Goal: Task Accomplishment & Management: Complete application form

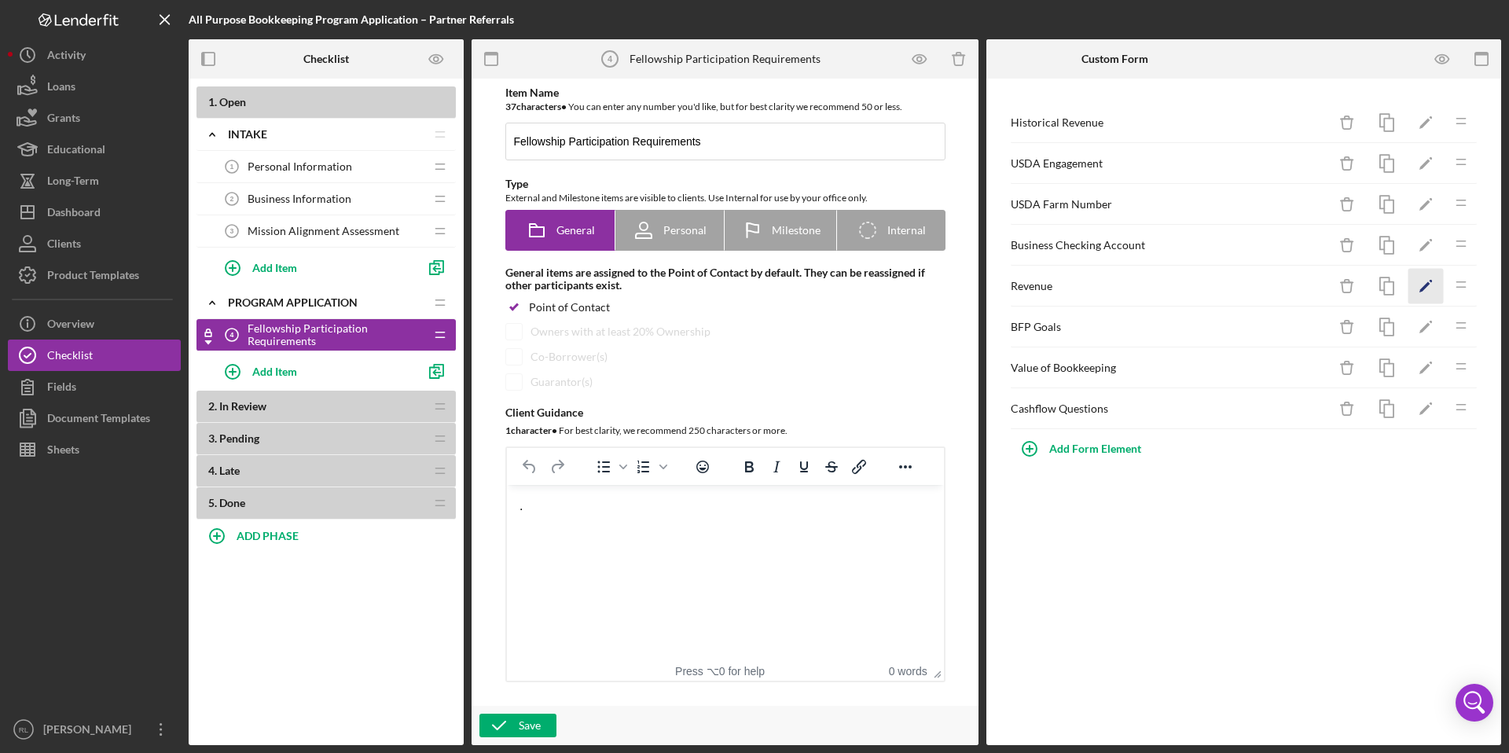
click at [1429, 285] on icon "Icon/Edit" at bounding box center [1426, 286] width 35 height 35
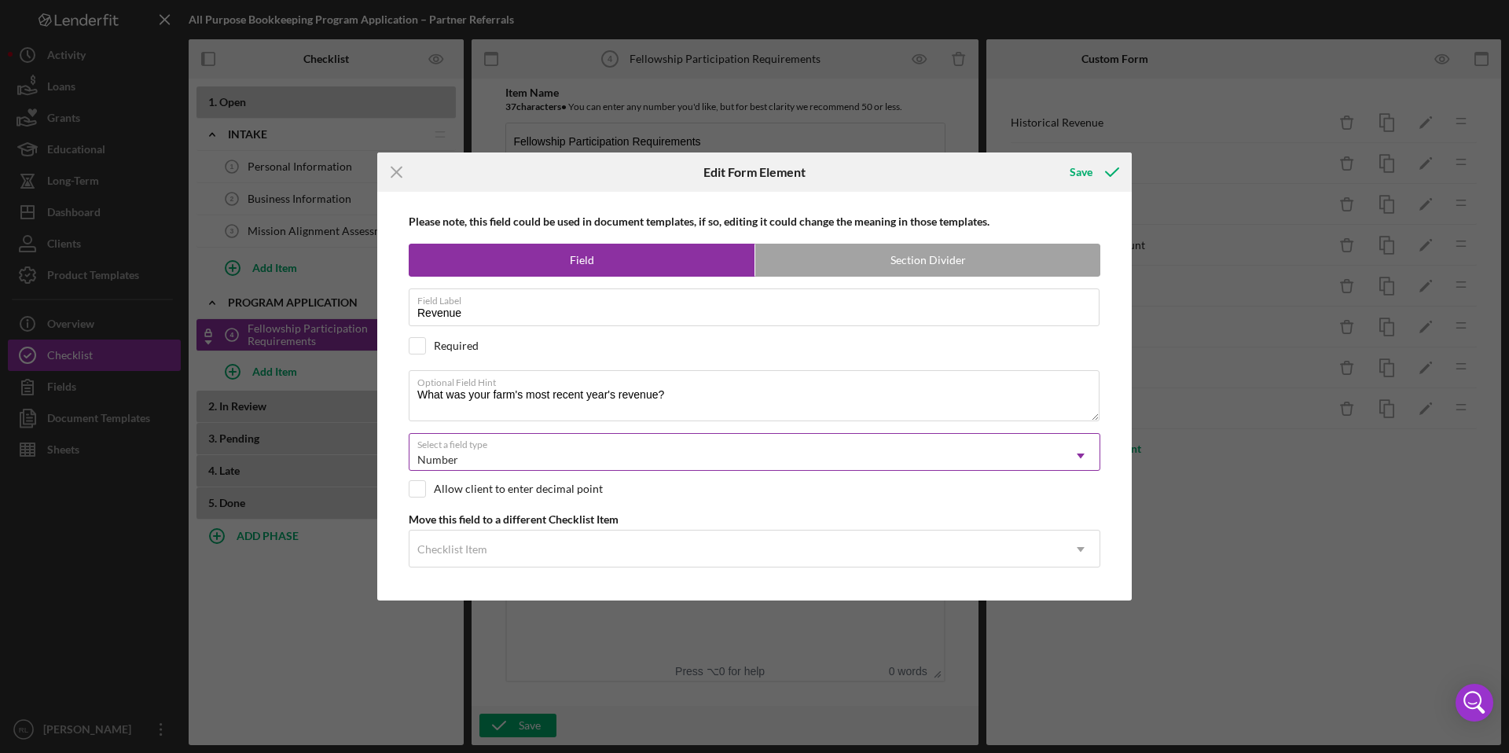
click at [706, 461] on div "Number" at bounding box center [736, 460] width 653 height 36
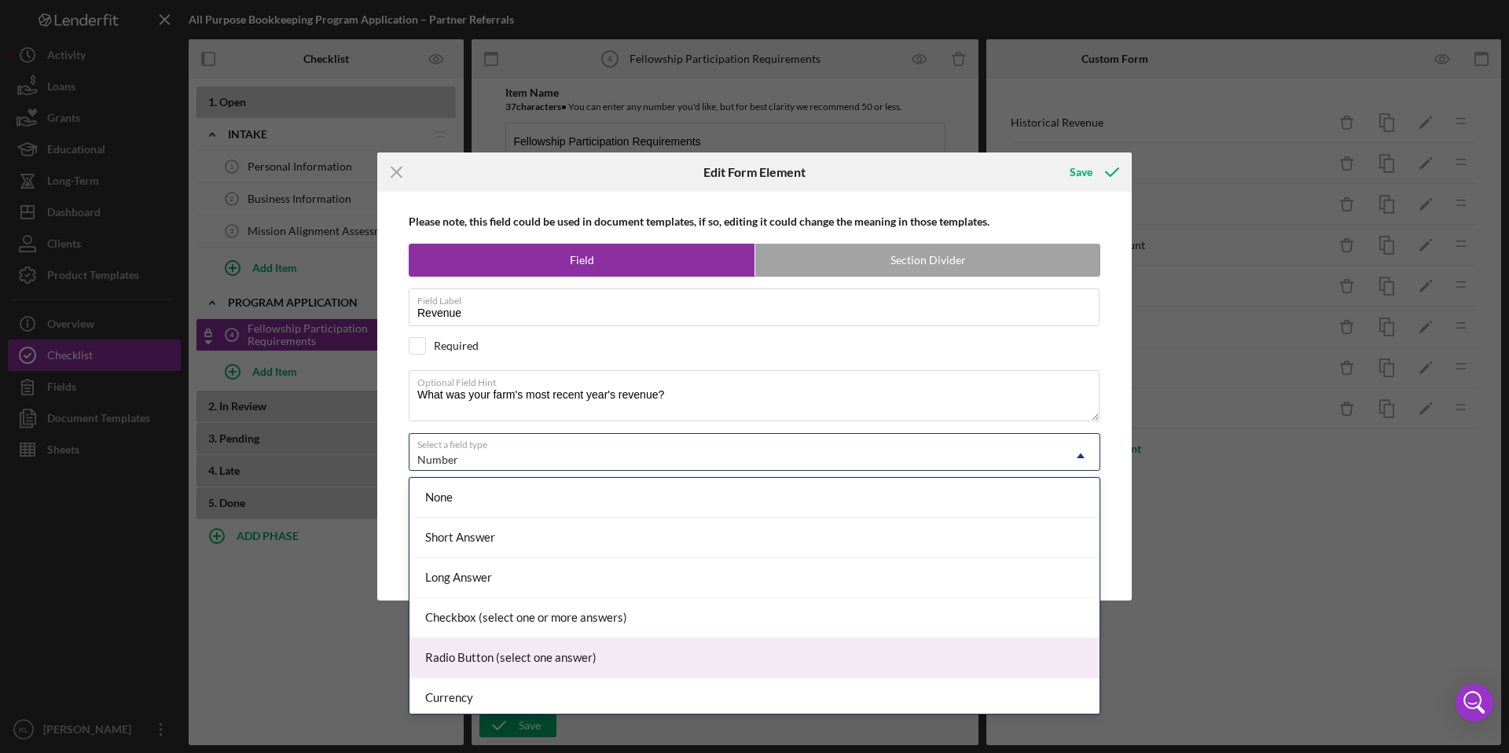
click at [676, 650] on div "Radio Button (select one answer)" at bounding box center [755, 658] width 690 height 40
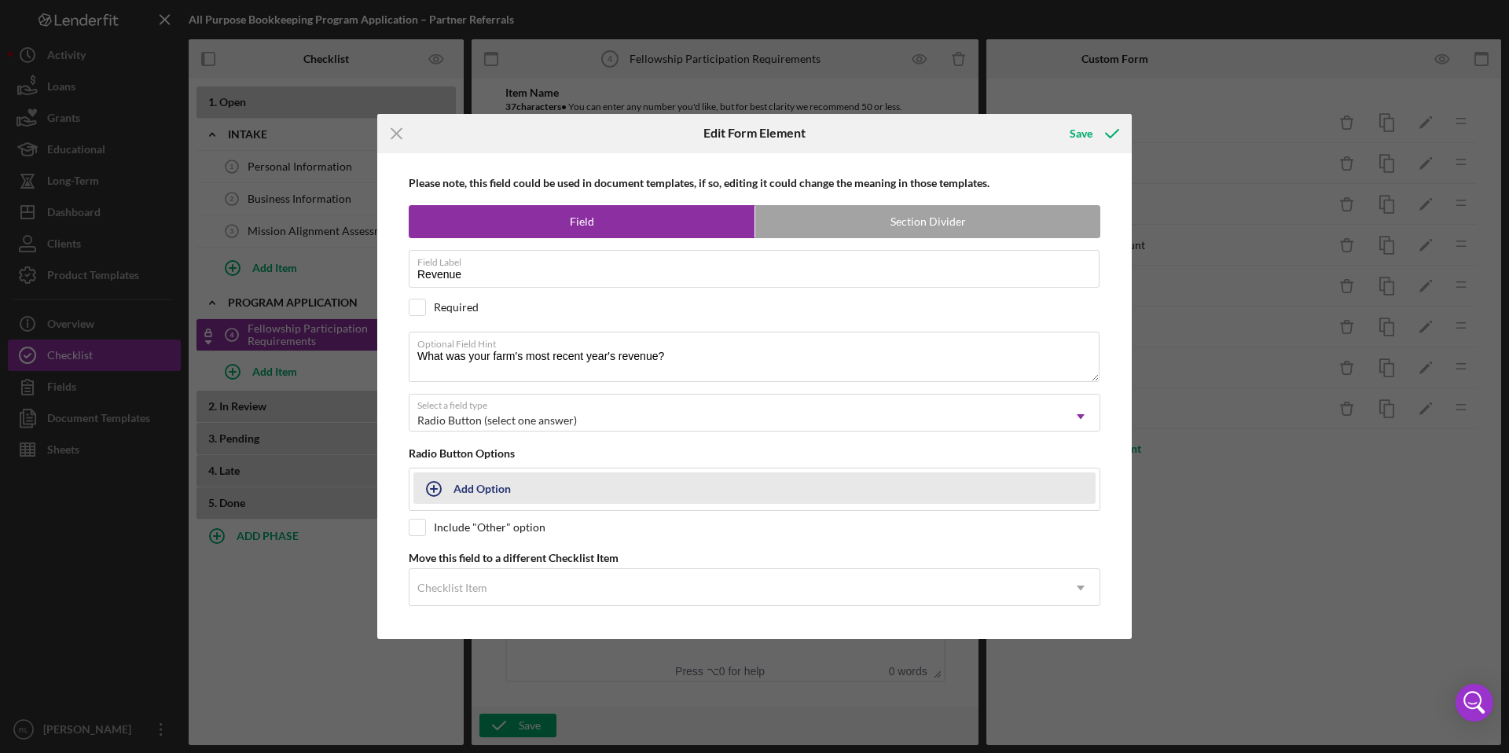
click at [504, 487] on div "Add Option" at bounding box center [482, 488] width 57 height 30
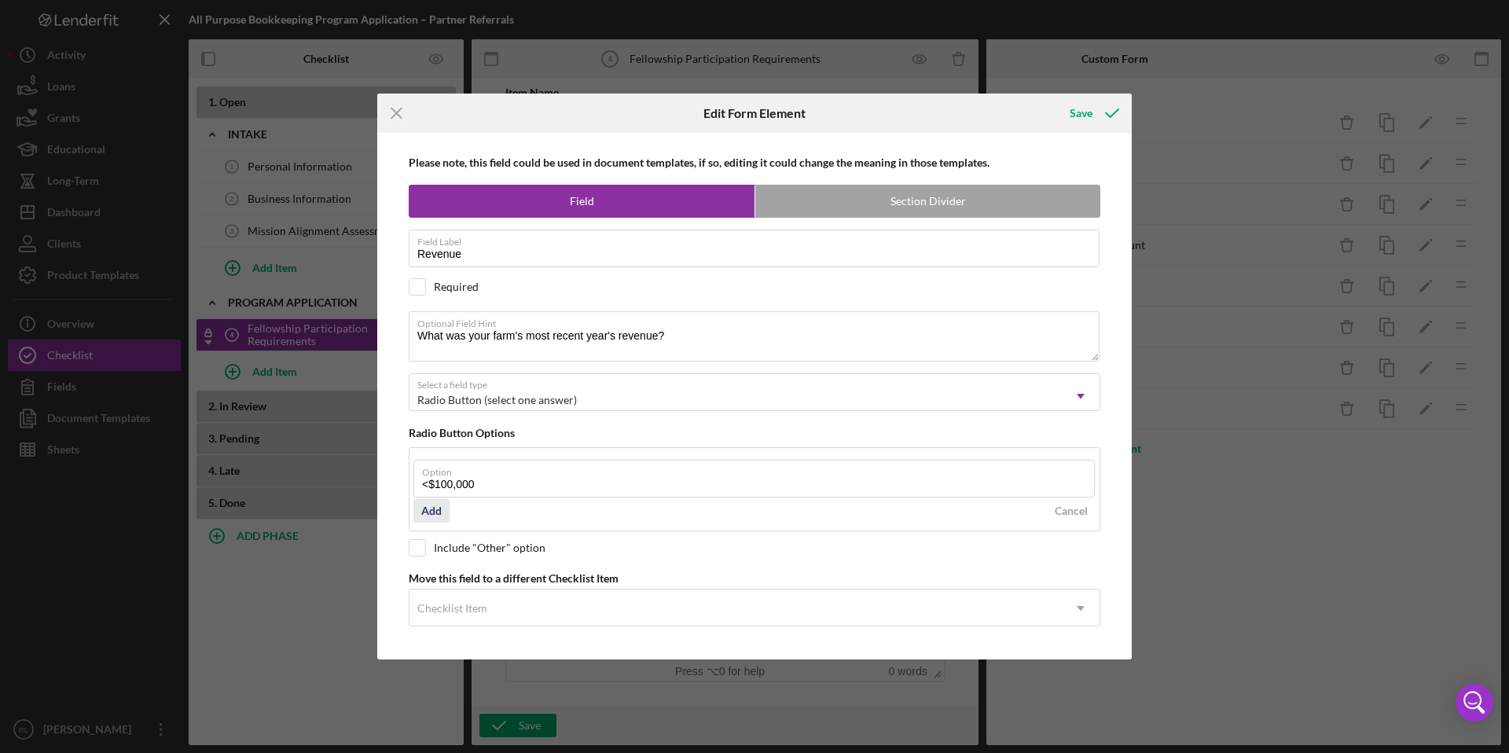
type input "<$100,000"
click at [432, 513] on div "Add" at bounding box center [431, 511] width 20 height 24
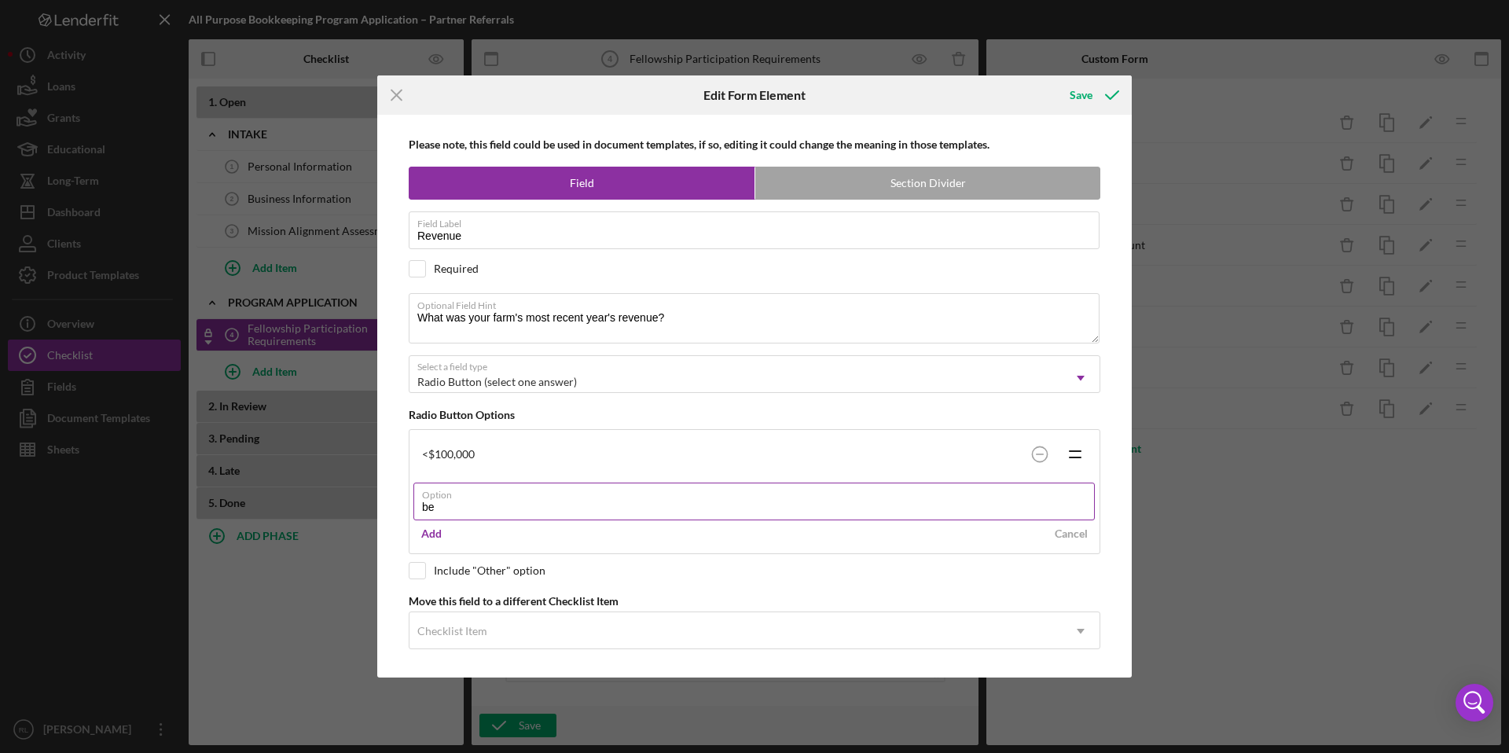
type input "b"
drag, startPoint x: 466, startPoint y: 509, endPoint x: 399, endPoint y: 511, distance: 67.6
click at [399, 511] on div "Please note, this field could be used in document templates, if so, editing it …" at bounding box center [754, 396] width 739 height 563
click at [508, 507] on input "$100,000 and" at bounding box center [755, 502] width 682 height 38
type input "$100,000 - $250,000"
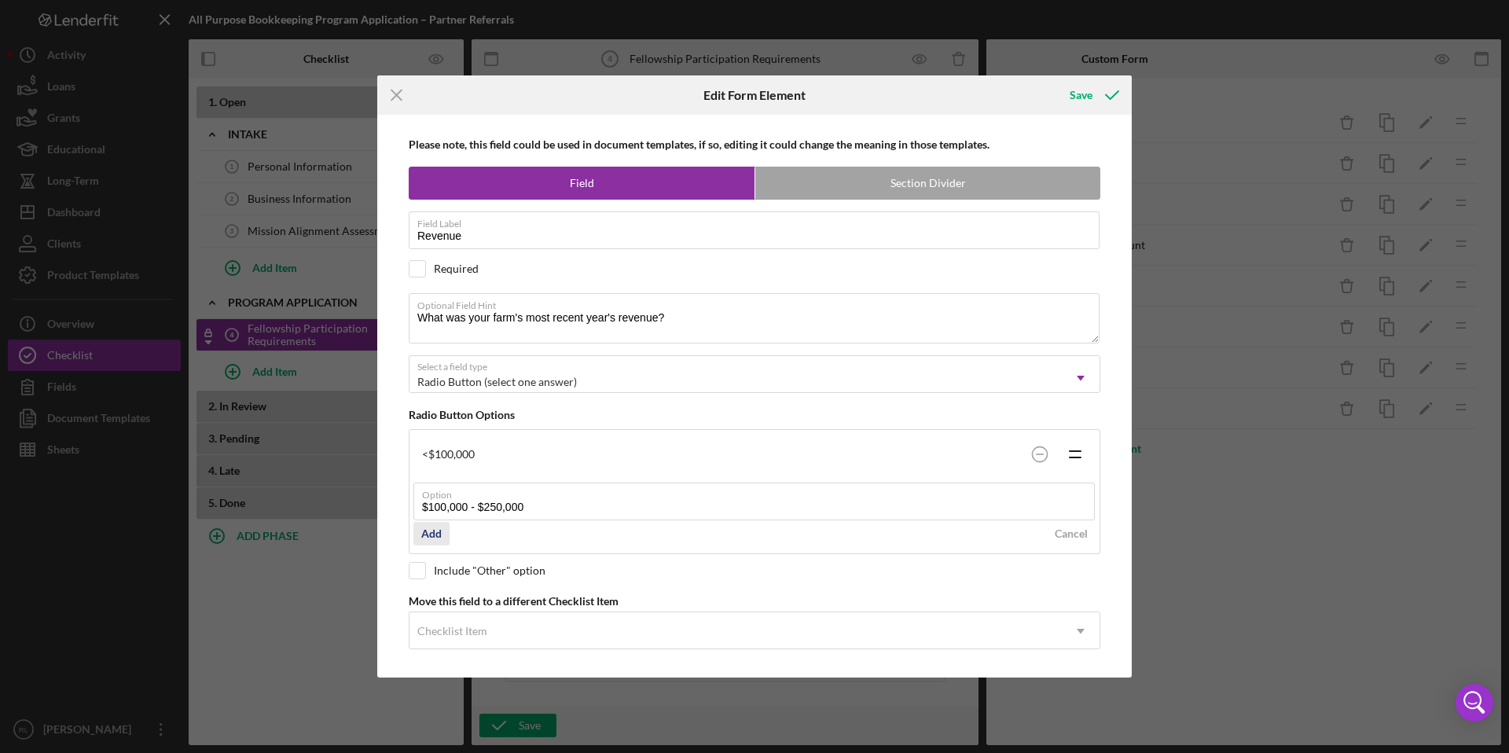
click at [428, 531] on div "Add" at bounding box center [431, 534] width 20 height 24
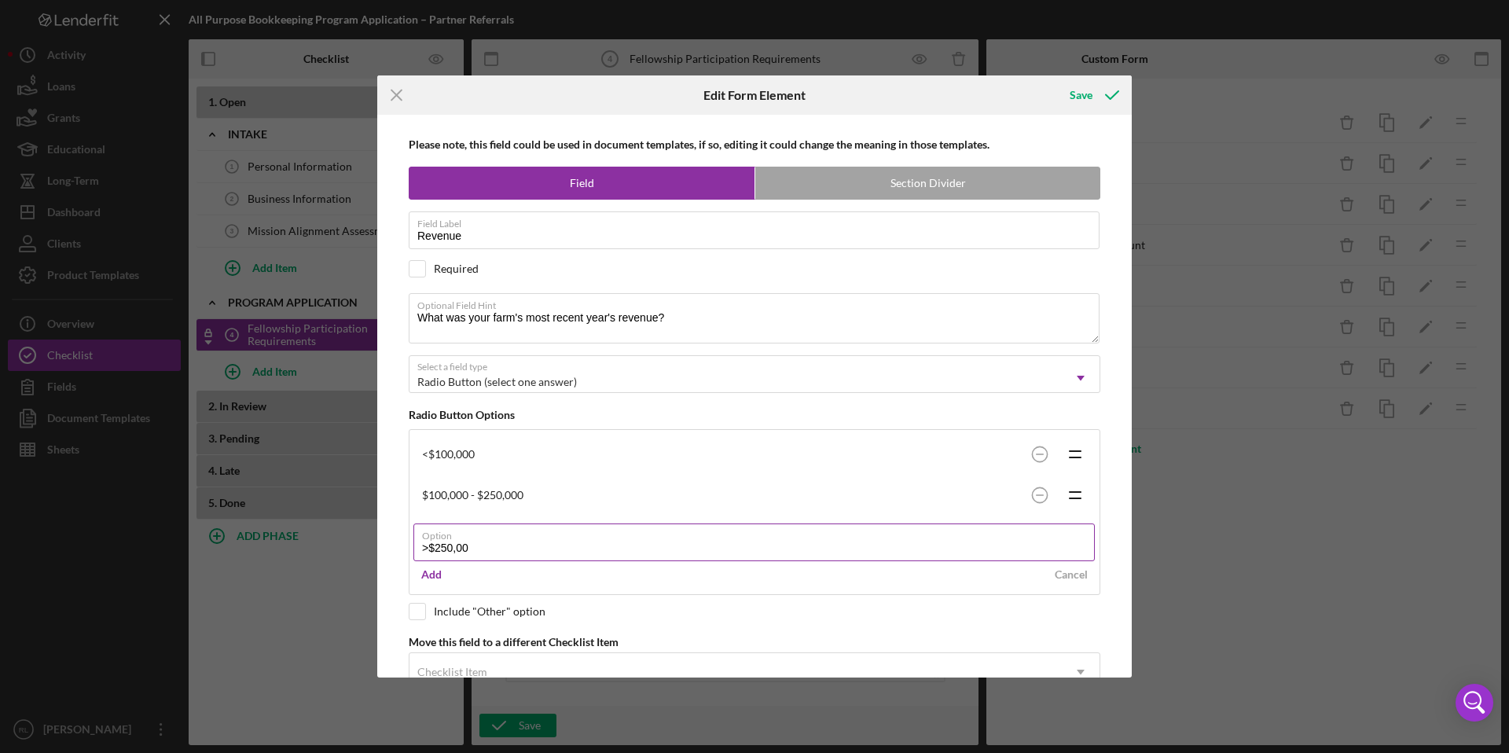
type input ">$250,000"
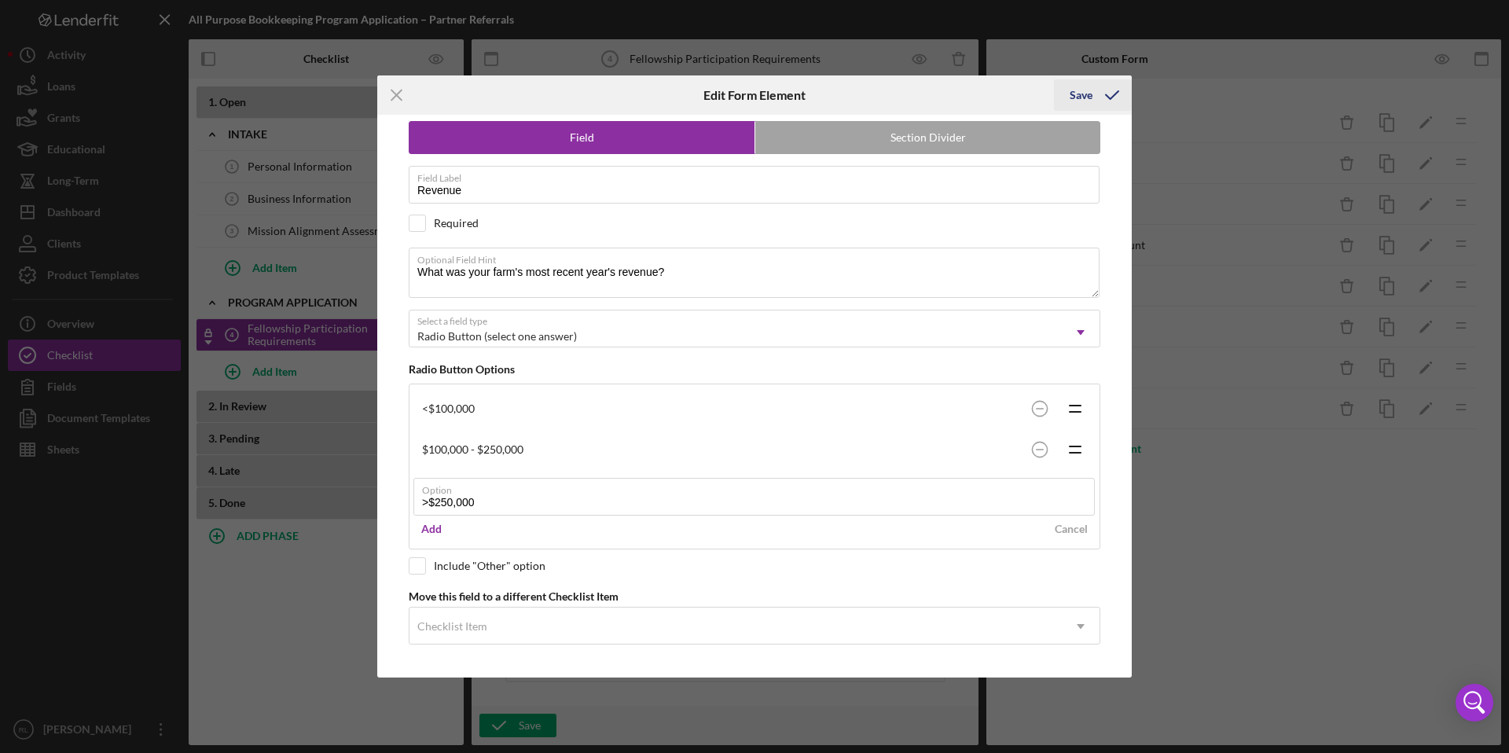
scroll to position [6, 0]
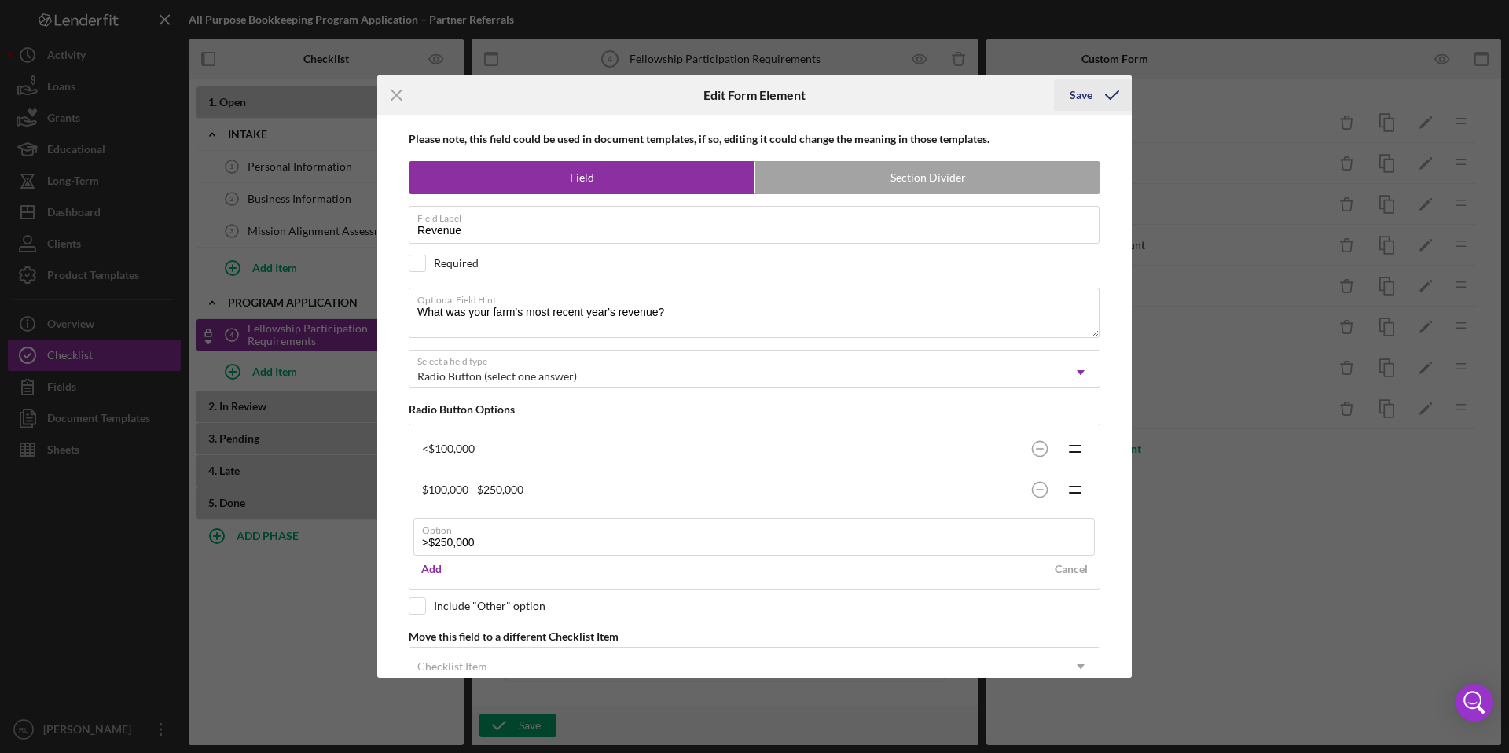
click at [1094, 92] on icon "submit" at bounding box center [1112, 94] width 39 height 39
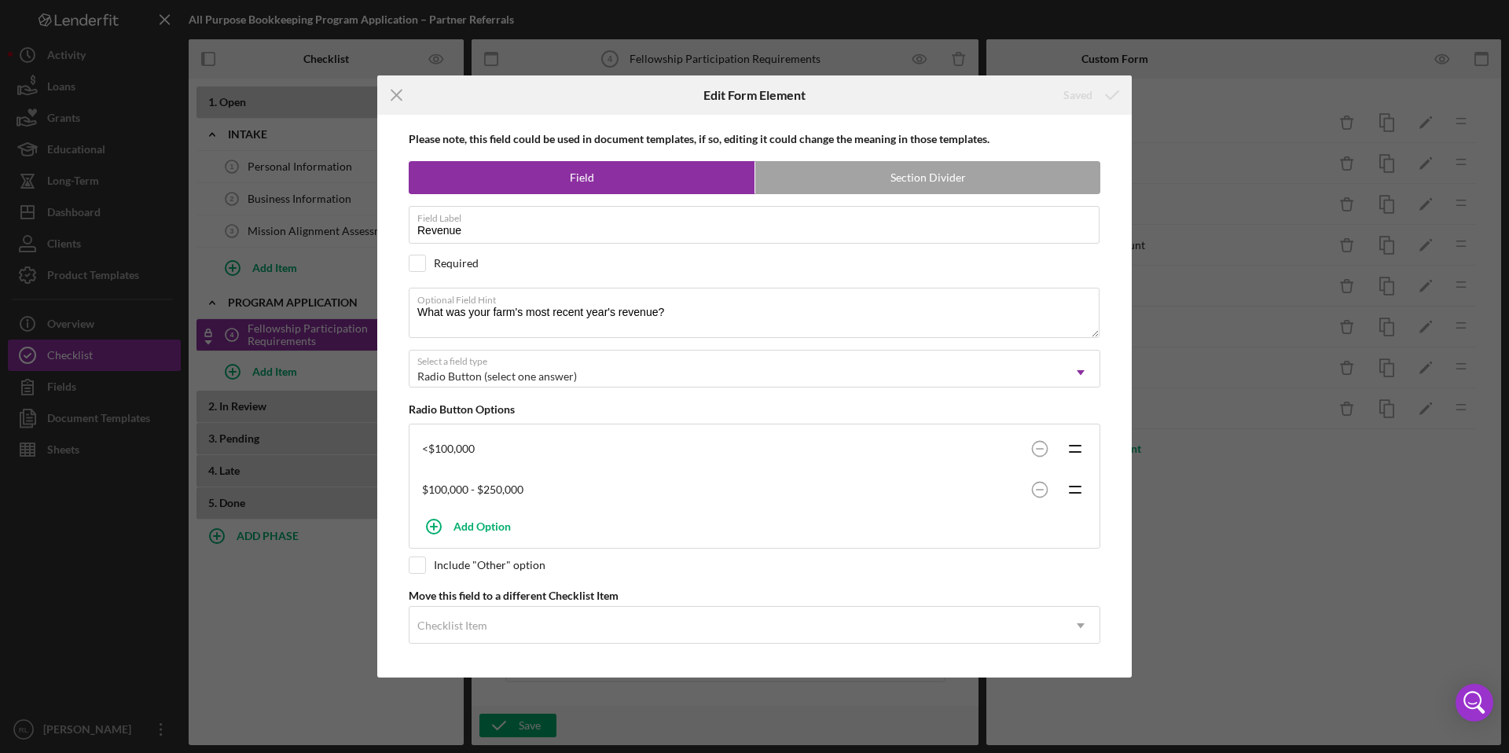
scroll to position [0, 0]
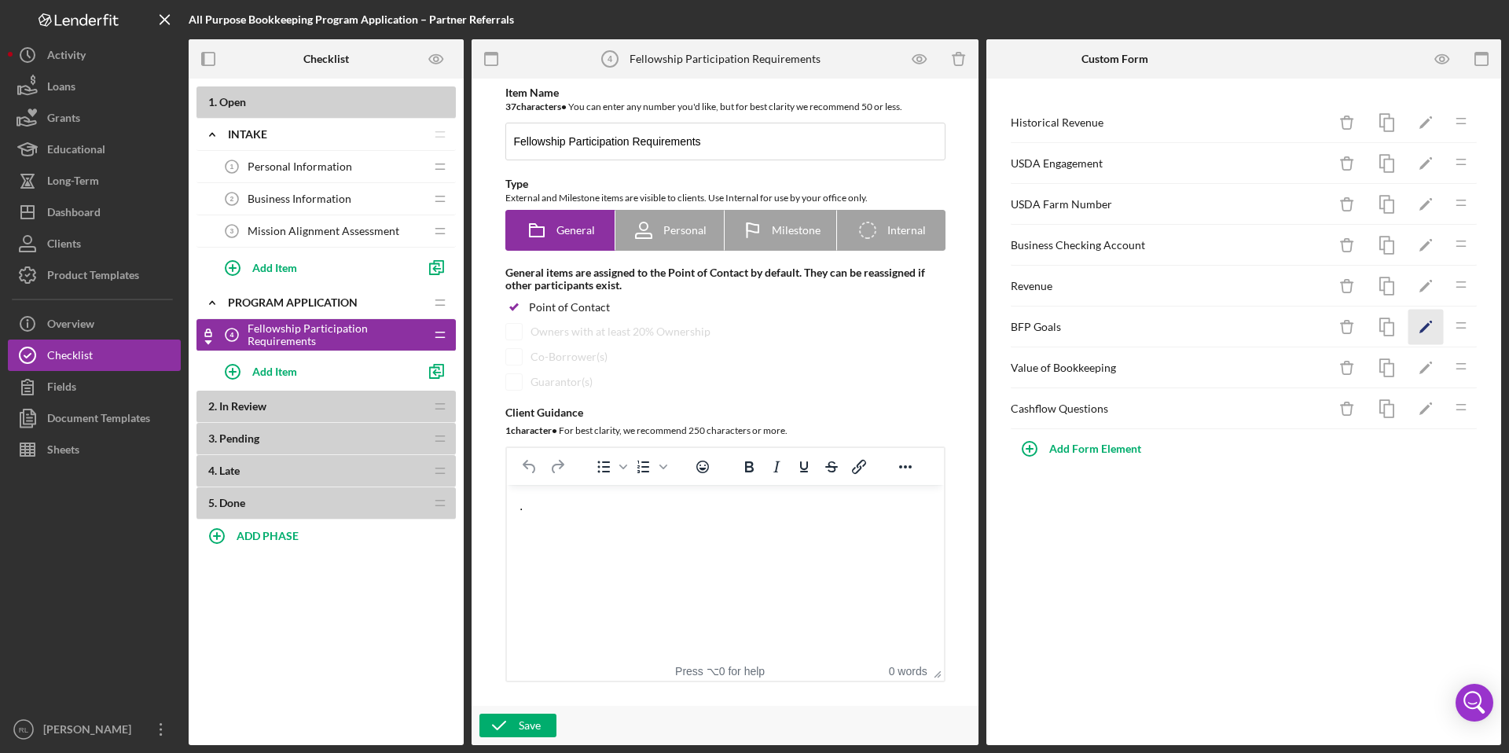
click at [1420, 329] on icon "Icon/Edit" at bounding box center [1426, 327] width 35 height 35
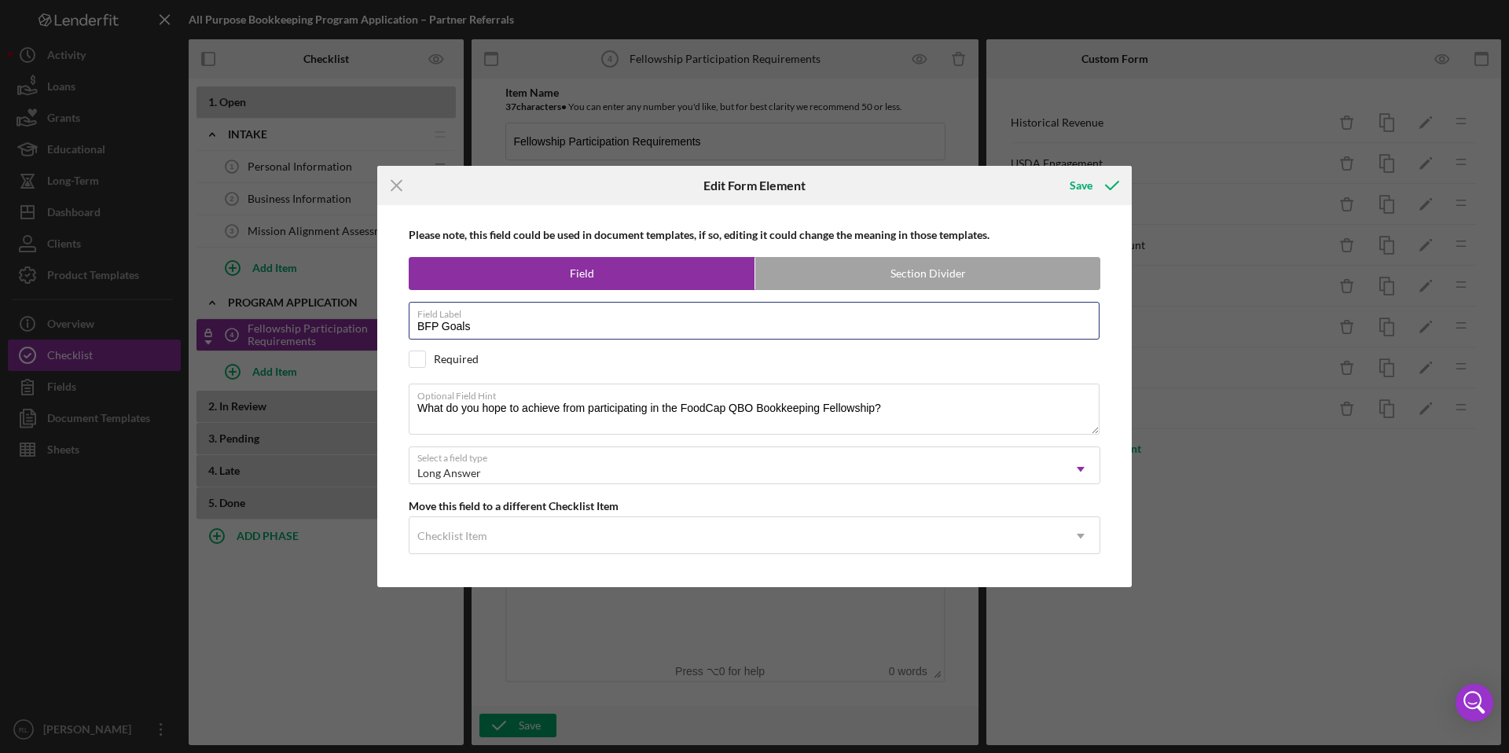
drag, startPoint x: 442, startPoint y: 329, endPoint x: 392, endPoint y: 326, distance: 49.6
click at [392, 326] on div "Please note, this field could be used in document templates, if so, editing it …" at bounding box center [754, 395] width 739 height 381
type input "Goals"
drag, startPoint x: 587, startPoint y: 412, endPoint x: 678, endPoint y: 409, distance: 91.3
click at [678, 409] on textarea "What do you hope to achieve from participating in the FoodCap QBO Bookkeeping F…" at bounding box center [754, 409] width 691 height 50
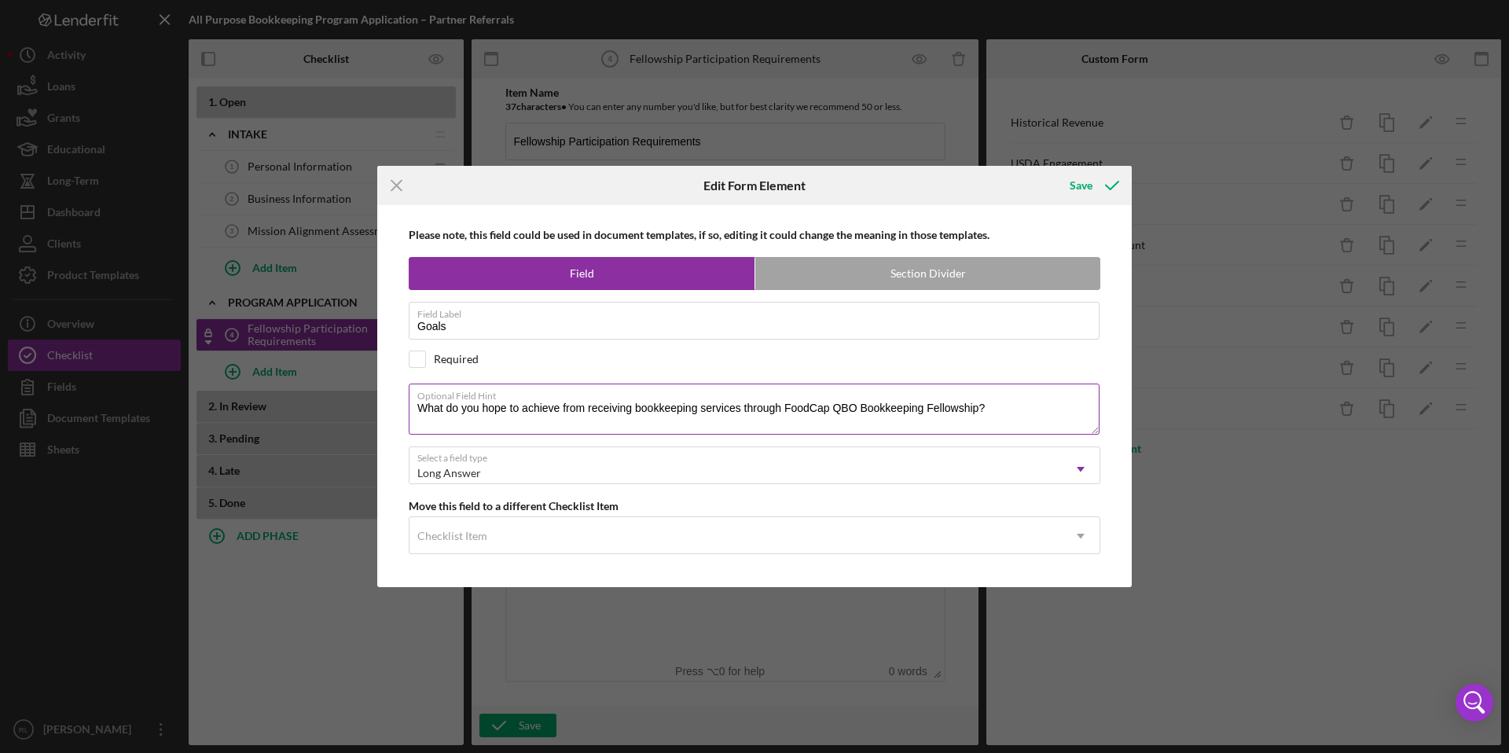
click at [828, 410] on textarea "What do you hope to achieve from receiving bookkeeping services through FoodCap…" at bounding box center [754, 409] width 691 height 50
click at [868, 407] on textarea "What do you hope to achieve from receiving bookkeeping services through FoodCap…" at bounding box center [754, 409] width 691 height 50
click at [1018, 411] on textarea "What do you hope to achieve from receiving bookkeeping services through FoodCap…" at bounding box center [754, 409] width 691 height 50
click at [970, 410] on textarea "What do you hope to achieve from receiving bookkeeping services through FoodCap…" at bounding box center [754, 409] width 691 height 50
type textarea "What do you hope to achieve from receiving bookkeeping services through FoodCap…"
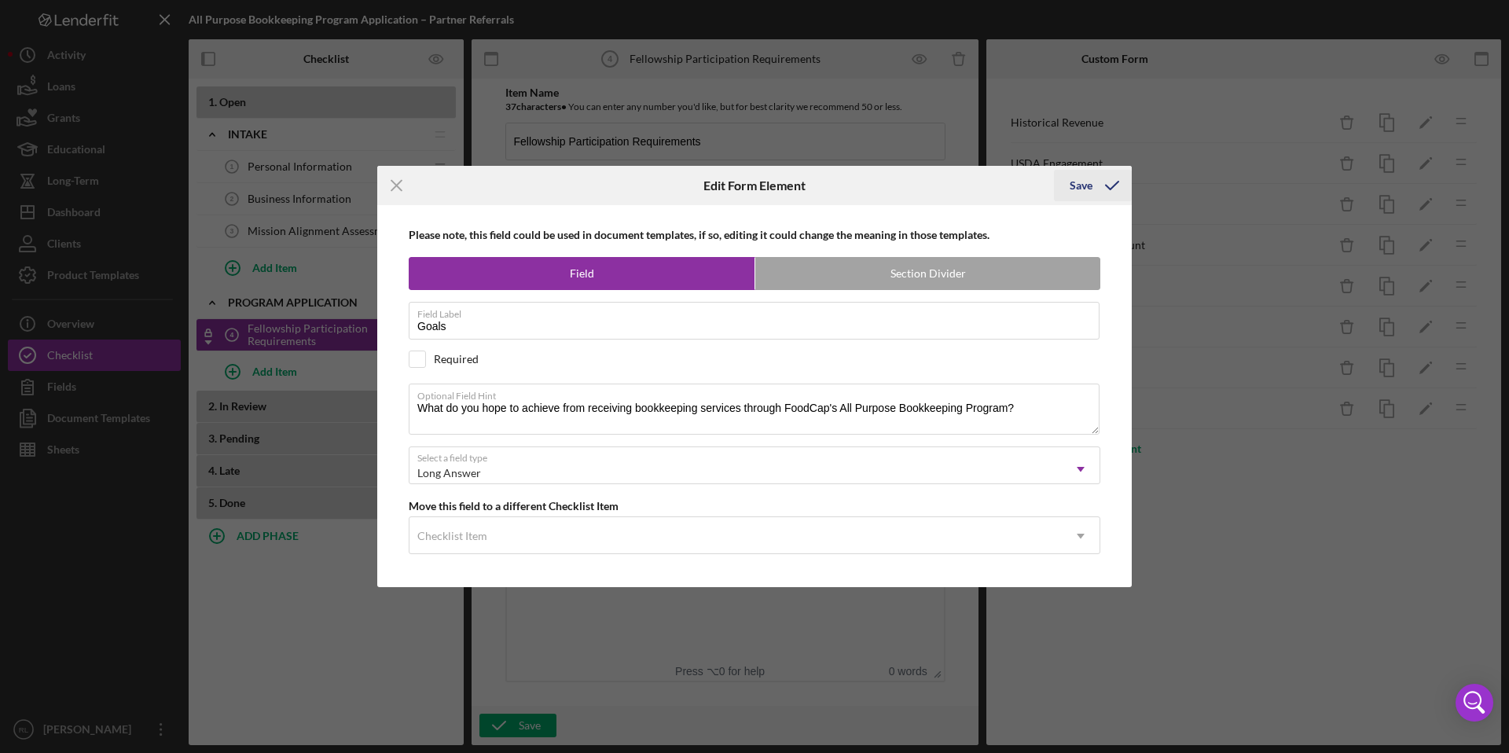
click at [1093, 191] on icon "submit" at bounding box center [1112, 185] width 39 height 39
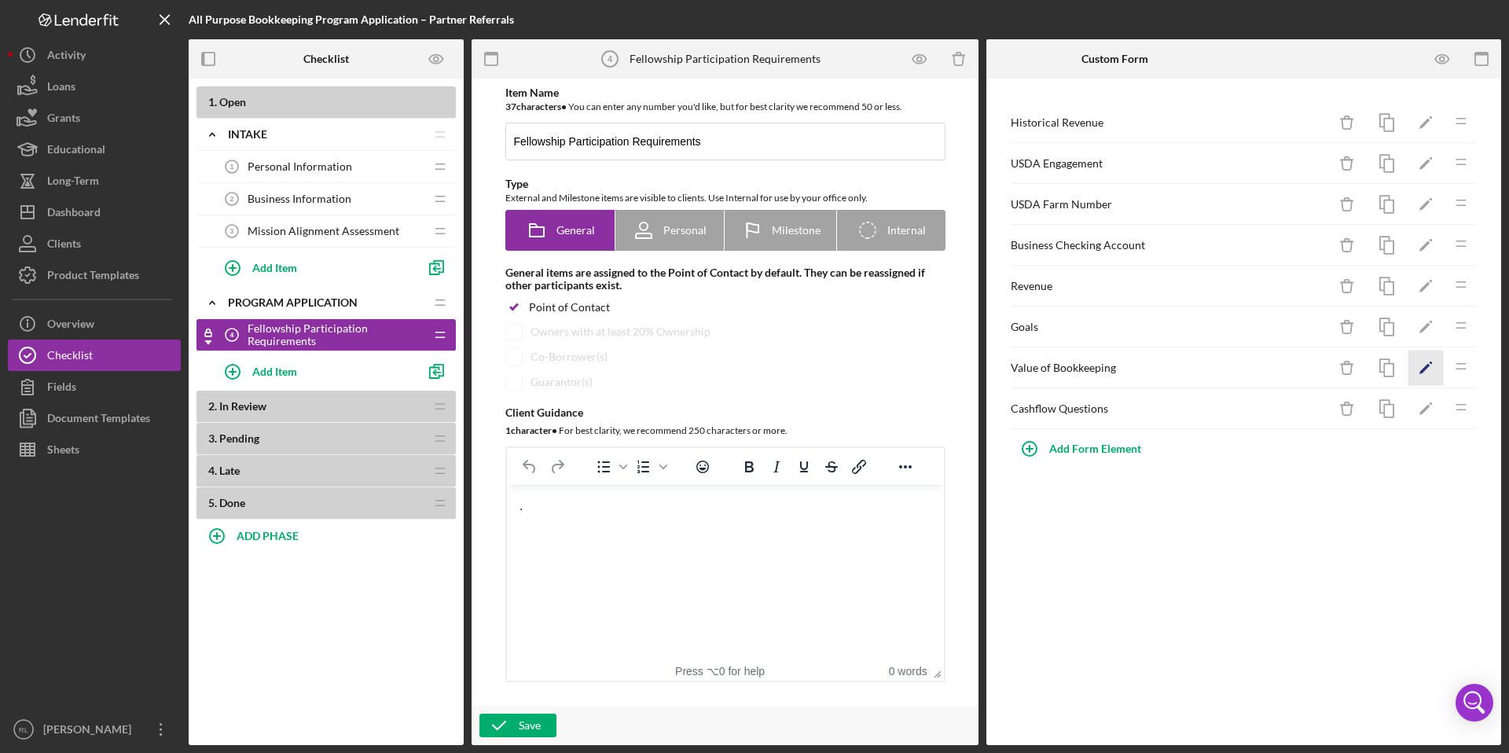
click at [1428, 366] on polygon "button" at bounding box center [1425, 369] width 11 height 11
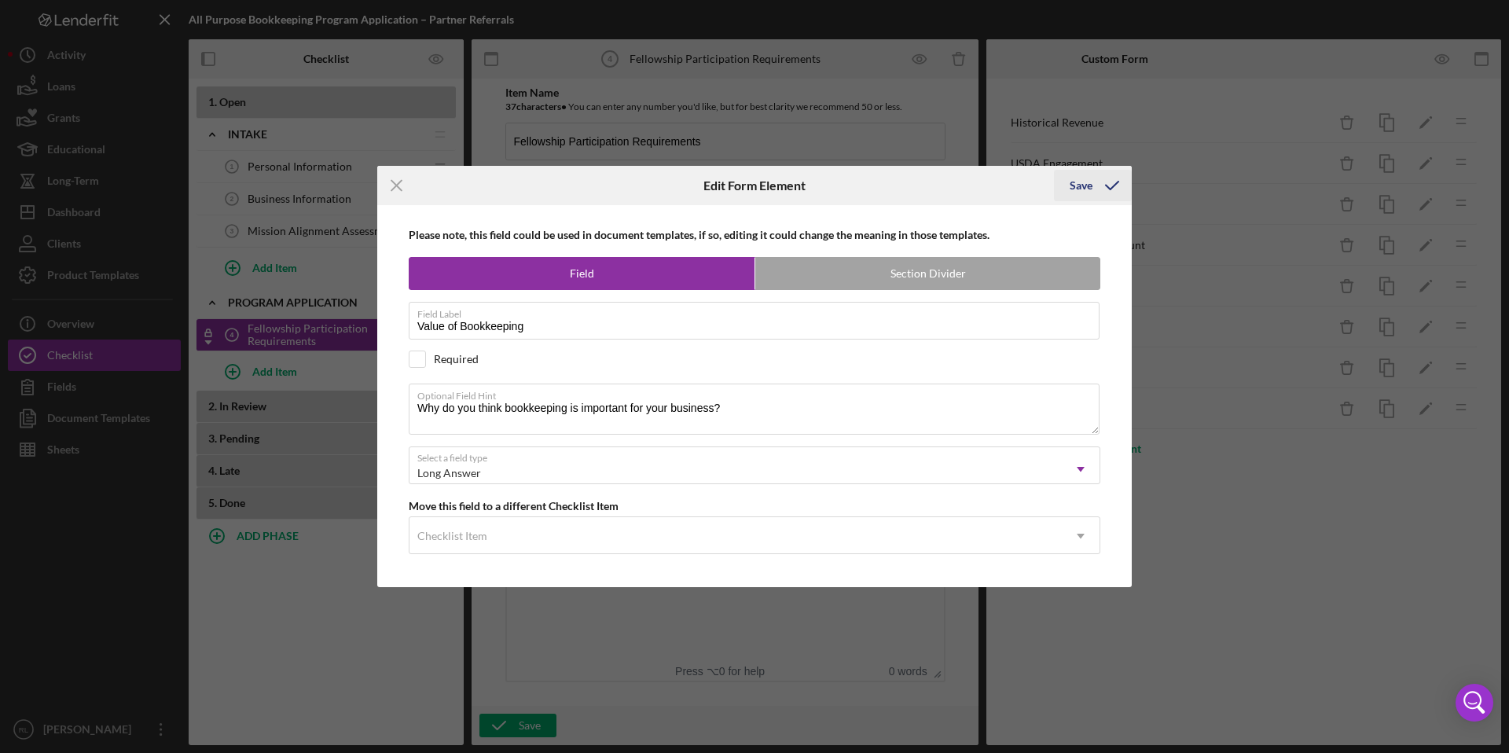
click at [1073, 182] on div "Save" at bounding box center [1081, 185] width 23 height 31
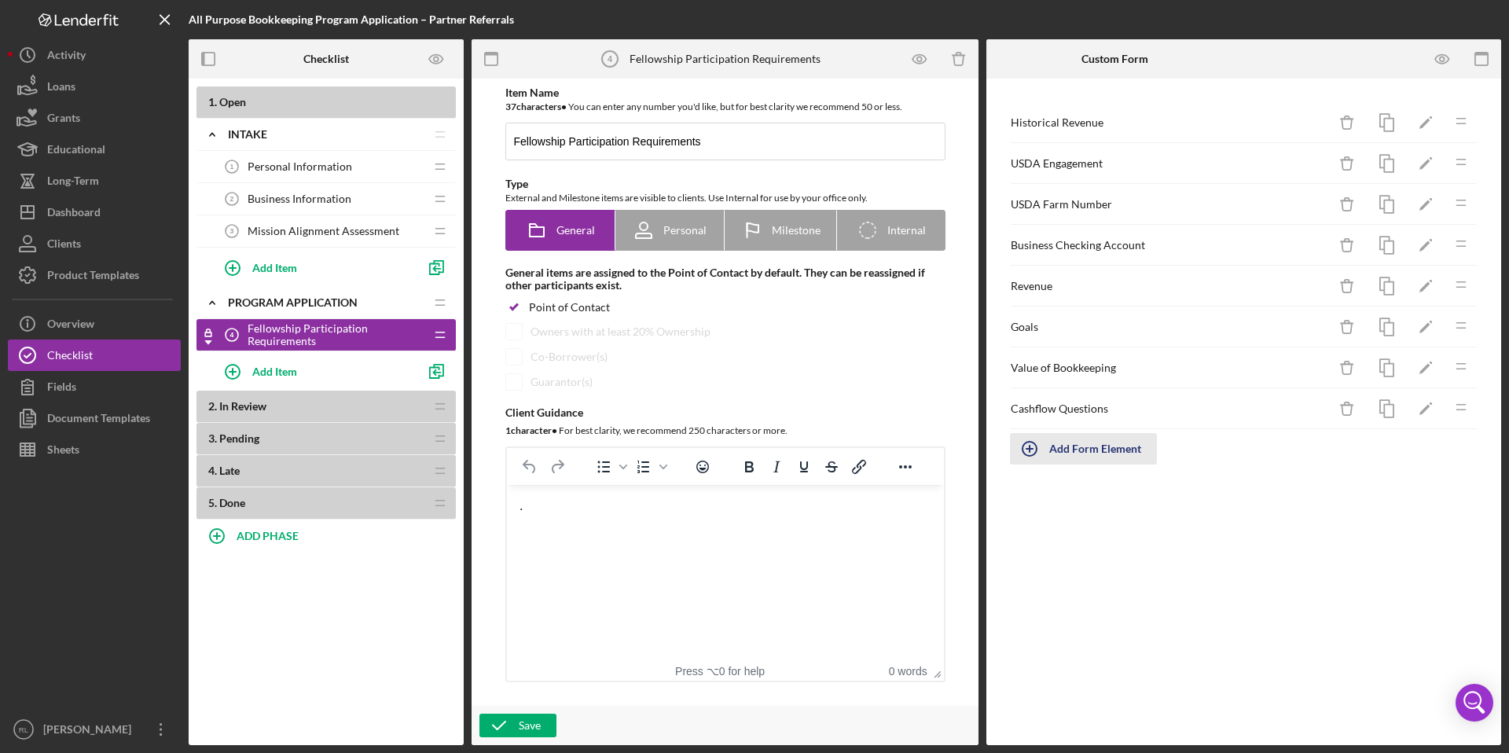
click at [1105, 444] on div "Add Form Element" at bounding box center [1096, 448] width 92 height 31
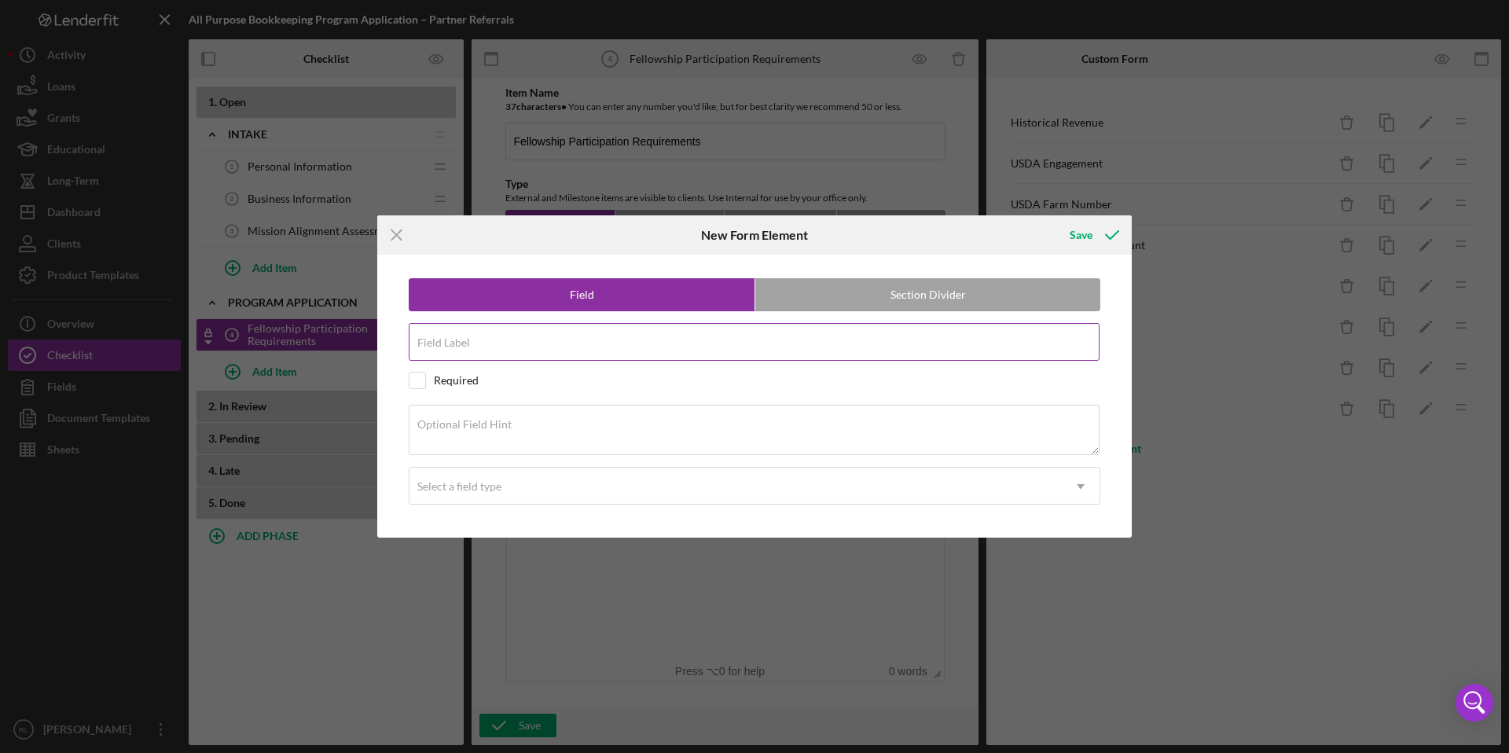
click at [470, 348] on input "Field Label" at bounding box center [754, 342] width 691 height 38
type input "Current Bookkeeping Services"
click at [424, 383] on input "checkbox" at bounding box center [418, 381] width 16 height 16
checkbox input "true"
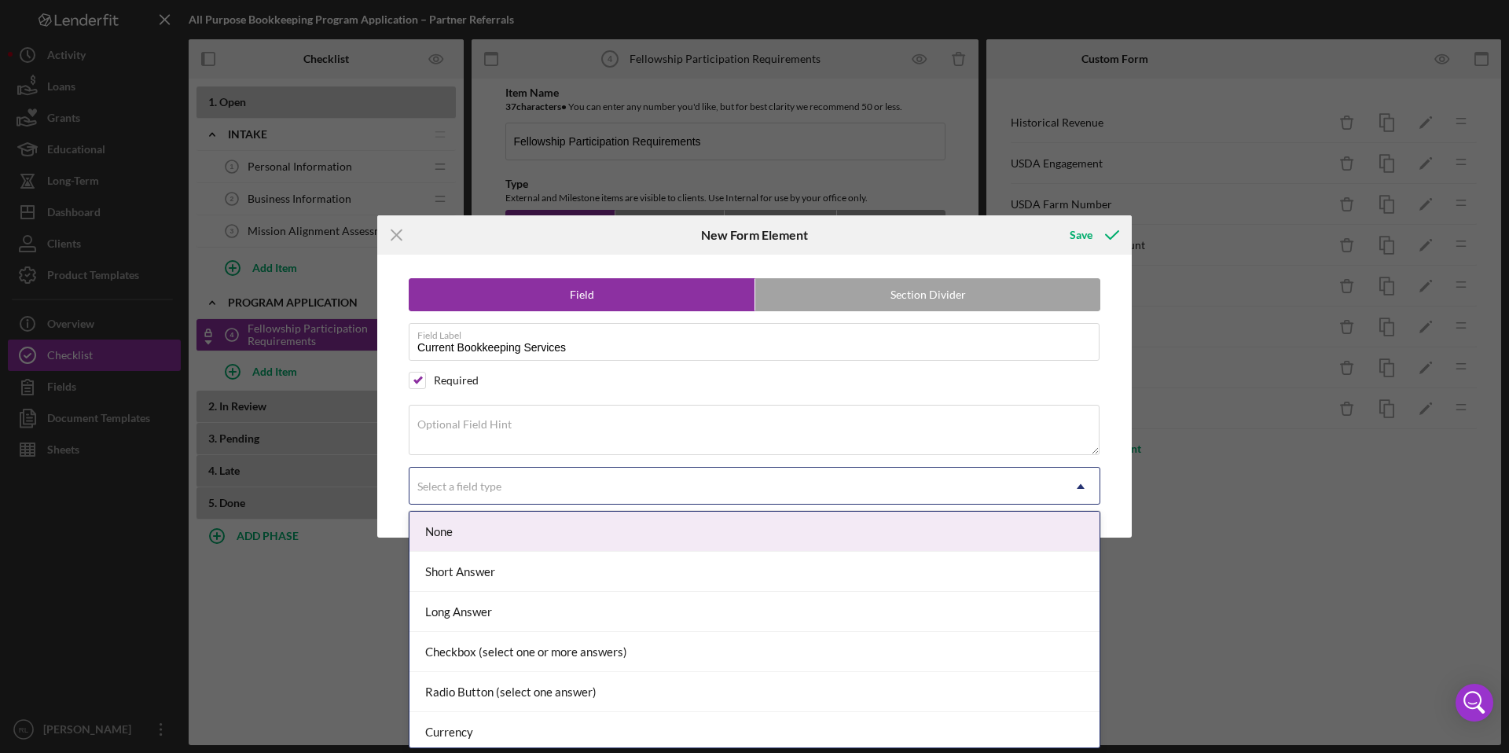
click at [472, 484] on div "Select a field type" at bounding box center [459, 486] width 84 height 13
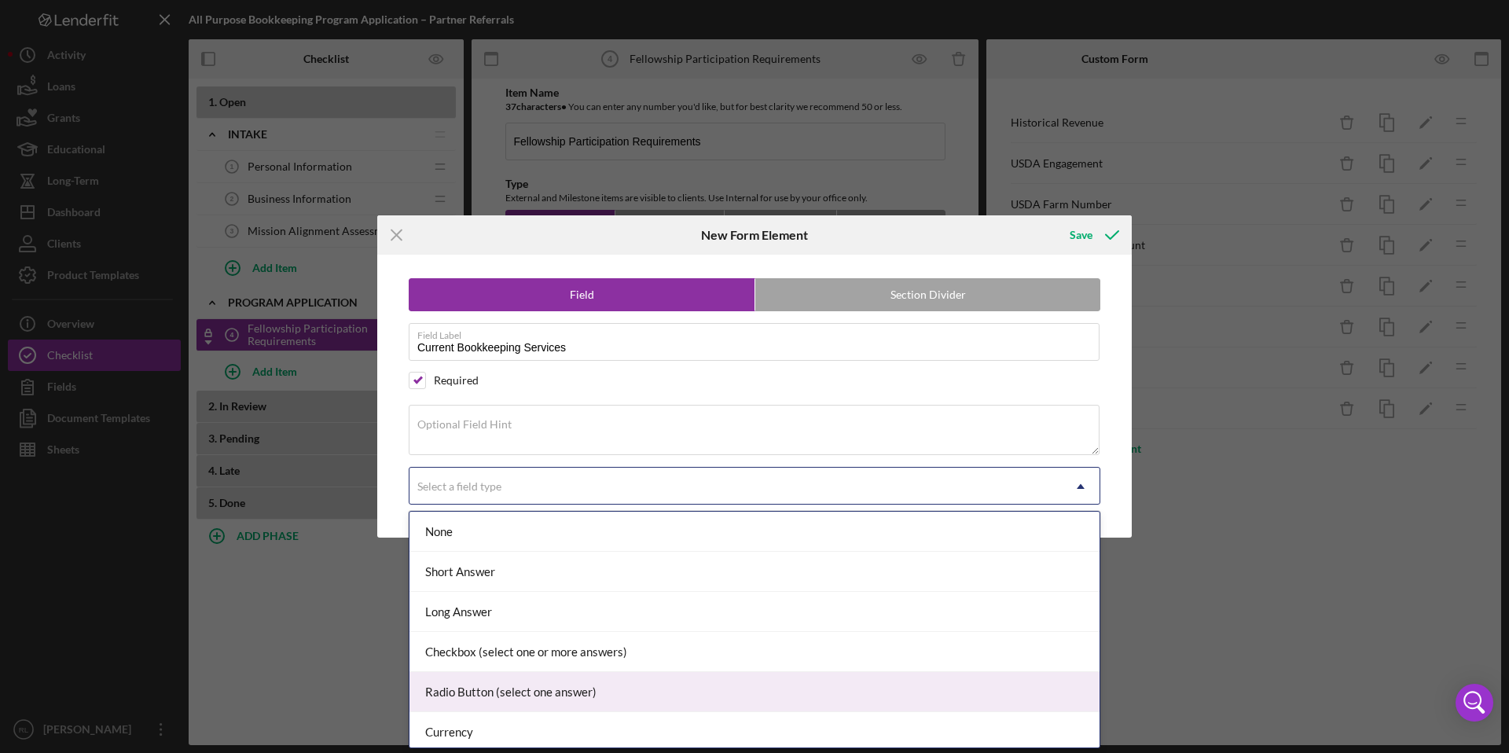
click at [531, 677] on div "Radio Button (select one answer)" at bounding box center [755, 692] width 690 height 40
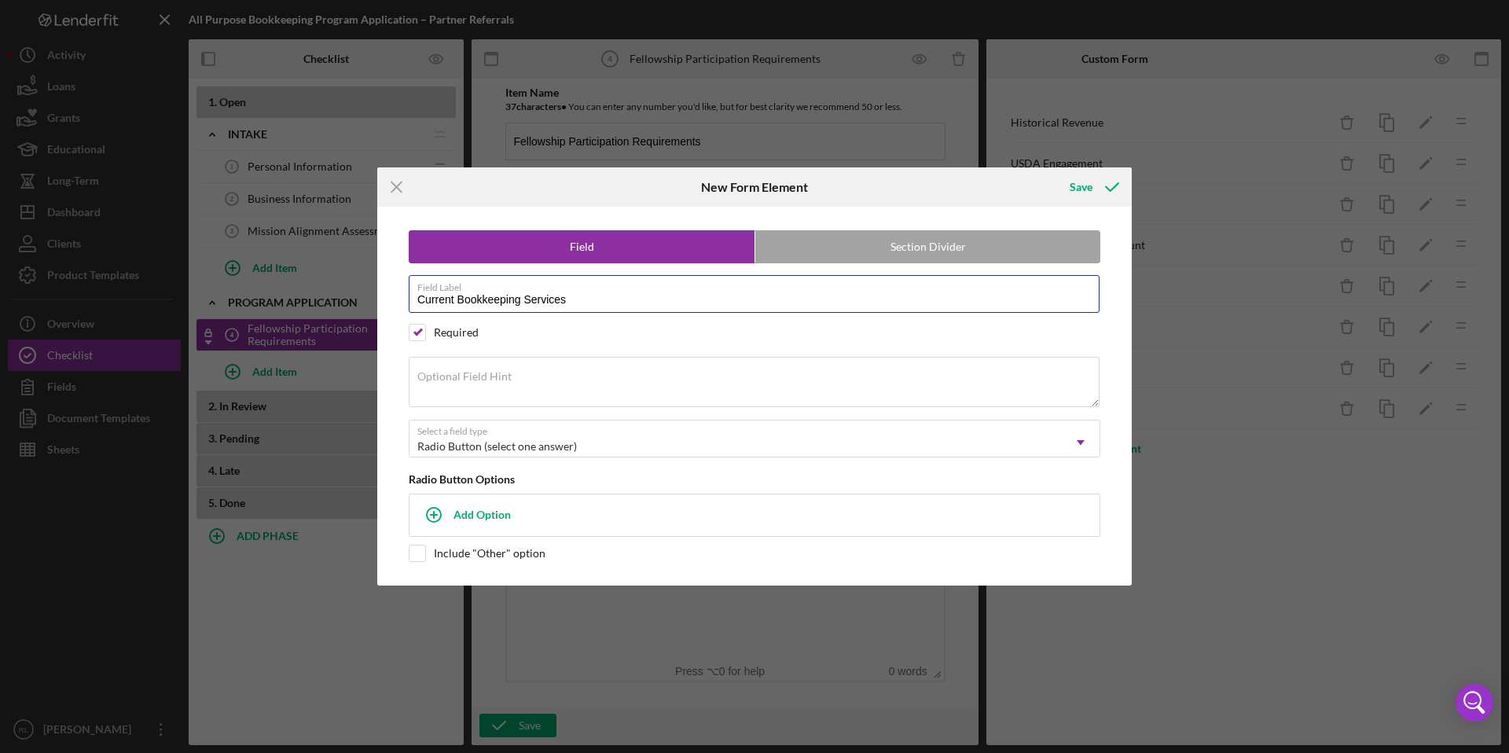
drag, startPoint x: 455, startPoint y: 303, endPoint x: 388, endPoint y: 303, distance: 67.6
click at [388, 303] on div "Field Section Divider Field Label Current Bookkeeping Services Required Optiona…" at bounding box center [754, 396] width 739 height 378
type input "Use of Professional Bookkeeping Services"
click at [451, 385] on textarea "Optional Field Hint" at bounding box center [754, 382] width 691 height 50
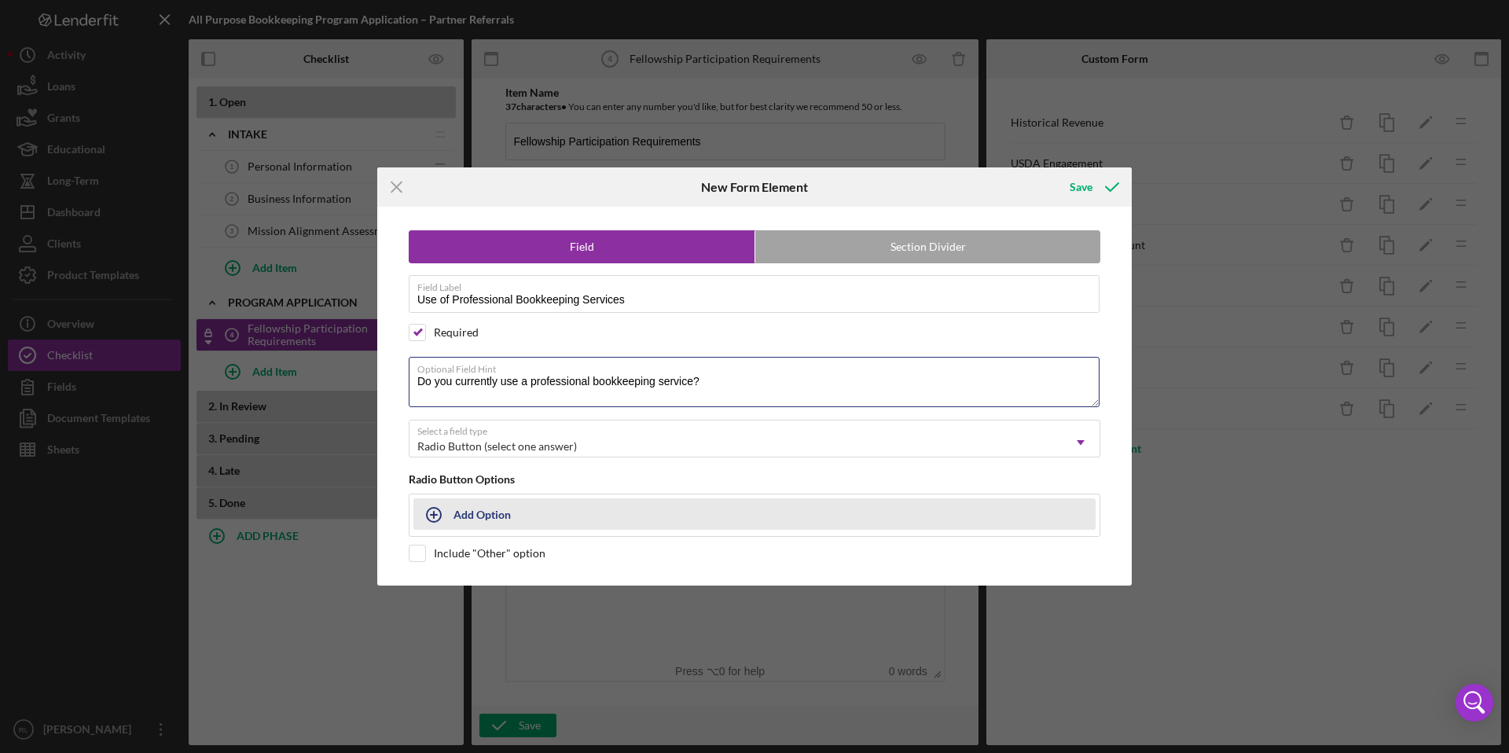
type textarea "Do you currently use a professional bookkeeping service?"
click at [474, 506] on div "Add Option" at bounding box center [482, 514] width 57 height 30
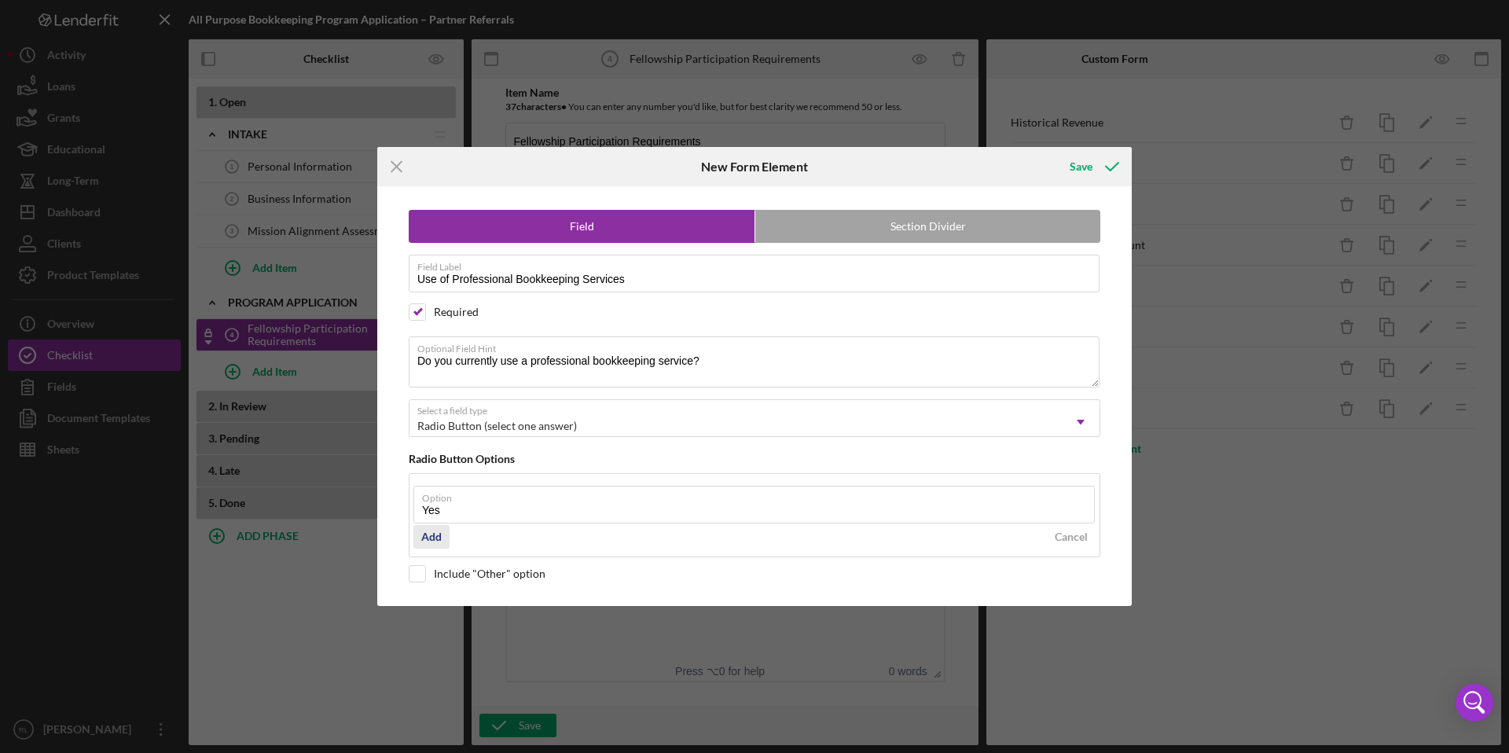
type input "Yes"
click at [429, 535] on div "Add" at bounding box center [431, 537] width 20 height 24
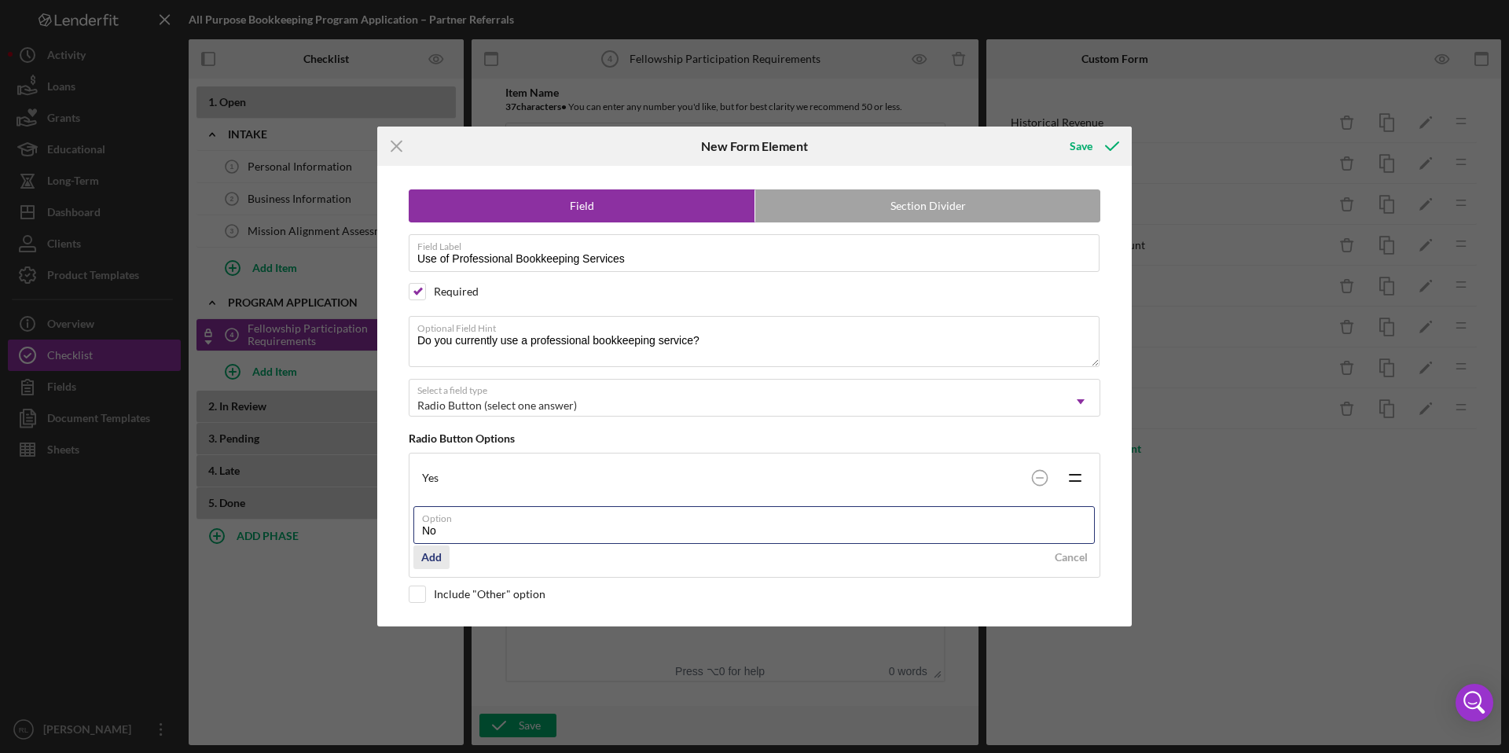
type input "No"
click at [434, 562] on div "Add" at bounding box center [431, 558] width 20 height 24
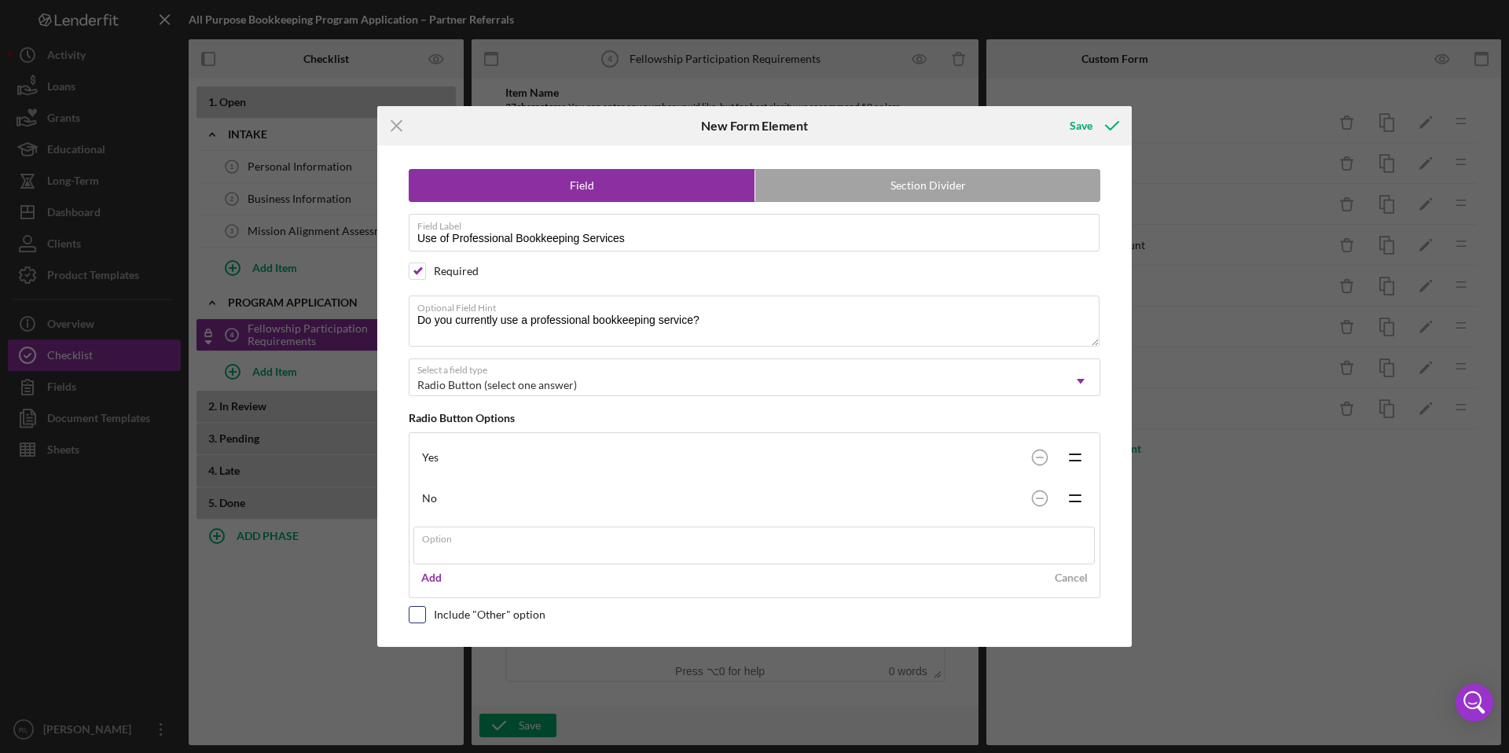
click at [424, 614] on div "Field Section Divider Field Label Use of Professional Bookkeeping Services Requ…" at bounding box center [754, 395] width 739 height 501
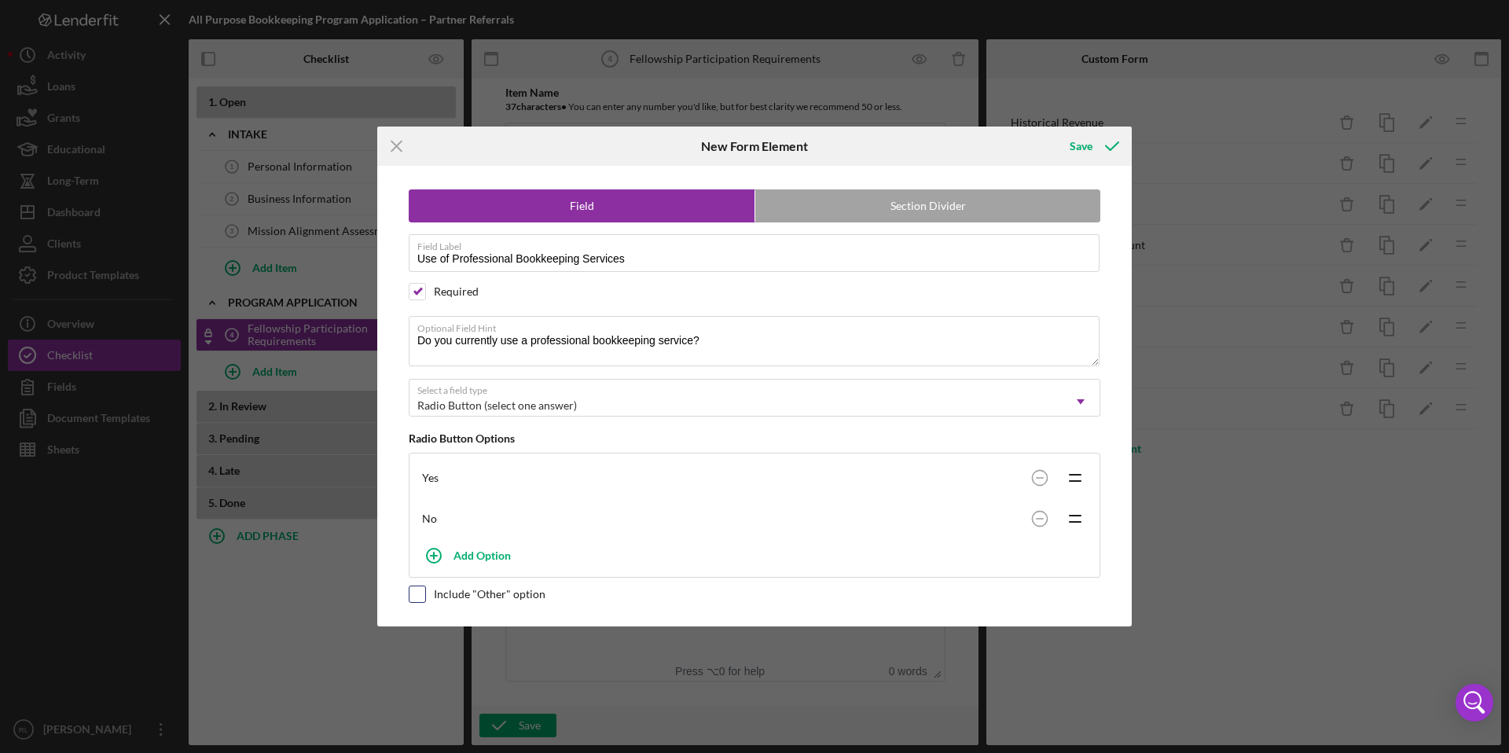
click at [419, 594] on input "checkbox" at bounding box center [418, 594] width 16 height 16
checkbox input "true"
click at [1107, 141] on icon "submit" at bounding box center [1112, 146] width 39 height 39
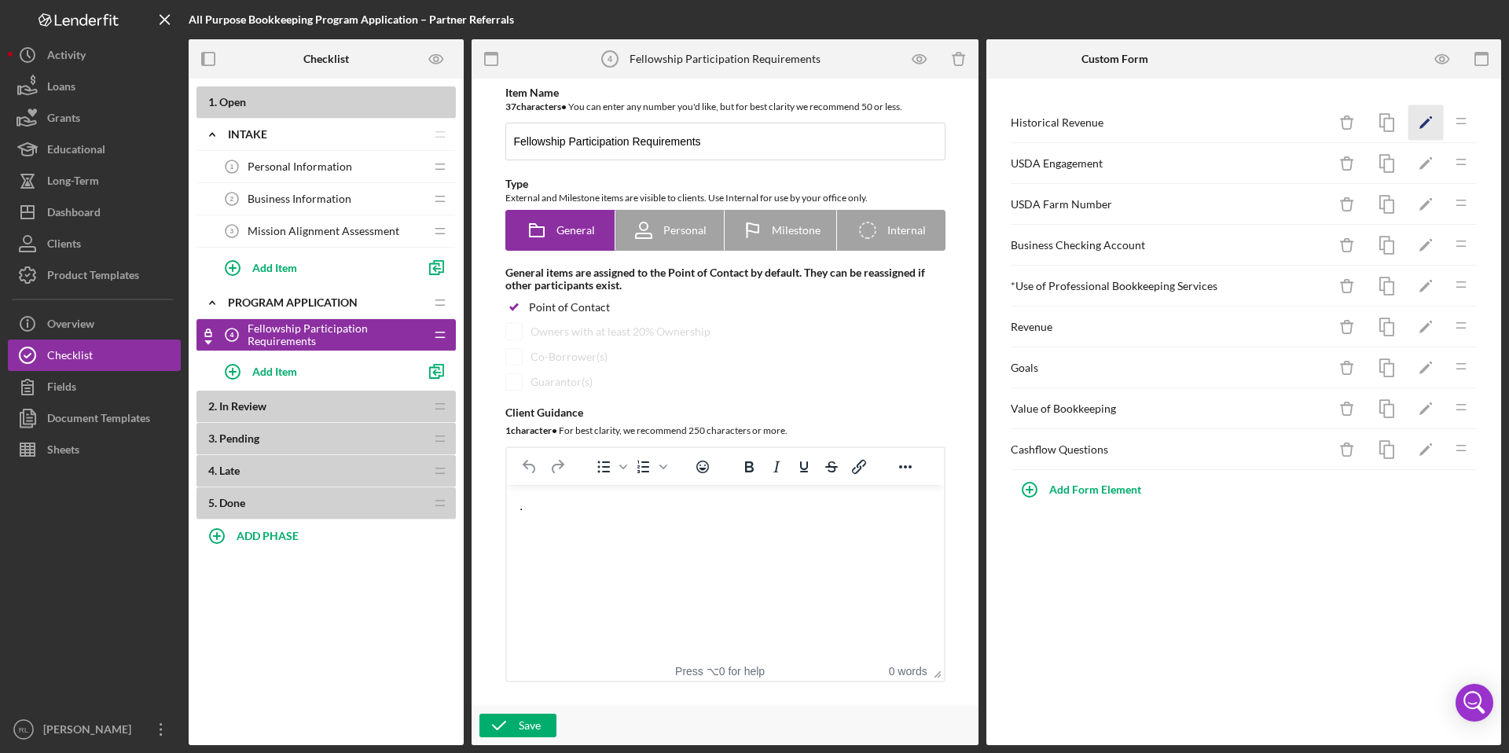
click at [1425, 121] on icon "Icon/Edit" at bounding box center [1426, 122] width 35 height 35
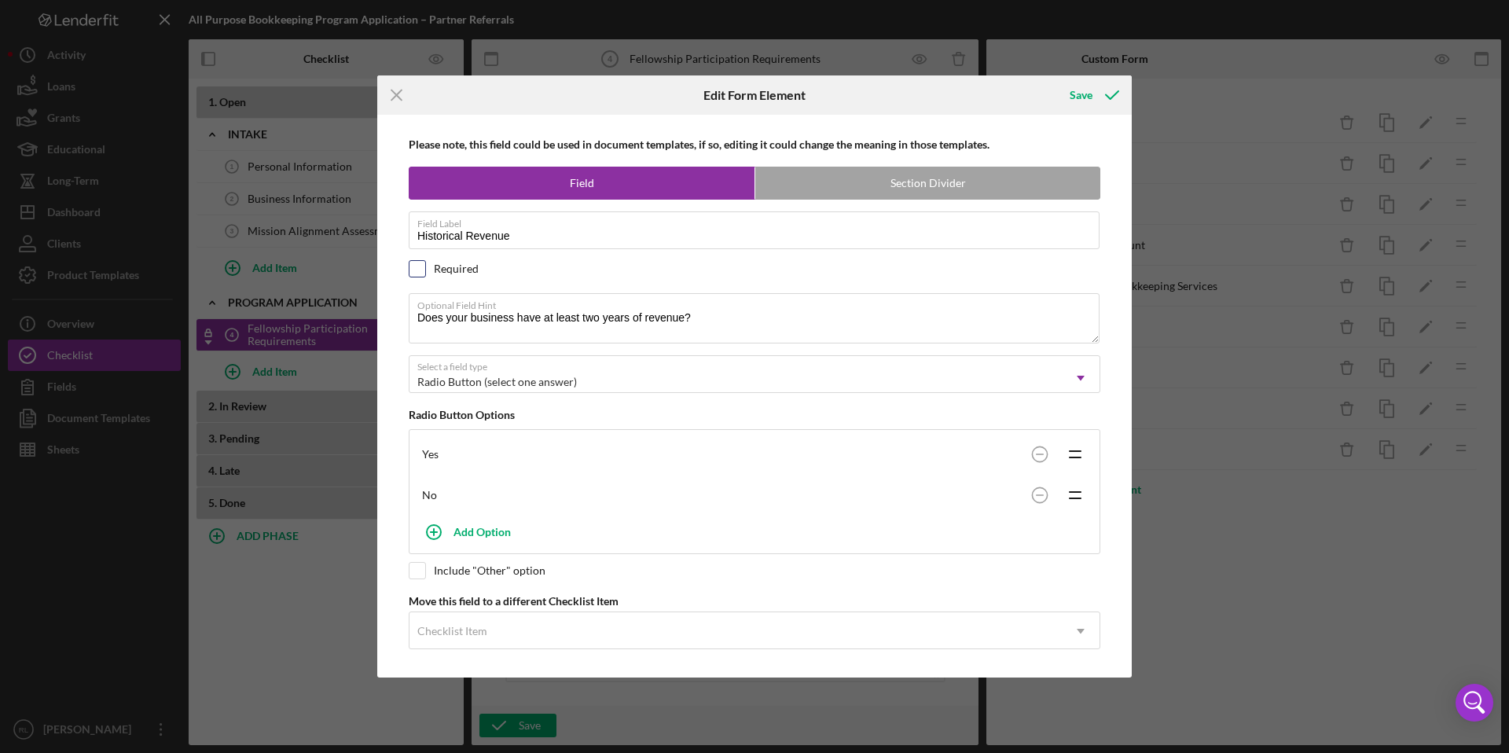
click at [421, 267] on input "checkbox" at bounding box center [418, 269] width 16 height 16
checkbox input "true"
click at [1087, 86] on div "Save" at bounding box center [1081, 94] width 23 height 31
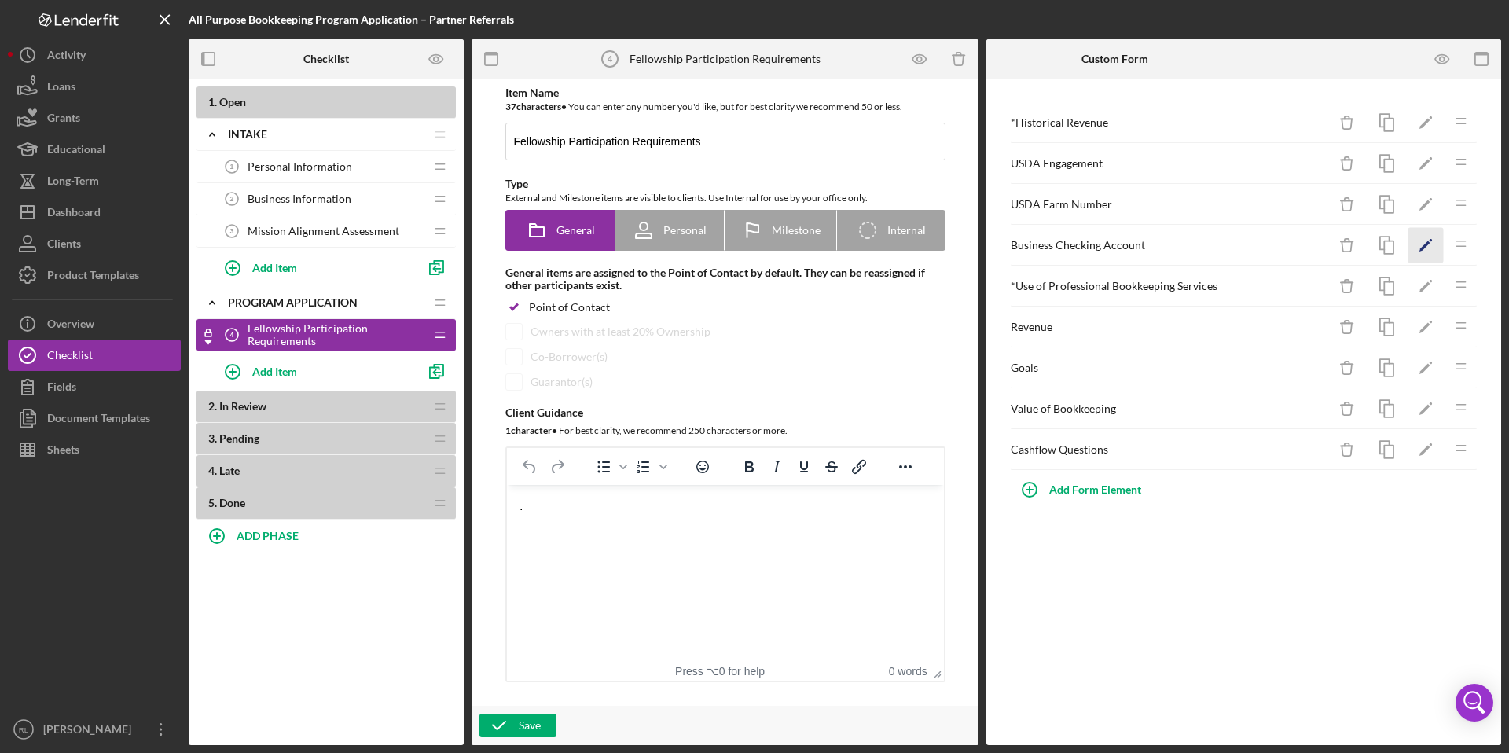
click at [1427, 242] on polygon "button" at bounding box center [1425, 246] width 11 height 11
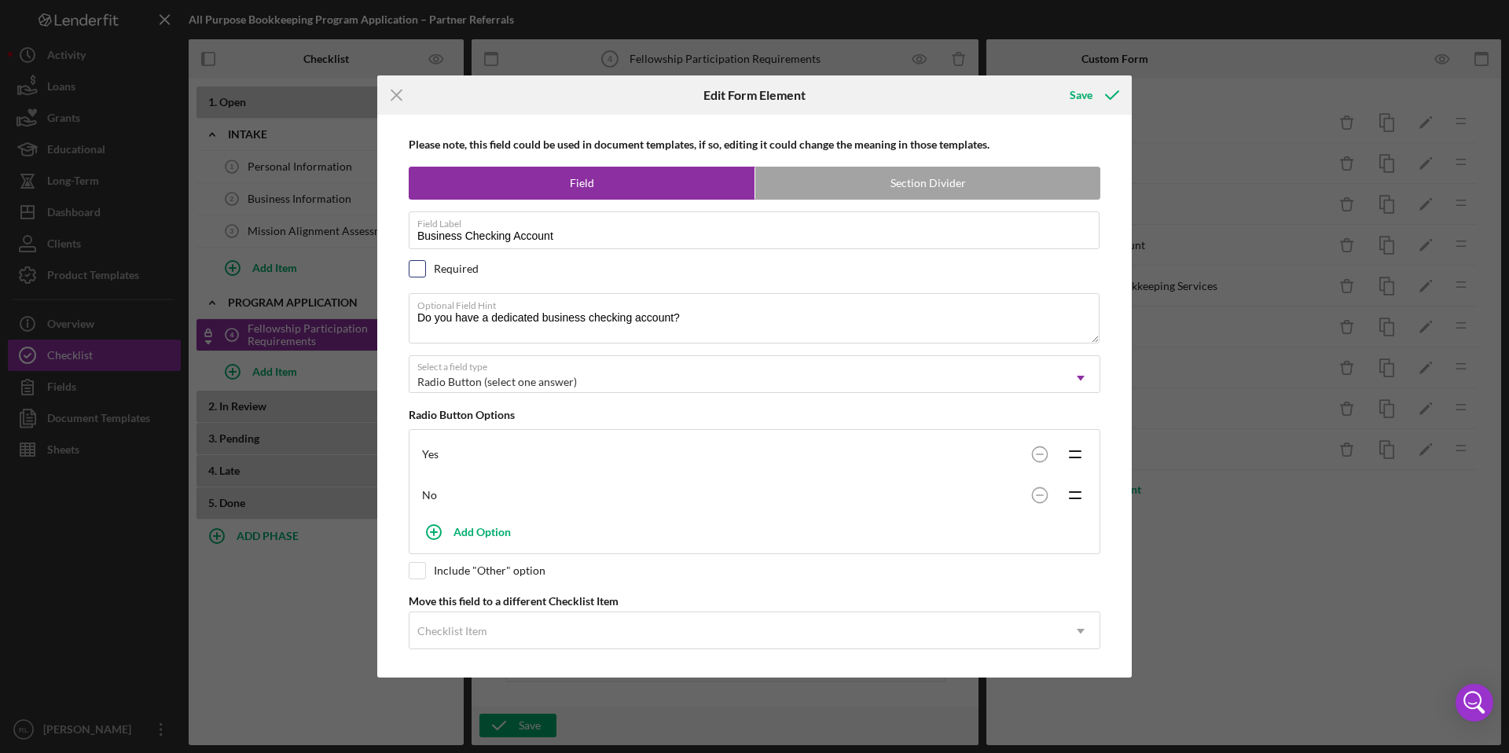
click at [425, 266] on div at bounding box center [417, 268] width 17 height 17
checkbox input "true"
click at [1090, 90] on div "Save" at bounding box center [1081, 94] width 23 height 31
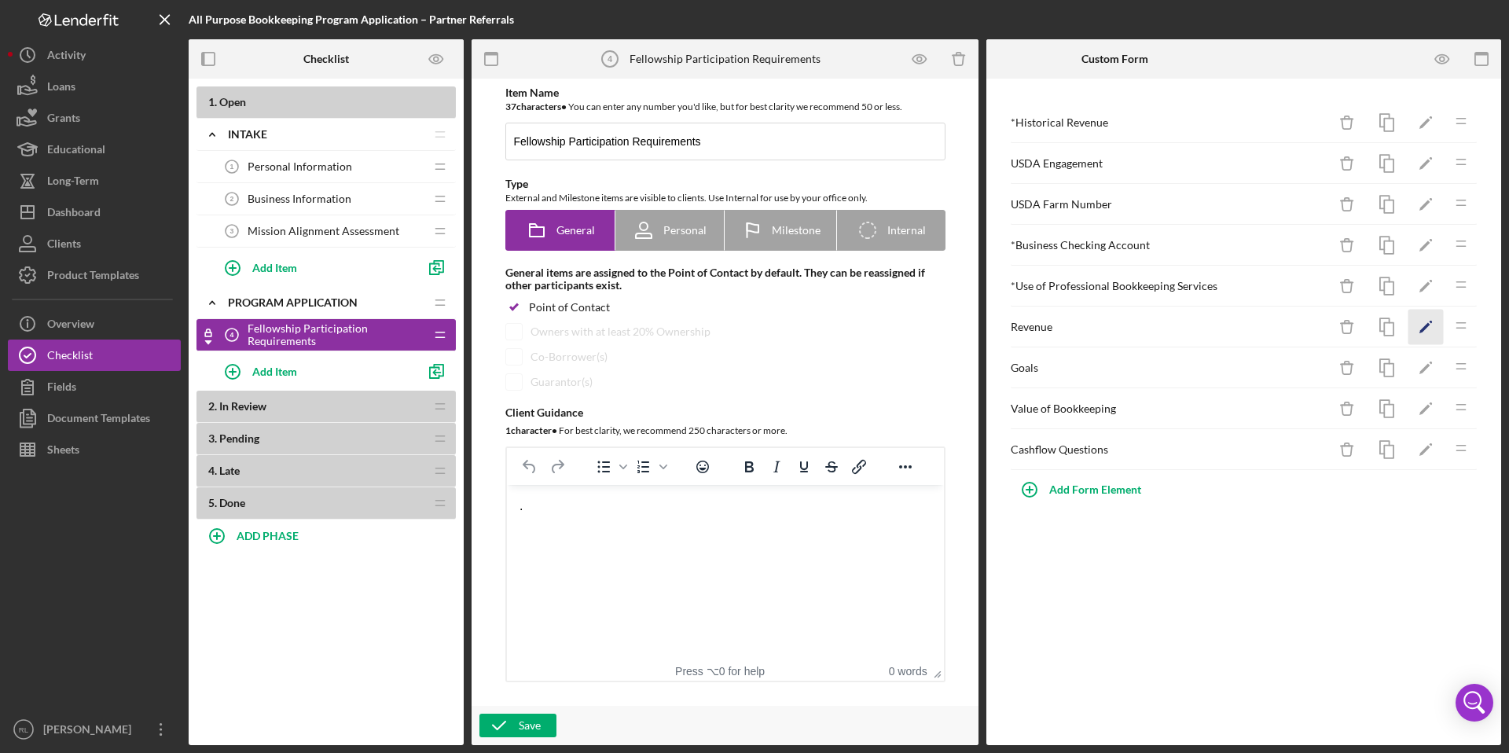
click at [1429, 331] on icon "Icon/Edit" at bounding box center [1426, 327] width 35 height 35
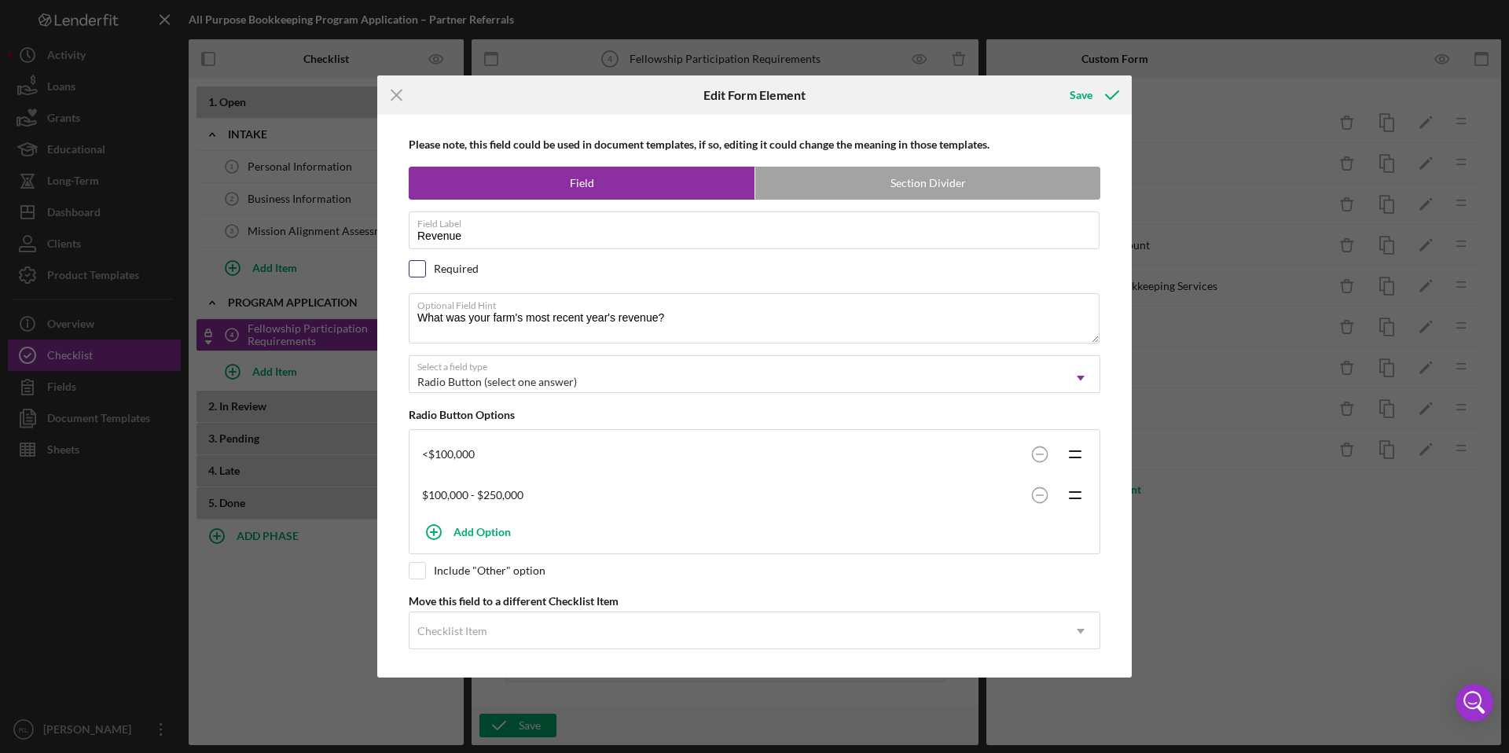
click at [417, 270] on input "checkbox" at bounding box center [418, 269] width 16 height 16
checkbox input "true"
click at [491, 182] on label "Field" at bounding box center [582, 182] width 345 height 31
click at [1076, 94] on div "Save" at bounding box center [1081, 94] width 23 height 31
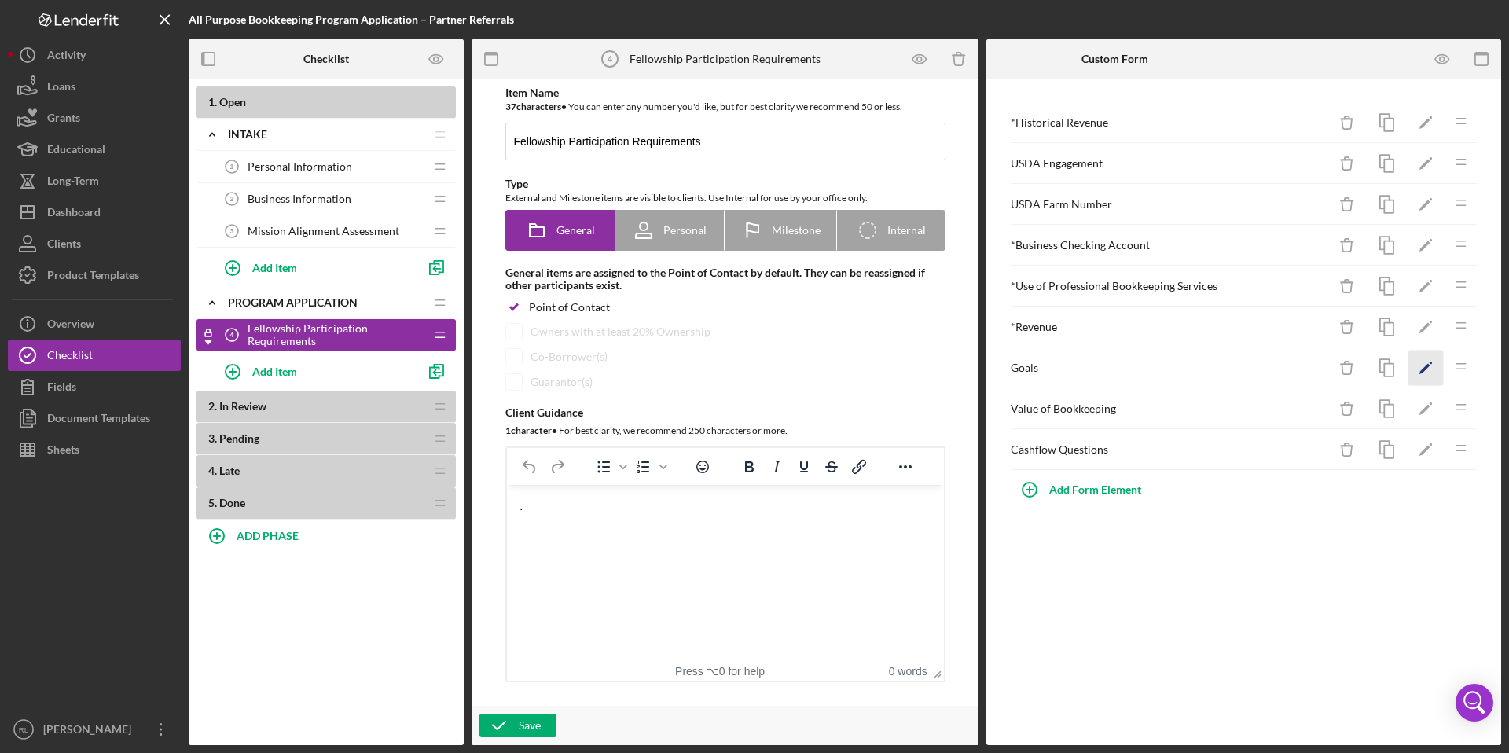
click at [1425, 370] on polygon "button" at bounding box center [1425, 369] width 11 height 11
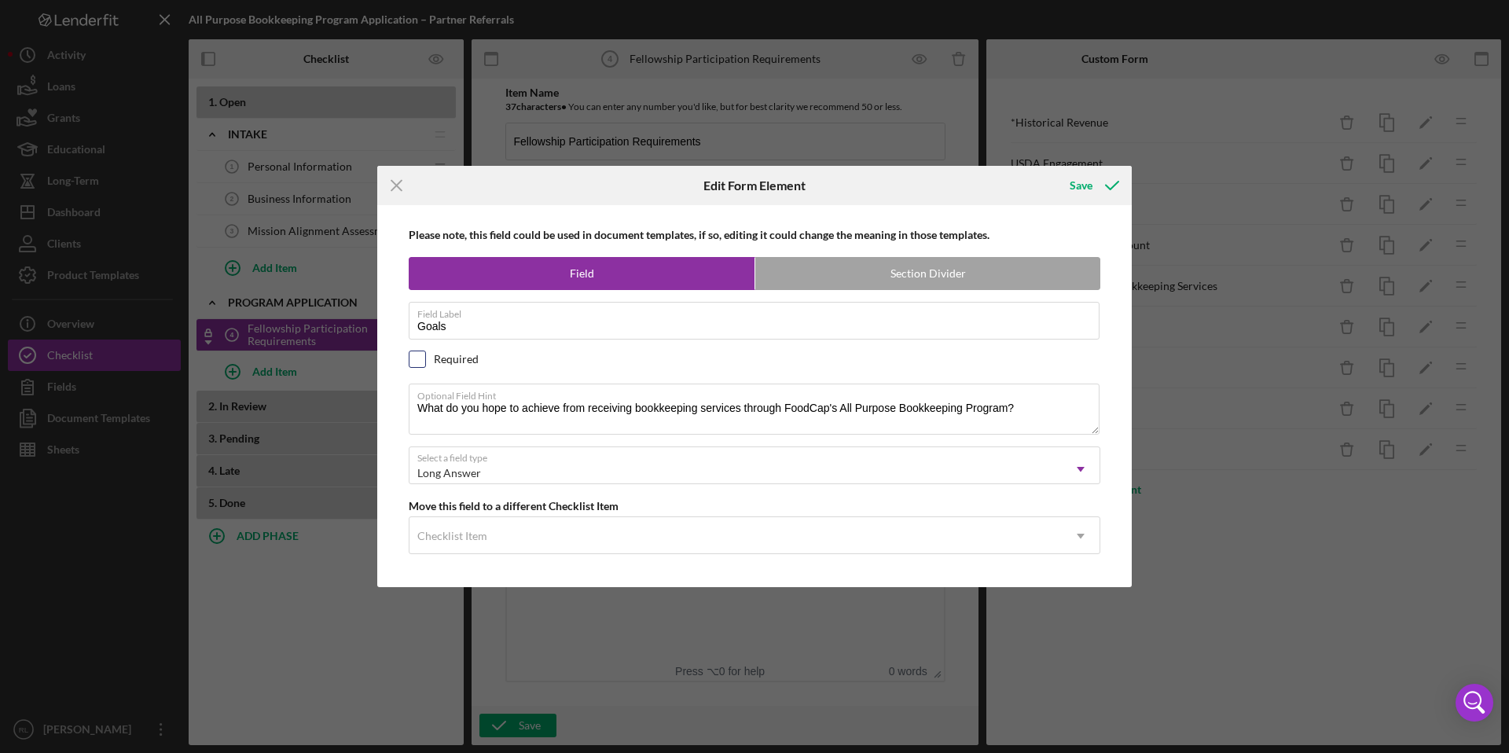
click at [421, 358] on input "checkbox" at bounding box center [418, 359] width 16 height 16
checkbox input "true"
click at [1091, 180] on div "Save" at bounding box center [1081, 185] width 23 height 31
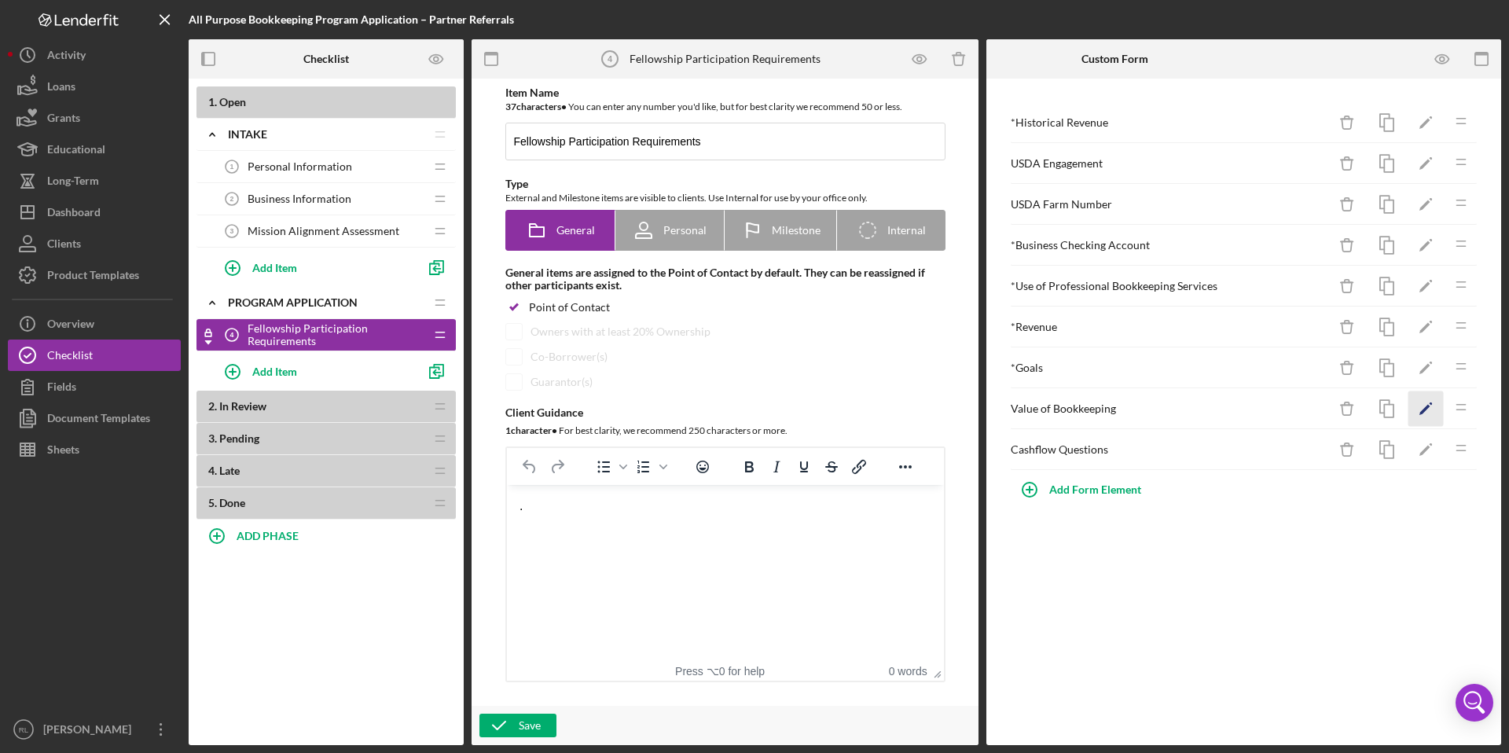
click at [1430, 414] on icon "Icon/Edit" at bounding box center [1426, 409] width 35 height 35
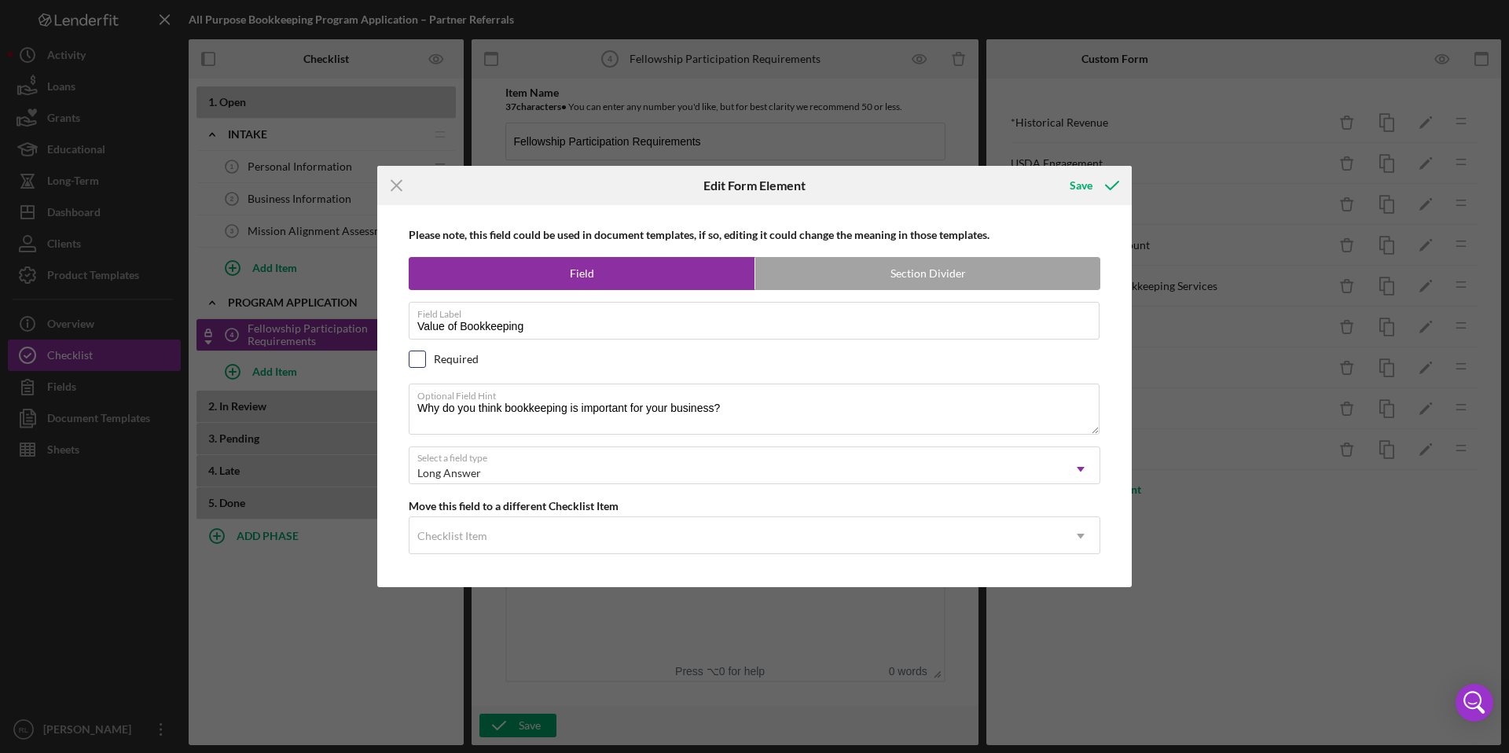
click at [420, 358] on input "checkbox" at bounding box center [418, 359] width 16 height 16
checkbox input "true"
click at [1083, 190] on div "Save" at bounding box center [1081, 185] width 23 height 31
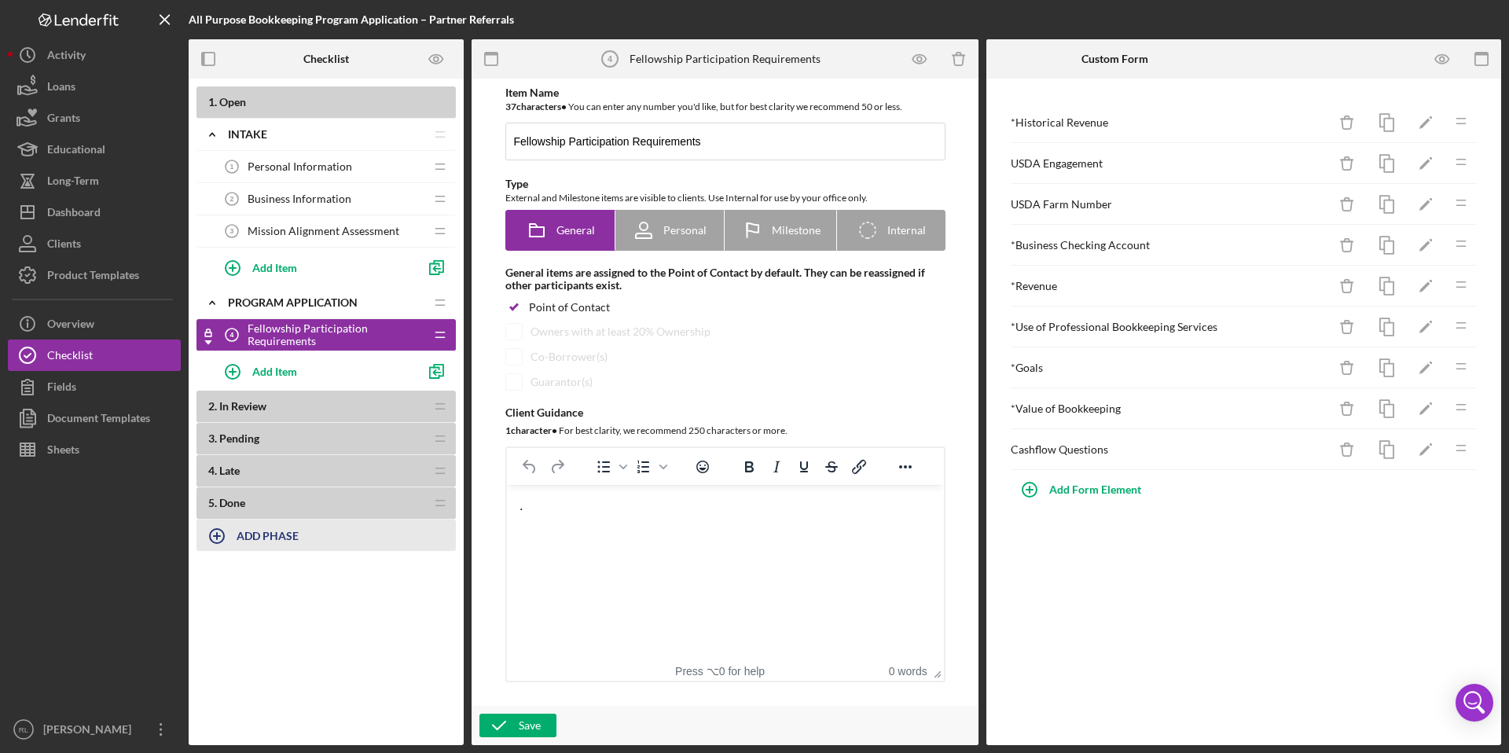
click at [307, 532] on button "ADD PHASE" at bounding box center [326, 535] width 259 height 31
click at [366, 332] on span "Fellowship Participation Requirements" at bounding box center [336, 334] width 177 height 25
drag, startPoint x: 563, startPoint y: 144, endPoint x: 496, endPoint y: 144, distance: 66.8
click at [496, 144] on div "Item Name 37 character s • You can enter any number you'd like, but for best cl…" at bounding box center [726, 384] width 472 height 596
type input "Program Participation Requirements"
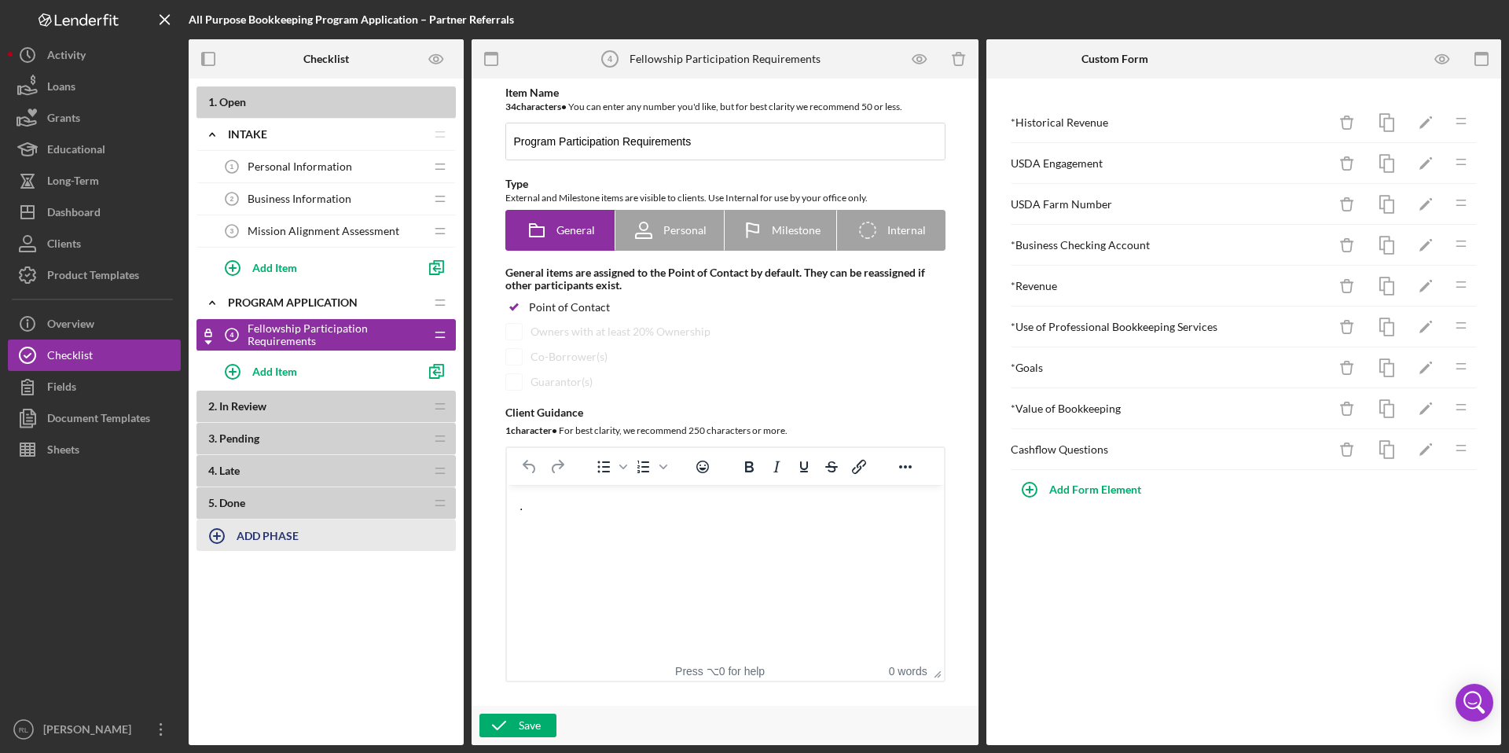
click at [296, 539] on b "ADD PHASE" at bounding box center [268, 535] width 62 height 13
click at [531, 711] on div "Save" at bounding box center [725, 725] width 507 height 39
click at [531, 722] on div "Save" at bounding box center [530, 726] width 22 height 24
click at [299, 546] on button "ADD PHASE" at bounding box center [326, 535] width 259 height 31
type input "P"
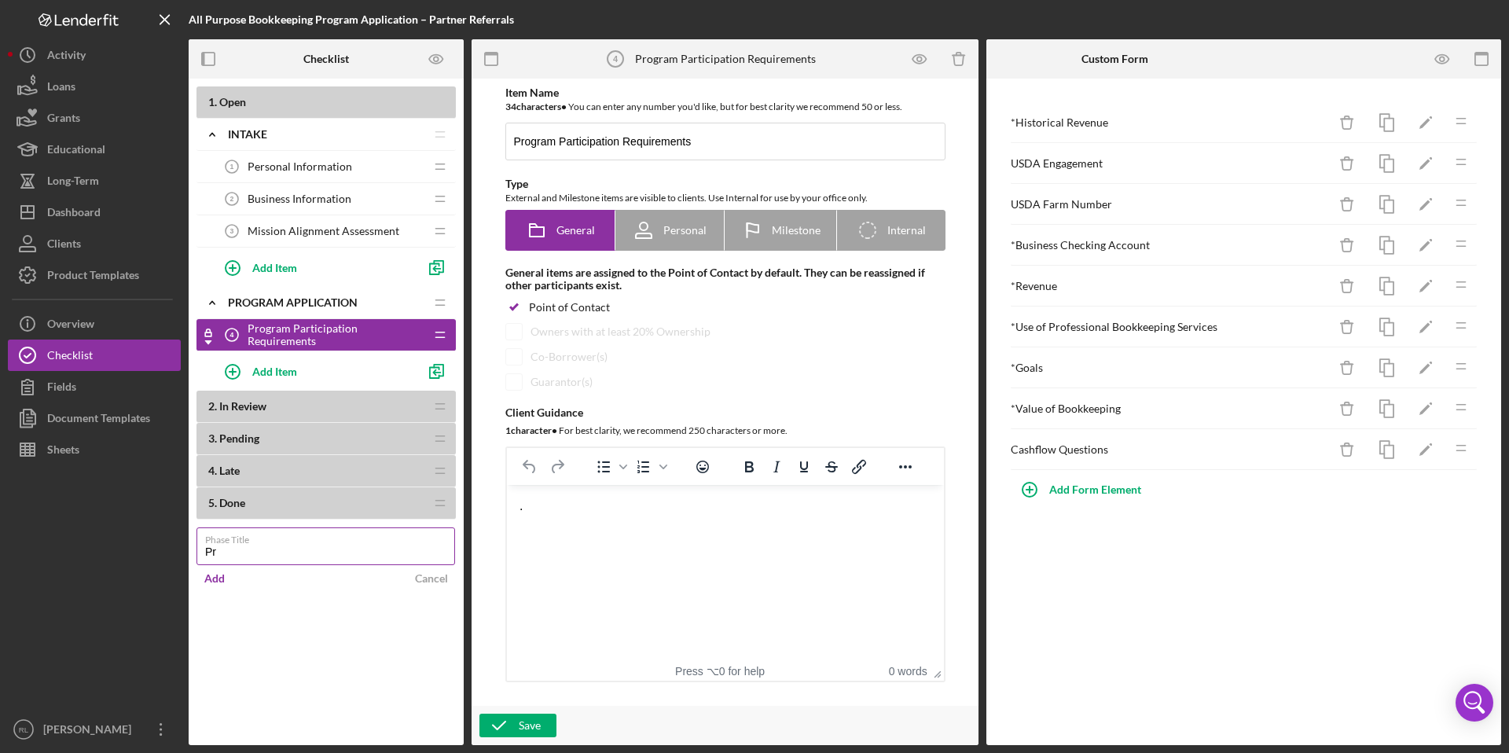
type input "P"
click at [287, 373] on div "Add Item" at bounding box center [274, 371] width 45 height 30
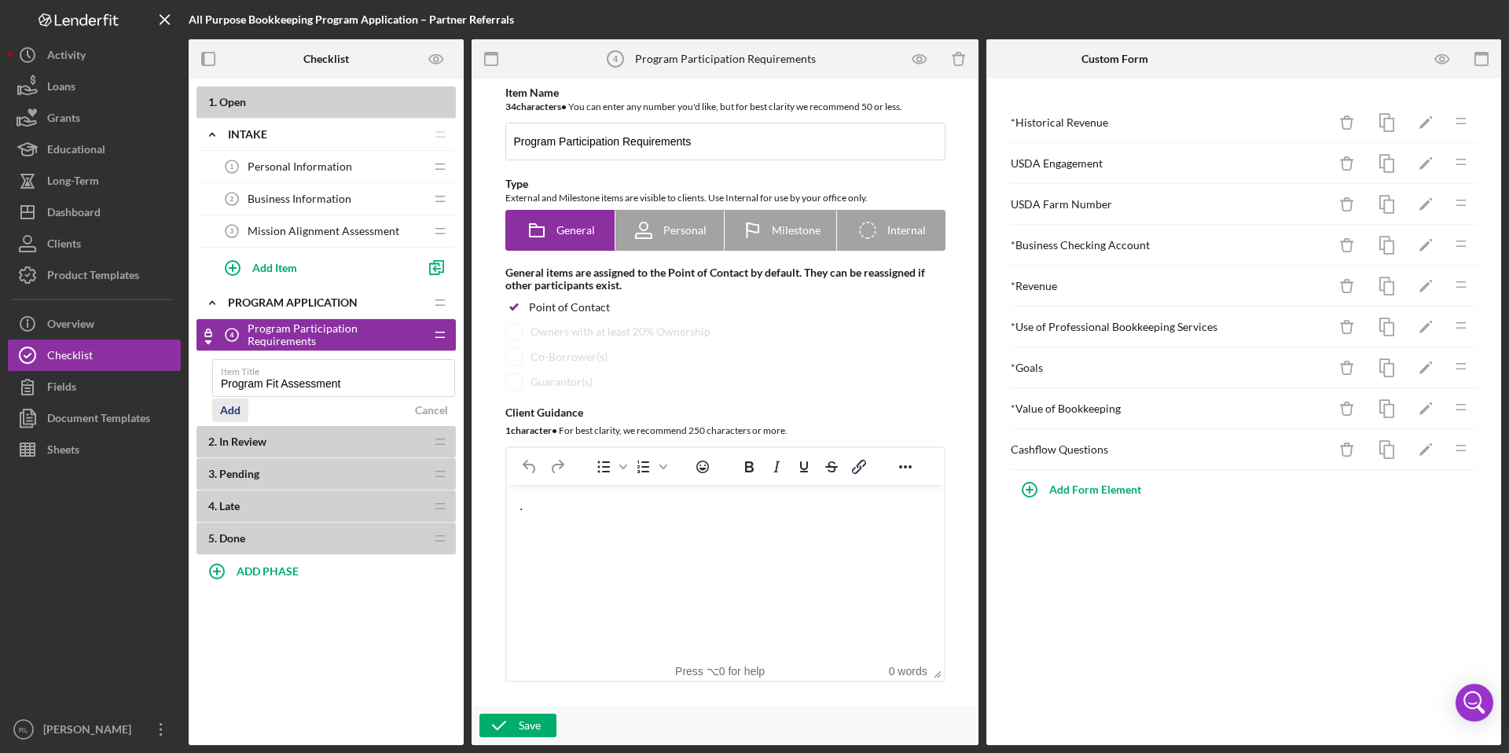
type input "Program Fit Assessment"
click at [239, 418] on div "Add" at bounding box center [230, 411] width 20 height 24
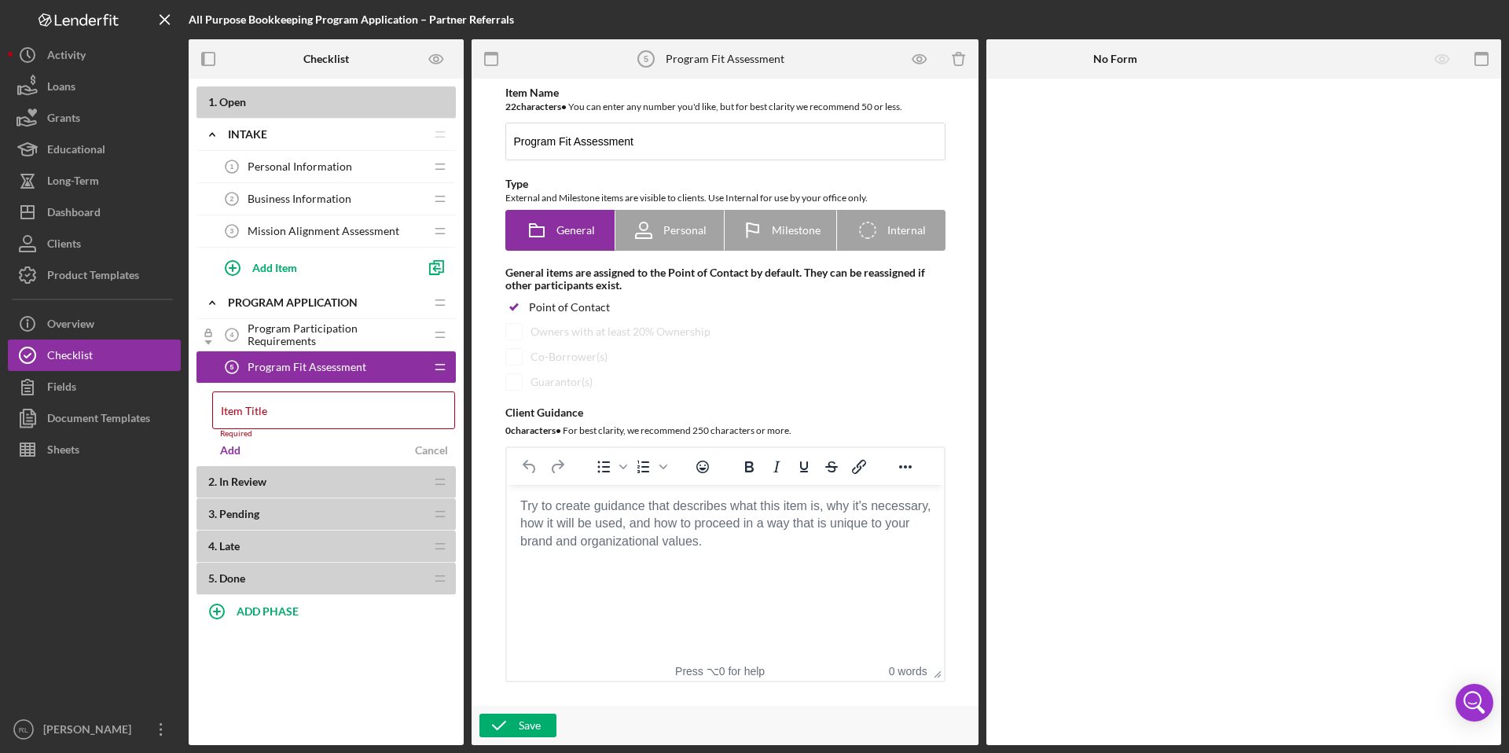
click at [564, 515] on body "Rich Text Area. Press ALT-0 for help." at bounding box center [725, 506] width 412 height 17
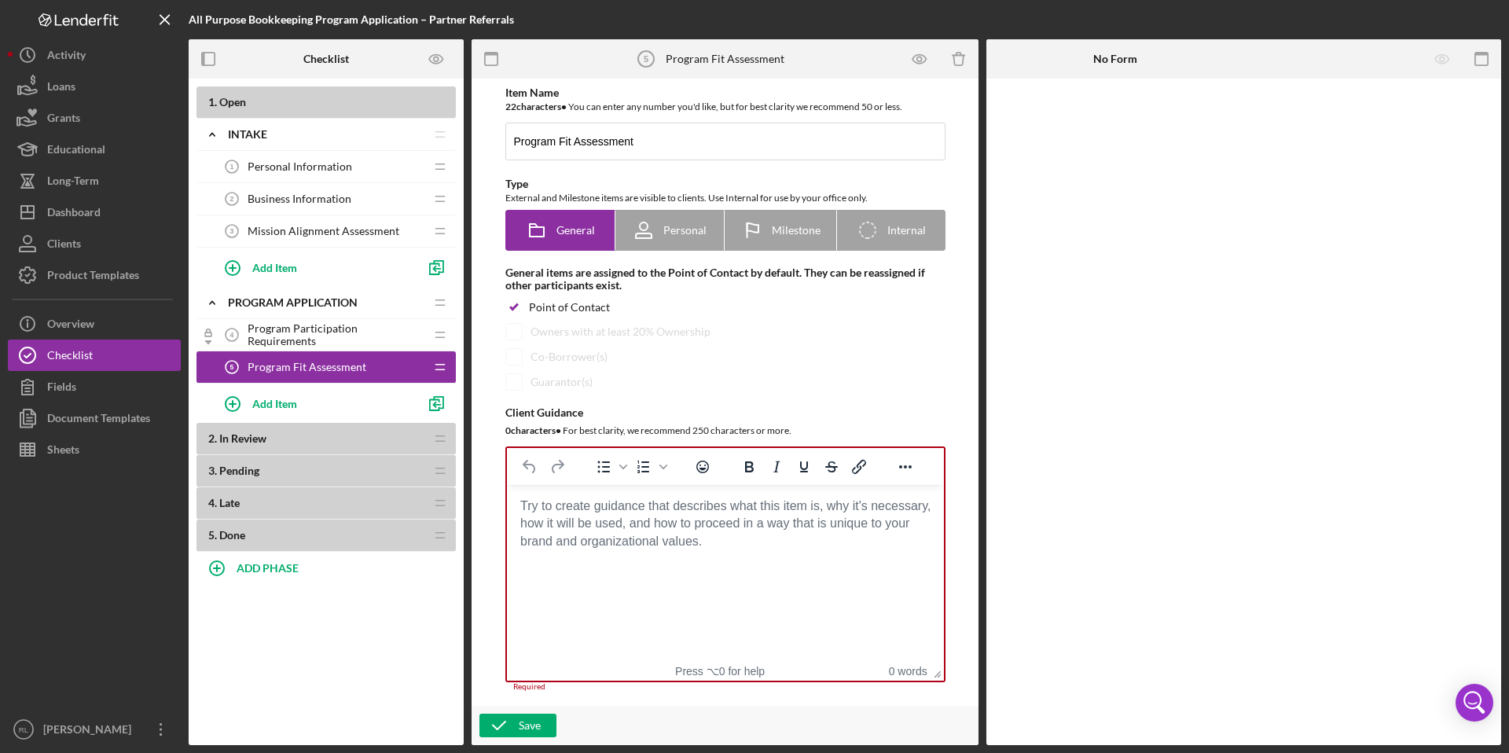
click at [332, 358] on div "Program Fit Assessment 5 Program Fit Assessment" at bounding box center [320, 366] width 208 height 31
click at [436, 403] on polyline "button" at bounding box center [435, 405] width 5 height 5
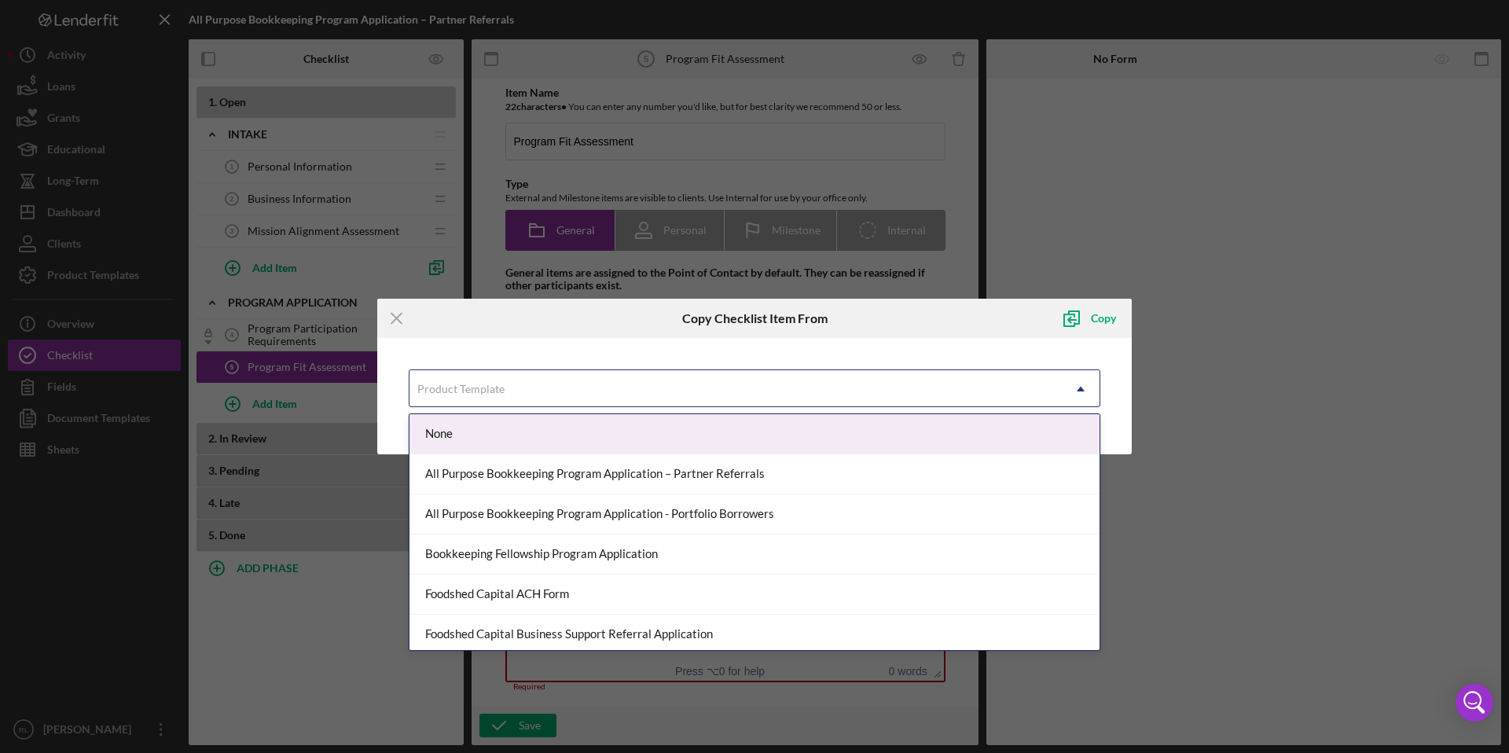
click at [680, 386] on div "Product Template" at bounding box center [736, 389] width 653 height 36
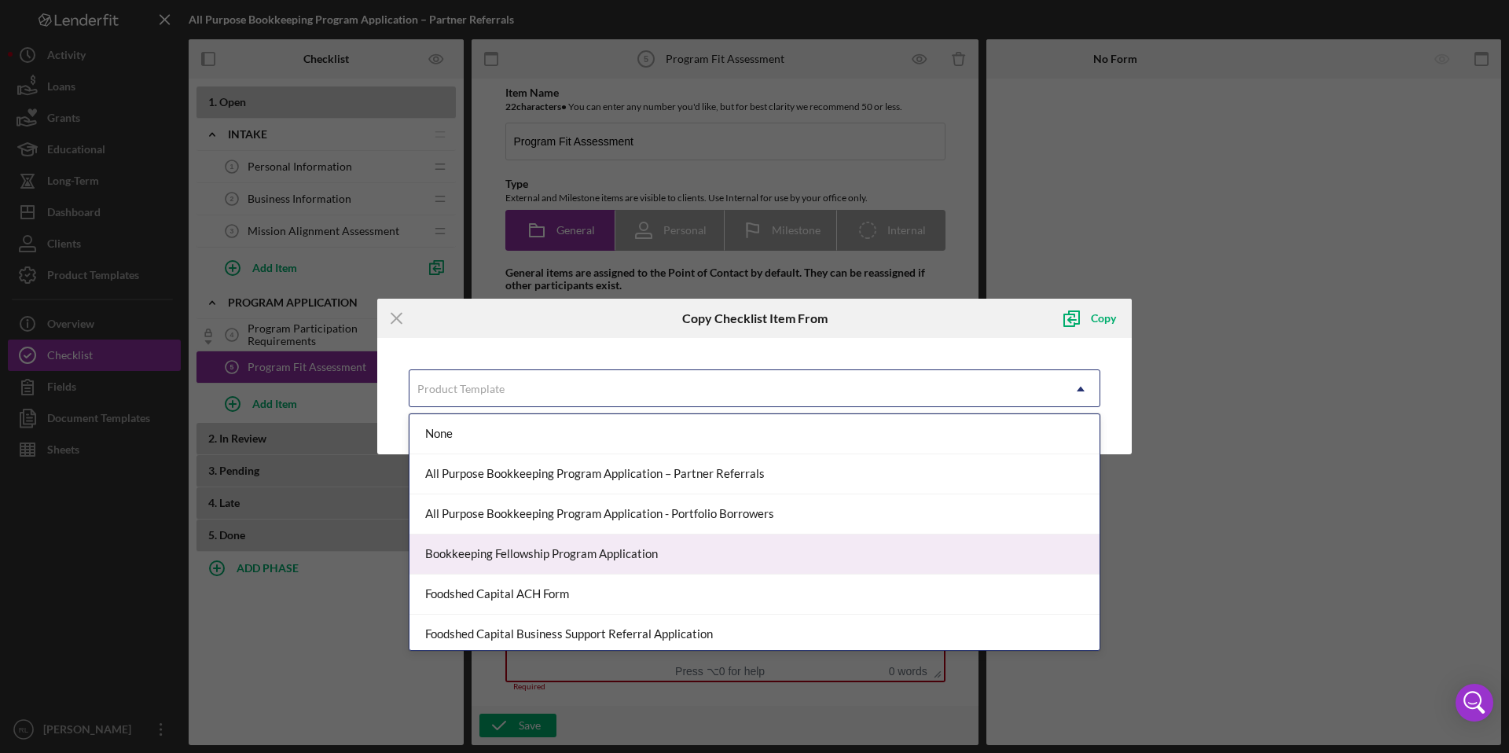
click at [709, 541] on div "Bookkeeping Fellowship Program Application" at bounding box center [755, 555] width 690 height 40
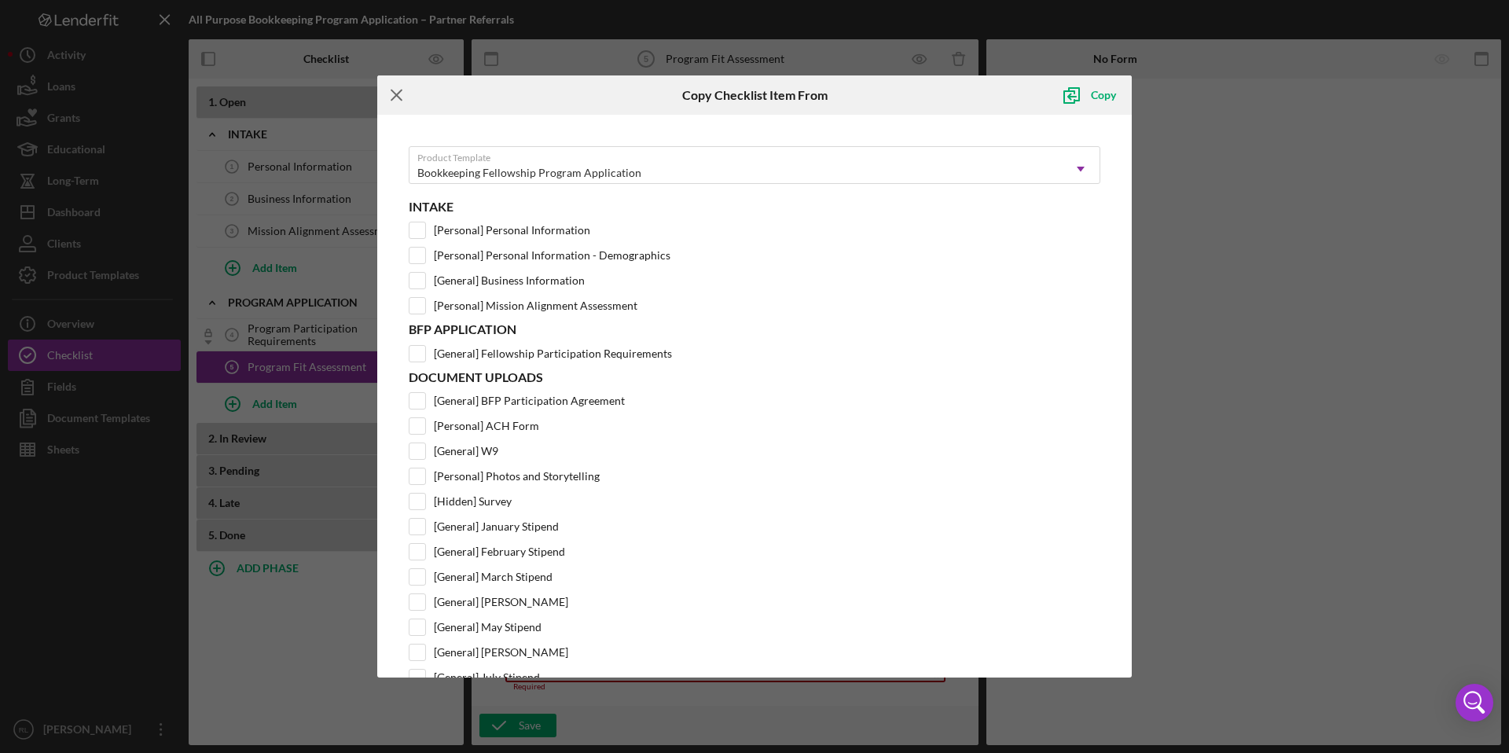
click at [399, 86] on icon "Icon/Menu Close" at bounding box center [396, 94] width 39 height 39
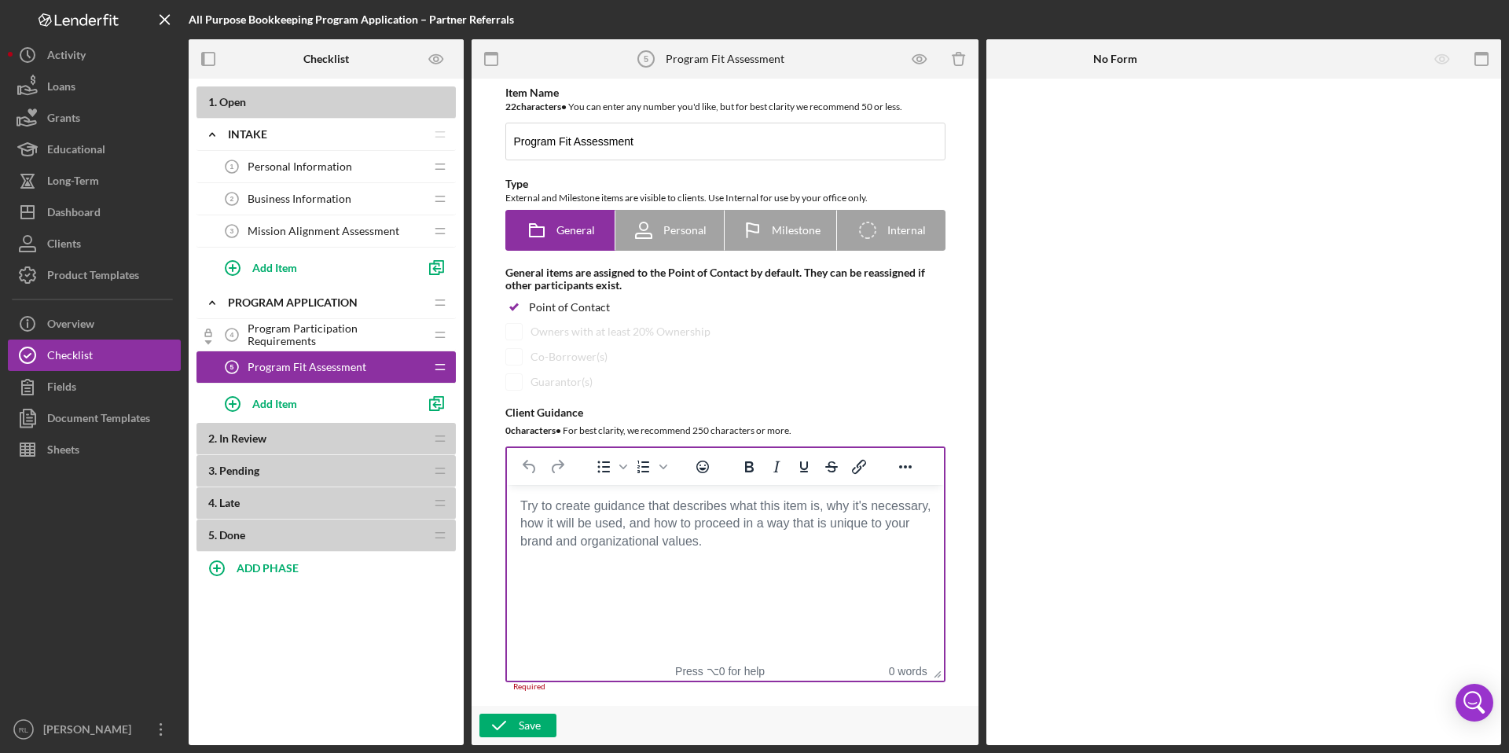
click at [680, 515] on body "Rich Text Area. Press ALT-0 for help." at bounding box center [725, 506] width 412 height 17
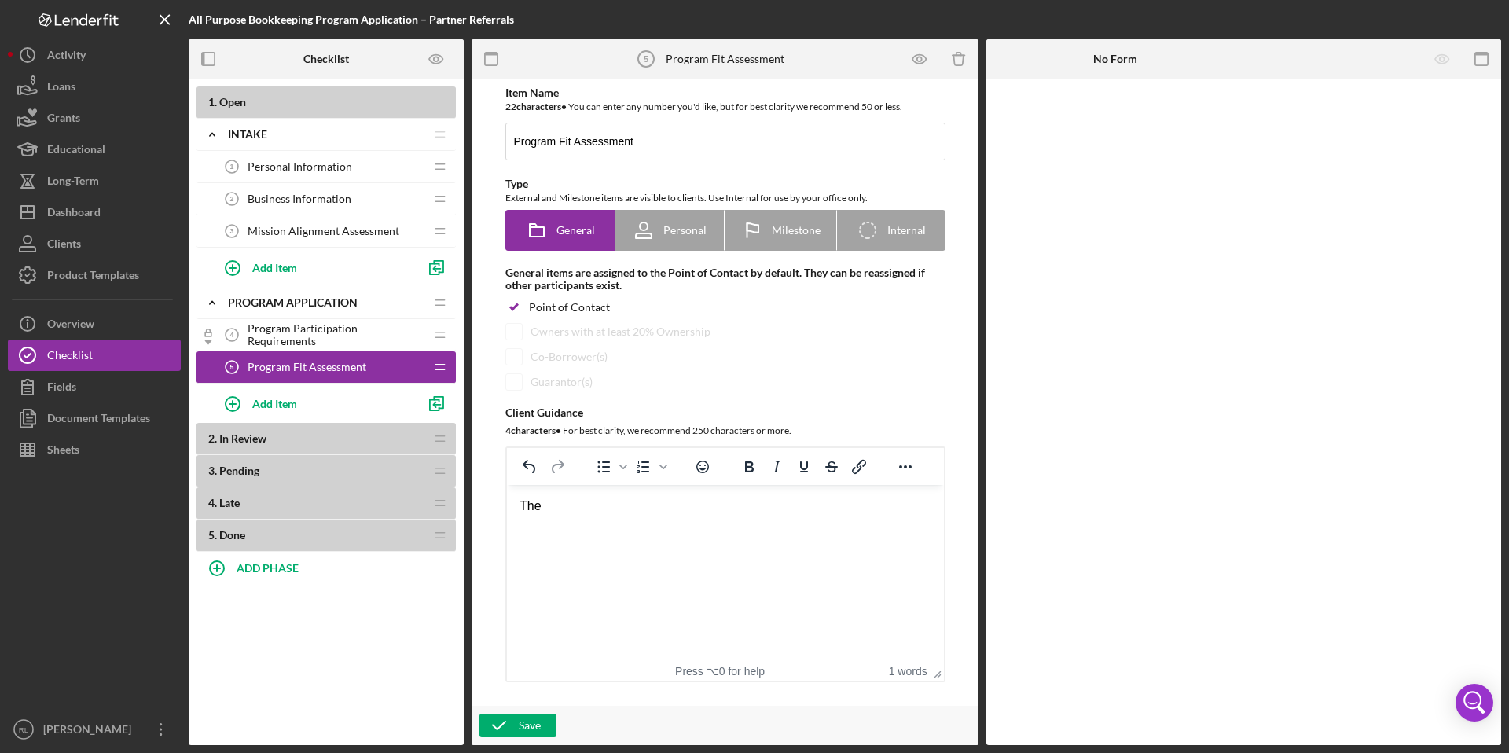
click at [605, 505] on div "The" at bounding box center [725, 506] width 412 height 17
click at [834, 508] on div "We want to get a better sense of the complexity of your bookkeeping needs. We w…" at bounding box center [725, 515] width 412 height 35
click at [628, 527] on div "We want to get a better sense of the complexity of providing bookkeeping needs.…" at bounding box center [725, 515] width 412 height 35
click at [868, 510] on div "We want to get a better sense of the complexity of providing bookkeeping . We w…" at bounding box center [725, 515] width 412 height 35
click at [917, 506] on div "We want to get a better sense of the complexity of your bookkeeping . We will u…" at bounding box center [725, 515] width 412 height 35
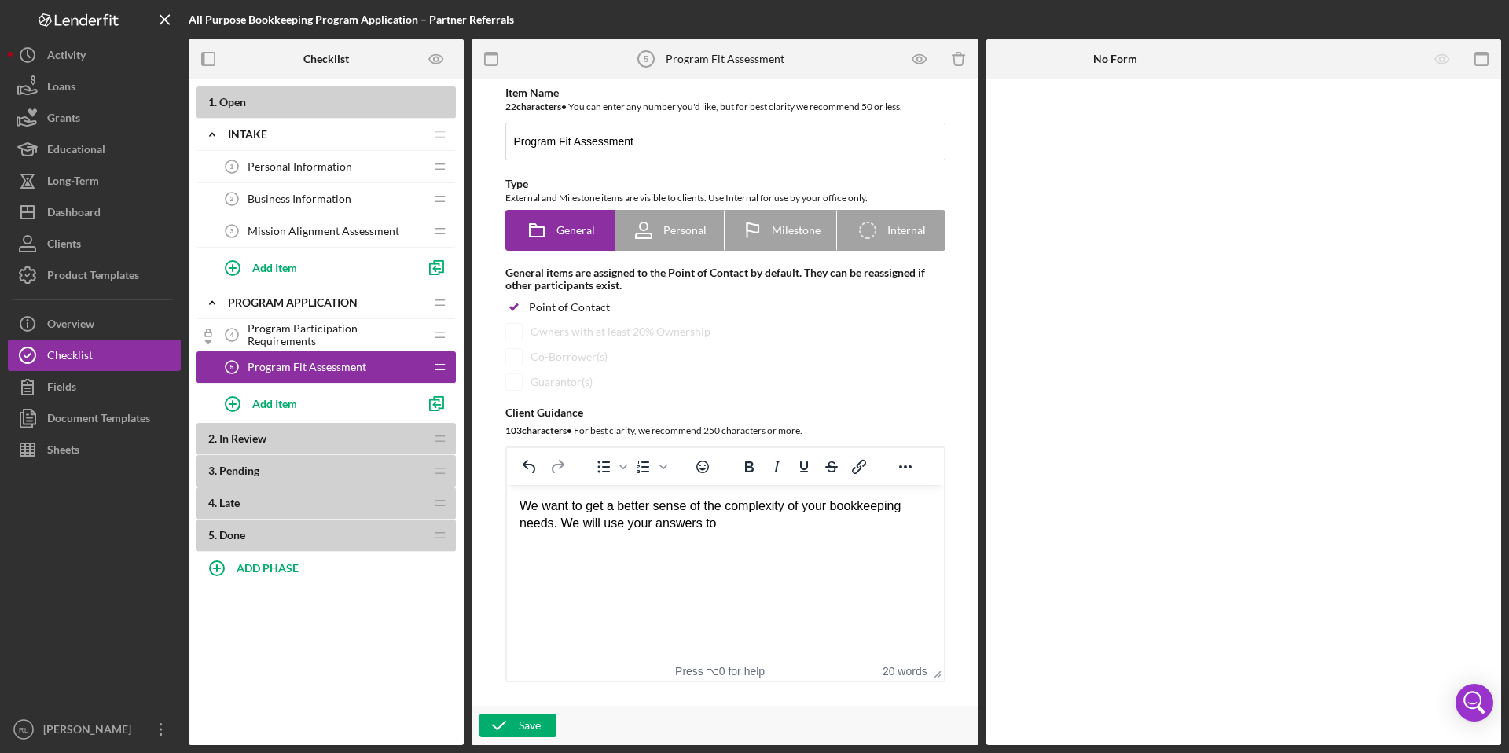
drag, startPoint x: 731, startPoint y: 524, endPoint x: 582, endPoint y: 525, distance: 149.4
click at [582, 525] on div "We want to get a better sense of the complexity of your bookkeeping needs. We w…" at bounding box center [725, 515] width 412 height 35
click at [553, 525] on div "We want to get a better sense of the complexity of your bookkeeping needs. We w…" at bounding box center [725, 515] width 412 height 35
click at [748, 520] on div "We want to get a better sense of the complexity of your bookkeeping needs. We w…" at bounding box center [725, 515] width 412 height 35
drag, startPoint x: 749, startPoint y: 524, endPoint x: 556, endPoint y: 516, distance: 193.6
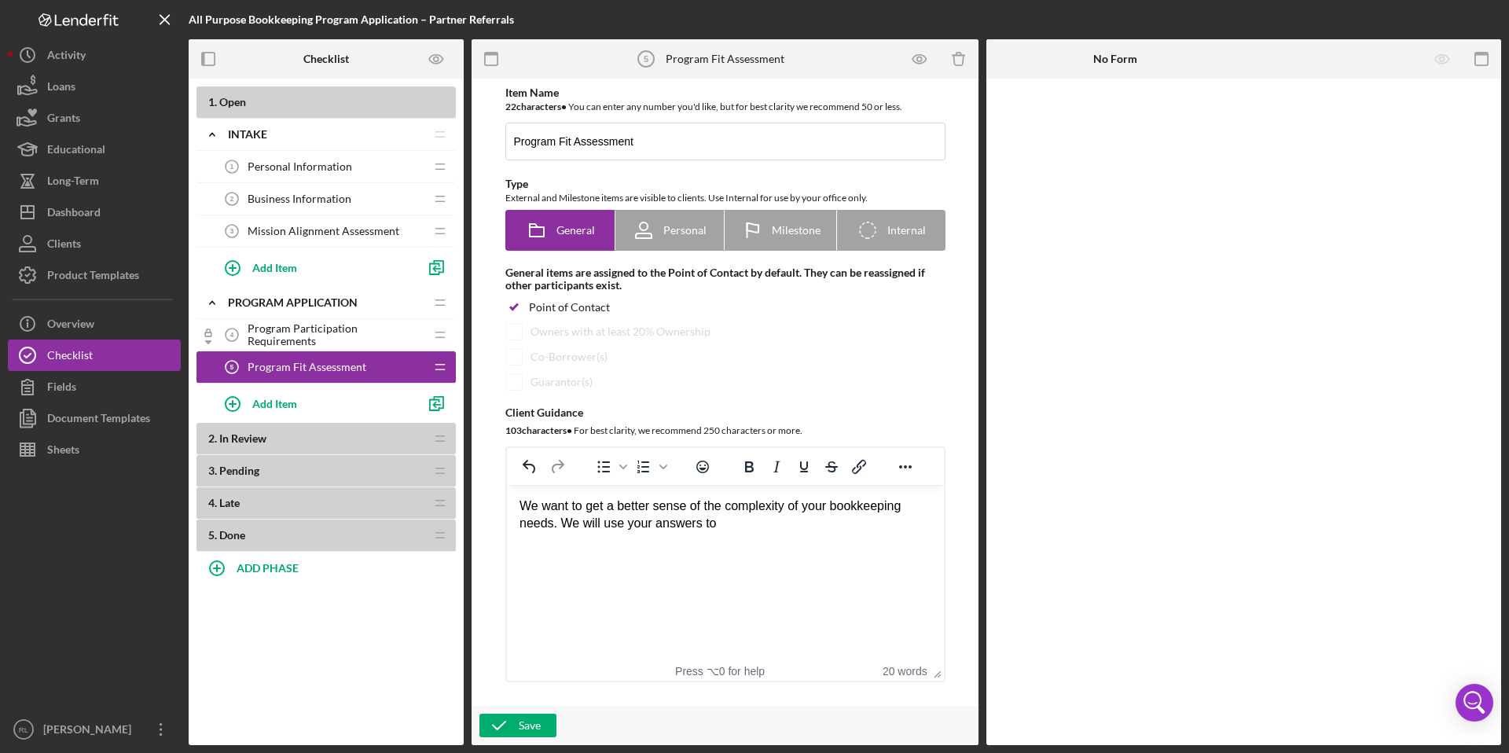
click at [556, 516] on div "We want to get a better sense of the complexity of your bookkeeping needs. We w…" at bounding box center [725, 515] width 412 height 35
click at [517, 506] on html "We want to get a better sense of the complexity of your bookkeeping needs." at bounding box center [724, 515] width 437 height 61
click at [703, 528] on div "2026 will be the first year of the program. As such, we seek to put together a …" at bounding box center [725, 524] width 412 height 53
click at [711, 524] on div "2026 will be the first year of the program. As such, we seek to put together a …" at bounding box center [725, 524] width 412 height 53
click at [758, 508] on div "2026 will be the first year of the program. As such, we seek to put together a …" at bounding box center [725, 524] width 412 height 53
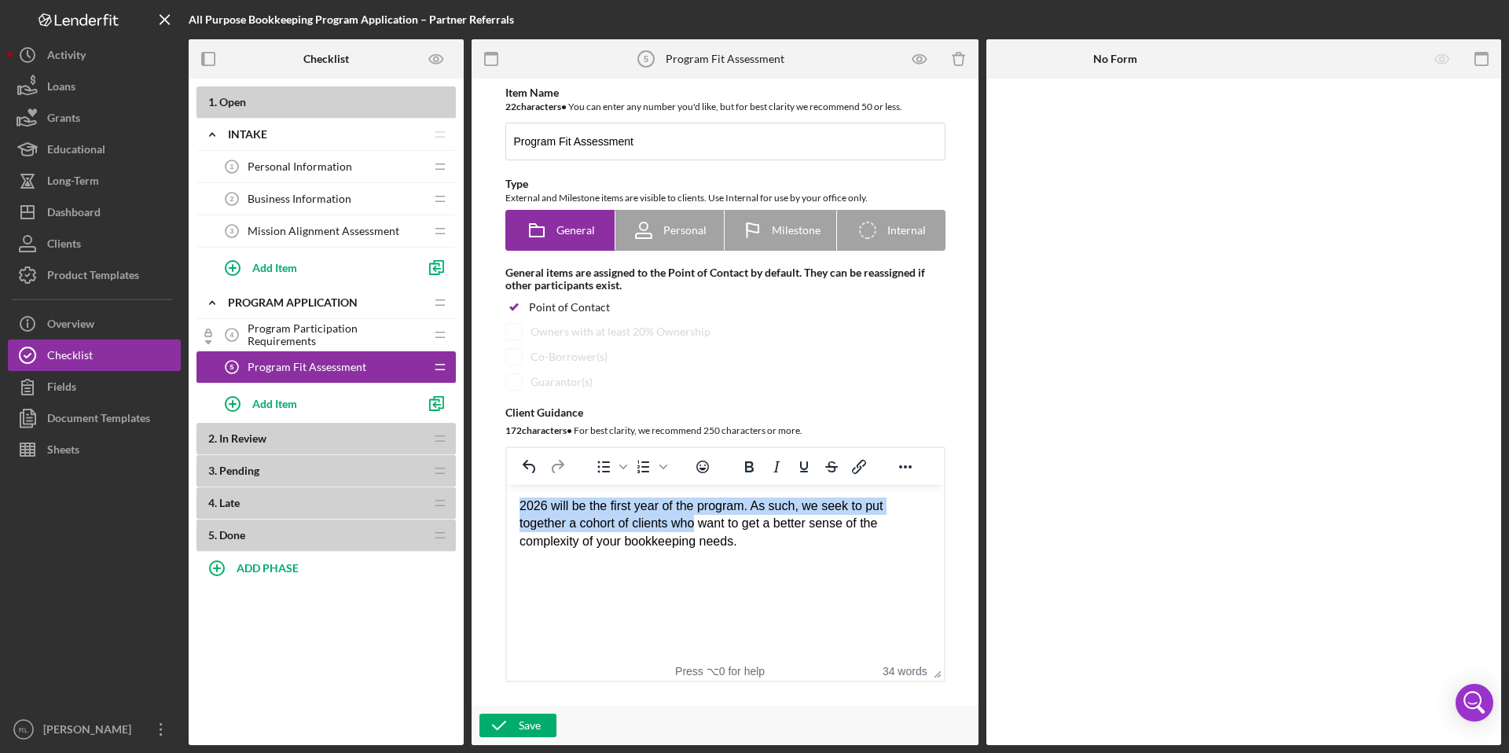
drag, startPoint x: 700, startPoint y: 528, endPoint x: 520, endPoint y: 507, distance: 180.5
click at [520, 507] on div "2026 will be the first year of the program. As such, we seek to put together a …" at bounding box center [725, 524] width 412 height 53
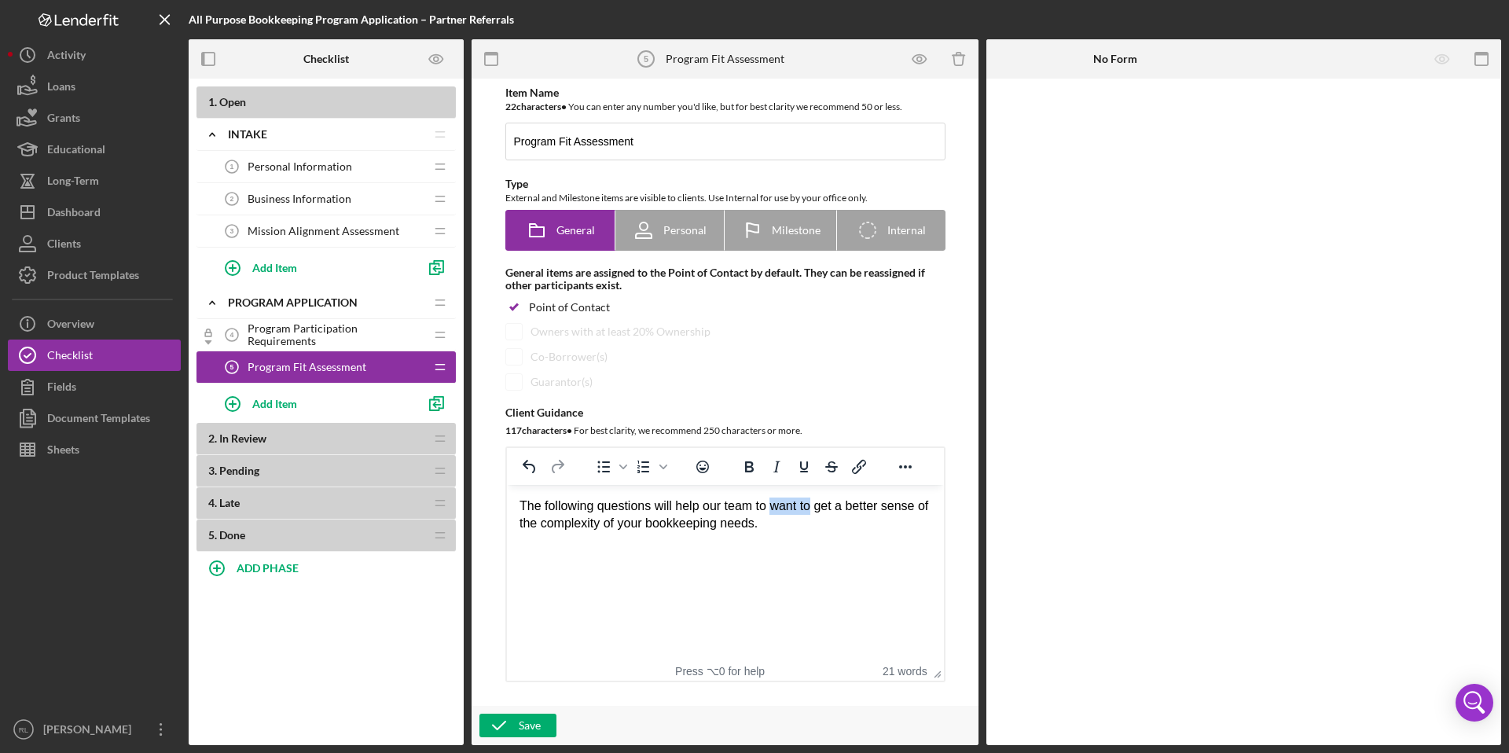
drag, startPoint x: 817, startPoint y: 506, endPoint x: 773, endPoint y: 506, distance: 44.0
click at [773, 506] on div "The following questions will help our team to want to get a better sense of the…" at bounding box center [725, 515] width 412 height 35
click at [741, 528] on div "The following questions will help our team to get a better sense of the complex…" at bounding box center [725, 515] width 412 height 35
click at [842, 549] on div "The following questions will help our team to get a better sense of the complex…" at bounding box center [725, 524] width 412 height 53
click at [581, 548] on div "The following questions will help our team to get a better sense of the complex…" at bounding box center [725, 524] width 412 height 53
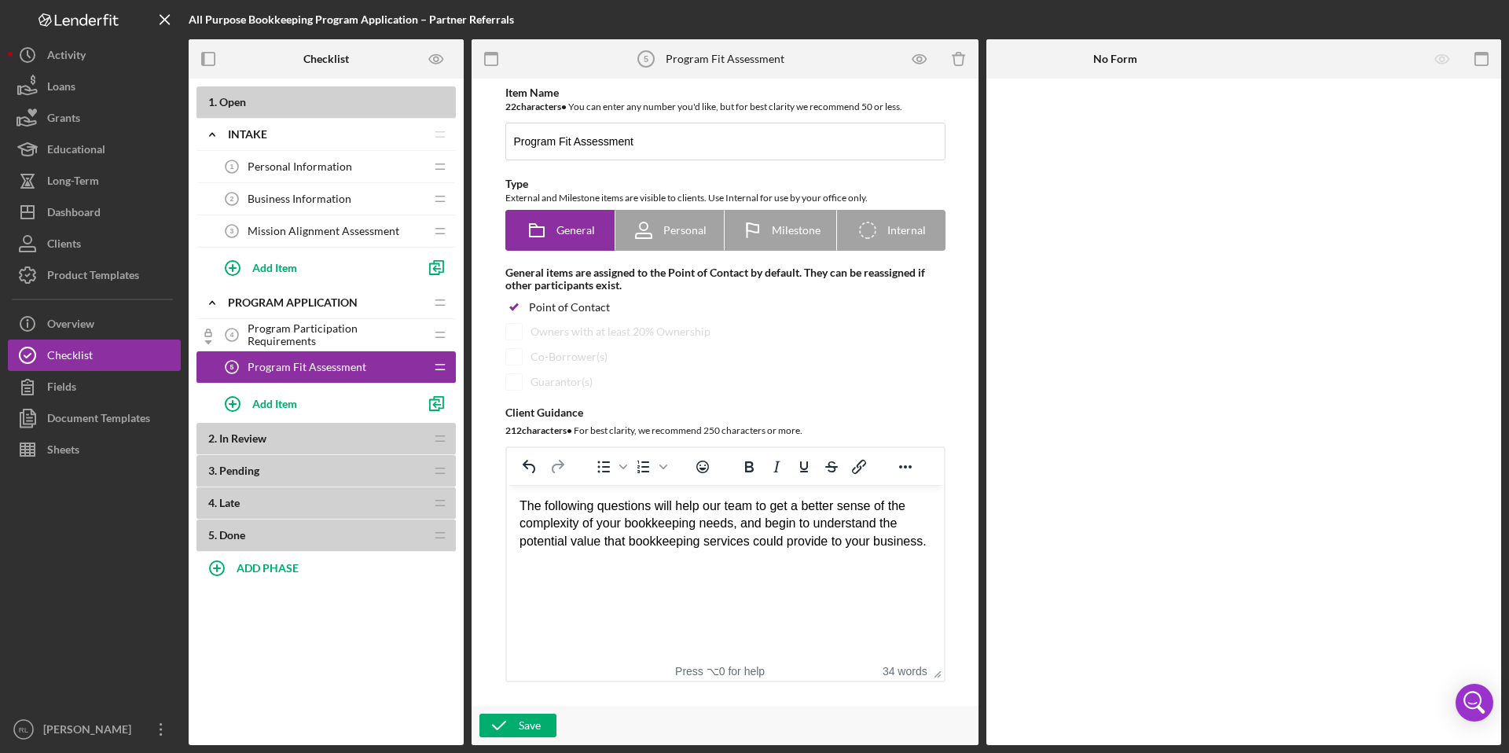
click at [741, 530] on div "The following questions will help our team to get a better sense of the complex…" at bounding box center [725, 524] width 412 height 53
click at [925, 507] on div "The following questions will help our team to get a better sense of the complex…" at bounding box center [725, 524] width 412 height 53
drag, startPoint x: 906, startPoint y: 553, endPoint x: 889, endPoint y: 524, distance: 33.8
click at [889, 524] on div "The following questions will help our team to get a better sense of your curren…" at bounding box center [725, 533] width 412 height 71
drag, startPoint x: 872, startPoint y: 542, endPoint x: 894, endPoint y: 524, distance: 28.5
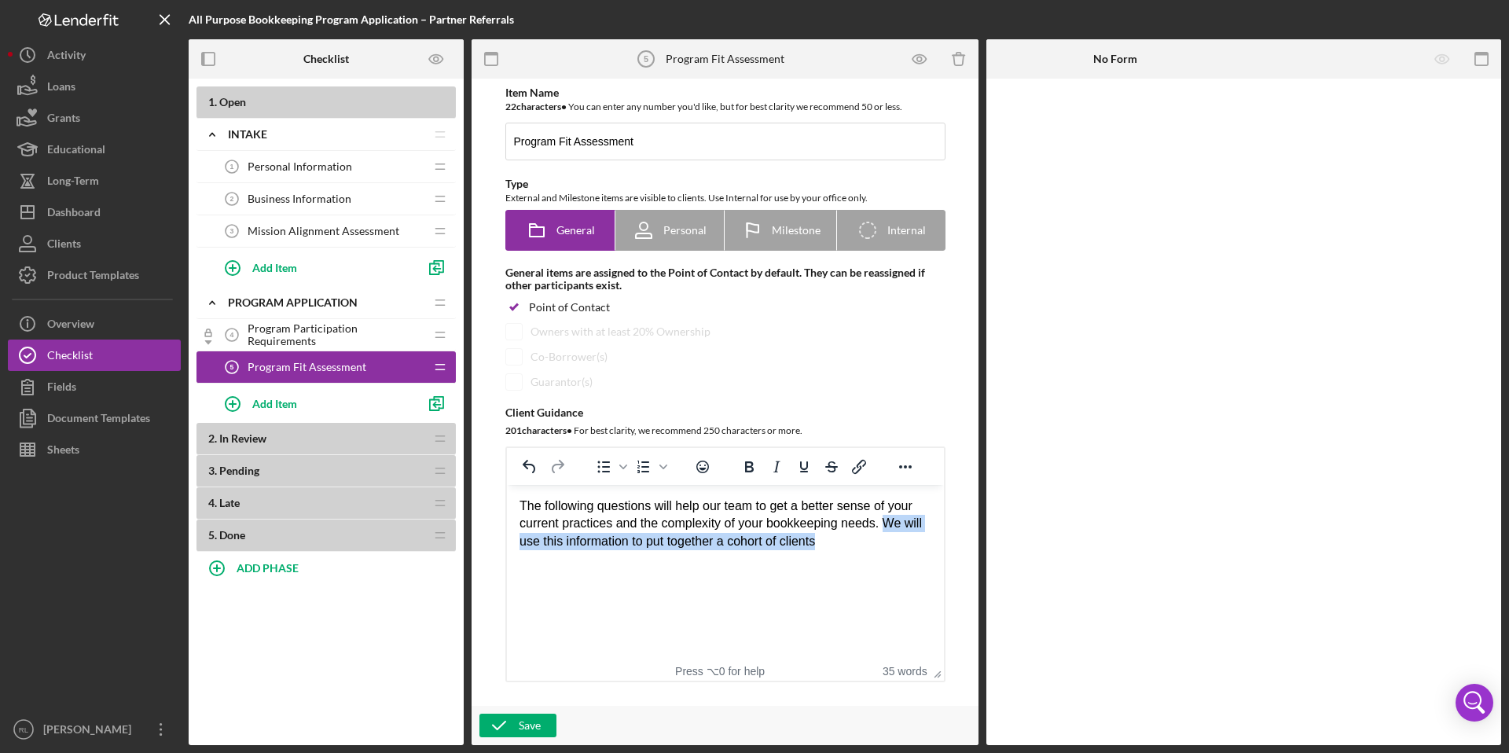
click at [894, 524] on div "The following questions will help our team to get a better sense of your curren…" at bounding box center [725, 524] width 412 height 53
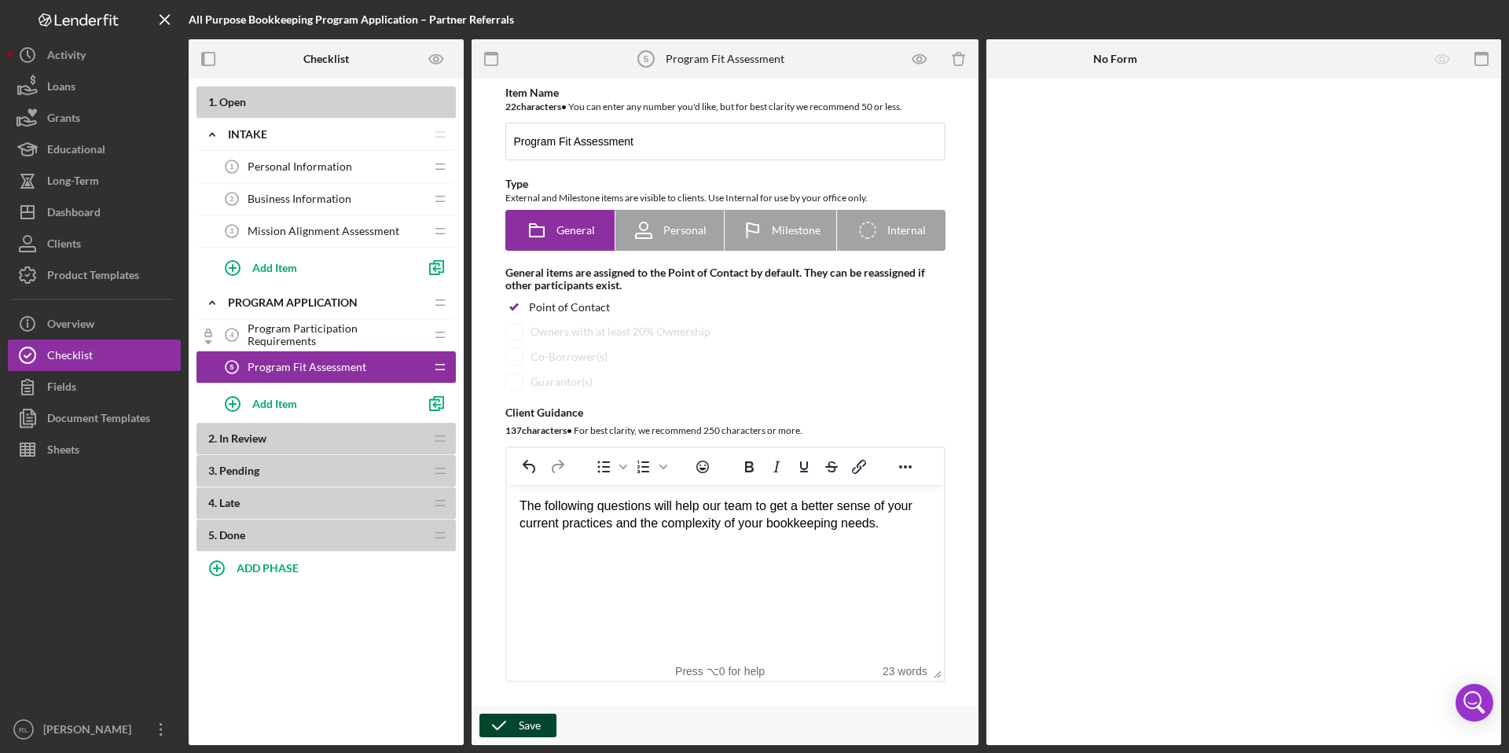
click at [509, 727] on icon "button" at bounding box center [499, 725] width 39 height 39
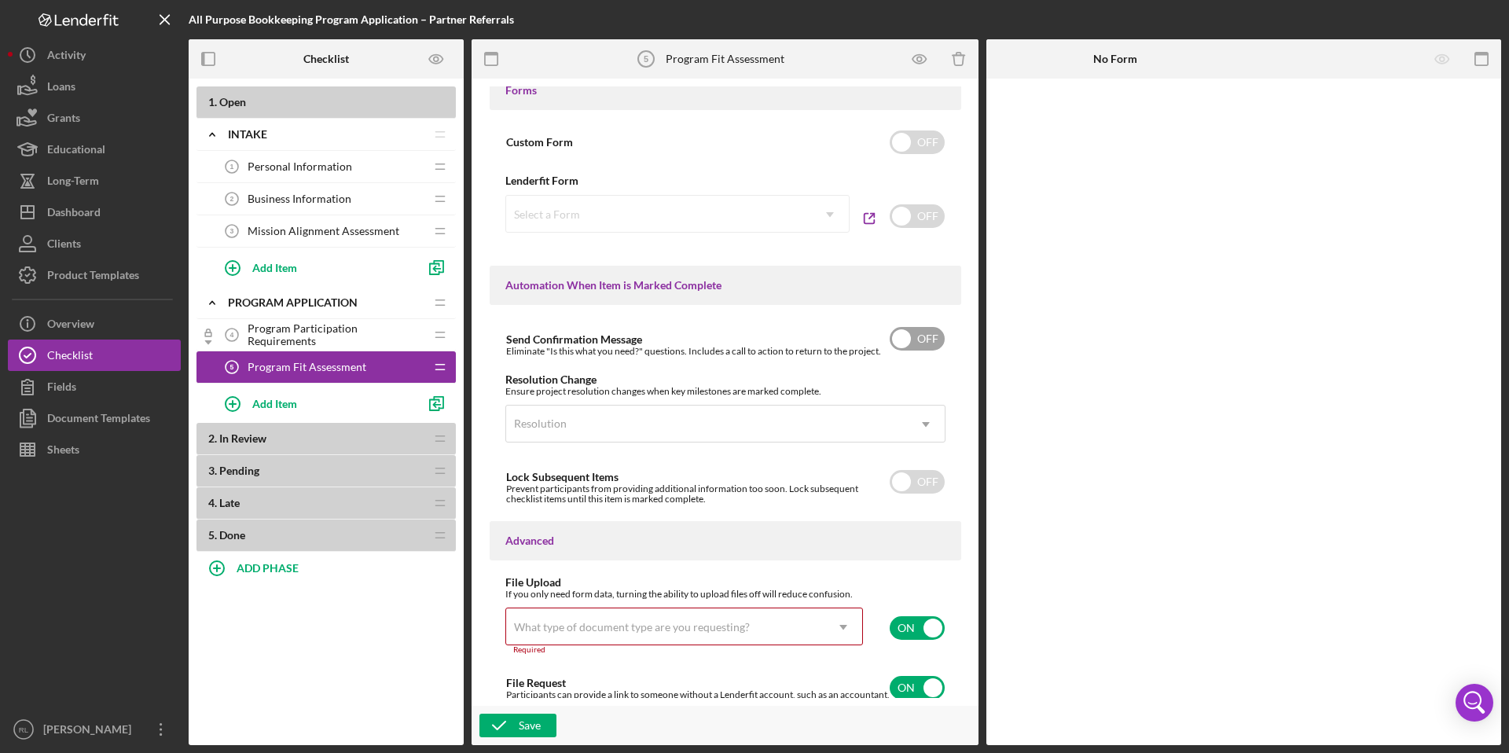
scroll to position [924, 0]
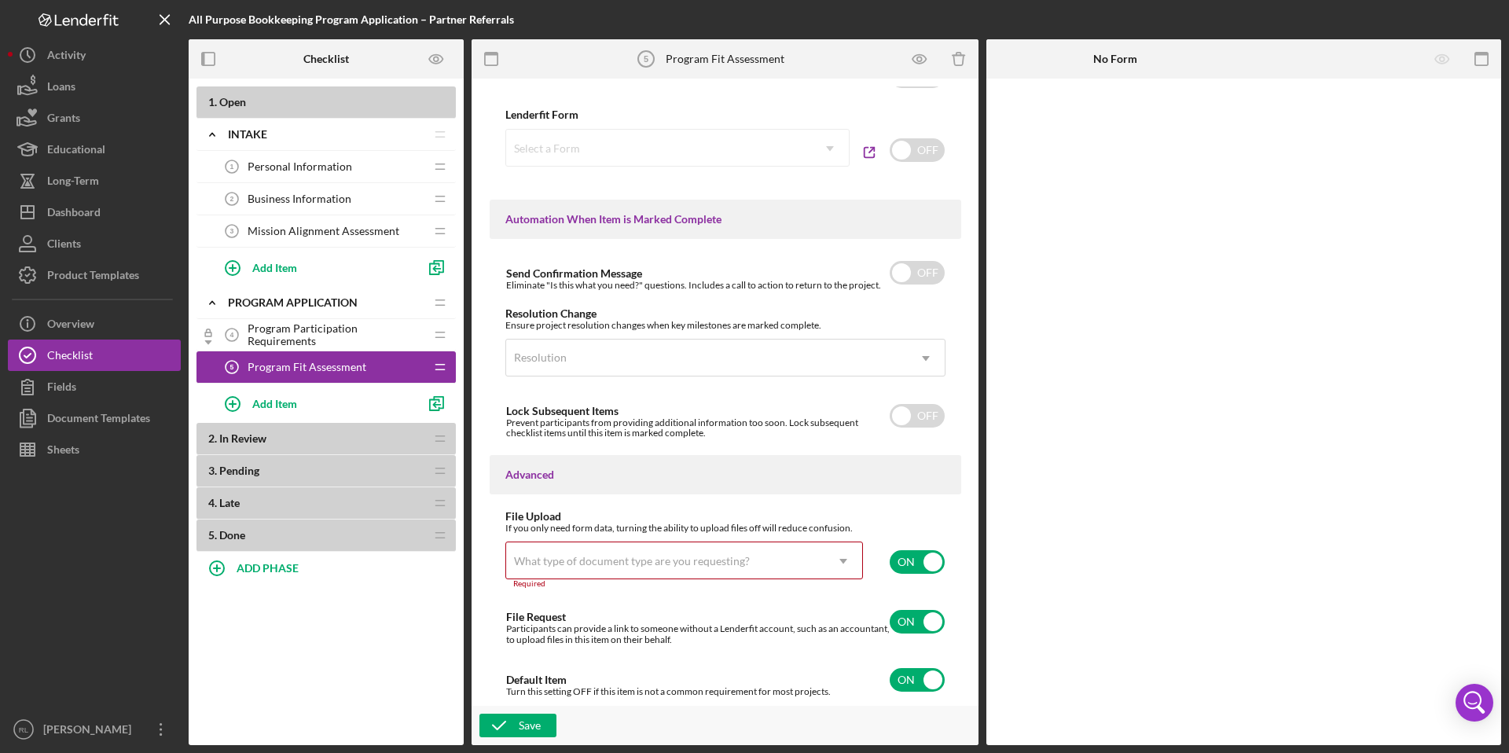
click at [660, 561] on div "What type of document type are you requesting?" at bounding box center [632, 561] width 236 height 13
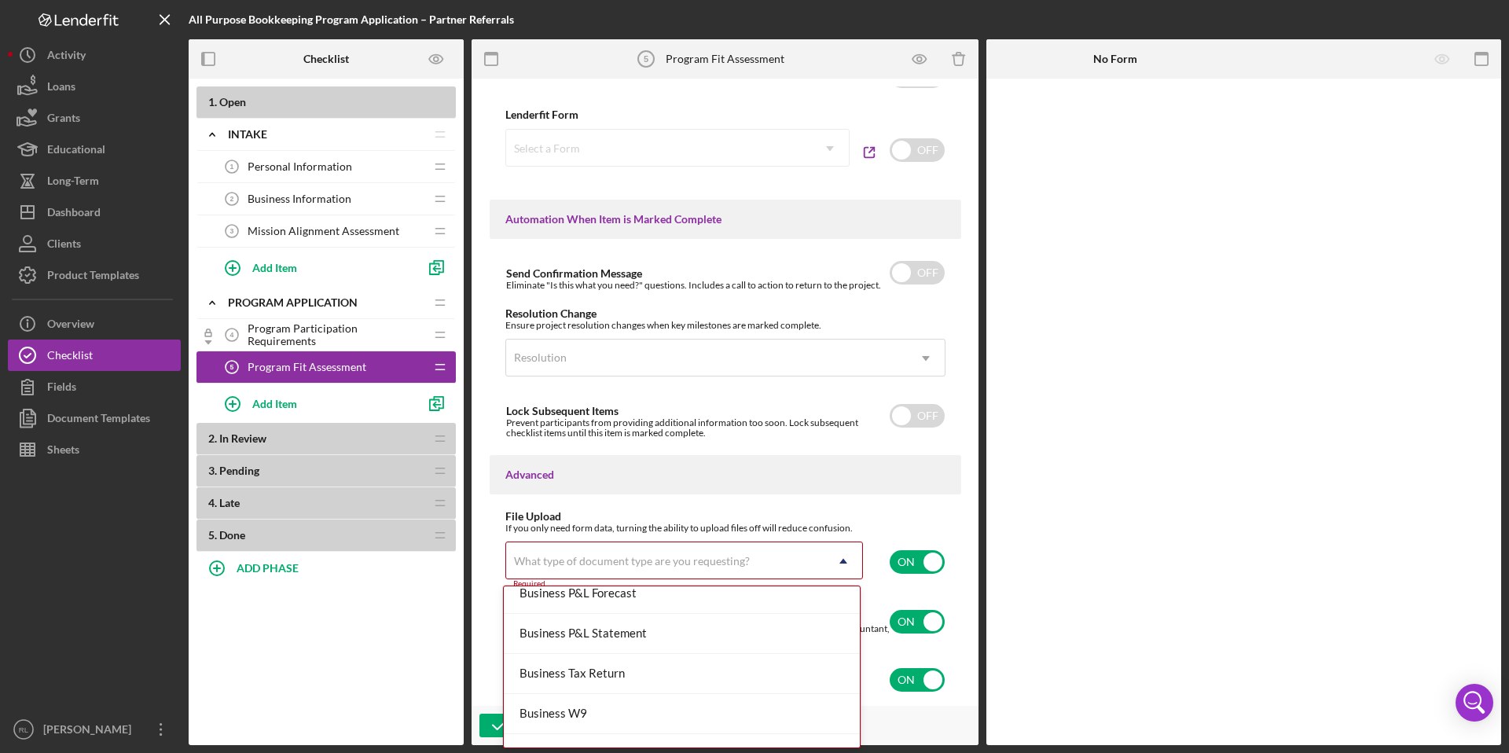
scroll to position [617, 0]
click at [653, 662] on div "Business Tax Return" at bounding box center [682, 671] width 356 height 40
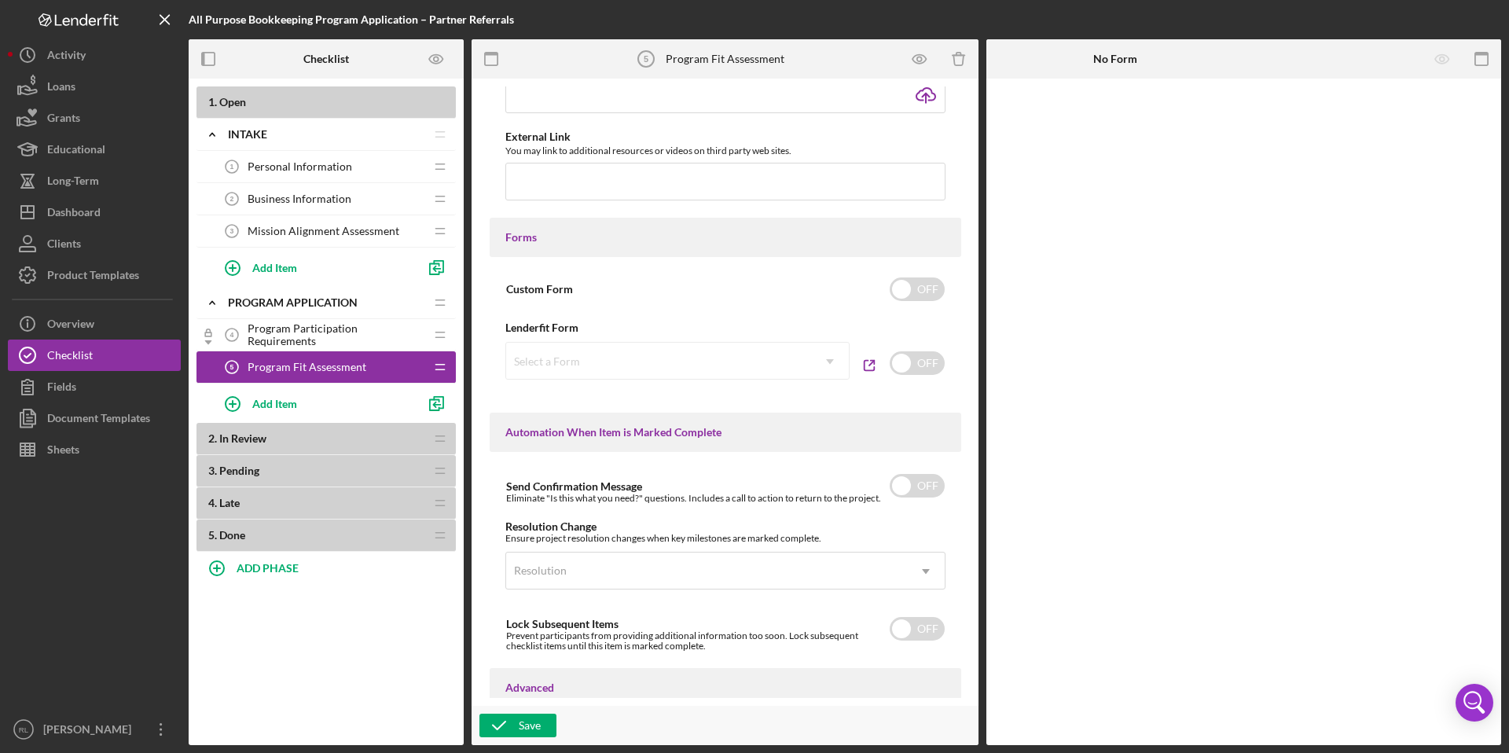
scroll to position [917, 0]
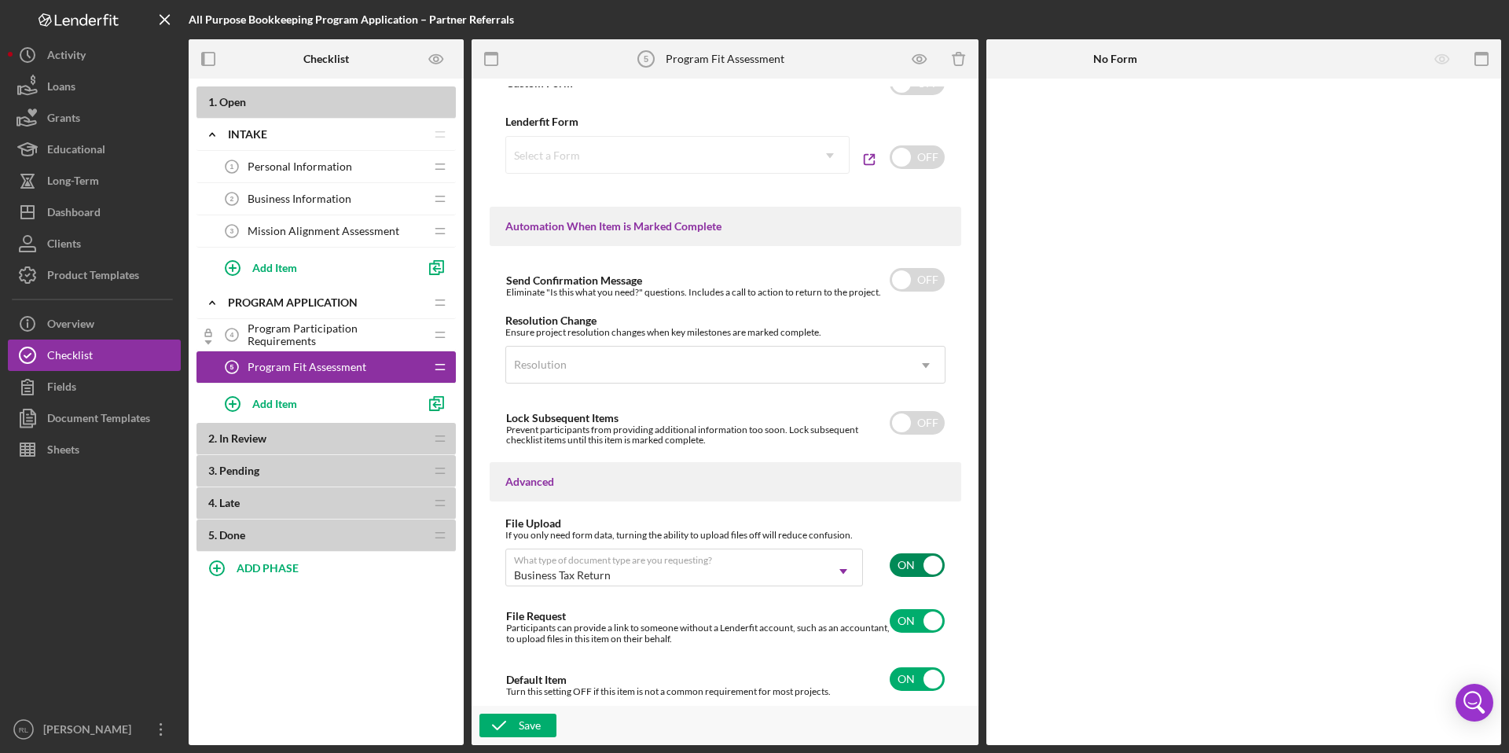
click at [933, 568] on input "checkbox" at bounding box center [917, 565] width 55 height 24
checkbox input "false"
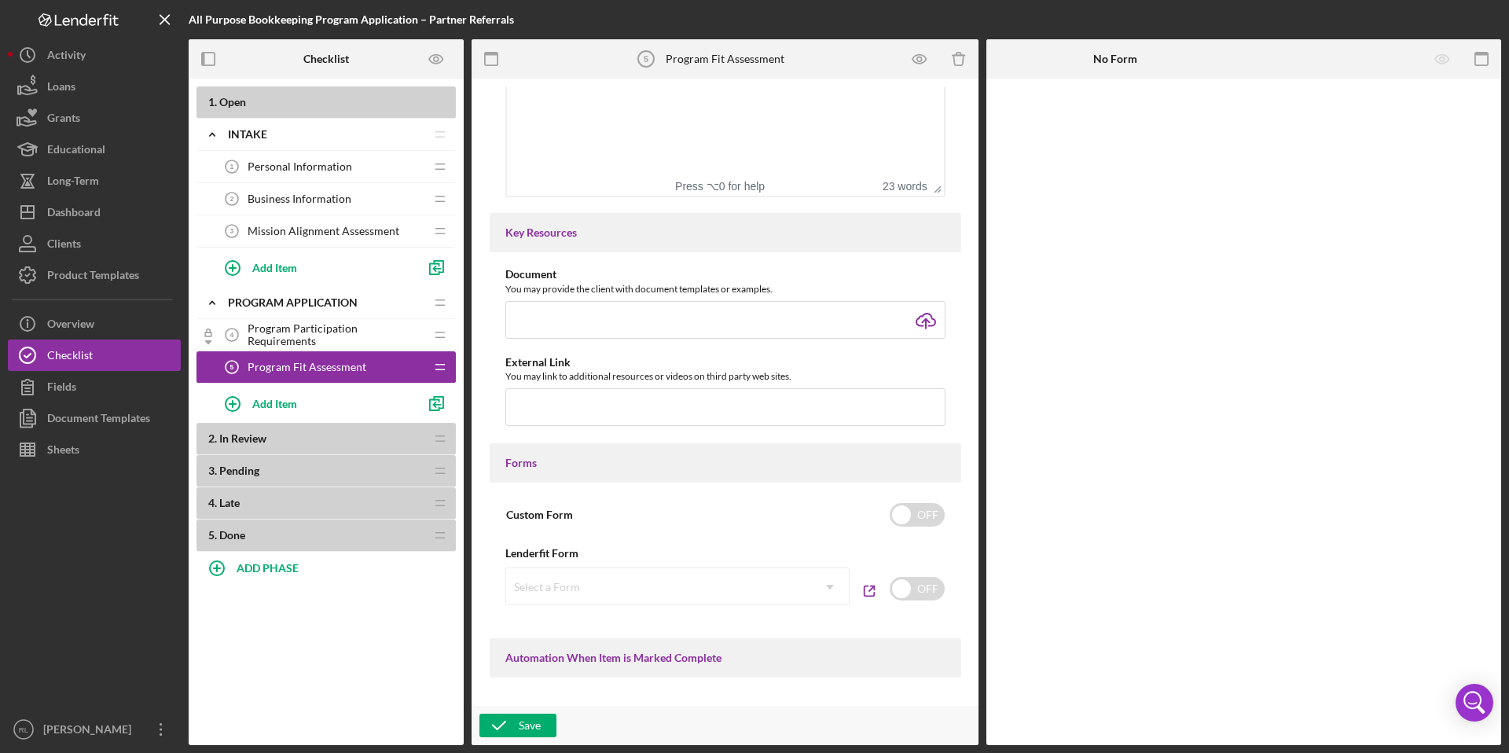
scroll to position [0, 0]
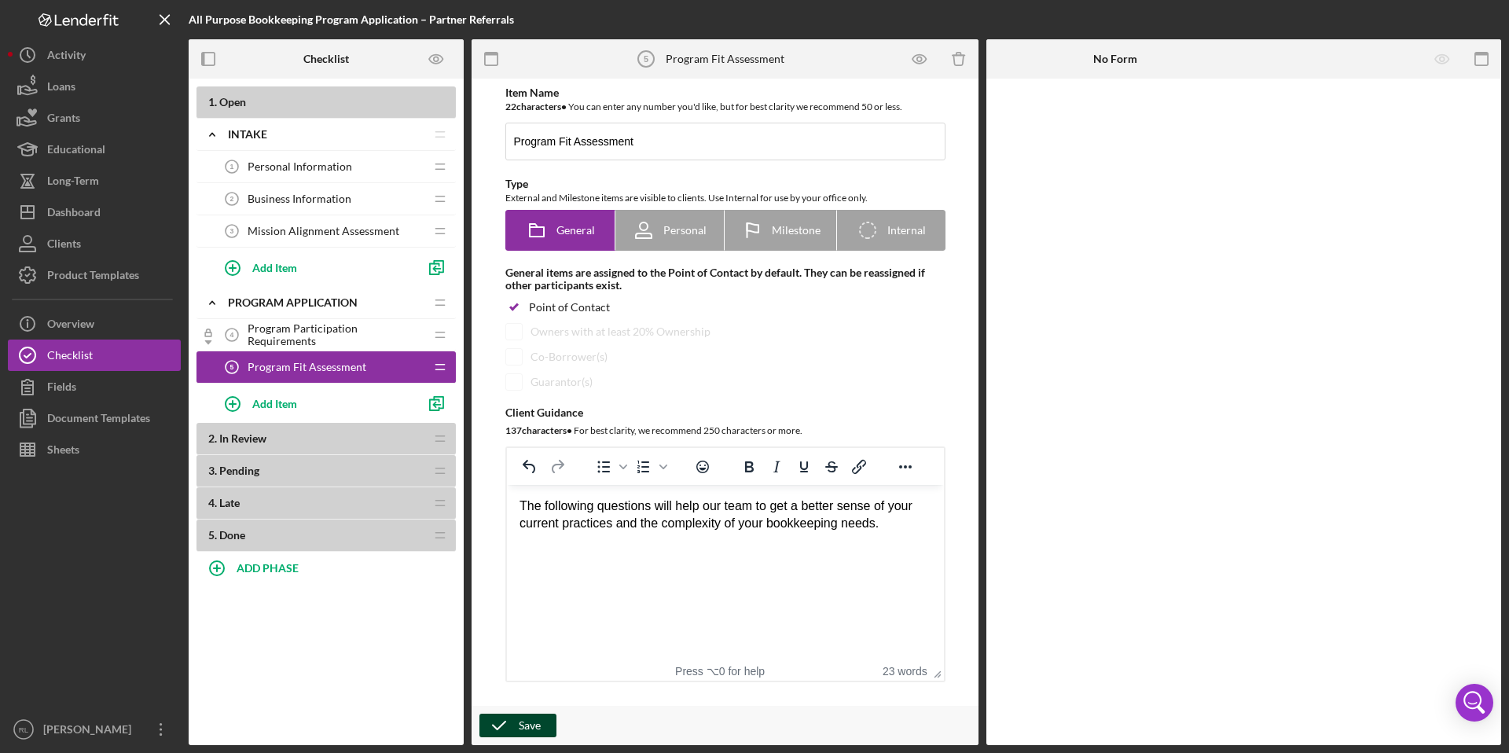
click at [537, 728] on div "Save" at bounding box center [530, 726] width 22 height 24
click at [351, 336] on span "Program Participation Requirements" at bounding box center [336, 334] width 177 height 25
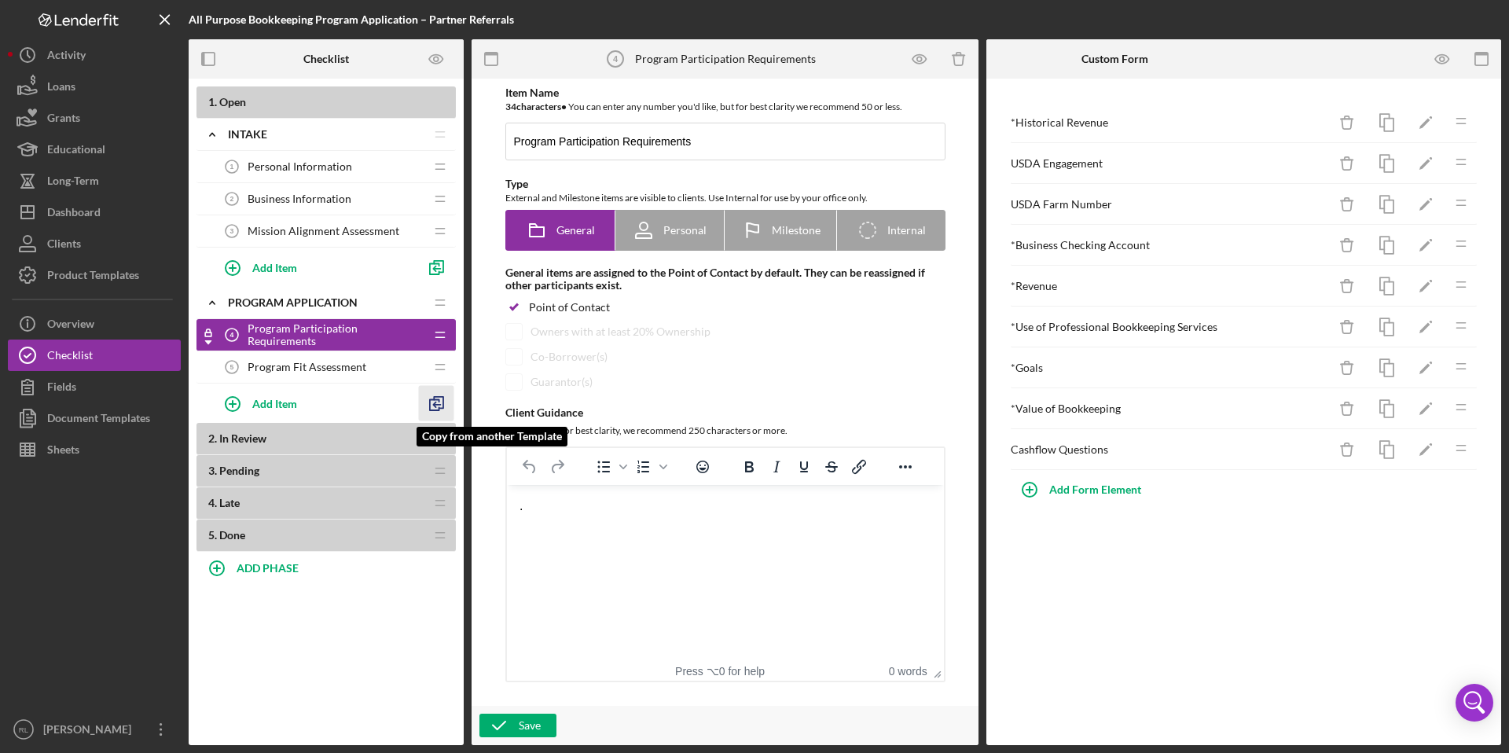
click at [436, 405] on line "button" at bounding box center [437, 405] width 6 height 0
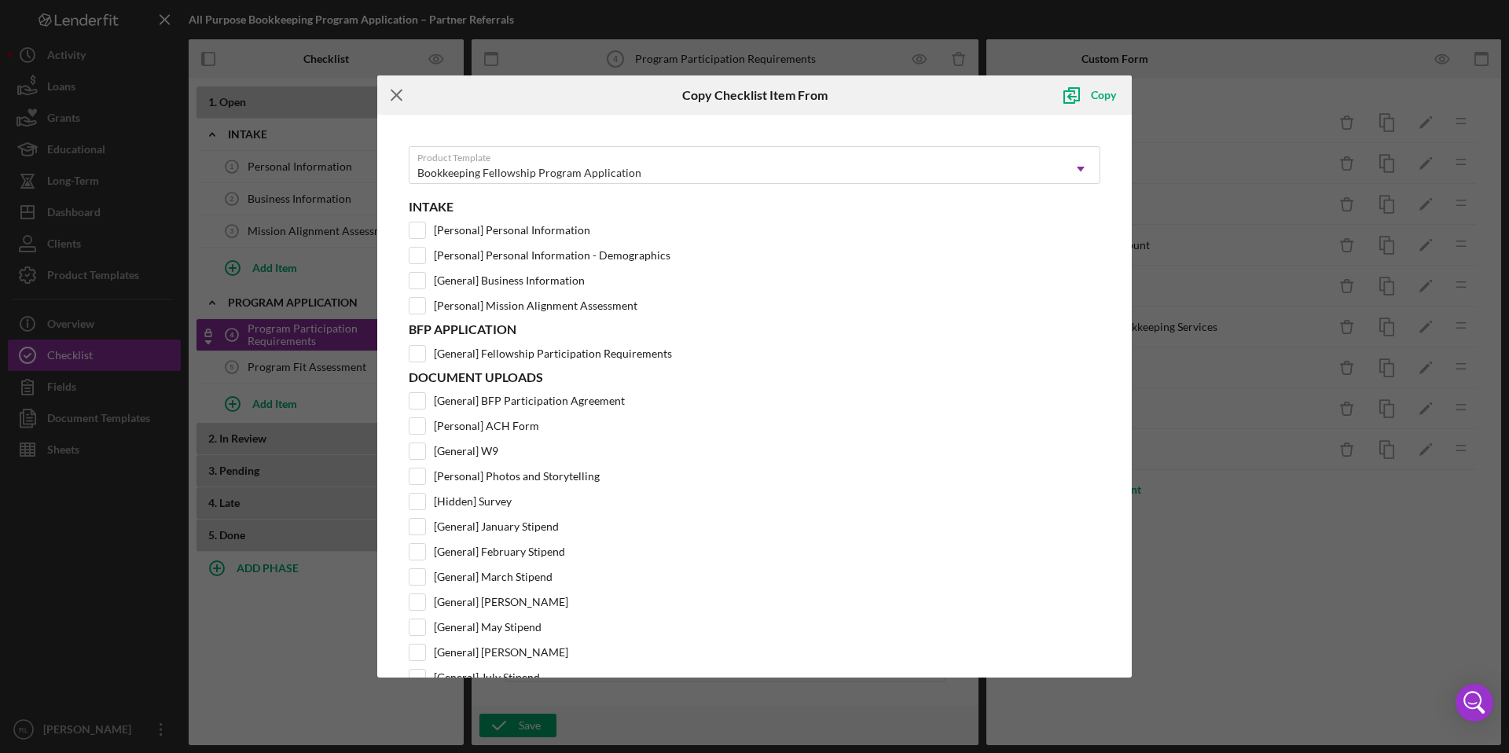
click at [399, 90] on icon "Icon/Menu Close" at bounding box center [396, 94] width 39 height 39
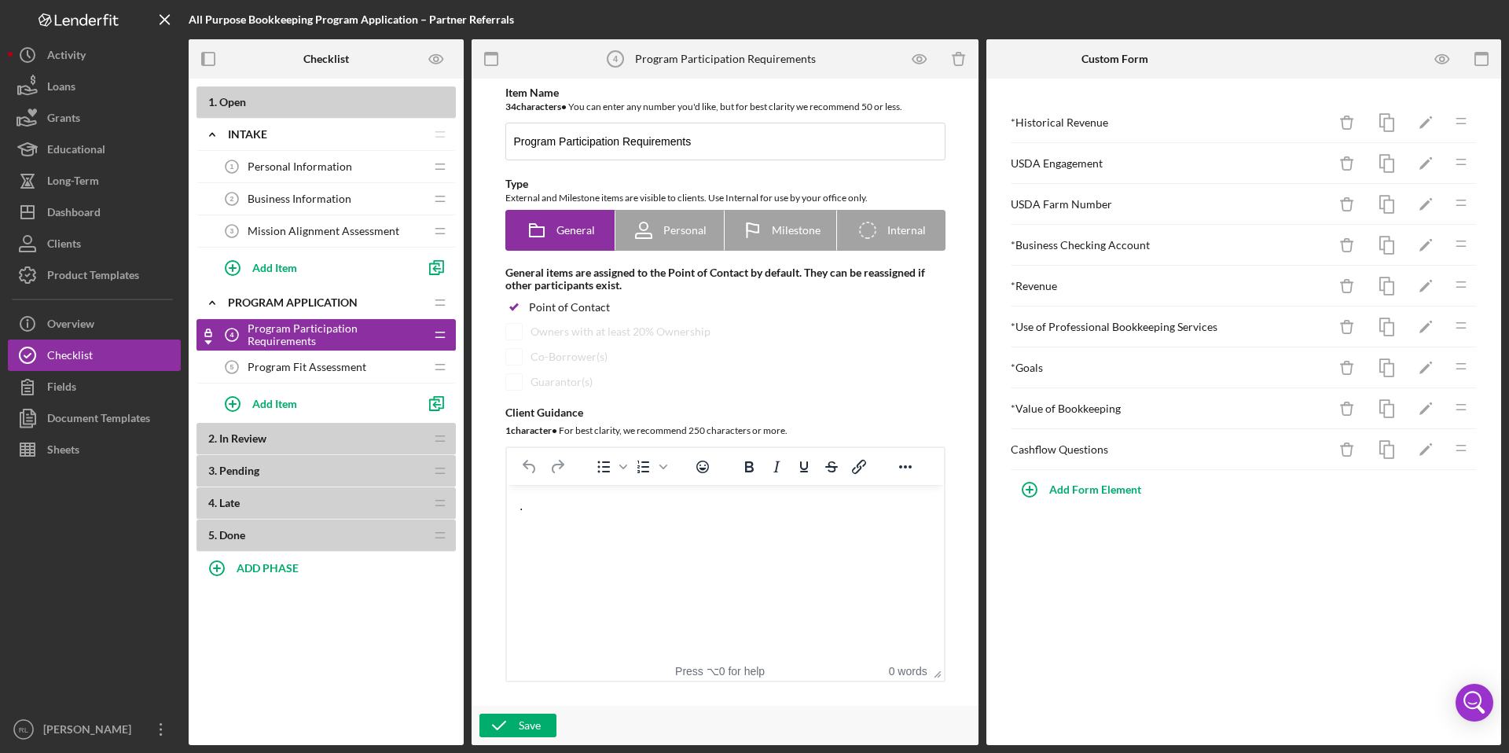
click at [315, 373] on div "Program Fit Assessment 5 Program Fit Assessment" at bounding box center [320, 366] width 208 height 31
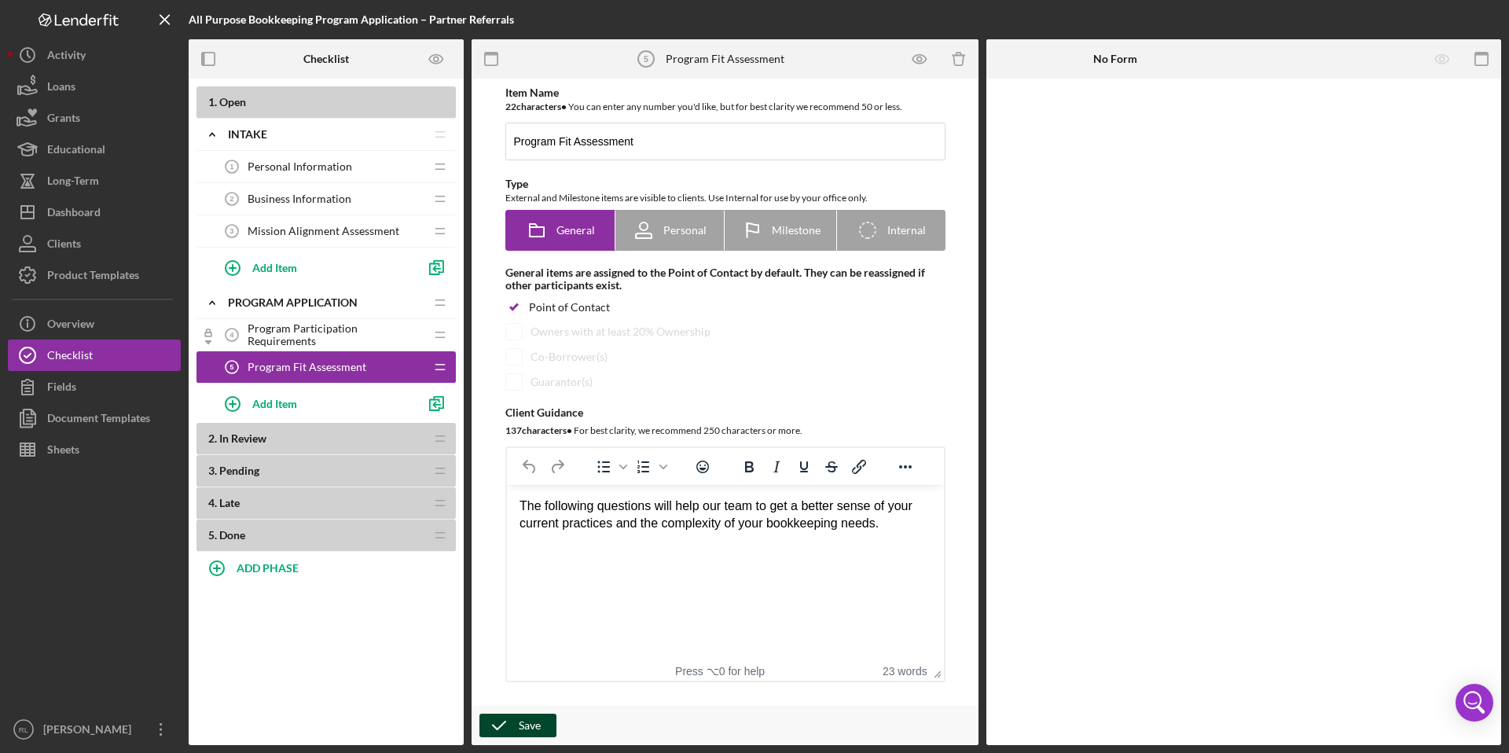
click at [512, 727] on icon "button" at bounding box center [499, 725] width 39 height 39
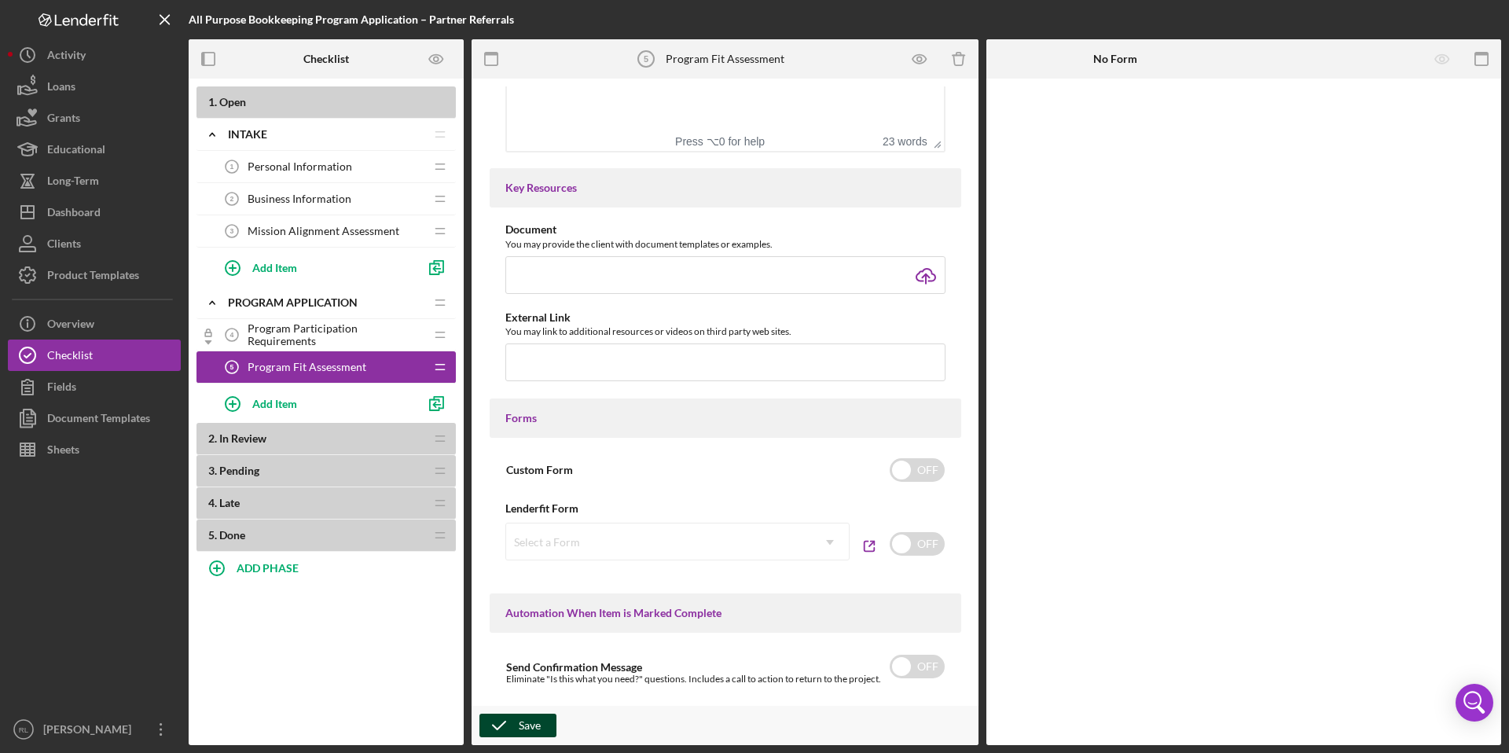
scroll to position [433, 0]
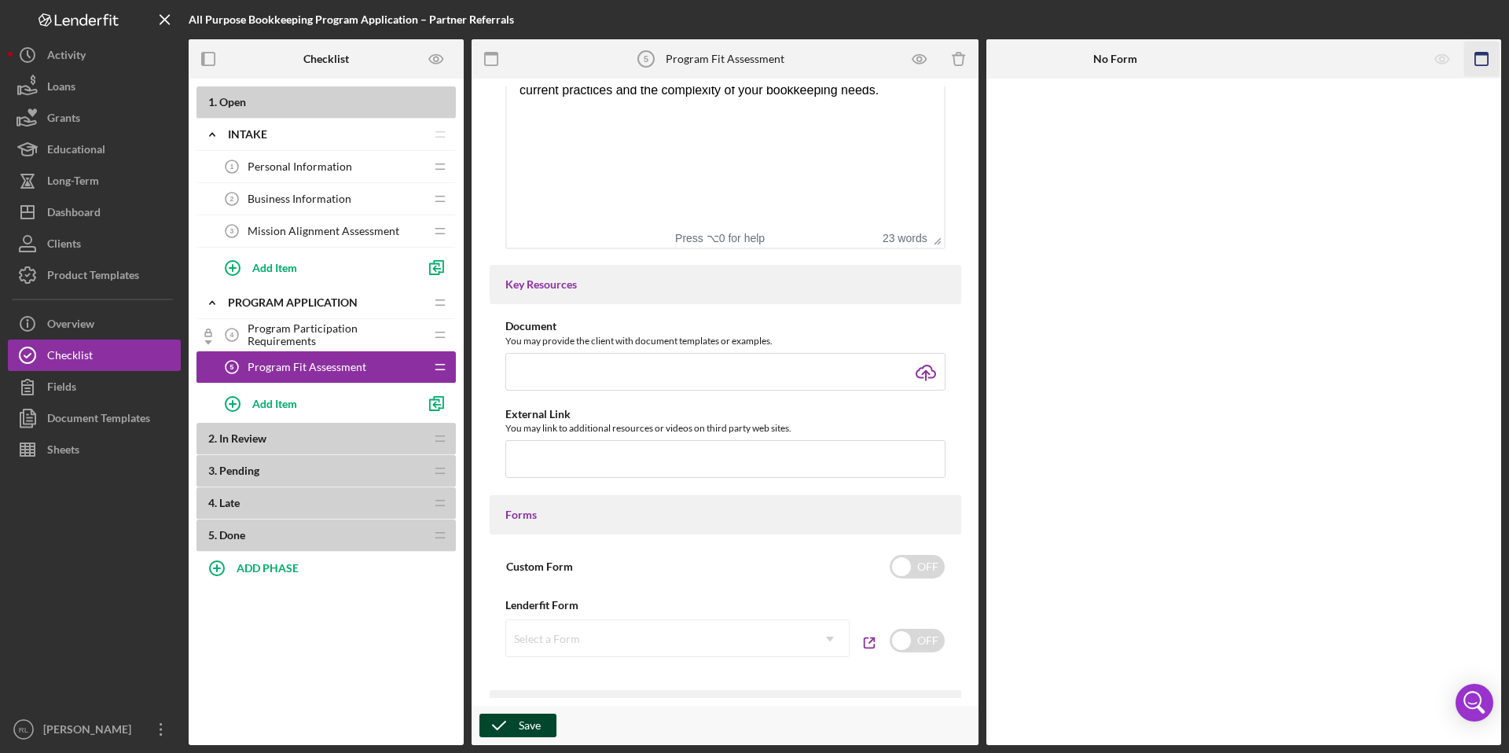
click at [1484, 58] on icon "button" at bounding box center [1482, 59] width 35 height 35
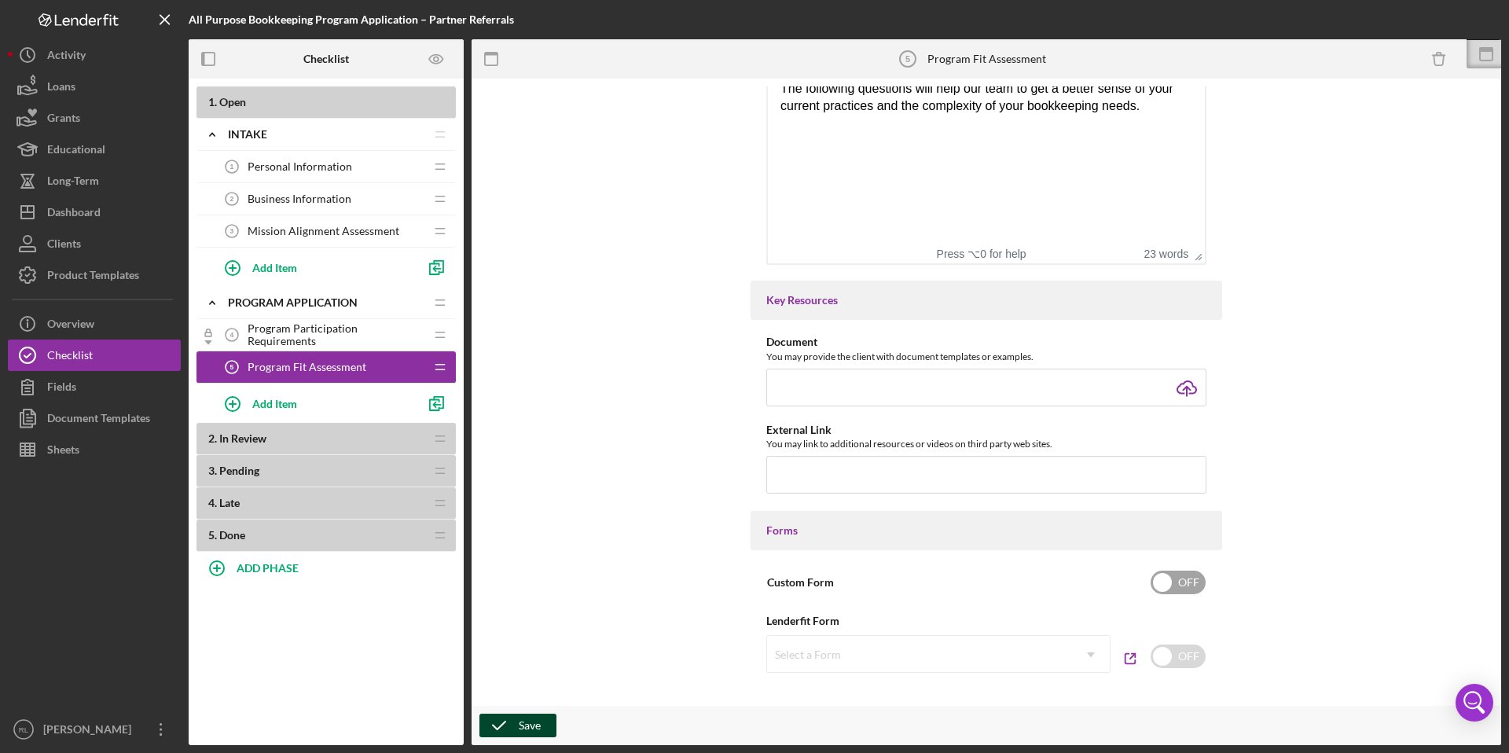
click at [1171, 575] on input "checkbox" at bounding box center [1178, 583] width 55 height 24
checkbox input "true"
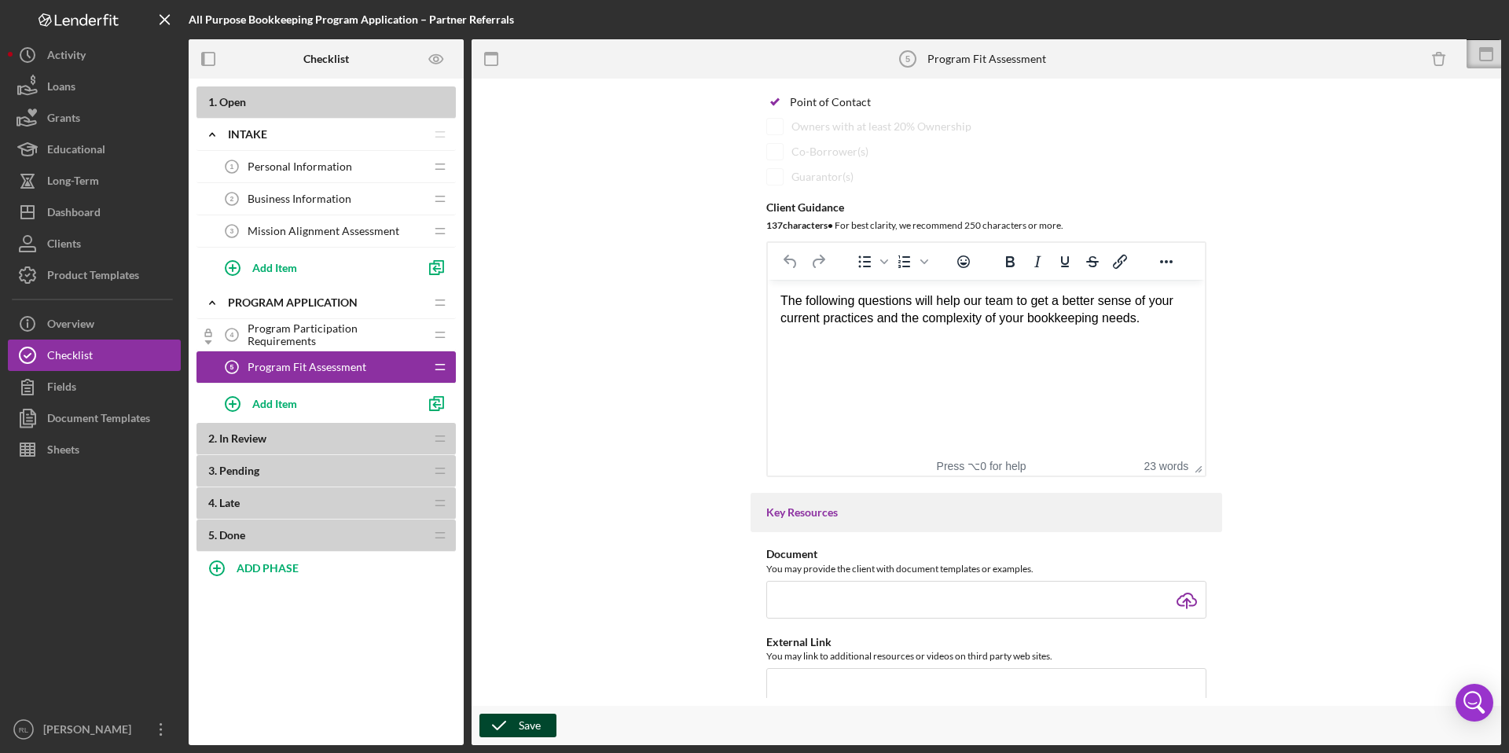
scroll to position [0, 0]
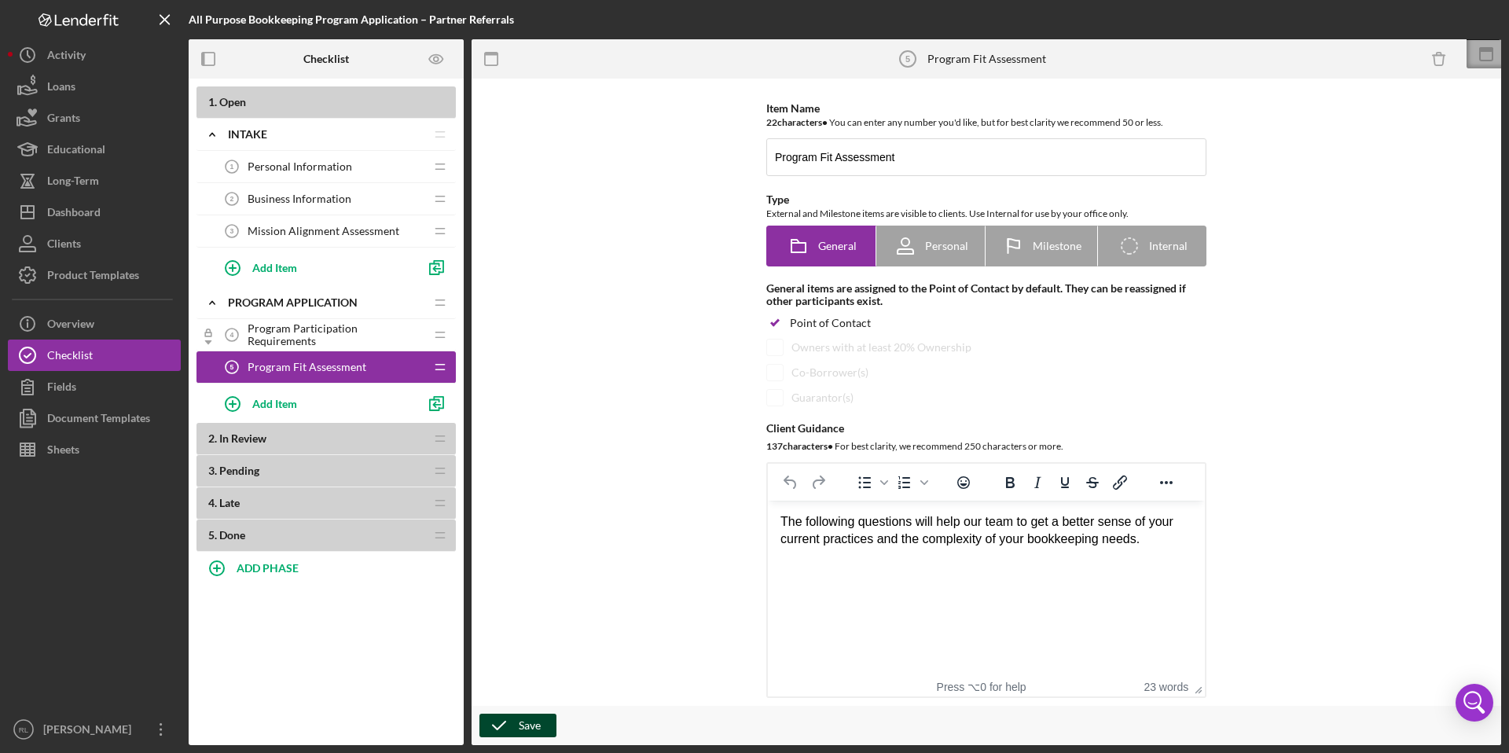
click at [1491, 51] on icon at bounding box center [1487, 49] width 14 height 5
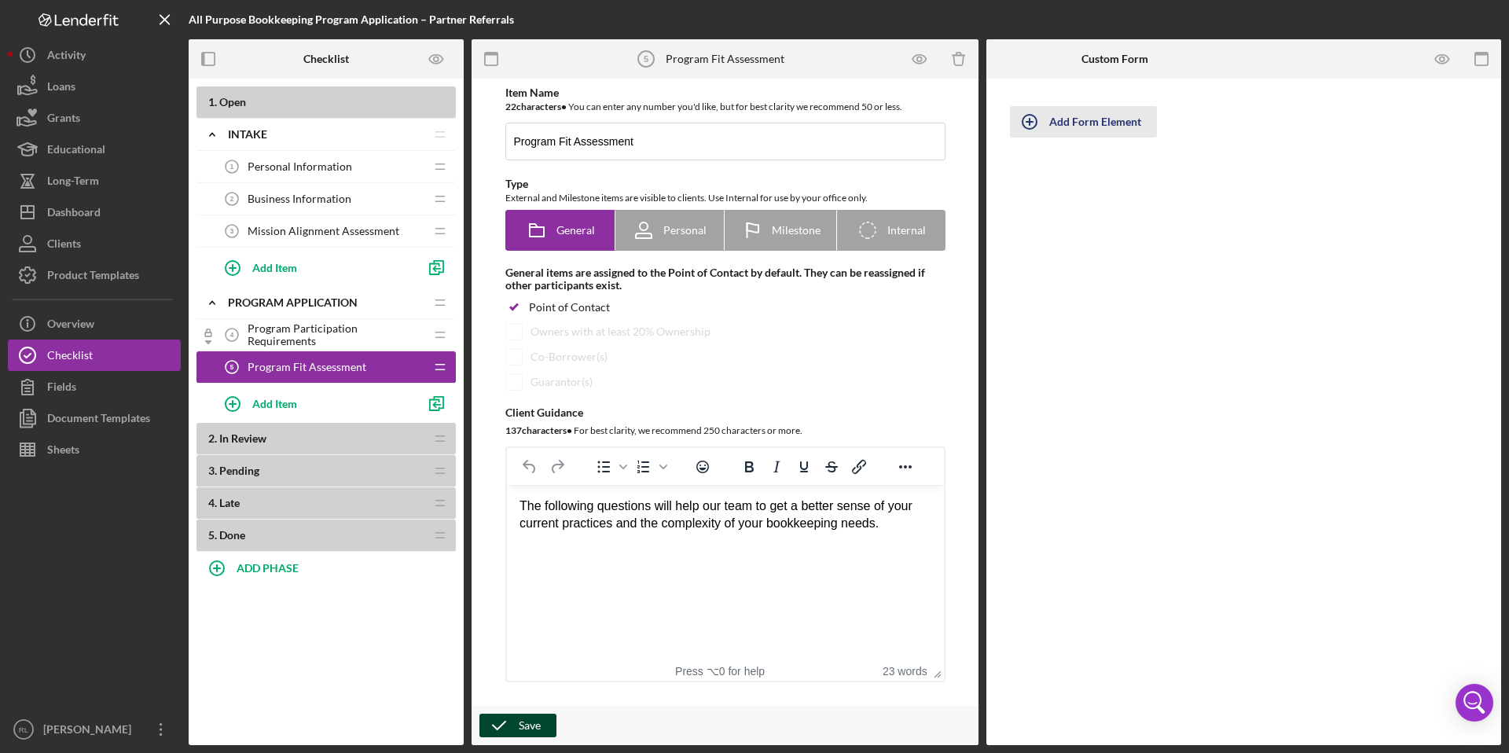
click at [1102, 119] on div "Add Form Element" at bounding box center [1096, 121] width 92 height 31
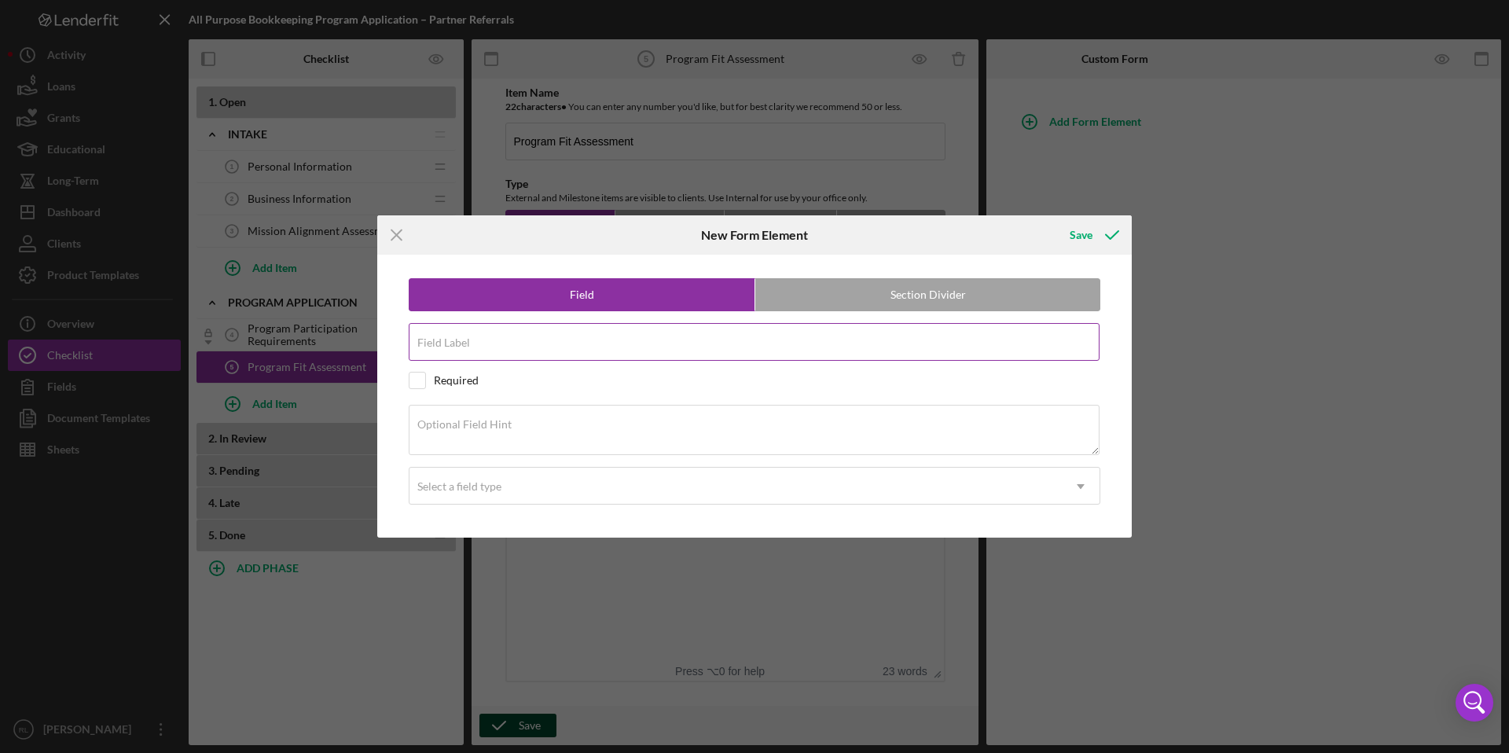
click at [553, 350] on input "Field Label" at bounding box center [754, 342] width 691 height 38
type input "M"
type input "Market Channels"
click at [419, 384] on input "checkbox" at bounding box center [418, 381] width 16 height 16
checkbox input "true"
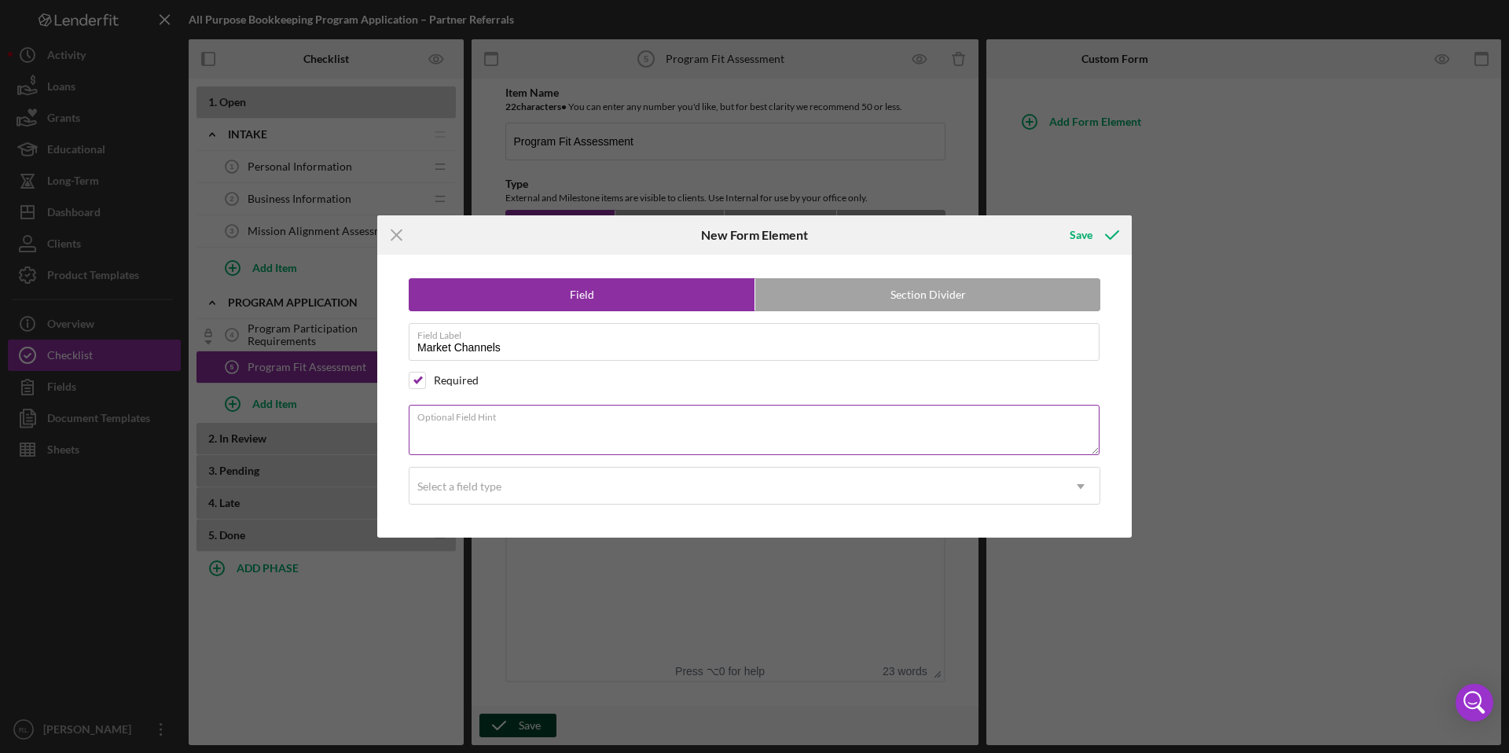
click at [666, 433] on textarea "Optional Field Hint" at bounding box center [754, 430] width 691 height 50
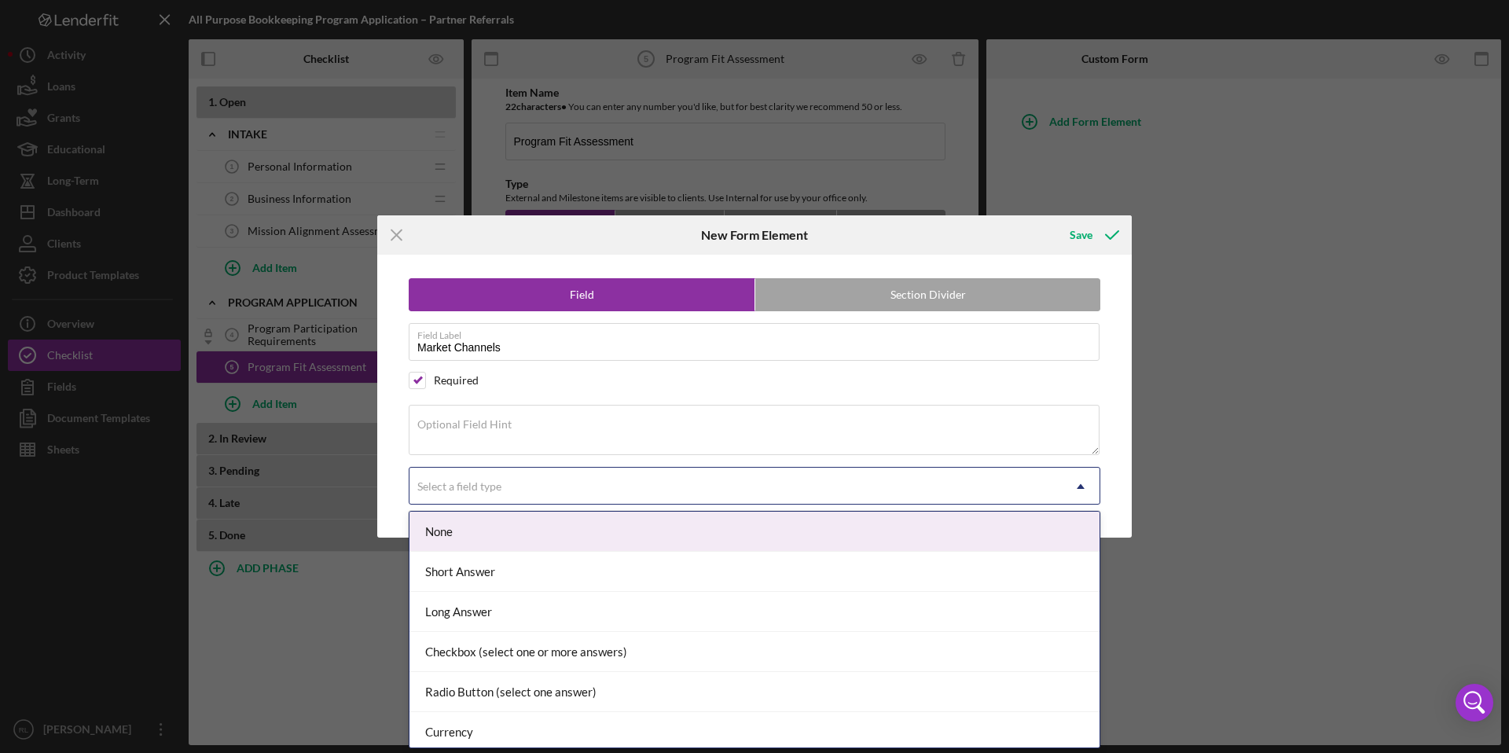
click at [653, 480] on div "Select a field type" at bounding box center [736, 487] width 653 height 36
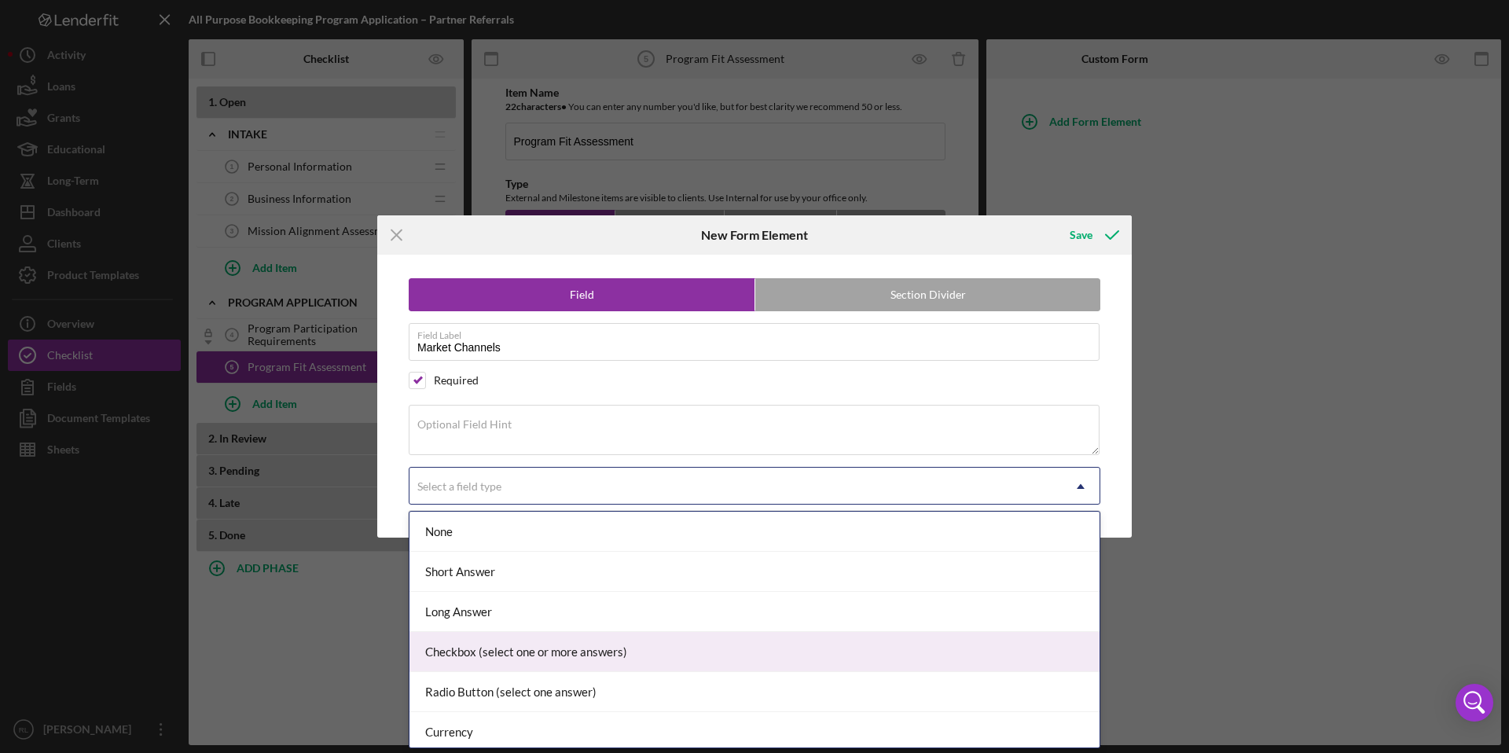
click at [631, 645] on div "Checkbox (select one or more answers)" at bounding box center [755, 652] width 690 height 40
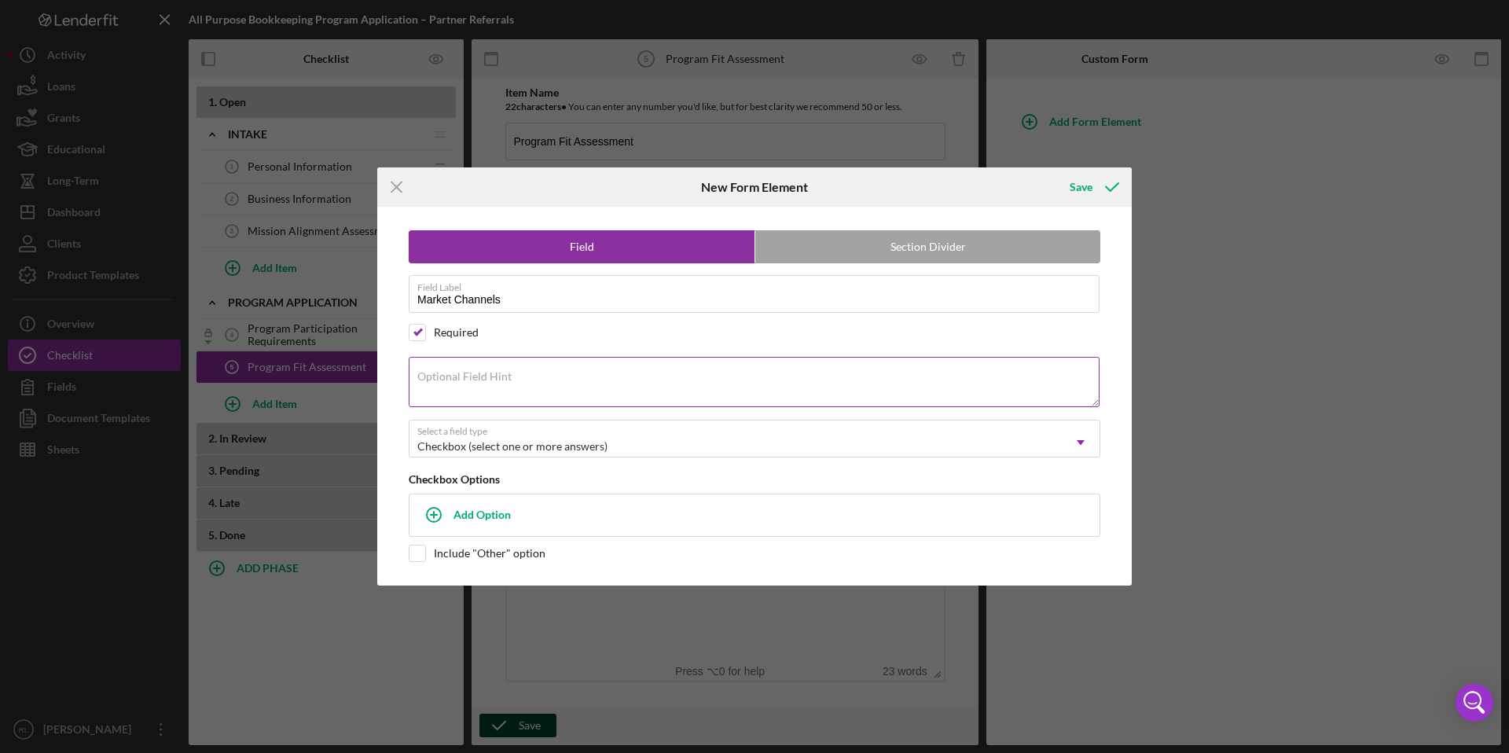
click at [550, 387] on textarea "Optional Field Hint" at bounding box center [754, 382] width 691 height 50
type textarea "H"
type textarea "W"
click at [445, 384] on textarea "What types of sales channels" at bounding box center [754, 382] width 691 height 50
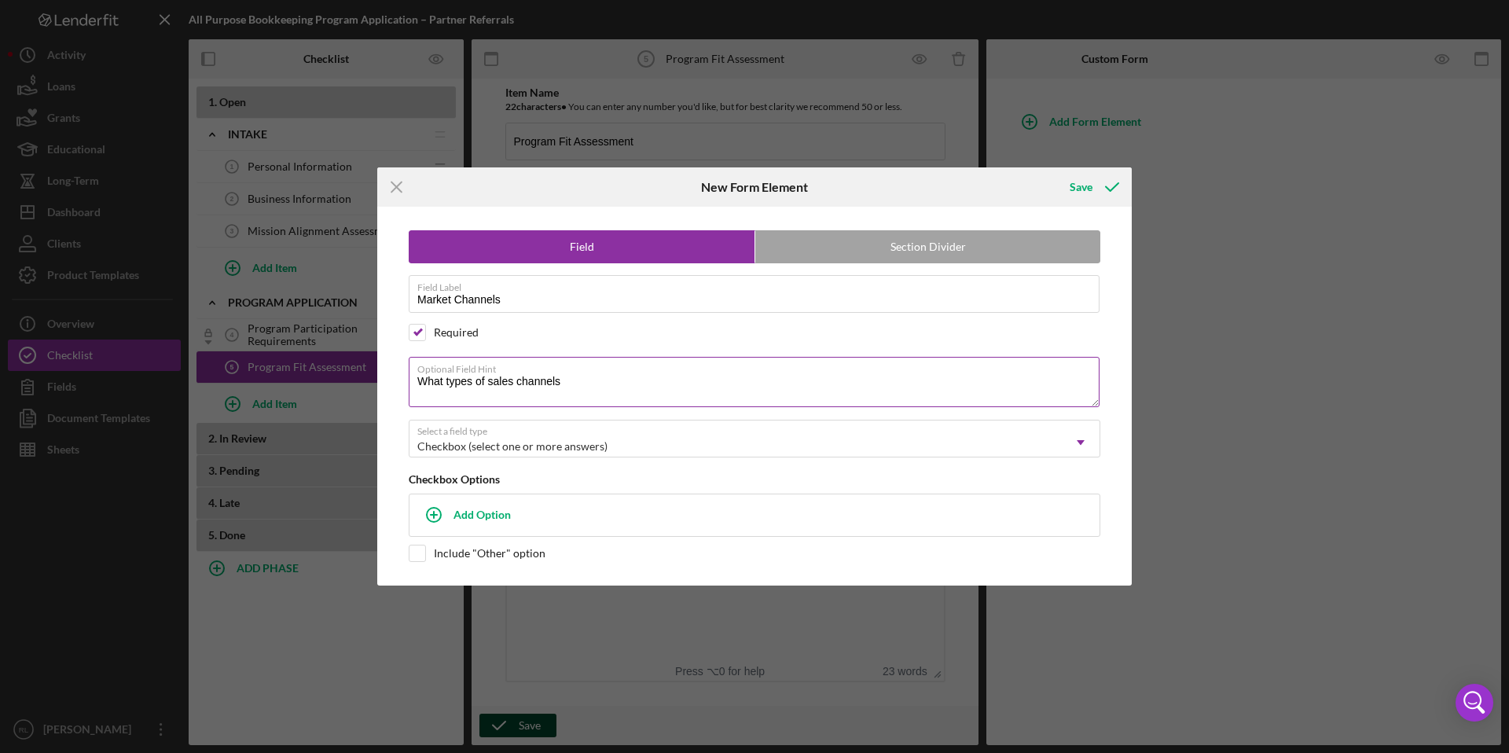
click at [445, 384] on textarea "What types of sales channels" at bounding box center [754, 382] width 691 height 50
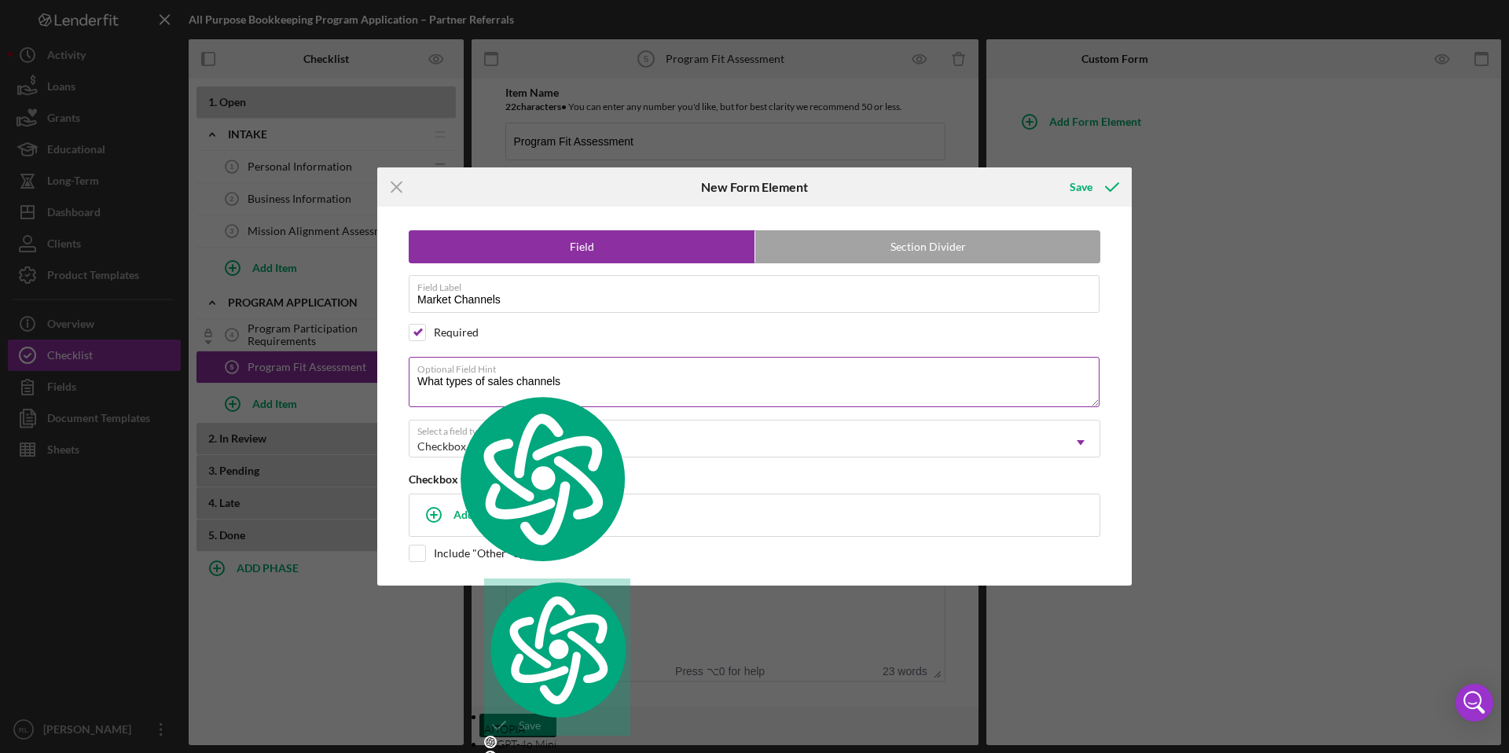
click at [445, 384] on textarea "What types of sales channels" at bounding box center [754, 382] width 691 height 50
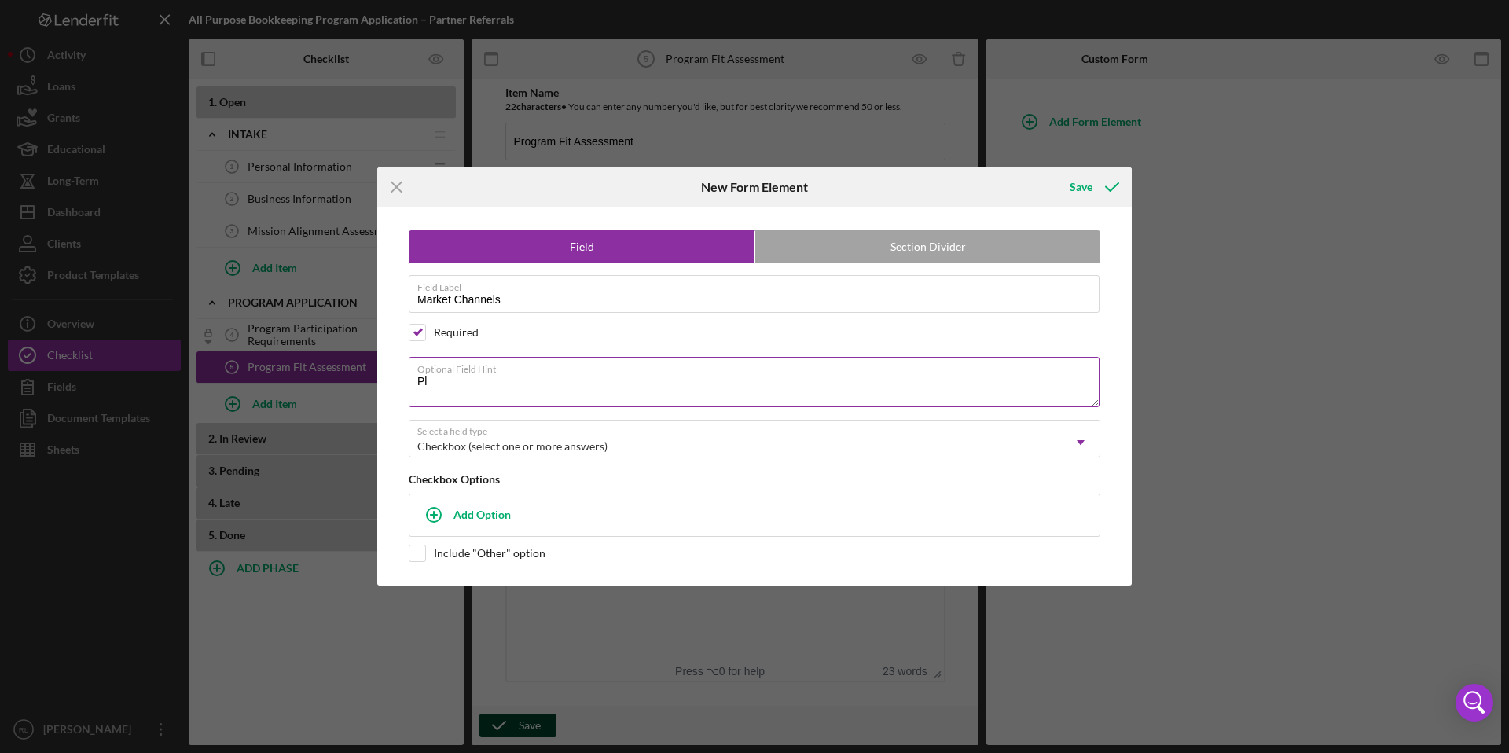
type textarea "P"
type textarea "L"
type textarea "P"
drag, startPoint x: 804, startPoint y: 383, endPoint x: 400, endPoint y: 390, distance: 404.2
click at [400, 390] on div "Field Section Divider Field Label Market Channels Required Optional Field Hint …" at bounding box center [754, 396] width 739 height 378
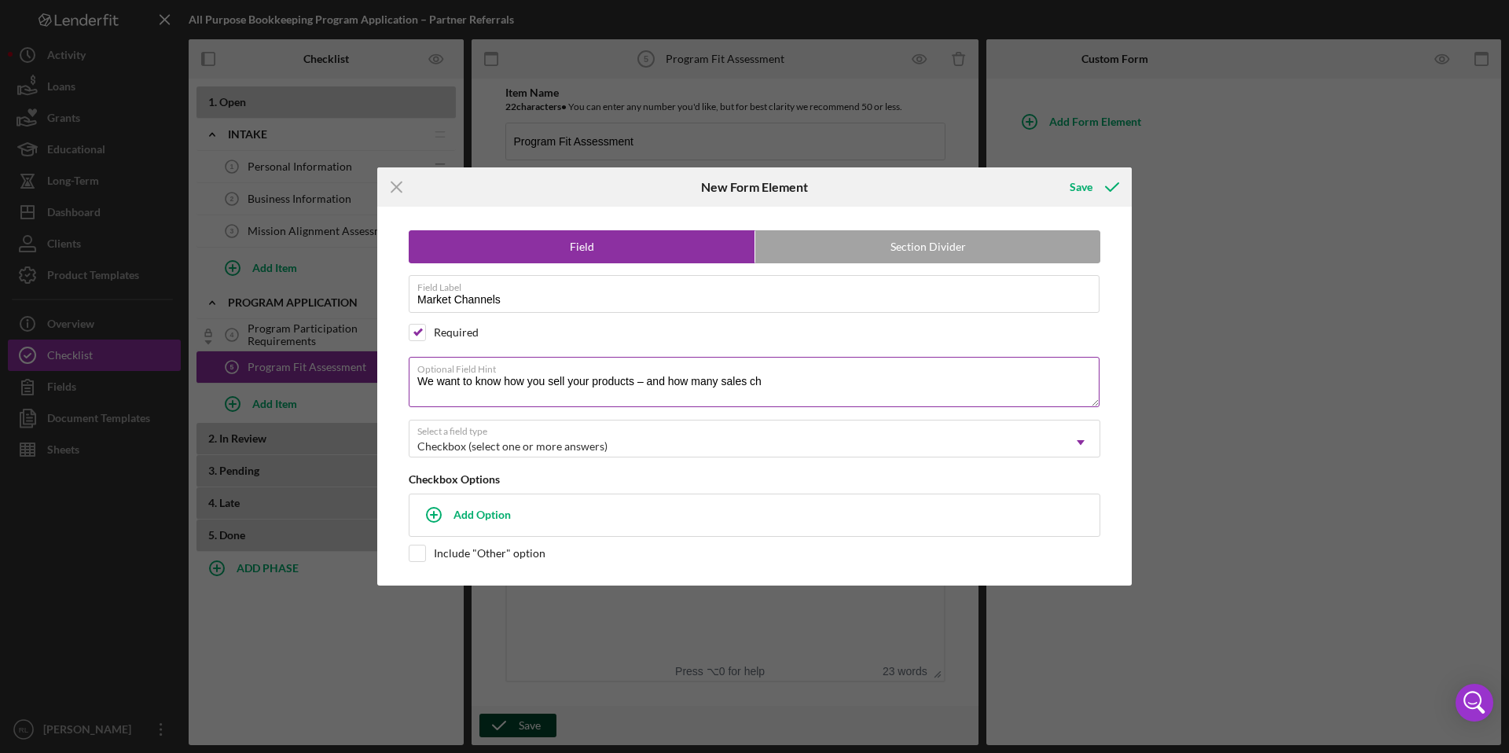
click at [431, 379] on textarea "We want to know how you sell your products – and how many sales ch" at bounding box center [754, 382] width 691 height 50
click at [487, 383] on textarea "Please select all that apply." at bounding box center [754, 382] width 691 height 50
drag, startPoint x: 654, startPoint y: 384, endPoint x: 575, endPoint y: 381, distance: 78.7
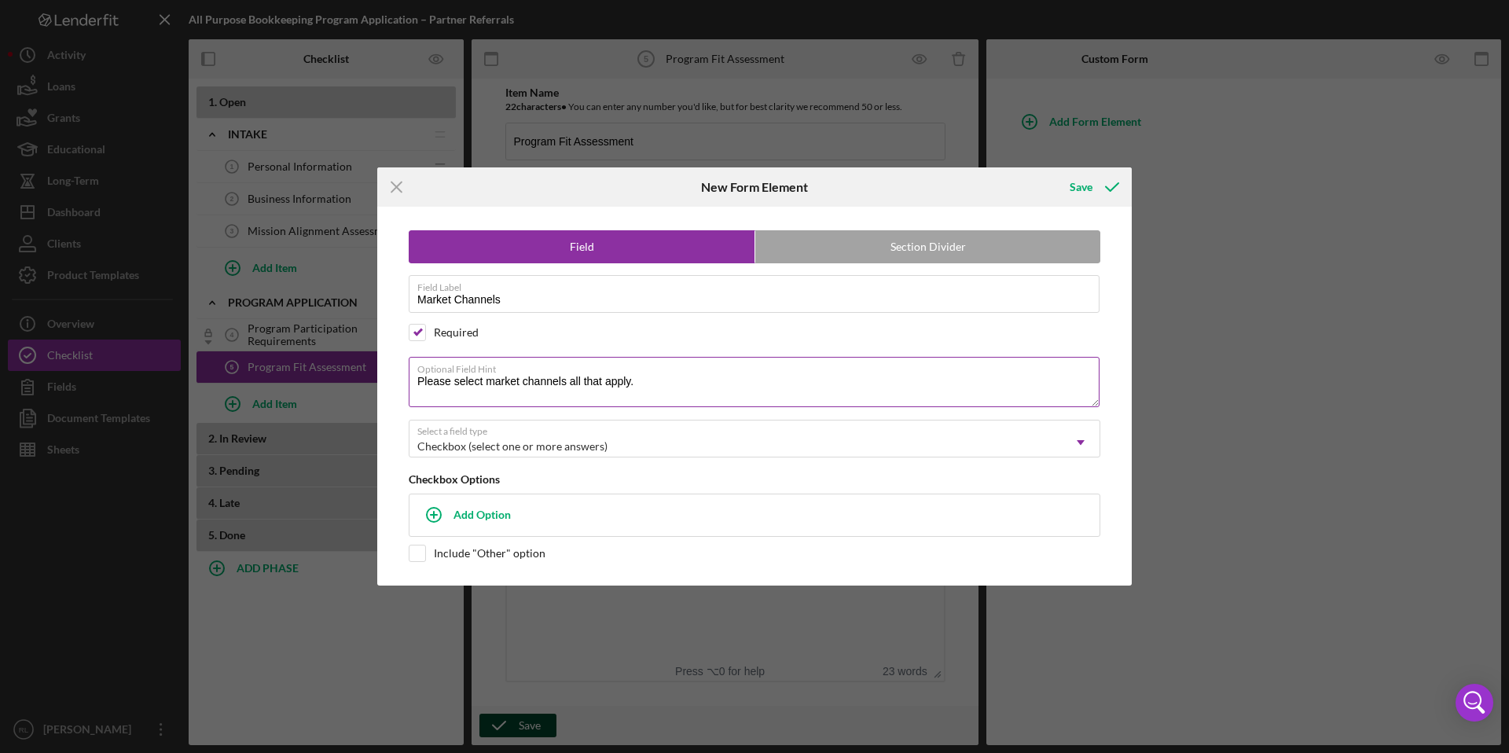
click at [575, 381] on textarea "Please select market channels all that apply." at bounding box center [754, 382] width 691 height 50
click at [483, 384] on textarea "Please select market channels" at bounding box center [754, 382] width 691 height 50
click at [638, 384] on textarea "Please select ALL the market channels" at bounding box center [754, 382] width 691 height 50
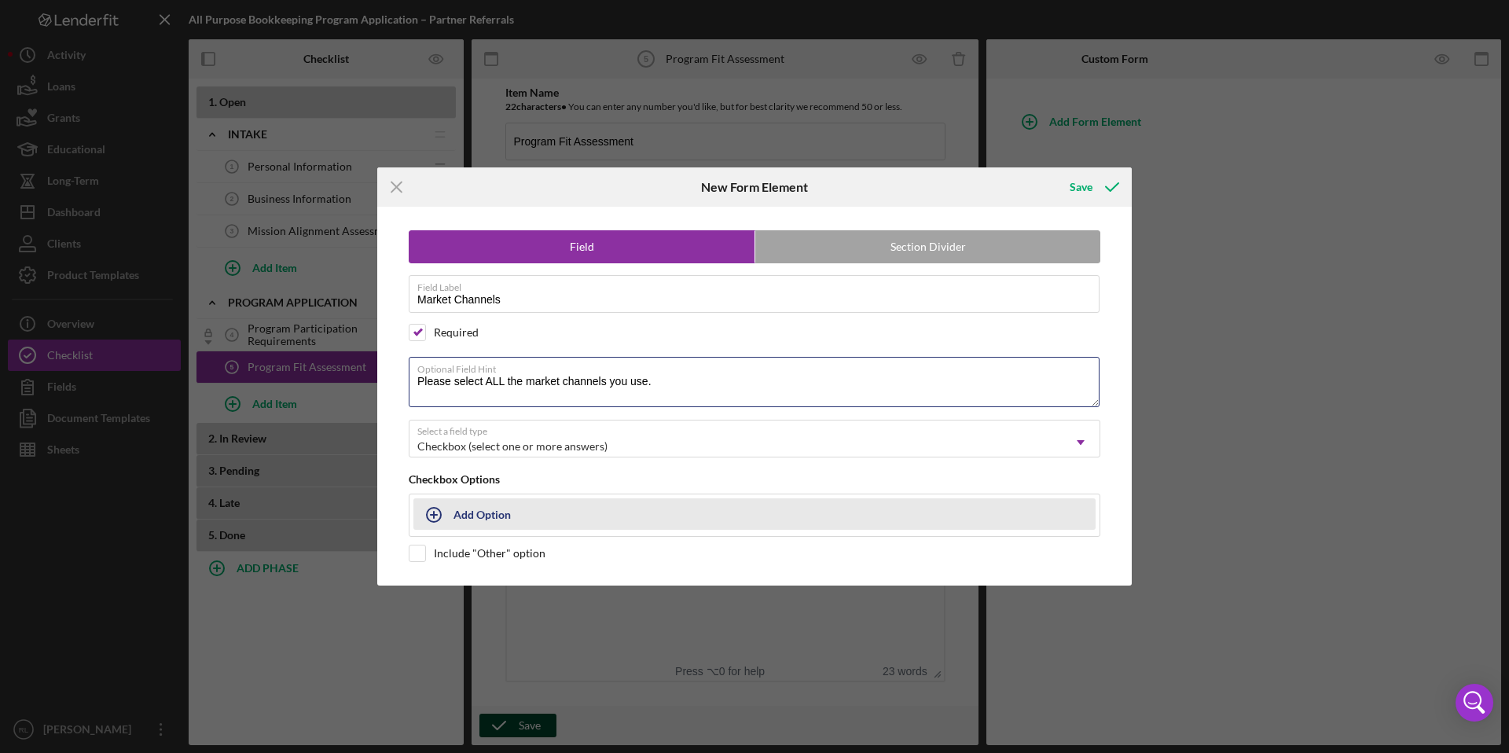
type textarea "Please select ALL the market channels you use."
click at [456, 511] on button "Add Option" at bounding box center [755, 513] width 682 height 31
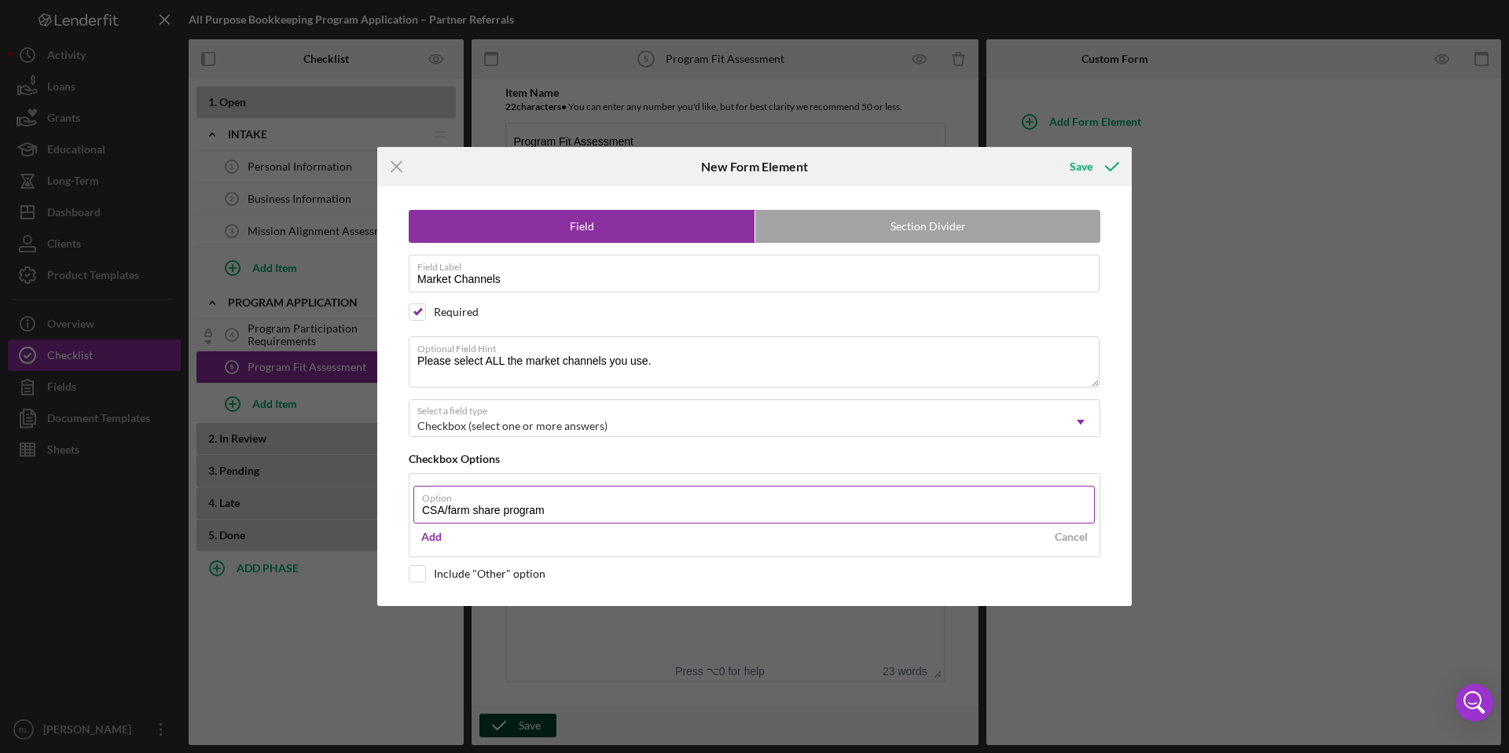
drag, startPoint x: 550, startPoint y: 511, endPoint x: 447, endPoint y: 513, distance: 103.0
click at [447, 513] on input "CSA/farm share program" at bounding box center [755, 505] width 682 height 38
type input "CSA/Farm Share"
click at [1088, 175] on div "Save" at bounding box center [1081, 166] width 23 height 31
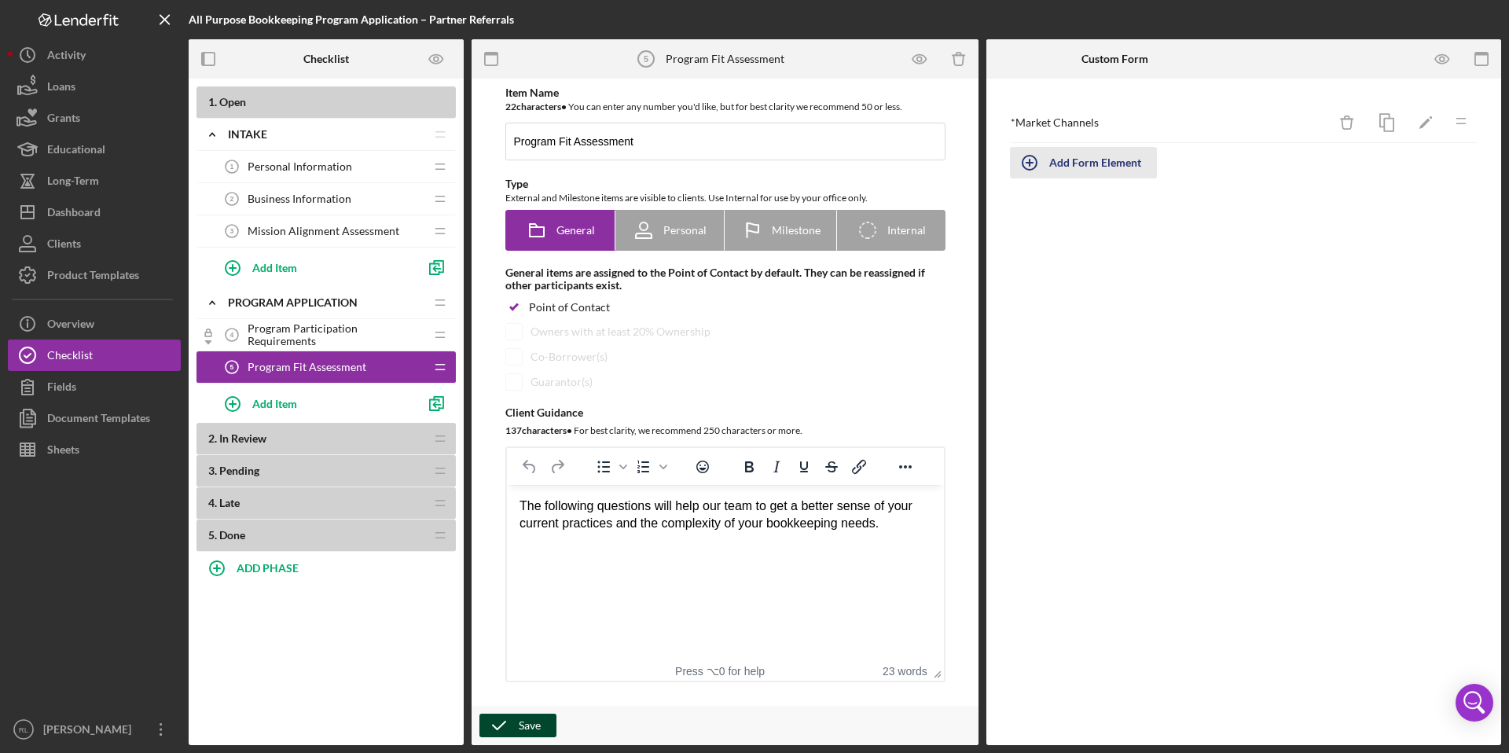
click at [1083, 169] on div "Add Form Element" at bounding box center [1096, 162] width 92 height 31
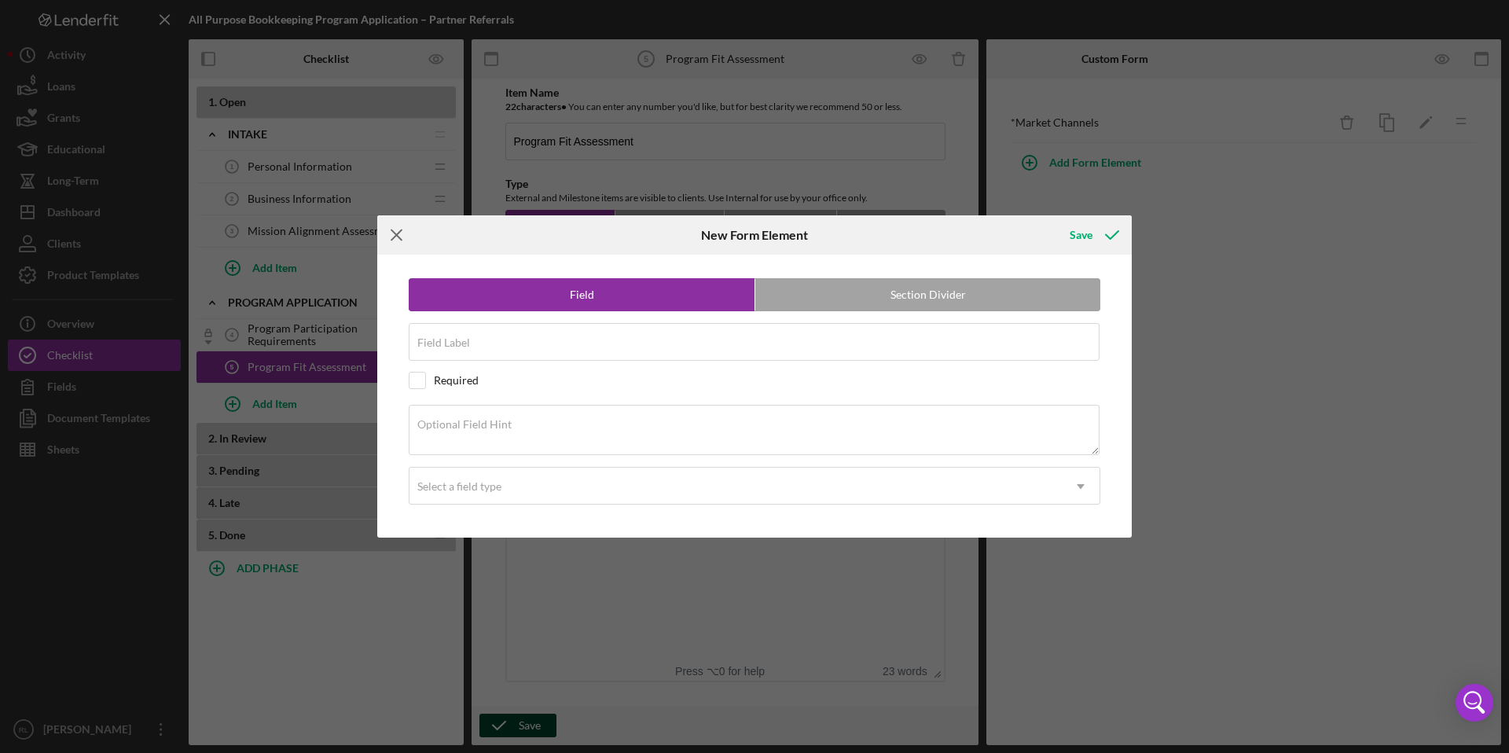
click at [398, 241] on icon "Icon/Menu Close" at bounding box center [396, 234] width 39 height 39
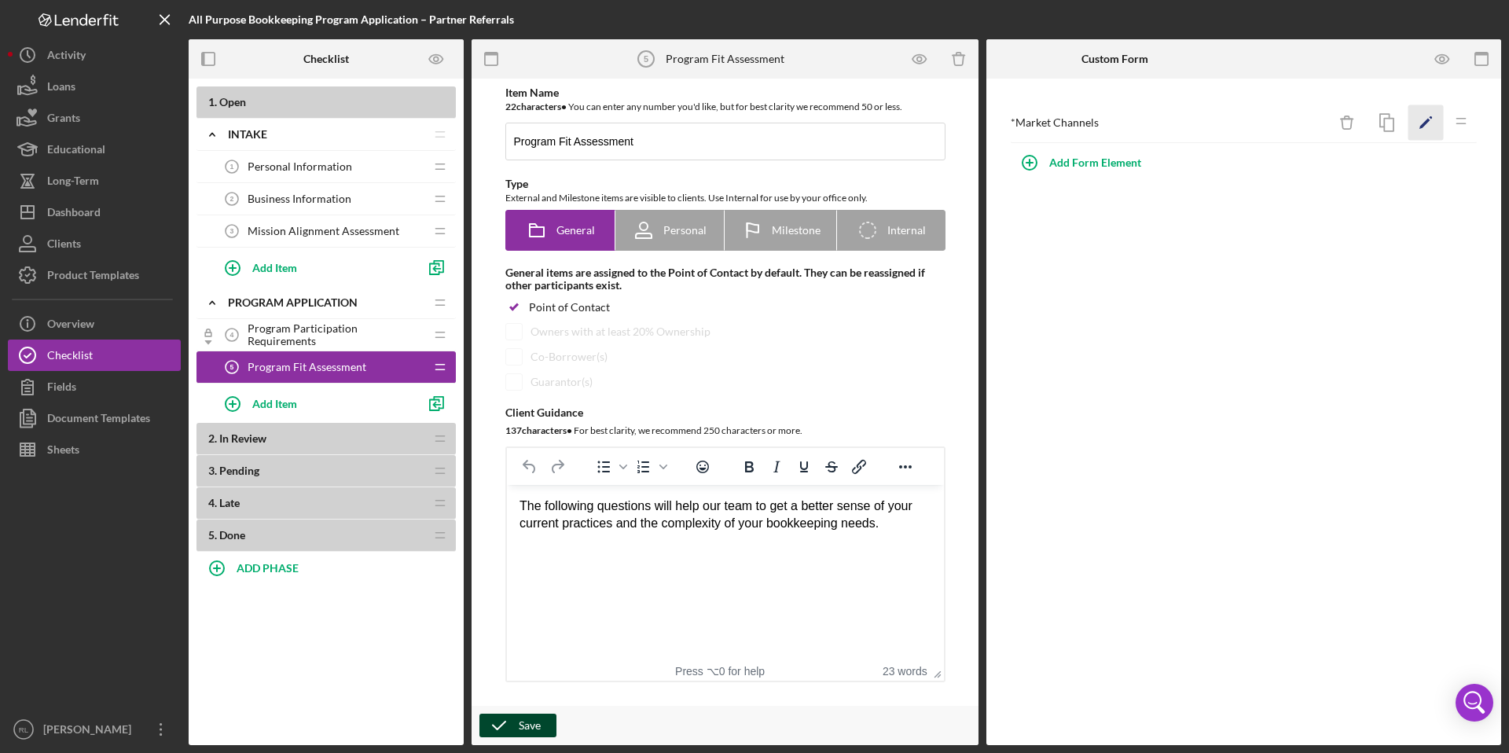
click at [1438, 124] on icon "Icon/Edit" at bounding box center [1426, 122] width 35 height 35
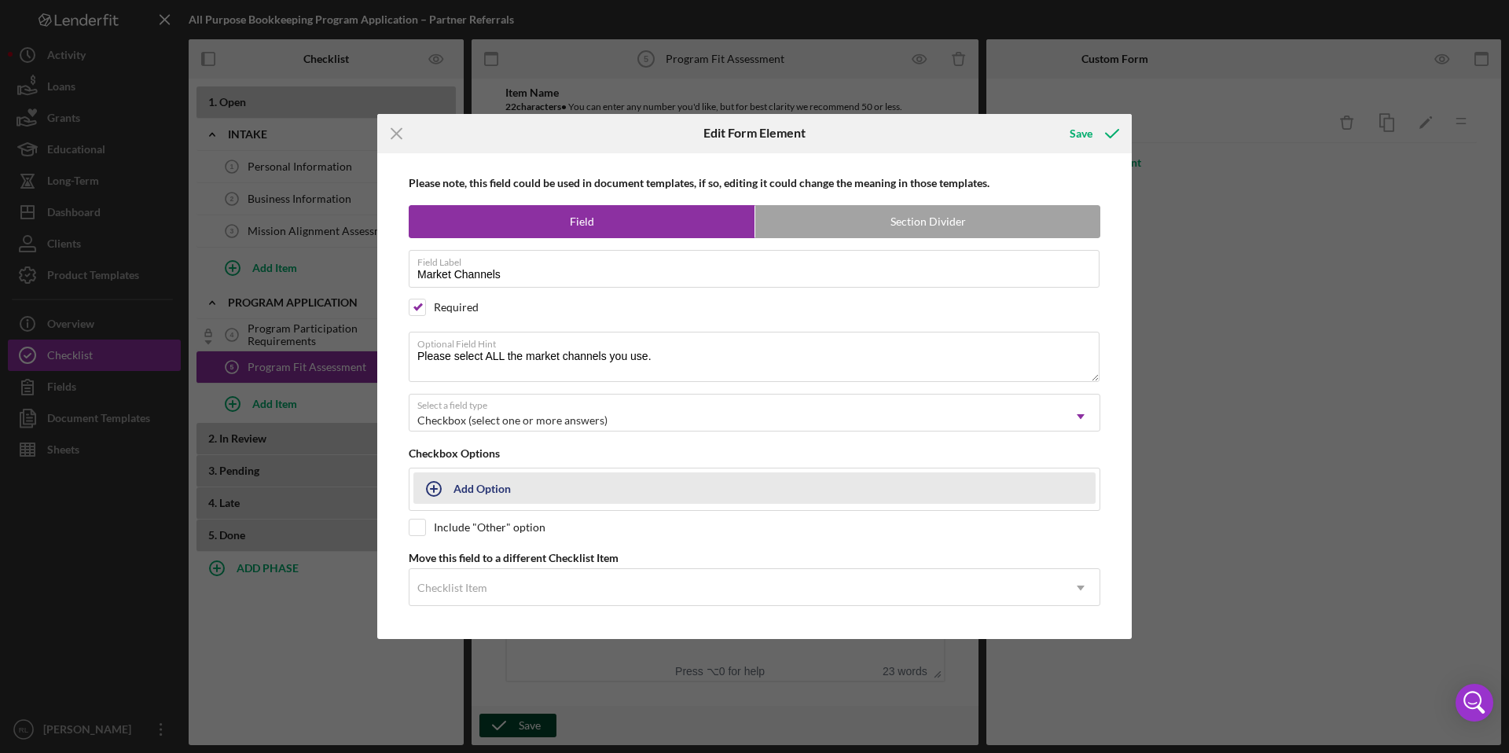
click at [486, 488] on div "Add Option" at bounding box center [482, 488] width 57 height 30
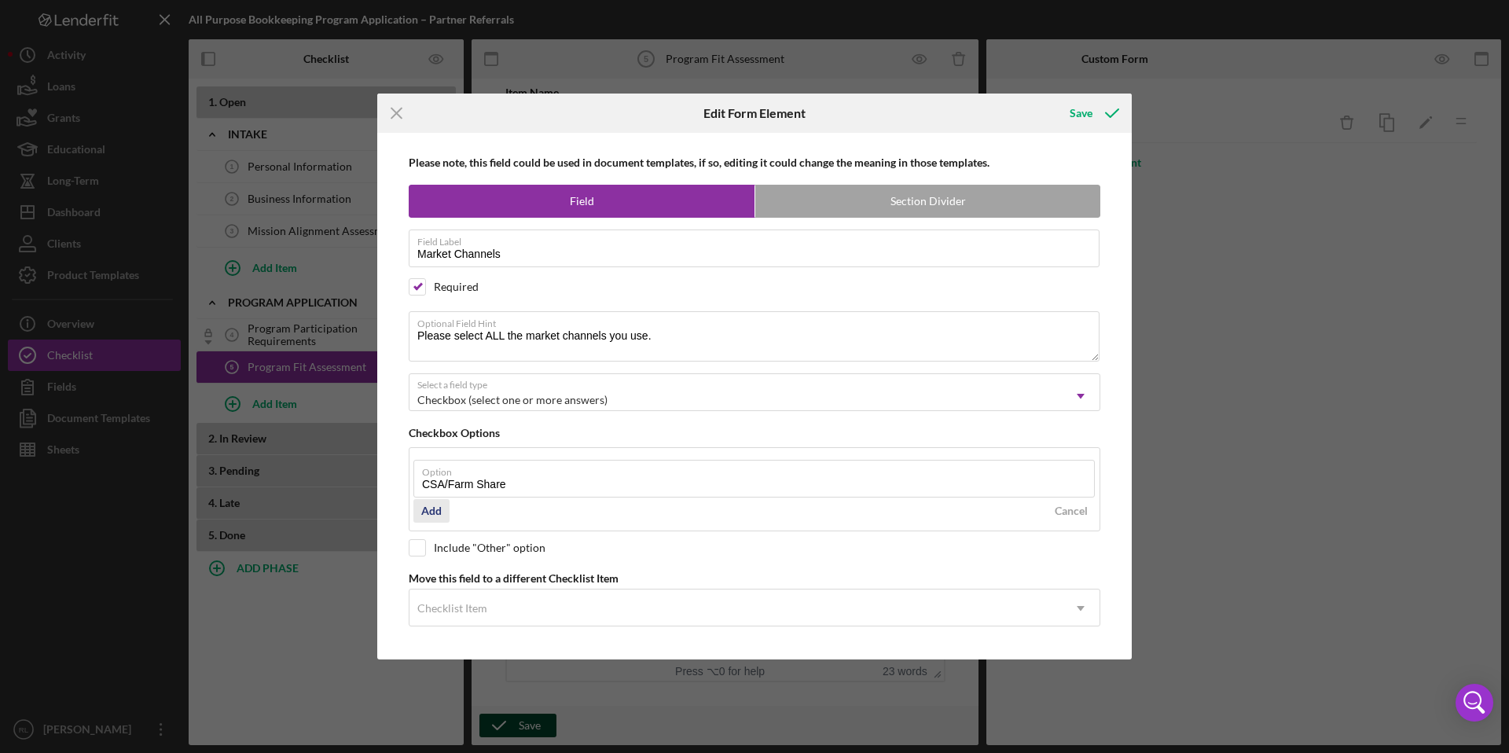
type input "CSA/Farm Share"
click at [435, 517] on div "Add" at bounding box center [431, 511] width 20 height 24
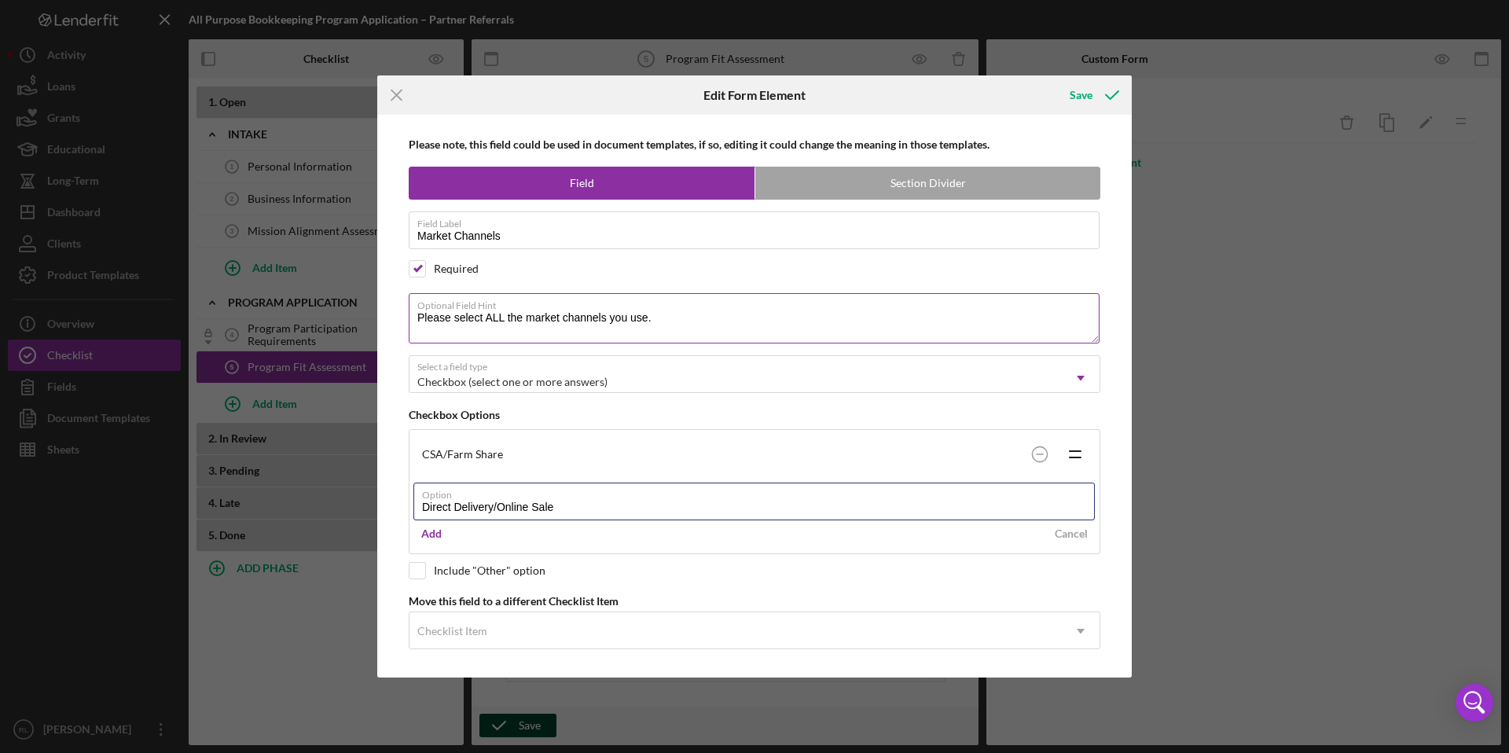
type input "Direct Delivery/Online Sales"
click at [424, 575] on div "Please note, this field could be used in document templates, if so, editing it …" at bounding box center [754, 396] width 739 height 563
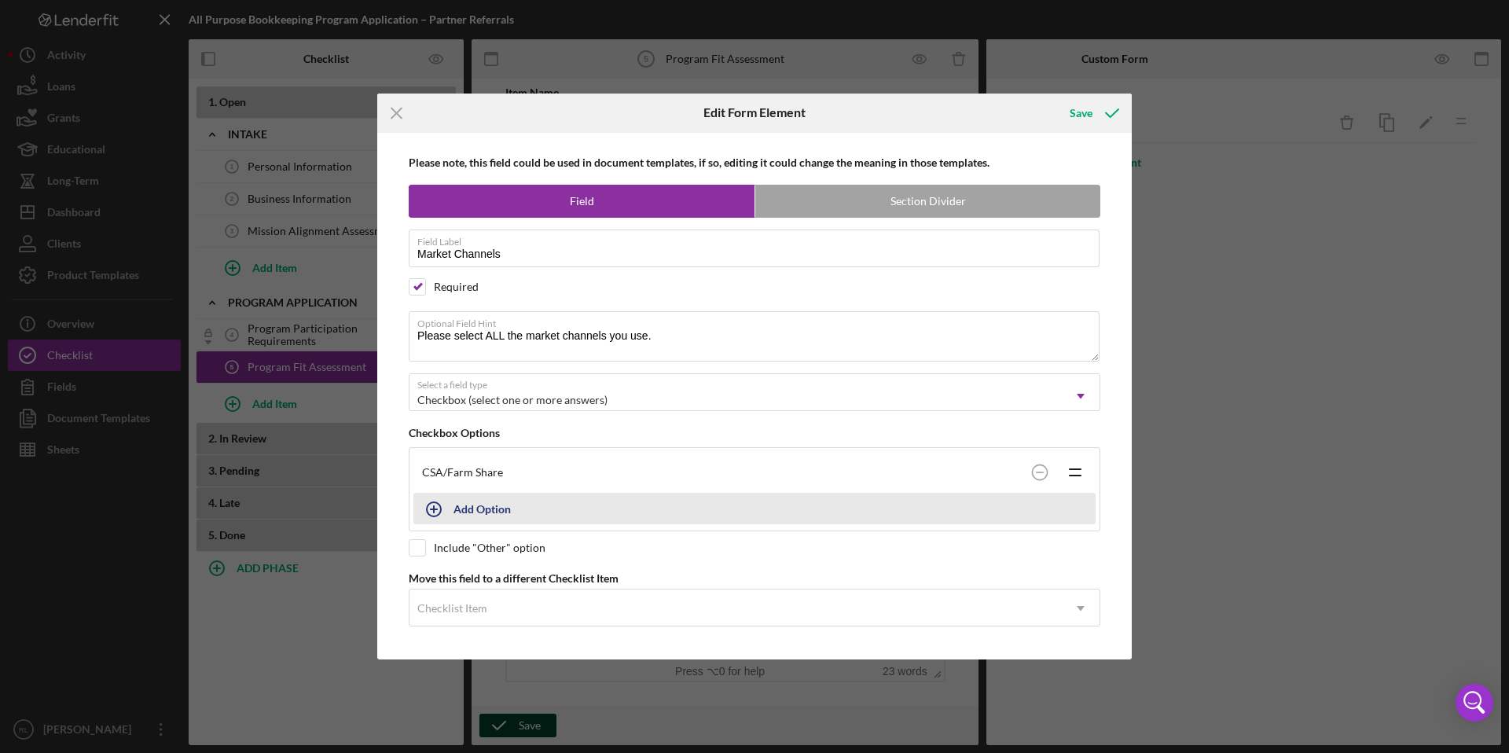
click at [471, 506] on div "Add Option" at bounding box center [482, 509] width 57 height 30
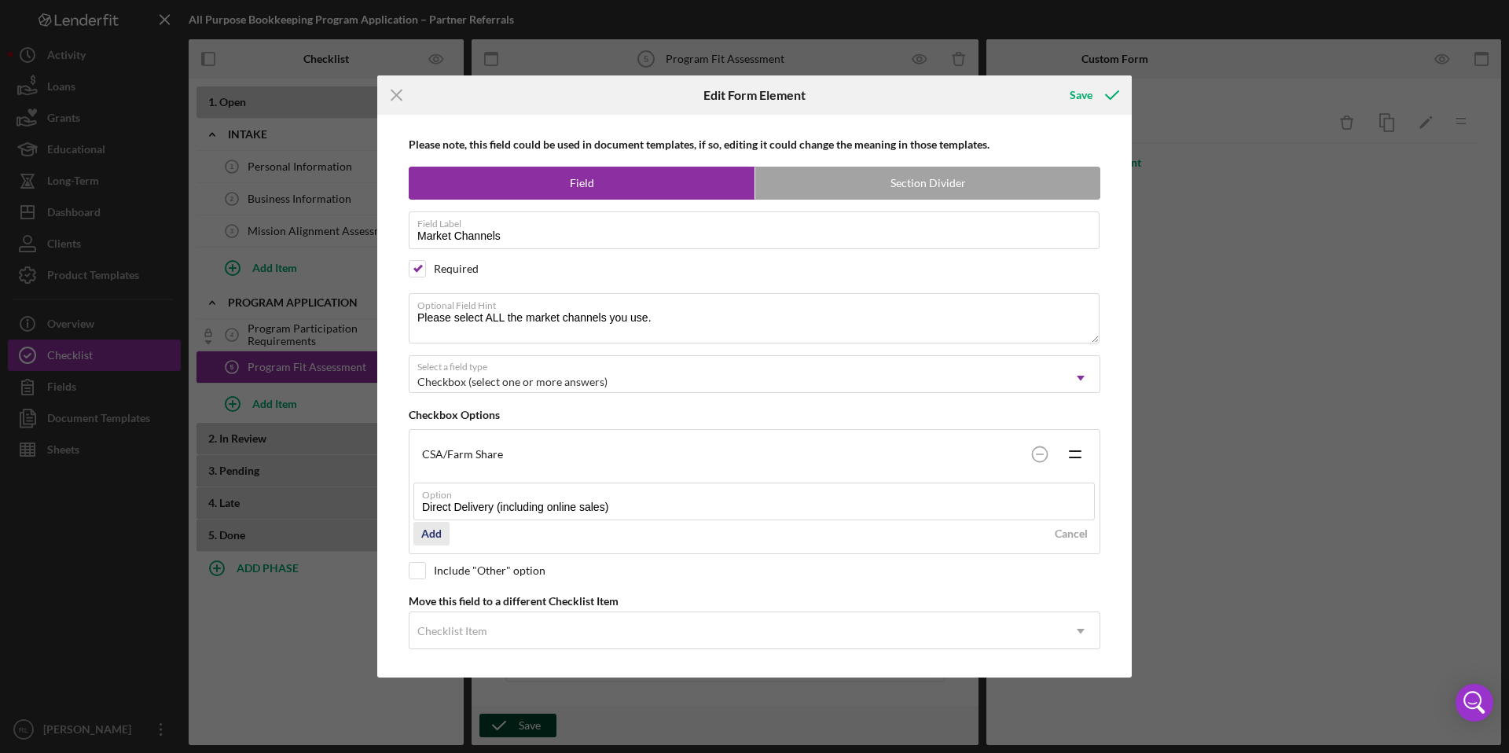
type input "Direct Delivery (including online sales)"
click at [438, 535] on div "Add" at bounding box center [431, 534] width 20 height 24
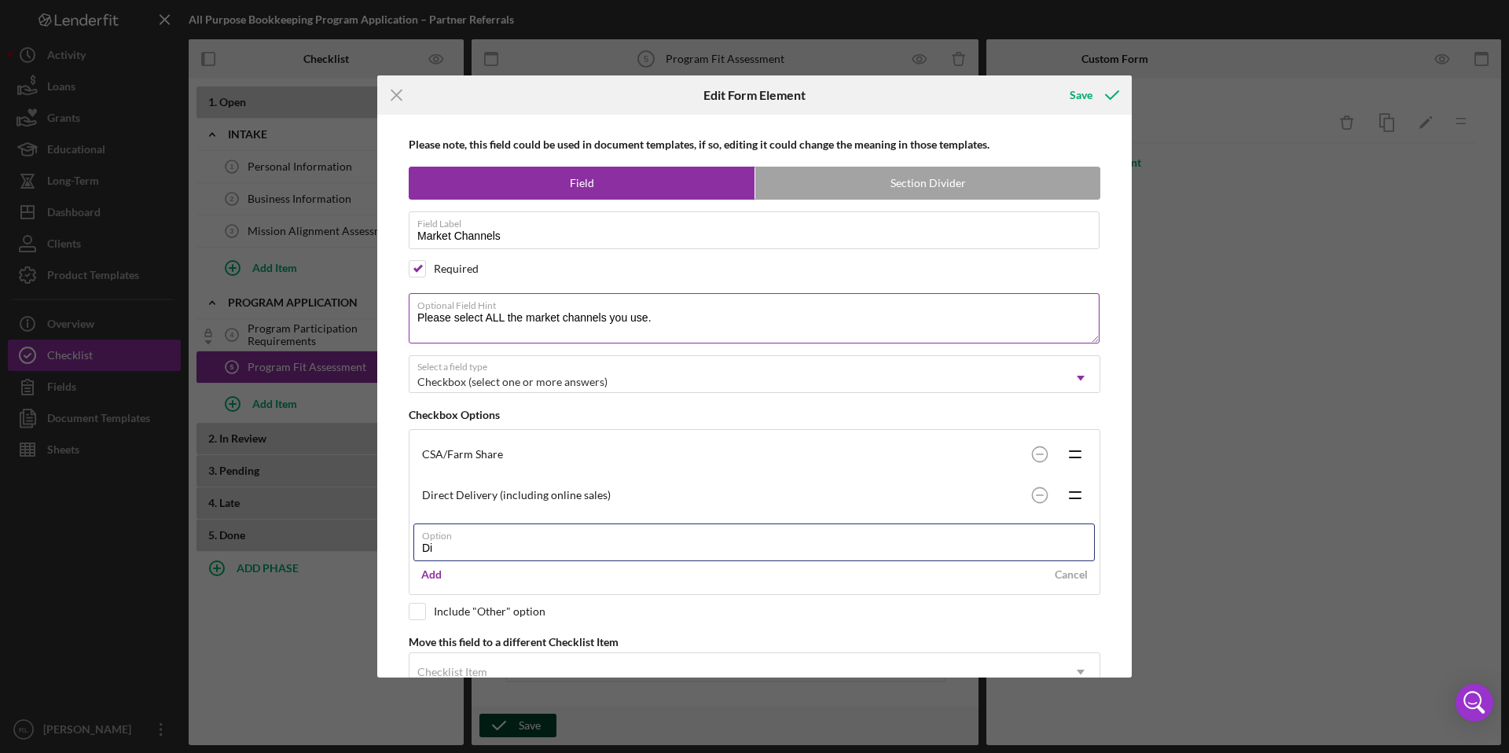
type input "D"
type input "Food Hubs/Distributors"
click at [431, 575] on div "Add" at bounding box center [431, 575] width 20 height 24
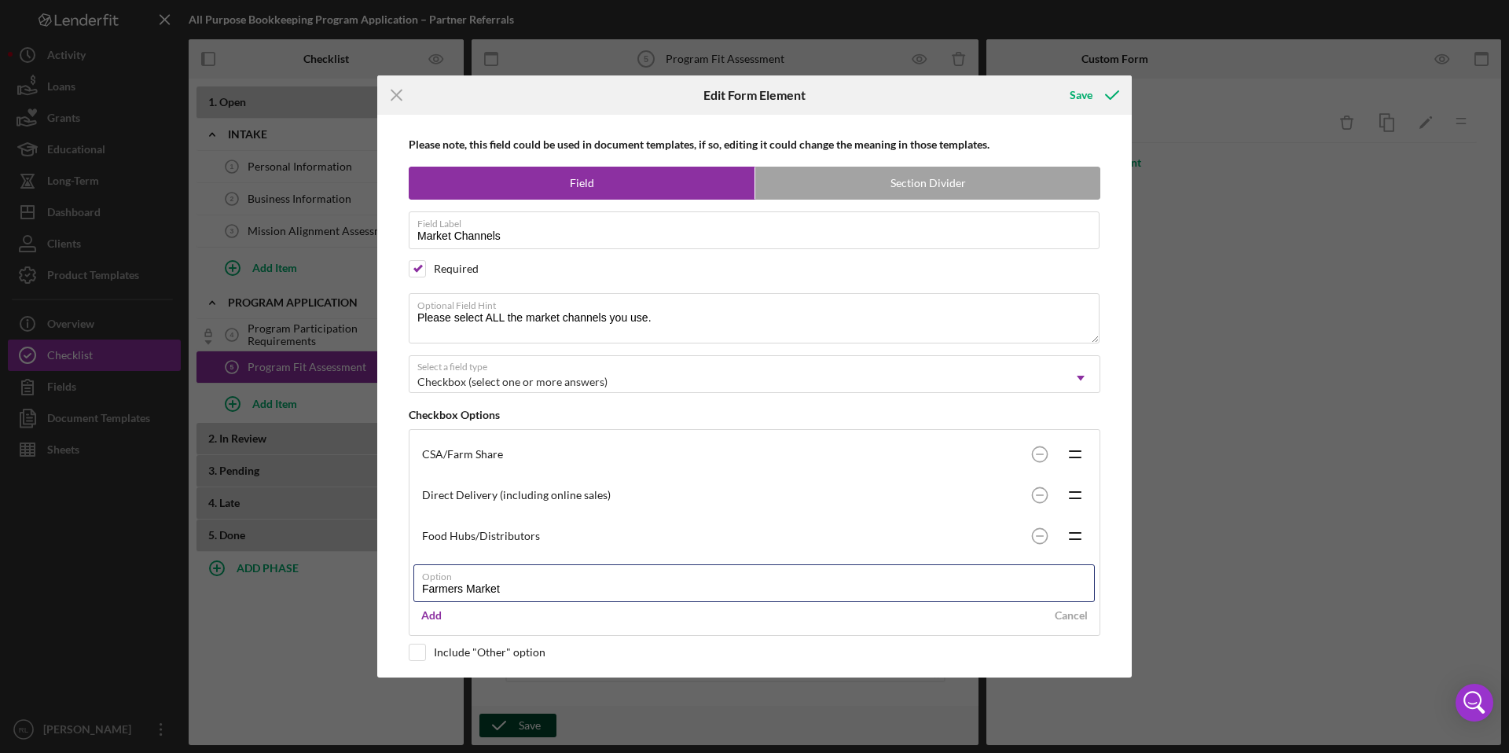
type input "Farmers Market"
click at [429, 616] on div "Add" at bounding box center [431, 616] width 20 height 24
type input "Farm Stand"
drag, startPoint x: 502, startPoint y: 631, endPoint x: 408, endPoint y: 632, distance: 94.3
click at [409, 632] on div "CSA/Farm Share Icon/Drag Direct Delivery (including online sales) Icon/Drag Foo…" at bounding box center [755, 553] width 692 height 248
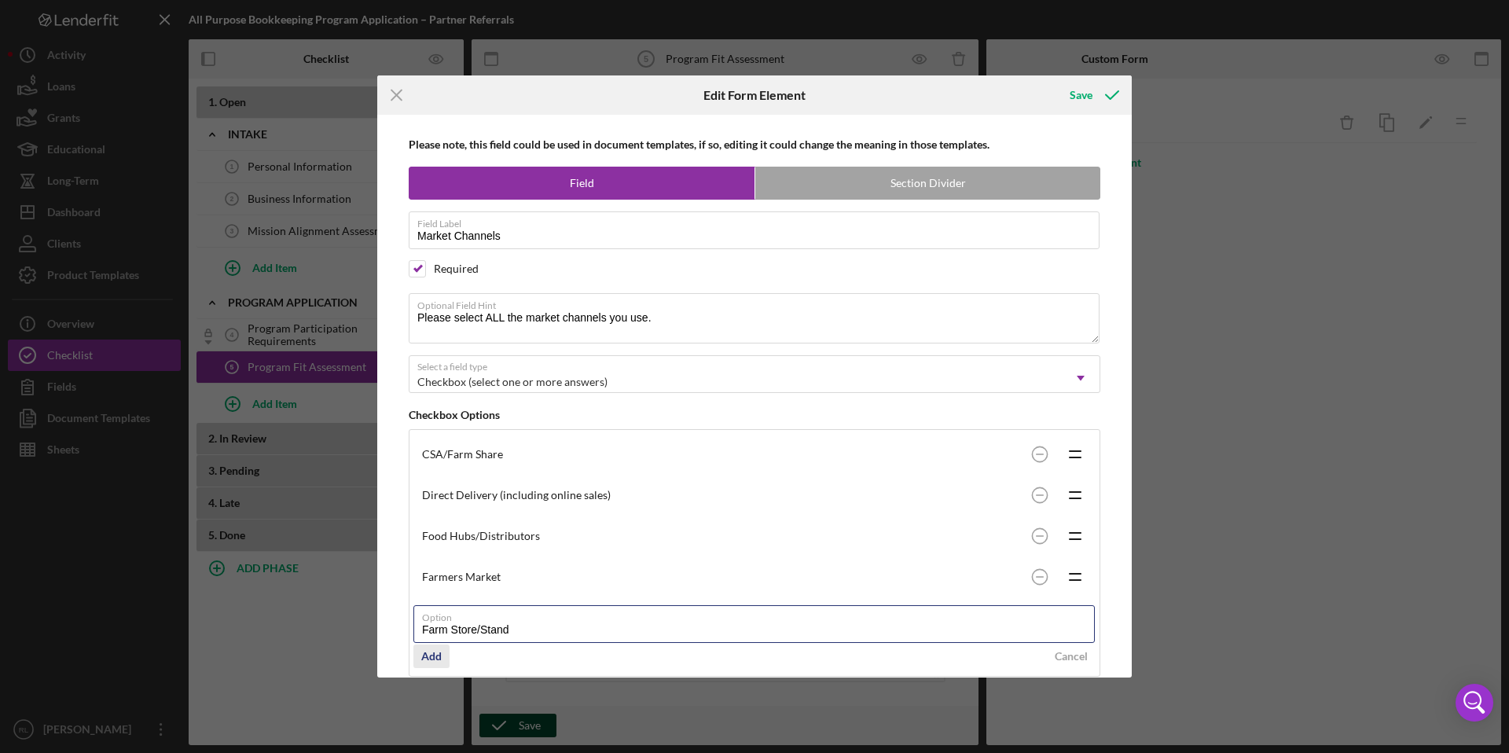
type input "Farm Store/Stand"
click at [428, 660] on div "Add" at bounding box center [431, 657] width 20 height 24
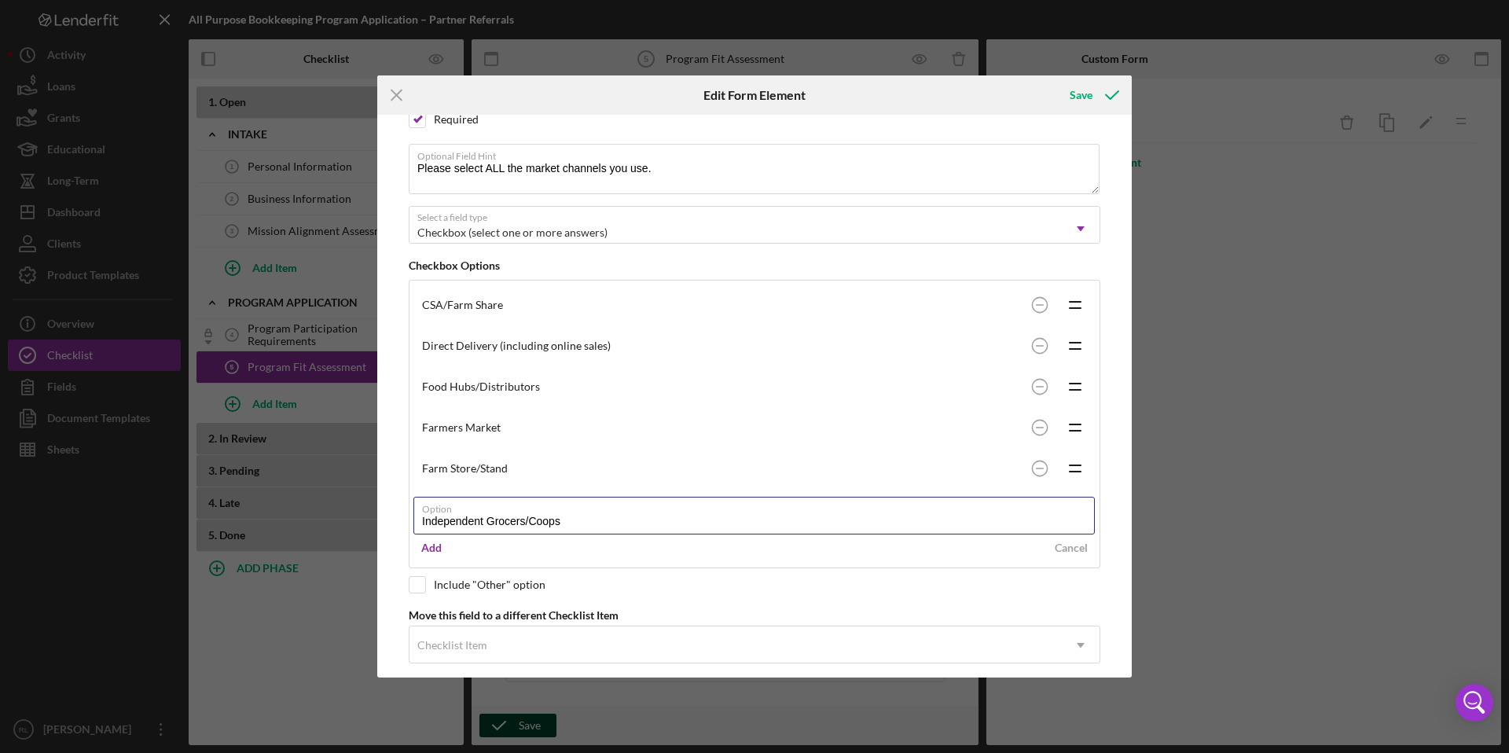
scroll to position [153, 0]
type input "Independent Grocers/Coops"
click at [434, 545] on div "Add" at bounding box center [431, 545] width 20 height 24
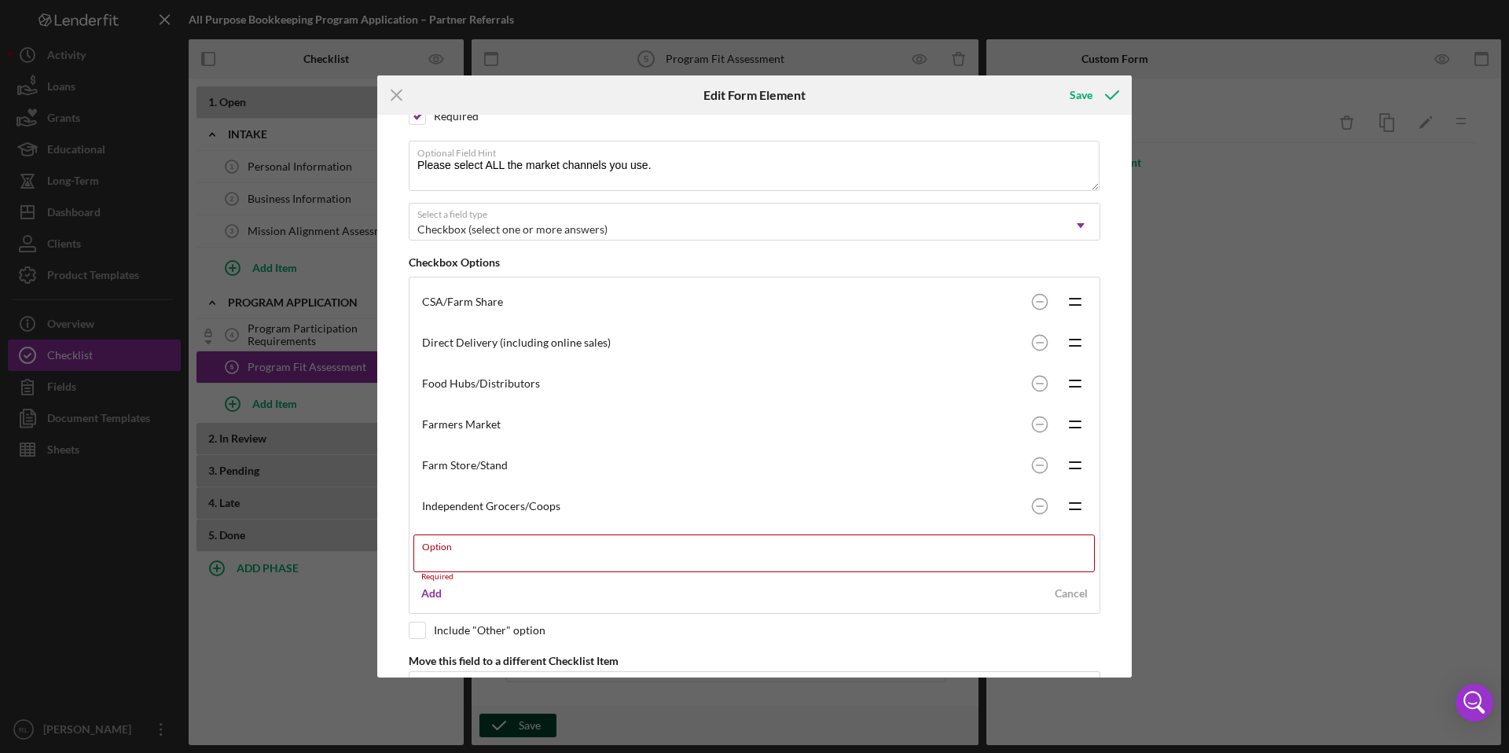
type input "U"
type input "Institutional Buyers"
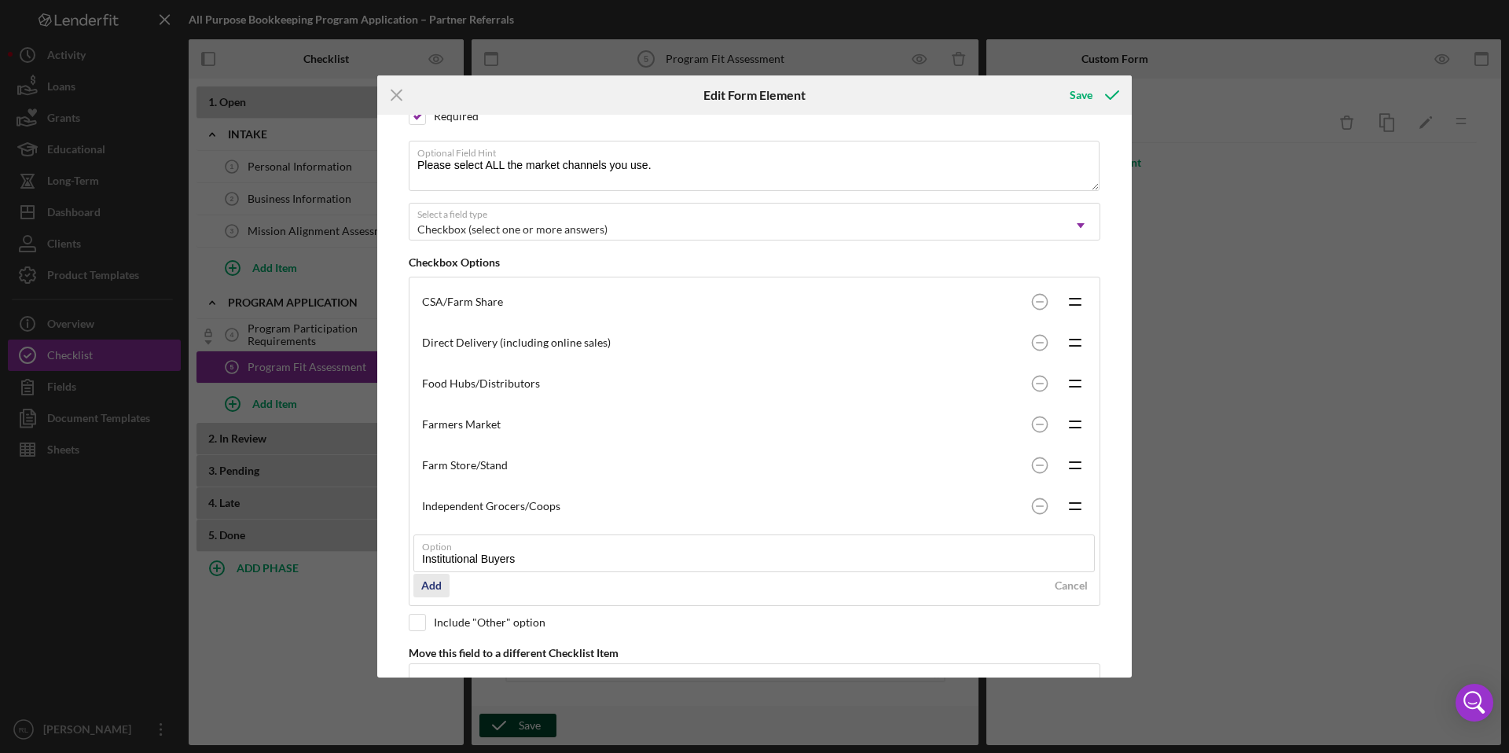
click at [433, 583] on div "Add" at bounding box center [431, 586] width 20 height 24
type input "Other Wholesale"
click at [439, 627] on div "Add" at bounding box center [431, 627] width 20 height 24
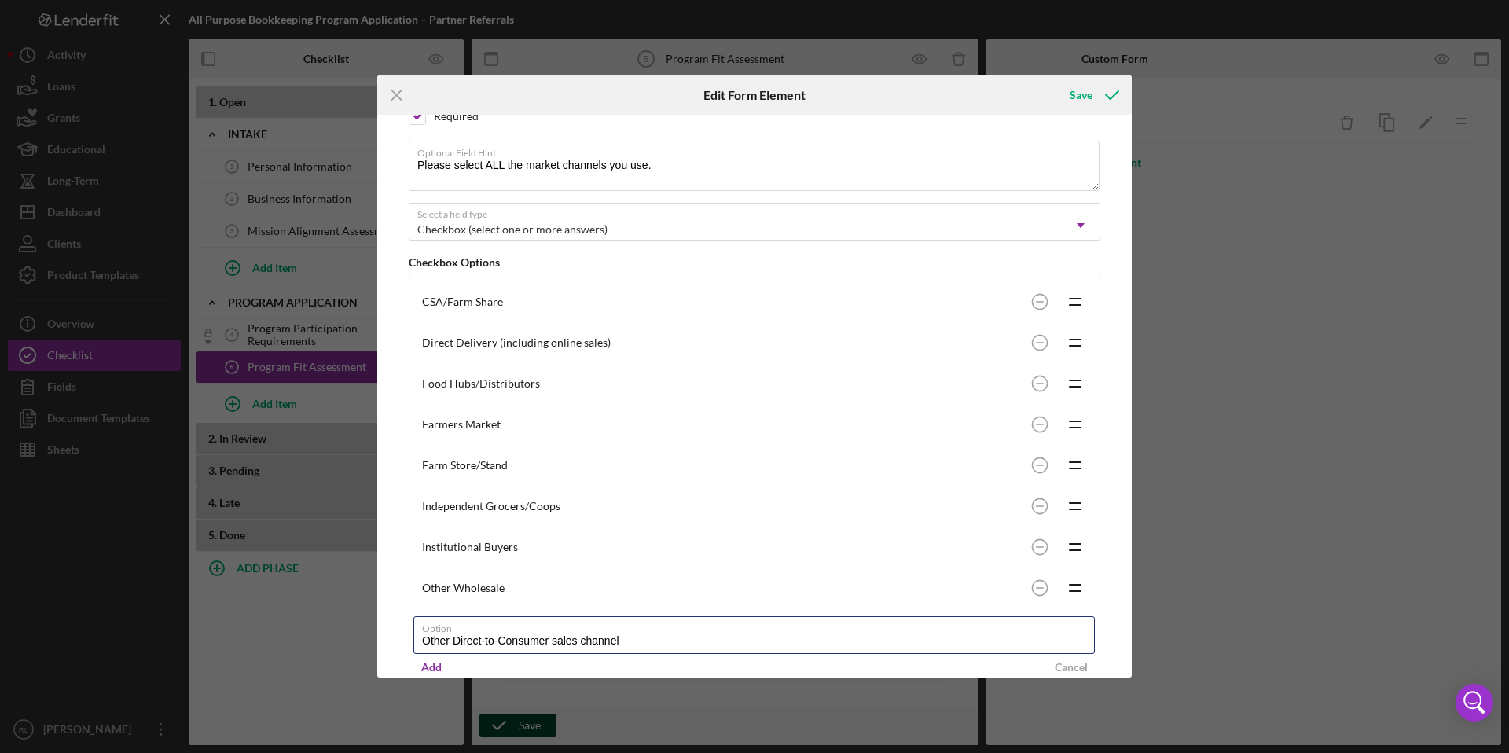
scroll to position [248, 0]
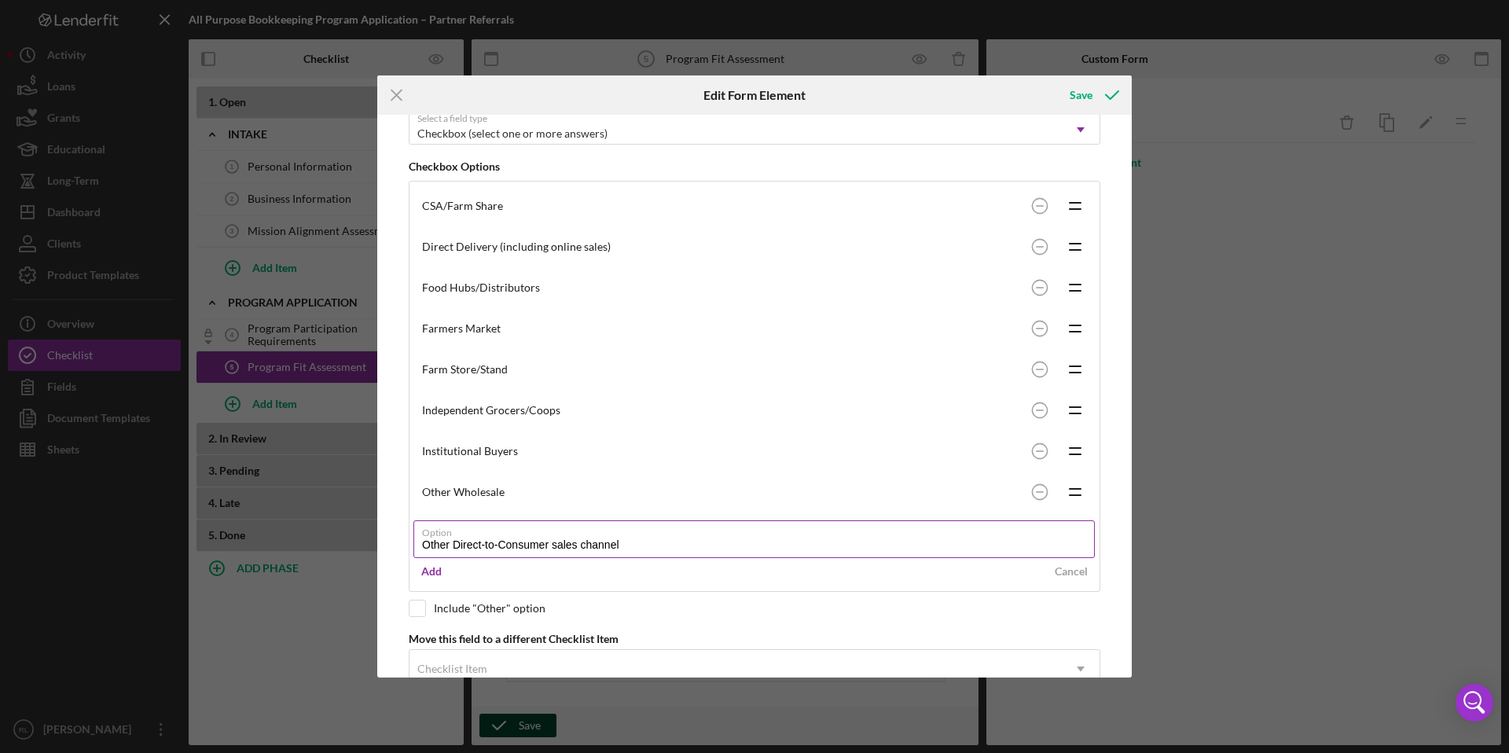
drag, startPoint x: 638, startPoint y: 546, endPoint x: 555, endPoint y: 546, distance: 82.6
click at [555, 546] on input "Other Direct-to-Consumer sales channel" at bounding box center [755, 539] width 682 height 38
type input "Other Direct-to-Consumer sales channel"
click at [608, 532] on label "Option" at bounding box center [758, 529] width 673 height 17
click at [608, 532] on input "Other Direct-to-Consumer sales channel" at bounding box center [755, 539] width 682 height 38
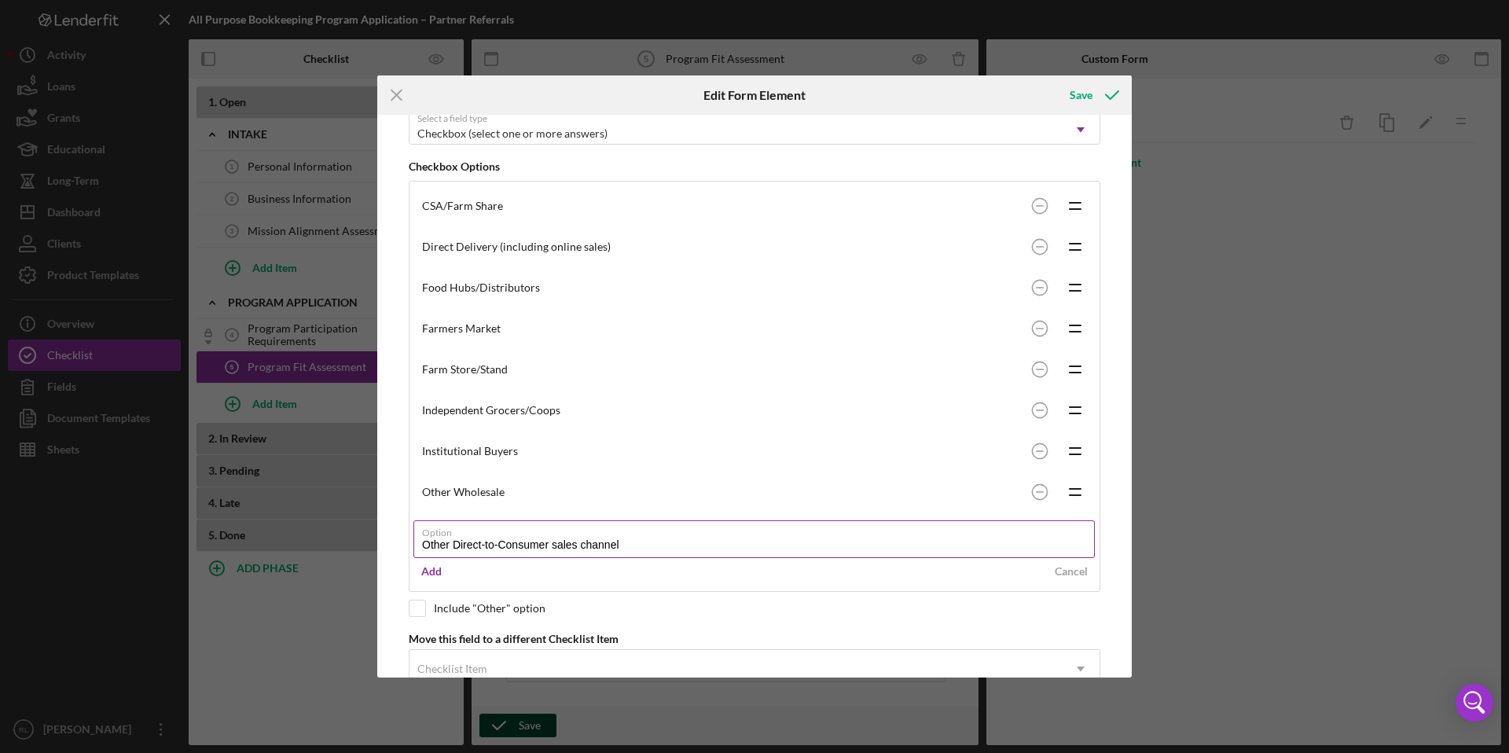
click at [631, 546] on input "Other Direct-to-Consumer sales channel" at bounding box center [755, 539] width 682 height 38
drag, startPoint x: 631, startPoint y: 546, endPoint x: 561, endPoint y: 550, distance: 70.0
click at [561, 550] on input "Other Direct-to-Consumer sales channel" at bounding box center [755, 539] width 682 height 38
click at [505, 491] on div "Other Wholesale" at bounding box center [723, 492] width 602 height 13
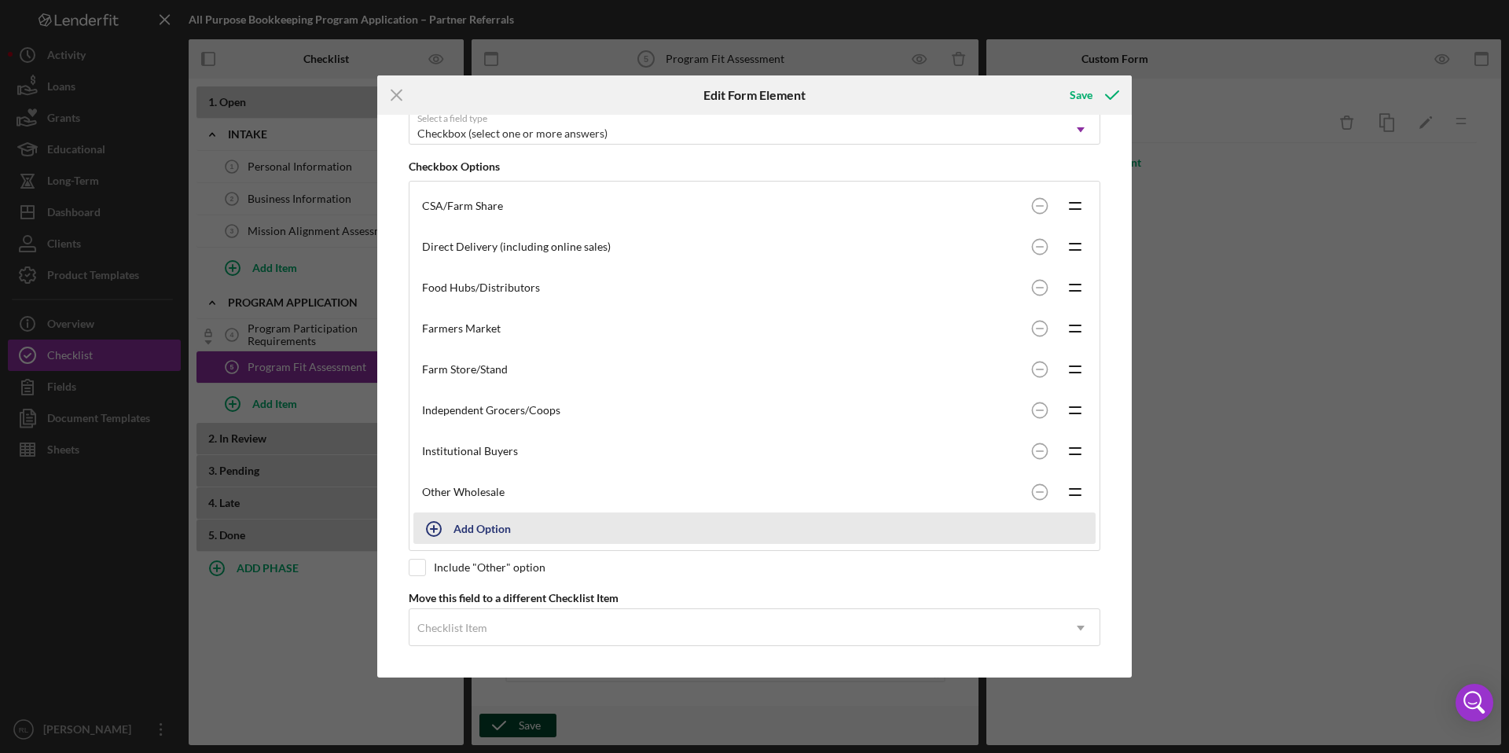
click at [477, 528] on div "Add Option" at bounding box center [482, 528] width 57 height 30
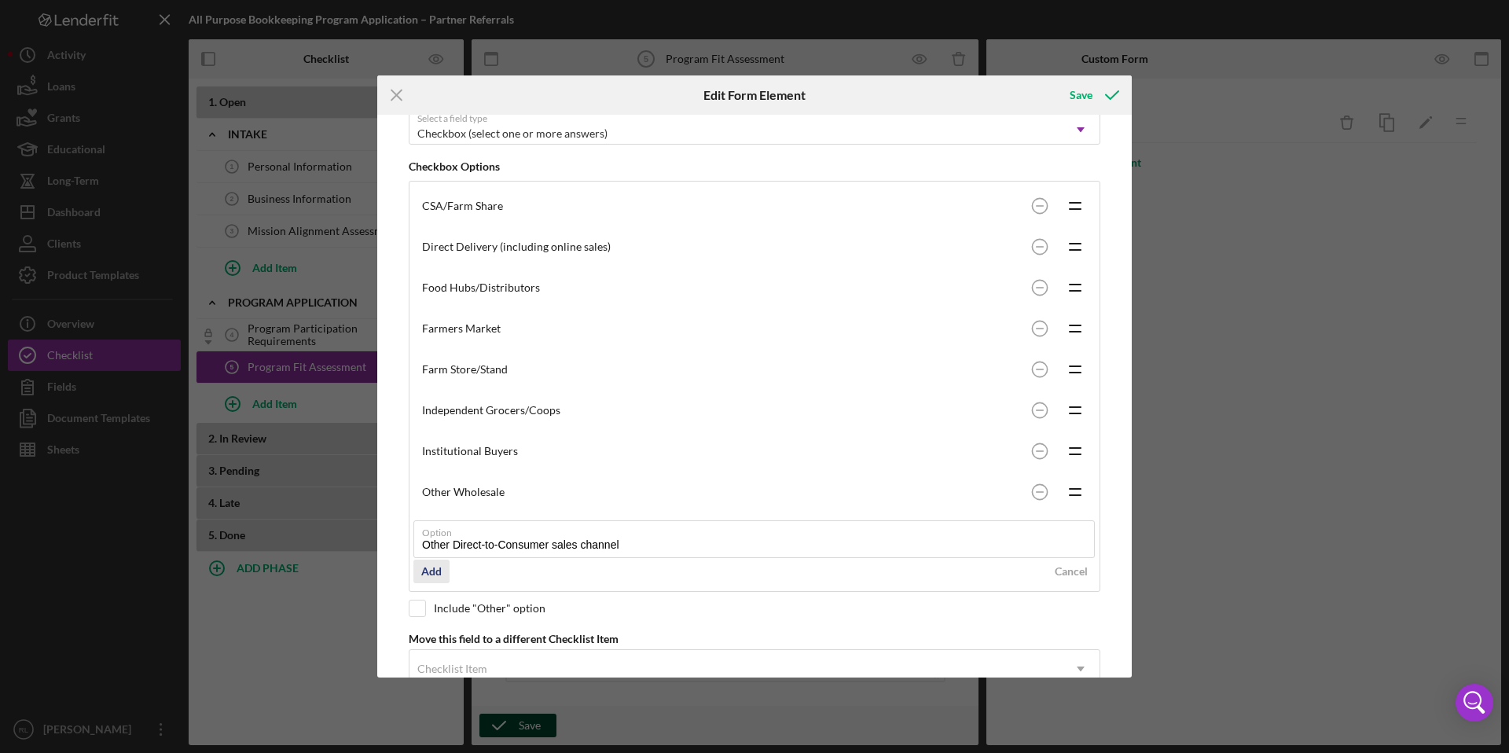
type input "Other Direct-to-Consumer sales channel"
click at [432, 569] on div "Add" at bounding box center [431, 572] width 20 height 24
click at [498, 531] on div "Other Direct-to-Consumer sales channel" at bounding box center [723, 533] width 602 height 13
click at [1035, 532] on circle at bounding box center [1039, 533] width 15 height 15
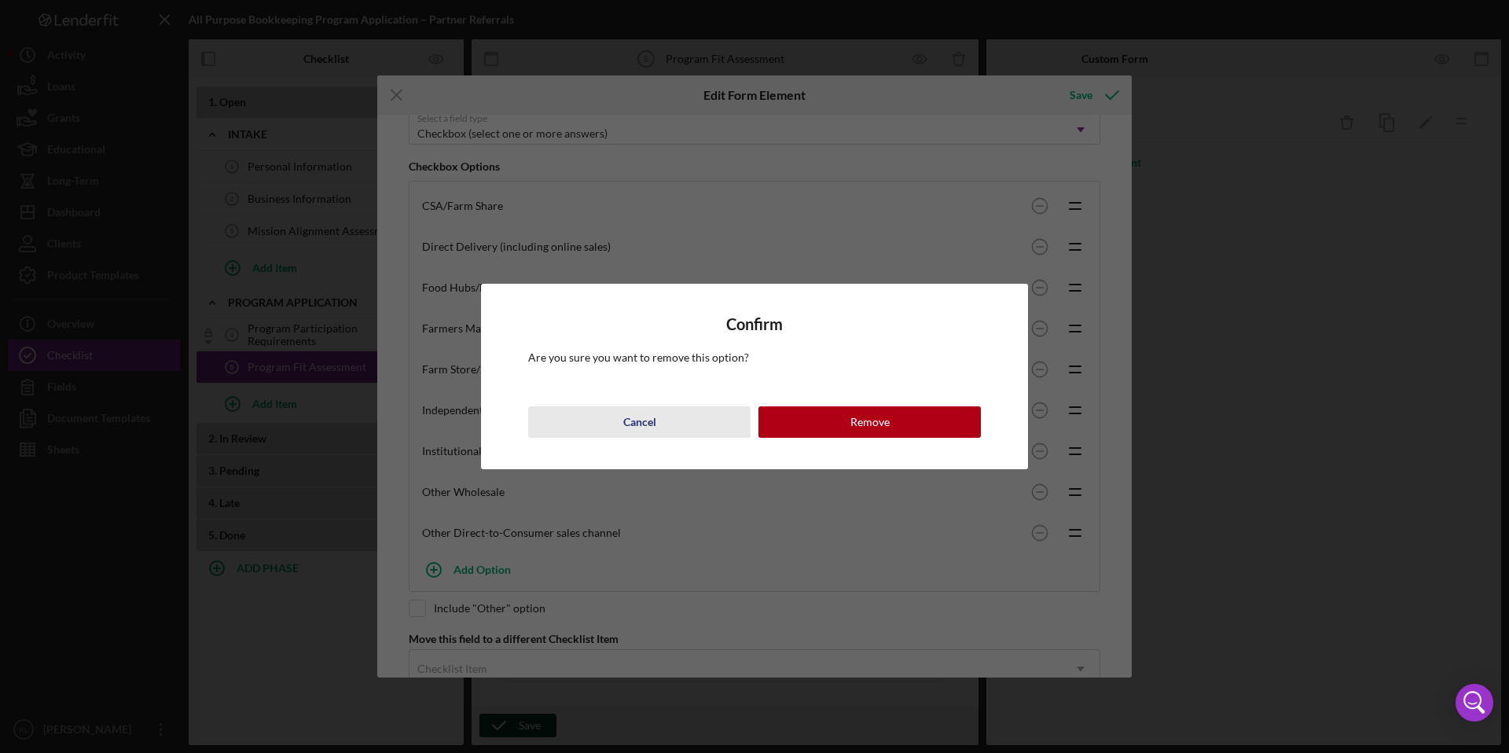
click at [643, 423] on div "Cancel" at bounding box center [639, 421] width 33 height 31
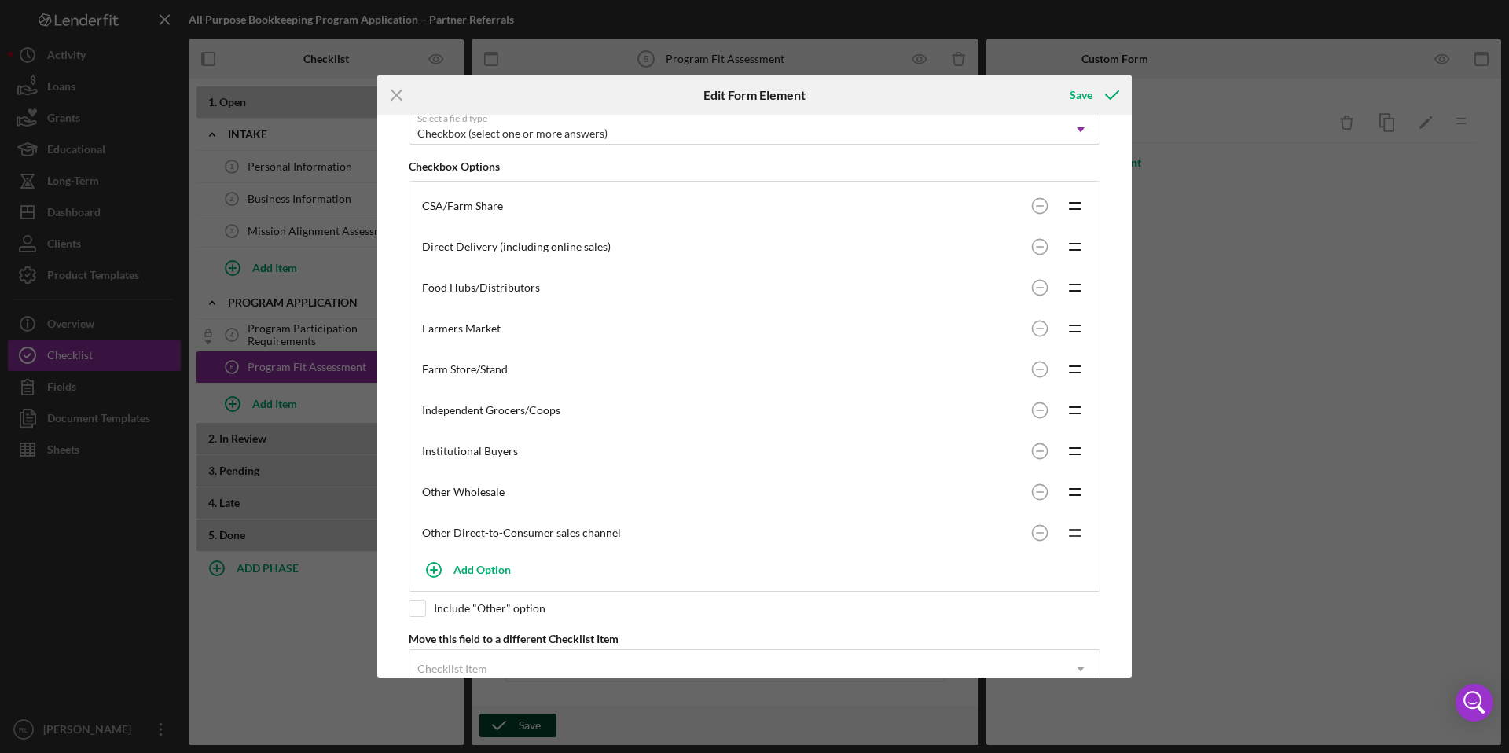
click at [1073, 530] on line at bounding box center [1075, 530] width 11 height 0
click at [1037, 530] on circle at bounding box center [1039, 533] width 15 height 15
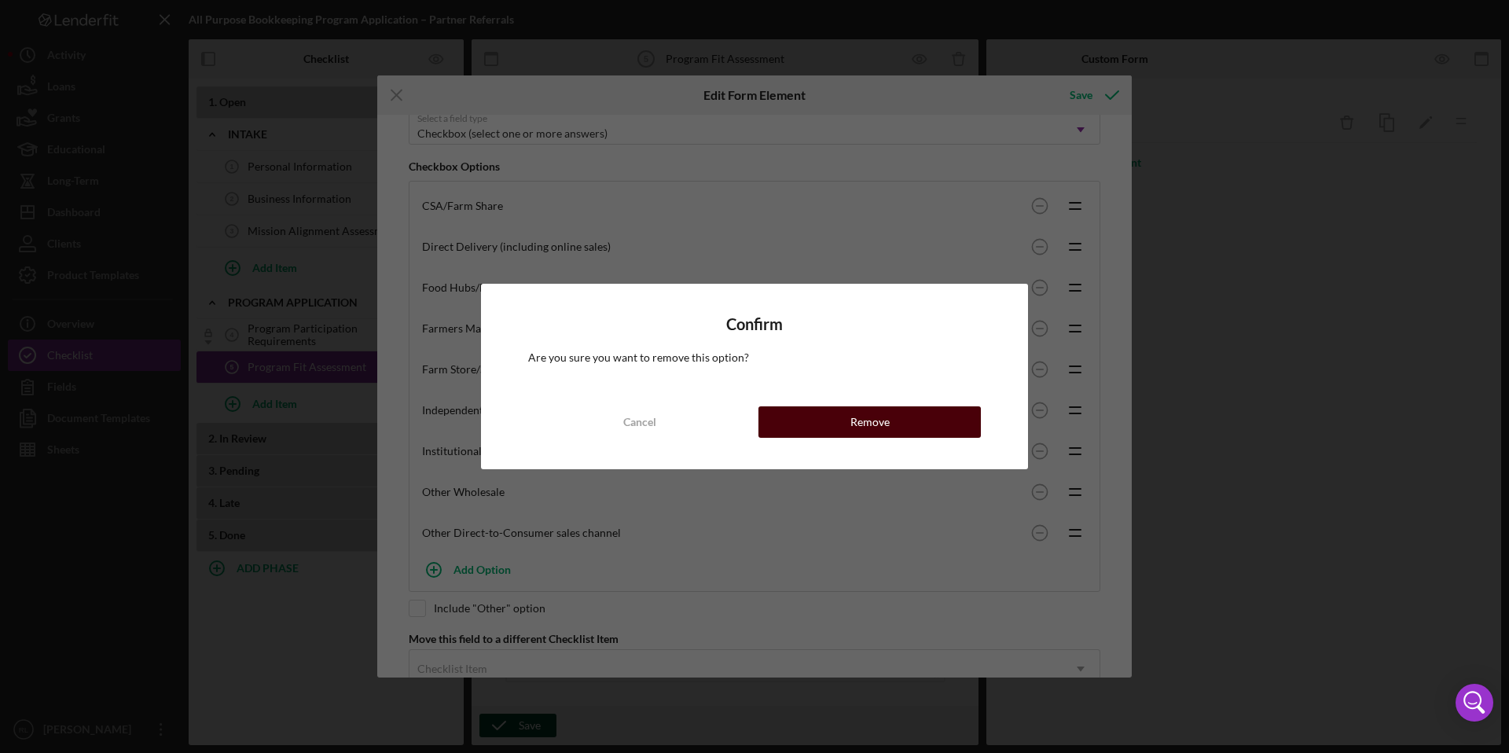
click at [901, 423] on button "Remove" at bounding box center [870, 421] width 222 height 31
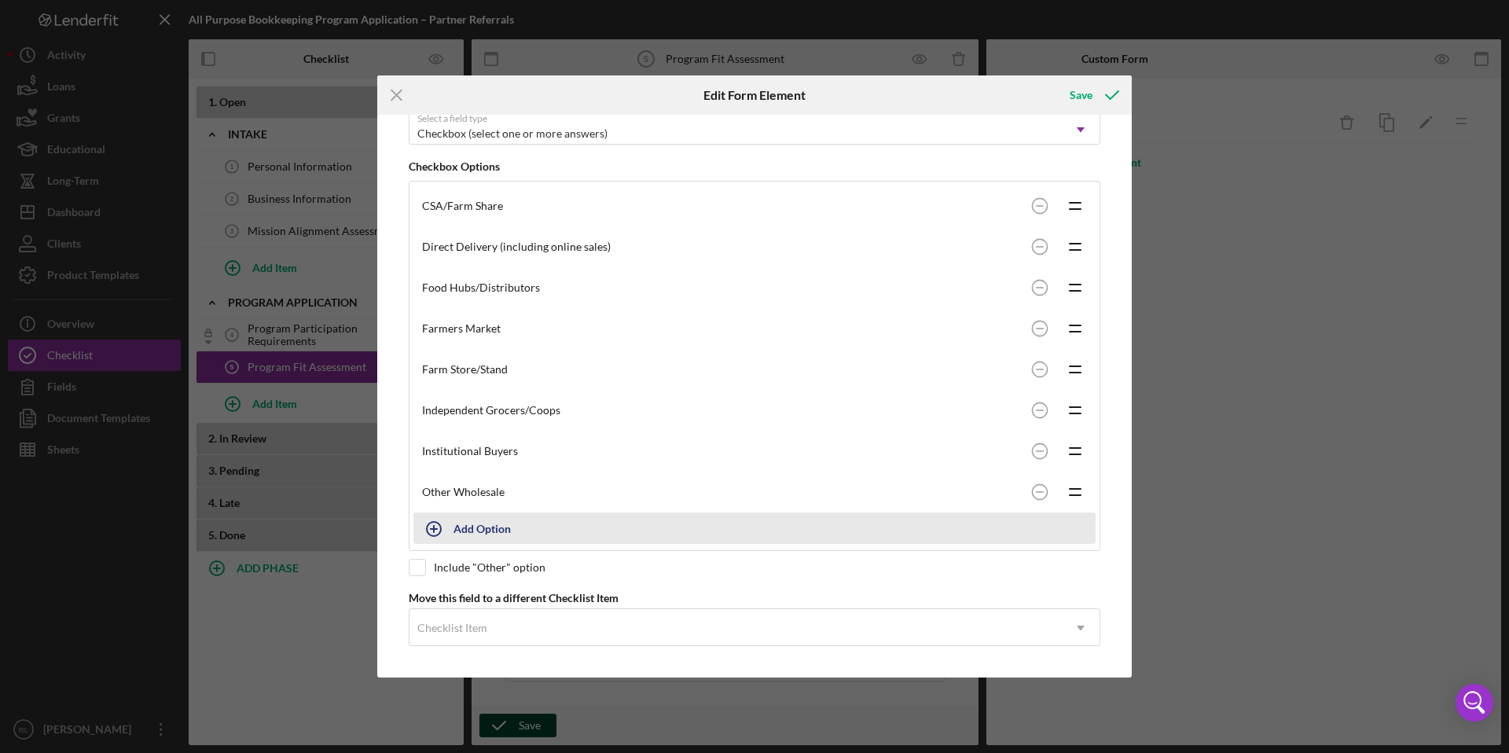
click at [489, 531] on div "Add Option" at bounding box center [482, 528] width 57 height 30
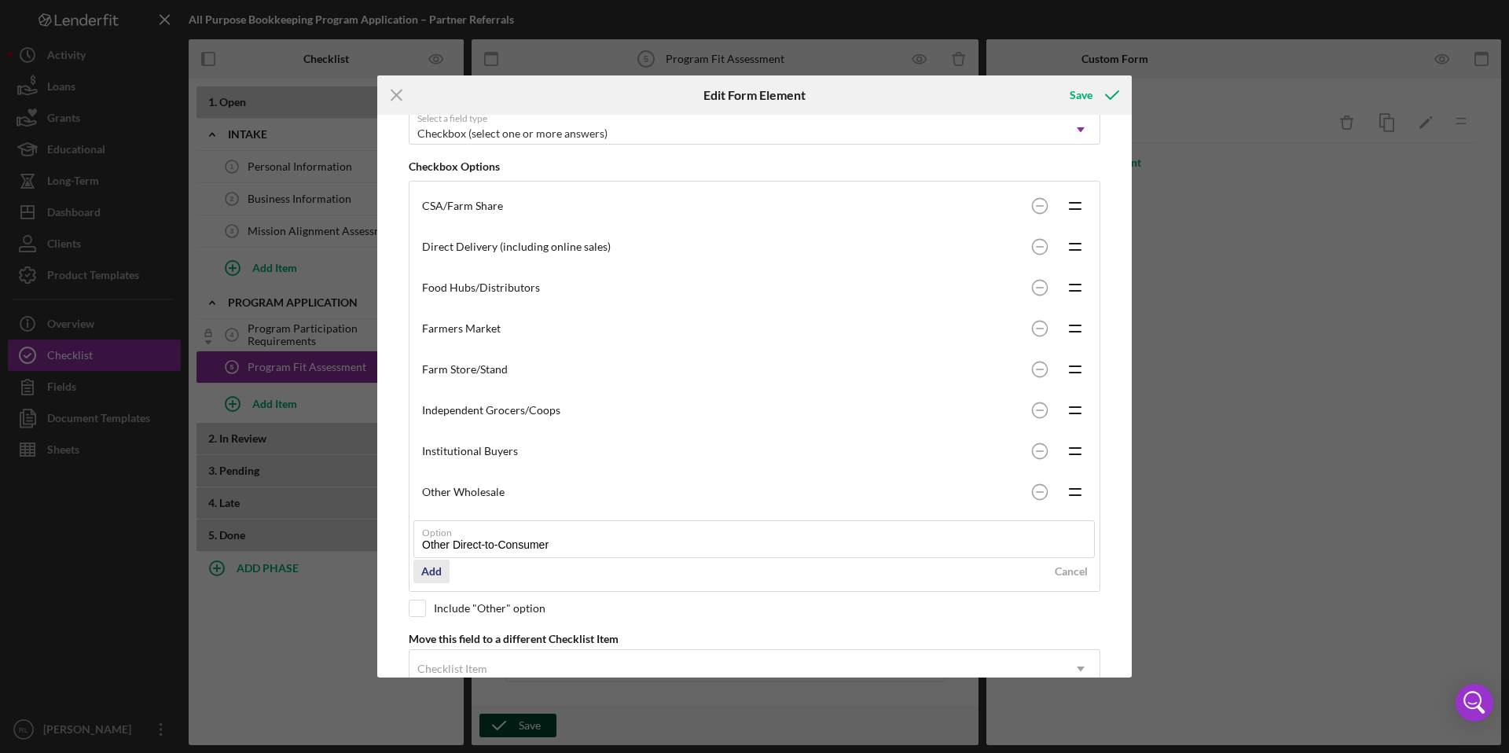
type input "Other Direct-to-Consumer"
click at [428, 567] on div "Add" at bounding box center [431, 572] width 20 height 24
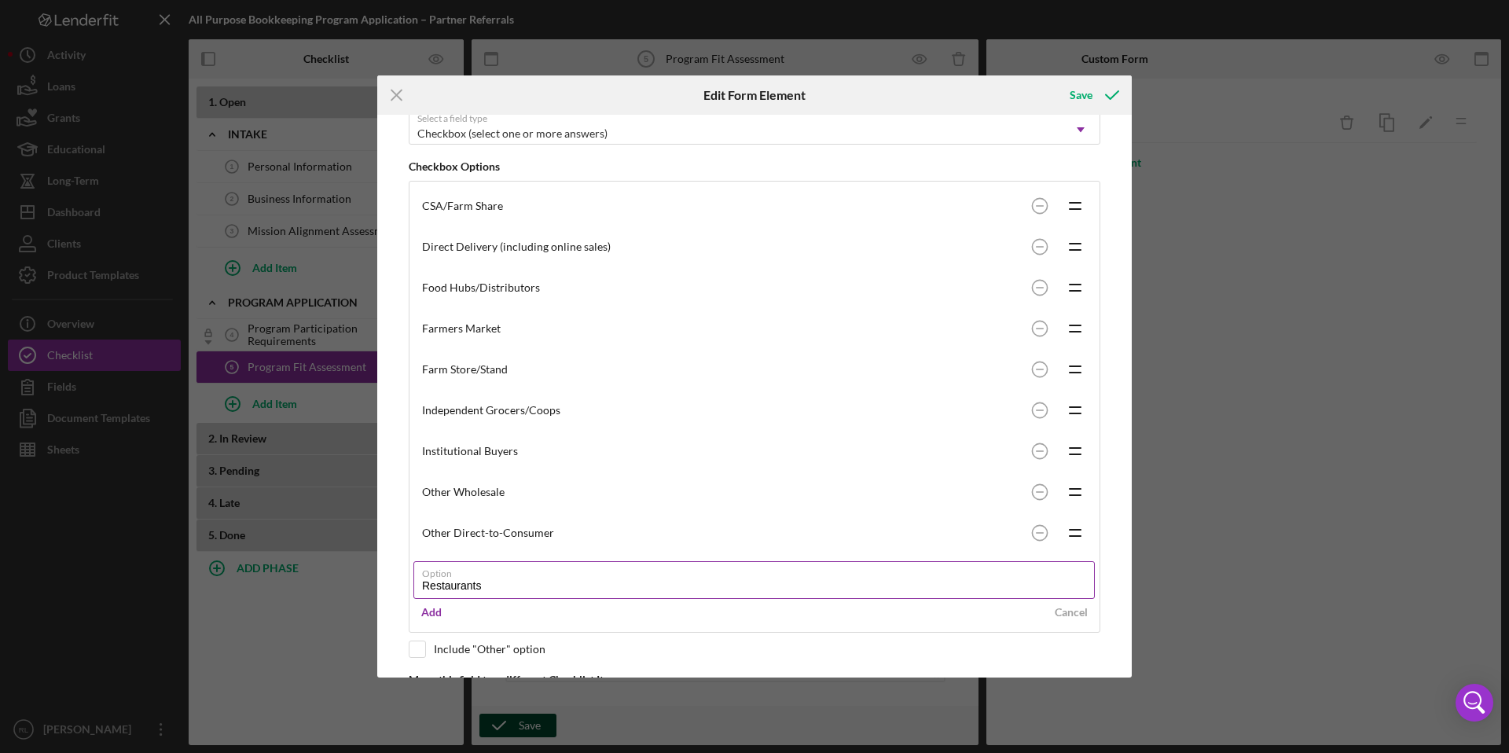
click at [504, 581] on input "Restaurants" at bounding box center [755, 580] width 682 height 38
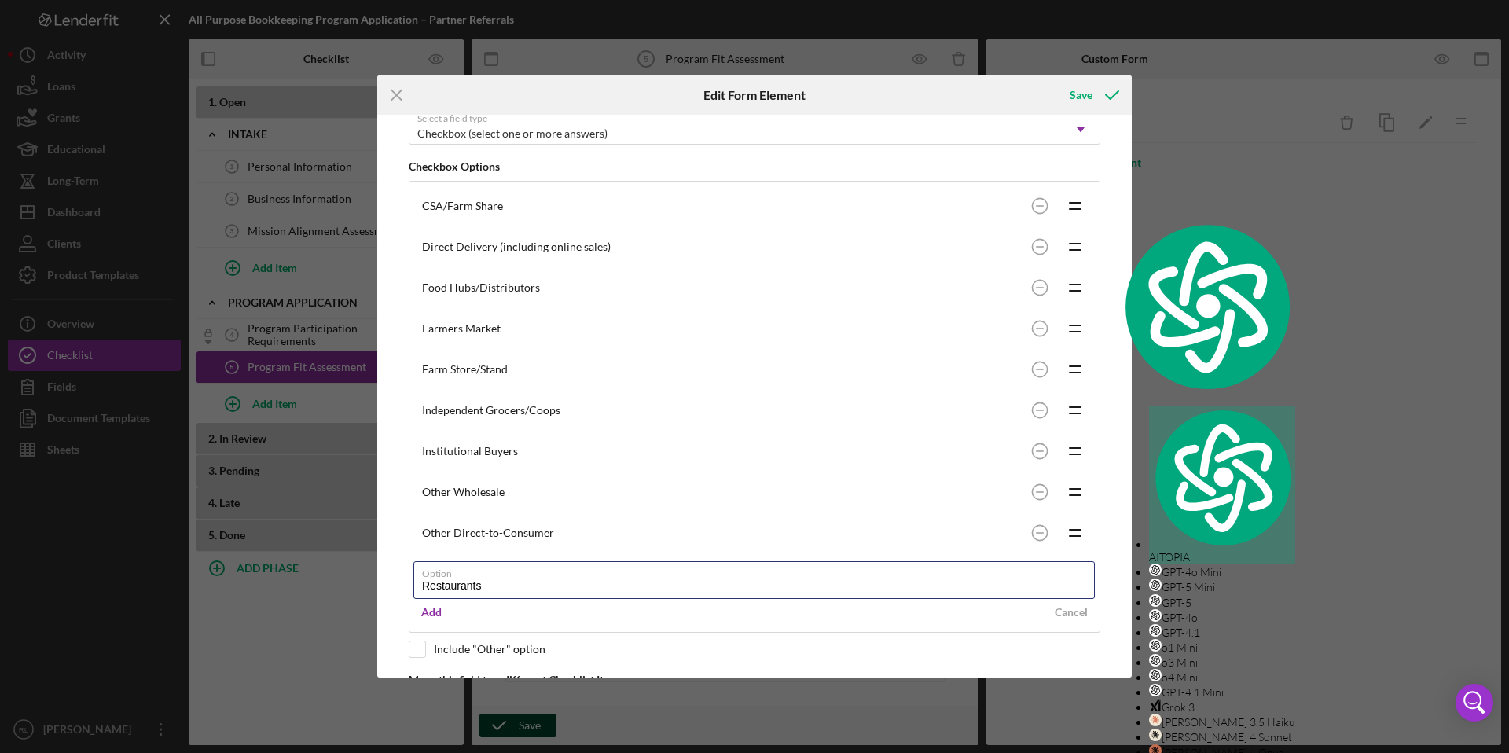
type input "Restaurants"
click at [432, 614] on div "Add" at bounding box center [431, 613] width 20 height 24
click at [532, 589] on div "Restaurants Icon/Drag" at bounding box center [755, 573] width 682 height 41
click at [526, 643] on div "Include "Other" option" at bounding box center [490, 649] width 112 height 13
checkbox input "true"
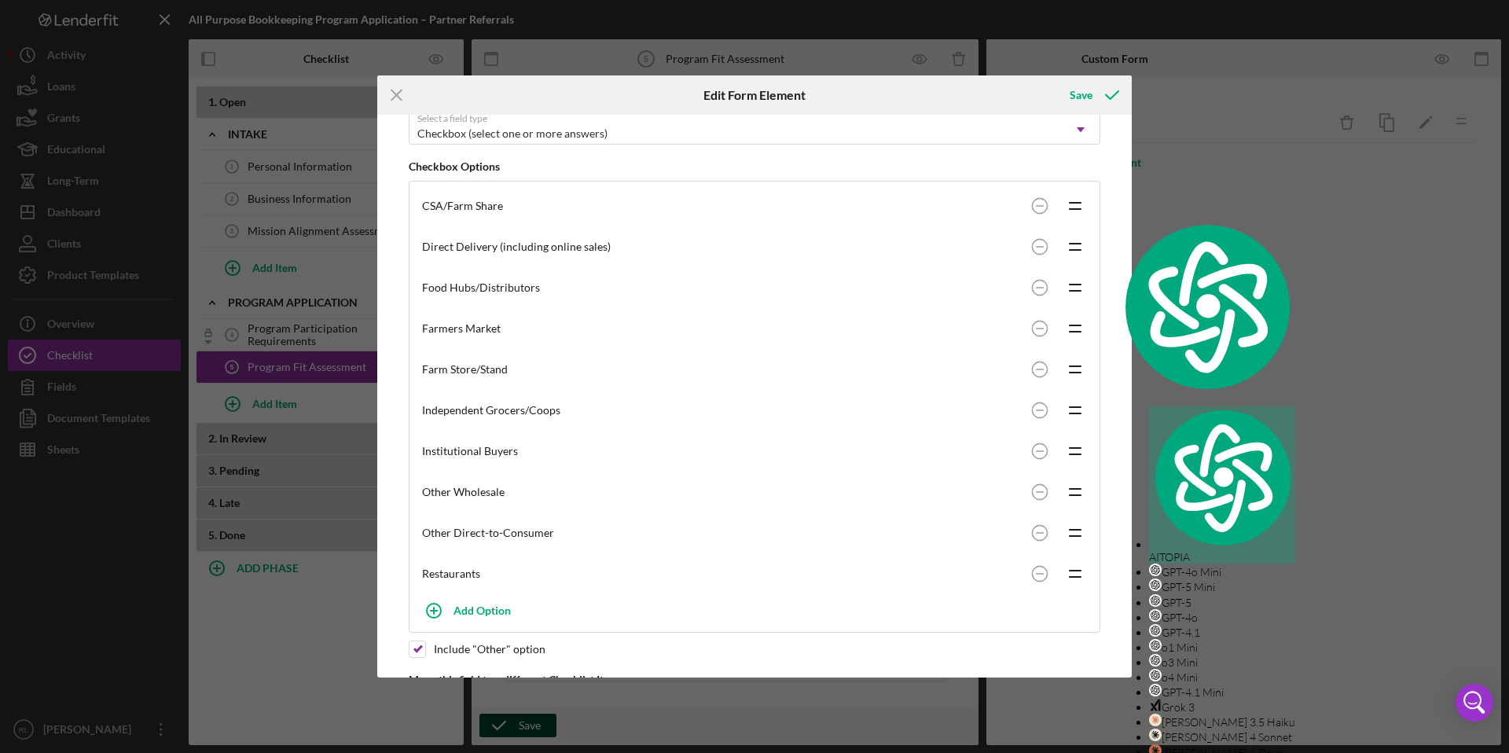
scroll to position [333, 0]
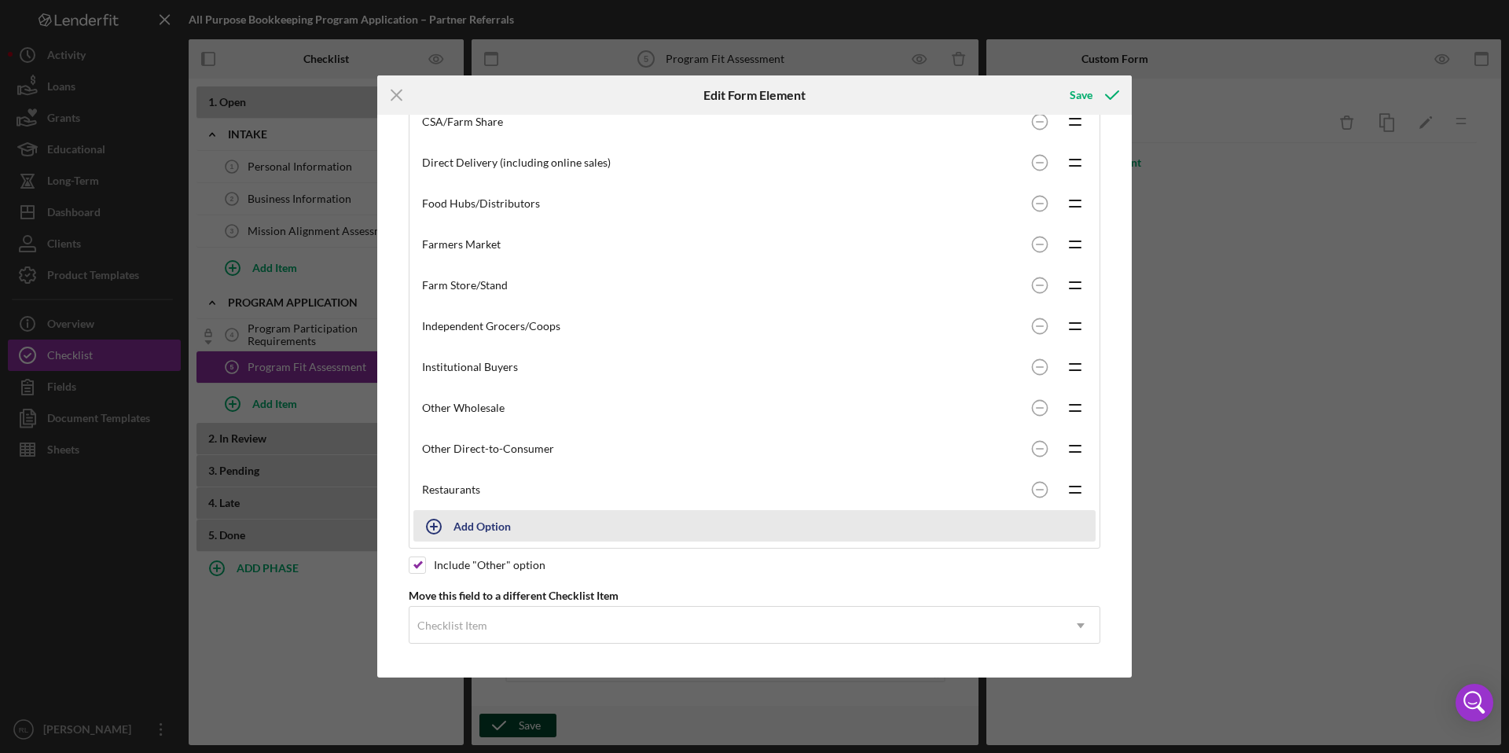
click at [466, 526] on button "Add Option" at bounding box center [755, 525] width 682 height 31
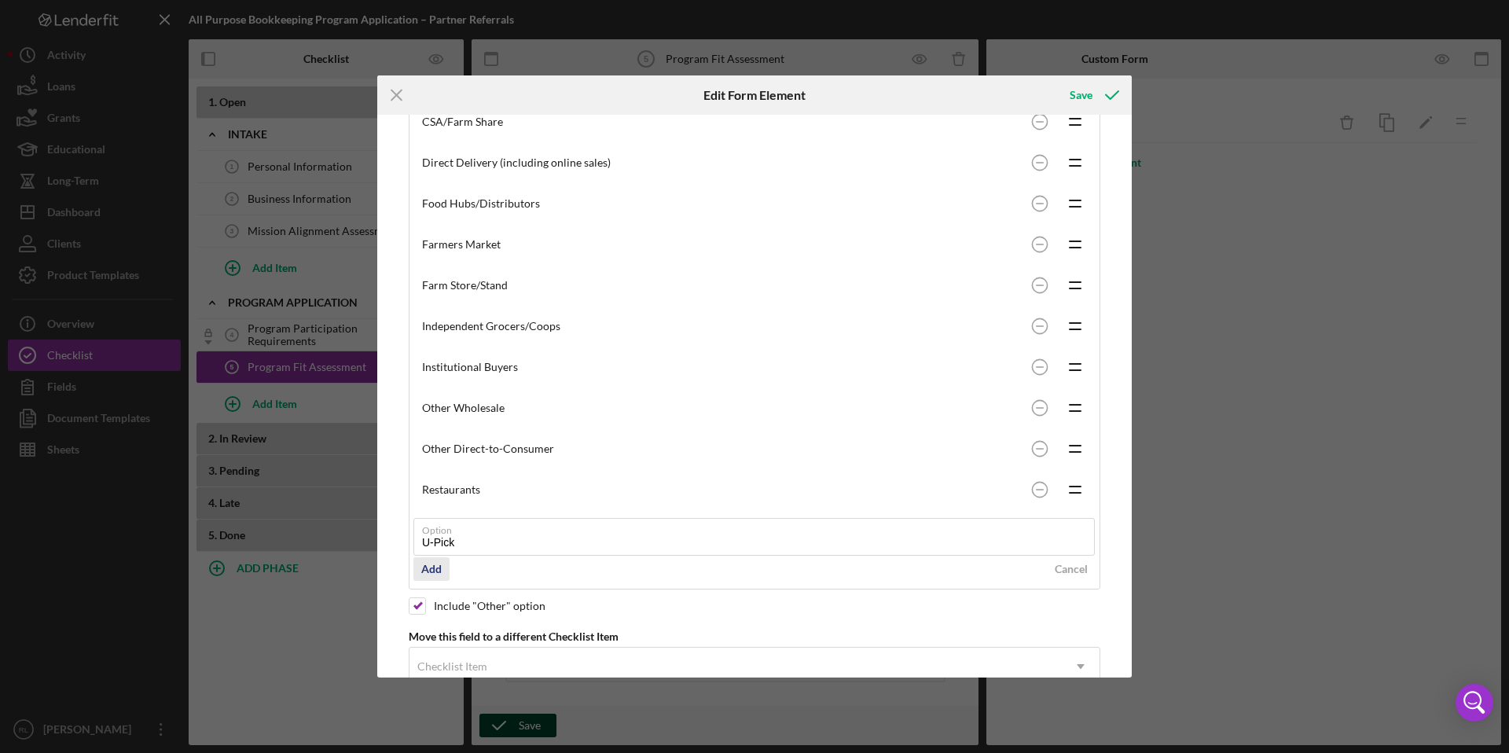
type input "U-Pick"
click at [433, 568] on div "Add" at bounding box center [431, 569] width 20 height 24
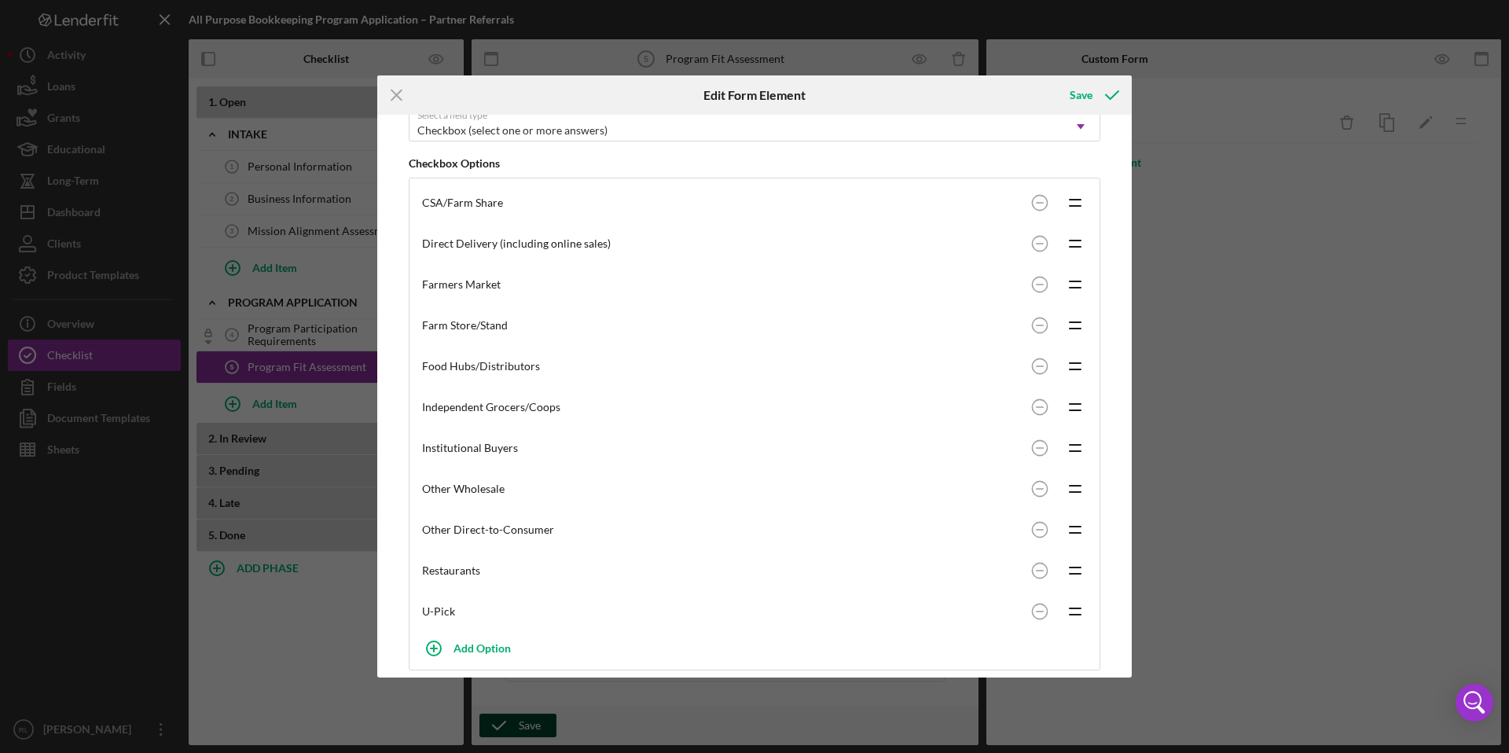
scroll to position [373, 0]
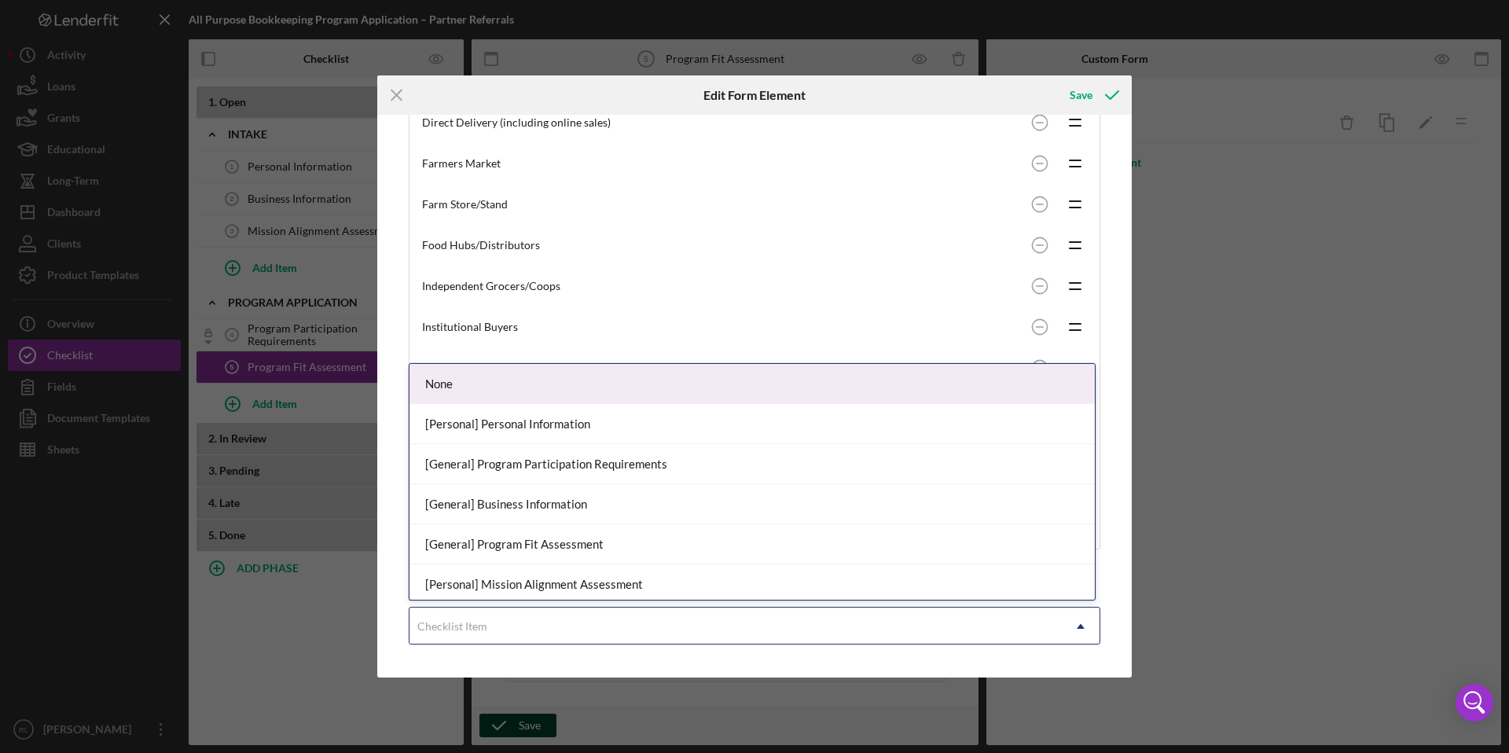
click at [664, 626] on div "Checklist Item" at bounding box center [736, 626] width 653 height 36
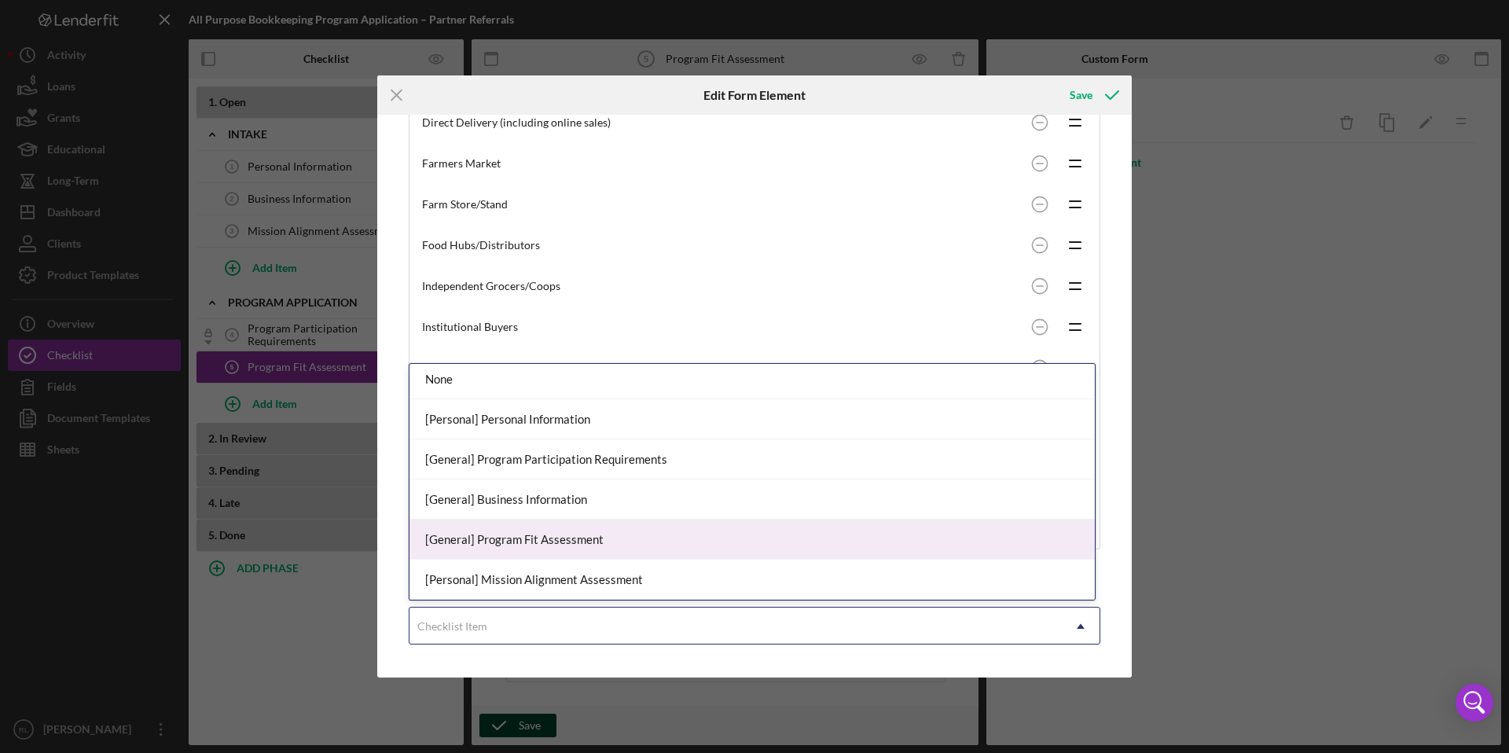
scroll to position [0, 0]
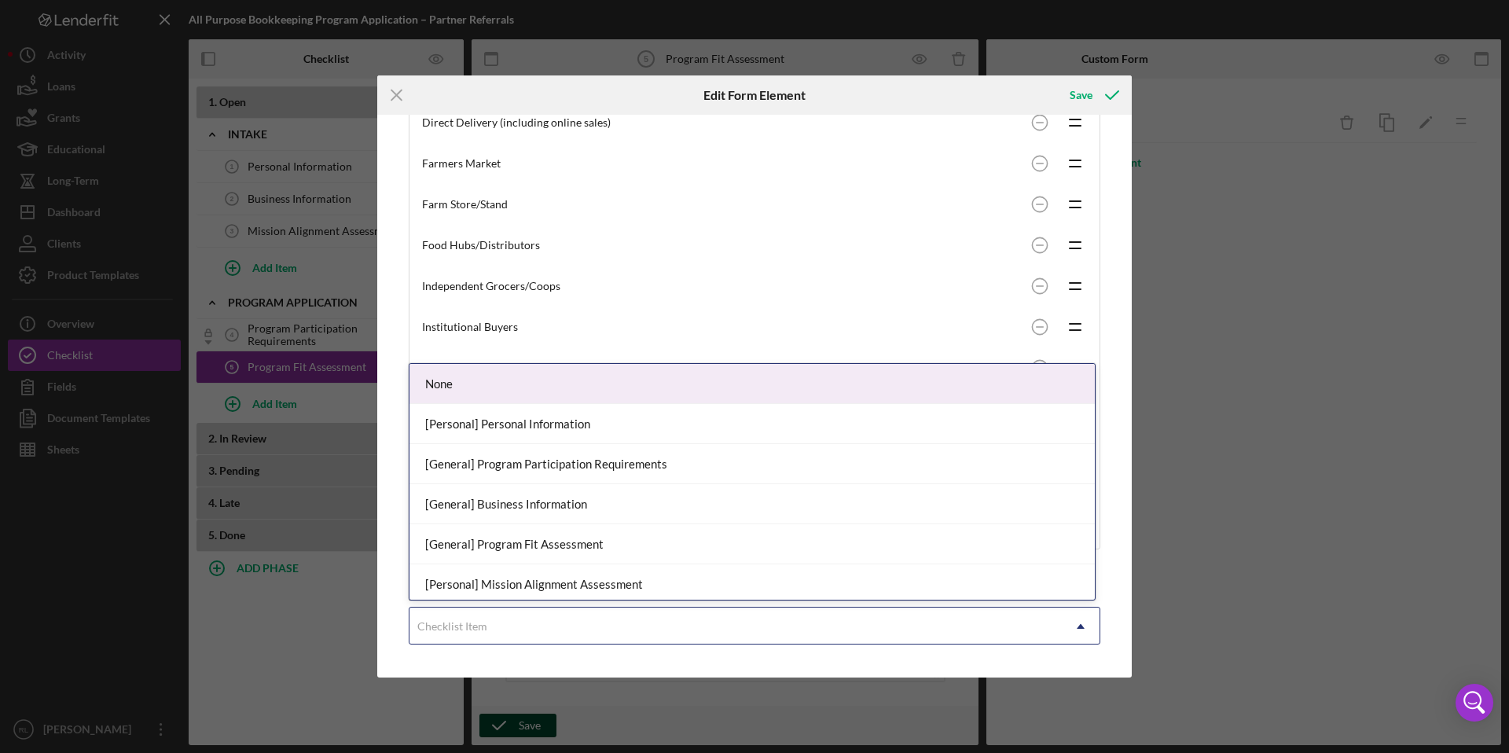
click at [748, 264] on div "Food Hubs/Distributors Icon/Drag" at bounding box center [755, 245] width 682 height 41
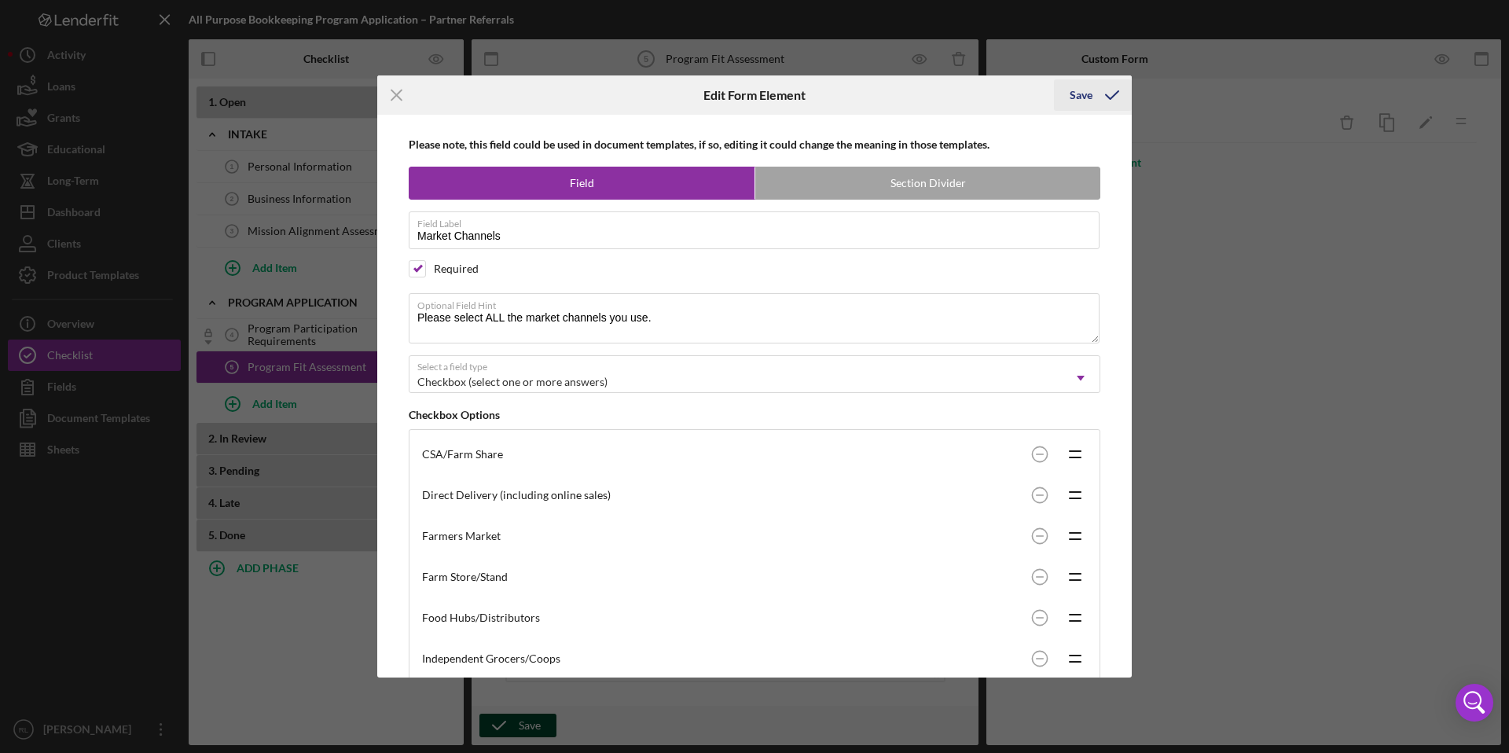
click at [1086, 96] on div "Save" at bounding box center [1081, 94] width 23 height 31
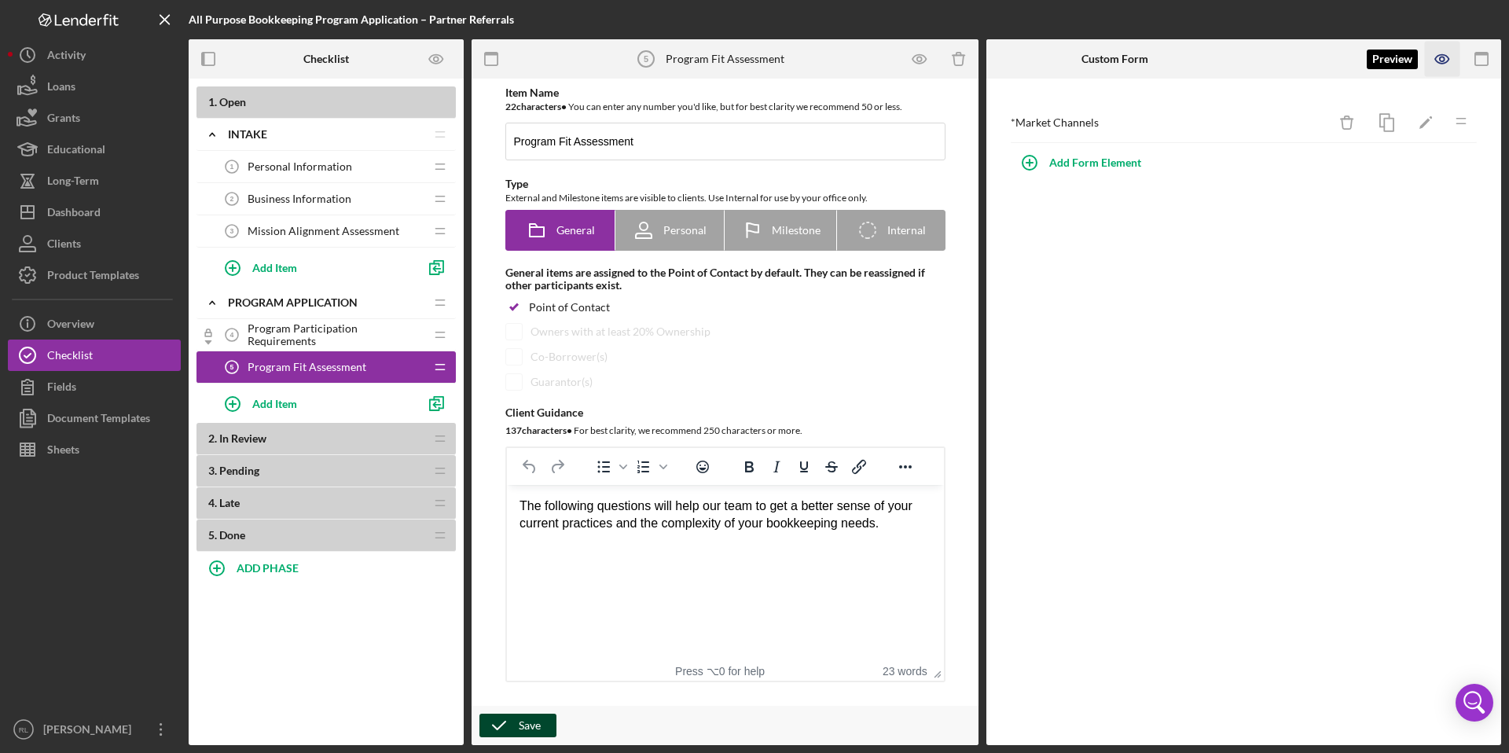
click at [1436, 63] on icon "button" at bounding box center [1442, 59] width 35 height 35
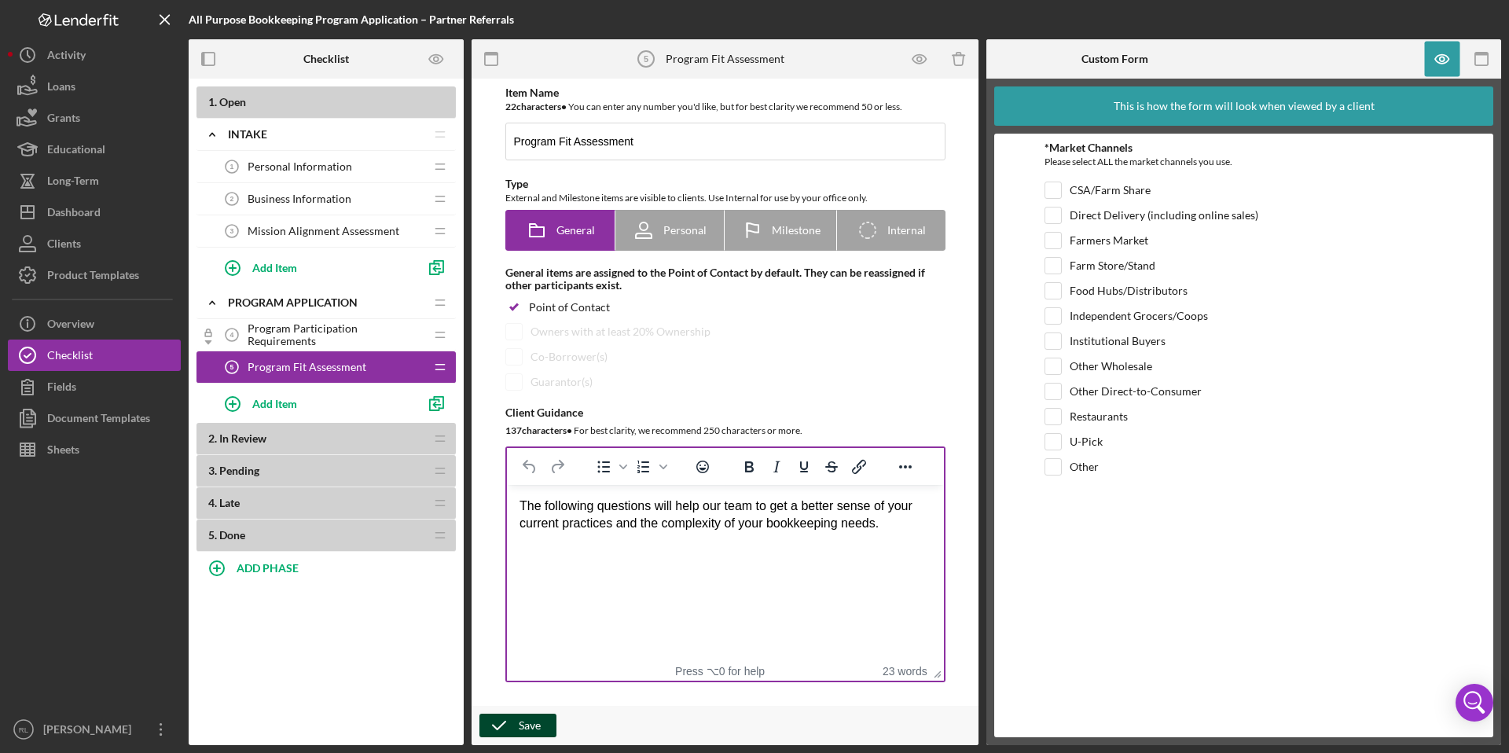
click at [767, 510] on div "The following questions will help our team to get a better sense of your curren…" at bounding box center [725, 515] width 412 height 35
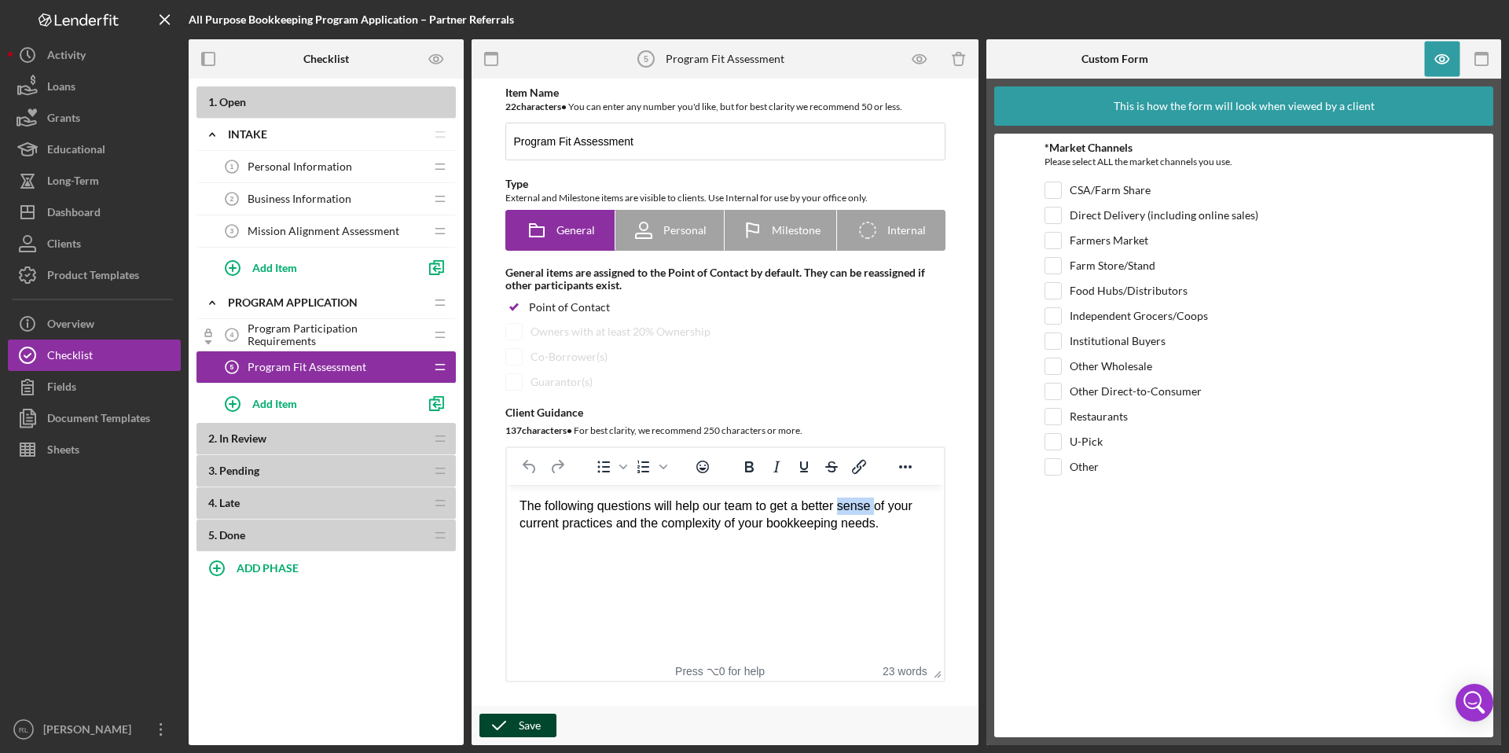
drag, startPoint x: 881, startPoint y: 508, endPoint x: 845, endPoint y: 507, distance: 35.4
click at [845, 507] on div "The following questions will help our team to get a better sense of your curren…" at bounding box center [725, 515] width 412 height 35
click at [838, 546] on html "The following questions will help our team to get a better understanding of you…" at bounding box center [724, 515] width 437 height 61
click at [545, 730] on button "Save" at bounding box center [518, 726] width 77 height 24
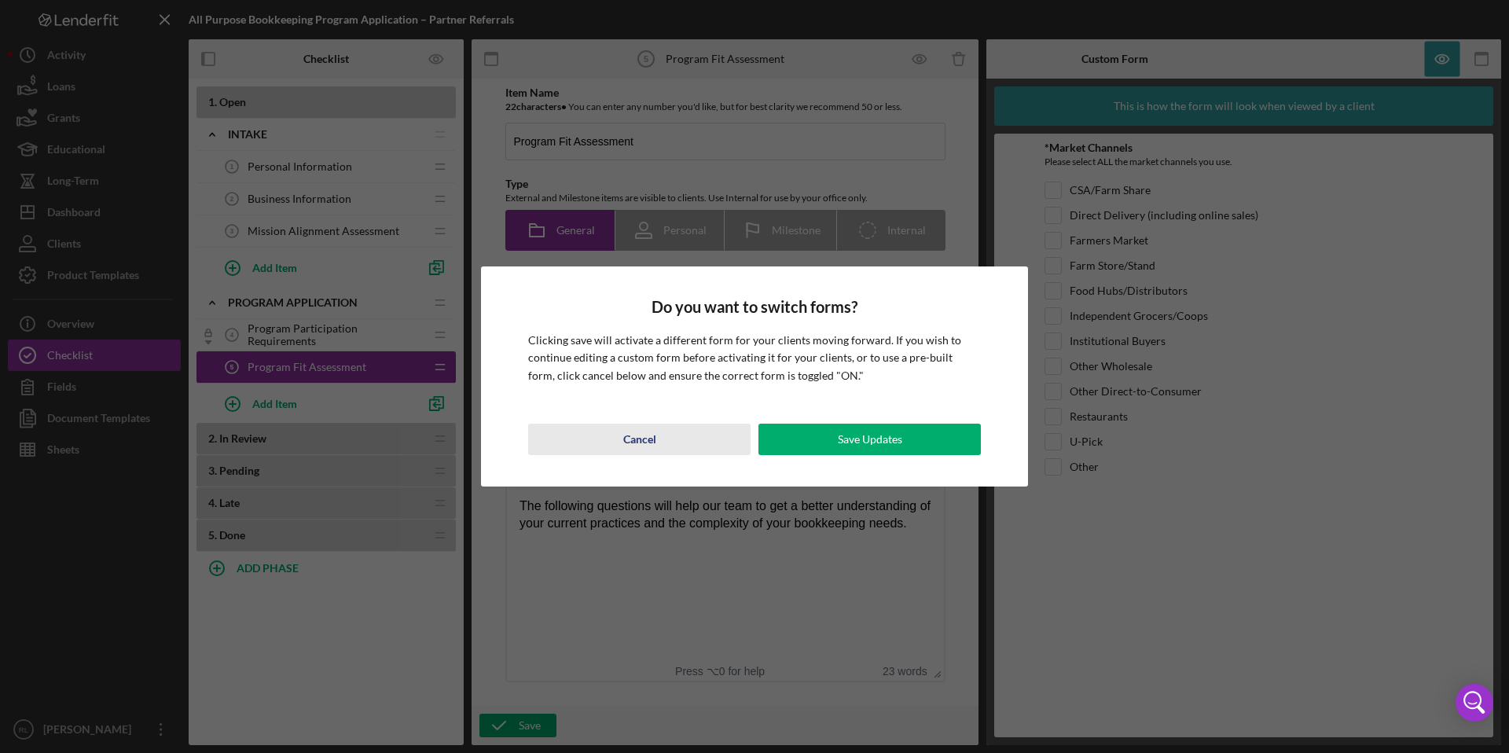
click at [659, 443] on button "Cancel" at bounding box center [639, 439] width 222 height 31
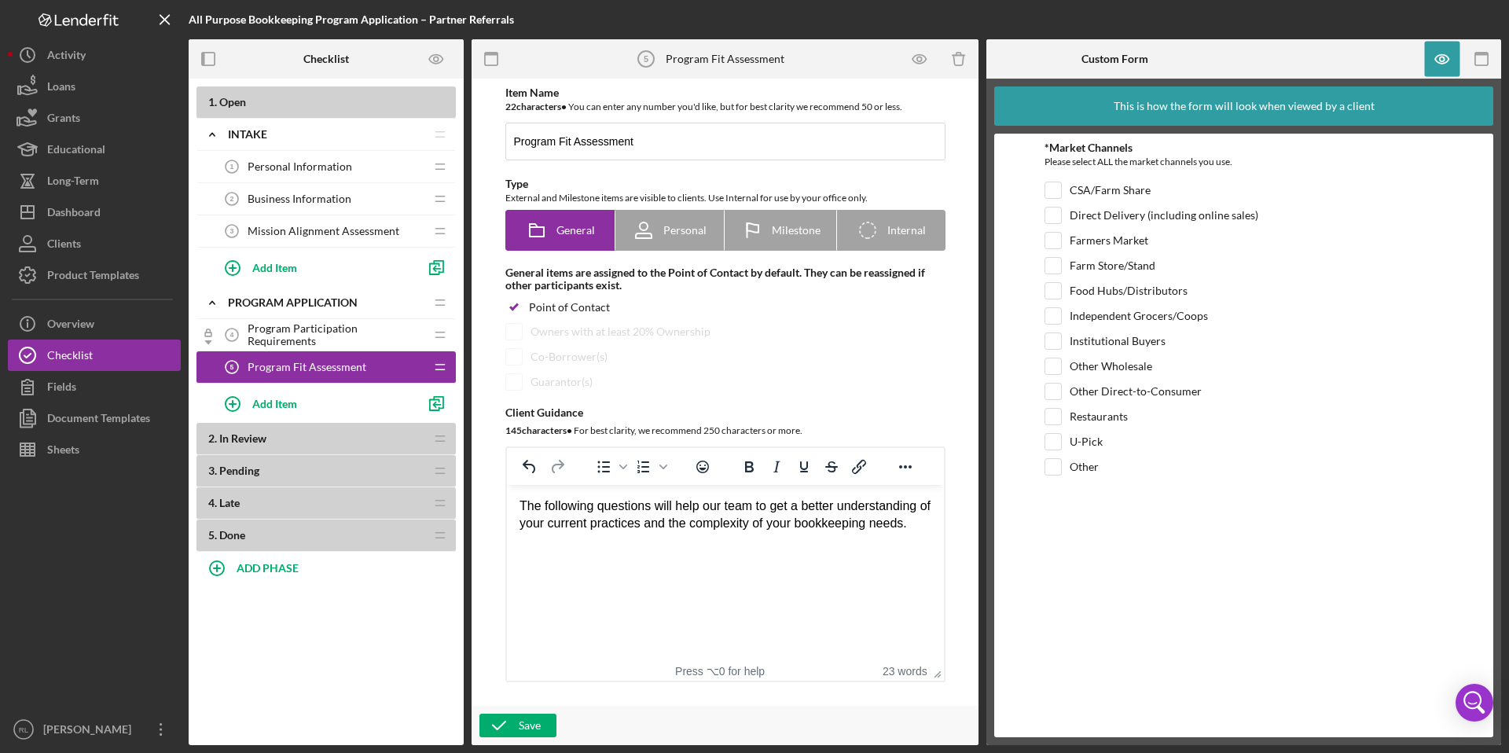
click at [381, 369] on div "Program Fit Assessment 5 Program Fit Assessment" at bounding box center [320, 366] width 208 height 31
click at [1484, 61] on icon "button" at bounding box center [1482, 59] width 35 height 35
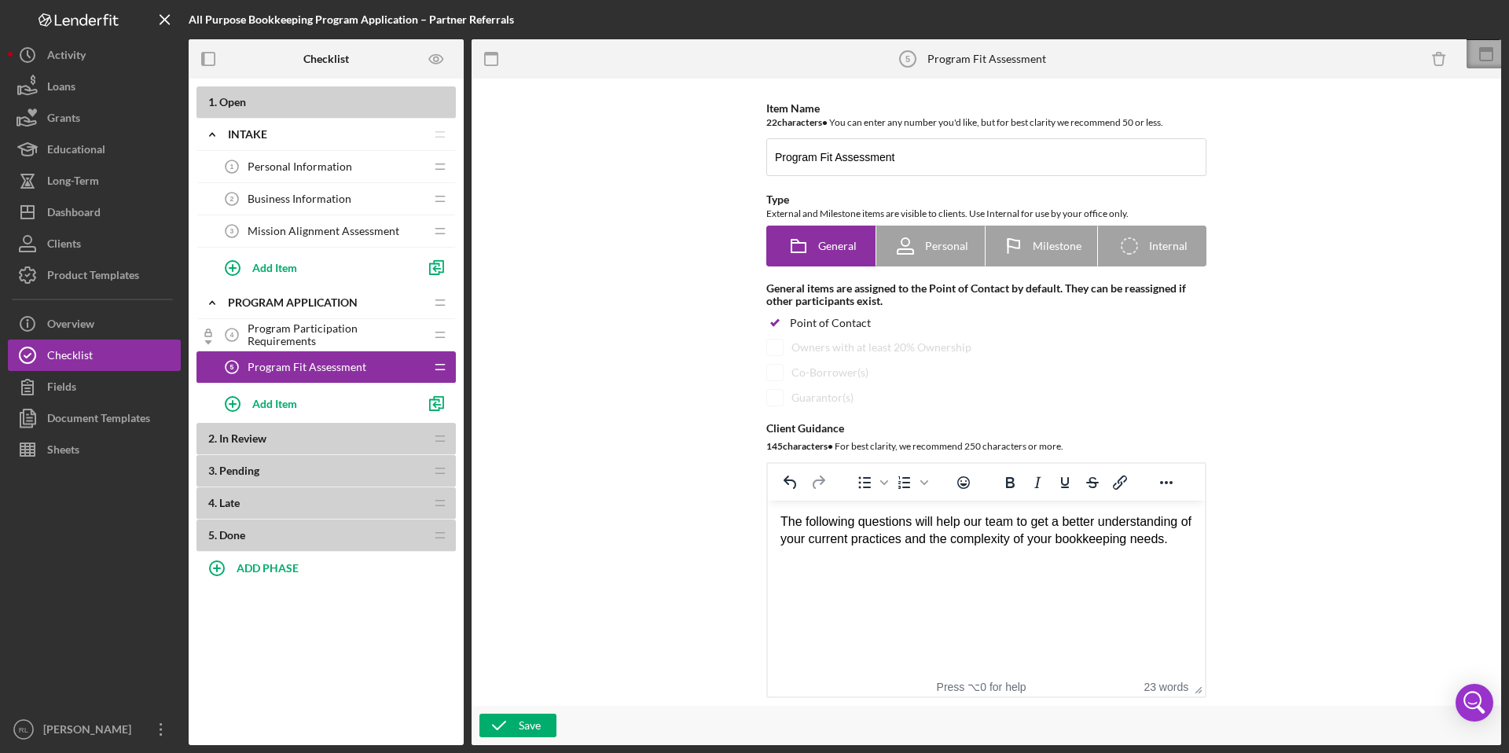
click at [1497, 56] on icon at bounding box center [1486, 54] width 39 height 39
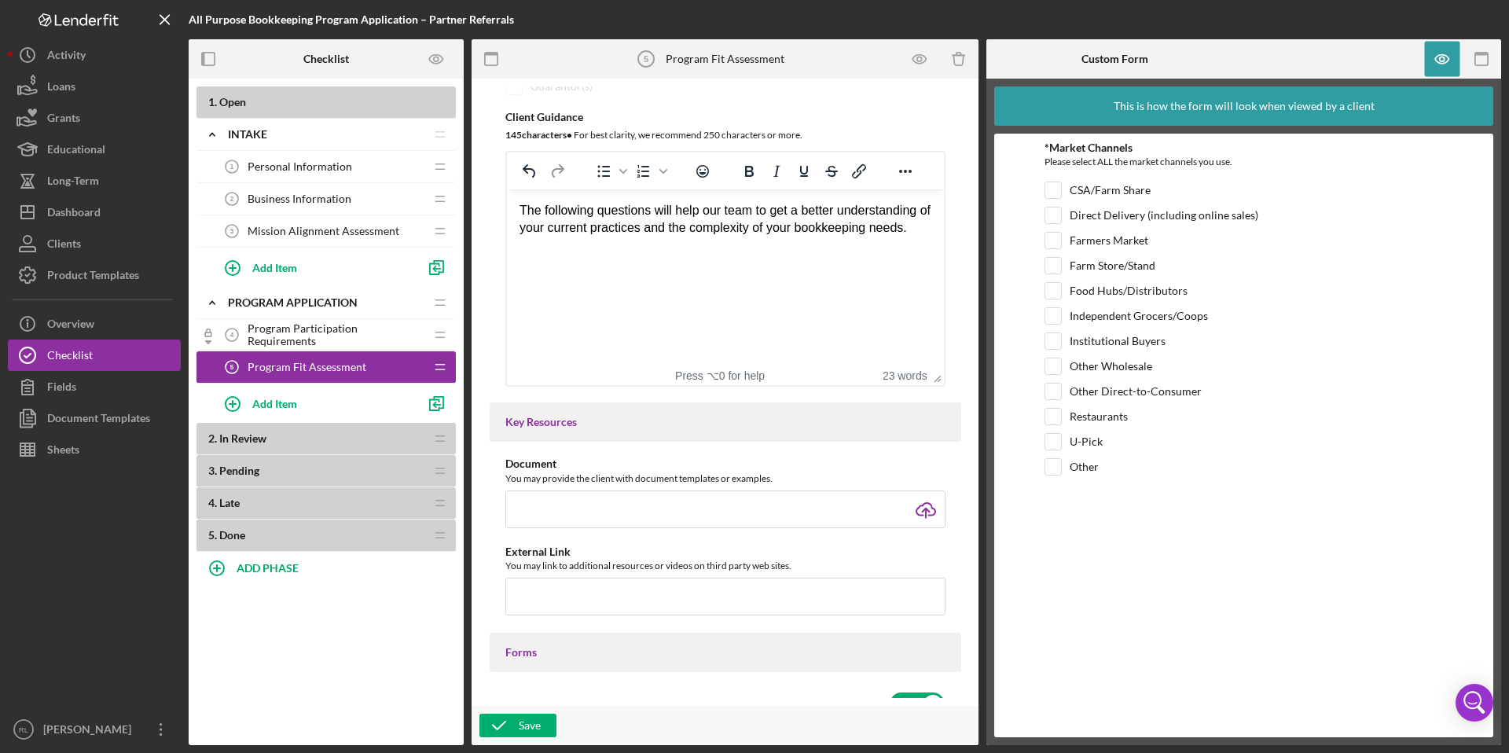
scroll to position [292, 0]
click at [399, 336] on span "Program Participation Requirements" at bounding box center [336, 334] width 177 height 25
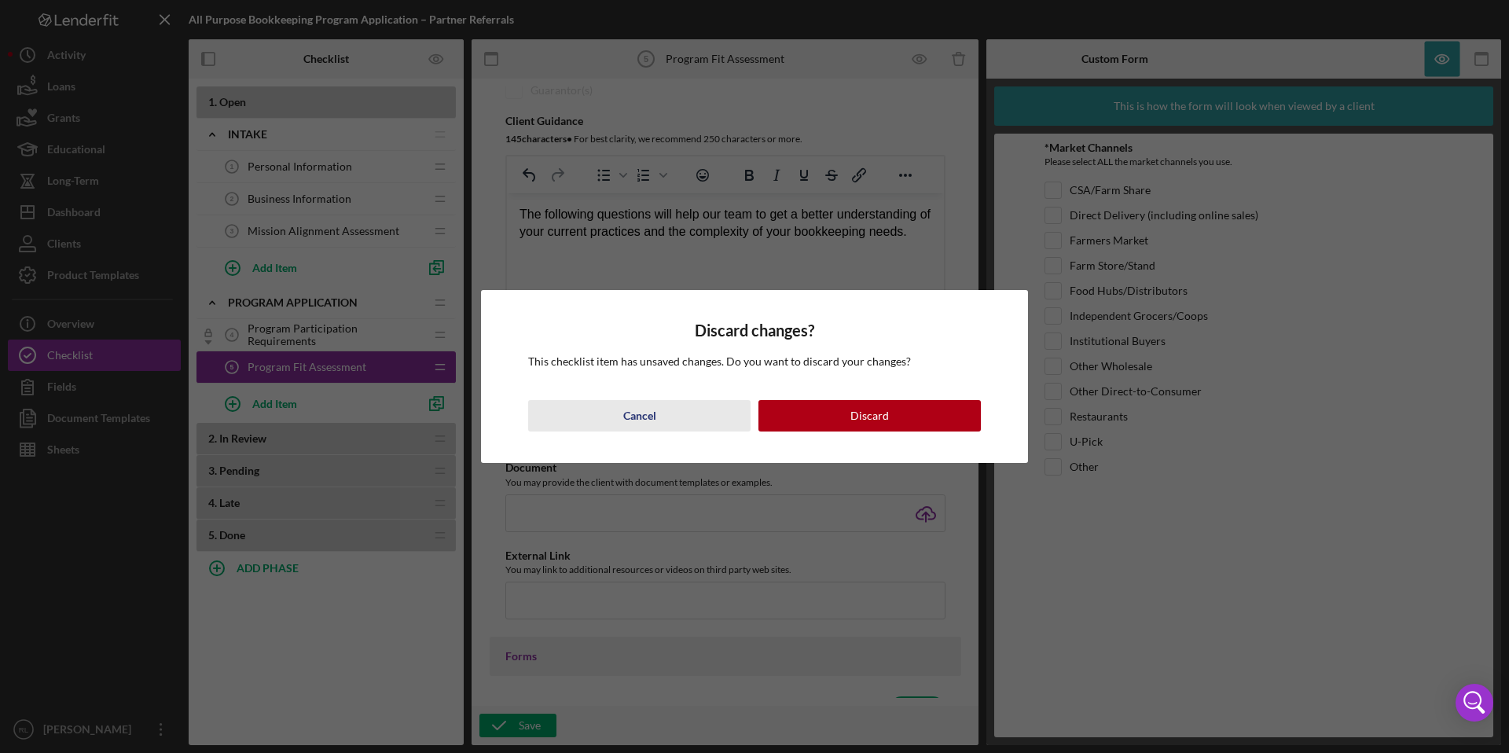
click at [686, 414] on button "Cancel" at bounding box center [639, 415] width 222 height 31
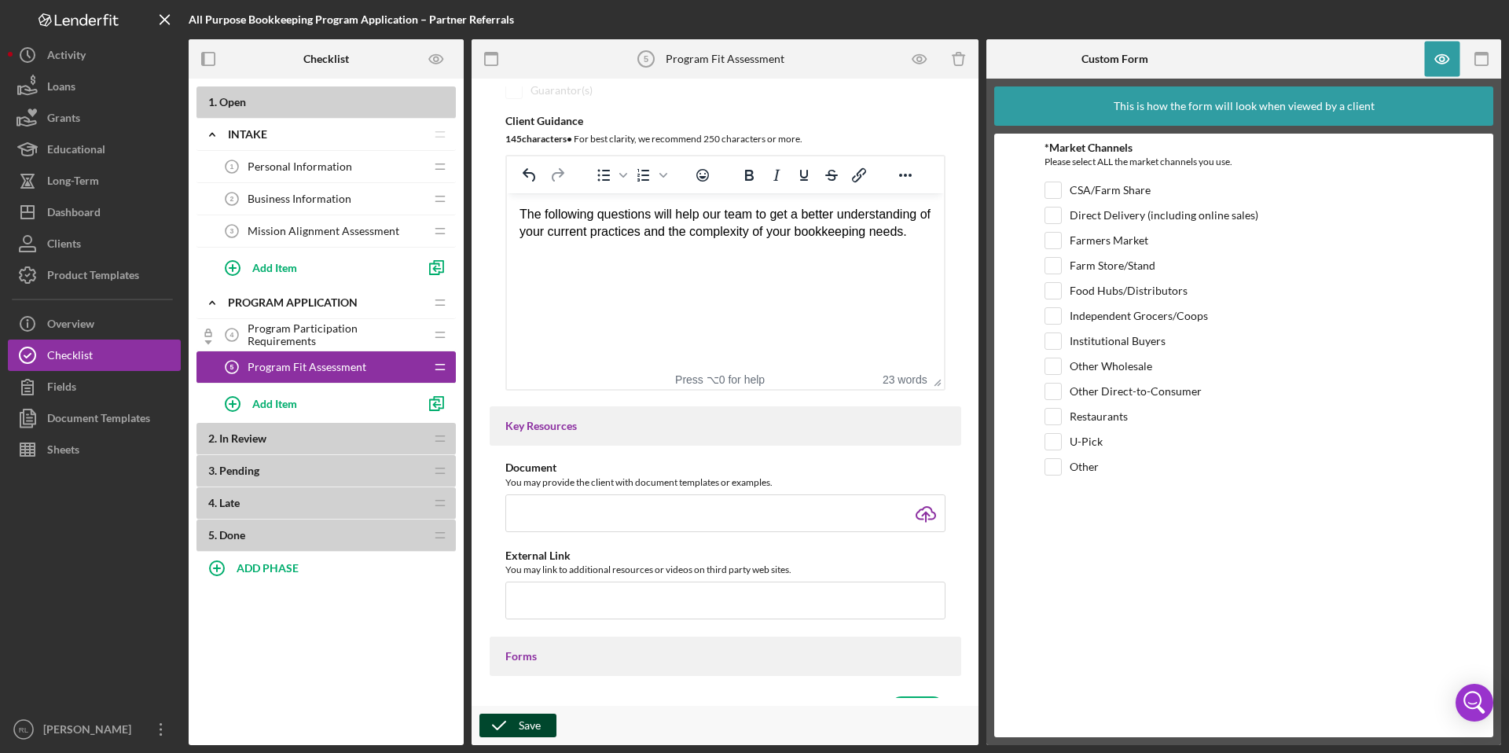
click at [532, 720] on div "Save" at bounding box center [530, 726] width 22 height 24
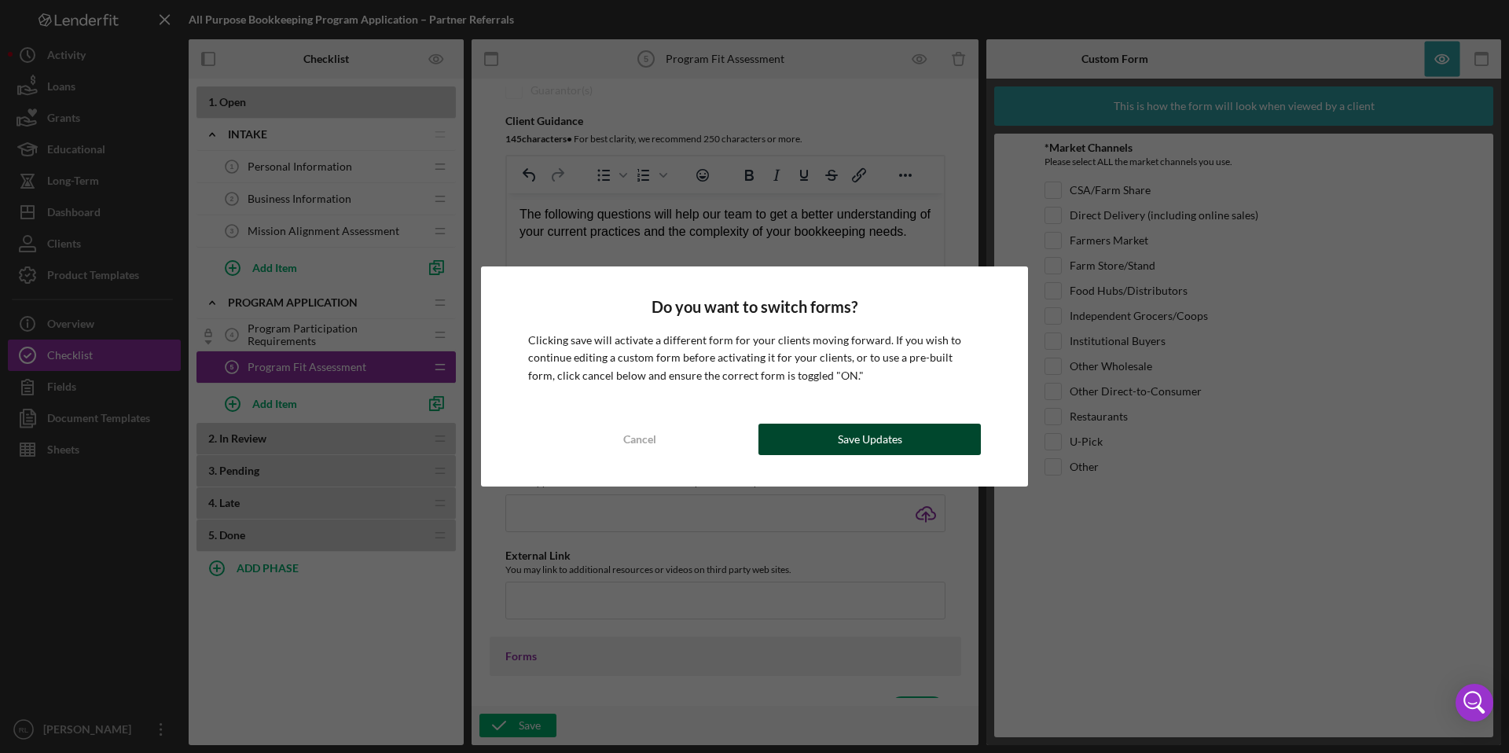
click at [850, 438] on div "Save Updates" at bounding box center [870, 439] width 64 height 31
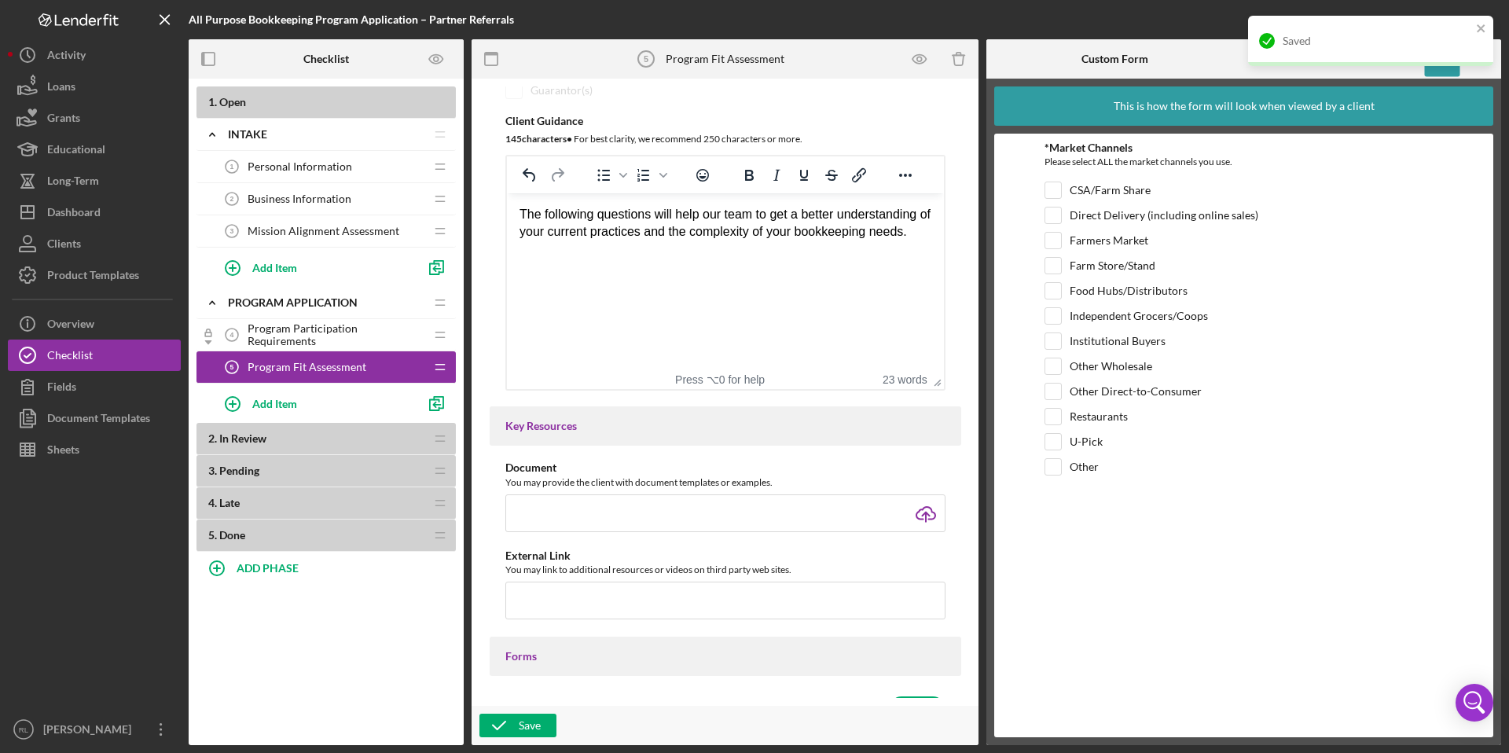
click at [288, 340] on span "Program Participation Requirements" at bounding box center [336, 334] width 177 height 25
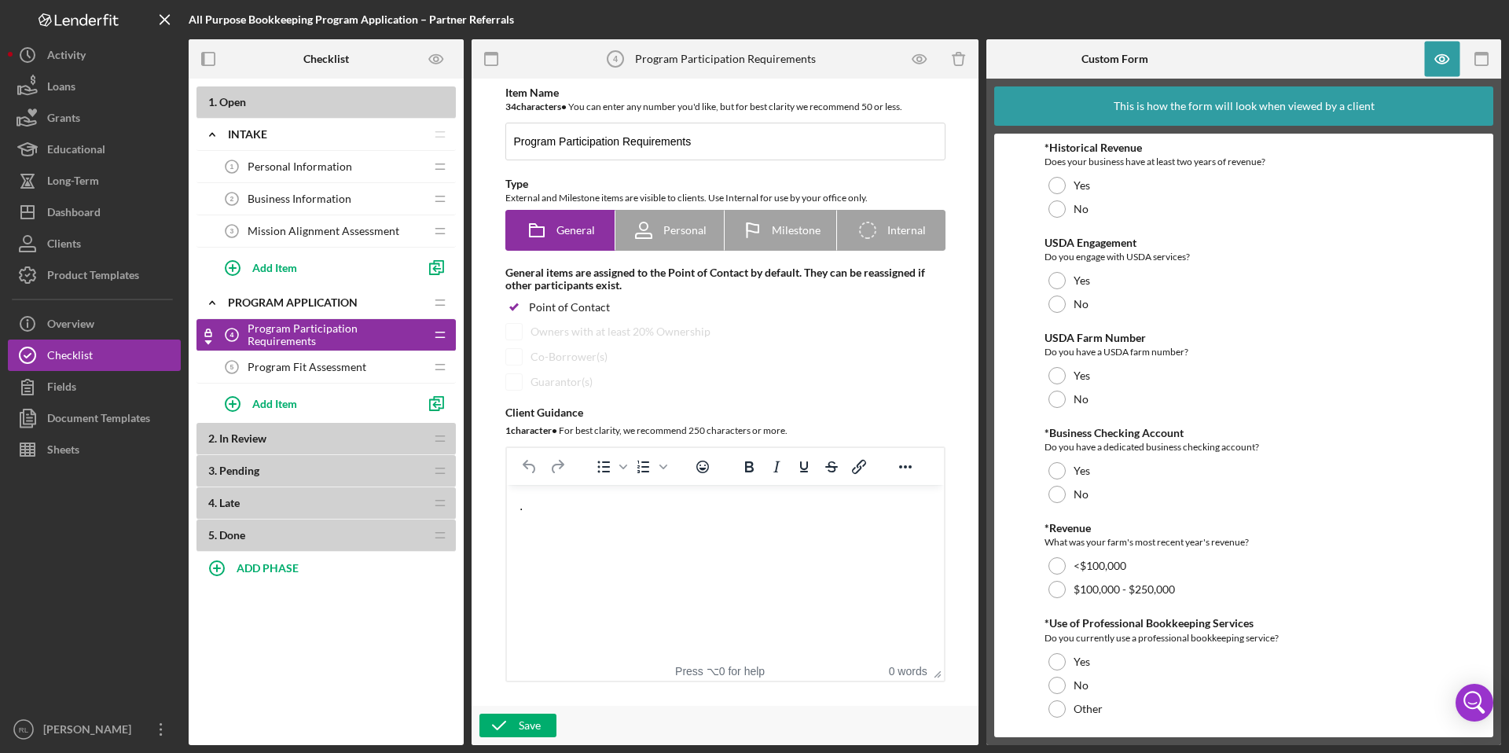
click at [374, 358] on div "Program Fit Assessment 5 Program Fit Assessment" at bounding box center [320, 366] width 208 height 31
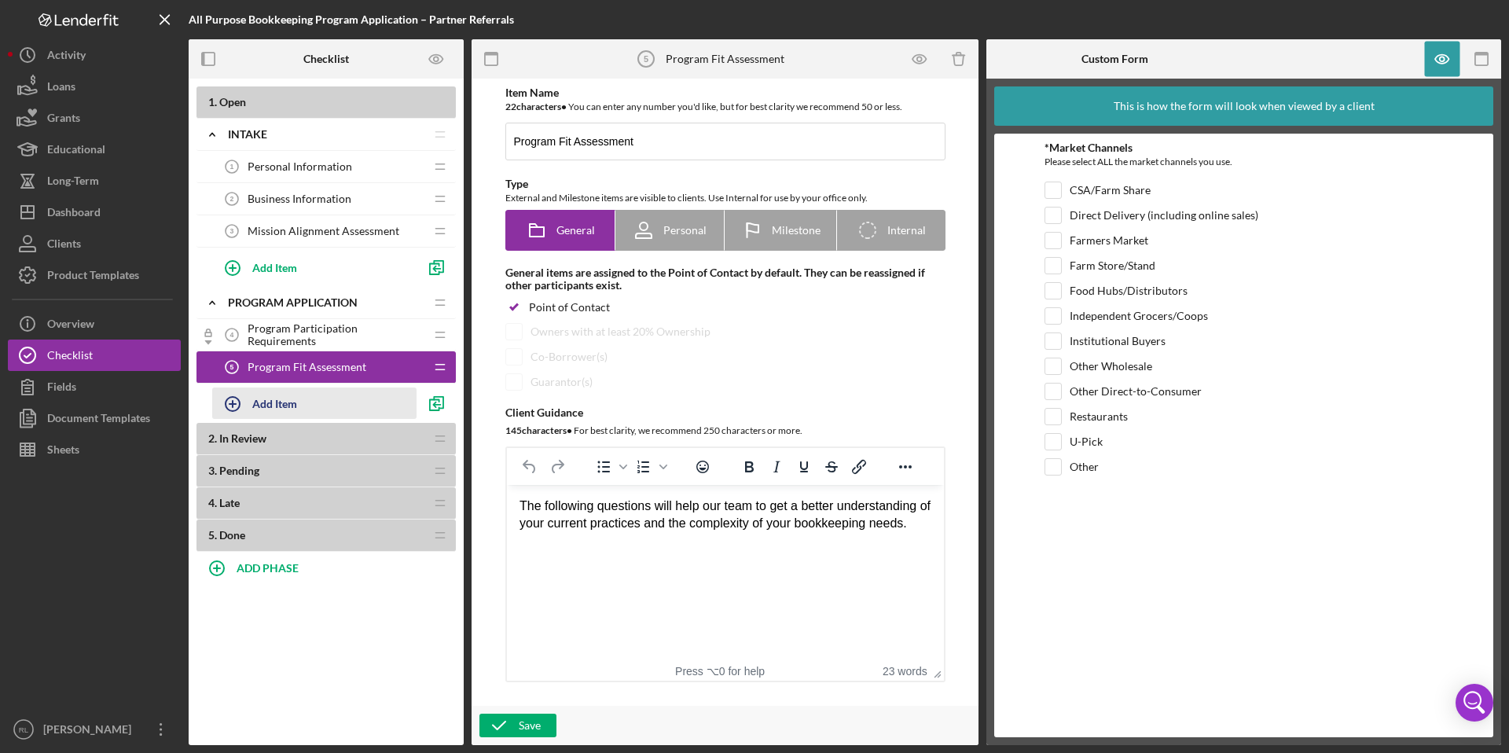
click at [275, 403] on div "Add Item" at bounding box center [274, 403] width 45 height 30
click at [391, 367] on div "Program Fit Assessment 5 Program Fit Assessment" at bounding box center [320, 366] width 208 height 31
click at [439, 370] on icon "Icon/Drag" at bounding box center [440, 366] width 31 height 31
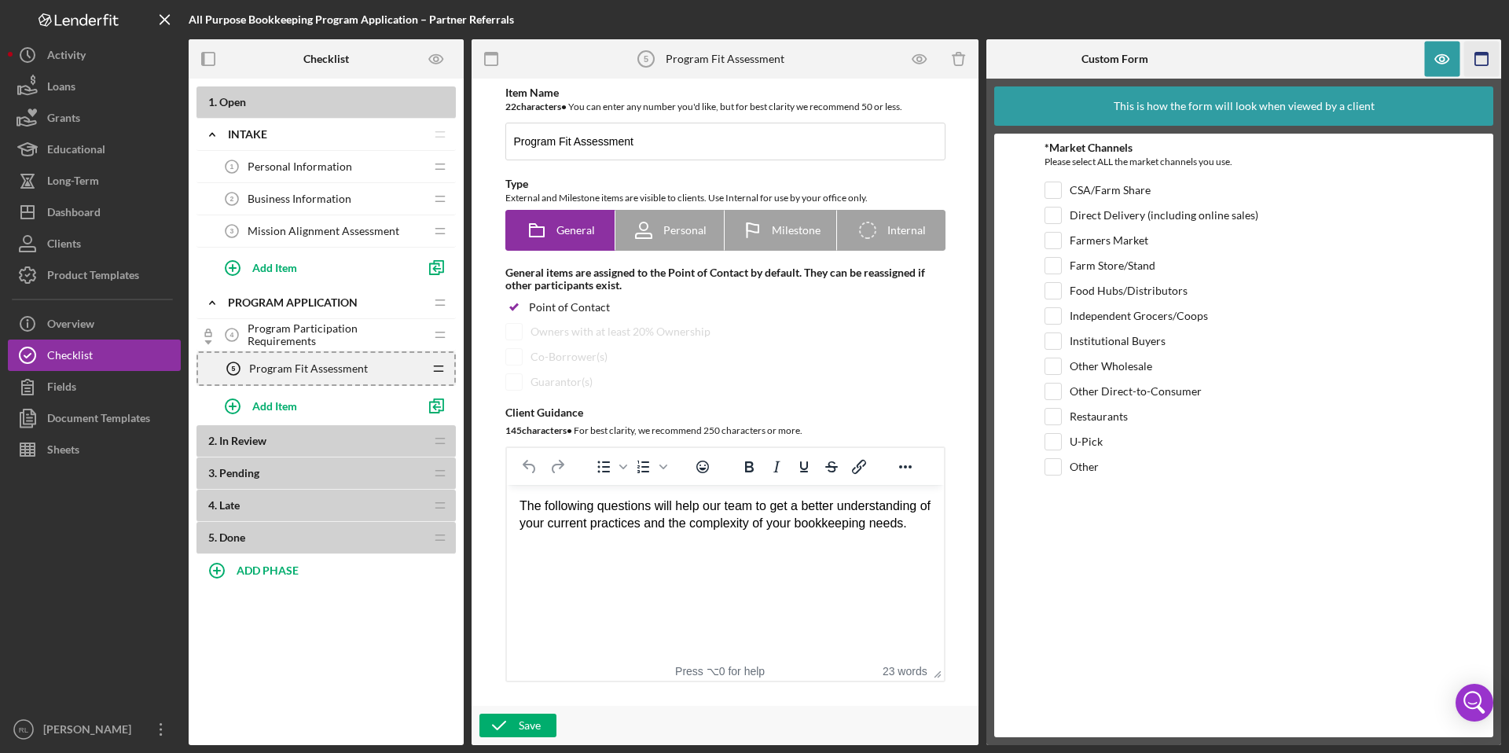
click at [1481, 62] on icon "button" at bounding box center [1482, 59] width 35 height 35
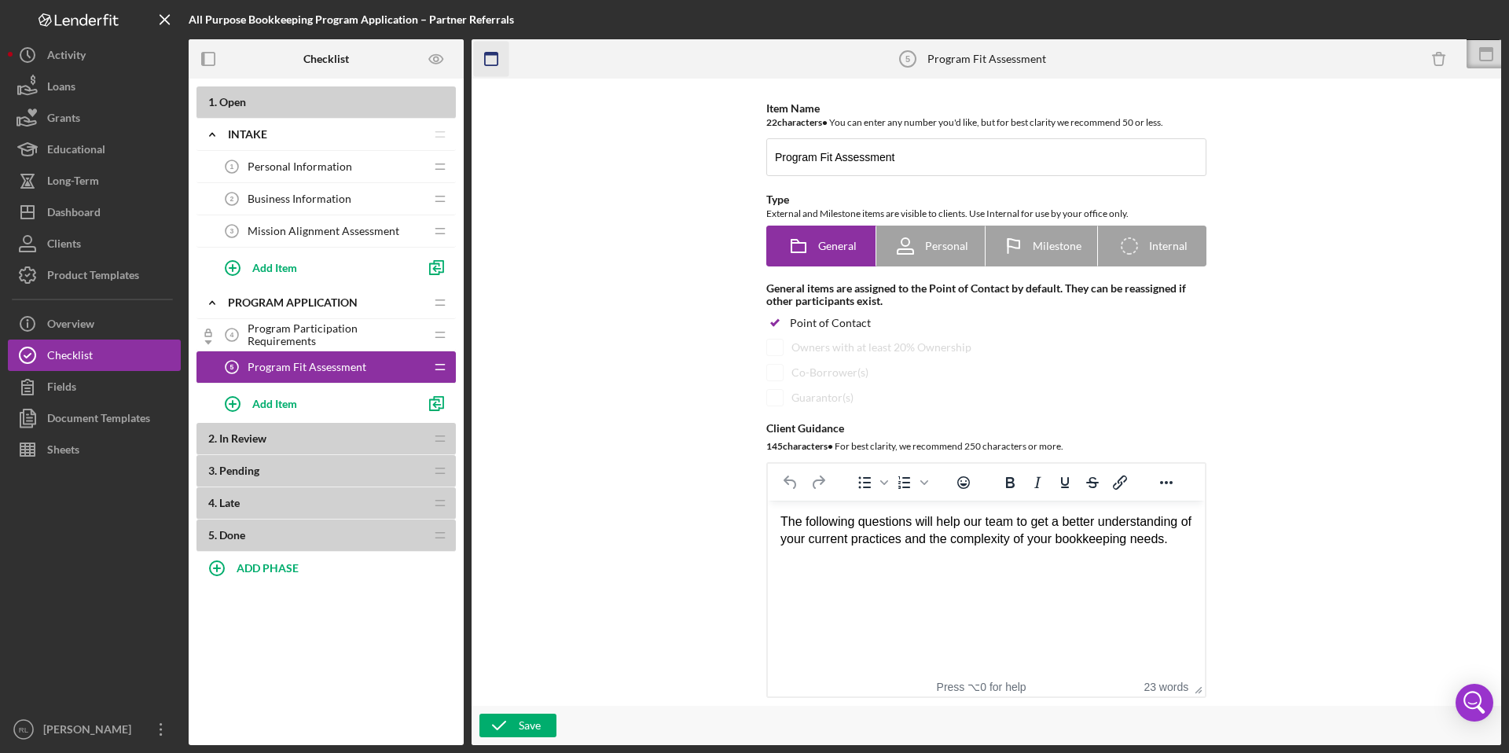
click at [494, 63] on icon "button" at bounding box center [491, 59] width 35 height 35
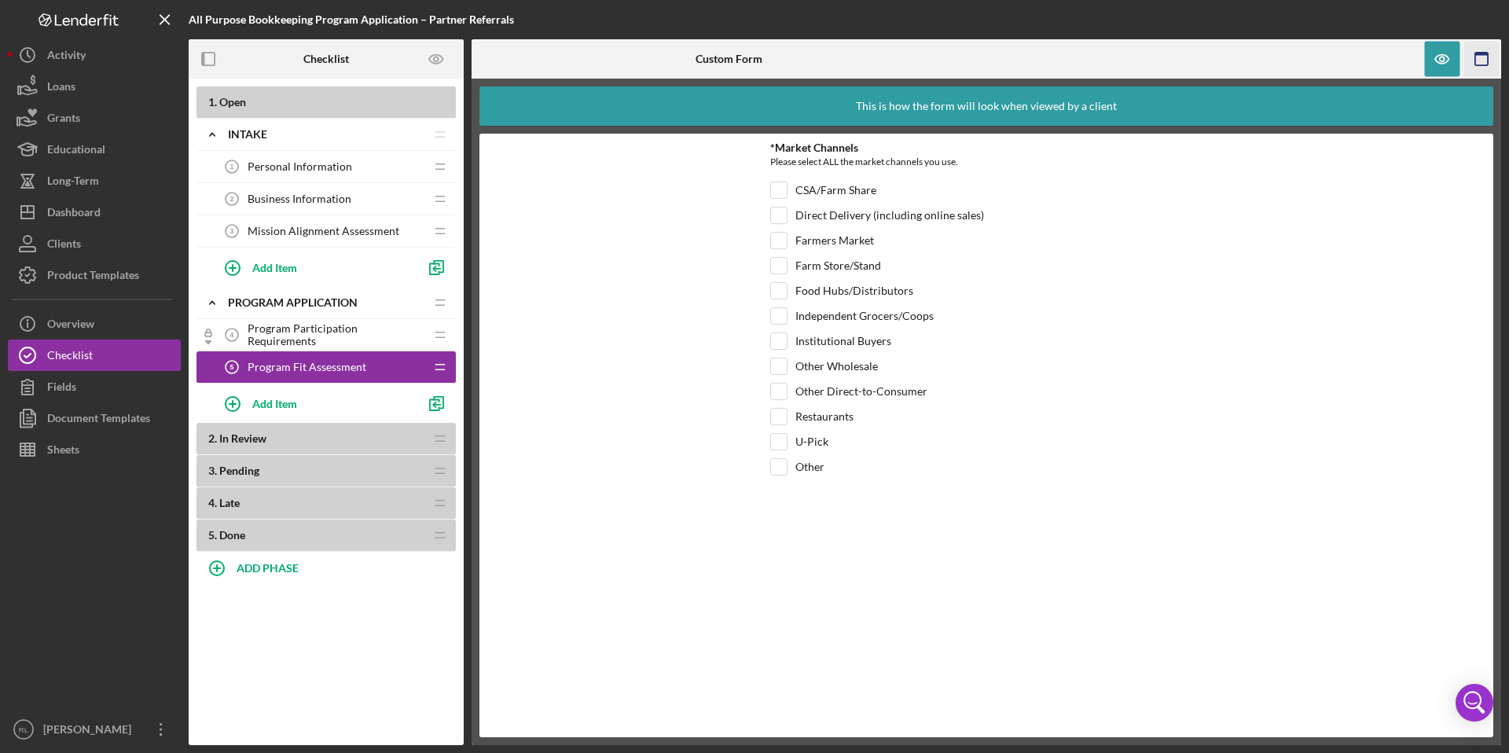
click at [1483, 66] on icon "button" at bounding box center [1482, 59] width 35 height 35
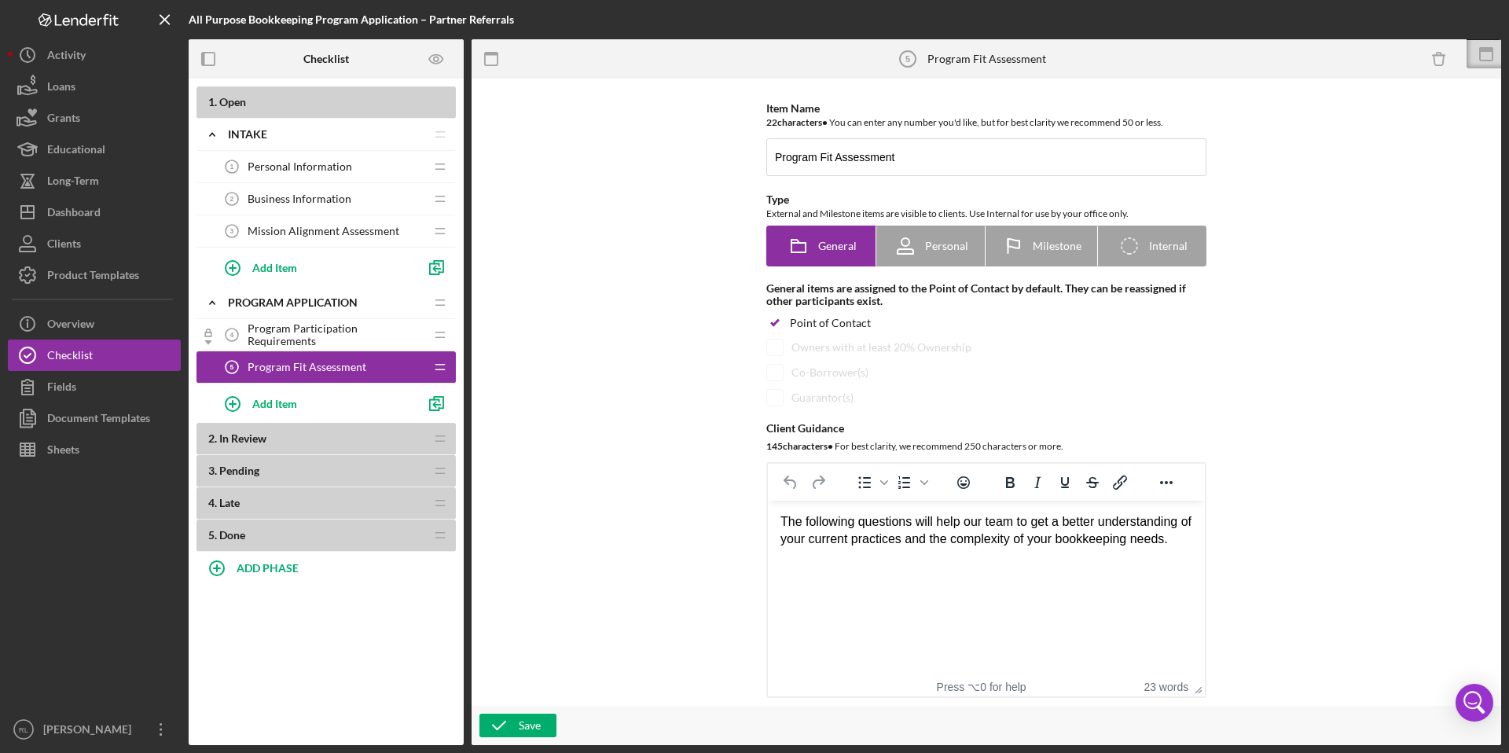
click at [1483, 66] on icon at bounding box center [1486, 54] width 39 height 39
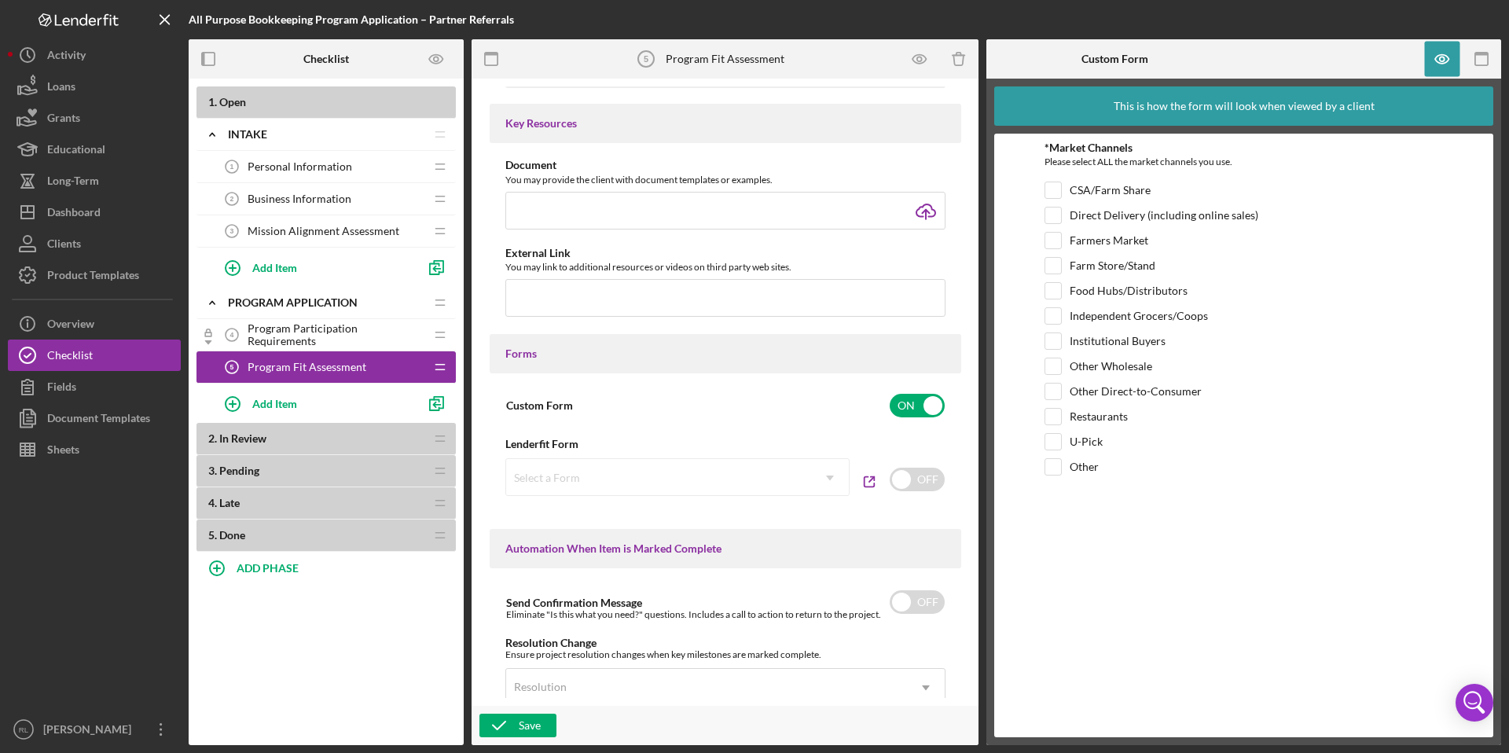
scroll to position [842, 0]
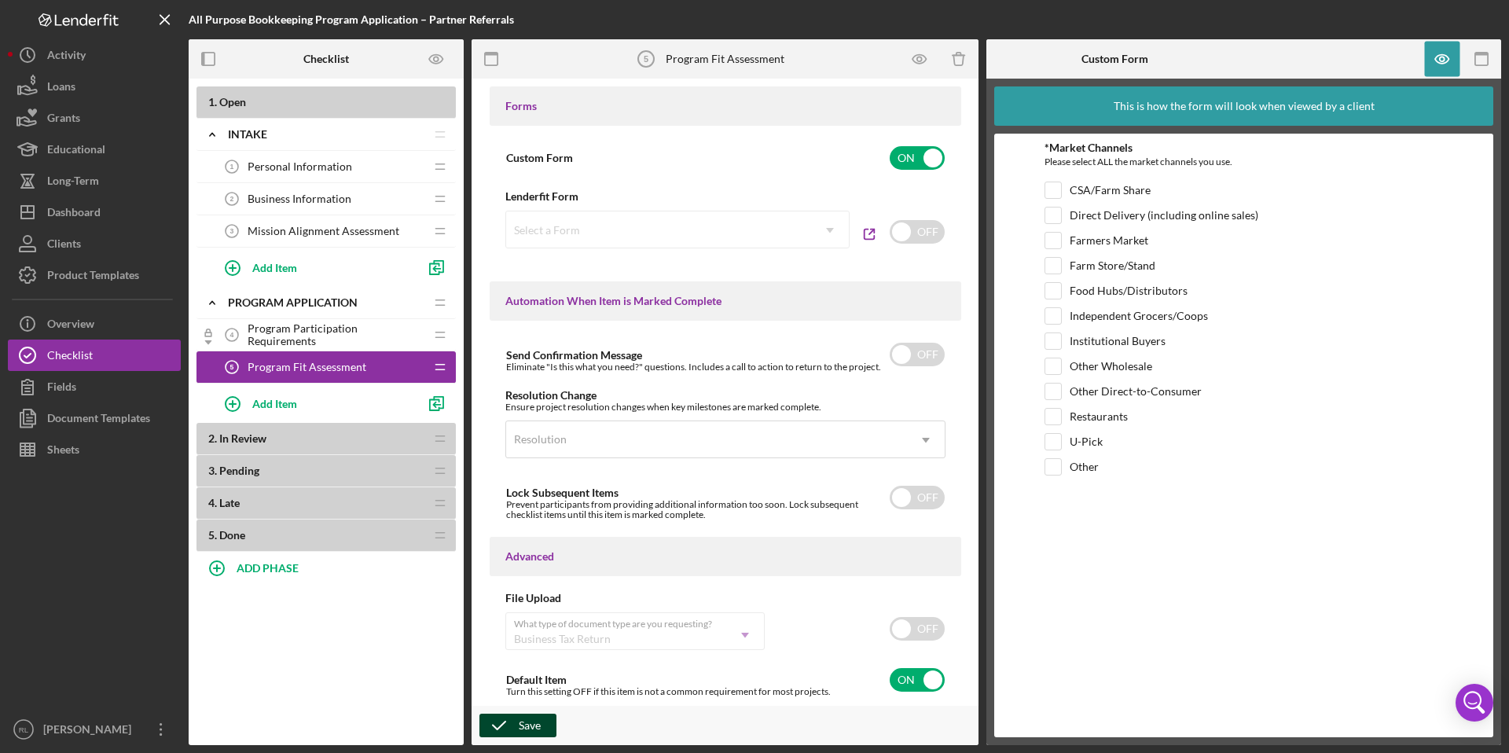
click at [531, 726] on div "Save" at bounding box center [530, 726] width 22 height 24
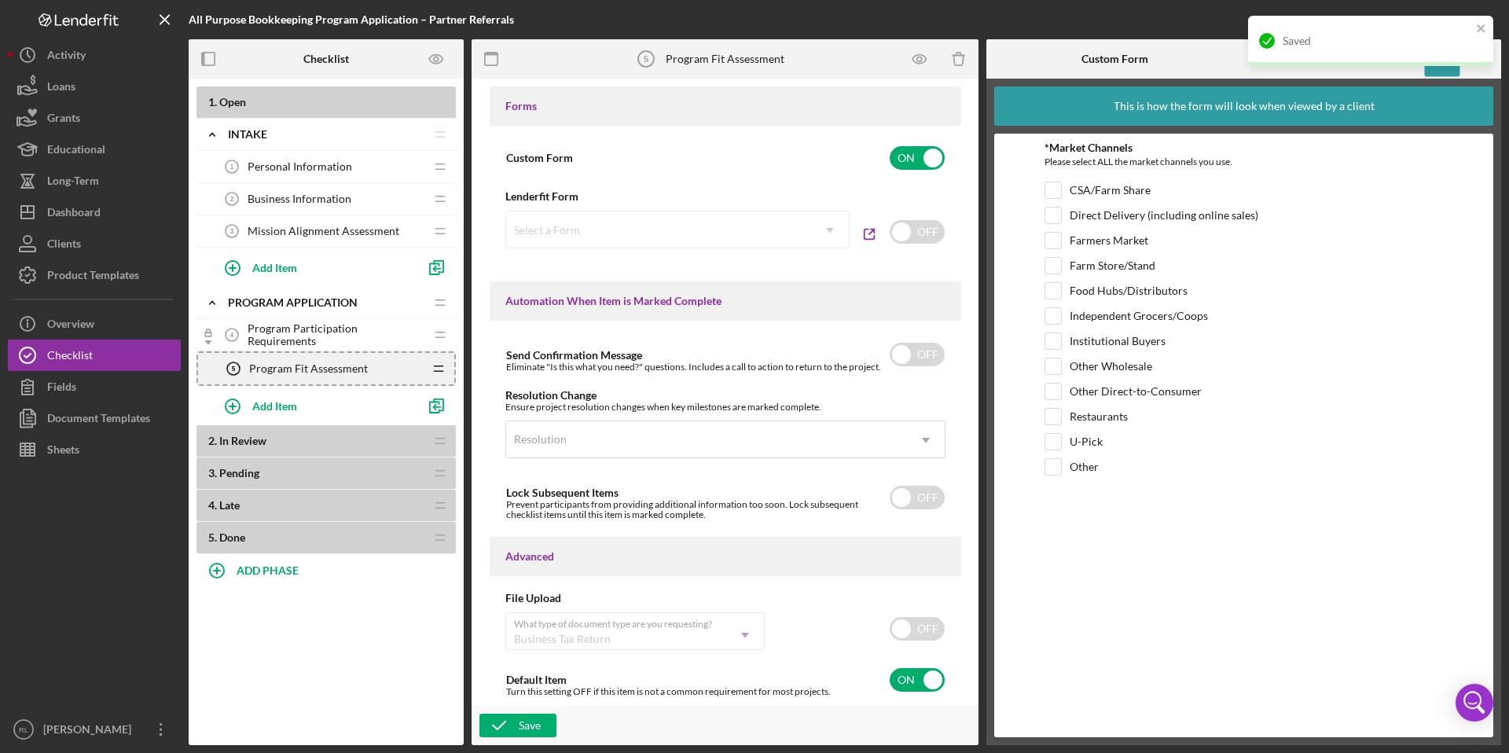
click at [439, 373] on icon "Icon/Drag" at bounding box center [438, 368] width 31 height 31
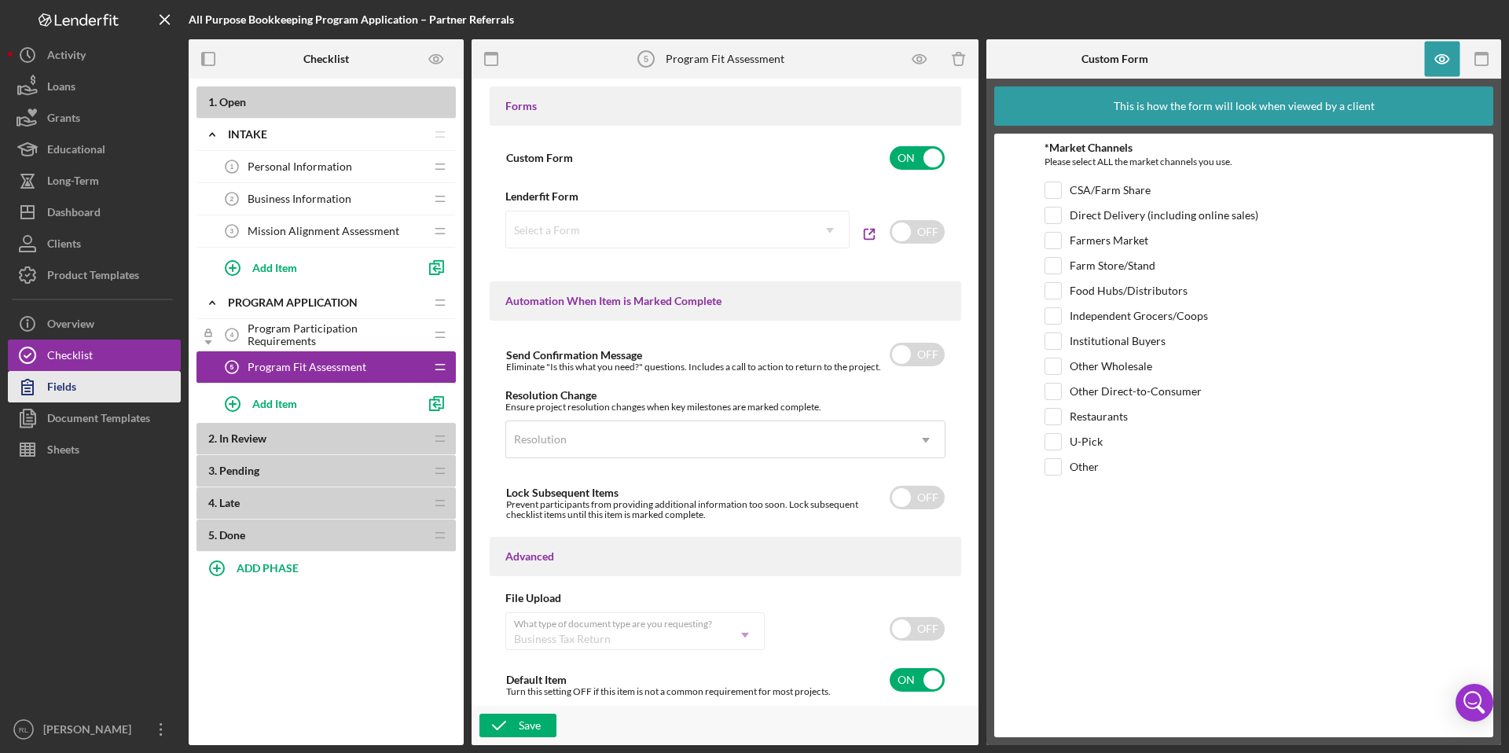
click at [132, 380] on button "Fields" at bounding box center [94, 386] width 173 height 31
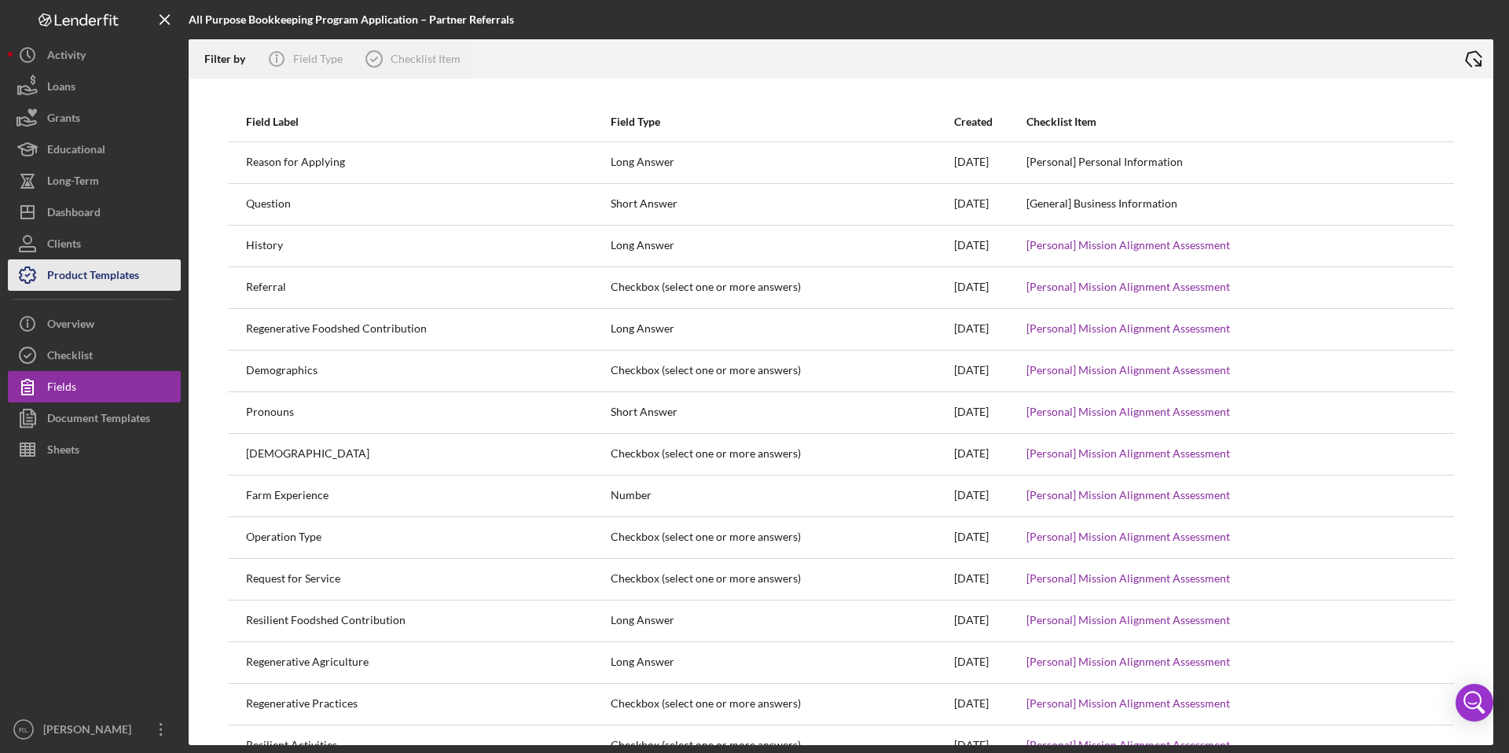
click at [112, 274] on div "Product Templates" at bounding box center [93, 276] width 92 height 35
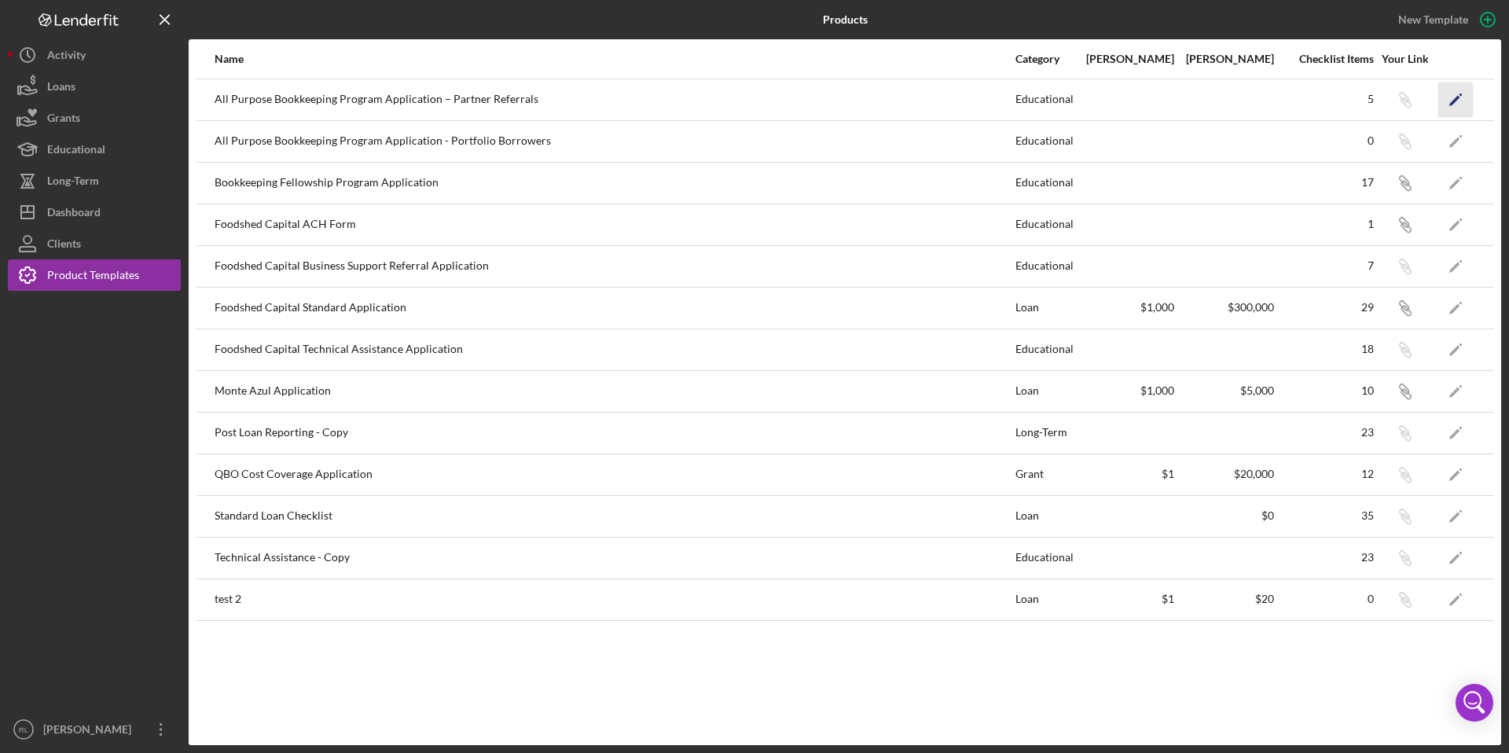
click at [1464, 101] on icon "Icon/Edit" at bounding box center [1456, 99] width 35 height 35
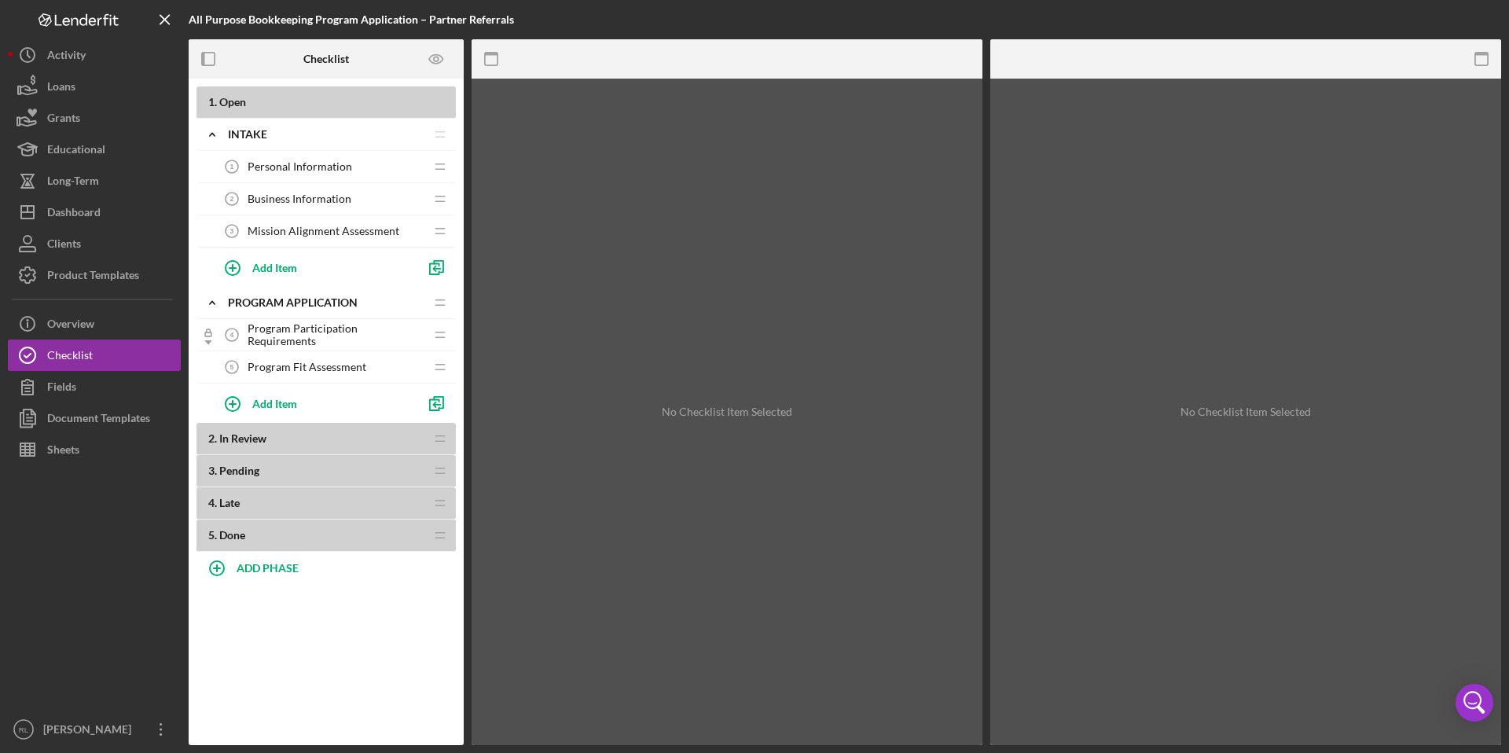
click at [339, 362] on span "Program Fit Assessment" at bounding box center [307, 367] width 119 height 13
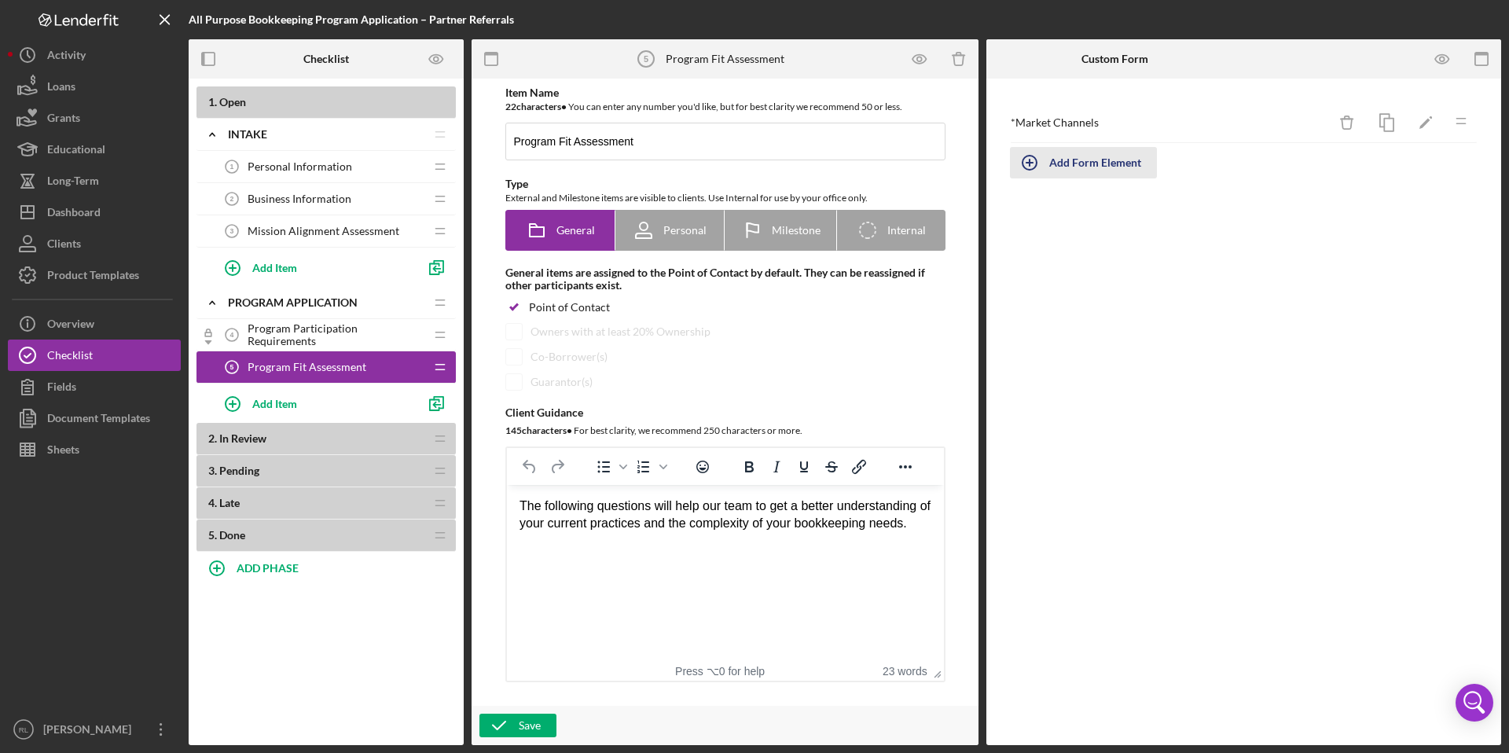
click at [1085, 160] on div "Add Form Element" at bounding box center [1096, 162] width 92 height 31
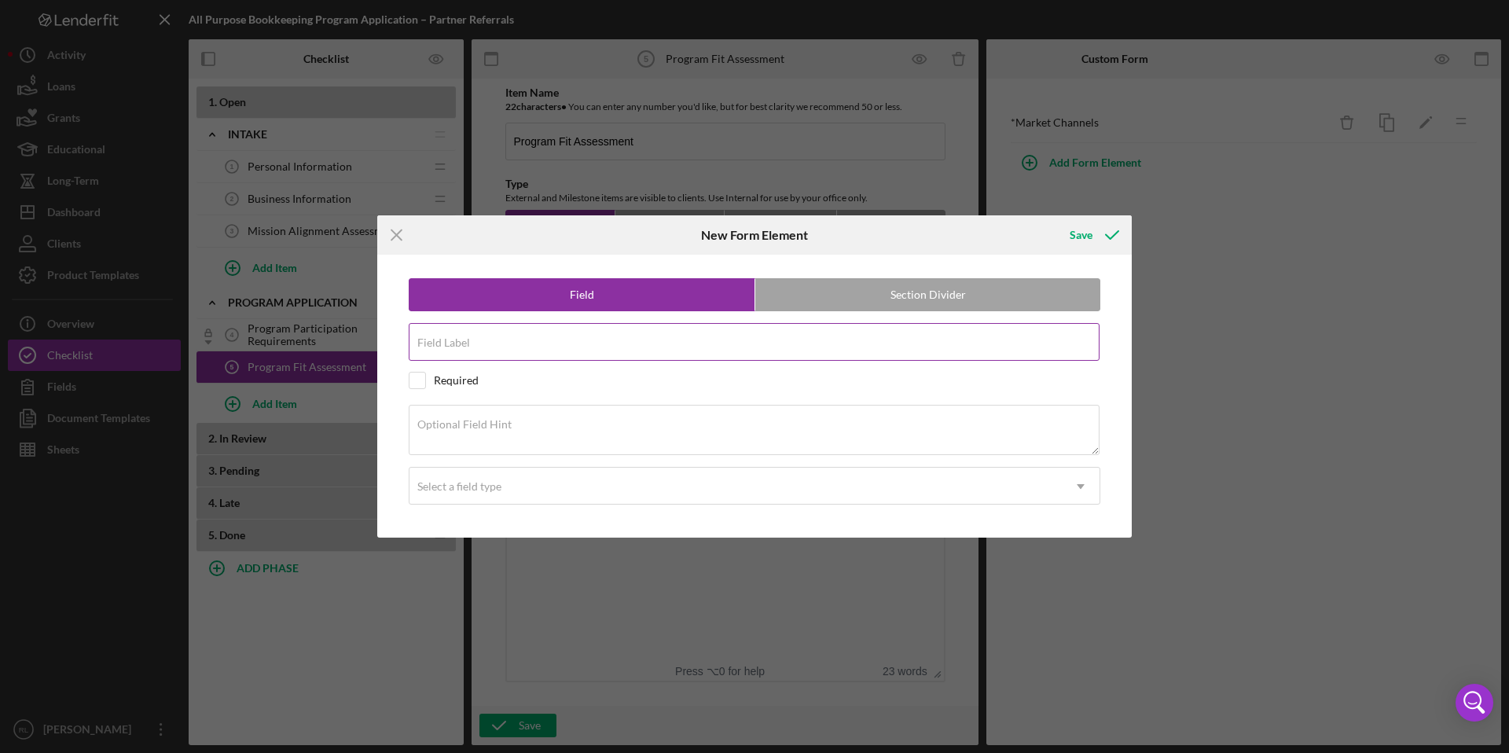
click at [607, 340] on div "Field Label" at bounding box center [755, 342] width 692 height 39
type input "Current Bookkeeping Practices"
click at [423, 375] on input "checkbox" at bounding box center [418, 381] width 16 height 16
checkbox input "true"
click at [461, 418] on label "Optional Field Hint" at bounding box center [464, 424] width 94 height 13
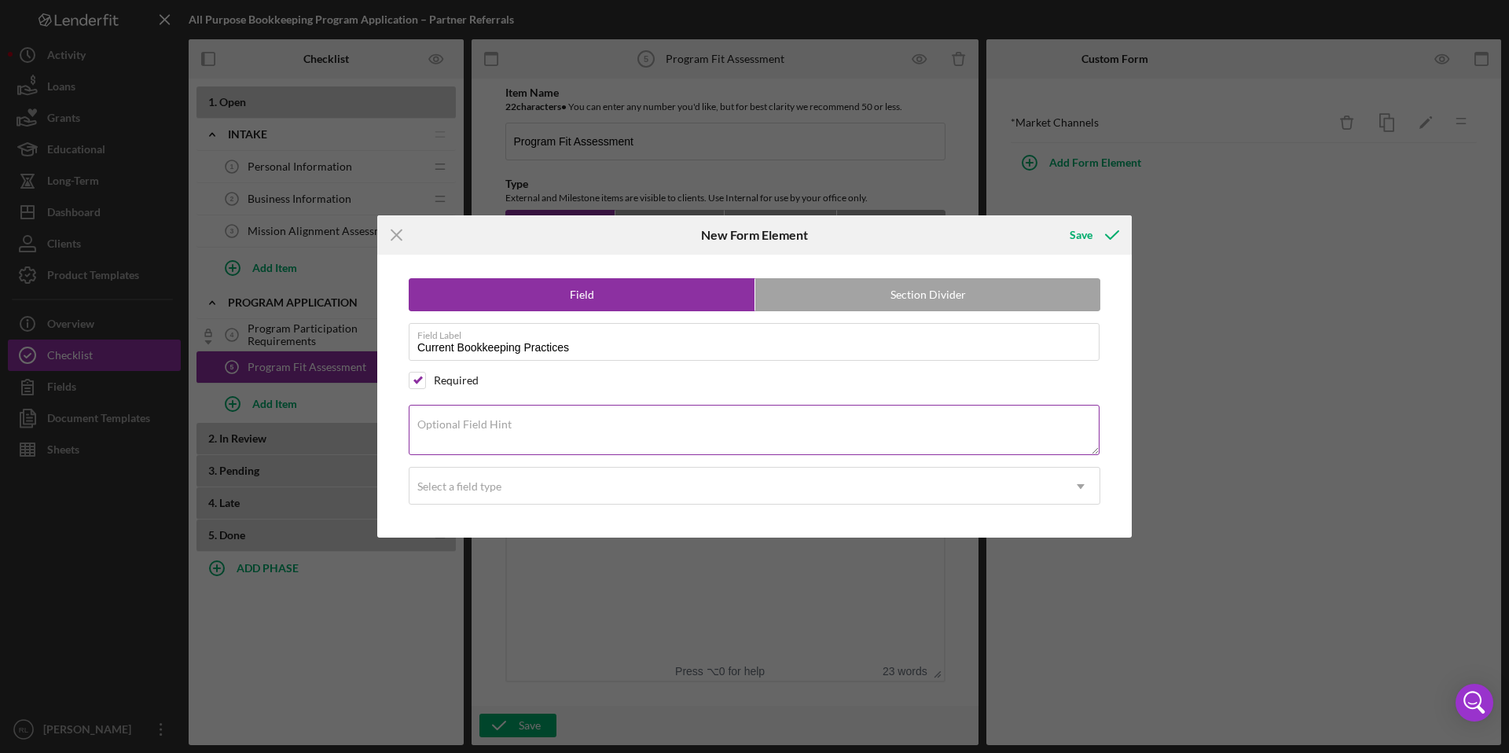
click at [461, 418] on textarea "Optional Field Hint" at bounding box center [754, 430] width 691 height 50
paste textarea "Current Bookkeeping Practices: What tool(s) do you currently use for your busin…"
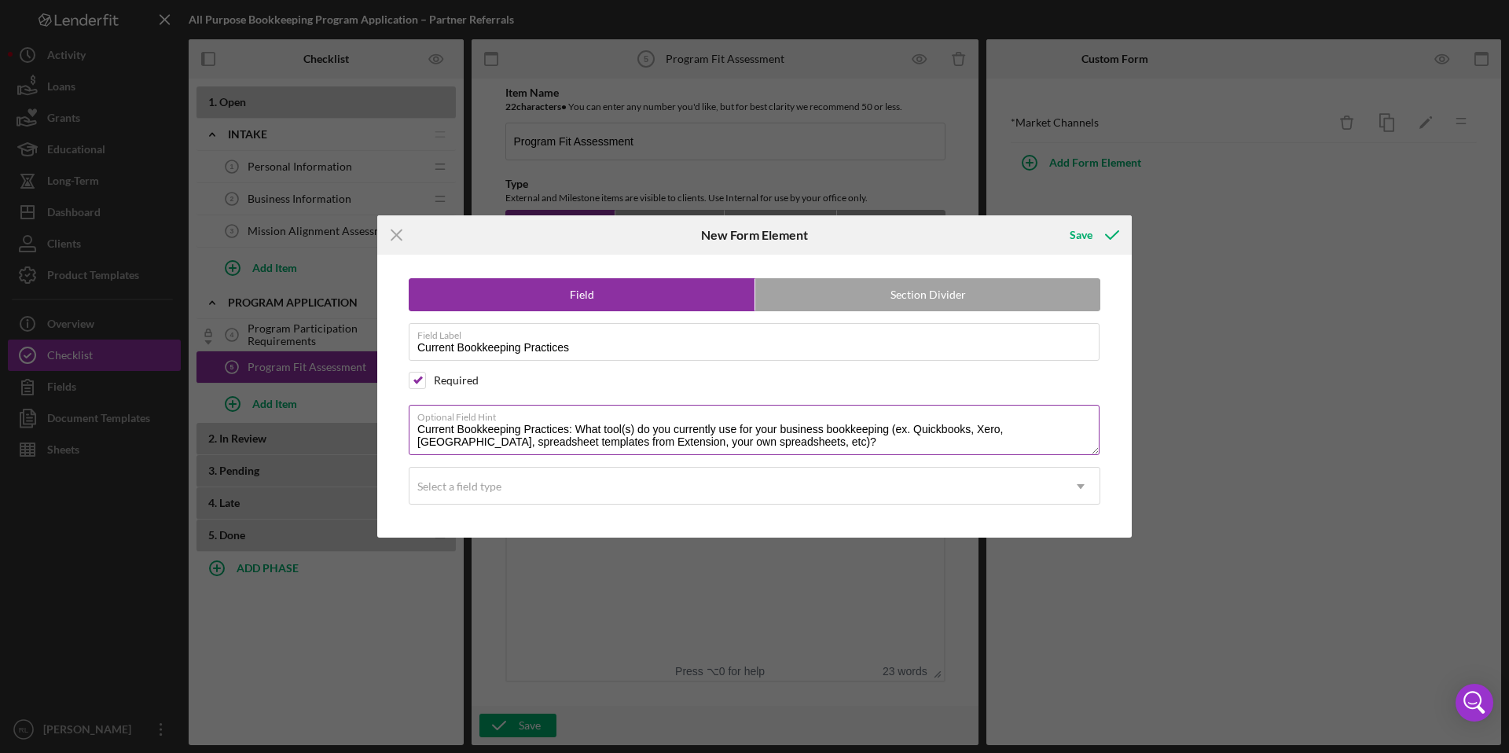
drag, startPoint x: 575, startPoint y: 432, endPoint x: 414, endPoint y: 428, distance: 160.4
click at [414, 428] on textarea "Current Bookkeeping Practices: What tool(s) do you currently use for your busin…" at bounding box center [754, 430] width 691 height 50
type textarea "What tool(s) do you currently use for your business bookkeeping (ex. Quickbooks…"
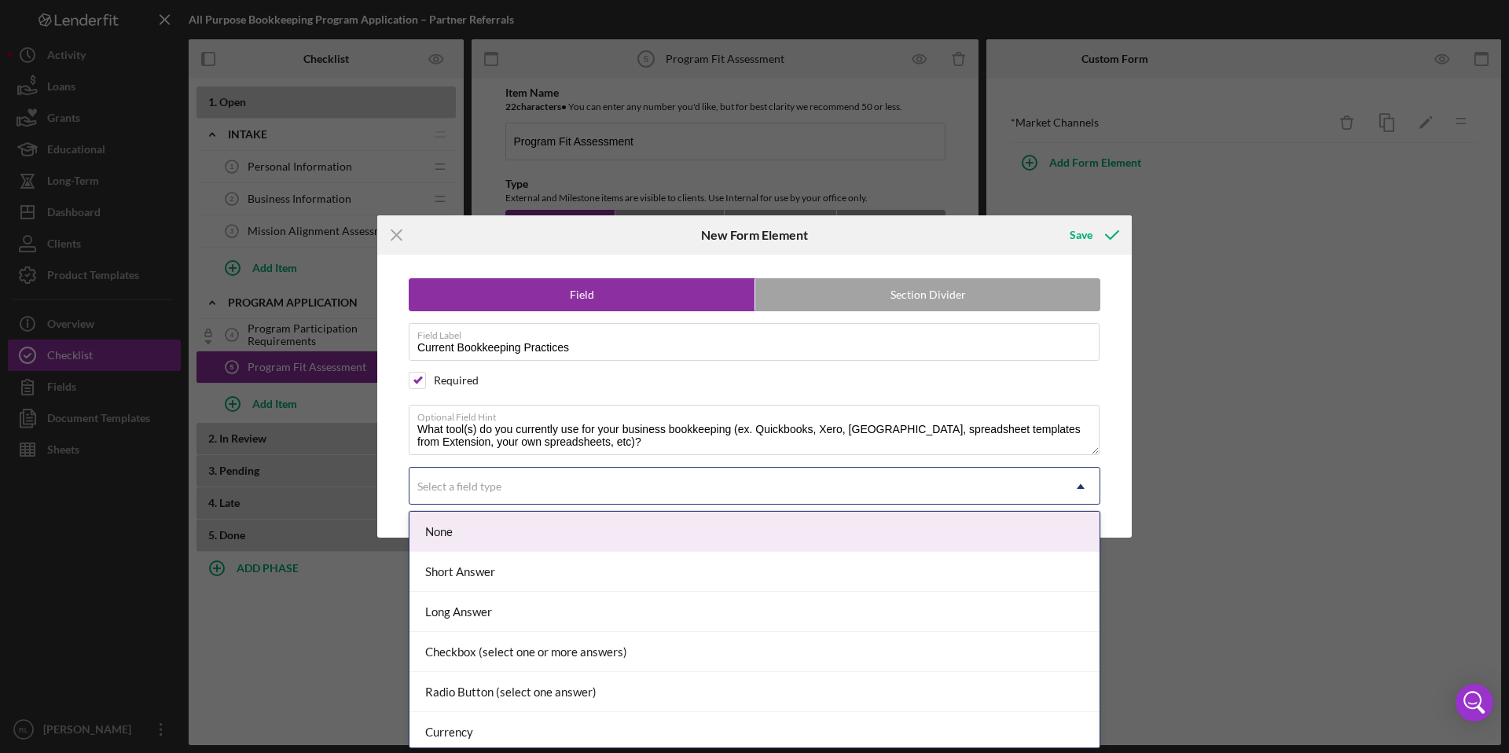
click at [555, 492] on div "Select a field type" at bounding box center [736, 487] width 653 height 36
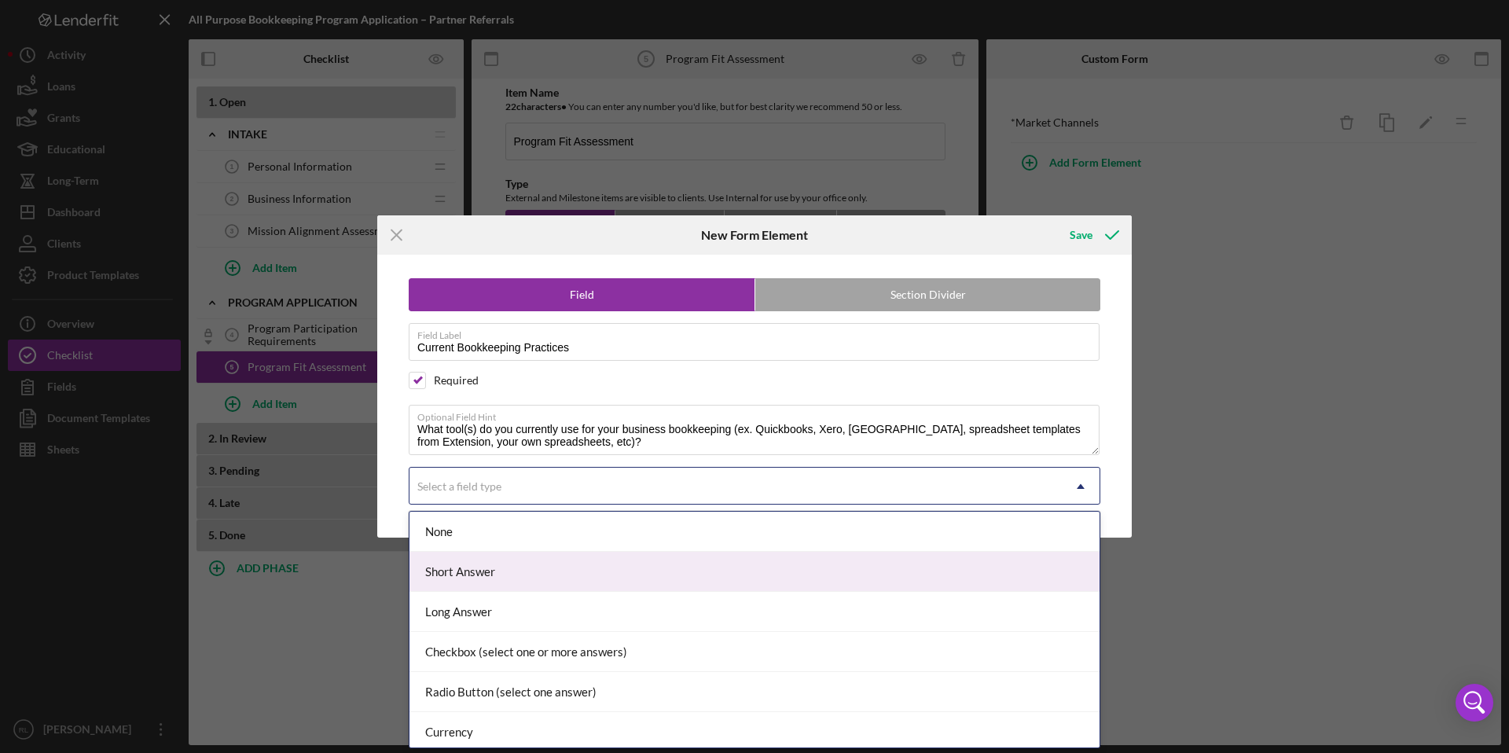
click at [529, 573] on div "Short Answer" at bounding box center [755, 572] width 690 height 40
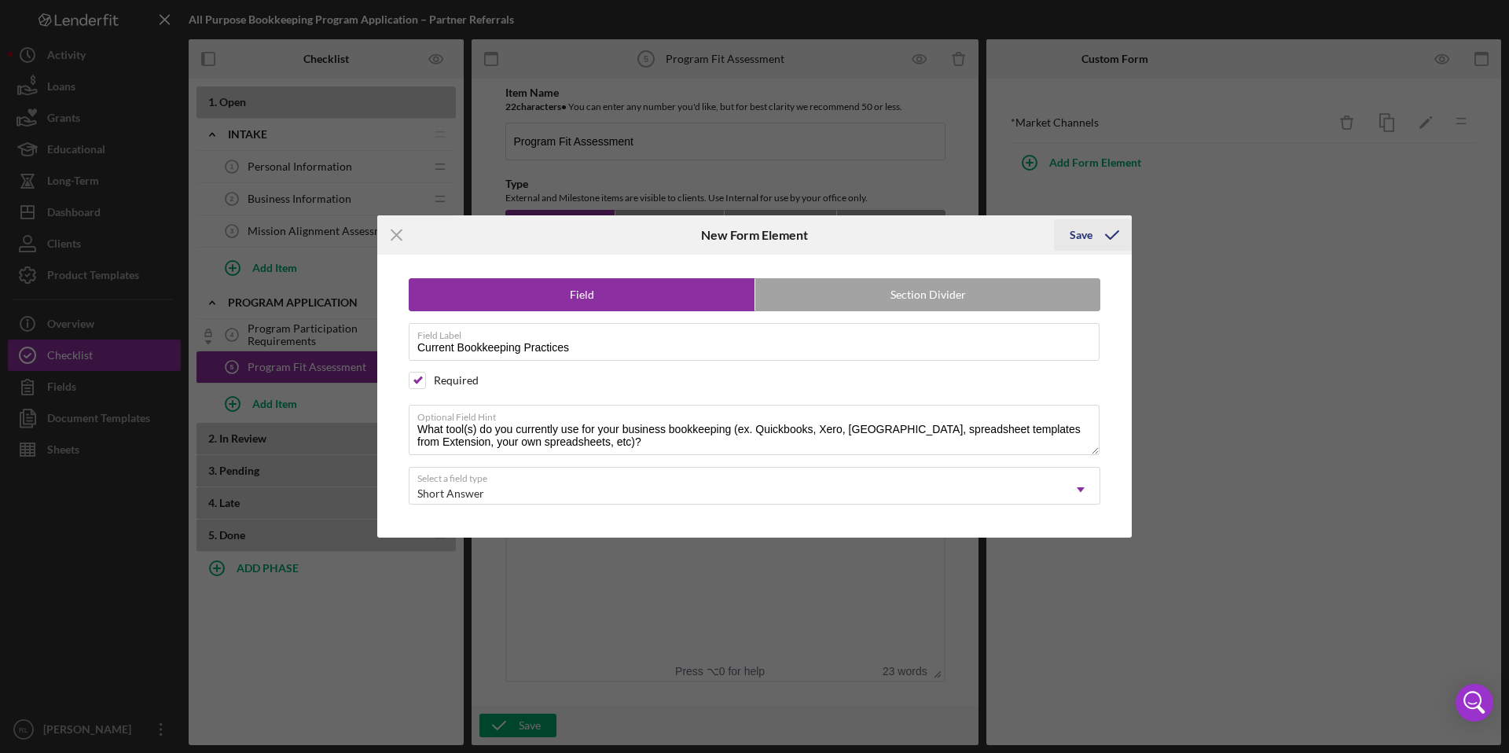
click at [1085, 239] on div "Save" at bounding box center [1081, 234] width 23 height 31
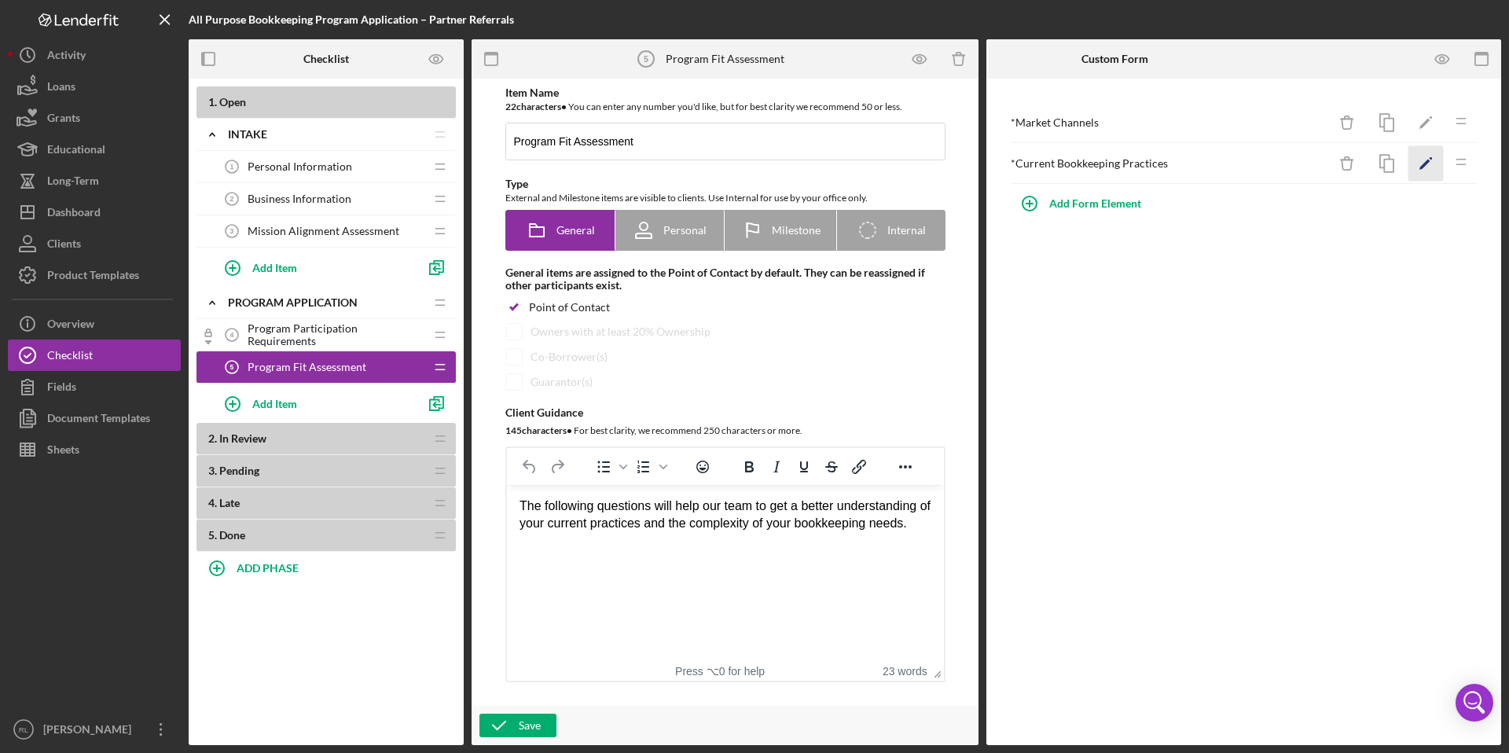
click at [1421, 159] on icon "Icon/Edit" at bounding box center [1426, 163] width 35 height 35
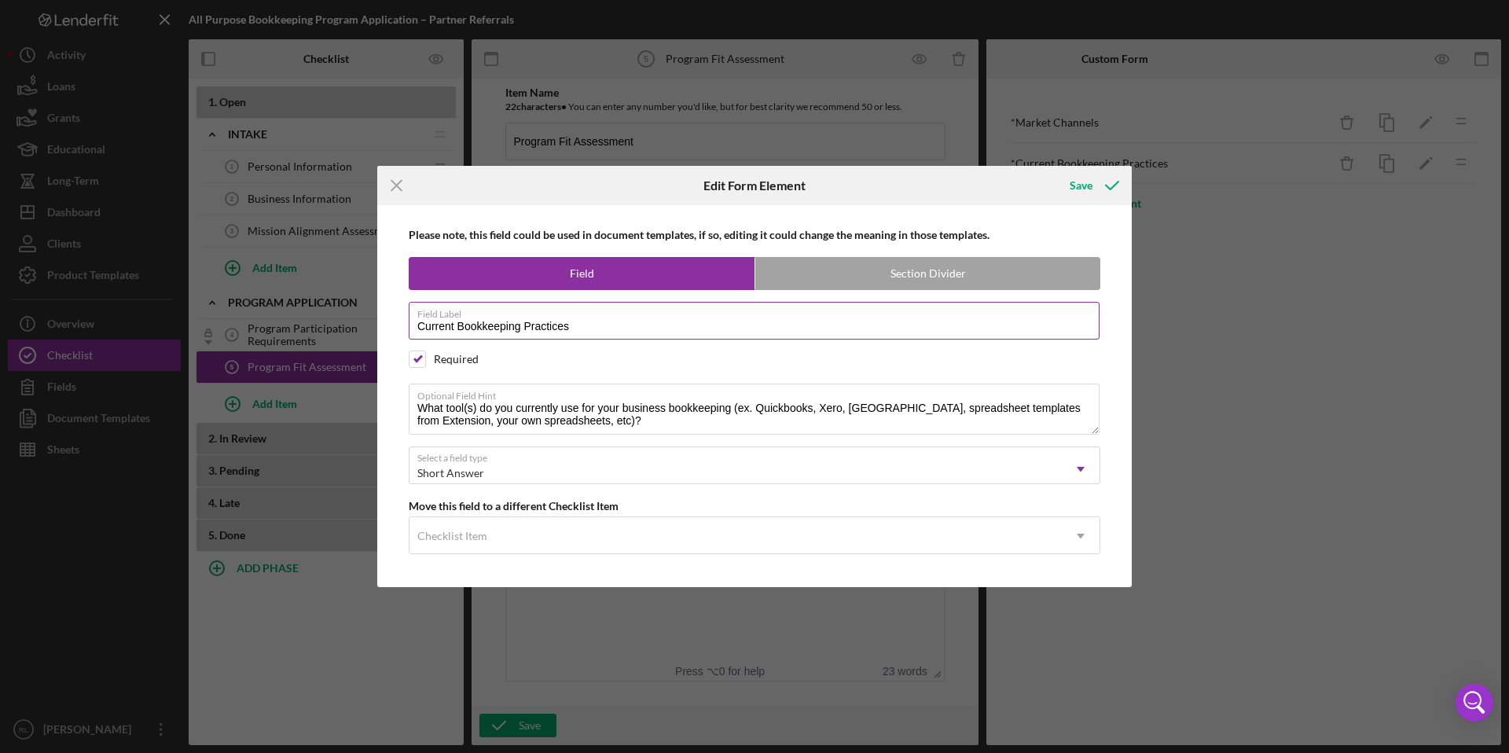
click at [649, 325] on input "Current Bookkeeping Practices" at bounding box center [754, 321] width 691 height 38
type input "Current Bookkeeping Practices: Tools"
click at [1088, 178] on div "Save" at bounding box center [1081, 185] width 23 height 31
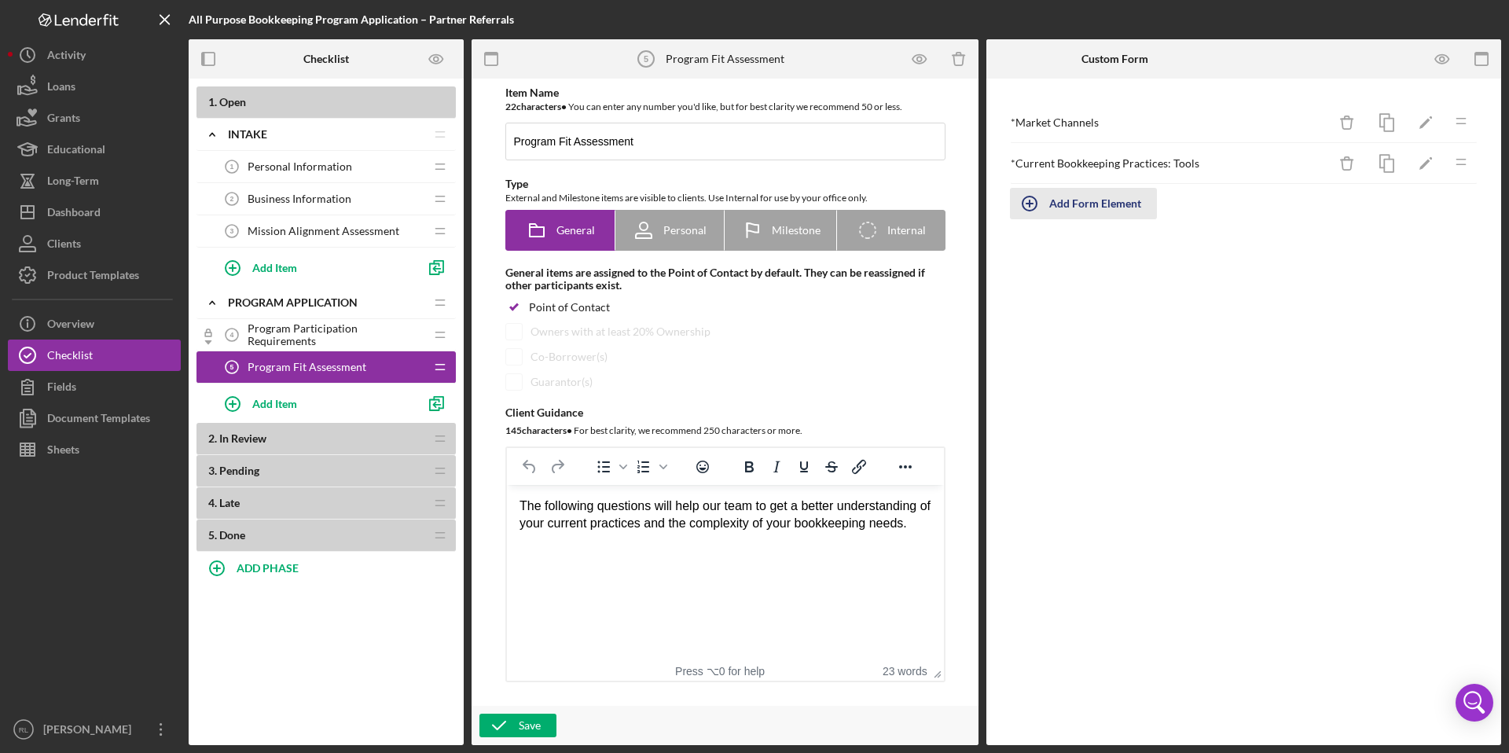
click at [1089, 197] on div "Add Form Element" at bounding box center [1096, 203] width 92 height 31
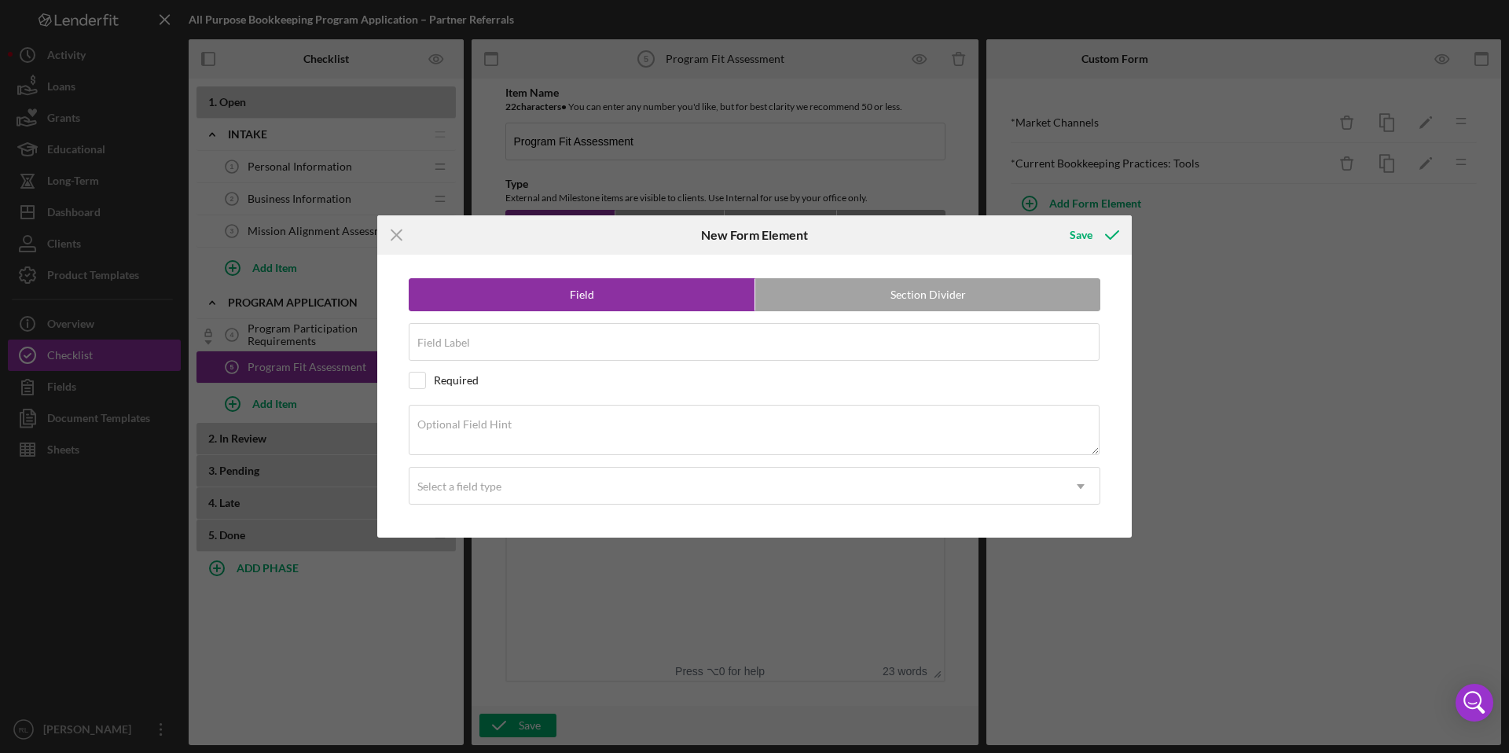
click at [426, 384] on div "Required" at bounding box center [755, 380] width 692 height 17
checkbox input "true"
click at [478, 348] on input "Field Label" at bounding box center [754, 342] width 691 height 38
click at [611, 347] on input "Current Bookkeeping Practices: Recordkeeping Routines" at bounding box center [754, 342] width 691 height 38
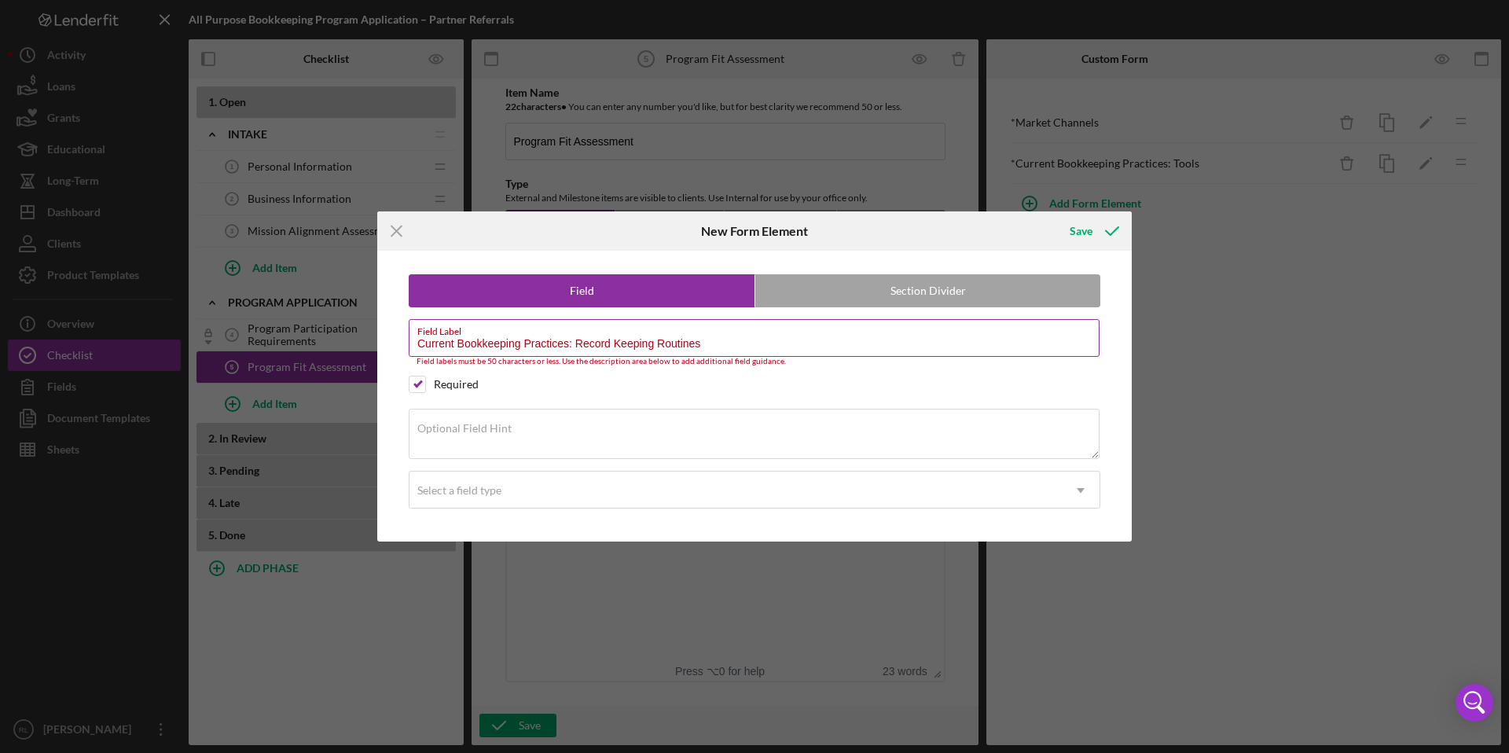
drag, startPoint x: 656, startPoint y: 347, endPoint x: 575, endPoint y: 346, distance: 81.8
click at [575, 346] on input "Current Bookkeeping Practices: Record Keeping Routines" at bounding box center [754, 338] width 691 height 38
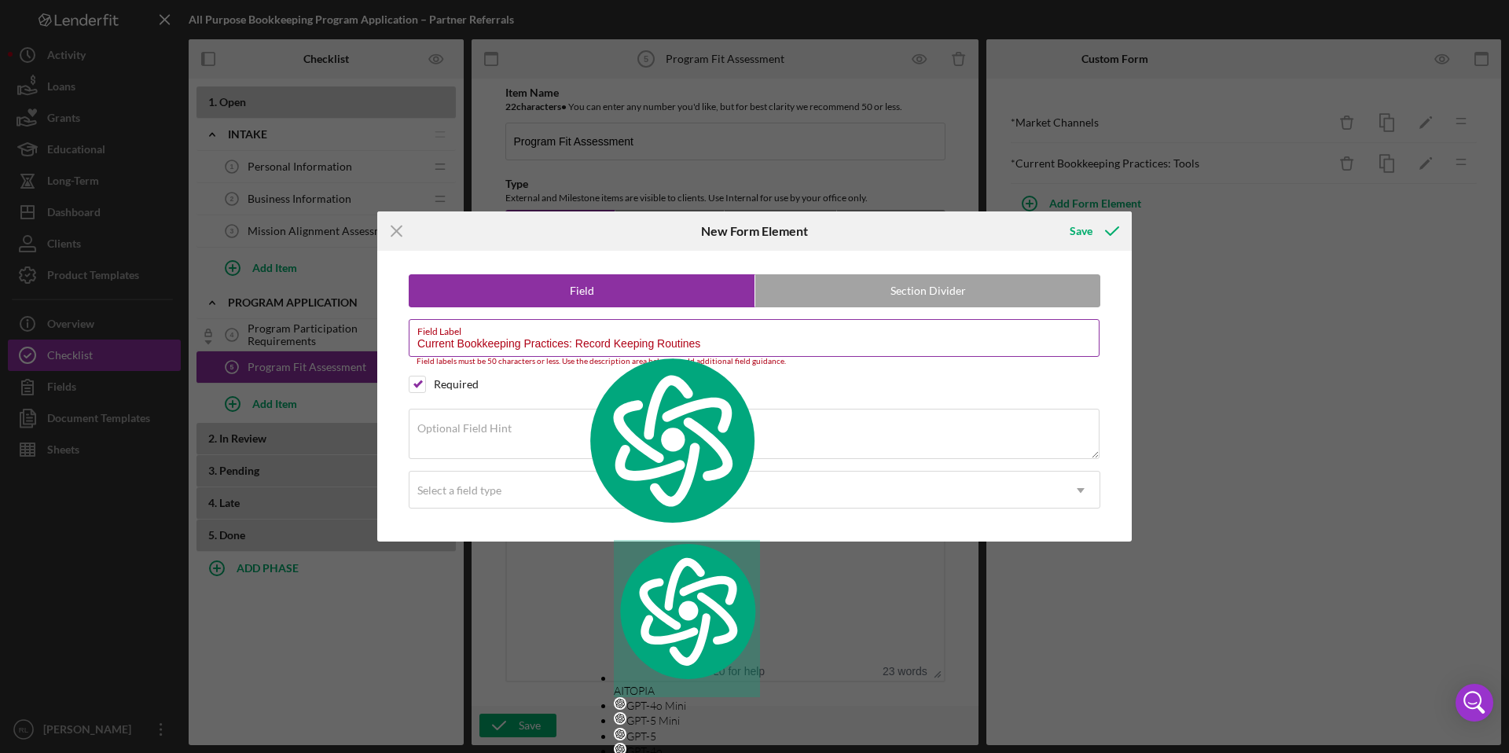
click at [575, 346] on input "Current Bookkeeping Practices: Record Keeping Routines" at bounding box center [754, 338] width 691 height 38
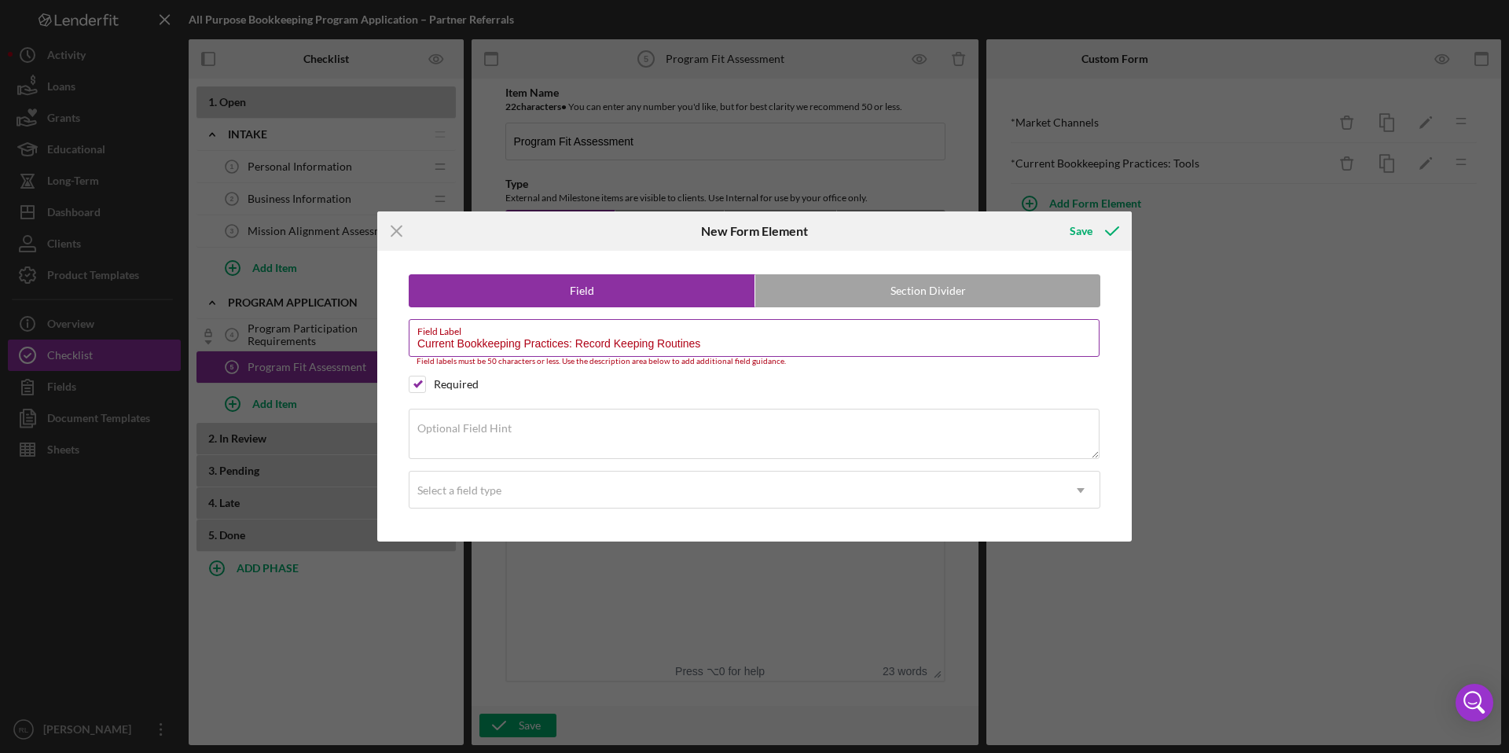
drag, startPoint x: 713, startPoint y: 342, endPoint x: 650, endPoint y: 343, distance: 62.9
click at [650, 343] on input "Current Bookkeeping Practices: Record Keeping Routines" at bounding box center [754, 338] width 691 height 38
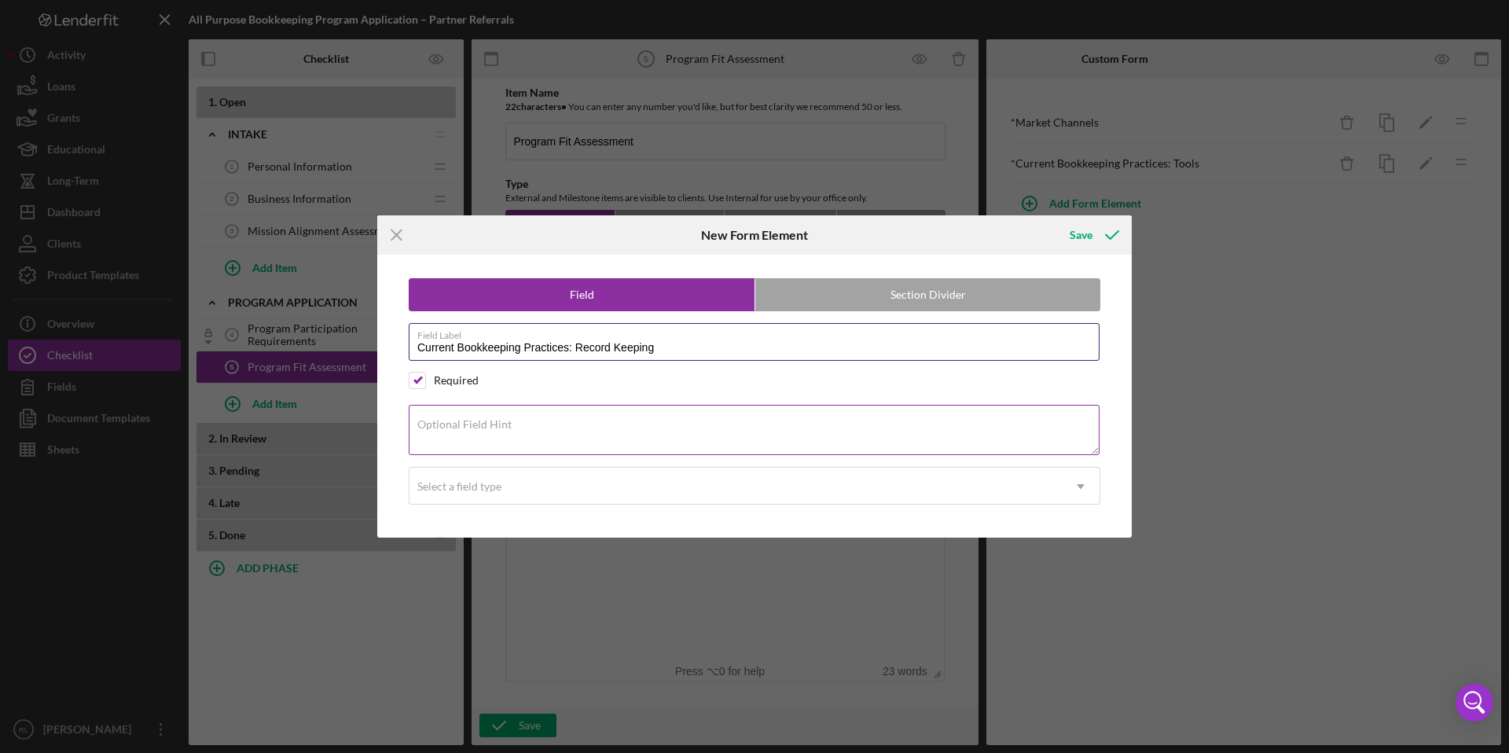
type input "Current Bookkeeping Practices: Record Keeping"
click at [622, 427] on textarea "Optional Field Hint" at bounding box center [754, 430] width 691 height 50
paste textarea "How many hours per week do you typically spending on bookkeeping and related re…"
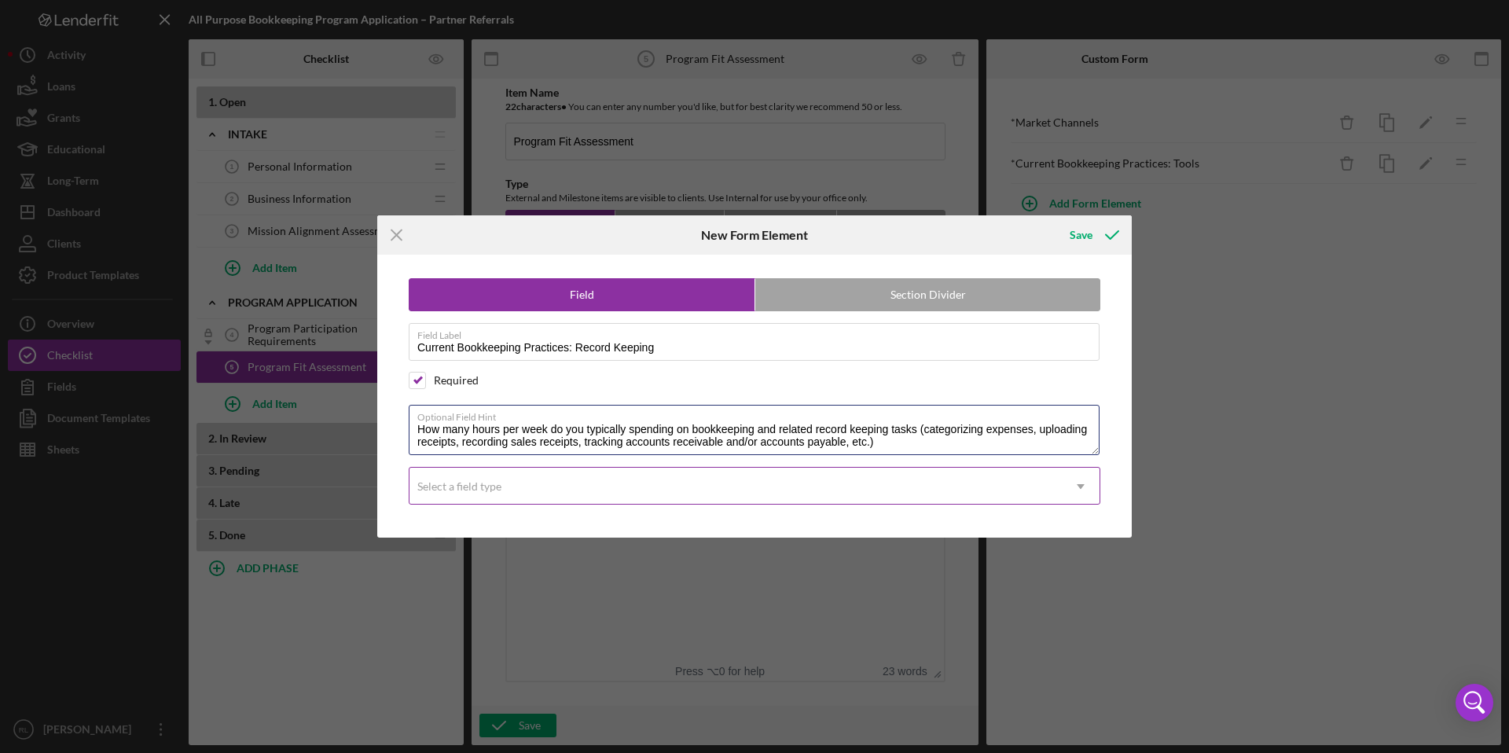
type textarea "How many hours per week do you typically spending on bookkeeping and related re…"
click at [585, 486] on div "Select a field type" at bounding box center [736, 487] width 653 height 36
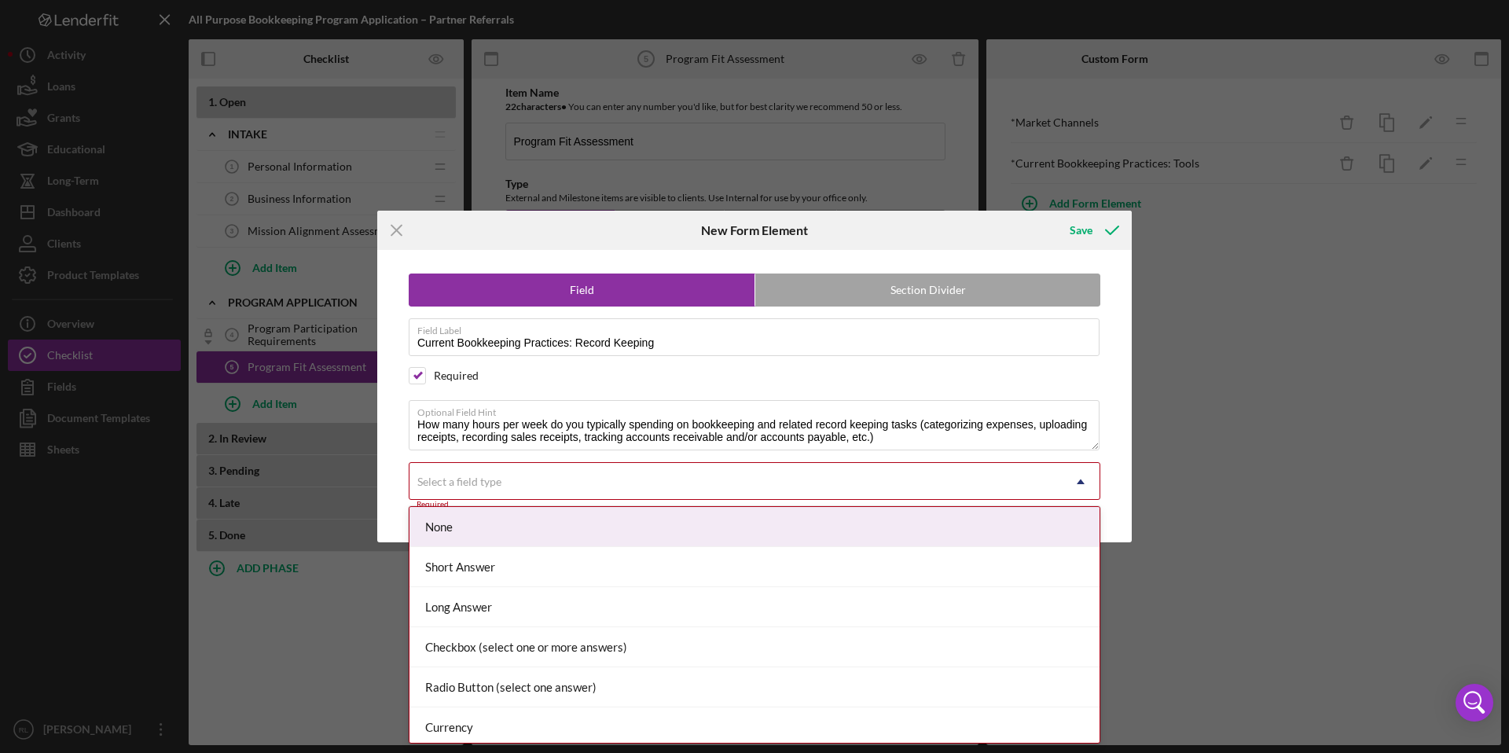
click at [506, 477] on div "Select a field type" at bounding box center [736, 482] width 653 height 36
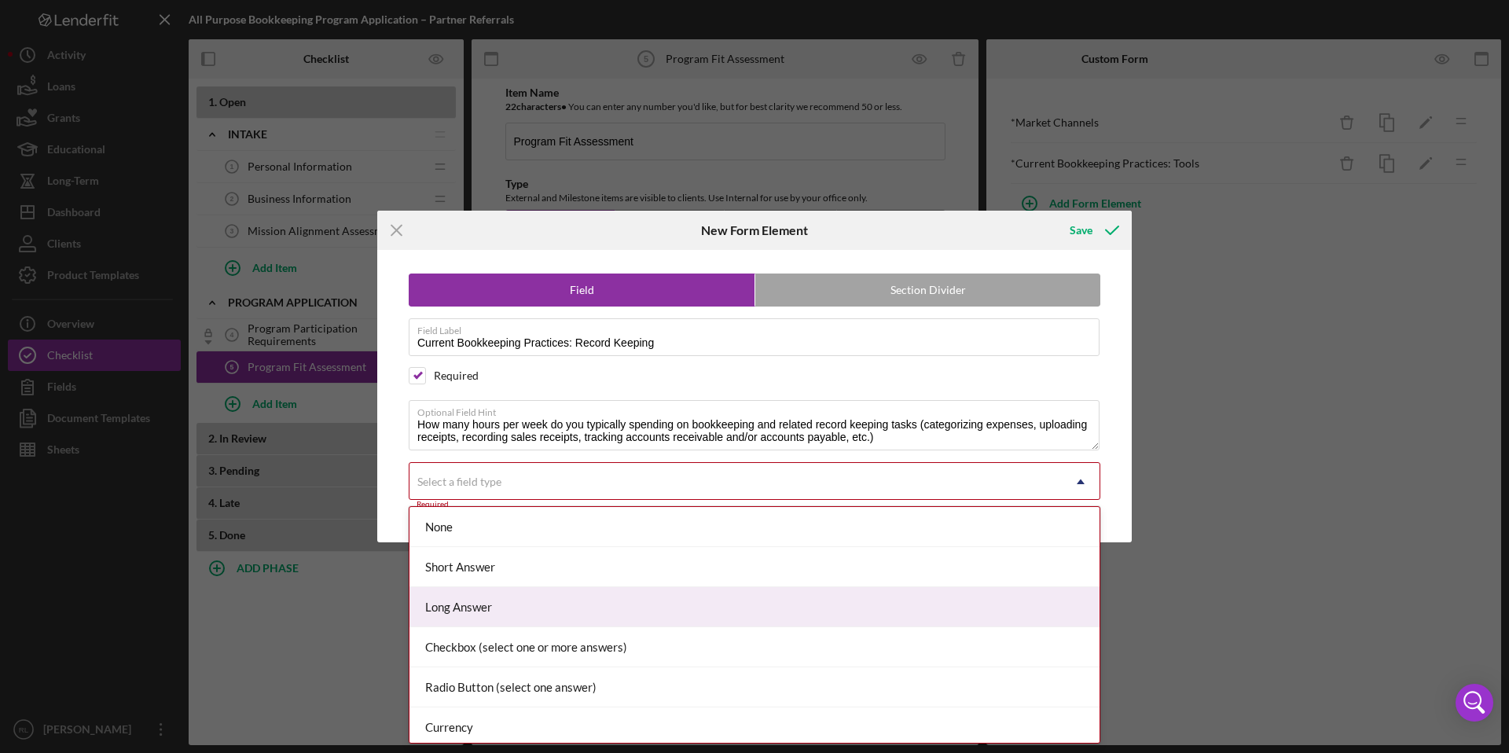
scroll to position [28, 0]
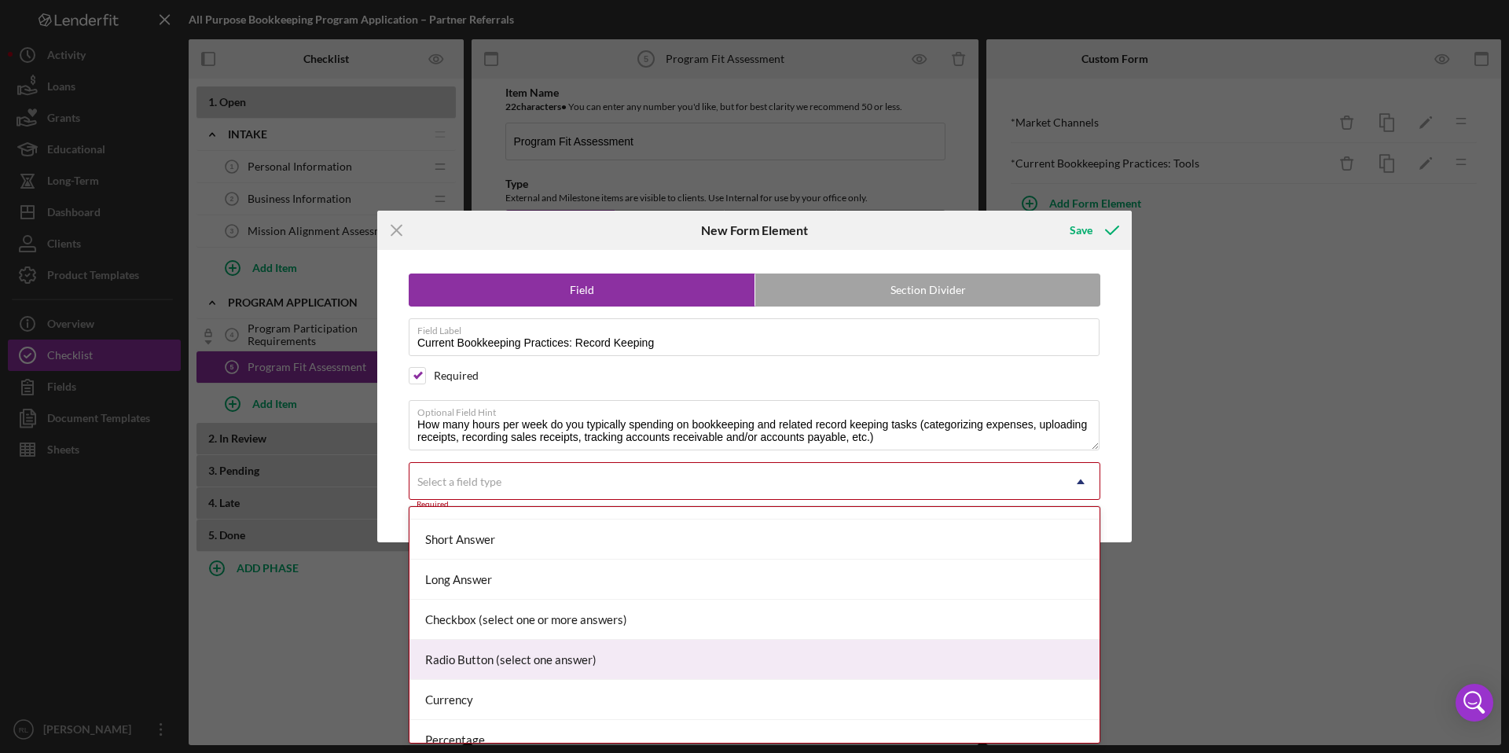
click at [508, 652] on div "Radio Button (select one answer)" at bounding box center [755, 660] width 690 height 40
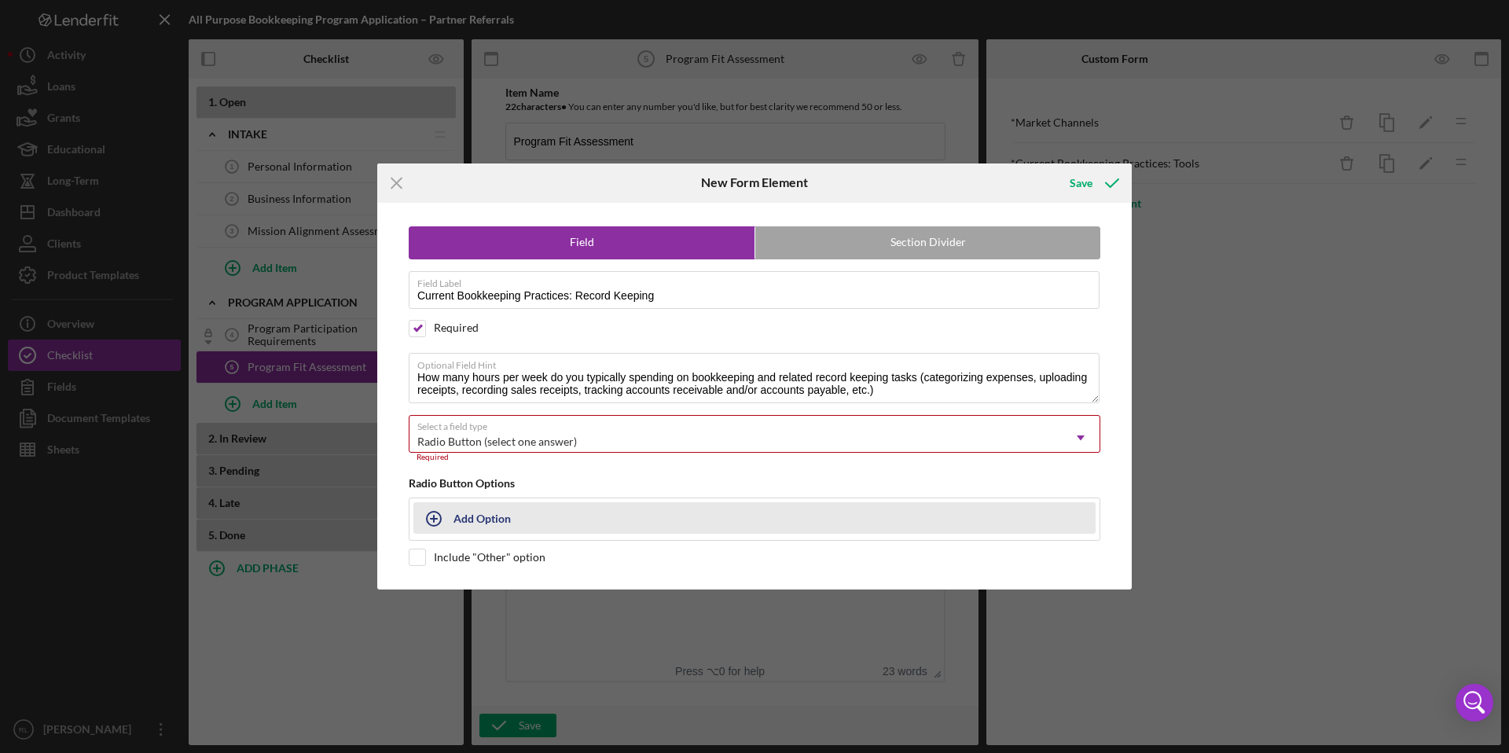
click at [488, 522] on div "Add Option" at bounding box center [482, 518] width 57 height 30
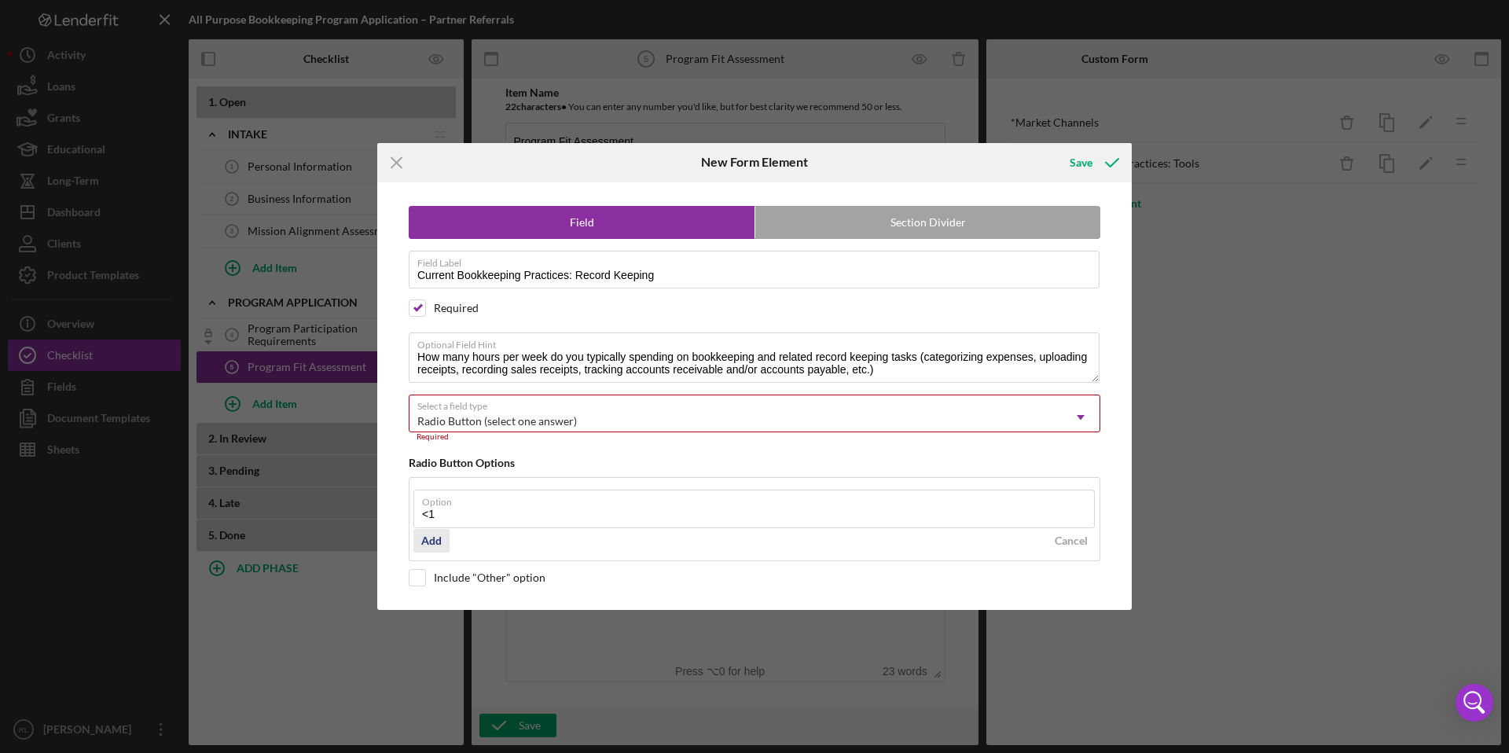
type input "<1"
click at [428, 542] on div "Add" at bounding box center [431, 541] width 20 height 24
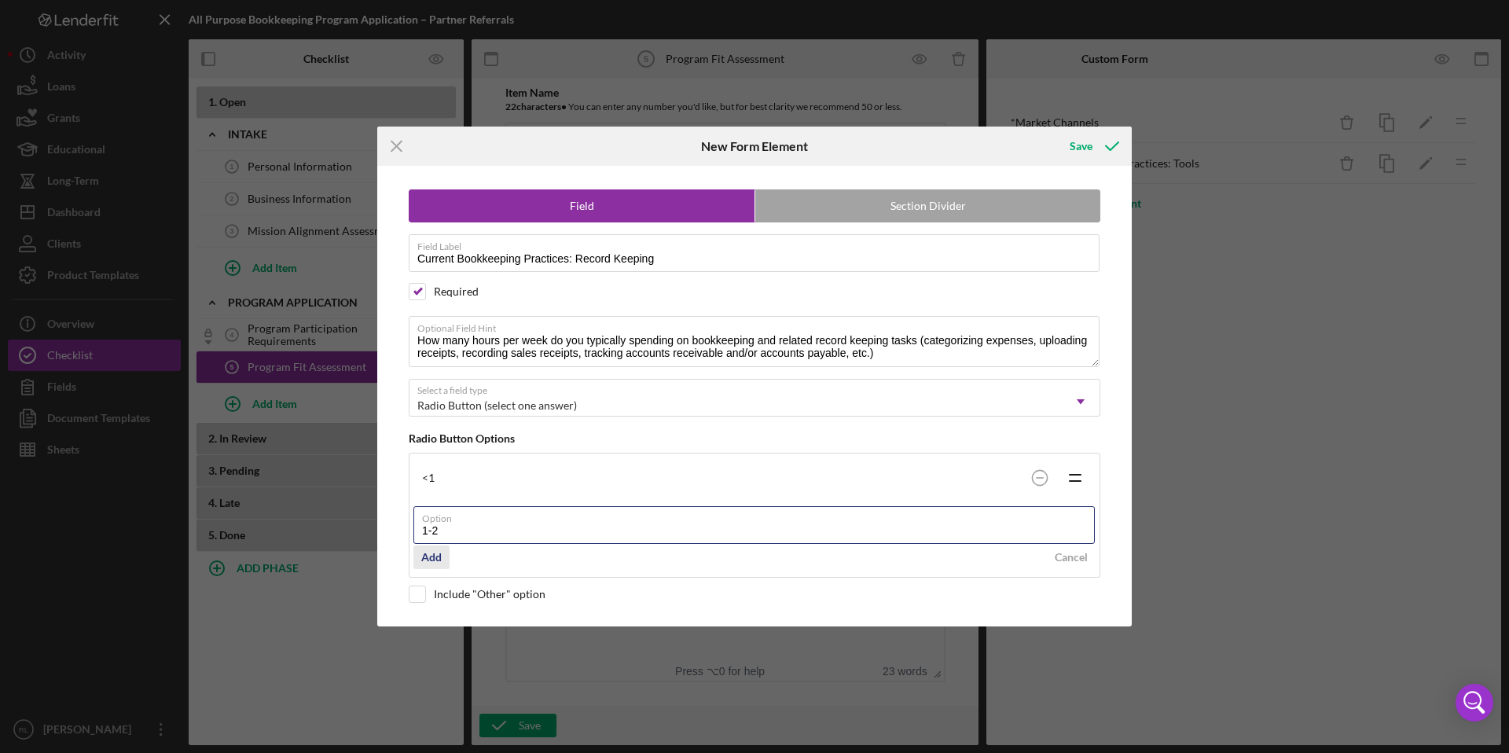
type input "1-2"
click at [433, 560] on div "Add" at bounding box center [431, 558] width 20 height 24
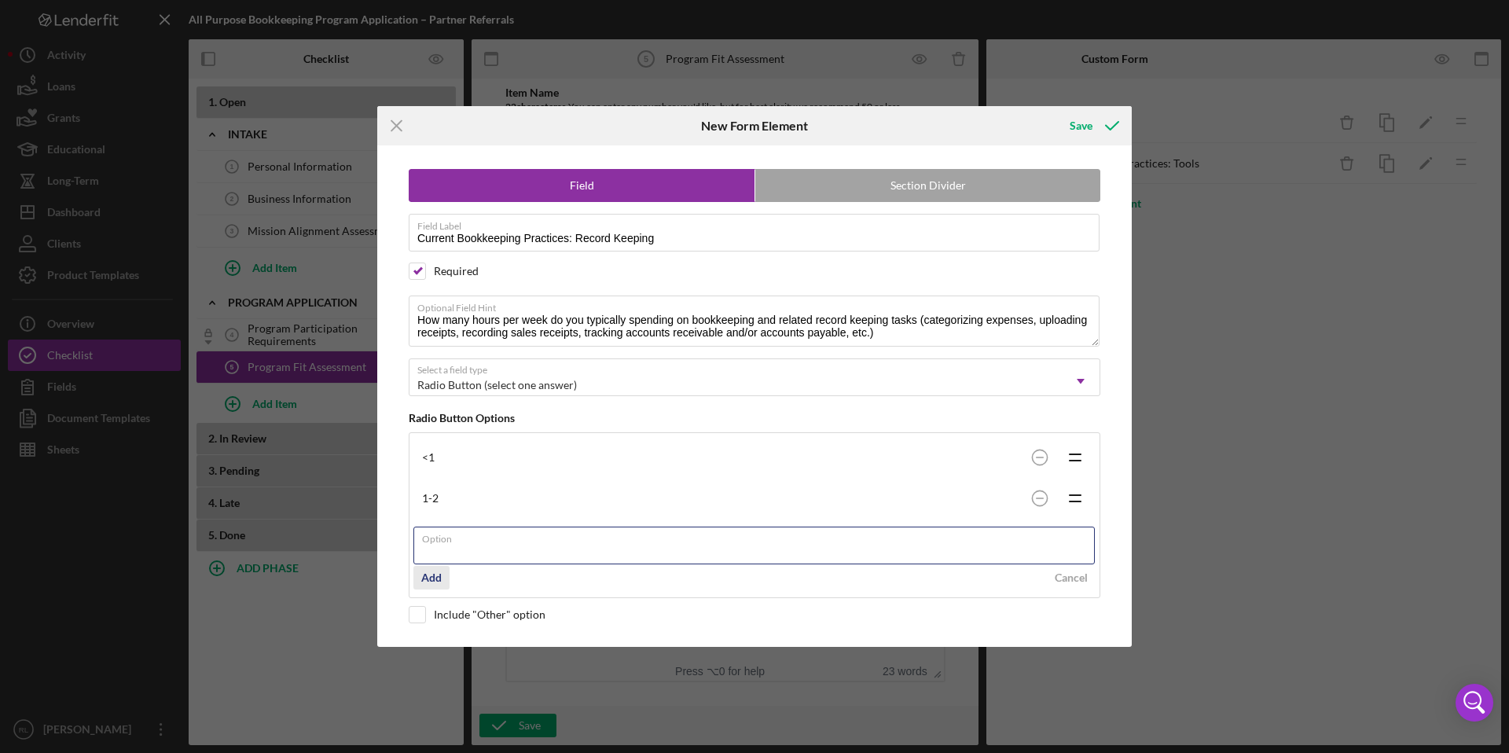
type input "<"
type input ">"
type input ":"
type input ">2"
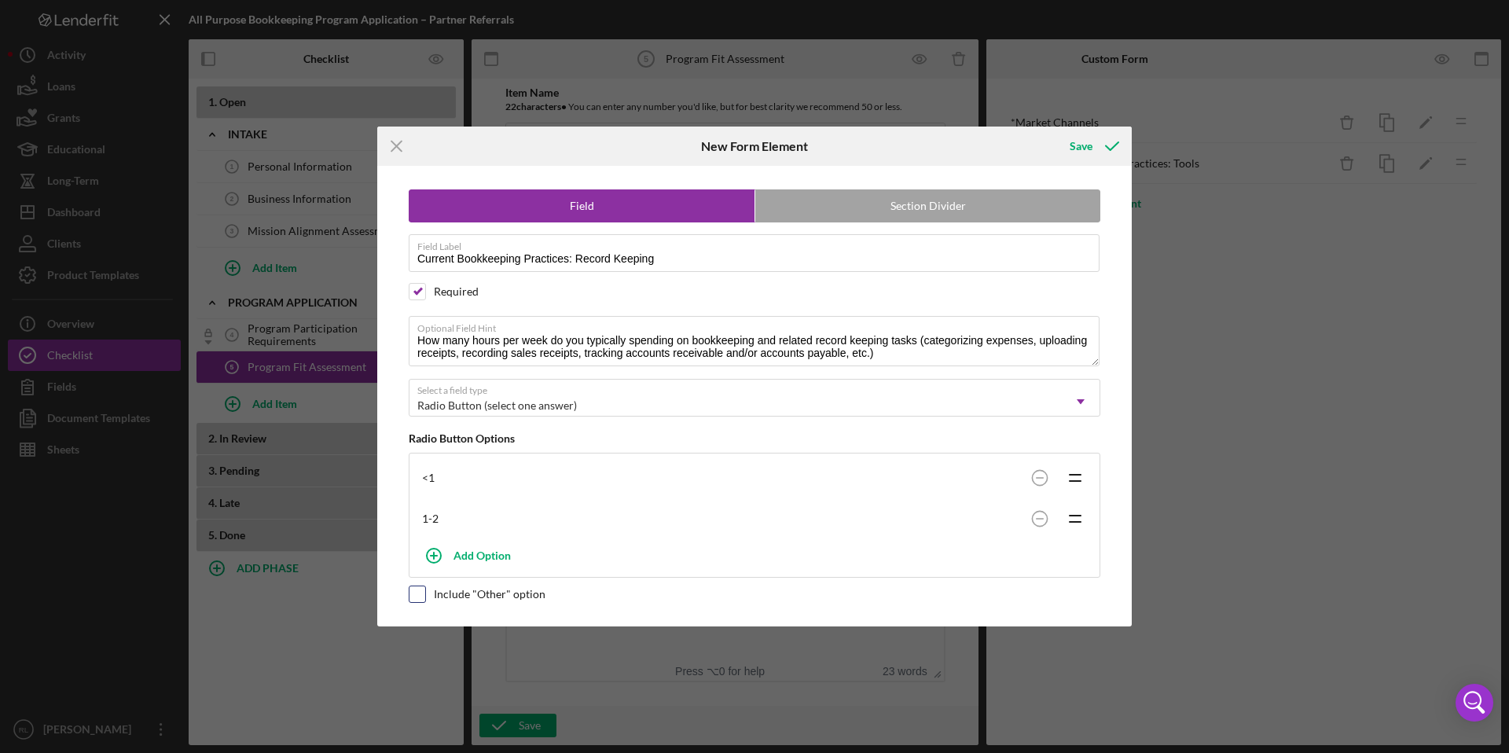
click at [415, 615] on div "Field Section Divider Field Label Current Bookkeeping Practices: Record Keeping…" at bounding box center [754, 396] width 739 height 460
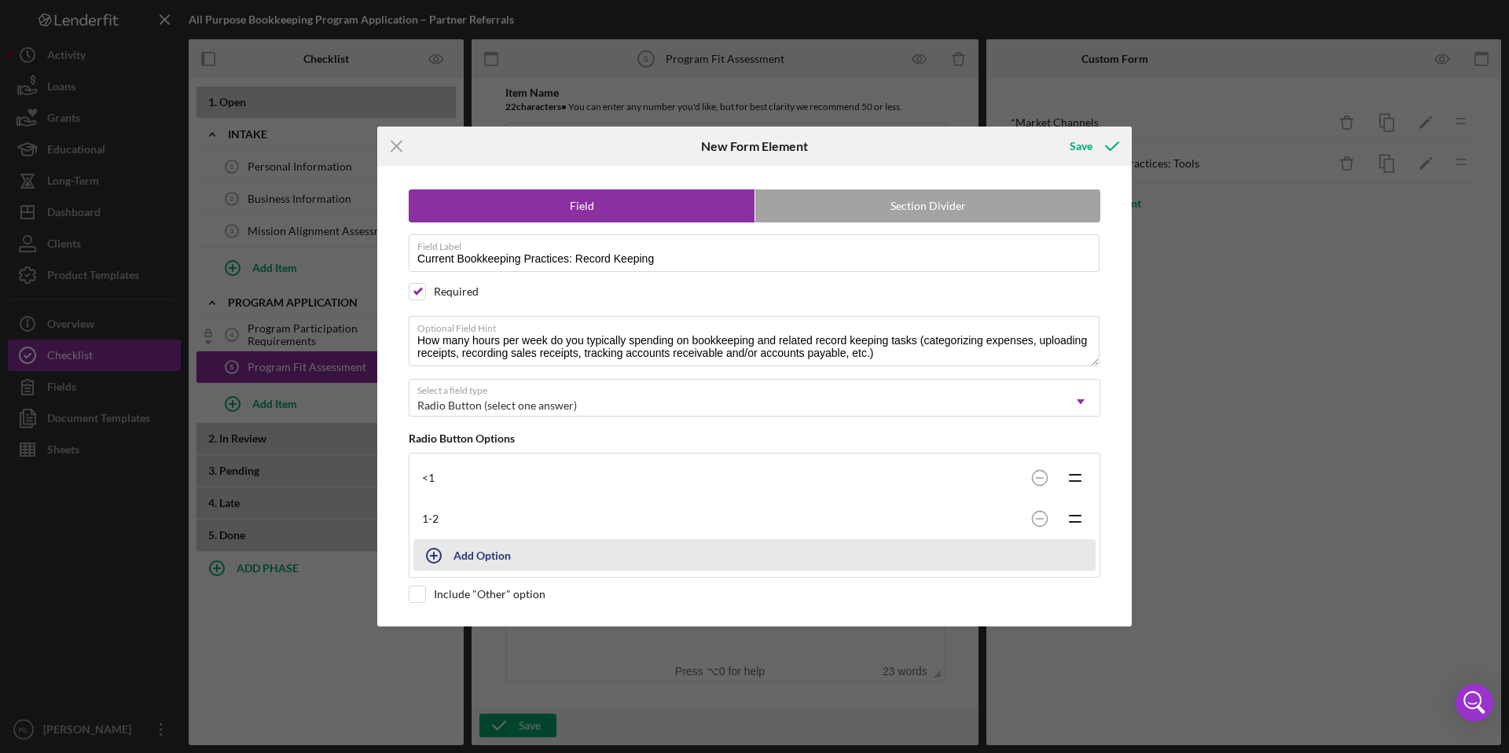
click at [430, 561] on icon "button" at bounding box center [433, 555] width 39 height 39
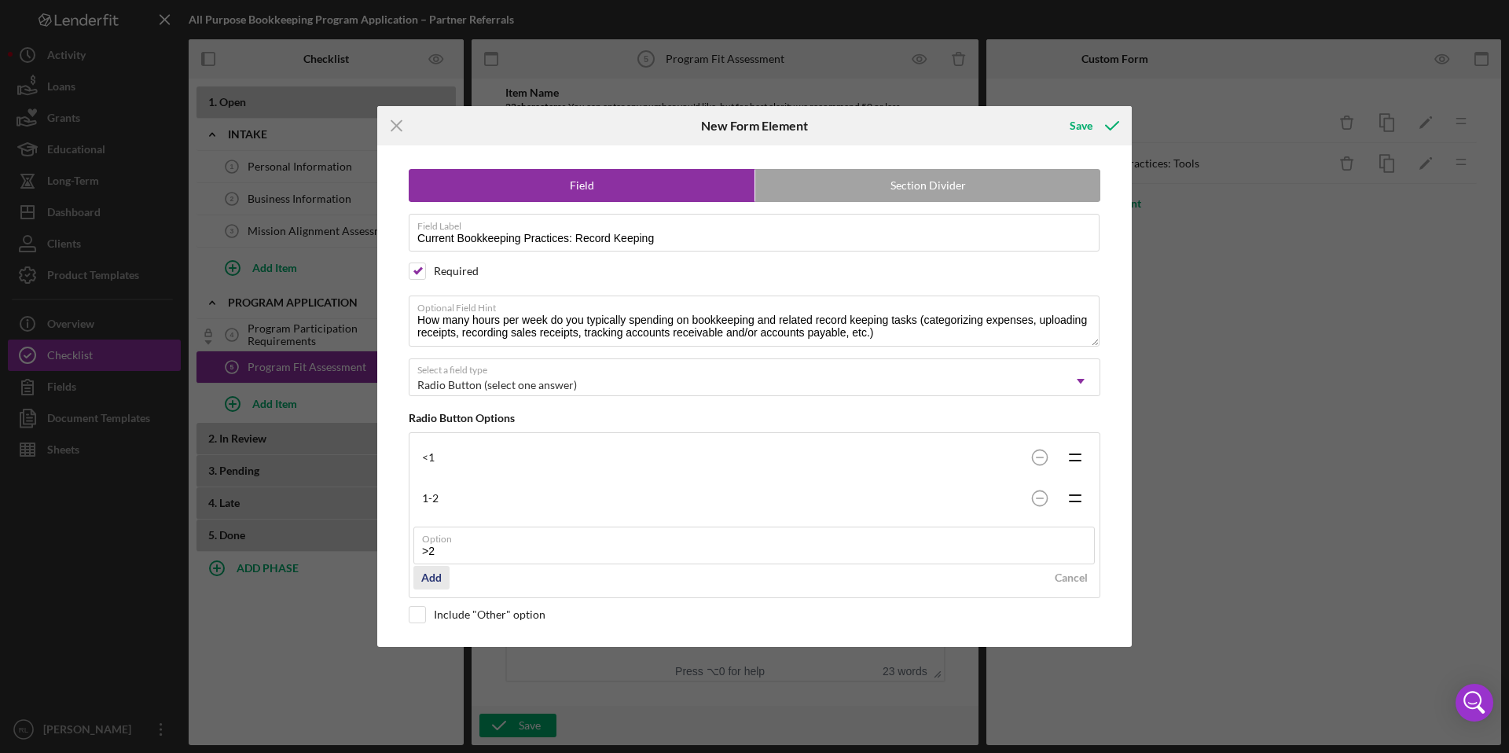
type input ">2"
click at [431, 581] on div "Add" at bounding box center [431, 578] width 20 height 24
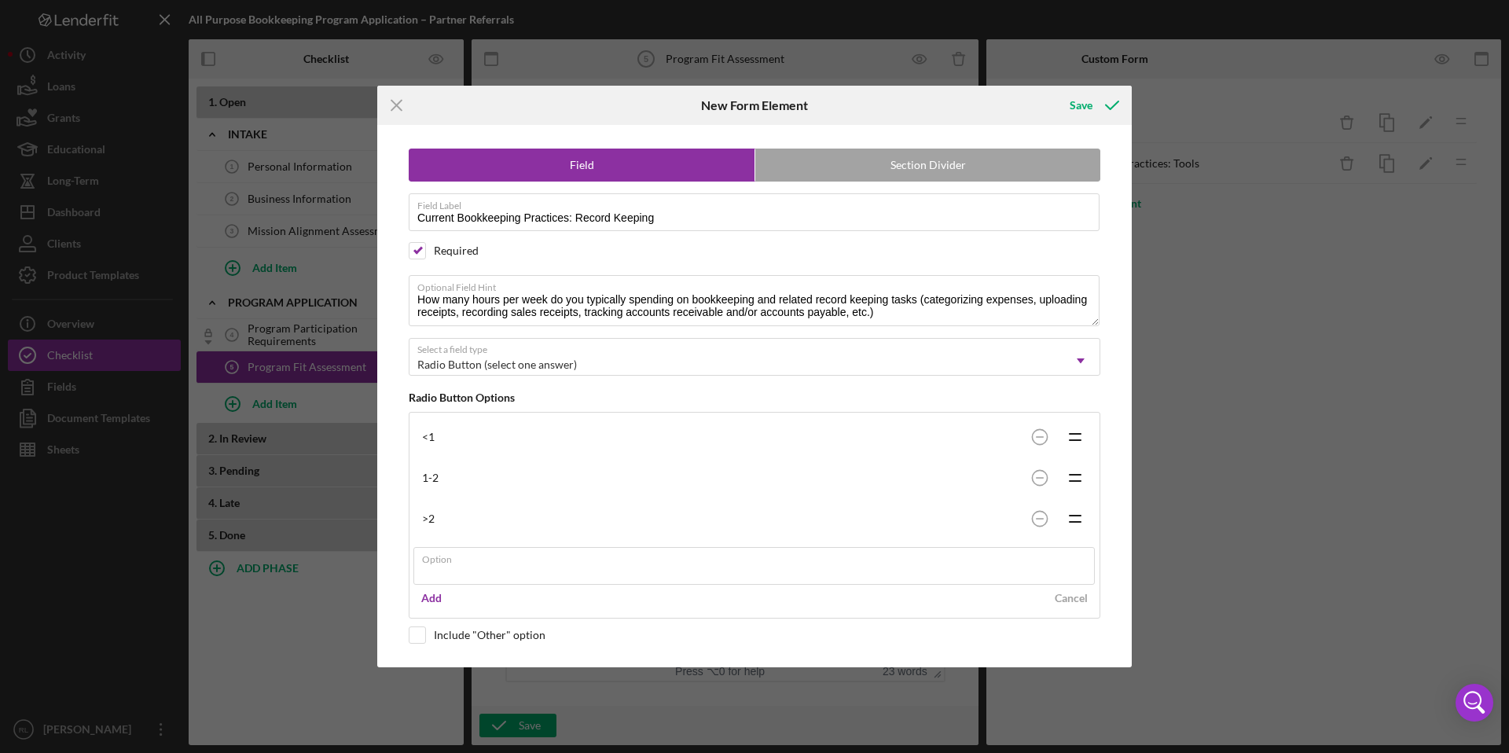
click at [470, 605] on div "Add Cancel" at bounding box center [755, 598] width 682 height 24
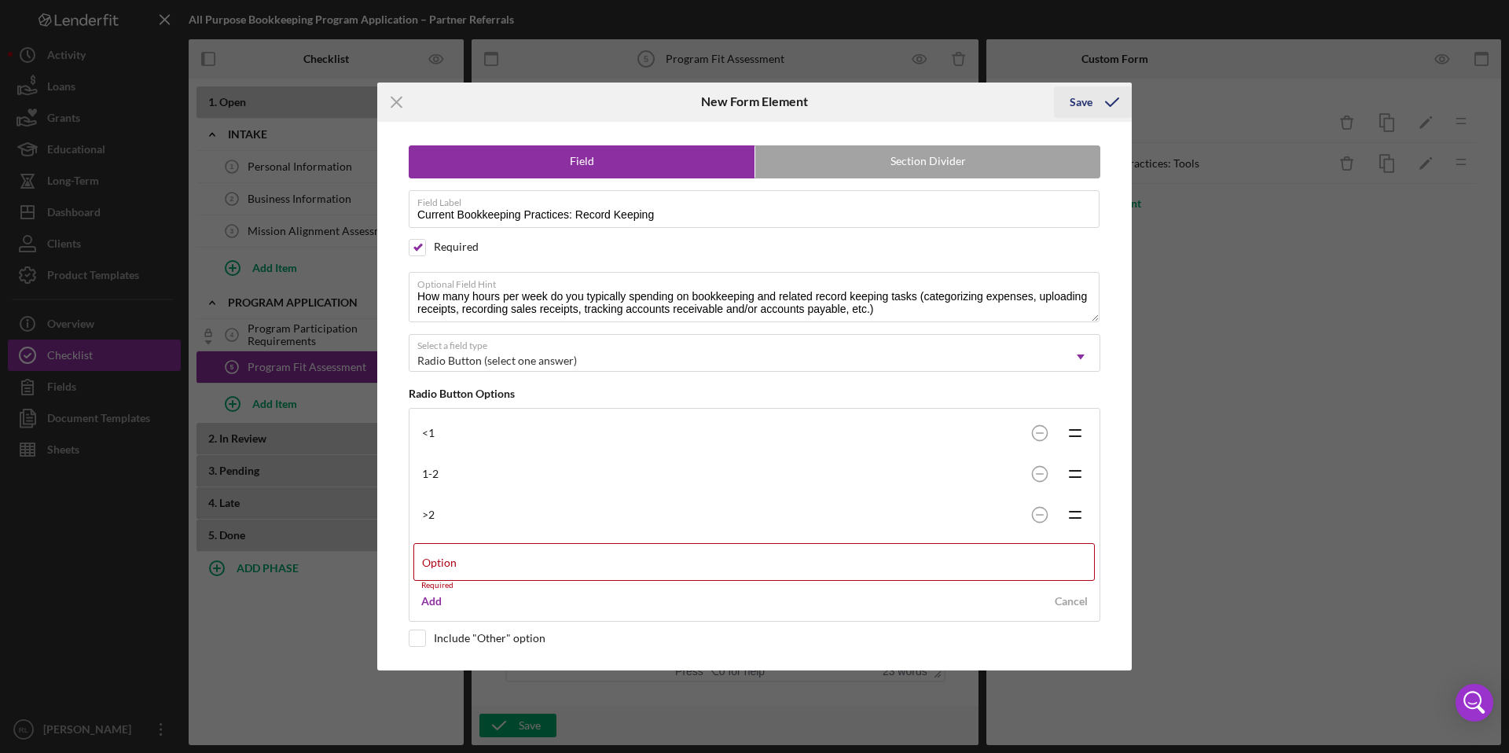
click at [1084, 99] on div "Icon/Menu Close New Form Element Save Field Section Divider Field Label Current…" at bounding box center [754, 376] width 1509 height 753
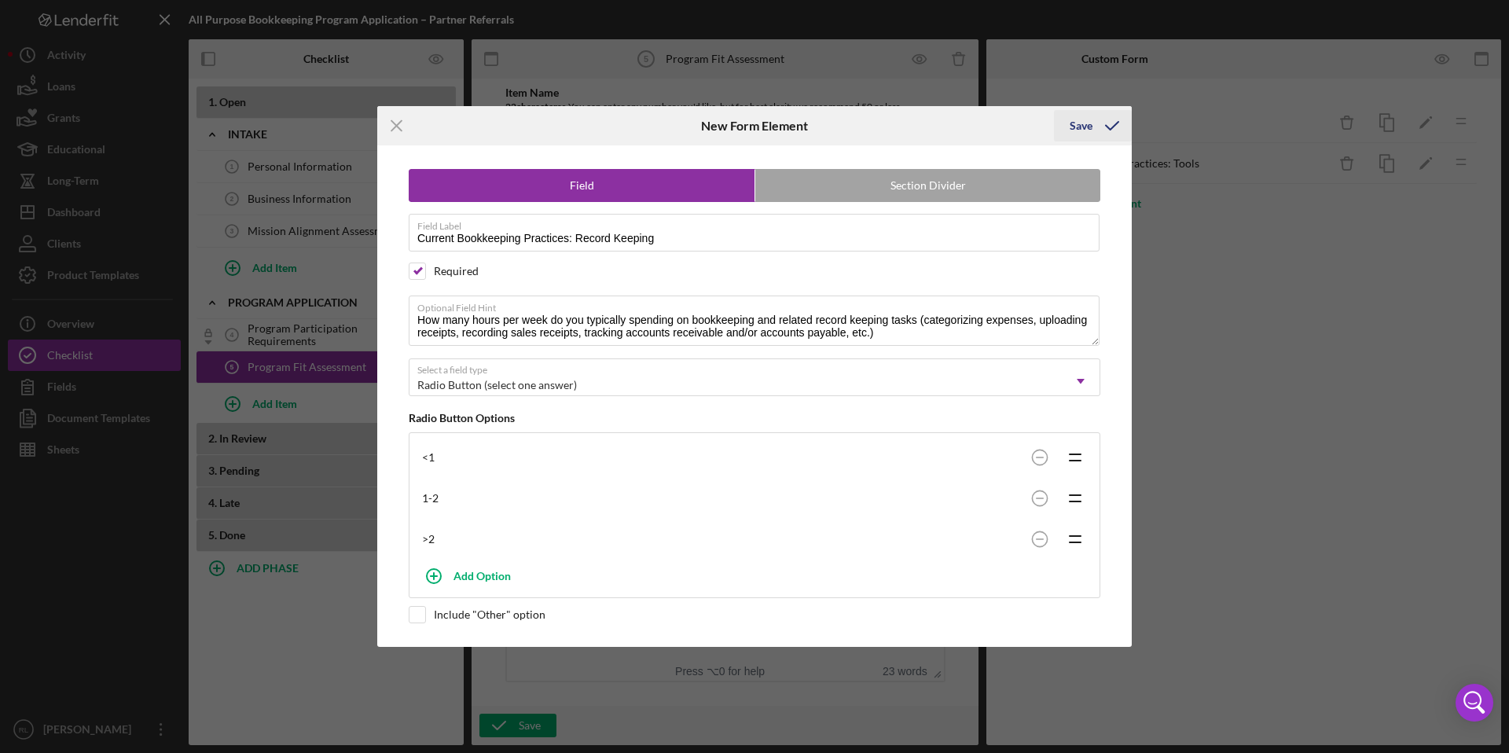
click at [1087, 129] on div "Save" at bounding box center [1081, 125] width 23 height 31
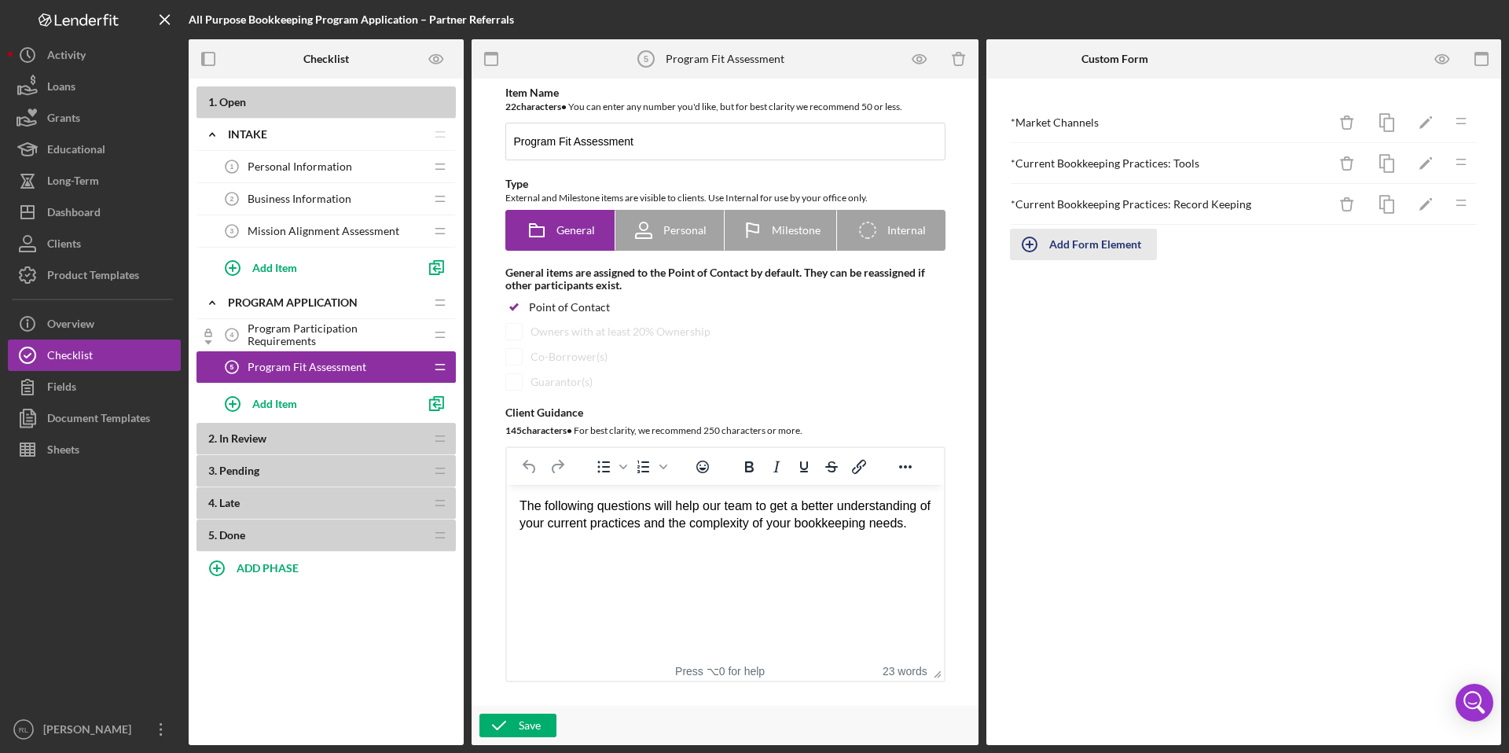
click at [1072, 242] on div "Add Form Element" at bounding box center [1096, 244] width 92 height 31
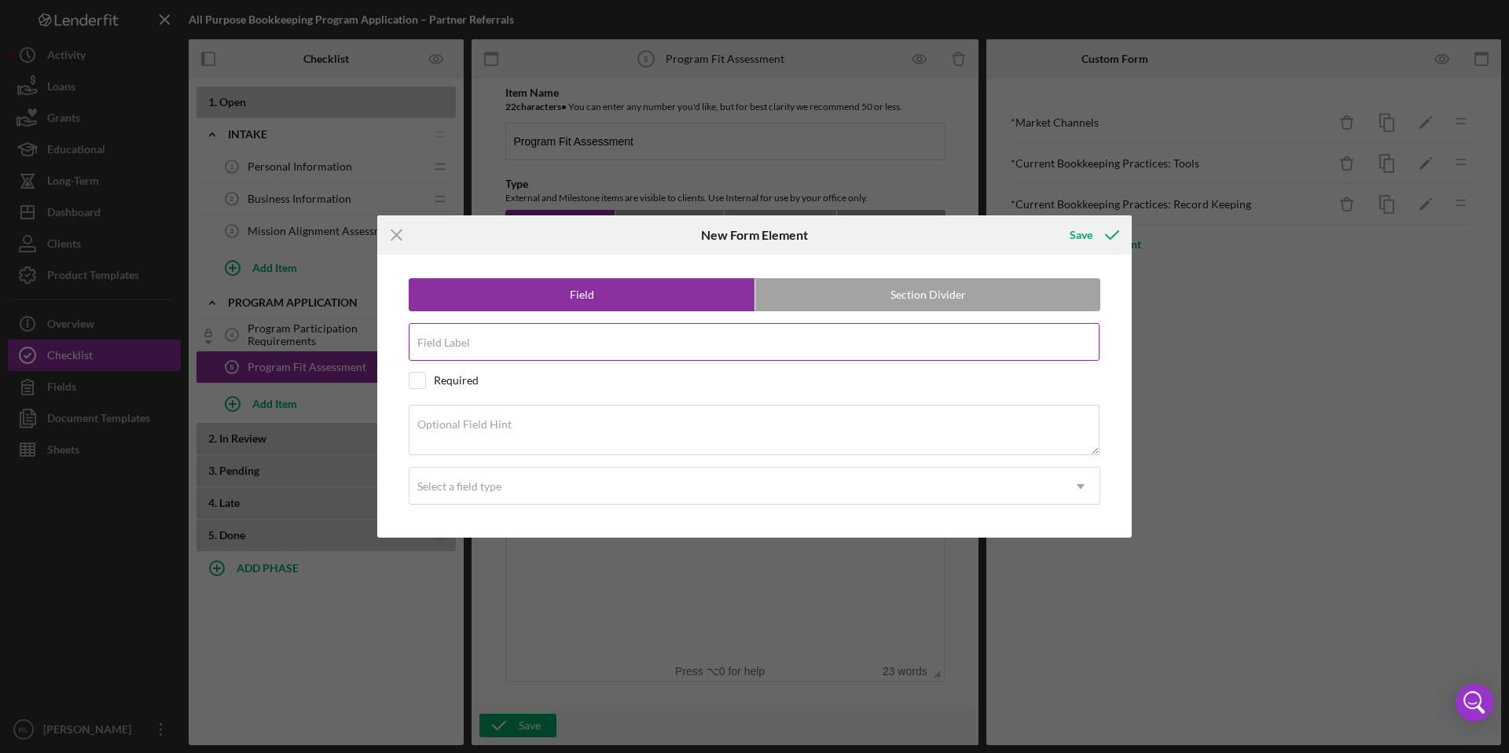
click at [492, 351] on input "Field Label" at bounding box center [754, 342] width 691 height 38
click at [442, 350] on input "Cashlow Questions" at bounding box center [754, 342] width 691 height 38
type input "Cashflow Questions"
click at [491, 428] on label "Optional Field Hint" at bounding box center [464, 424] width 94 height 13
click at [491, 428] on textarea "Optional Field Hint" at bounding box center [754, 430] width 691 height 50
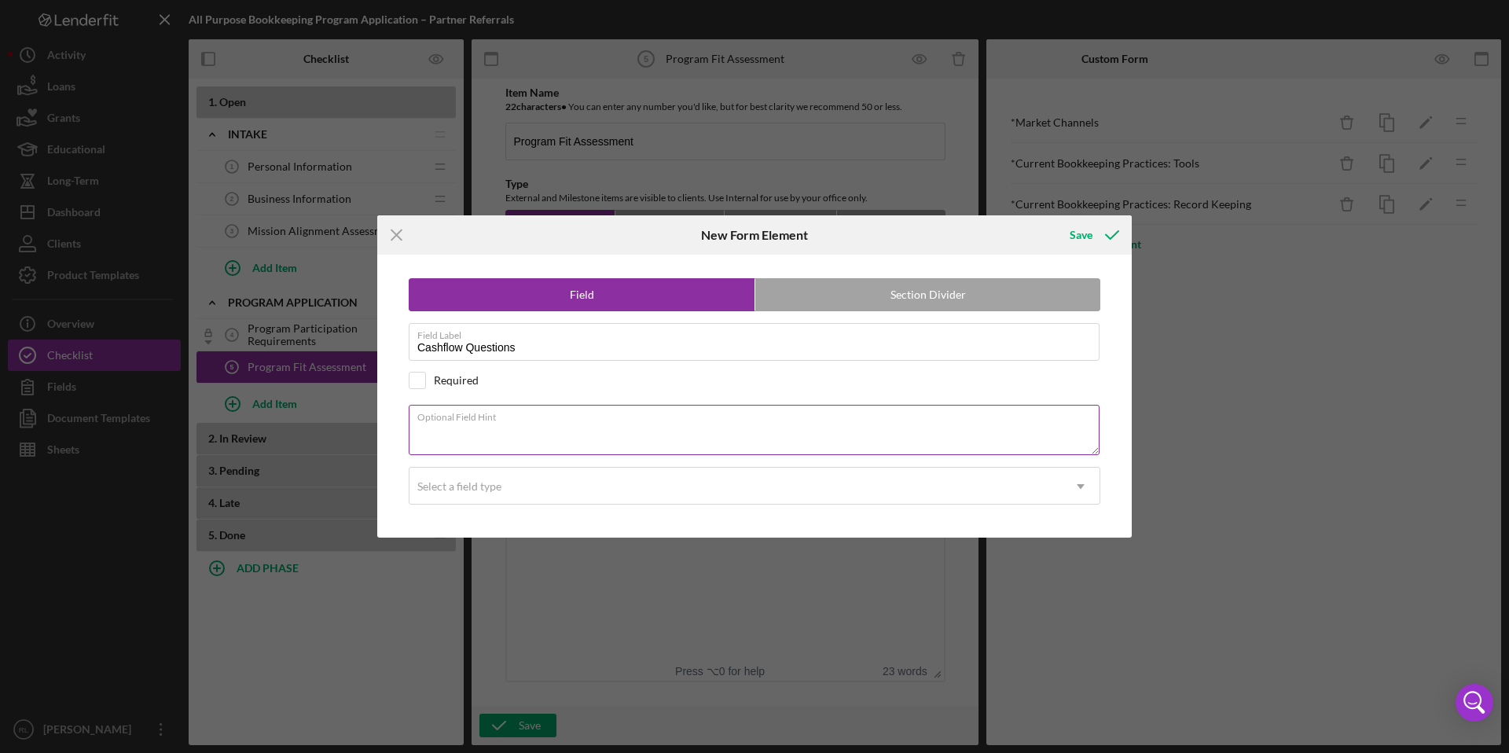
paste textarea "Cashflow Questions: Do you have any confusion about how money moves in and out …"
drag, startPoint x: 524, startPoint y: 432, endPoint x: 392, endPoint y: 435, distance: 131.3
click at [392, 435] on div "Field Section Divider Field Label Cashflow Questions Required Optional Field Hi…" at bounding box center [754, 396] width 739 height 283
type textarea "Do you have any confusion about how money moves in and out of your business?"
click at [535, 393] on div "Field Section Divider Field Label Cashflow Questions Required Optional Field Hi…" at bounding box center [754, 396] width 739 height 283
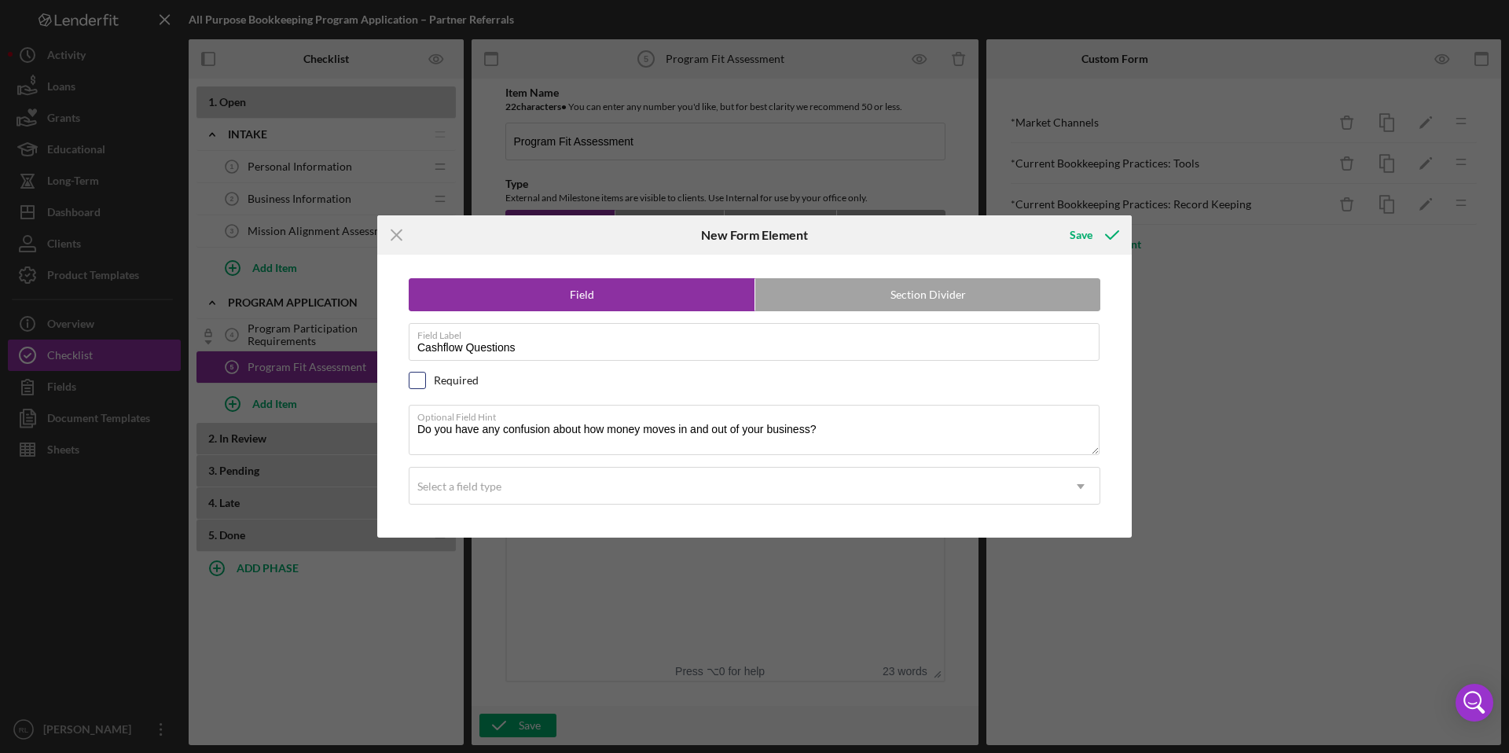
click at [418, 378] on input "checkbox" at bounding box center [418, 381] width 16 height 16
checkbox input "true"
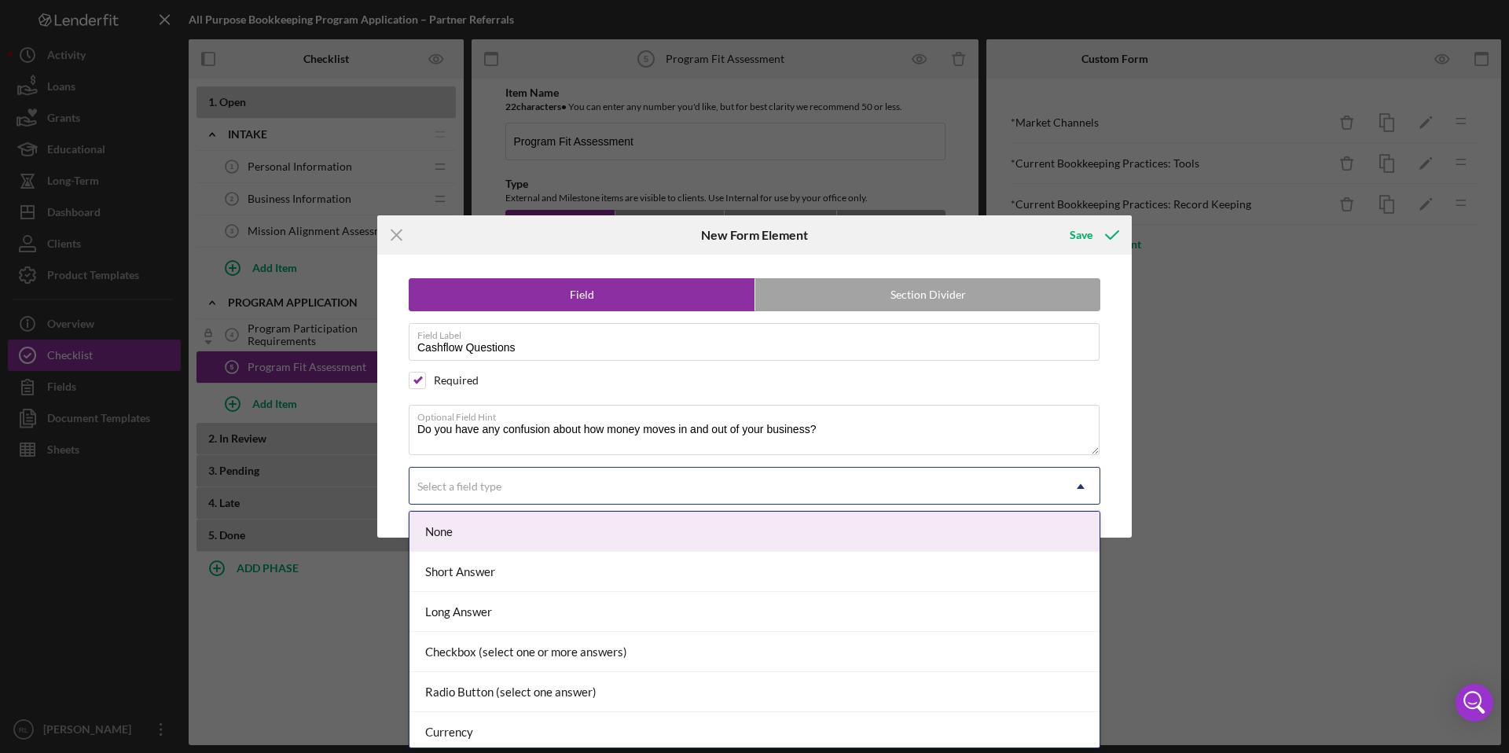
click at [549, 491] on div "Select a field type" at bounding box center [736, 487] width 653 height 36
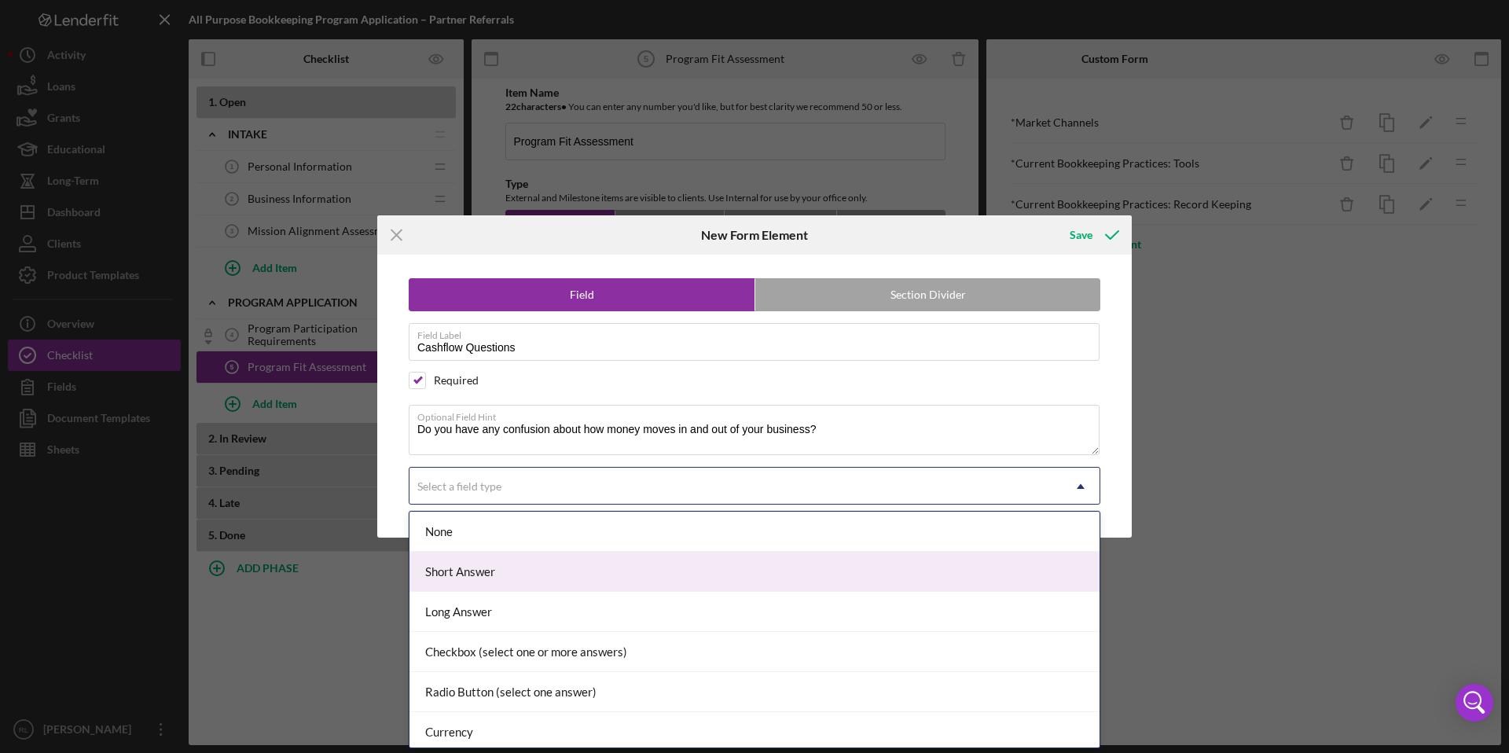
click at [542, 583] on div "Short Answer" at bounding box center [755, 572] width 690 height 40
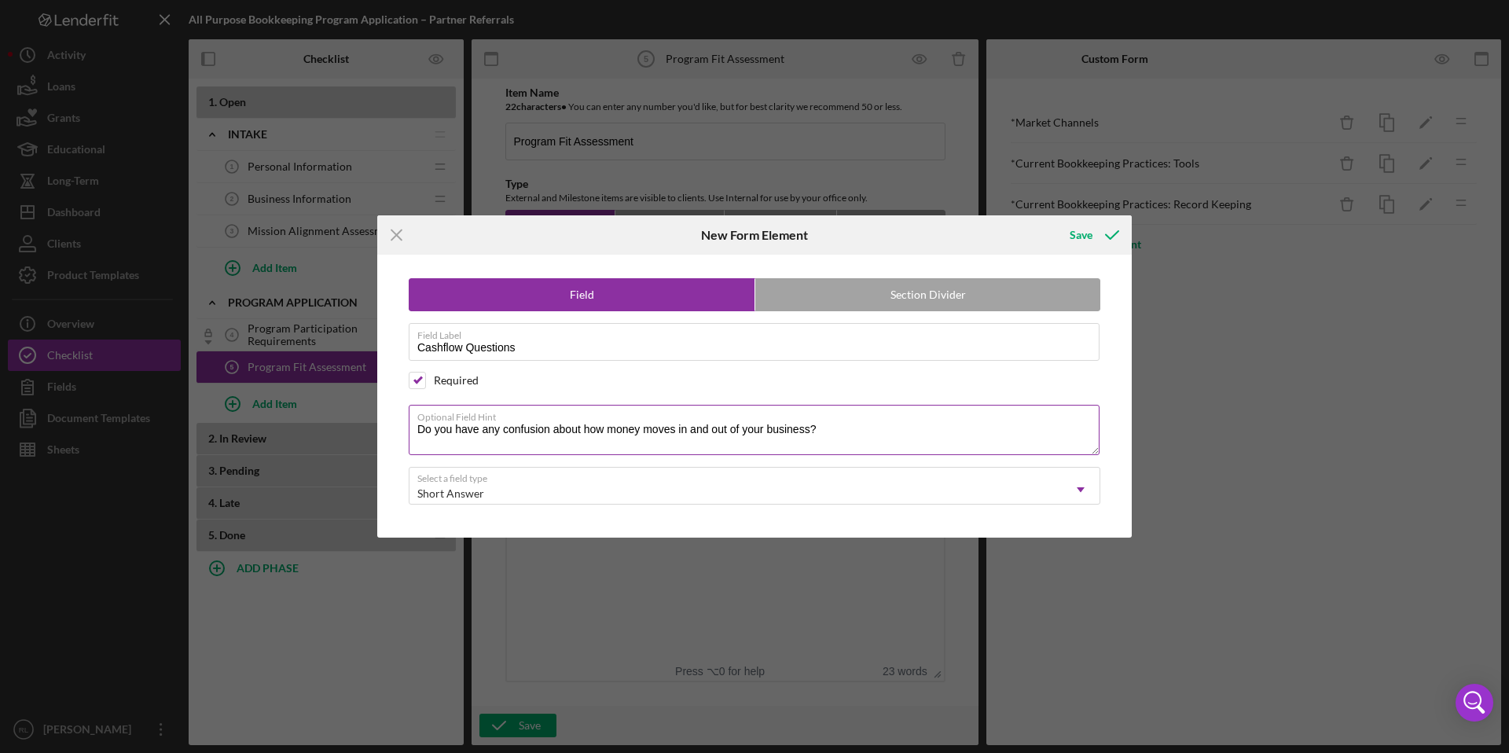
click at [545, 439] on textarea "Do you have any confusion about how money moves in and out of your business?" at bounding box center [754, 430] width 691 height 50
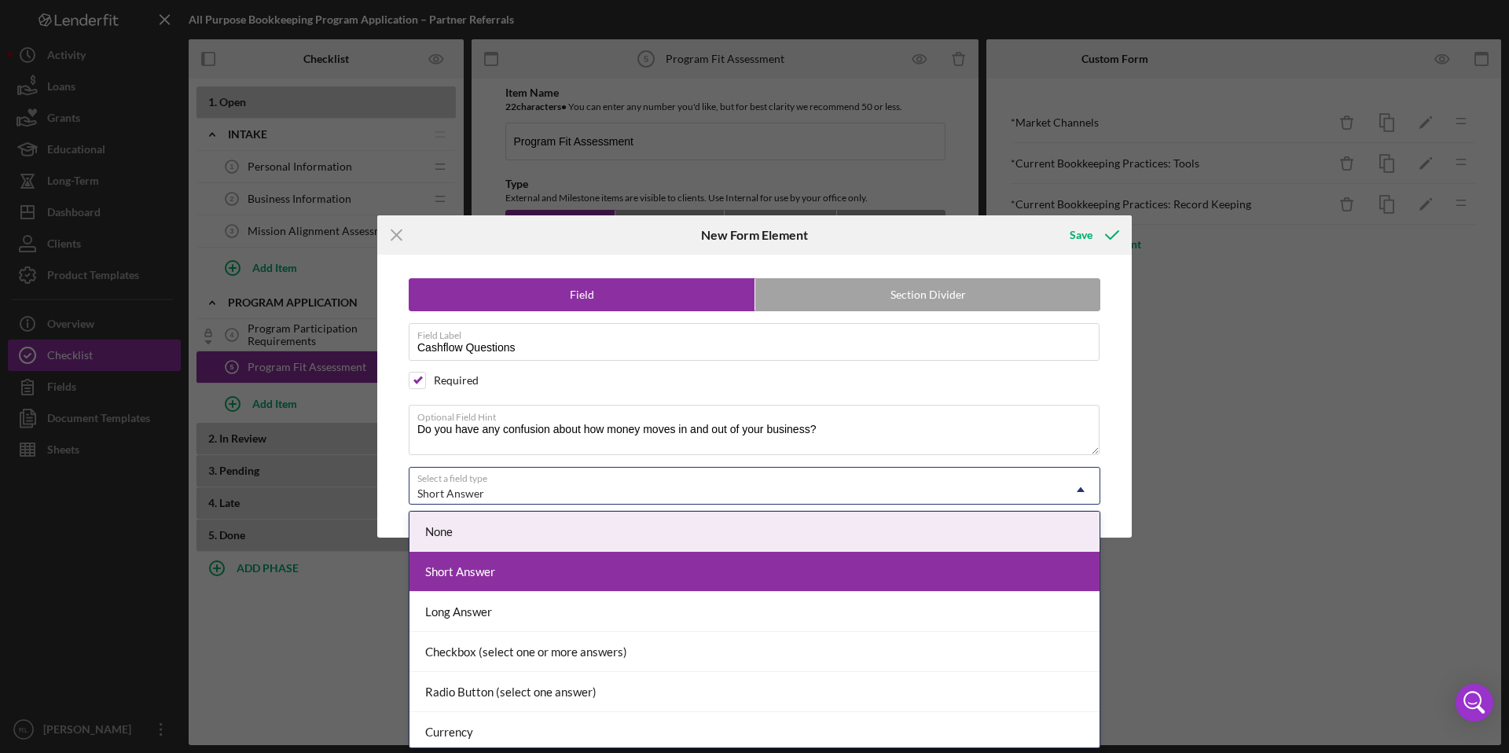
click at [501, 494] on div "Short Answer" at bounding box center [736, 494] width 653 height 36
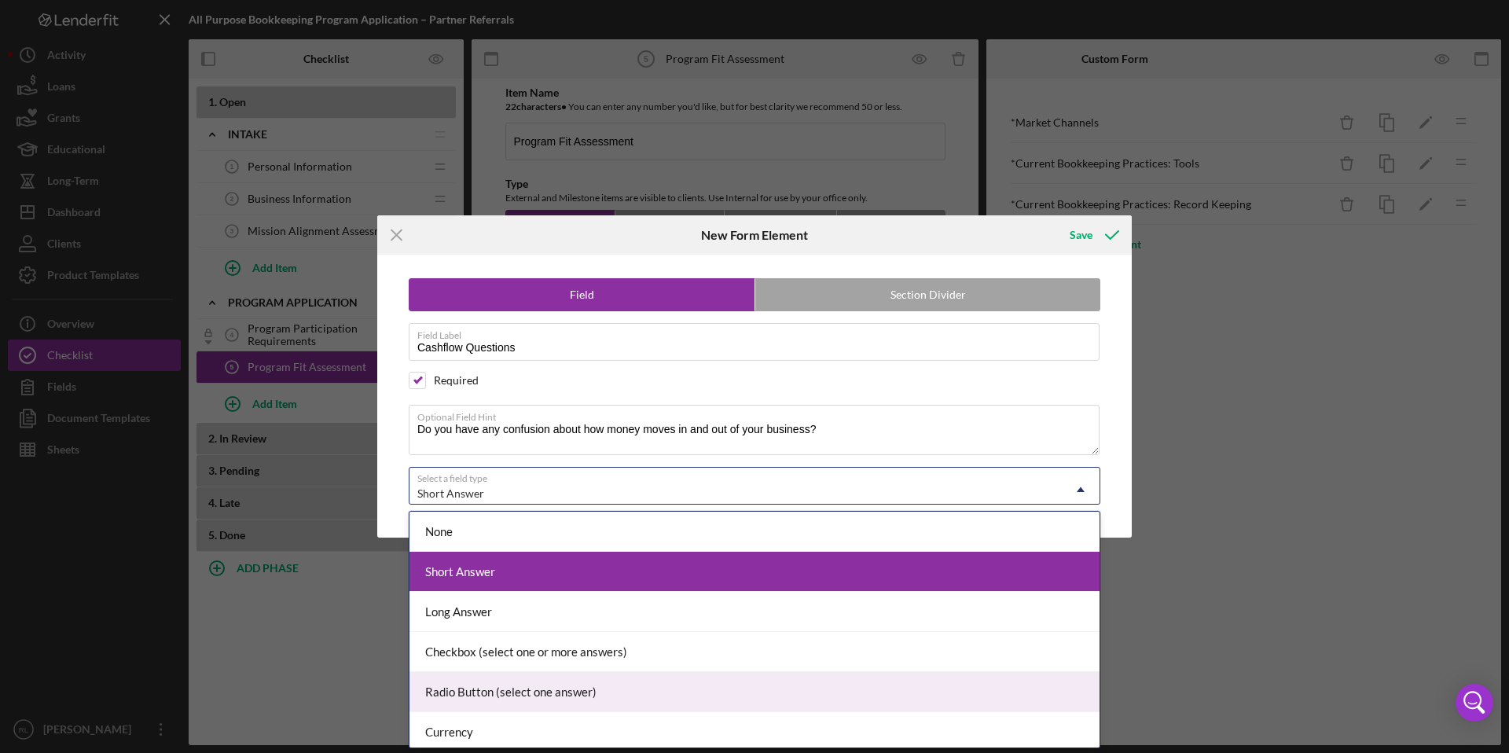
click at [527, 697] on div "Radio Button (select one answer)" at bounding box center [755, 692] width 690 height 40
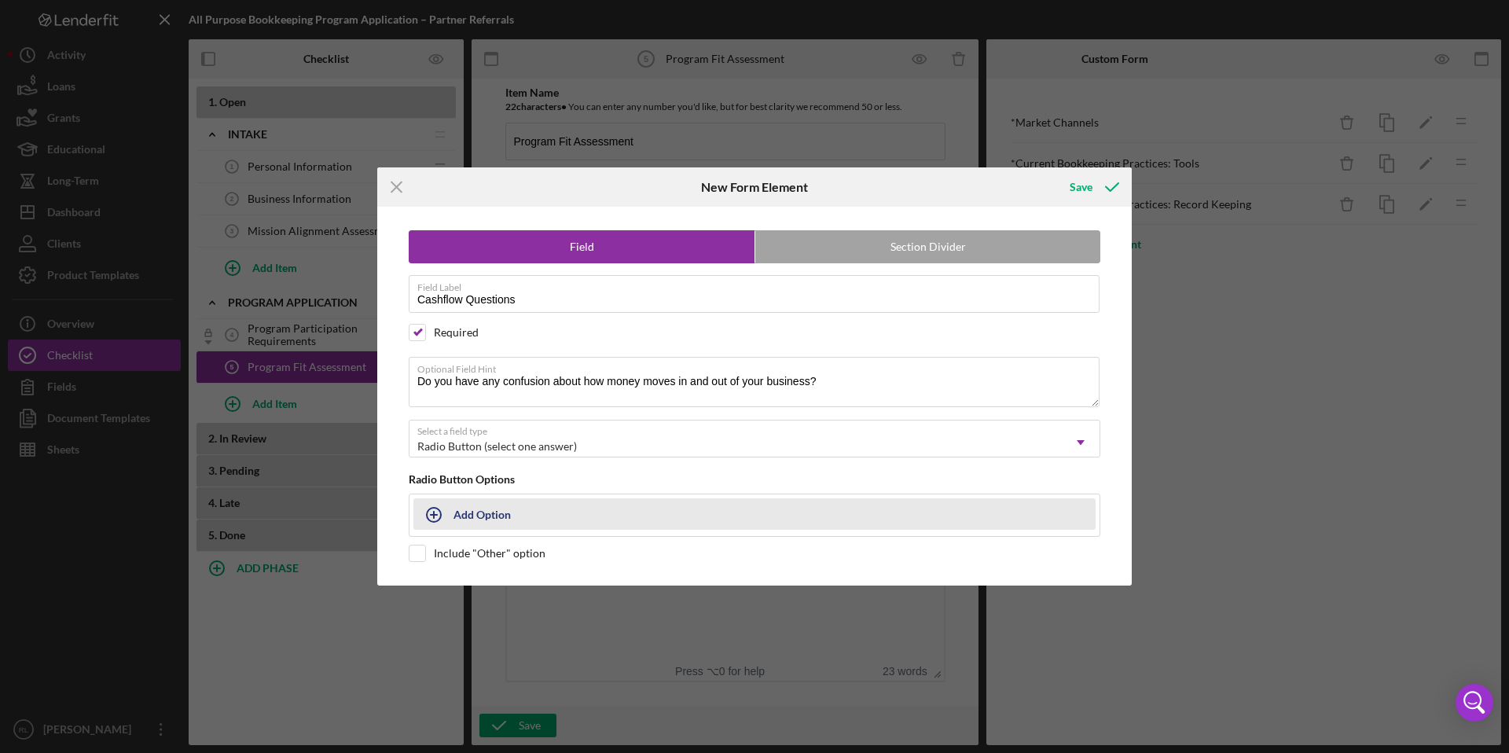
click at [515, 514] on button "Add Option" at bounding box center [755, 513] width 682 height 31
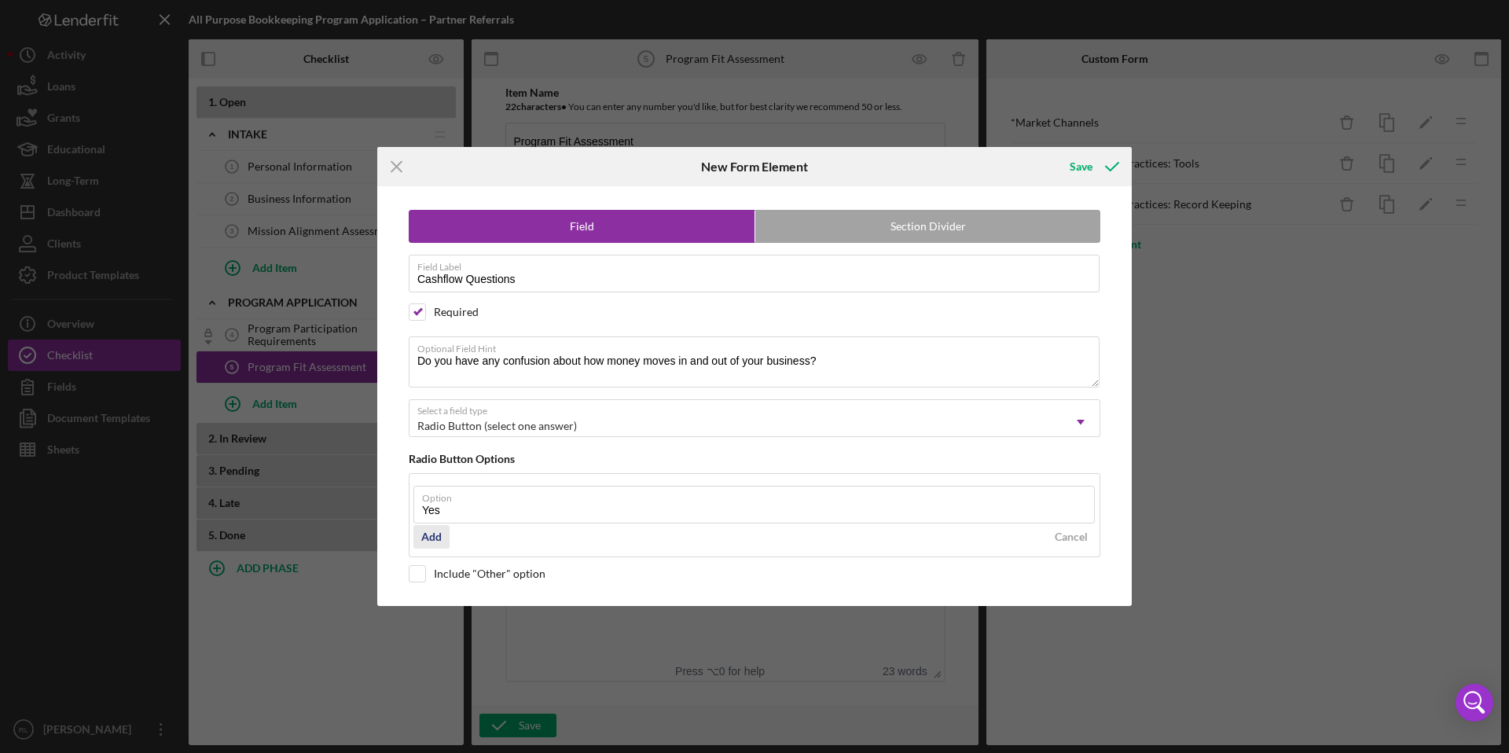
type input "Yes"
click at [428, 535] on div "Add" at bounding box center [431, 537] width 20 height 24
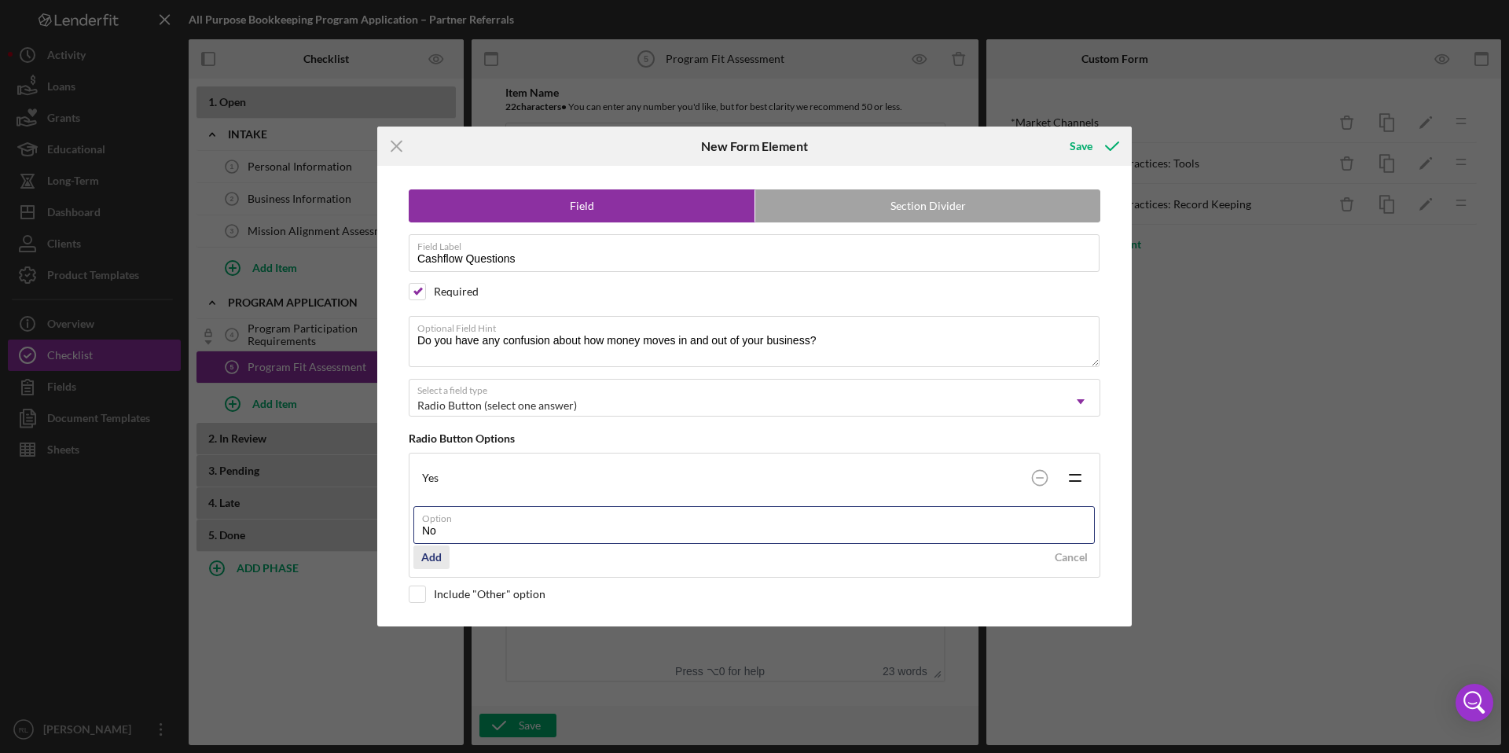
type input "No"
click at [426, 564] on div "Add" at bounding box center [431, 558] width 20 height 24
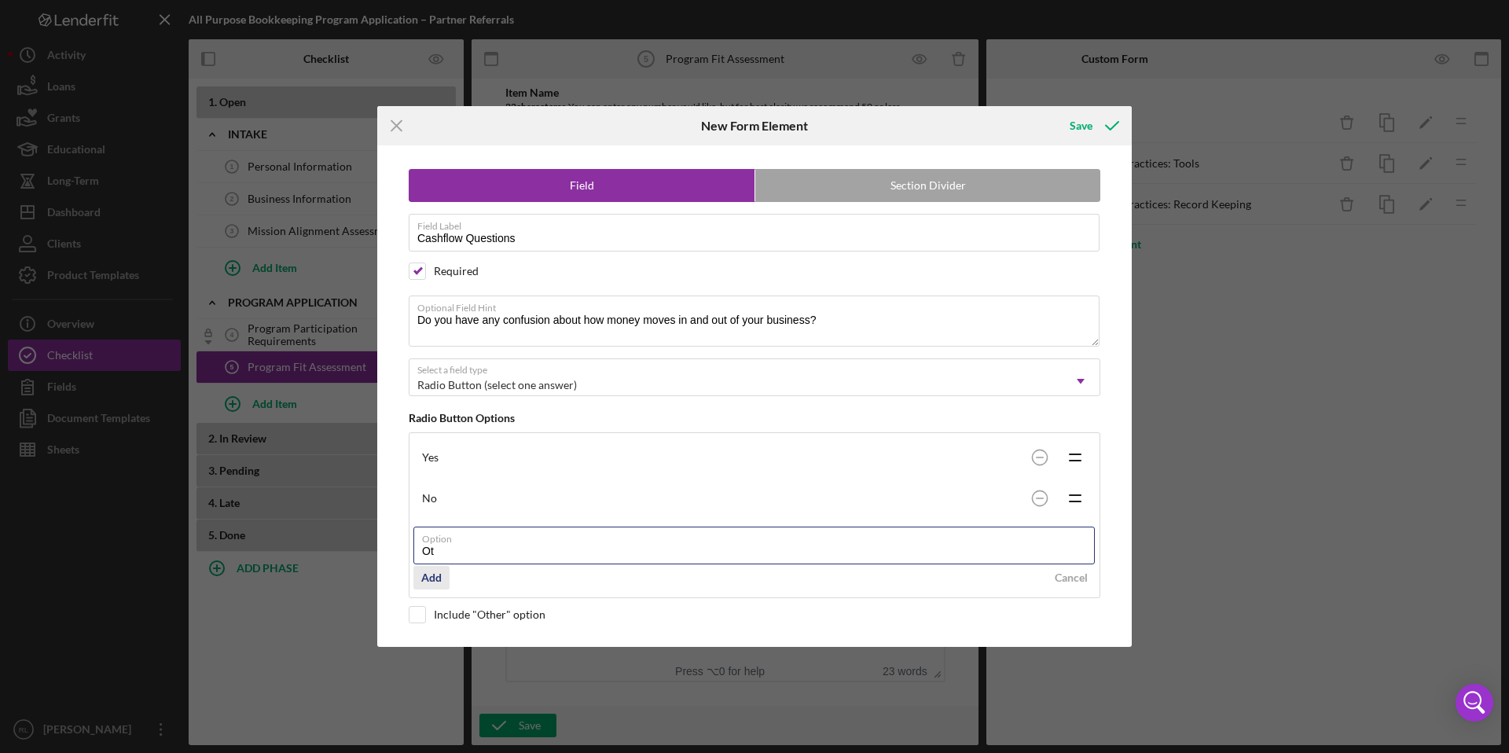
type input "O"
click at [424, 620] on div "Field Section Divider Field Label Cashflow Questions Required Optional Field Hi…" at bounding box center [754, 395] width 739 height 501
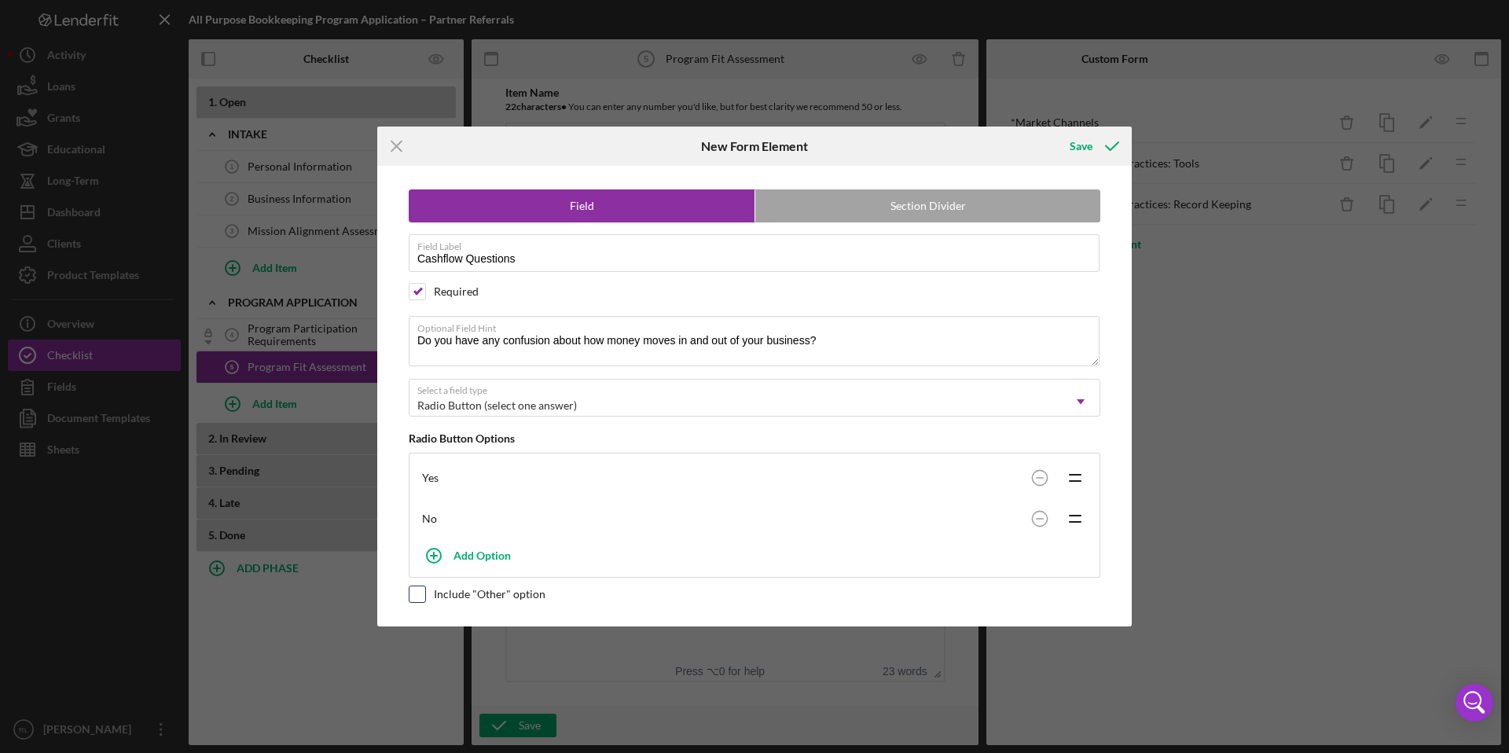
click at [415, 600] on input "checkbox" at bounding box center [418, 594] width 16 height 16
checkbox input "true"
click at [1099, 144] on icon "submit" at bounding box center [1112, 146] width 39 height 39
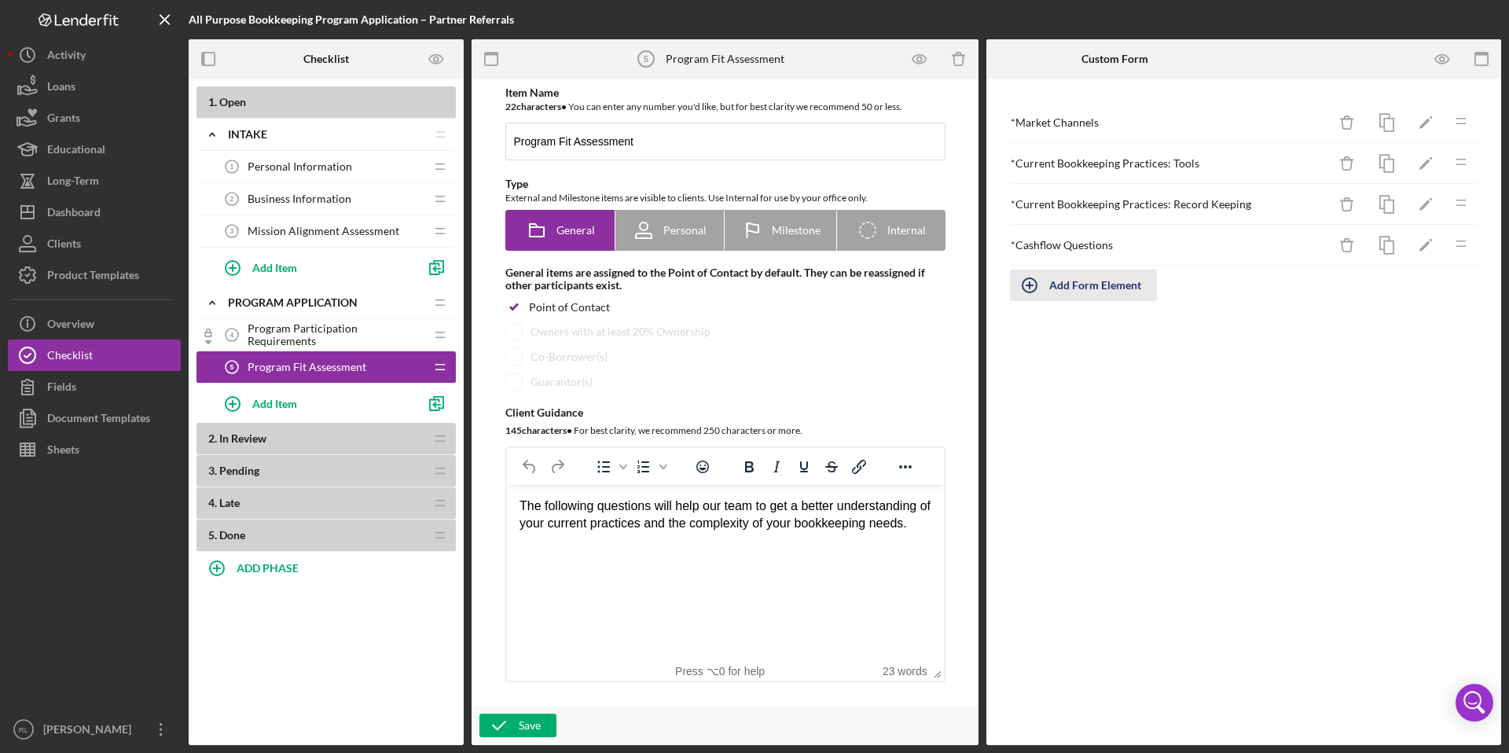
click at [1092, 280] on div "Add Form Element" at bounding box center [1096, 285] width 92 height 31
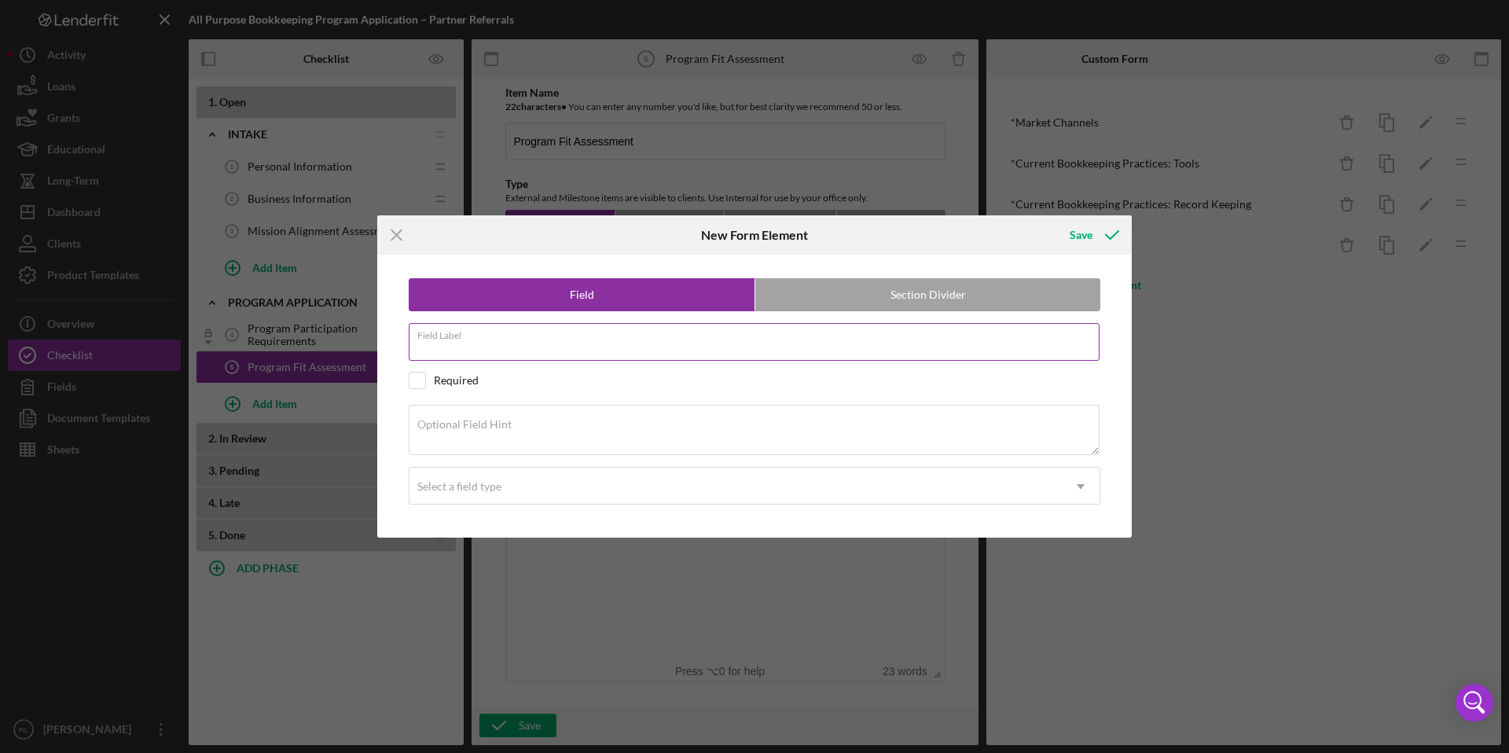
click at [688, 344] on input "Field Label" at bounding box center [754, 342] width 691 height 38
type input "Program Commitment"
click at [678, 414] on div "Optional Field Hint" at bounding box center [755, 431] width 692 height 53
paste textarea "Program Commitment: The businesses who will get the most out of this program ar…"
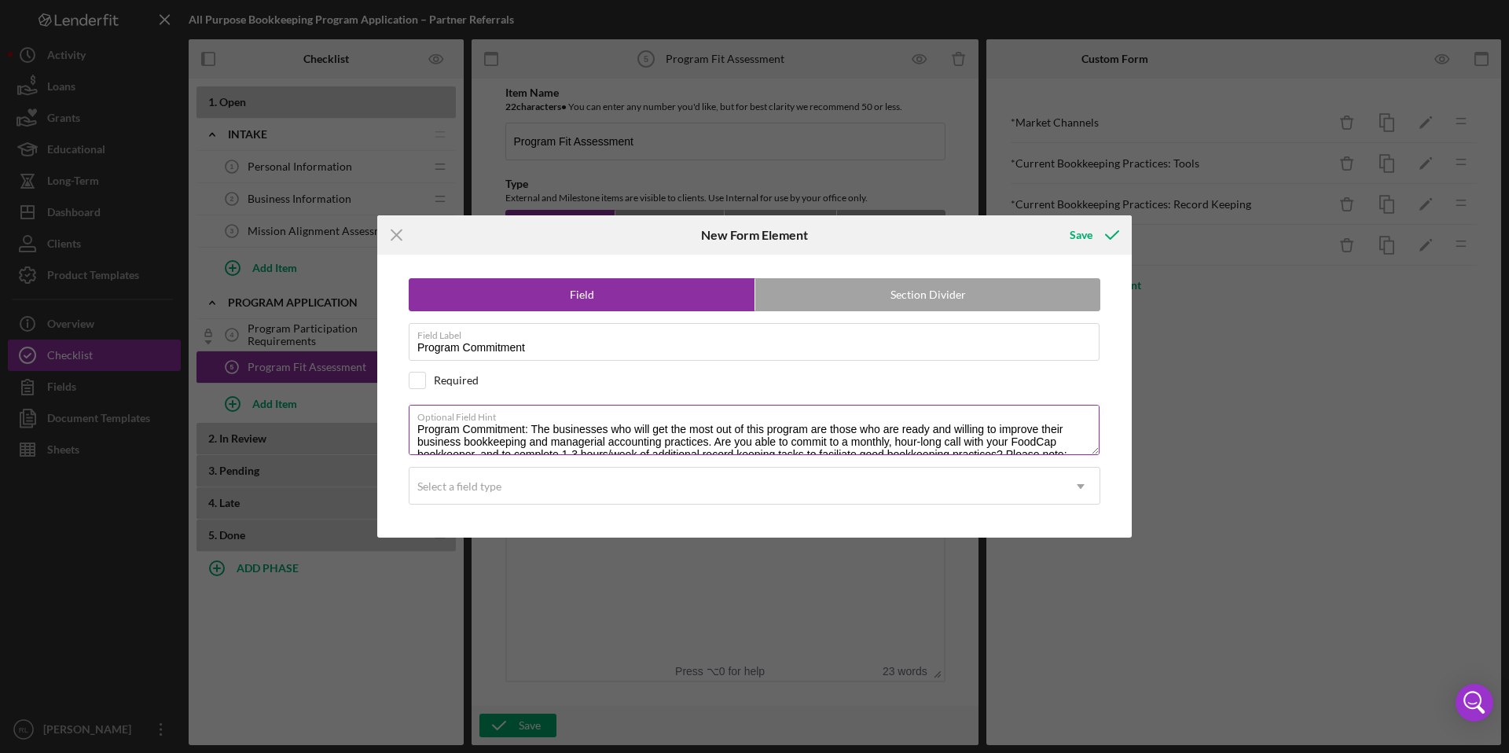
scroll to position [20, 0]
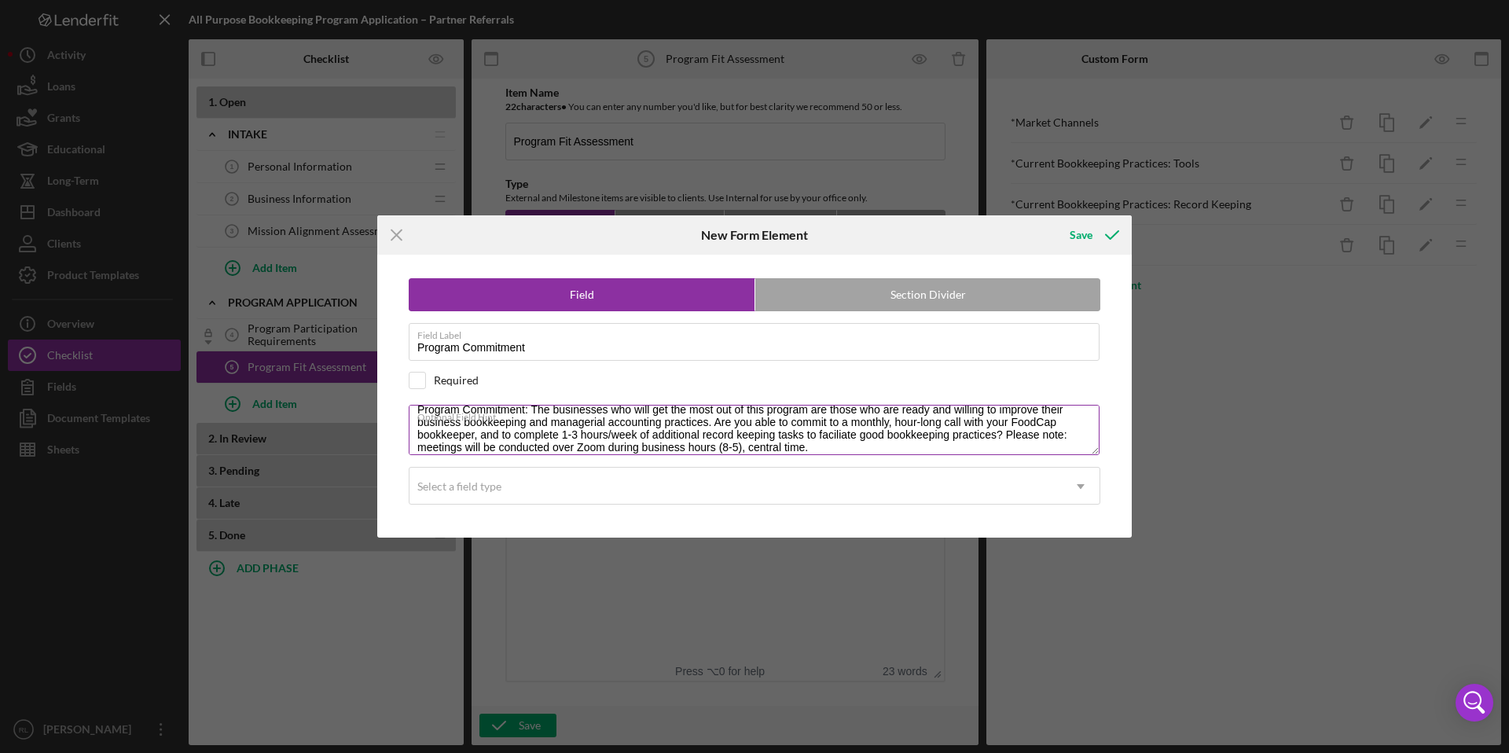
click at [531, 413] on label "Optional Field Hint" at bounding box center [758, 414] width 682 height 17
click at [531, 413] on textarea "Program Commitment: The businesses who will get the most out of this program ar…" at bounding box center [754, 430] width 691 height 50
drag, startPoint x: 528, startPoint y: 411, endPoint x: 458, endPoint y: 408, distance: 70.0
click at [458, 408] on label "Optional Field Hint" at bounding box center [758, 414] width 682 height 17
click at [458, 408] on textarea "Program Commitment: The businesses who will get the most out of this program ar…" at bounding box center [754, 430] width 691 height 50
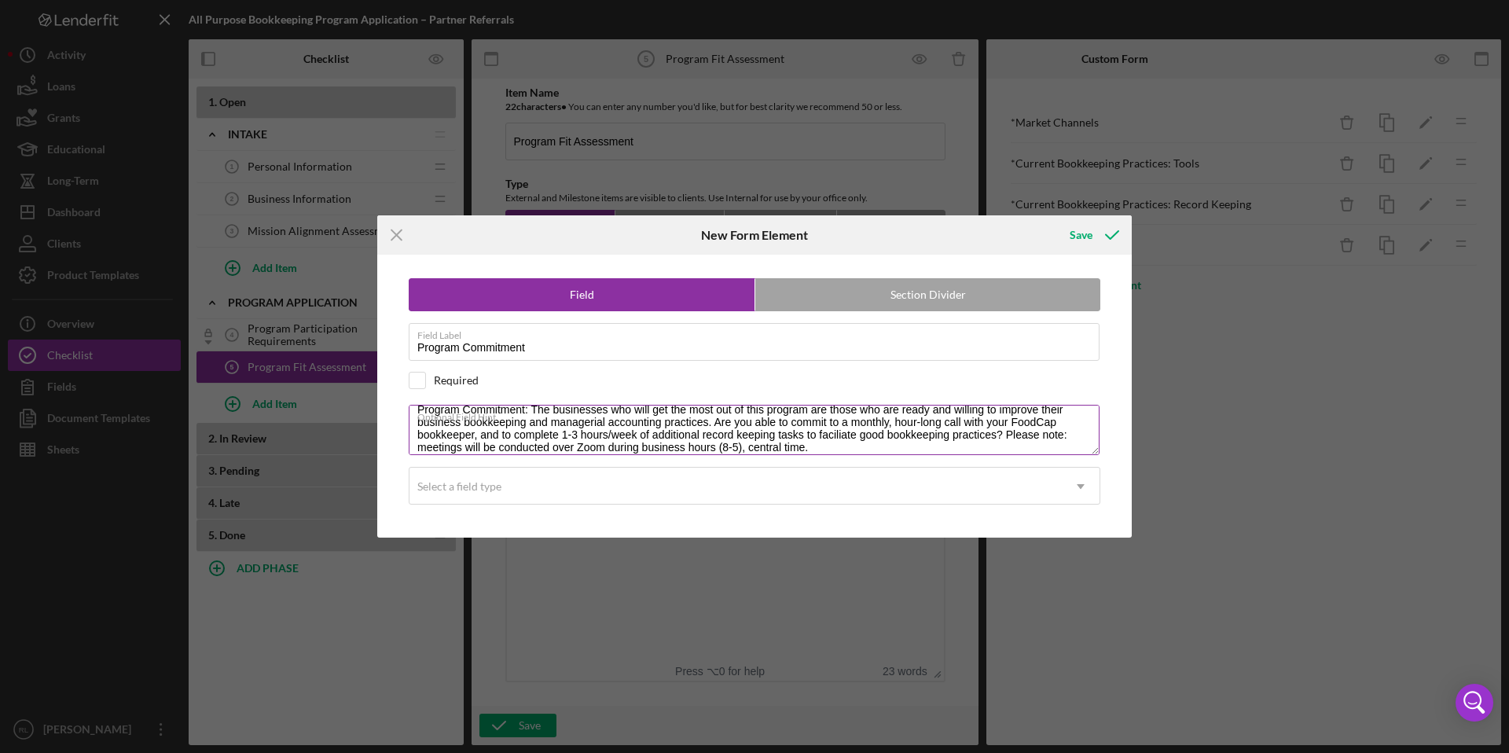
click at [542, 417] on label "Optional Field Hint" at bounding box center [758, 414] width 682 height 17
click at [542, 417] on textarea "Program Commitment: The businesses who will get the most out of this program ar…" at bounding box center [754, 430] width 691 height 50
click at [534, 411] on label "Optional Field Hint" at bounding box center [758, 414] width 682 height 17
click at [534, 411] on textarea "Program Commitment: The businesses who will get the most out of this program ar…" at bounding box center [754, 430] width 691 height 50
click at [531, 410] on label "Optional Field Hint" at bounding box center [758, 414] width 682 height 17
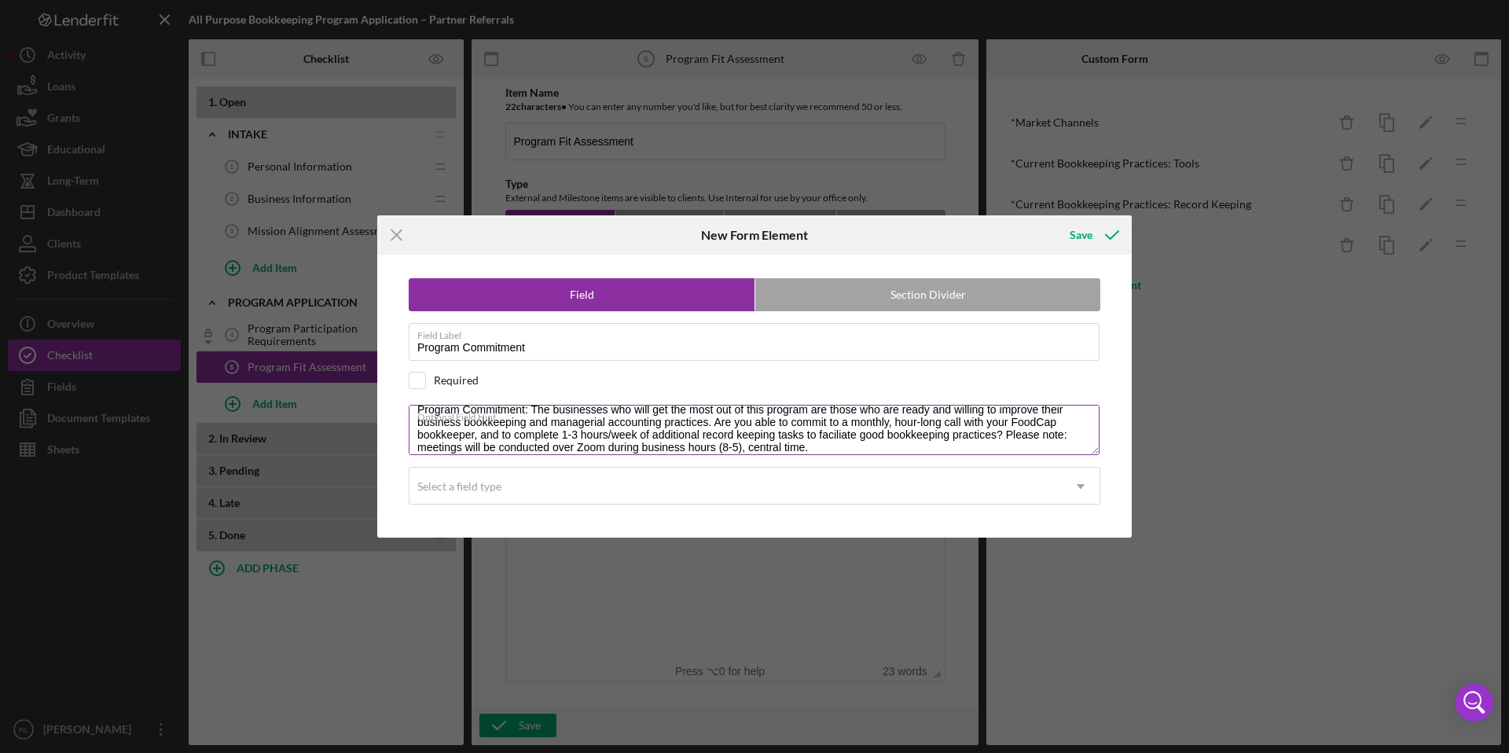
click at [531, 410] on textarea "Program Commitment: The businesses who will get the most out of this program ar…" at bounding box center [754, 430] width 691 height 50
click at [531, 410] on label "Optional Field Hint" at bounding box center [758, 414] width 682 height 17
click at [531, 410] on textarea "Program Commitment: The businesses who will get the most out of this program ar…" at bounding box center [754, 430] width 691 height 50
click at [531, 410] on label "Optional Field Hint" at bounding box center [758, 414] width 682 height 17
click at [531, 410] on textarea "Program Commitment: The businesses who will get the most out of this program ar…" at bounding box center [754, 430] width 691 height 50
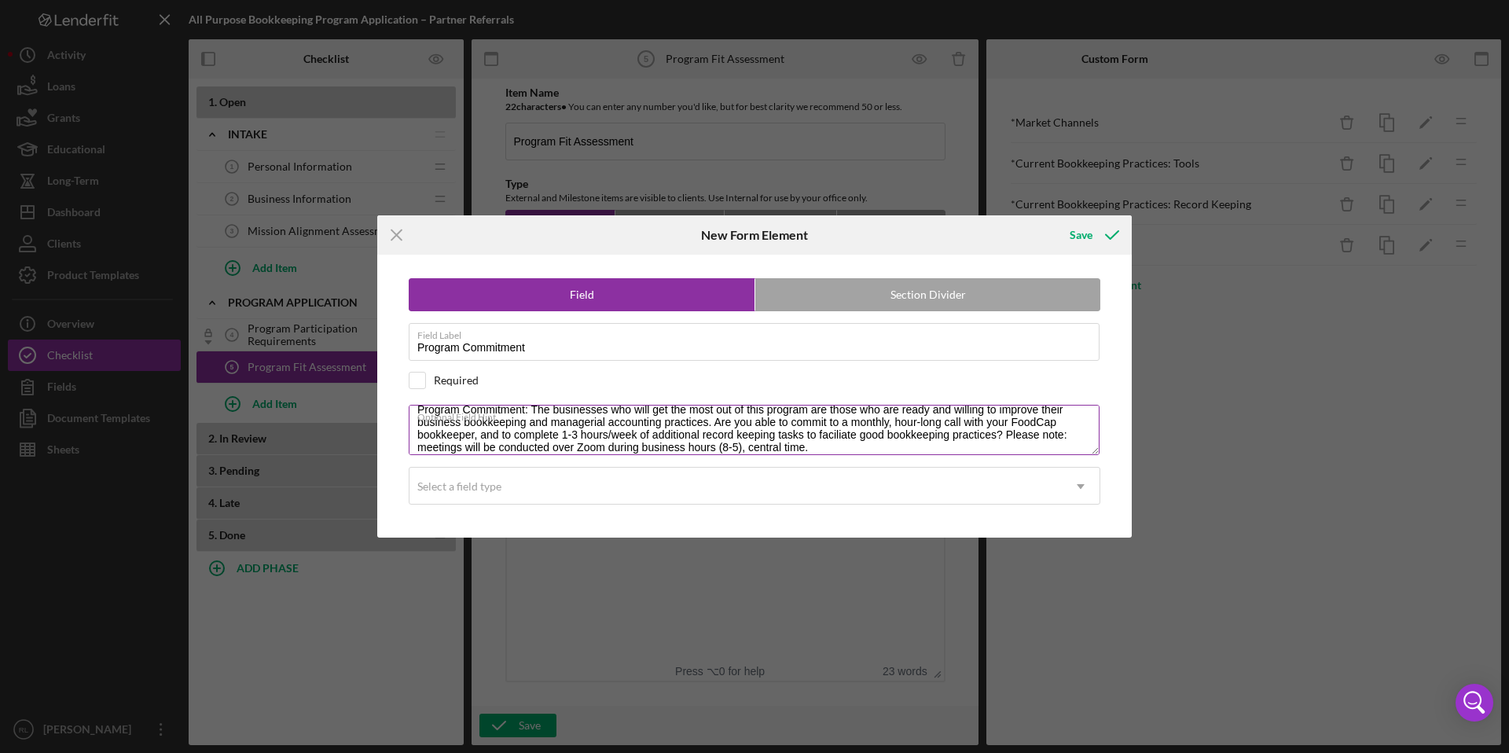
scroll to position [25, 0]
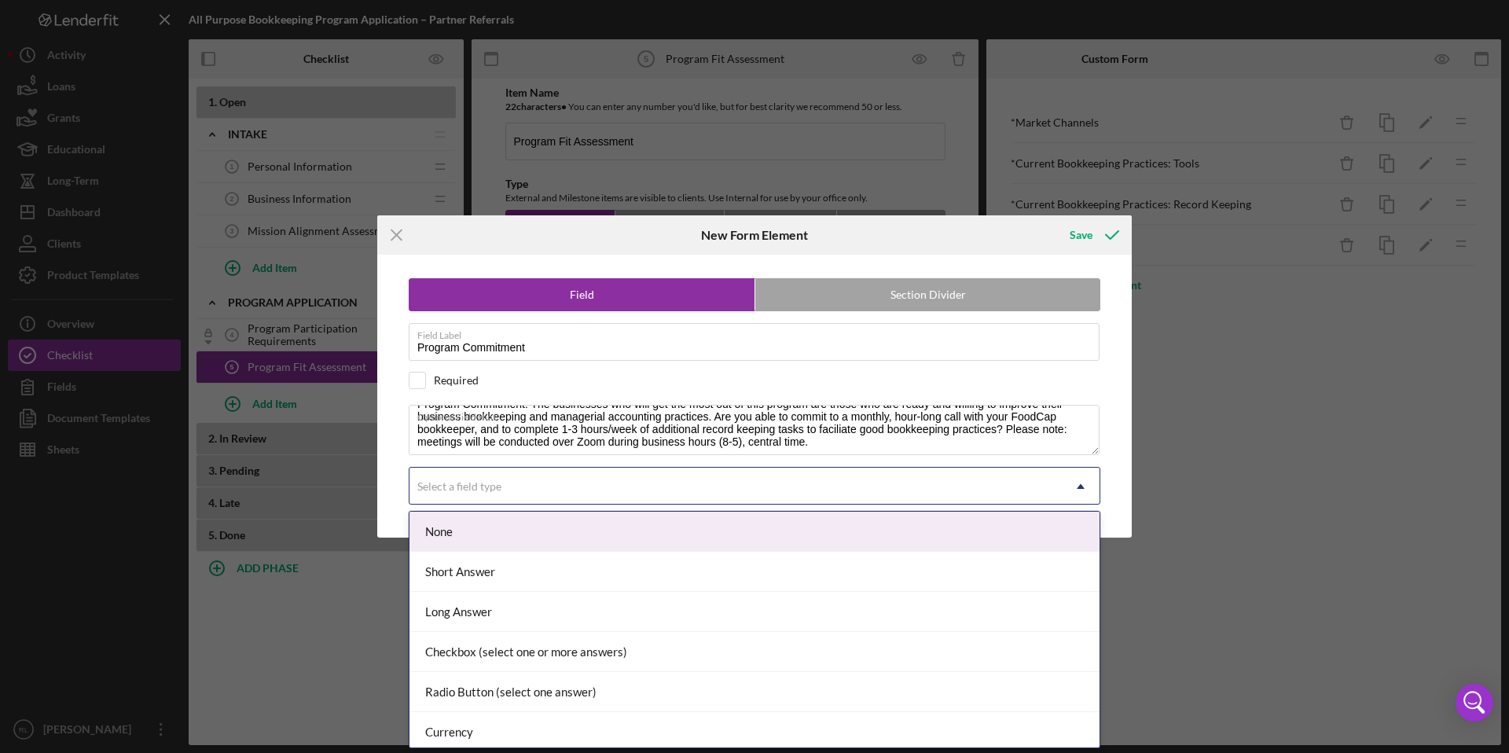
click at [568, 498] on div "Select a field type" at bounding box center [736, 487] width 653 height 36
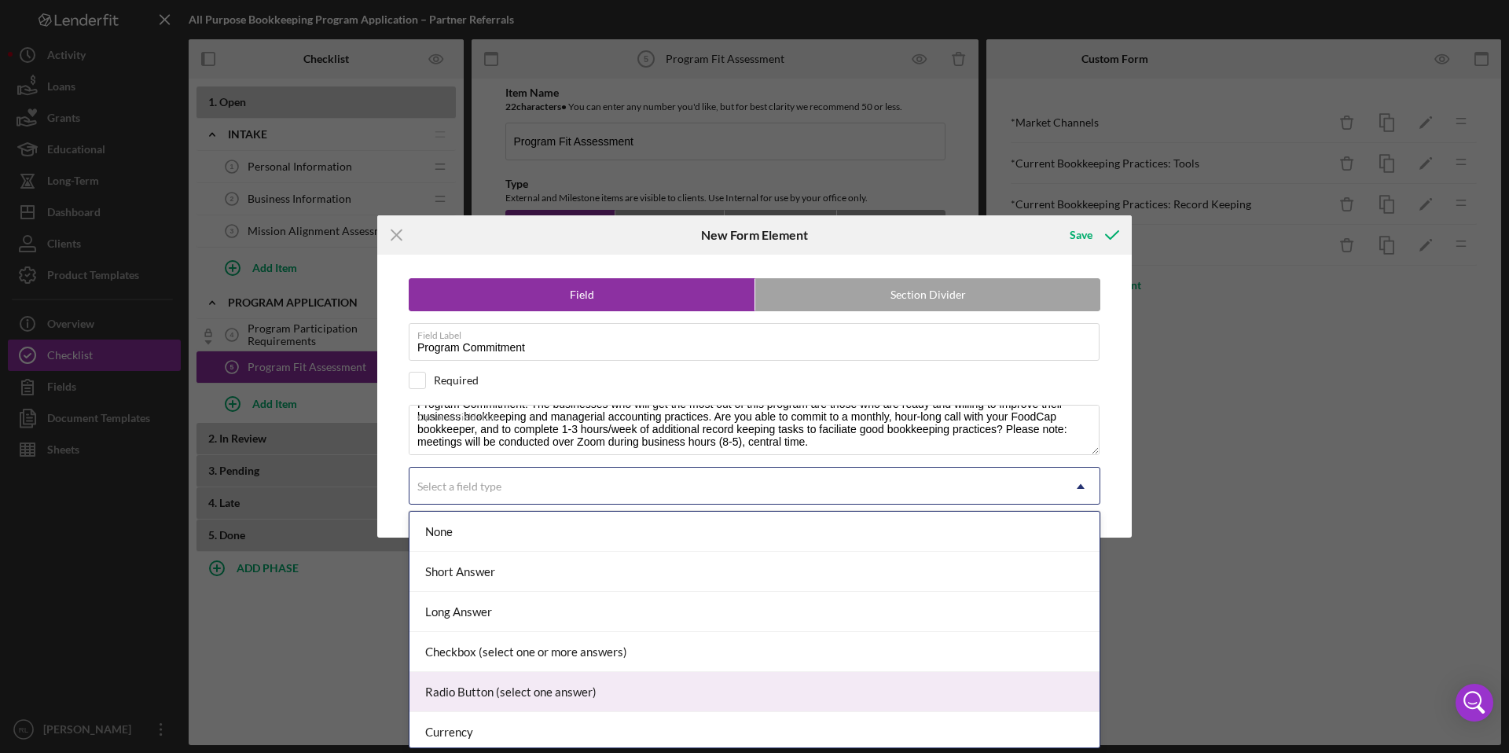
click at [553, 681] on div "Radio Button (select one answer)" at bounding box center [755, 692] width 690 height 40
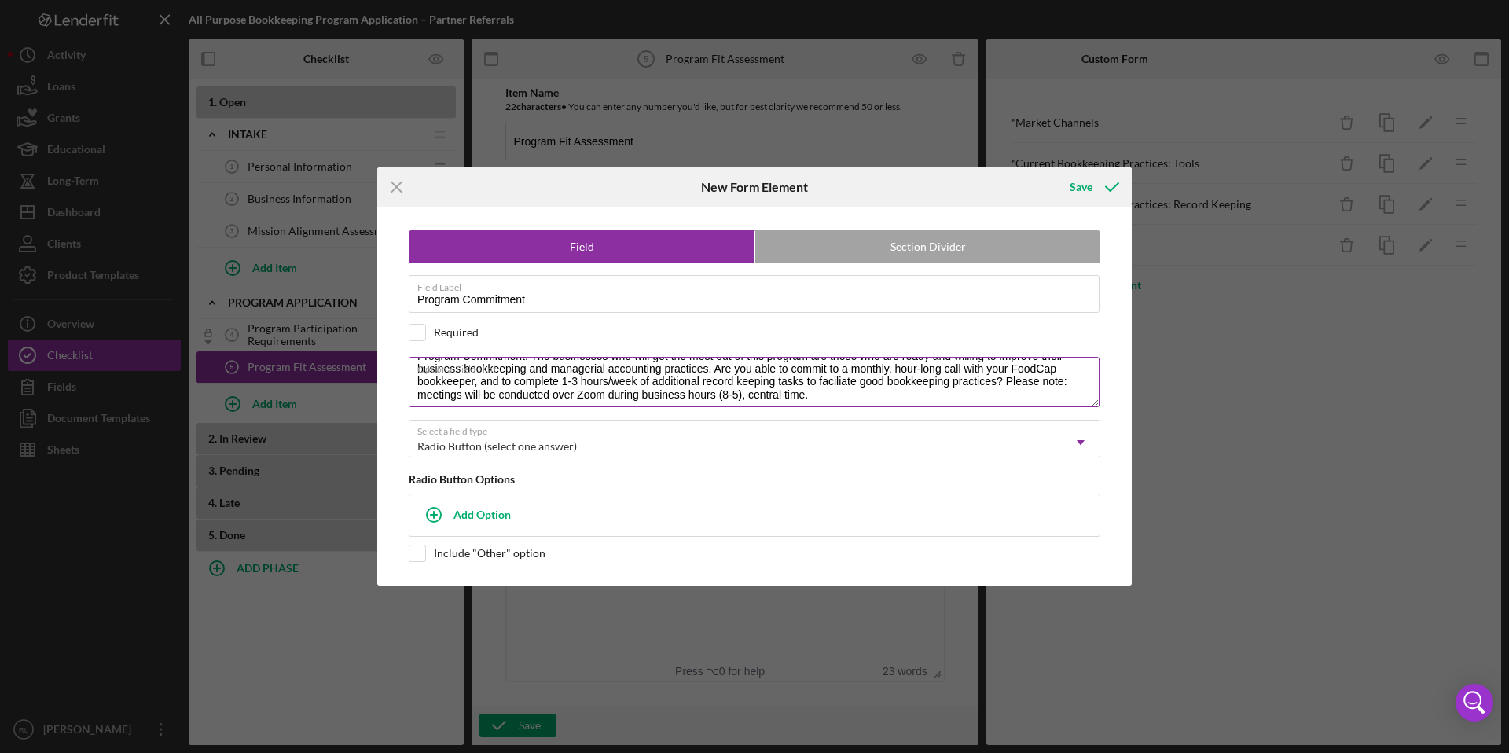
click at [532, 386] on textarea "Program Commitment: The businesses who will get the most out of this program ar…" at bounding box center [754, 382] width 691 height 50
click at [483, 369] on label "Optional Field Hint" at bounding box center [758, 366] width 682 height 17
click at [483, 369] on textarea "Program Commitment: The businesses who will get the most out of this program ar…" at bounding box center [754, 382] width 691 height 50
click at [491, 361] on label "Optional Field Hint" at bounding box center [758, 366] width 682 height 17
click at [491, 361] on textarea "Program Commitment: The businesses who will get the most out of this program ar…" at bounding box center [754, 382] width 691 height 50
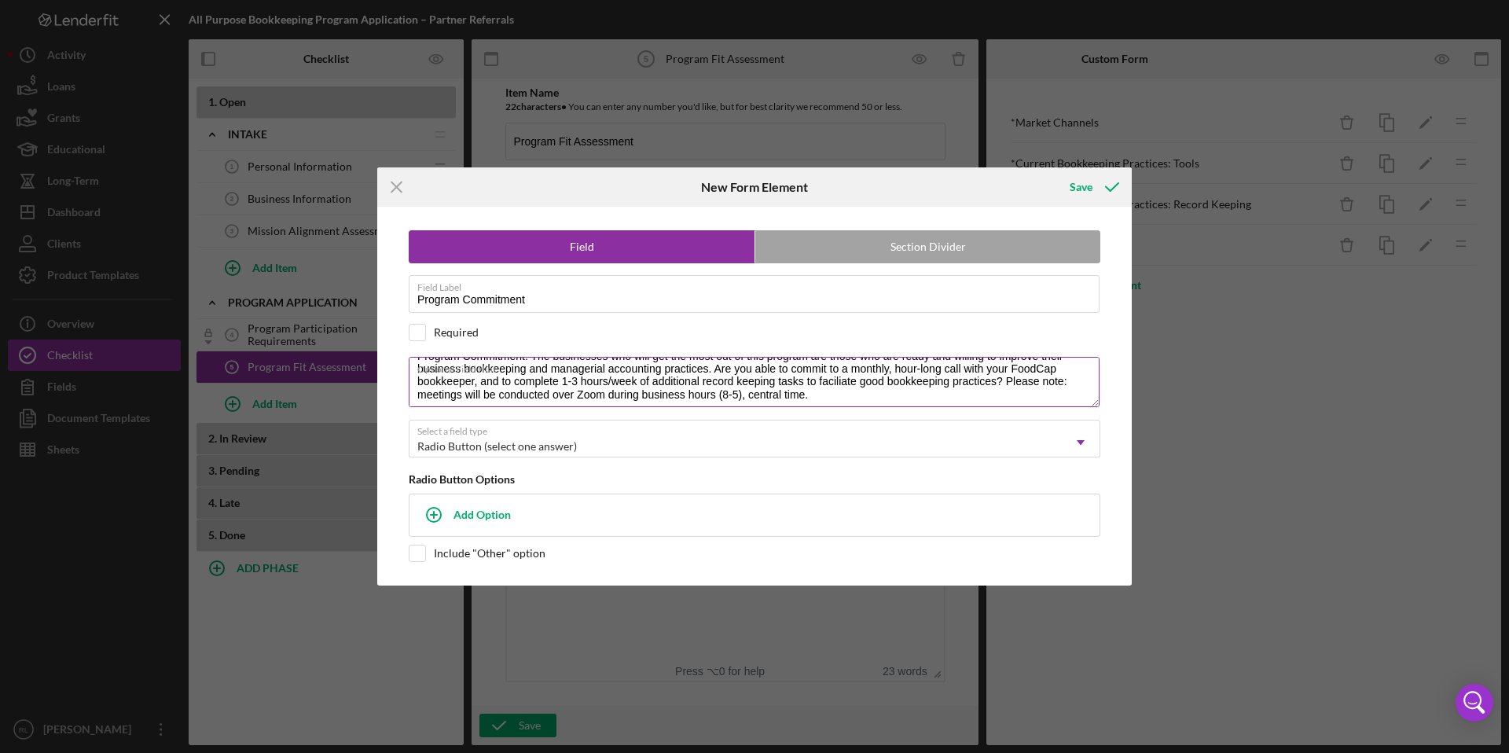
click at [531, 362] on label "Optional Field Hint" at bounding box center [758, 366] width 682 height 17
click at [531, 362] on textarea "Program Commitment: The businesses who will get the most out of this program ar…" at bounding box center [754, 382] width 691 height 50
click at [543, 377] on textarea "Program Commitment: The businesses who will get the most out of this program ar…" at bounding box center [754, 382] width 691 height 50
click at [834, 384] on textarea "Program Commitment: The businesses who will get the most out of this program ar…" at bounding box center [754, 382] width 691 height 50
click at [528, 373] on label "Optional Field Hint" at bounding box center [758, 366] width 682 height 17
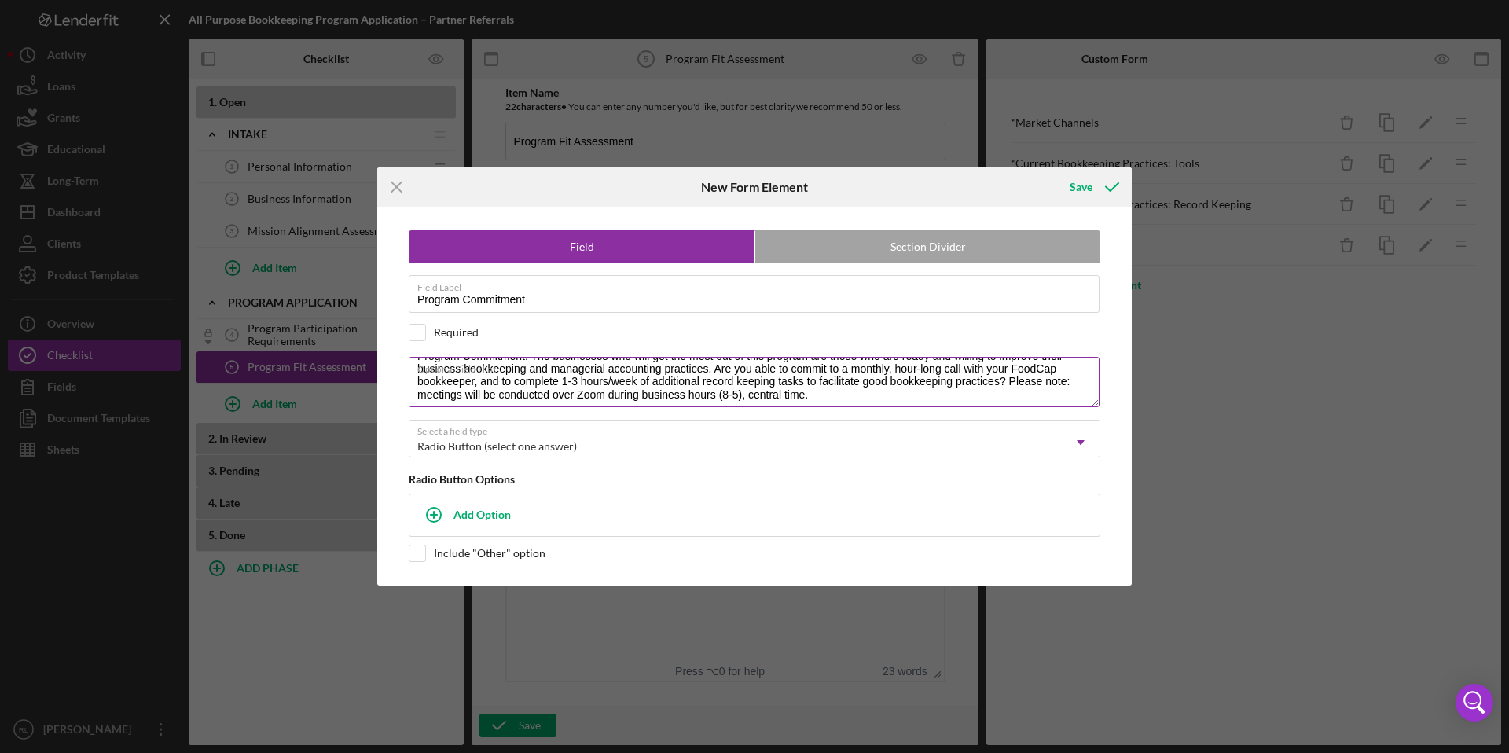
click at [528, 373] on textarea "Program Commitment: The businesses who will get the most out of this program ar…" at bounding box center [754, 382] width 691 height 50
click at [627, 363] on label "Optional Field Hint" at bounding box center [758, 366] width 682 height 17
click at [627, 363] on textarea "Program Commitment: The businesses who will get the most out of this program ar…" at bounding box center [754, 382] width 691 height 50
click at [718, 361] on label "Optional Field Hint" at bounding box center [758, 366] width 682 height 17
click at [718, 361] on textarea "Program Commitment: The businesses who will get the most out of this program ar…" at bounding box center [754, 382] width 691 height 50
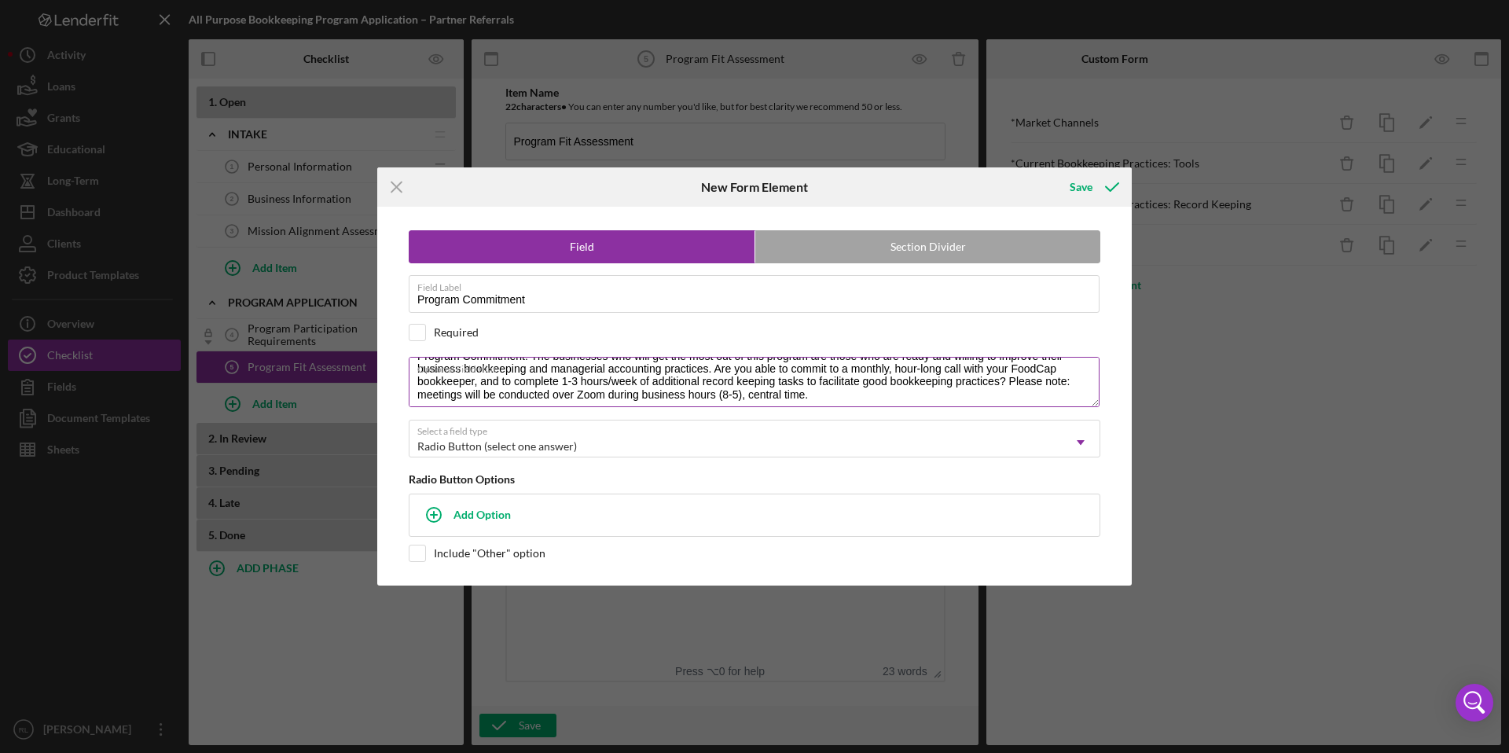
click at [718, 361] on label "Optional Field Hint" at bounding box center [758, 366] width 682 height 17
click at [718, 361] on textarea "Program Commitment: The businesses who will get the most out of this program ar…" at bounding box center [754, 382] width 691 height 50
click at [718, 361] on label "Optional Field Hint" at bounding box center [758, 366] width 682 height 17
click at [718, 361] on textarea "Program Commitment: The businesses who will get the most out of this program ar…" at bounding box center [754, 382] width 691 height 50
click at [723, 361] on label "Optional Field Hint" at bounding box center [758, 366] width 682 height 17
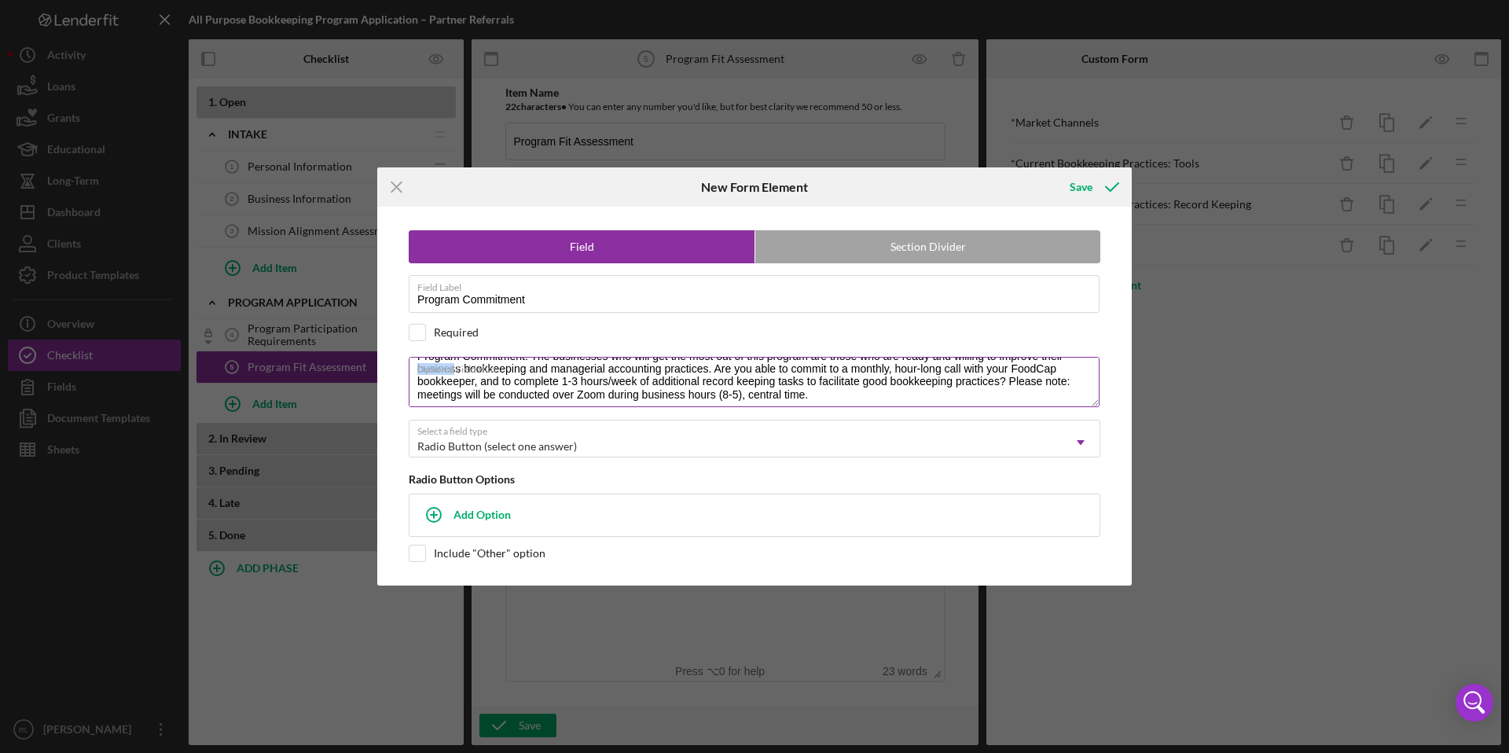
click at [723, 361] on textarea "Program Commitment: The businesses who will get the most out of this program ar…" at bounding box center [754, 382] width 691 height 50
click at [817, 401] on textarea "Program Commitment: The businesses who will get the most out of this program ar…" at bounding box center [754, 382] width 691 height 50
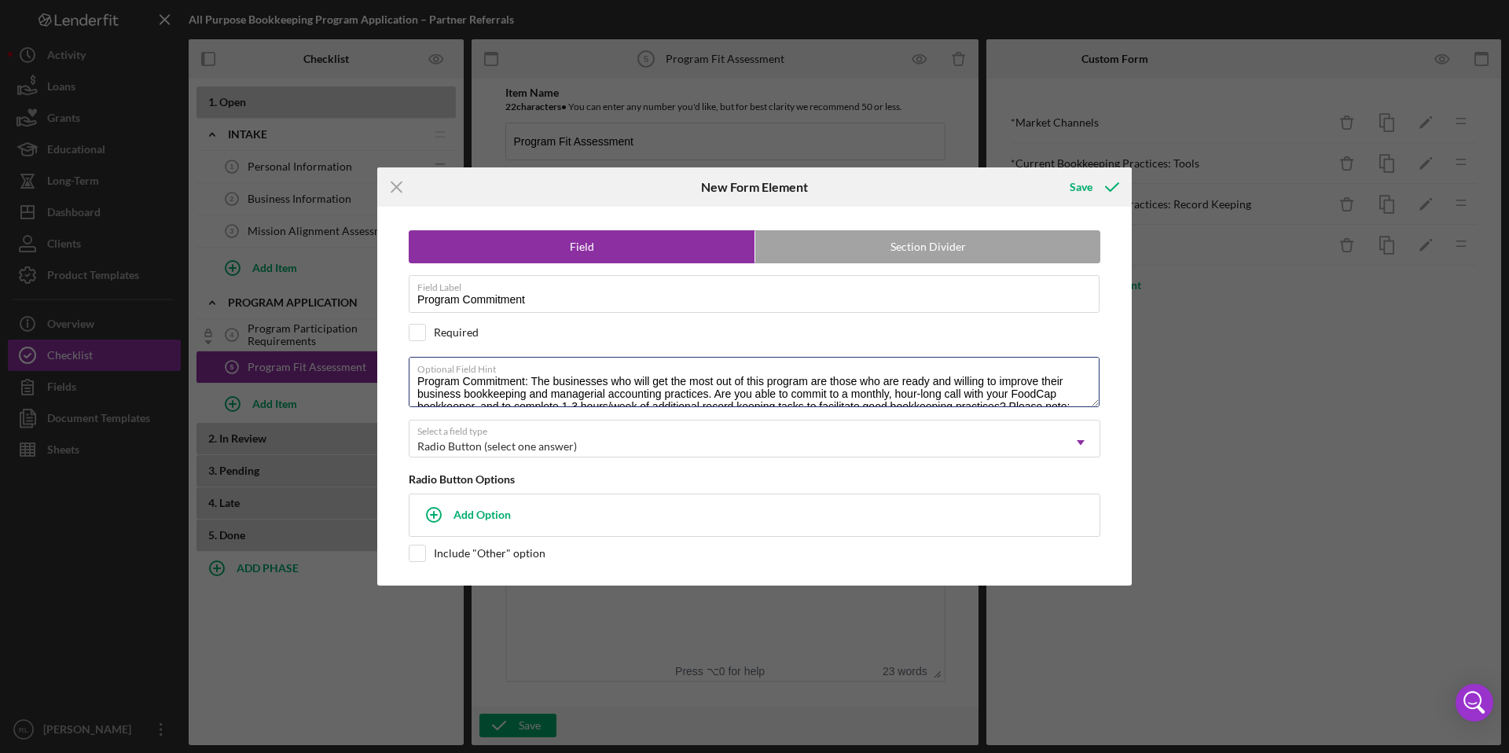
drag, startPoint x: 821, startPoint y: 400, endPoint x: 378, endPoint y: 336, distance: 447.2
click at [378, 336] on div "Field Section Divider Field Label Program Commitment Required Optional Field Hi…" at bounding box center [754, 396] width 755 height 378
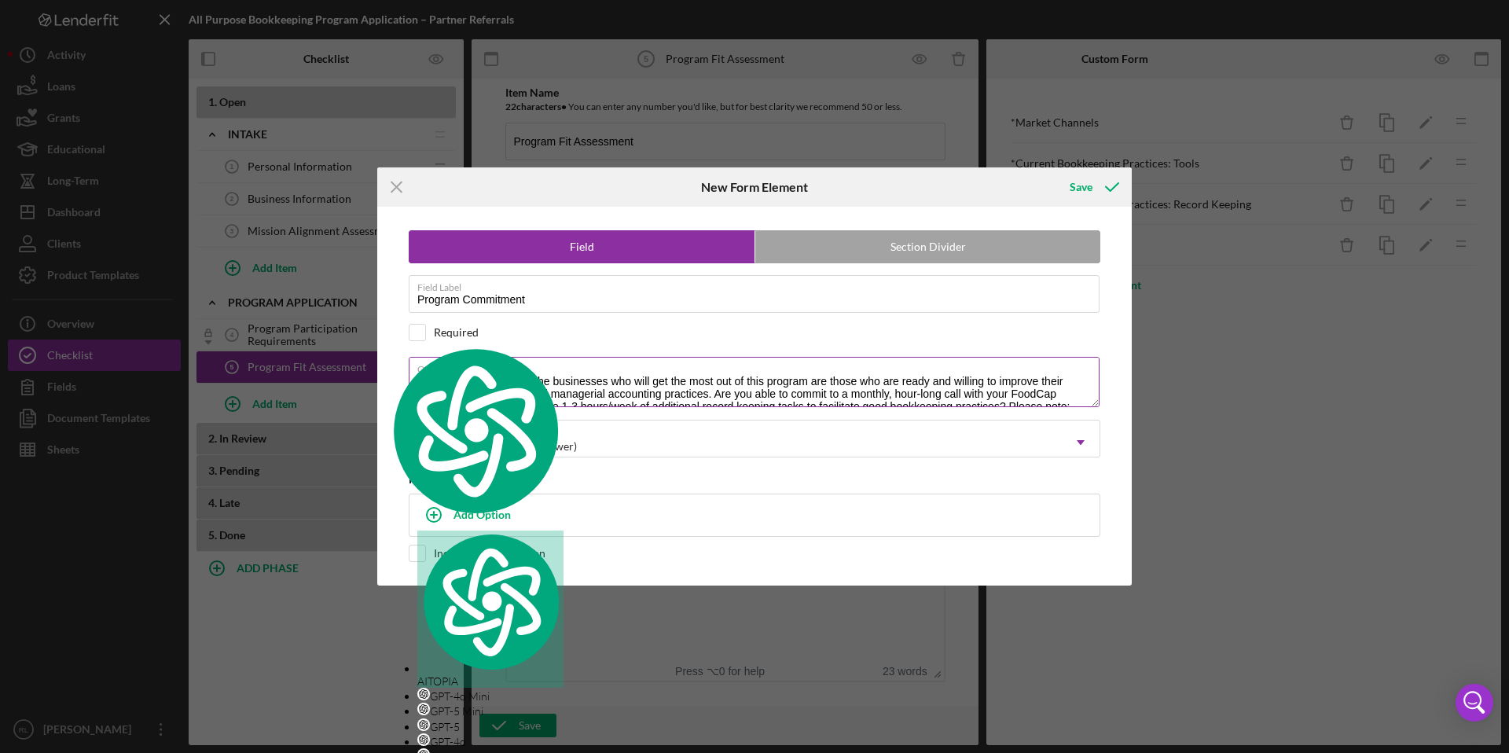
click at [539, 388] on textarea "Program Commitment: The businesses who will get the most out of this program ar…" at bounding box center [754, 382] width 691 height 50
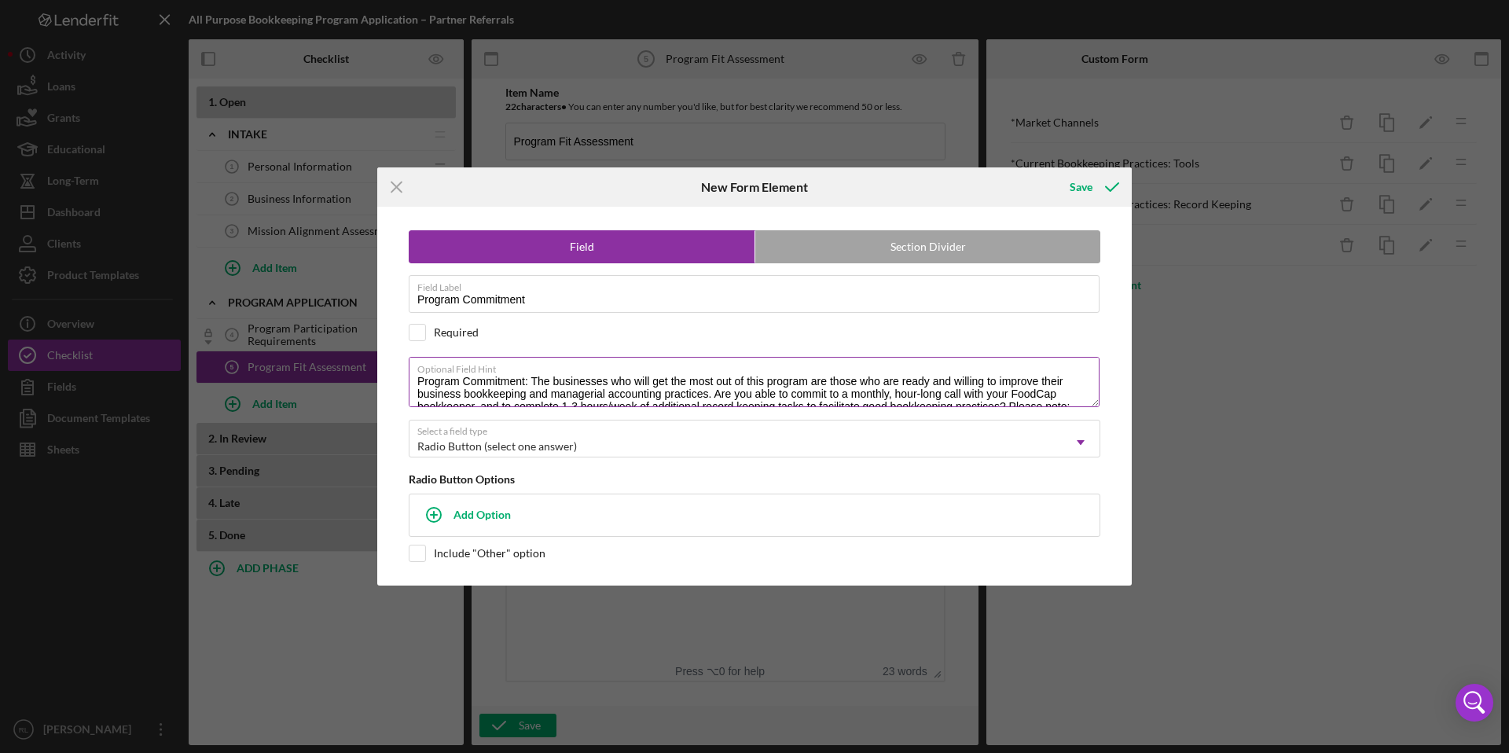
click at [531, 382] on textarea "Program Commitment: The businesses who will get the most out of this program ar…" at bounding box center [754, 382] width 691 height 50
type textarea "The businesses who will get the most out of this program are those who are read…"
click at [420, 334] on input "checkbox" at bounding box center [418, 333] width 16 height 16
checkbox input "true"
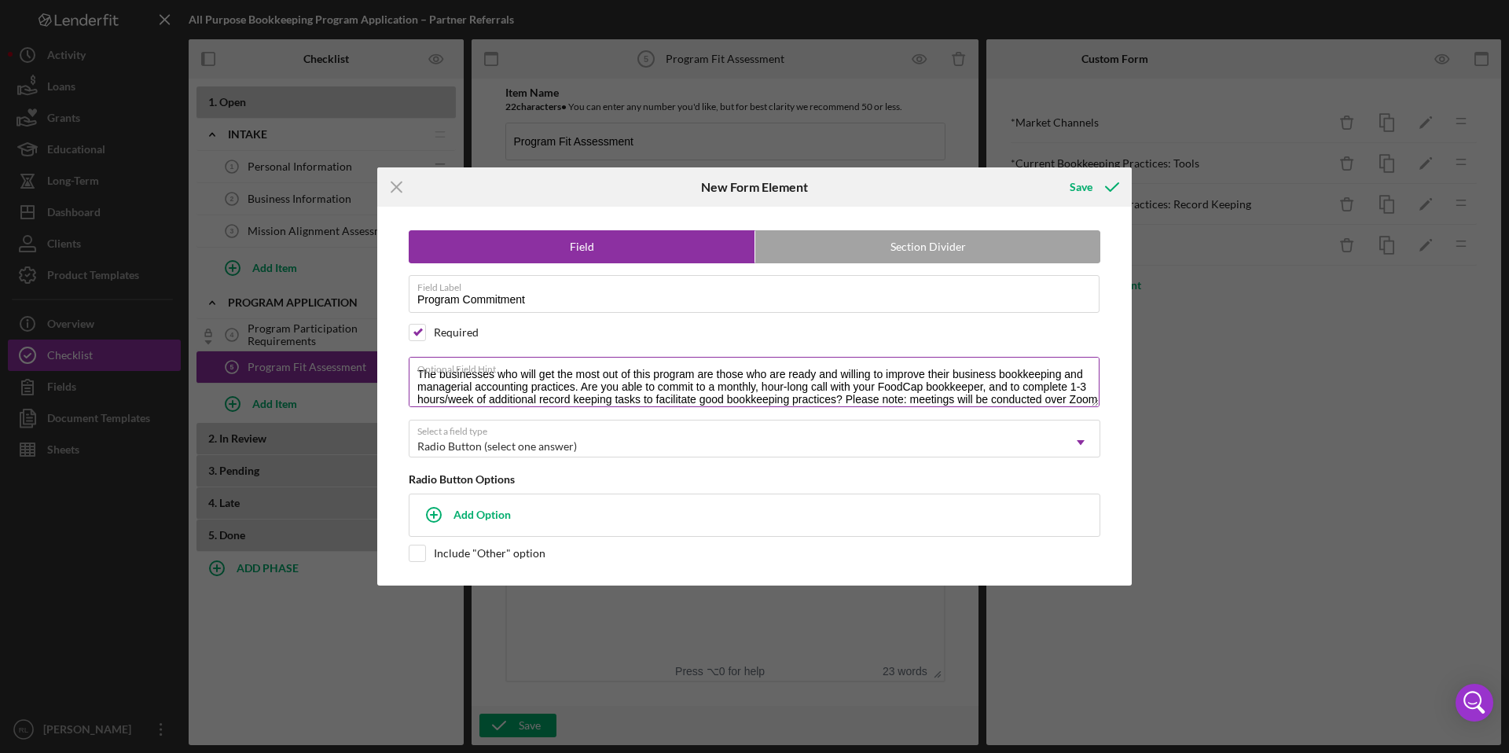
click at [583, 390] on textarea "The businesses who will get the most out of this program are those who are read…" at bounding box center [754, 382] width 691 height 50
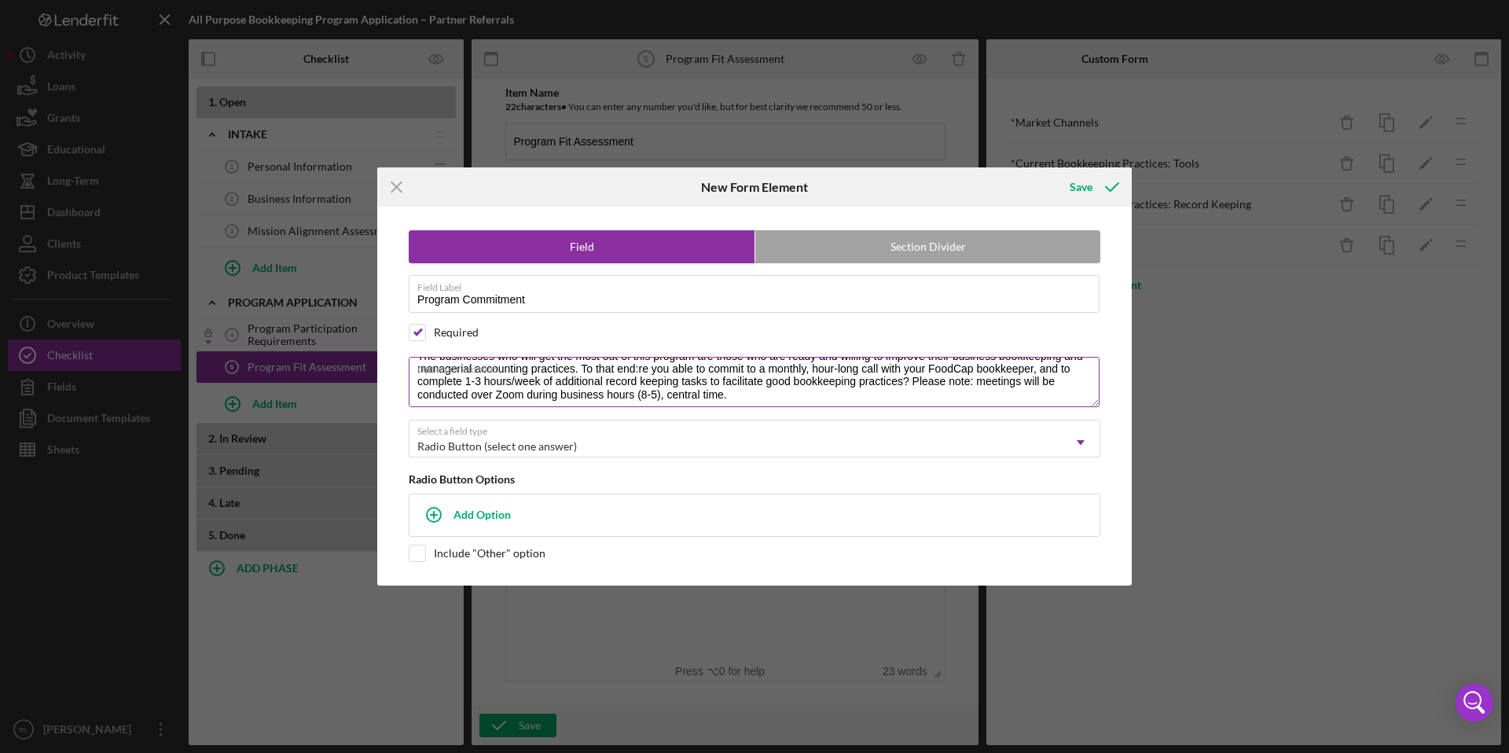
scroll to position [20, 0]
click at [913, 392] on textarea "The businesses who will get the most out of this program are those who are read…" at bounding box center [754, 382] width 691 height 50
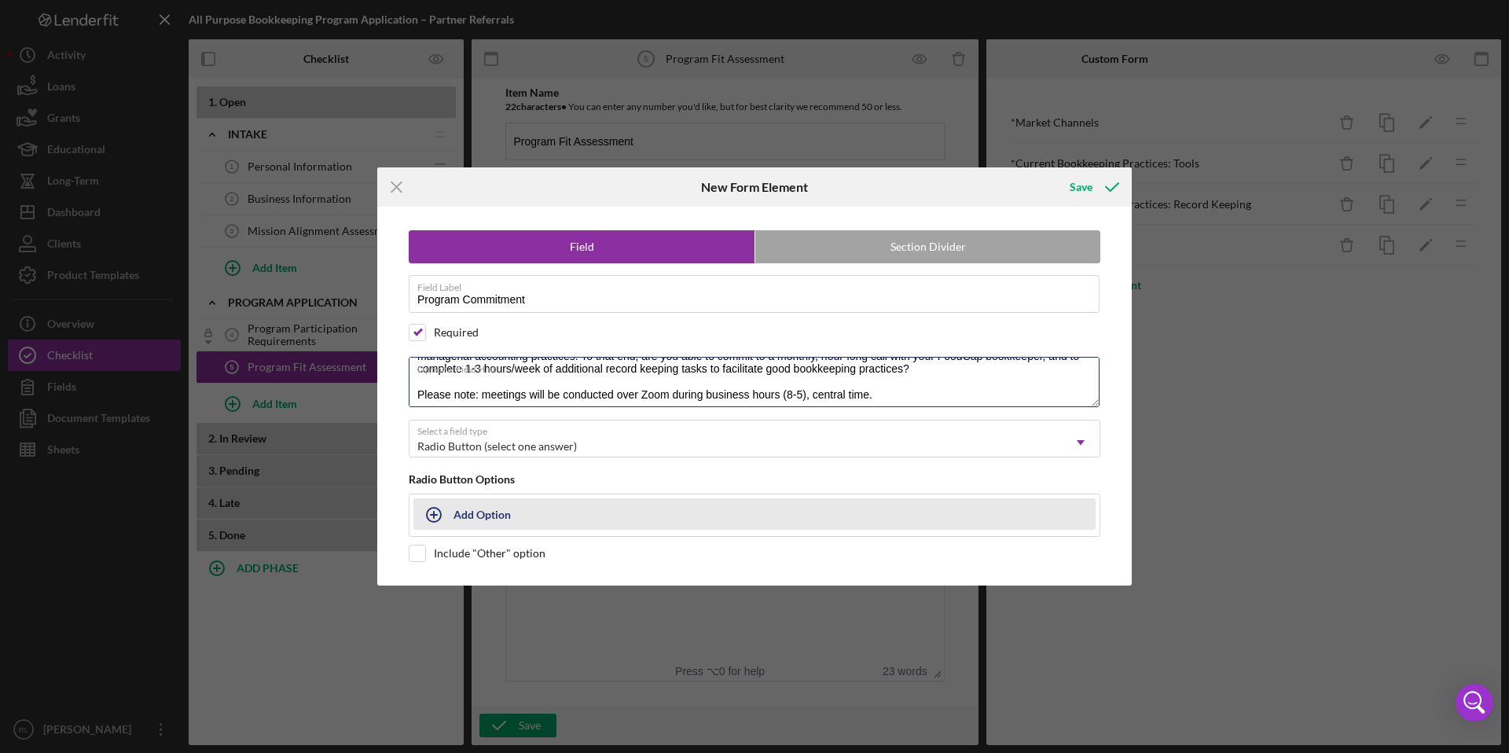
type textarea "The businesses who will get the most out of this program are those who are read…"
click at [490, 514] on div "Add Option" at bounding box center [482, 514] width 57 height 30
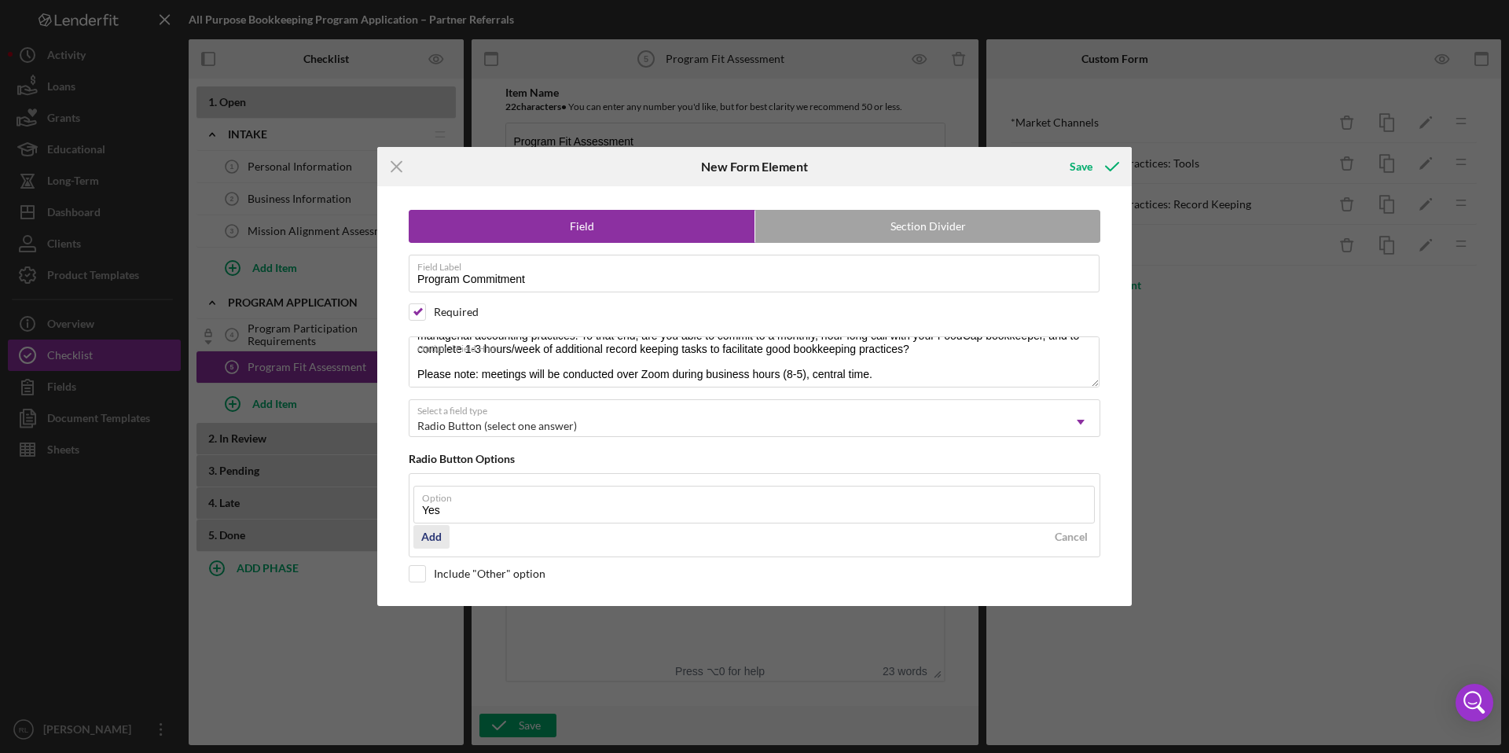
type input "Yes"
click at [432, 535] on div "Add" at bounding box center [431, 537] width 20 height 24
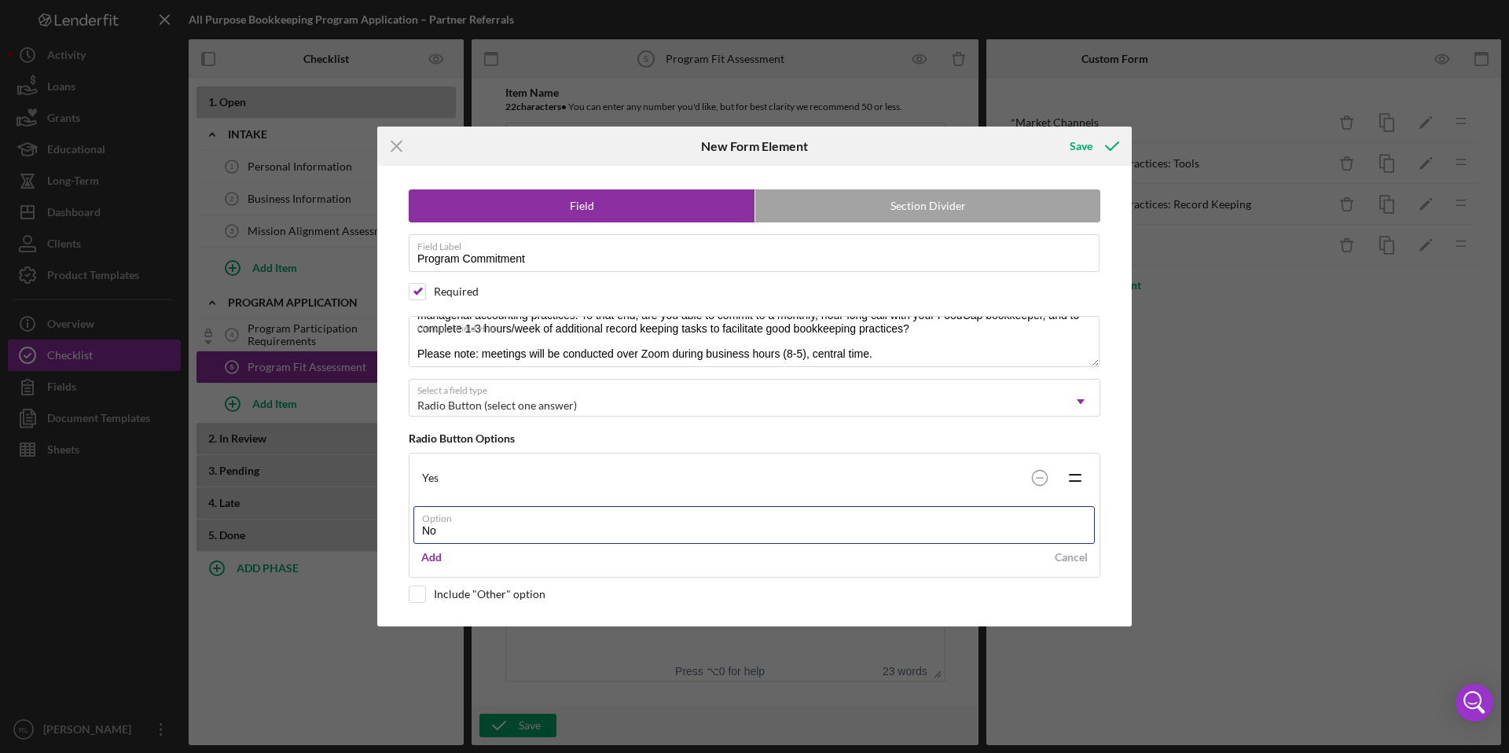
type input "No"
click at [434, 562] on div "Add" at bounding box center [431, 558] width 20 height 24
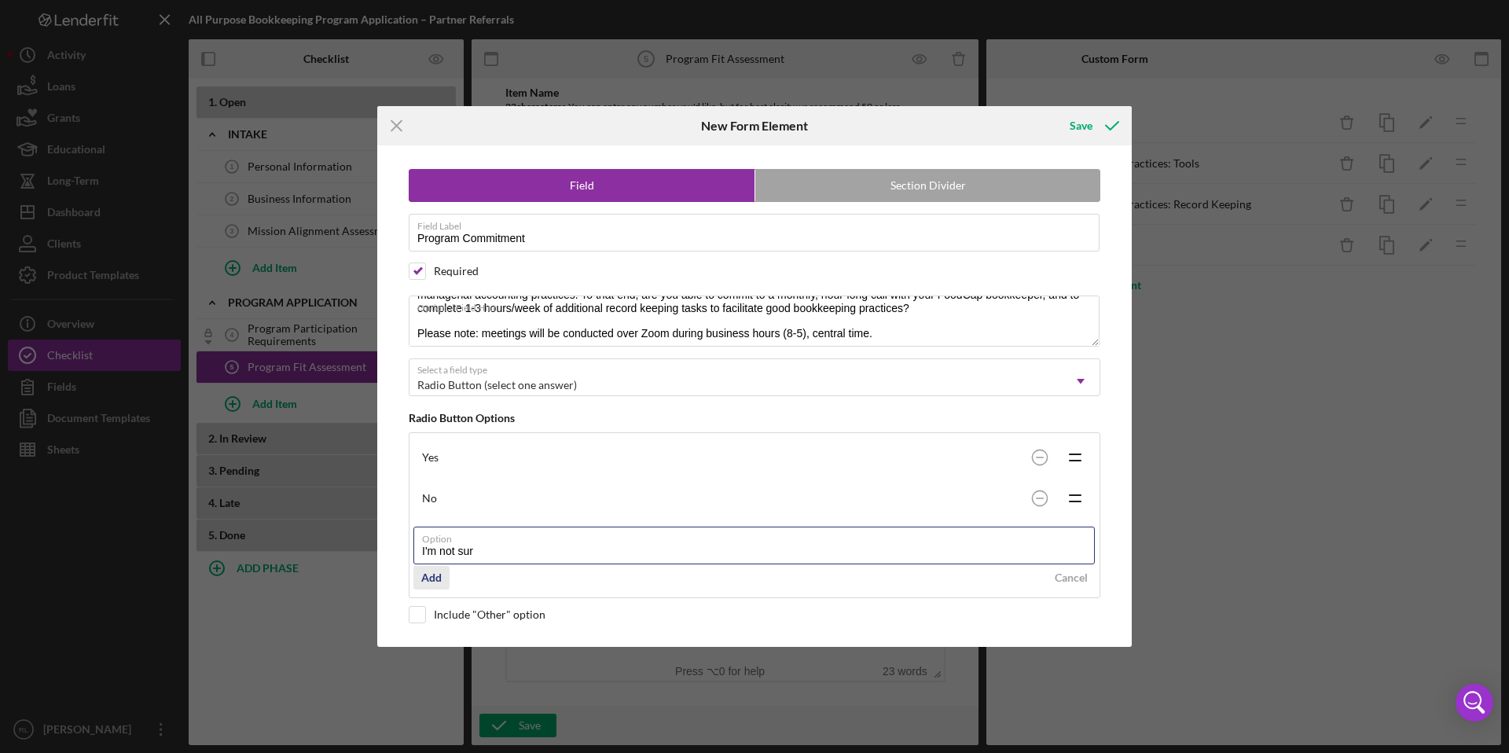
type input "I'm not sure"
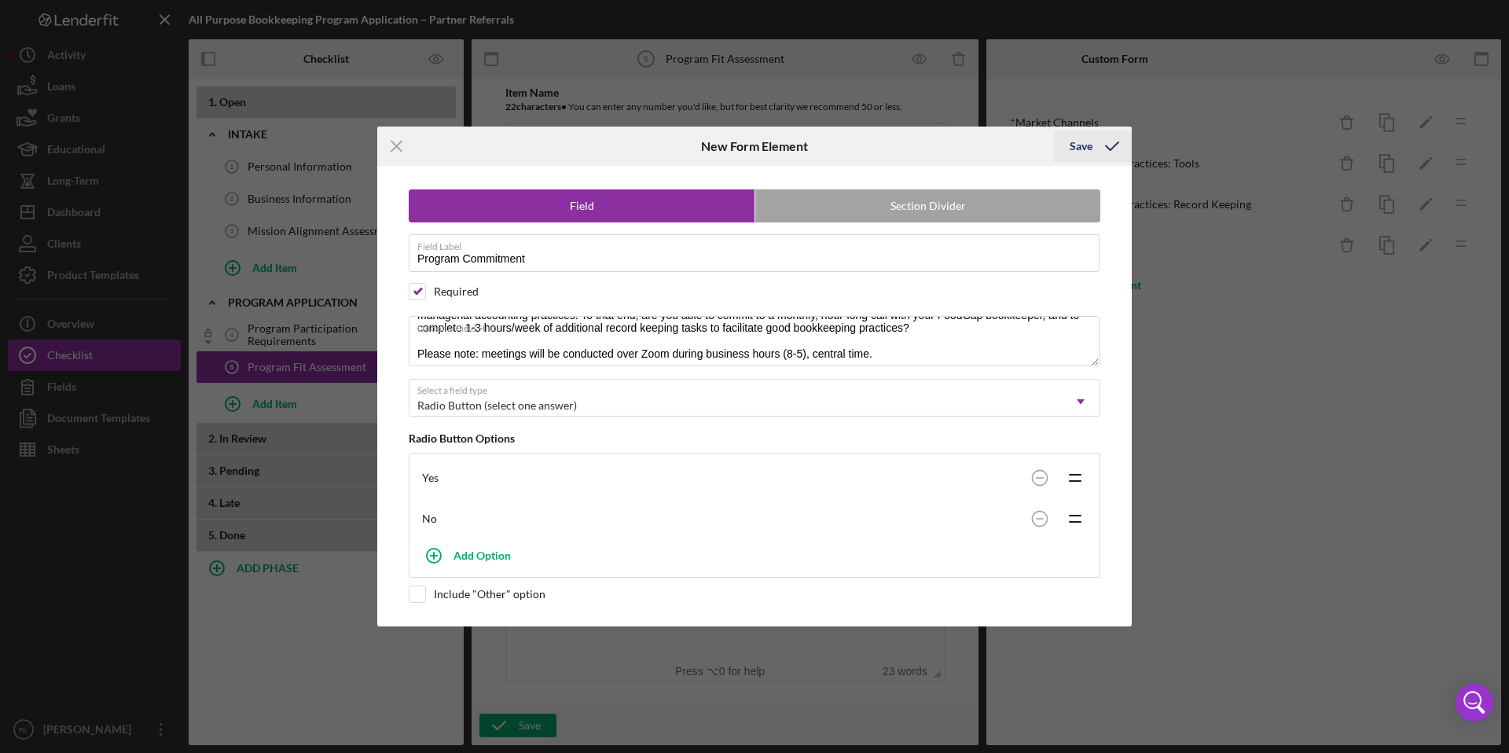
click at [1088, 123] on div "Icon/Menu Close New Form Element Save Field Section Divider Field Label Program…" at bounding box center [754, 376] width 1509 height 753
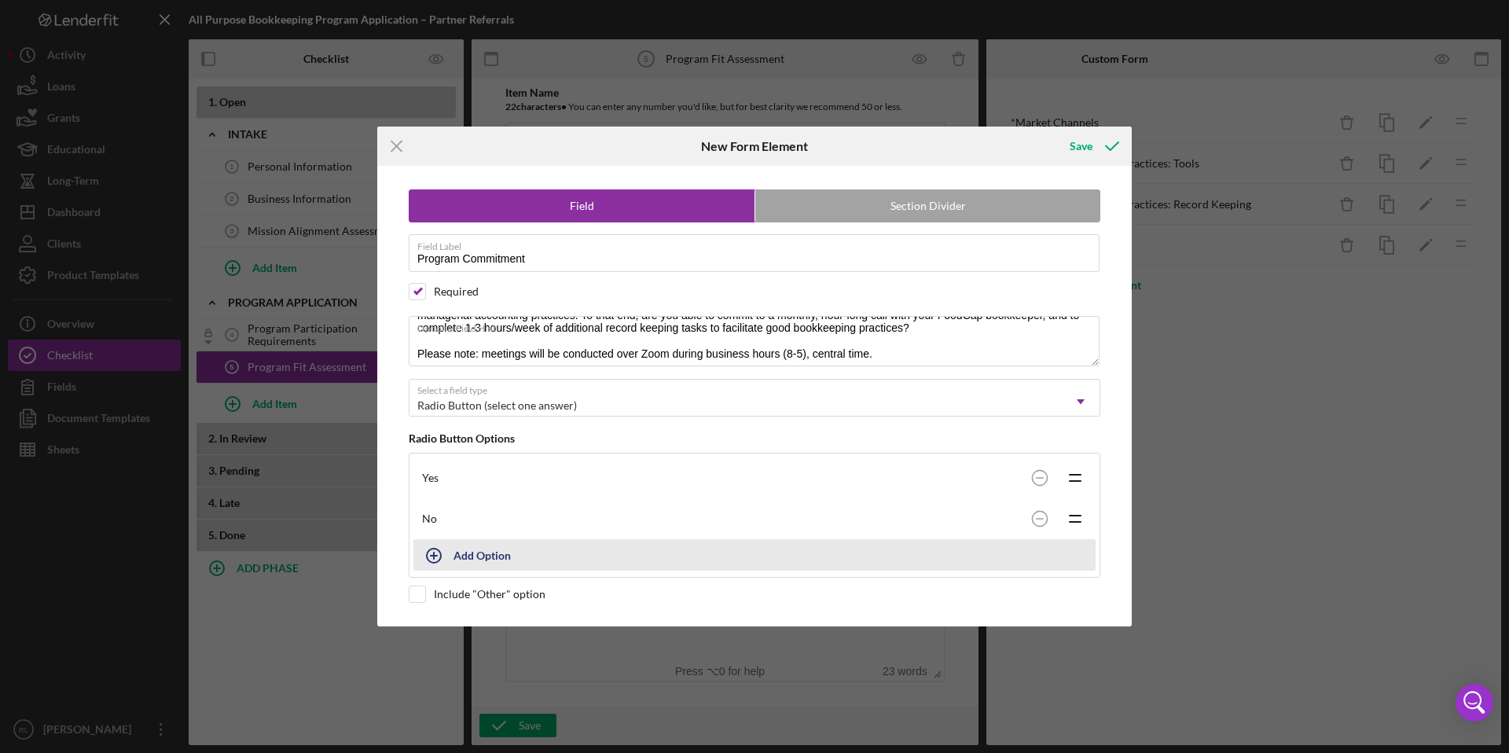
click at [480, 550] on div "Add Option" at bounding box center [482, 555] width 57 height 30
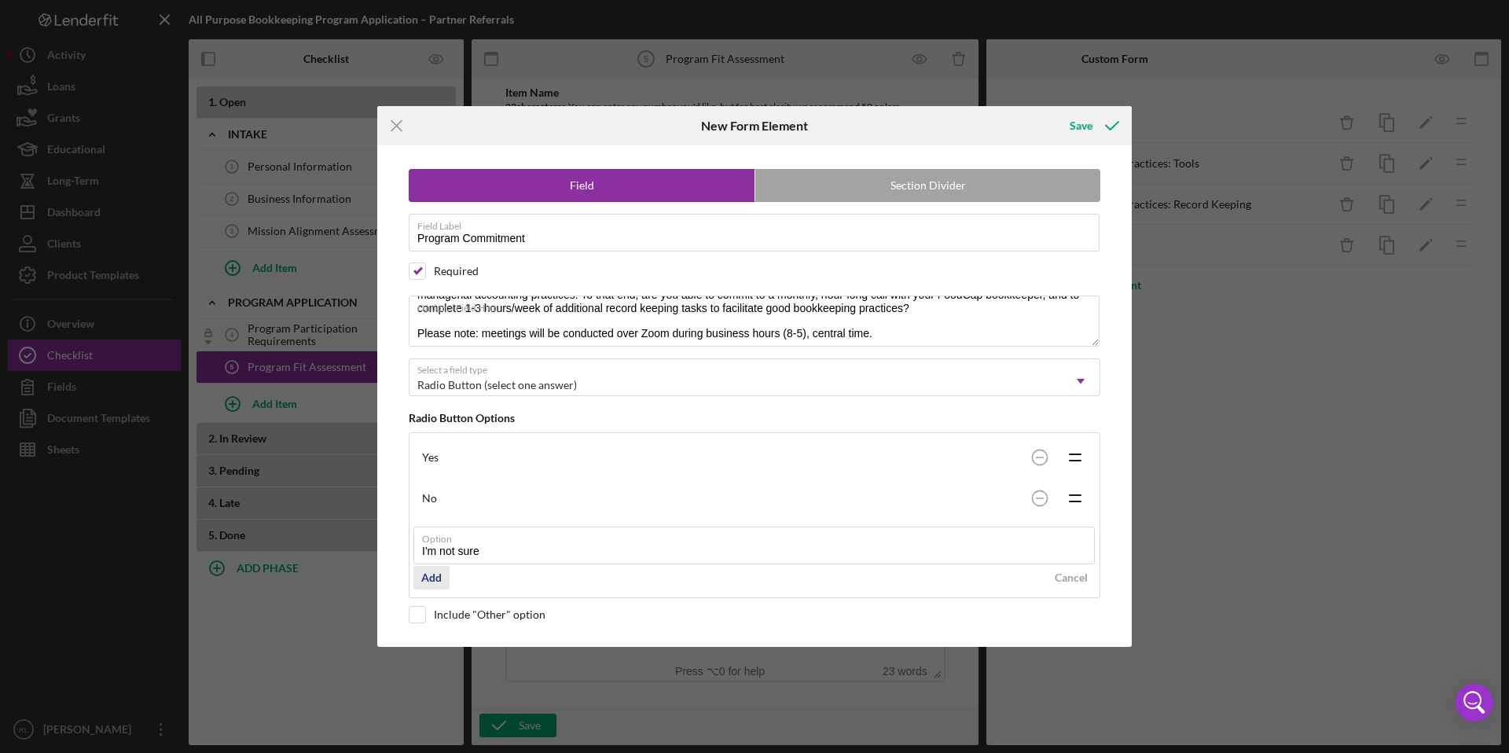
type input "I'm not sure"
click at [436, 580] on div "Add" at bounding box center [431, 578] width 20 height 24
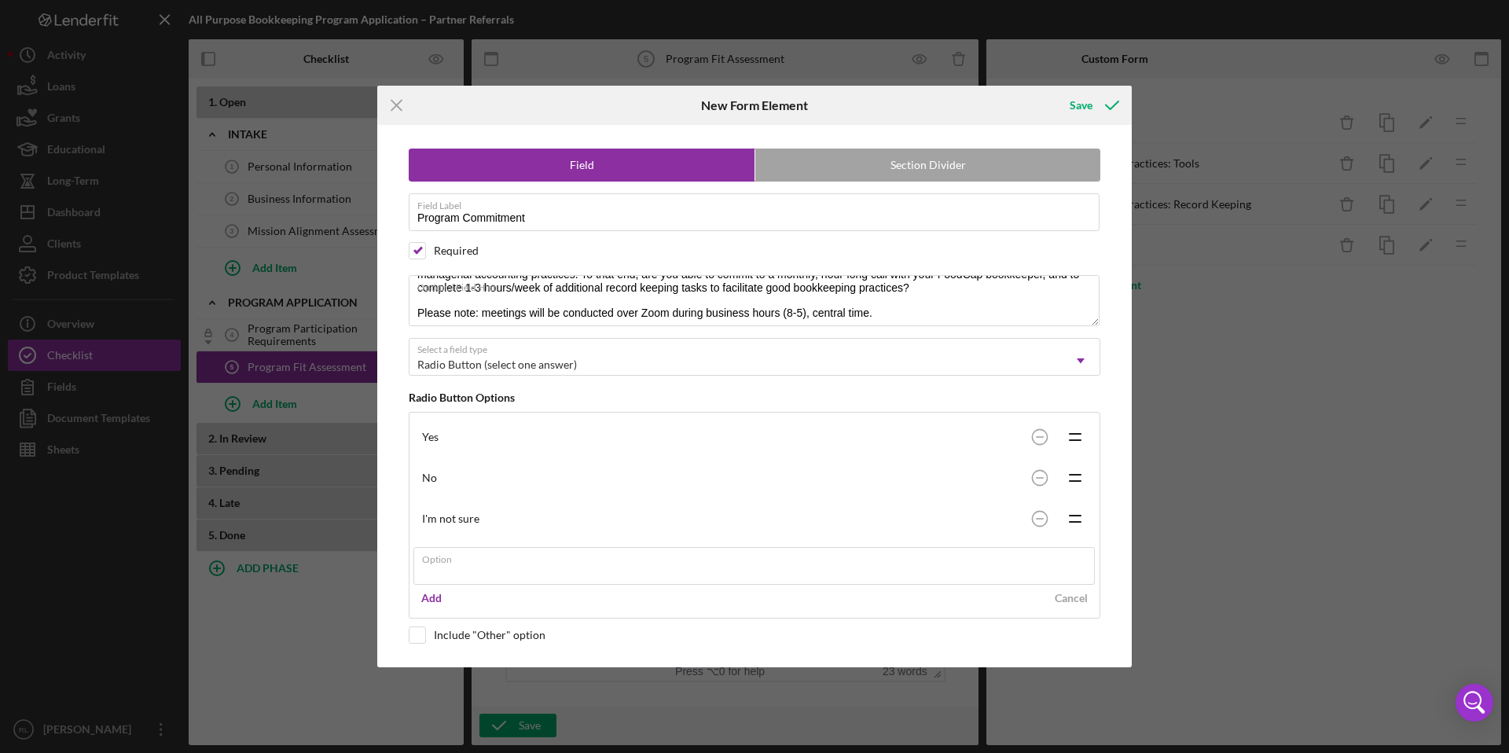
click at [502, 591] on div "Add Cancel" at bounding box center [755, 598] width 682 height 24
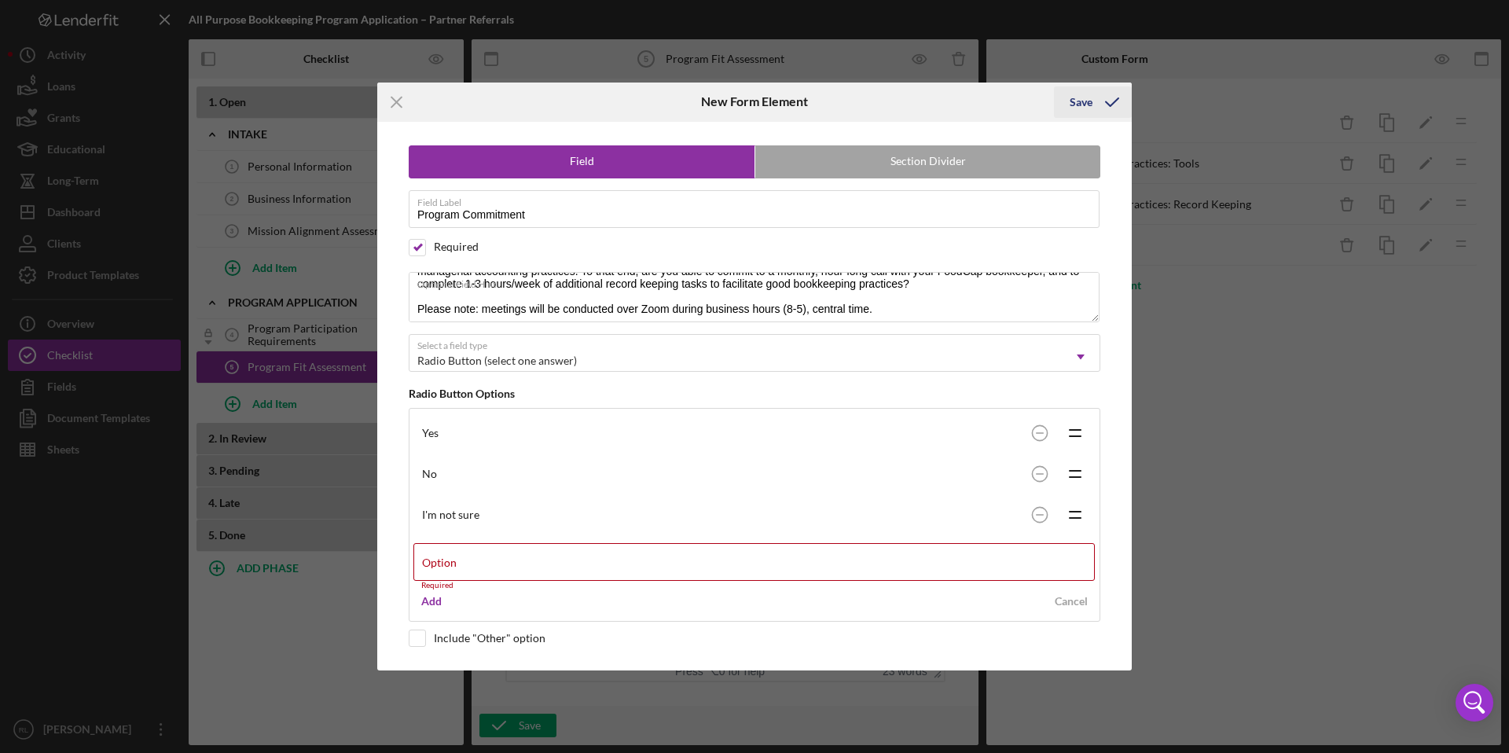
click at [1101, 105] on div "Icon/Menu Close New Form Element Save Field Section Divider Field Label Program…" at bounding box center [754, 376] width 1509 height 753
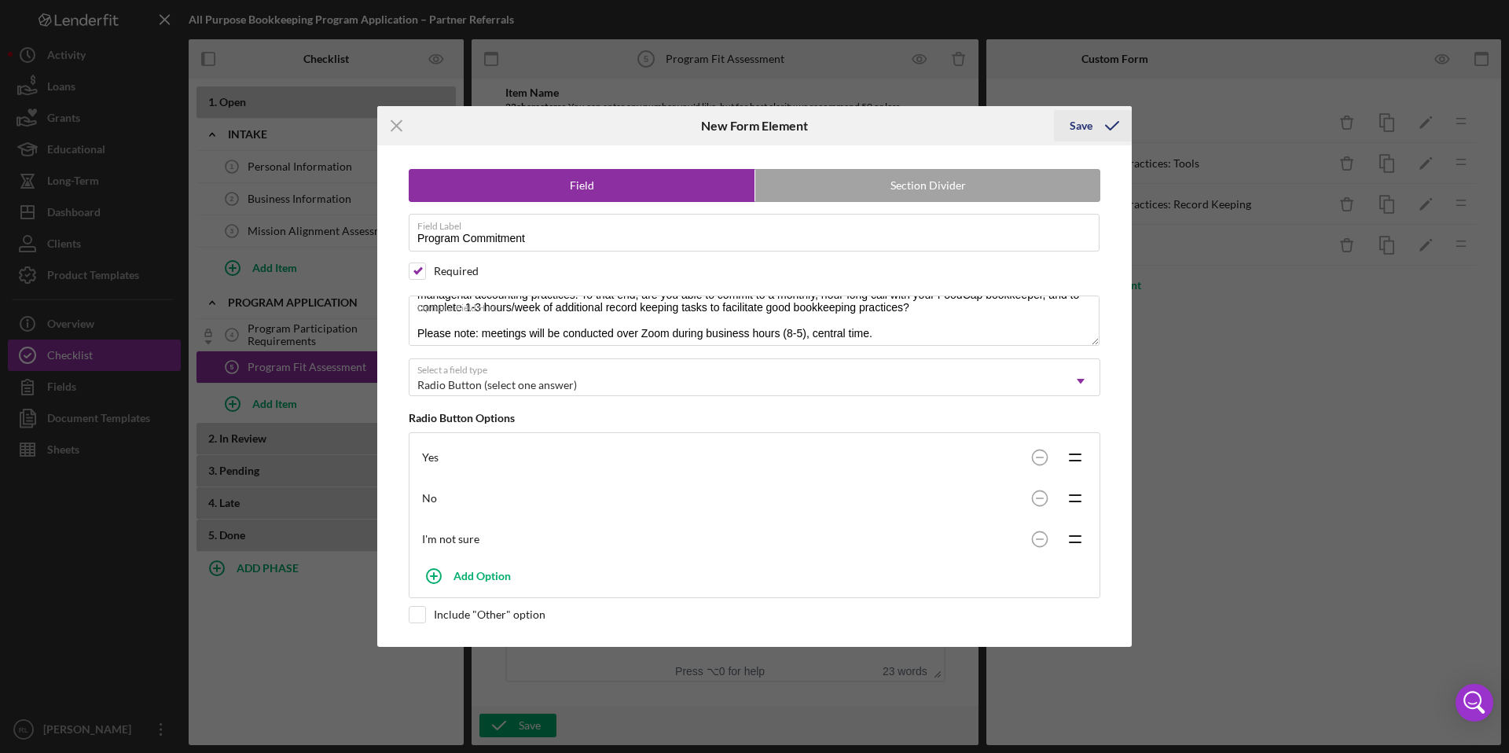
click at [1101, 131] on icon "submit" at bounding box center [1112, 125] width 39 height 39
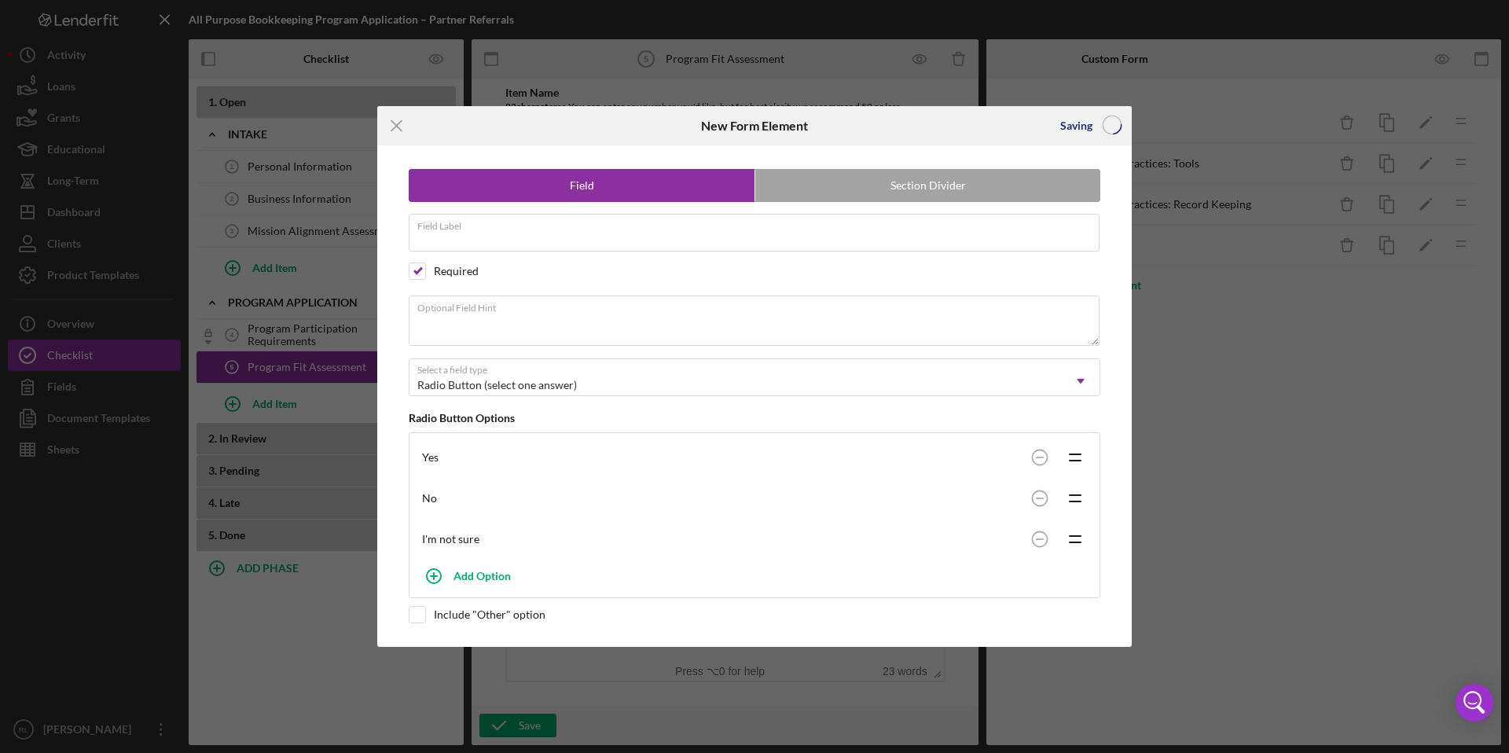
scroll to position [0, 0]
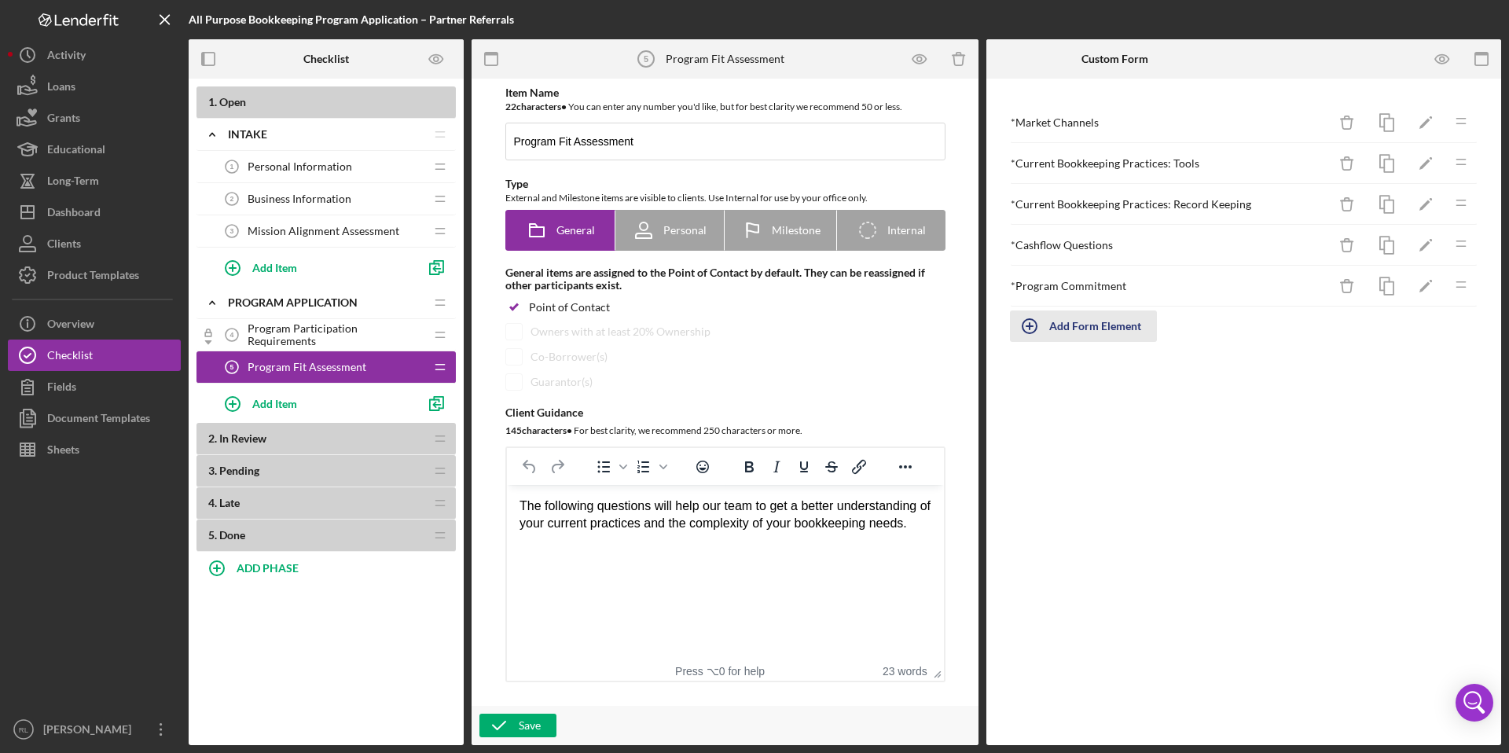
click at [1081, 327] on div "Add Form Element" at bounding box center [1096, 326] width 92 height 31
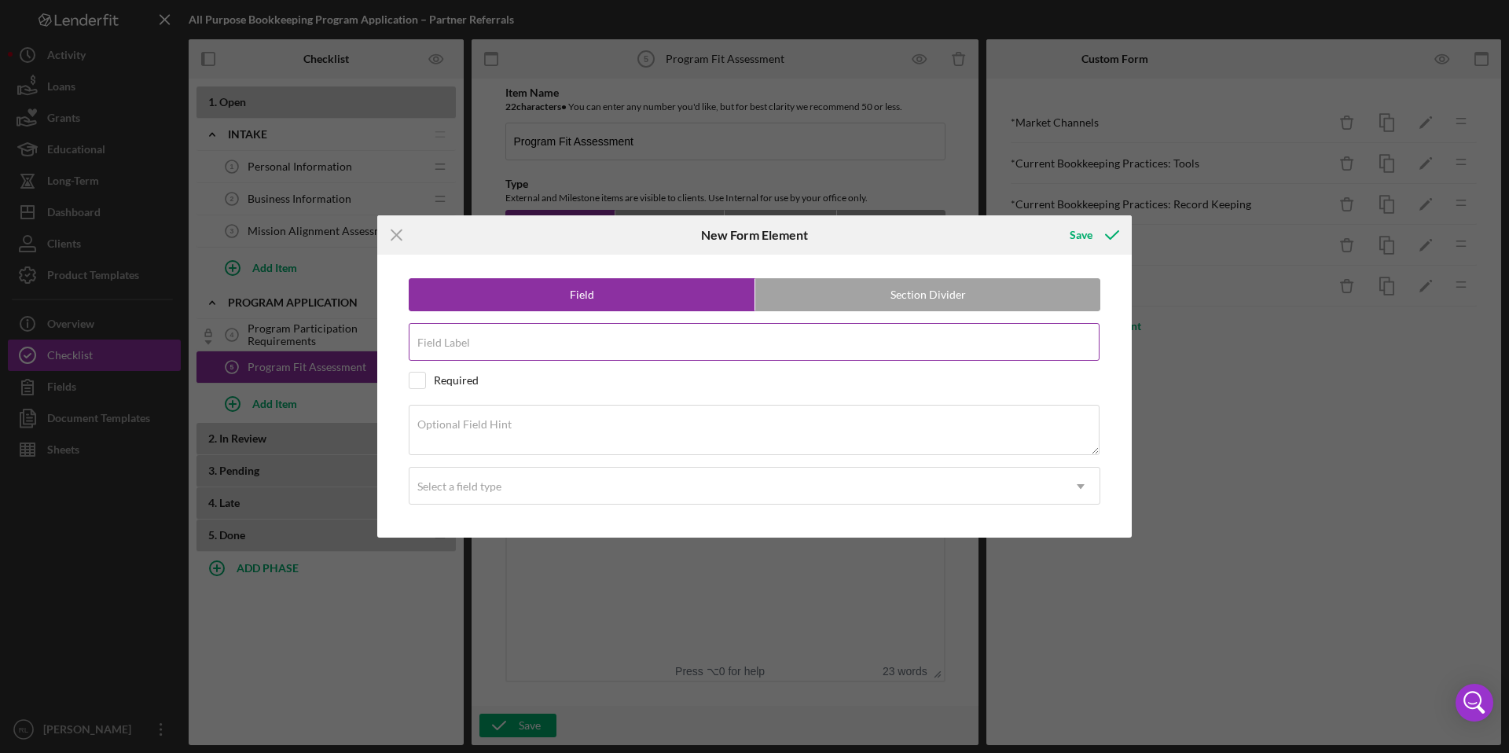
click at [631, 350] on input "Field Label" at bounding box center [754, 342] width 691 height 38
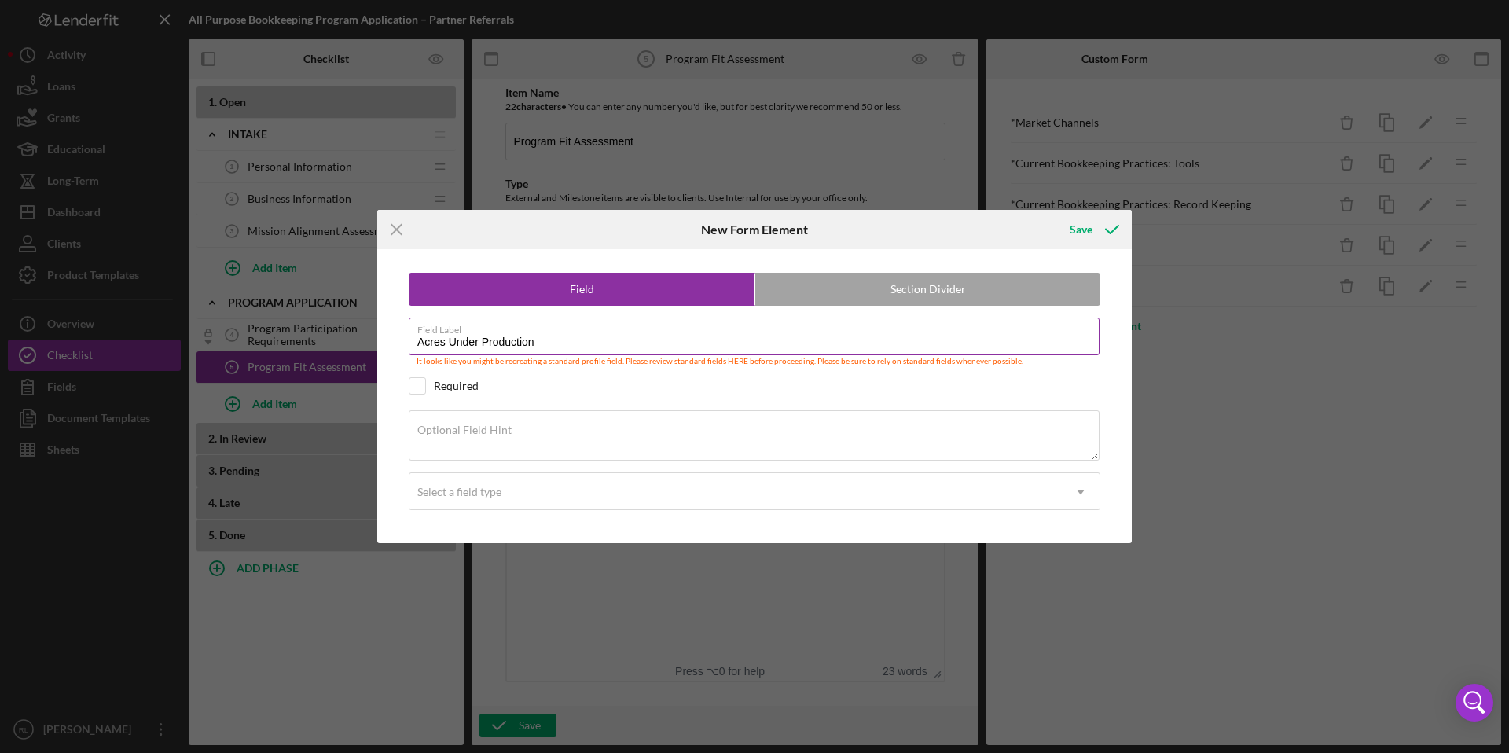
type input "Acres Under Production"
click at [731, 359] on link "HERE" at bounding box center [738, 360] width 20 height 9
click at [404, 230] on icon "Icon/Menu Close" at bounding box center [396, 229] width 39 height 39
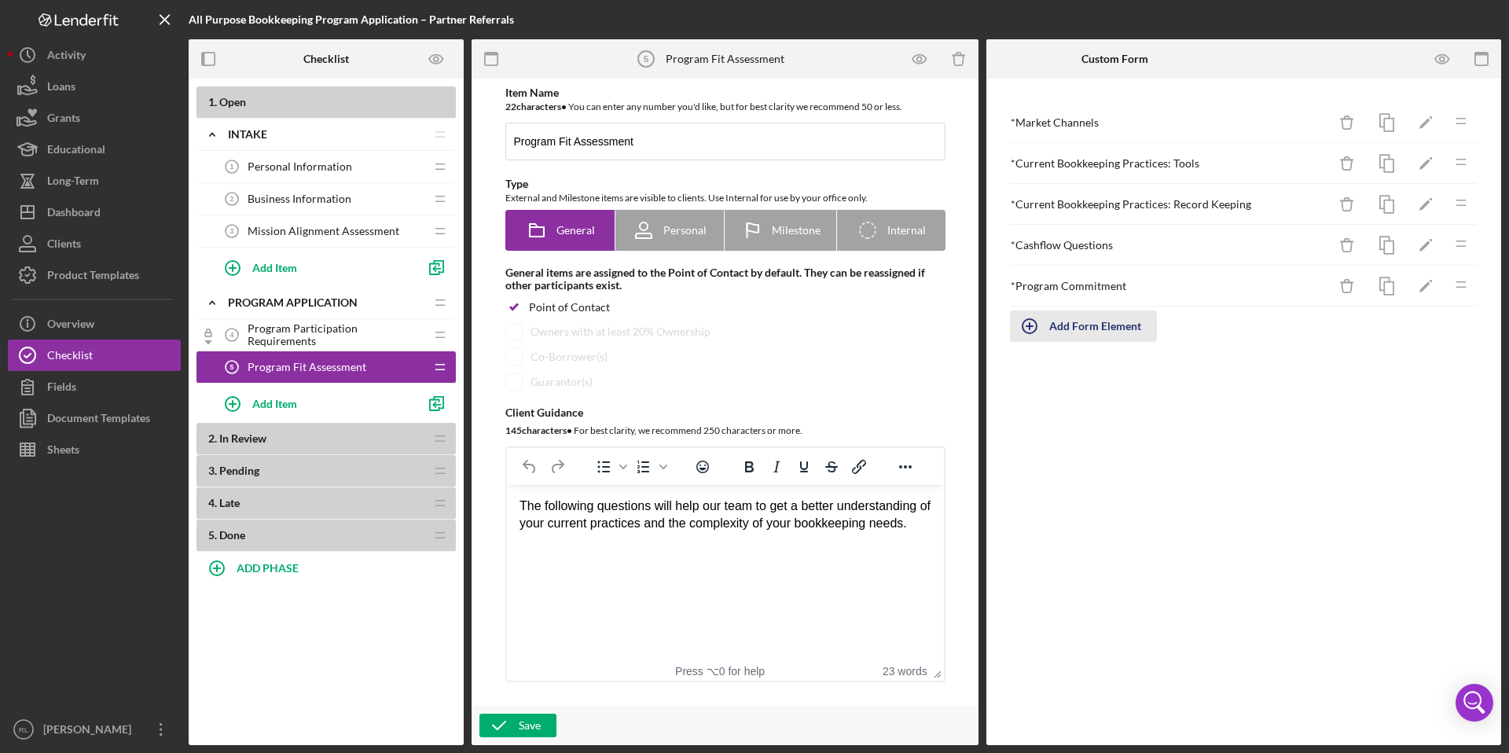
click at [1096, 322] on div "Add Form Element" at bounding box center [1096, 326] width 92 height 31
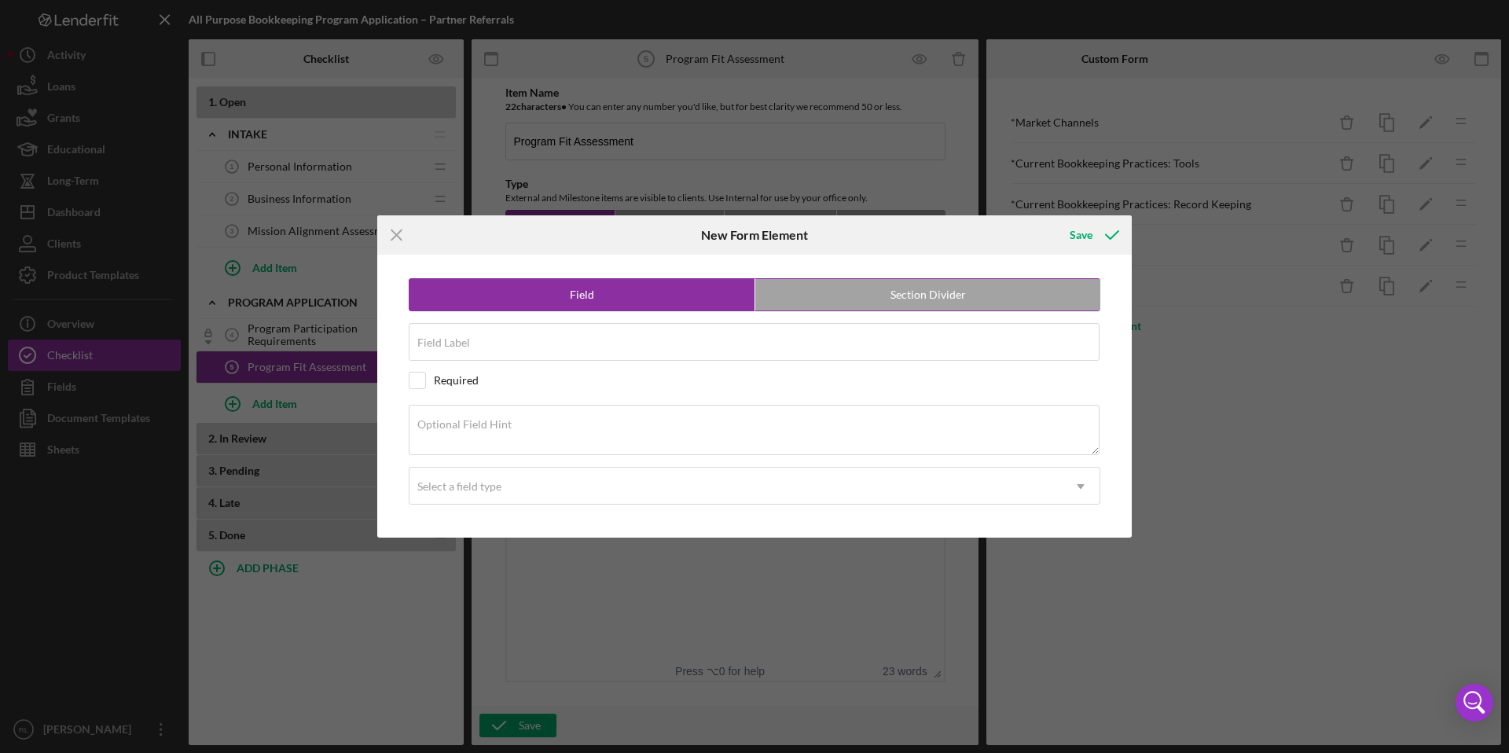
click at [533, 300] on label "Field" at bounding box center [582, 294] width 345 height 31
click at [862, 292] on label "Section Divider" at bounding box center [928, 294] width 345 height 31
radio input "false"
radio input "true"
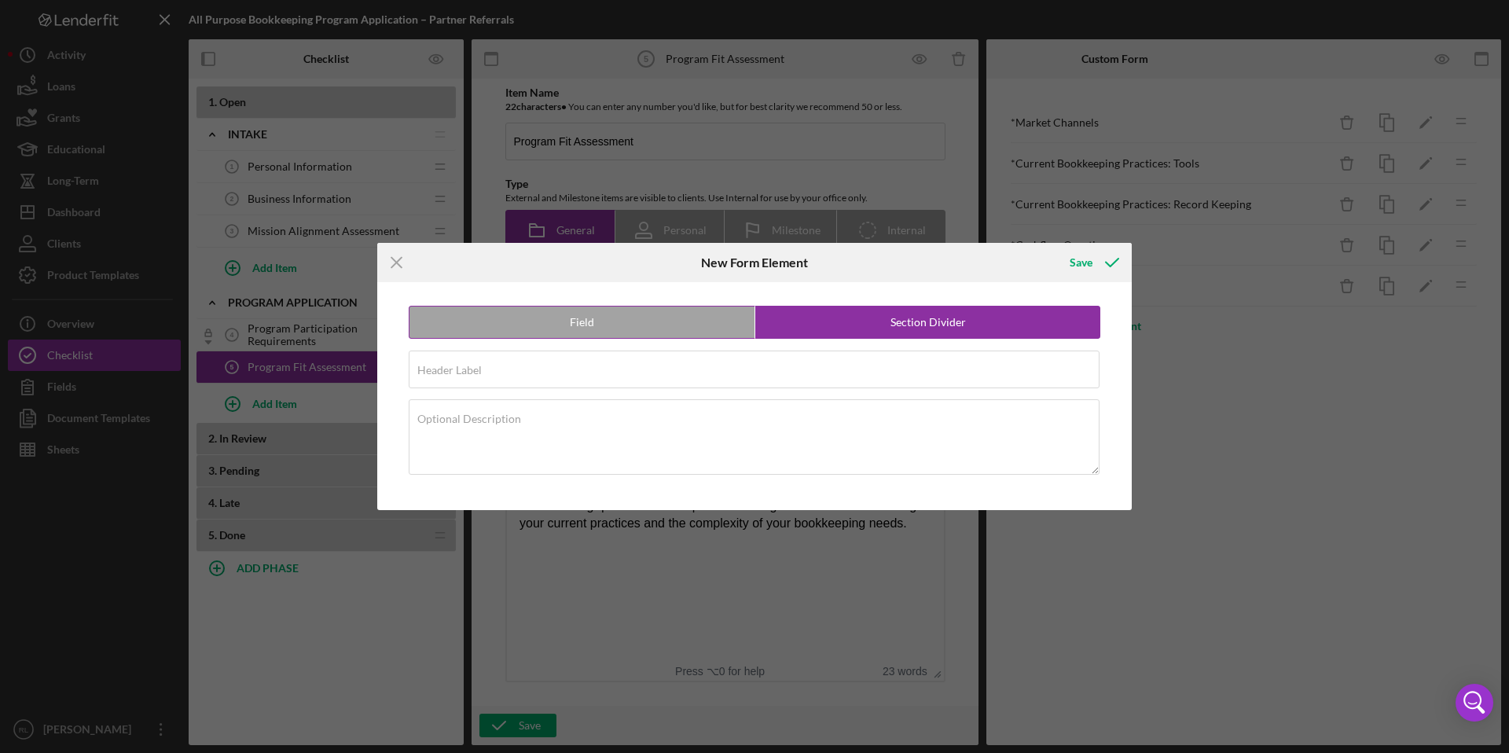
click at [588, 330] on label "Field" at bounding box center [582, 322] width 345 height 31
radio input "true"
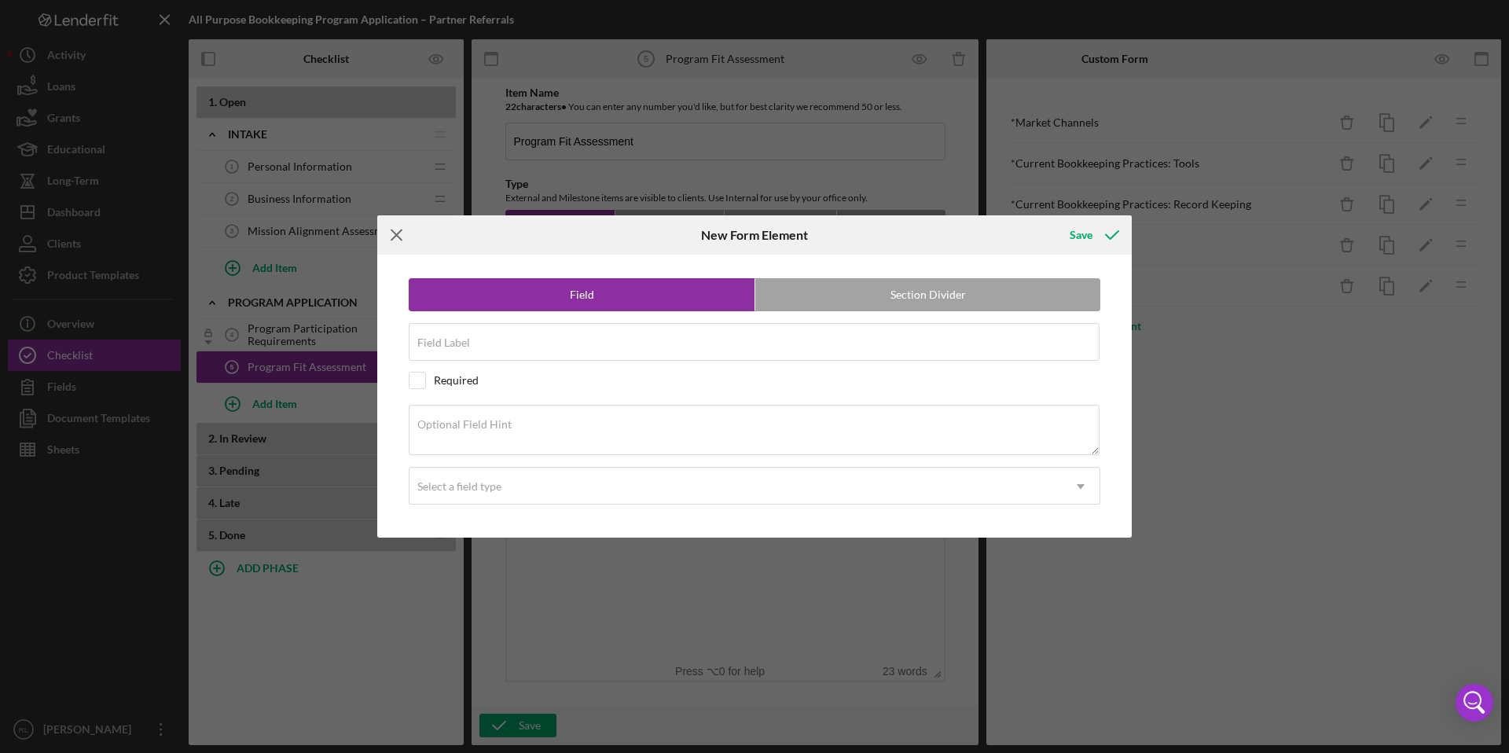
click at [392, 239] on line at bounding box center [397, 235] width 10 height 10
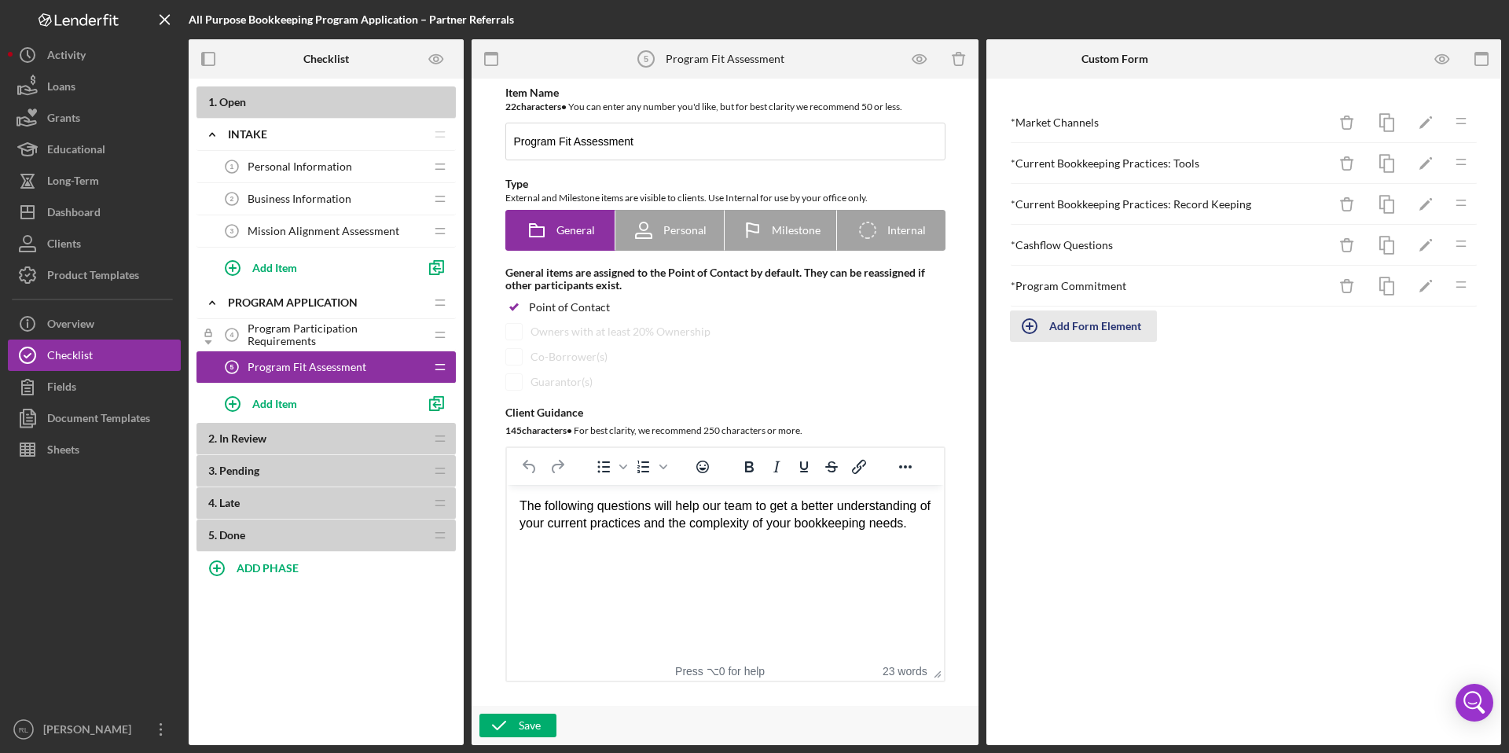
click at [1085, 329] on div "Add Form Element" at bounding box center [1096, 326] width 92 height 31
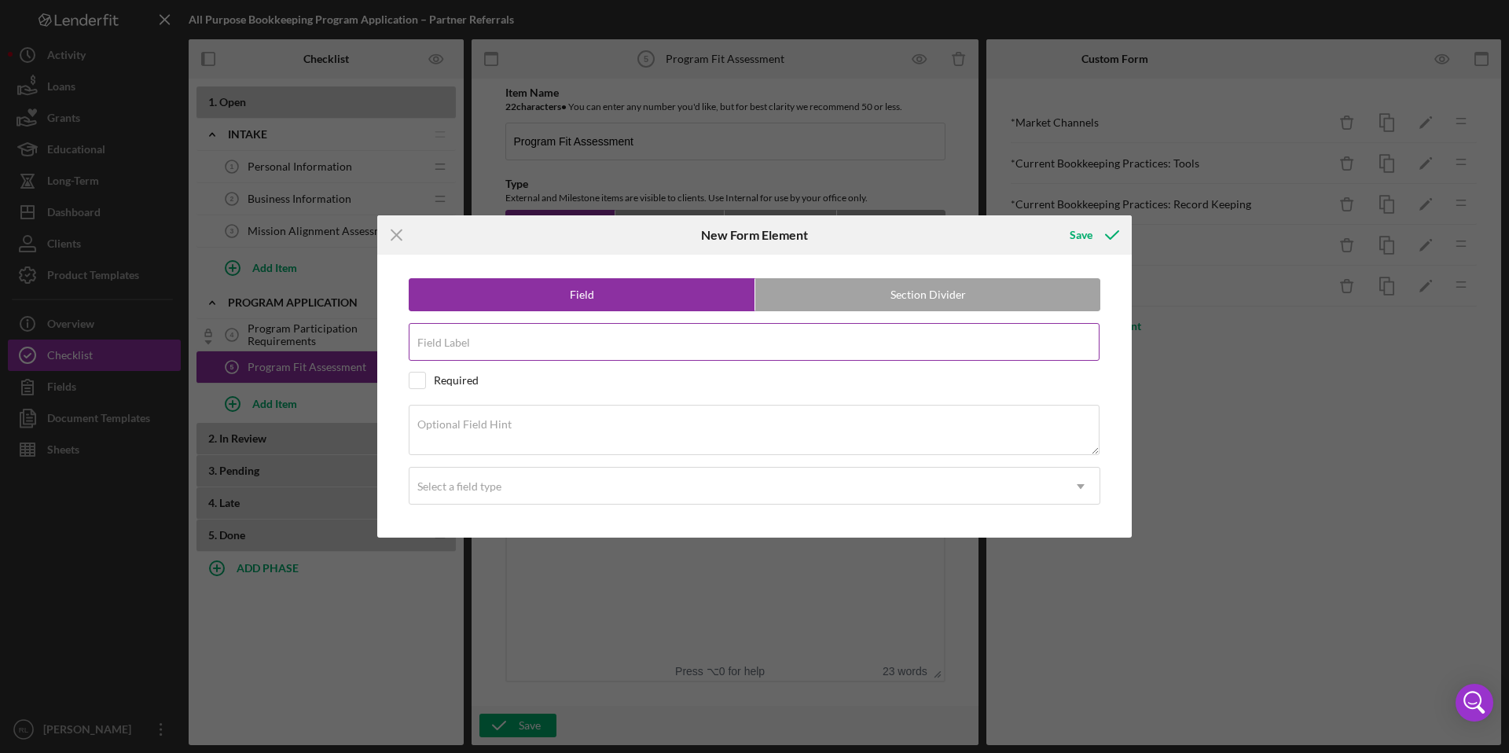
click at [463, 344] on label "Field Label" at bounding box center [443, 342] width 53 height 13
click at [463, 344] on input "Field Label" at bounding box center [754, 342] width 691 height 38
type input "Acres Under Production"
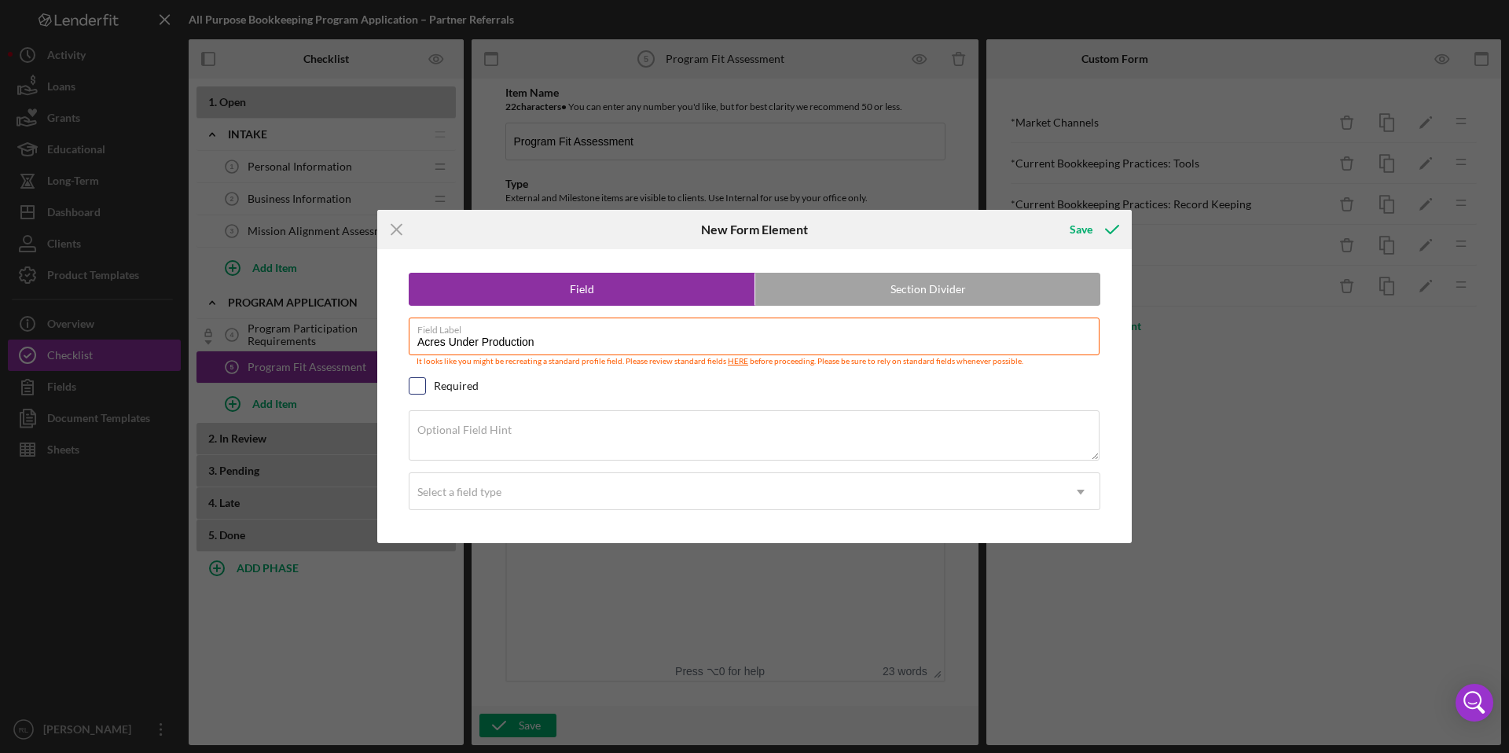
click at [417, 388] on input "checkbox" at bounding box center [418, 386] width 16 height 16
checkbox input "true"
click at [483, 424] on label "Optional Field Hint" at bounding box center [464, 430] width 94 height 13
click at [483, 422] on textarea "Optional Field Hint" at bounding box center [754, 435] width 691 height 50
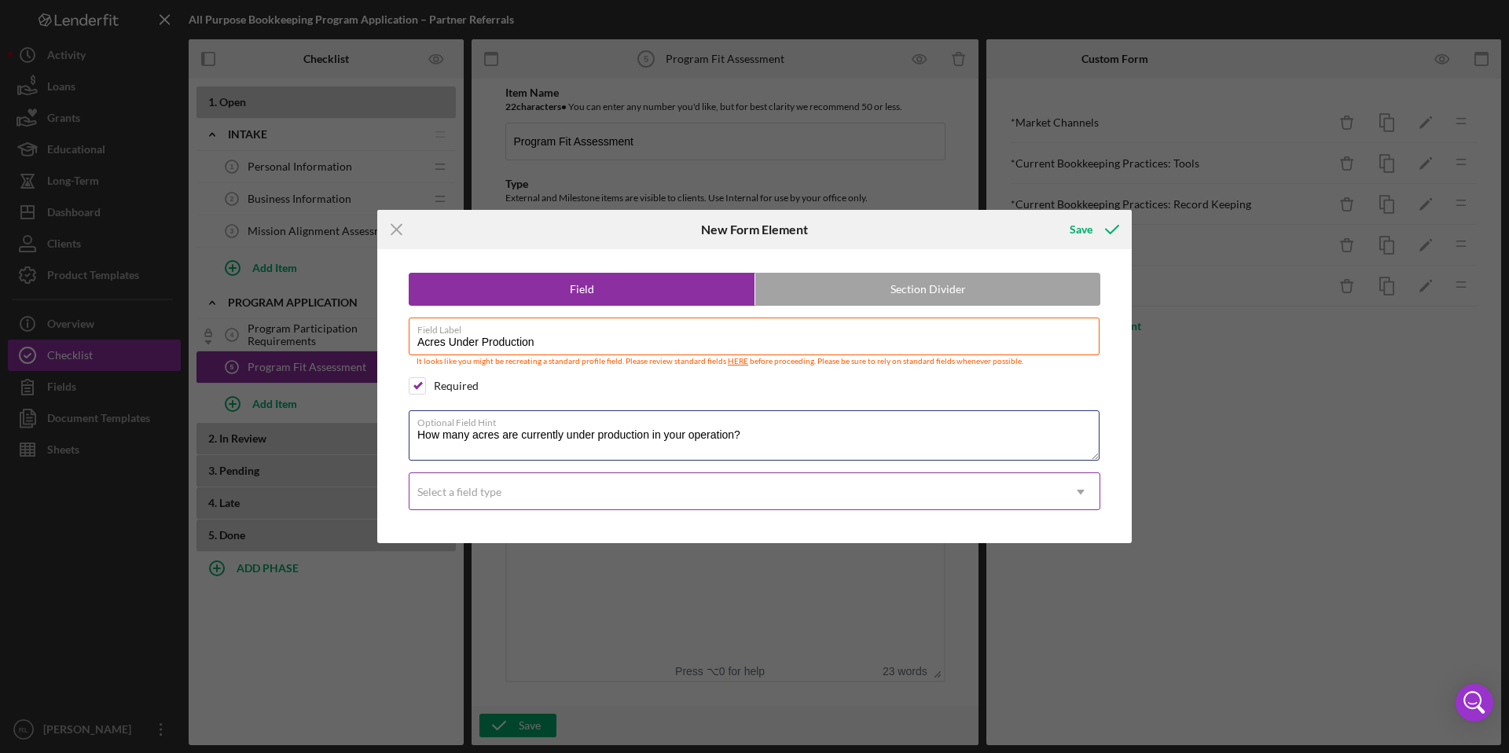
type textarea "How many acres are currently under production in your operation?"
click at [496, 506] on div "Select a field type" at bounding box center [736, 492] width 653 height 36
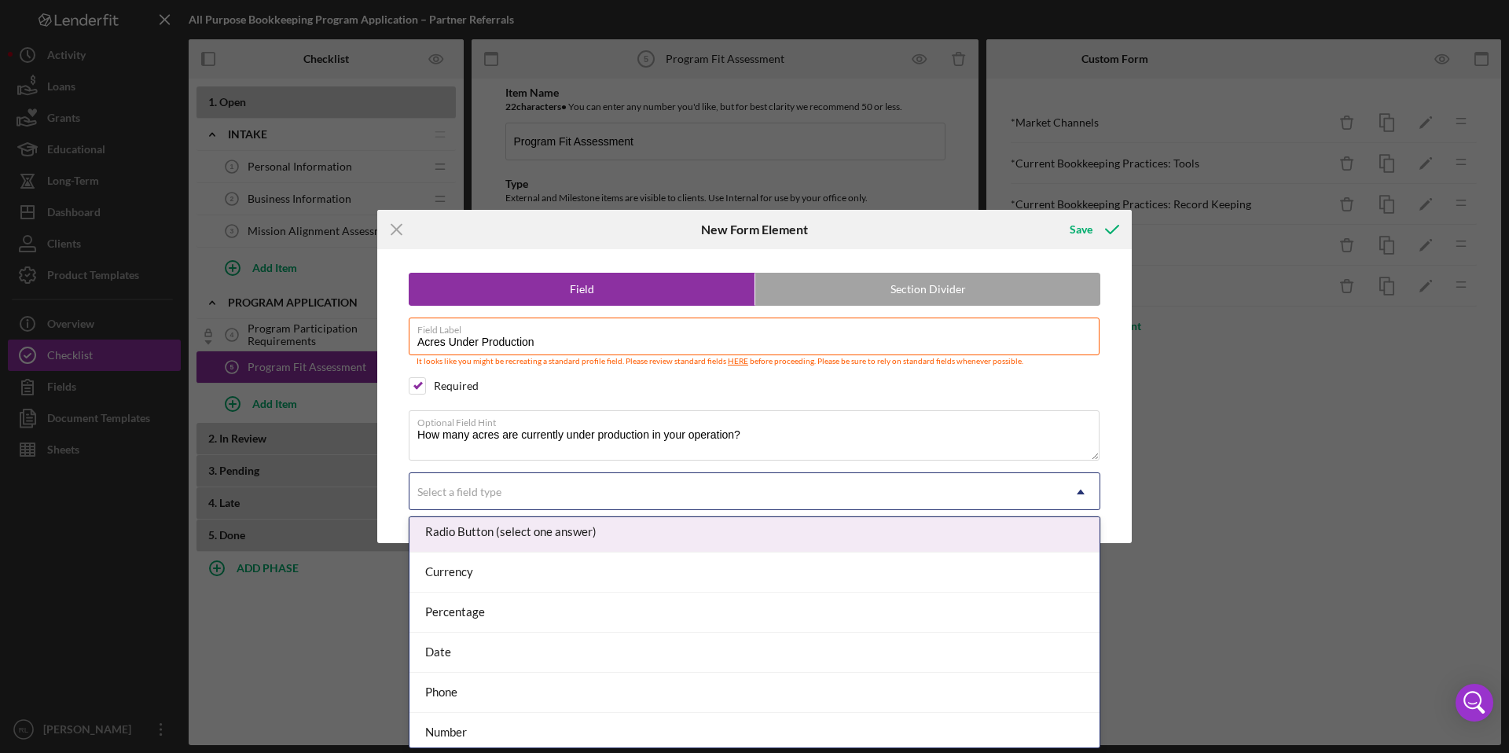
scroll to position [171, 0]
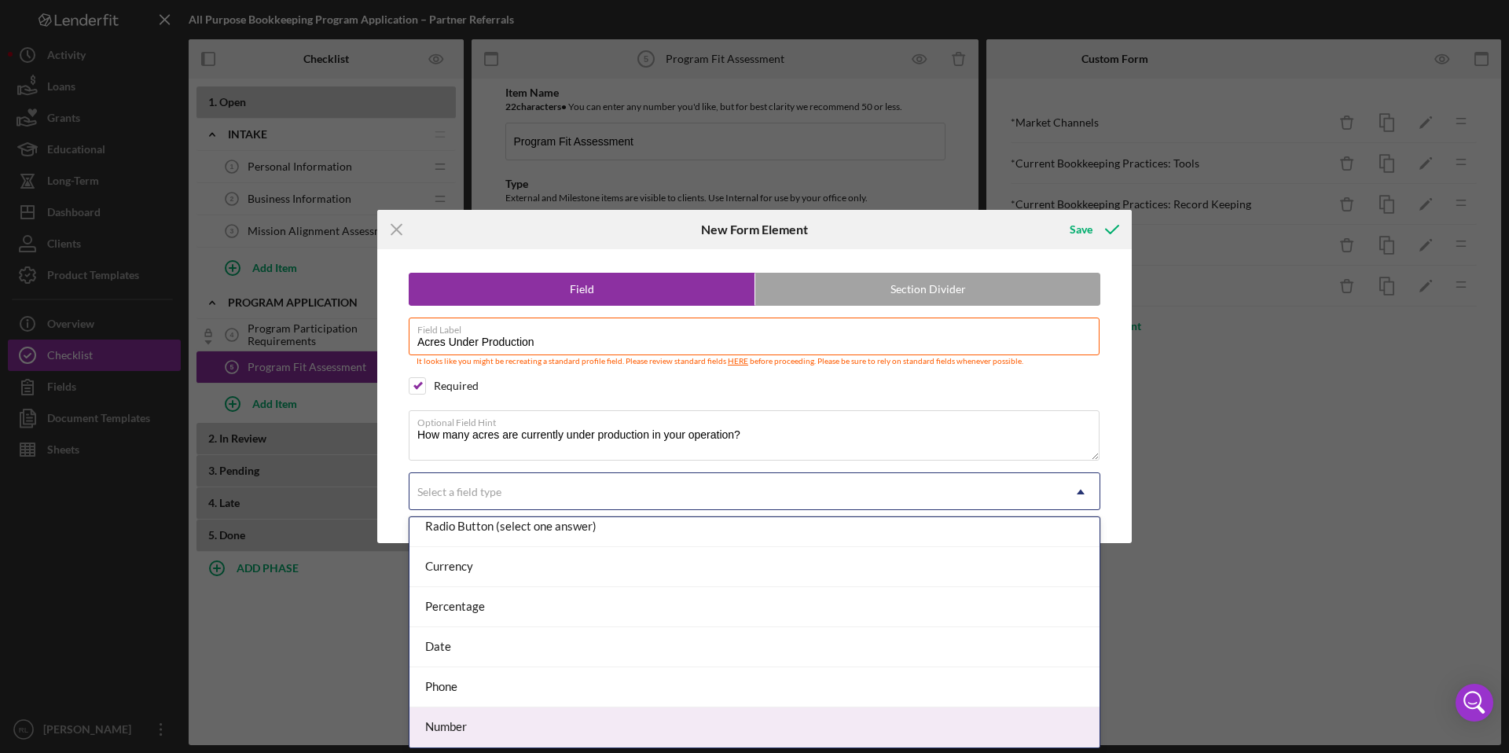
click at [498, 724] on div "Number" at bounding box center [755, 728] width 690 height 40
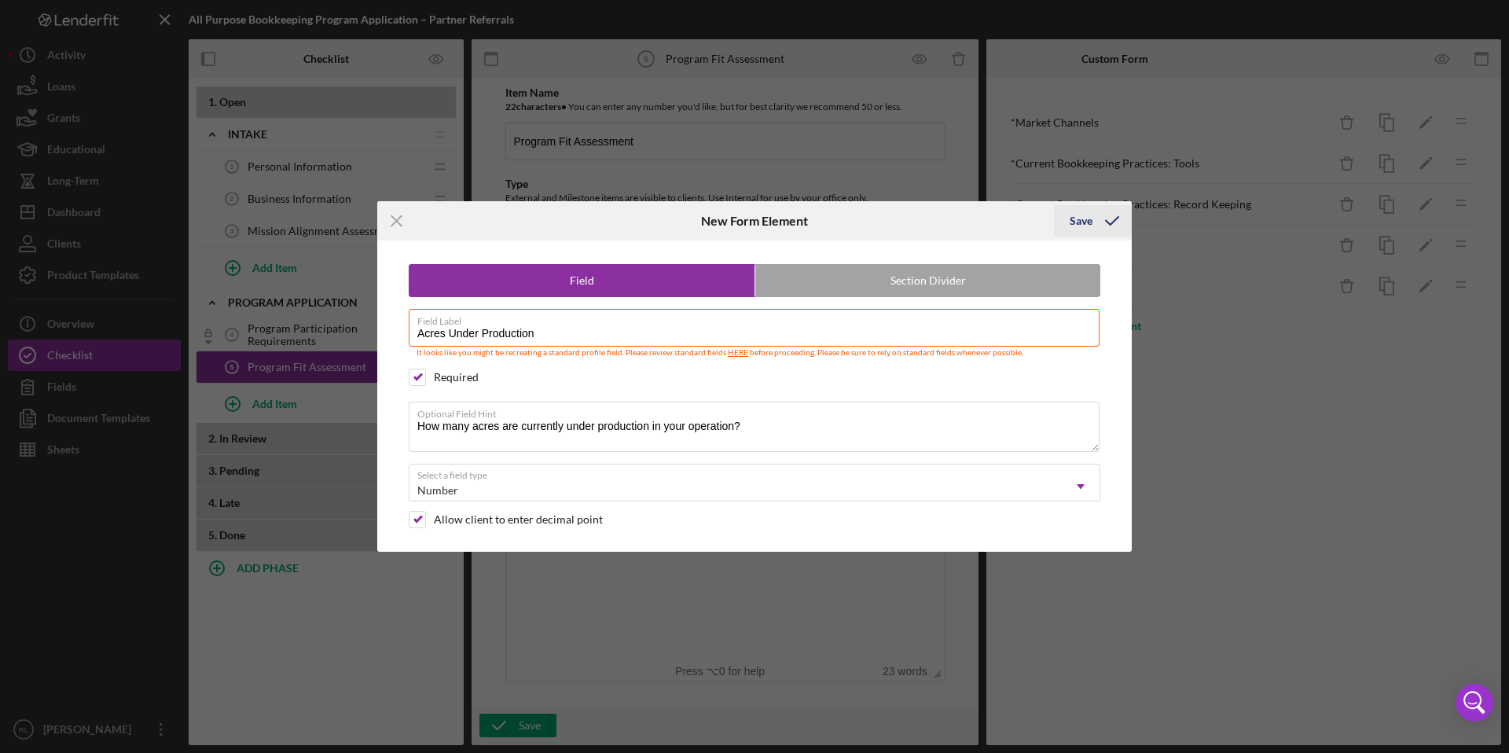
click at [1093, 224] on icon "submit" at bounding box center [1112, 220] width 39 height 39
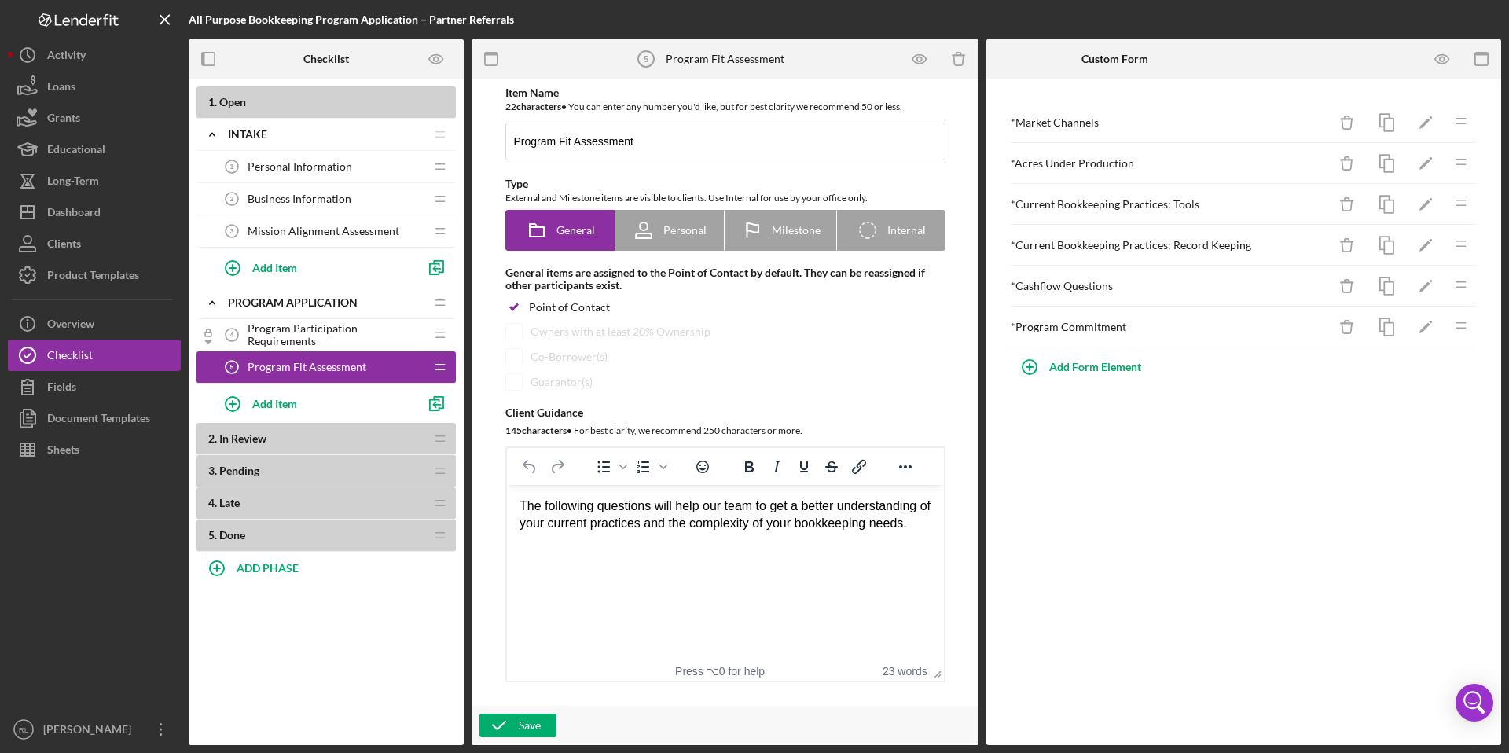
drag, startPoint x: 1462, startPoint y: 329, endPoint x: 705, endPoint y: 10, distance: 820.6
click at [1062, 367] on div "Add Form Element" at bounding box center [1096, 366] width 92 height 31
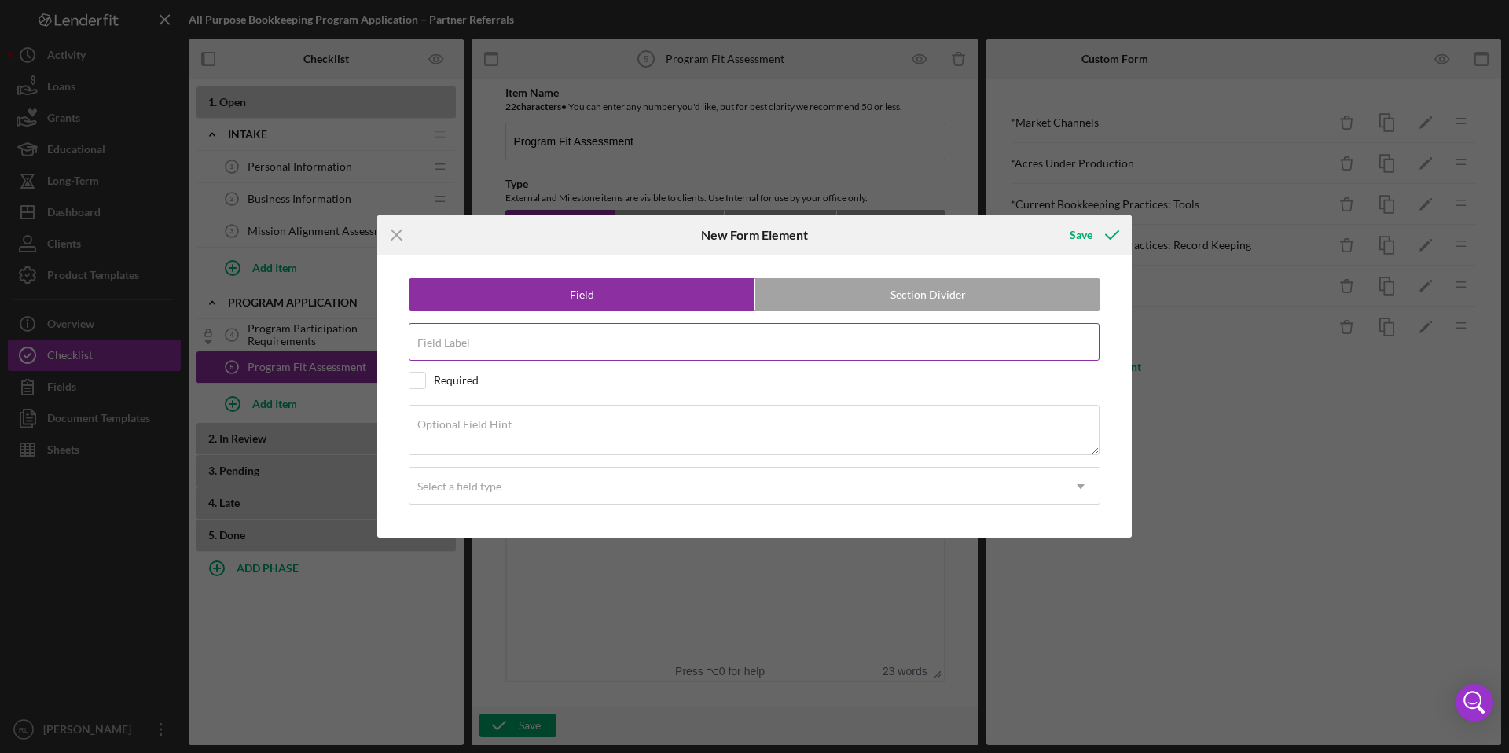
click at [544, 340] on input "Field Label" at bounding box center [754, 342] width 691 height 38
paste input "Historical Revenue: Does your business have at least two years of revenue?"
drag, startPoint x: 802, startPoint y: 346, endPoint x: 518, endPoint y: 350, distance: 283.8
click at [518, 350] on input "Historical Revenue: Does your business have at least two years of revenue?" at bounding box center [754, 342] width 691 height 38
type input "Historical Revenue"
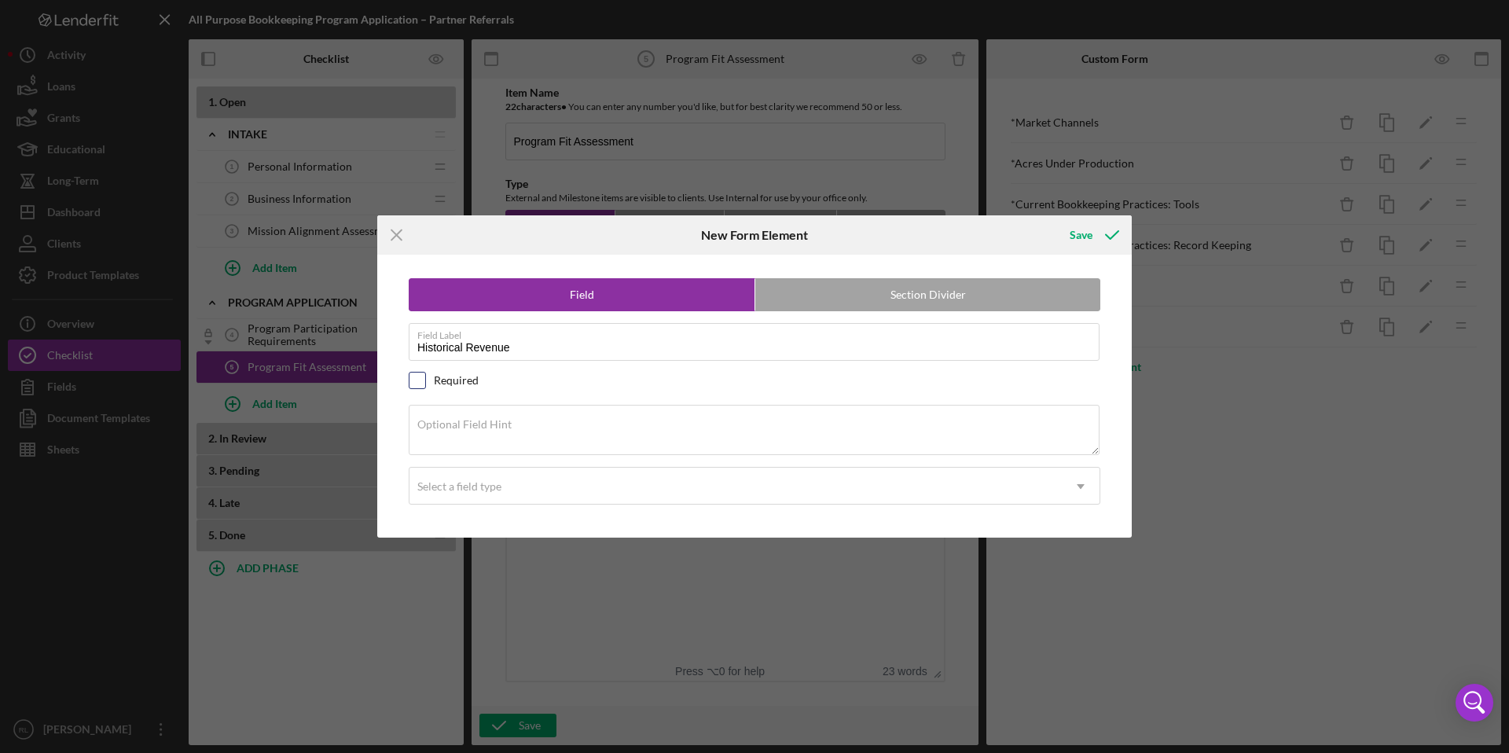
click at [416, 382] on input "checkbox" at bounding box center [418, 381] width 16 height 16
click at [439, 425] on label "Optional Field Hint" at bounding box center [464, 424] width 94 height 13
click at [439, 425] on textarea "Optional Field Hint" at bounding box center [754, 430] width 691 height 50
click at [418, 384] on input "checkbox" at bounding box center [418, 381] width 16 height 16
checkbox input "false"
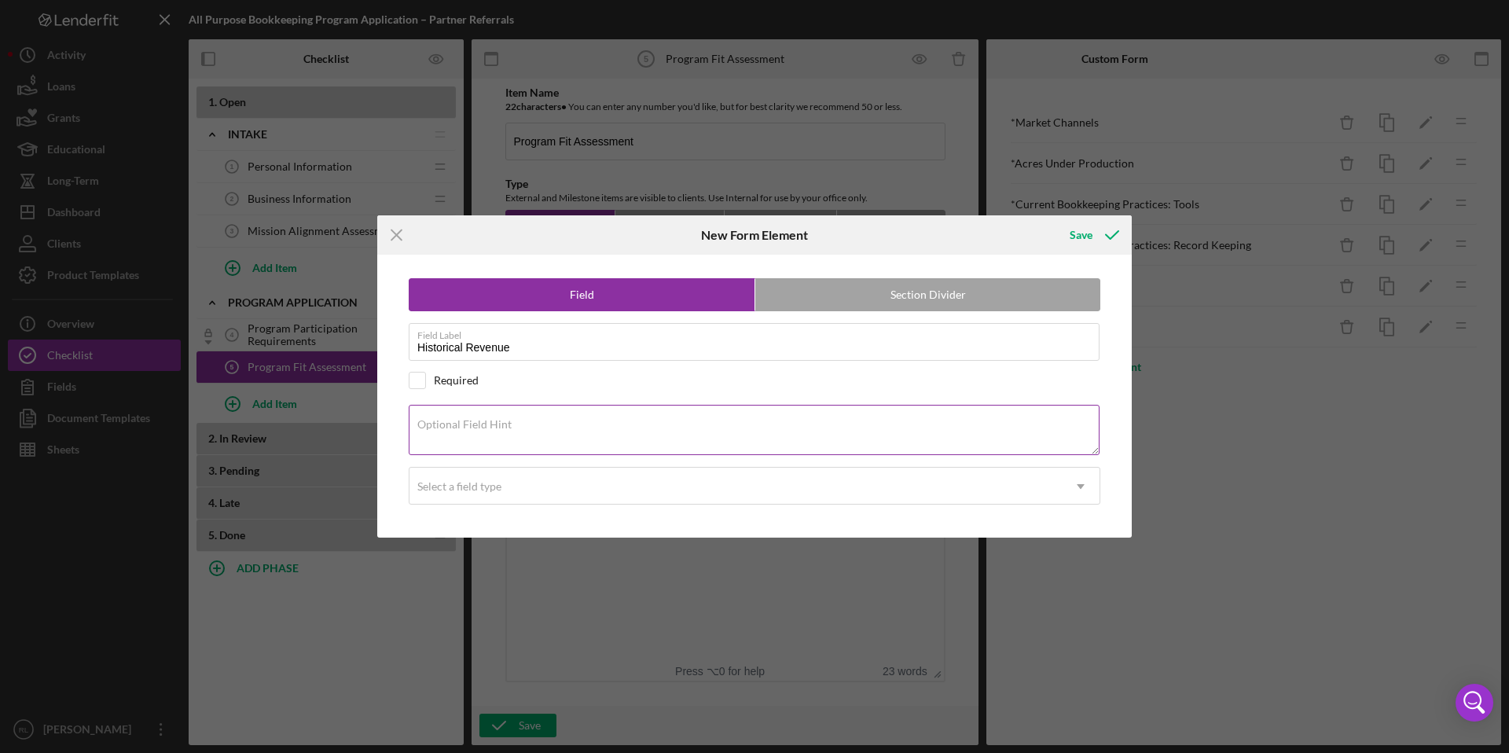
click at [443, 419] on label "Optional Field Hint" at bounding box center [464, 424] width 94 height 13
click at [443, 419] on textarea "Optional Field Hint" at bounding box center [754, 430] width 691 height 50
paste textarea "Does your business have at least two years of revenue?"
type textarea "Does your business have at least two years of revenue?"
click at [466, 487] on div "Select a field type" at bounding box center [459, 486] width 84 height 13
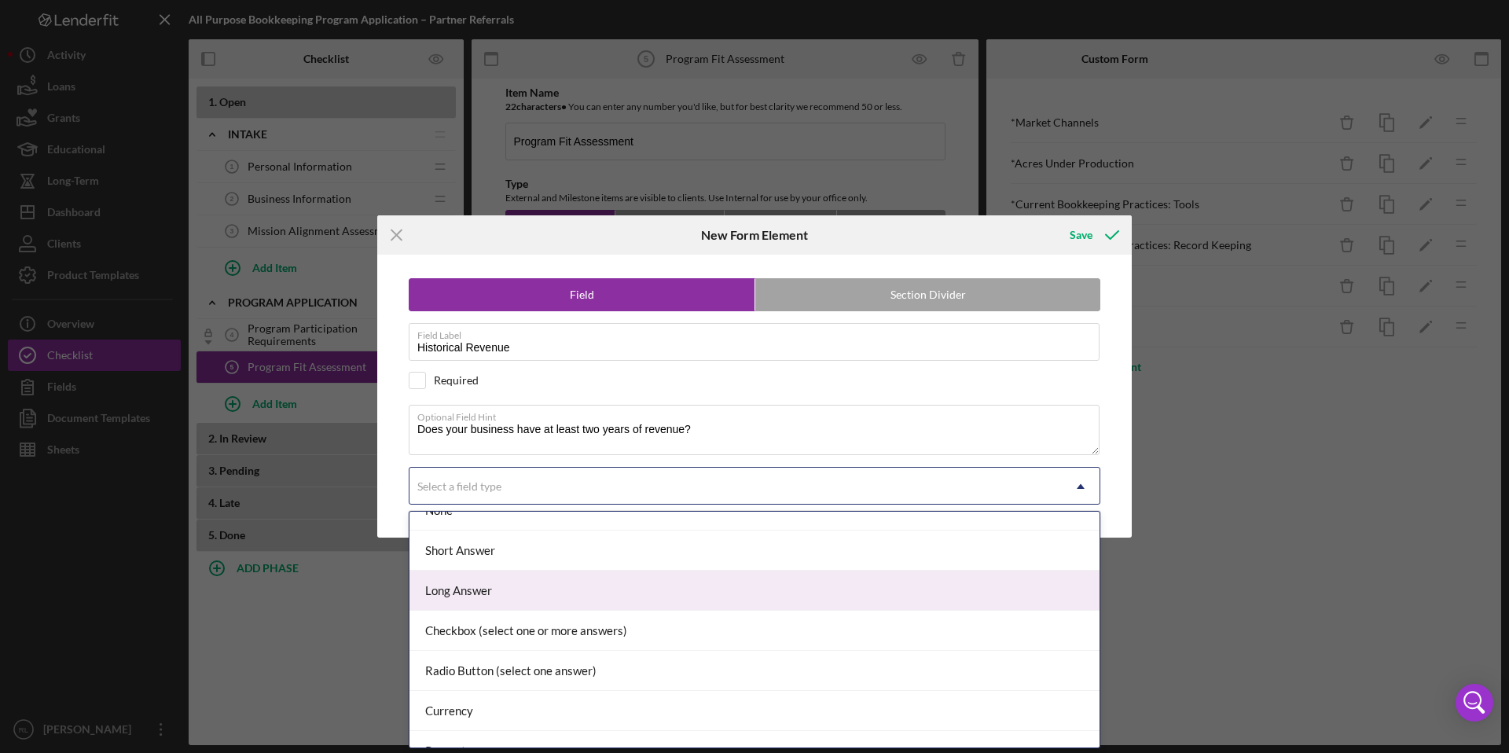
scroll to position [24, 0]
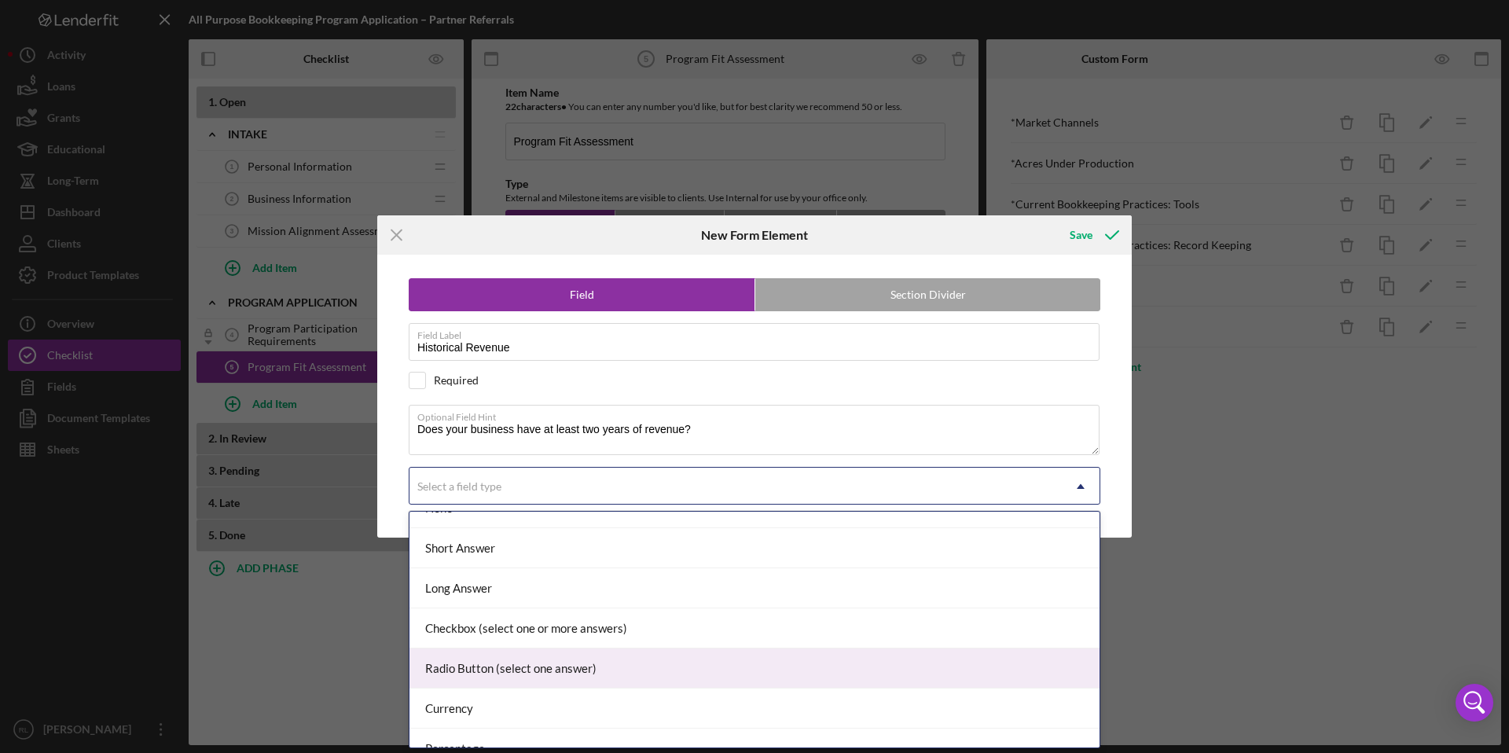
click at [504, 672] on div "Radio Button (select one answer)" at bounding box center [755, 669] width 690 height 40
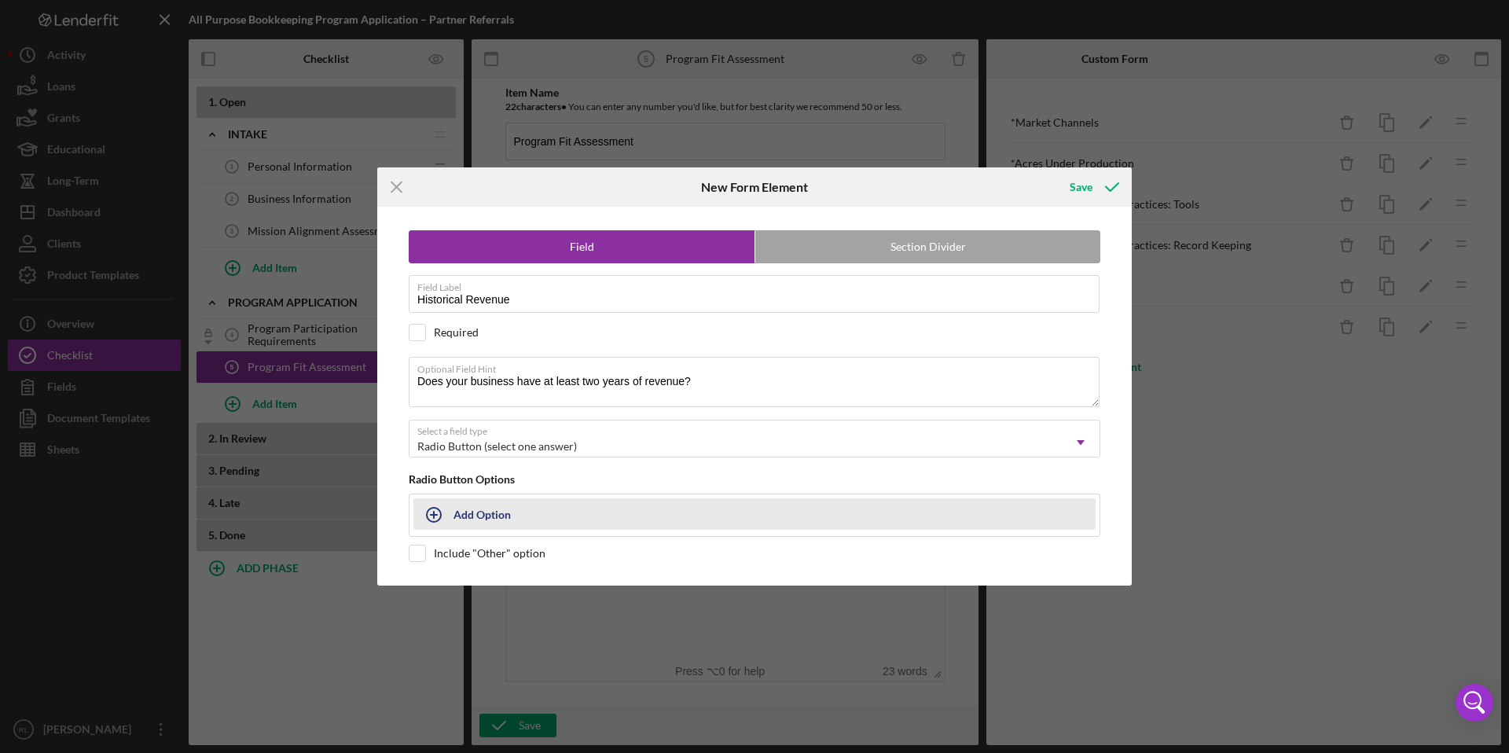
click at [540, 510] on button "Add Option" at bounding box center [755, 513] width 682 height 31
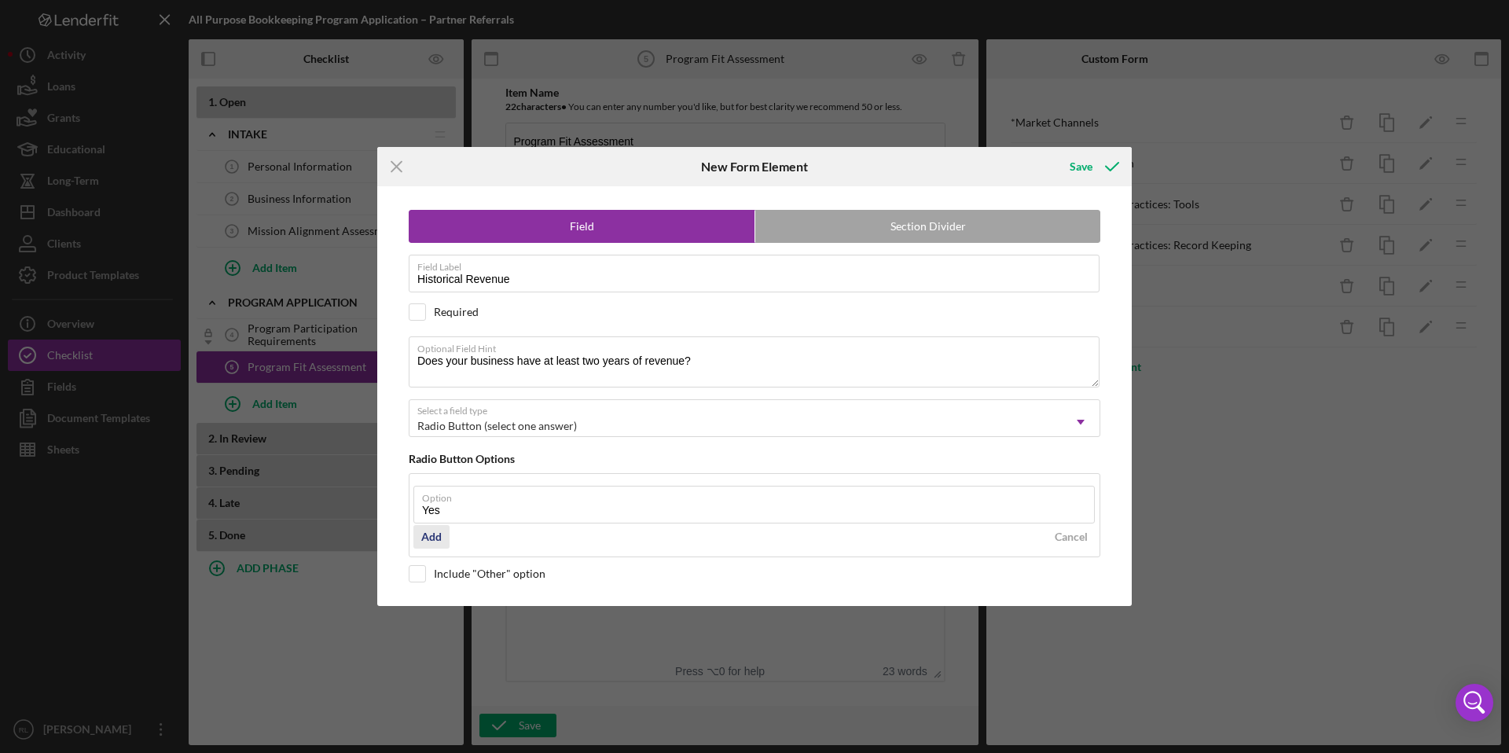
type input "Yes"
click at [432, 534] on div "Add" at bounding box center [431, 537] width 20 height 24
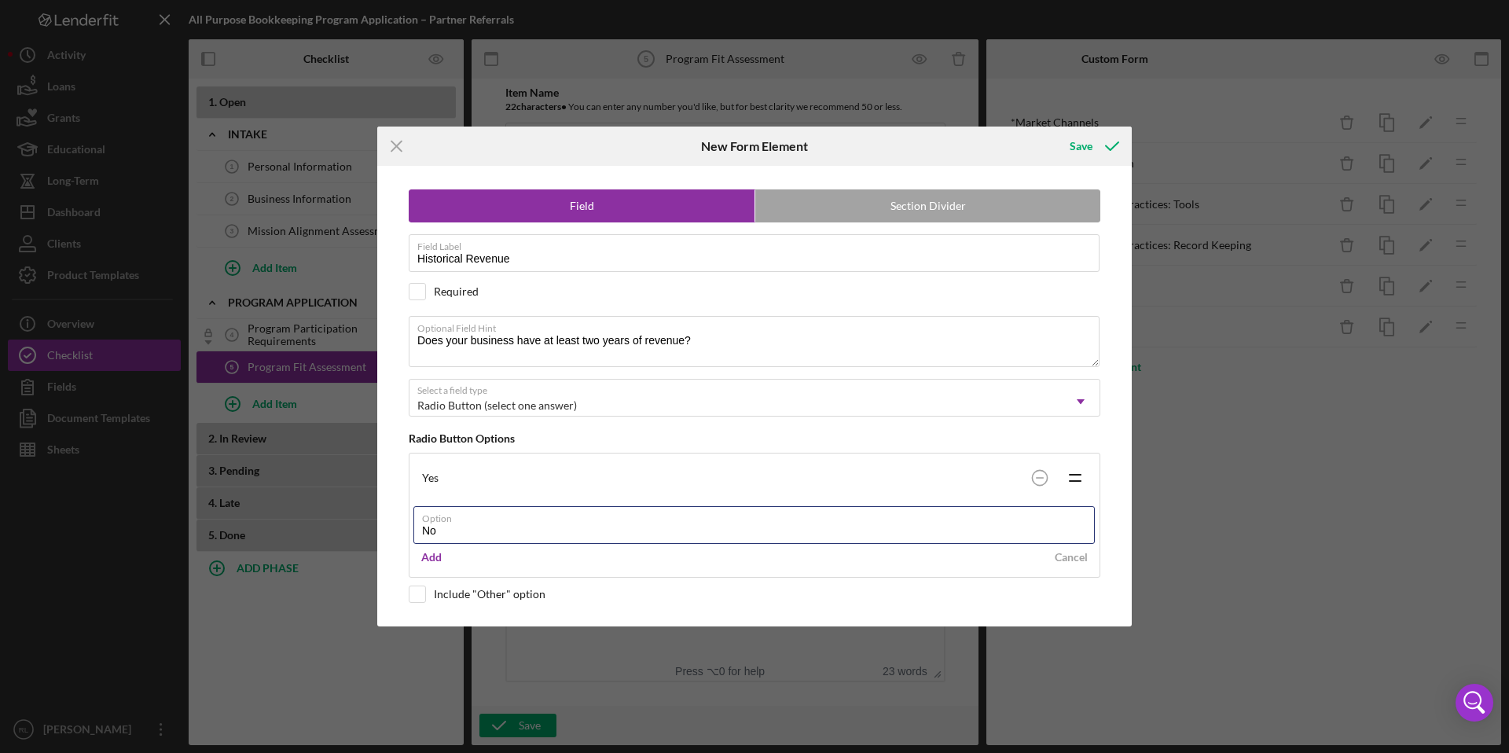
type input "No"
click at [523, 568] on div "Add Cancel" at bounding box center [755, 558] width 682 height 24
click at [434, 561] on div "Add" at bounding box center [431, 558] width 20 height 24
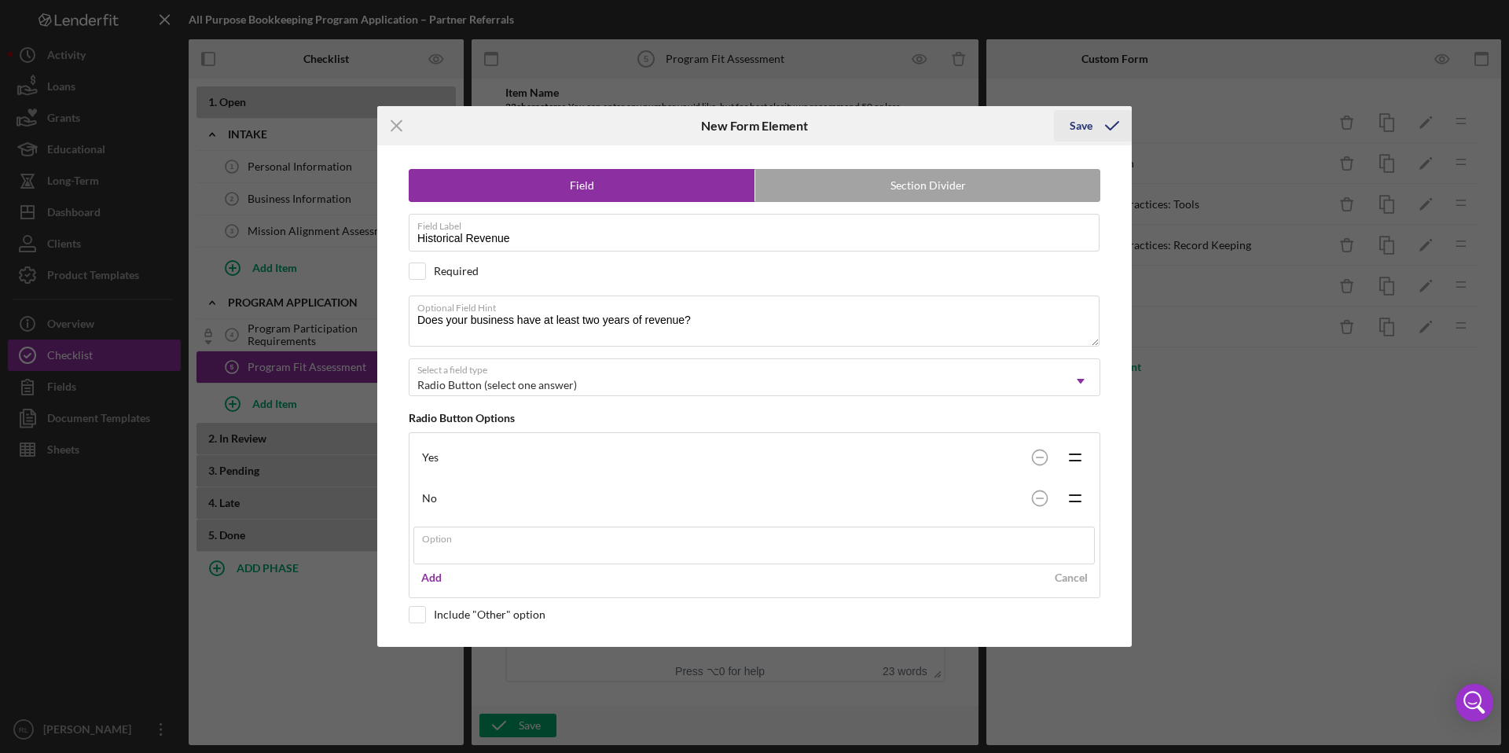
click at [1094, 119] on div "Icon/Menu Close New Form Element Save Field Section Divider Field Label Histori…" at bounding box center [754, 376] width 1509 height 753
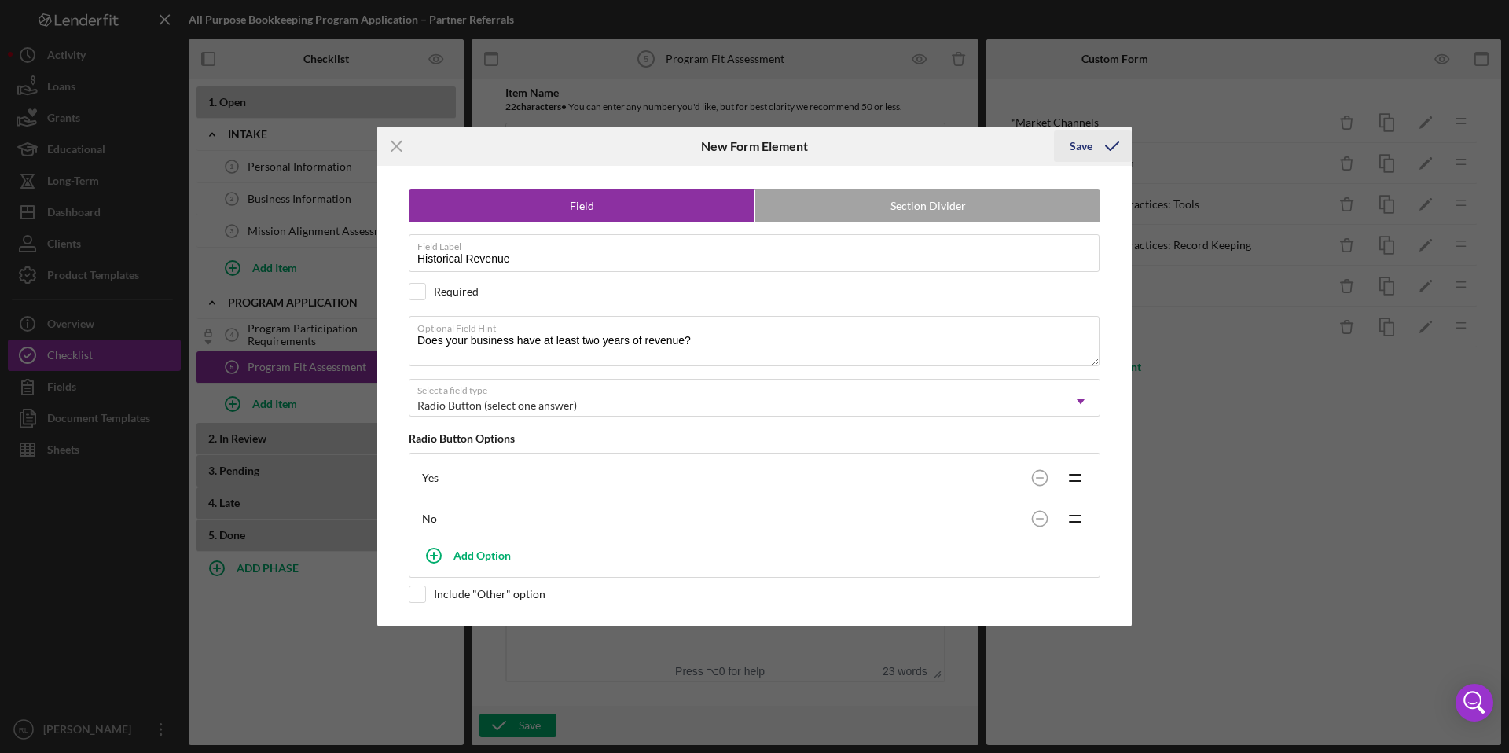
click at [1090, 147] on div "Save" at bounding box center [1081, 146] width 23 height 31
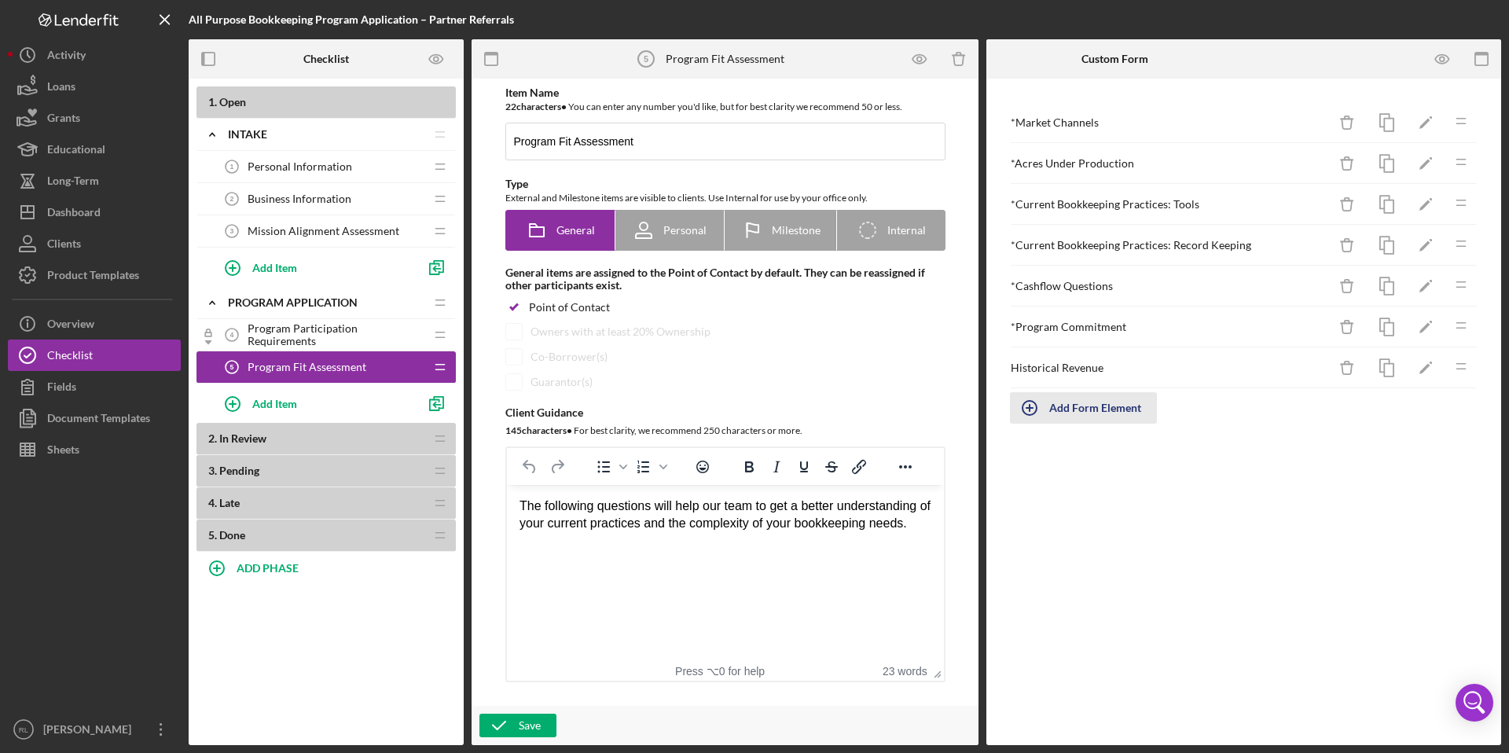
click at [1075, 405] on div "Add Form Element" at bounding box center [1096, 407] width 92 height 31
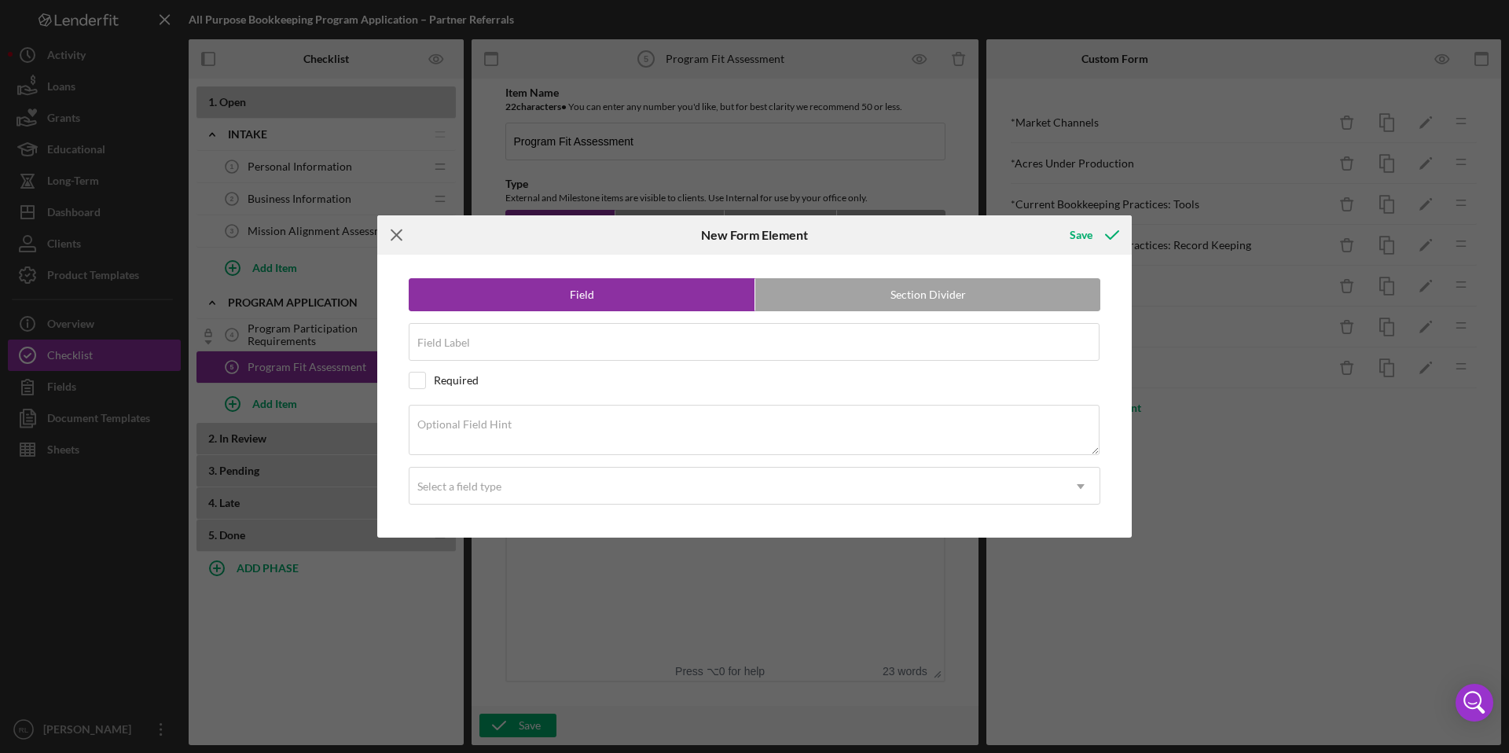
click at [401, 237] on icon "Icon/Menu Close" at bounding box center [396, 234] width 39 height 39
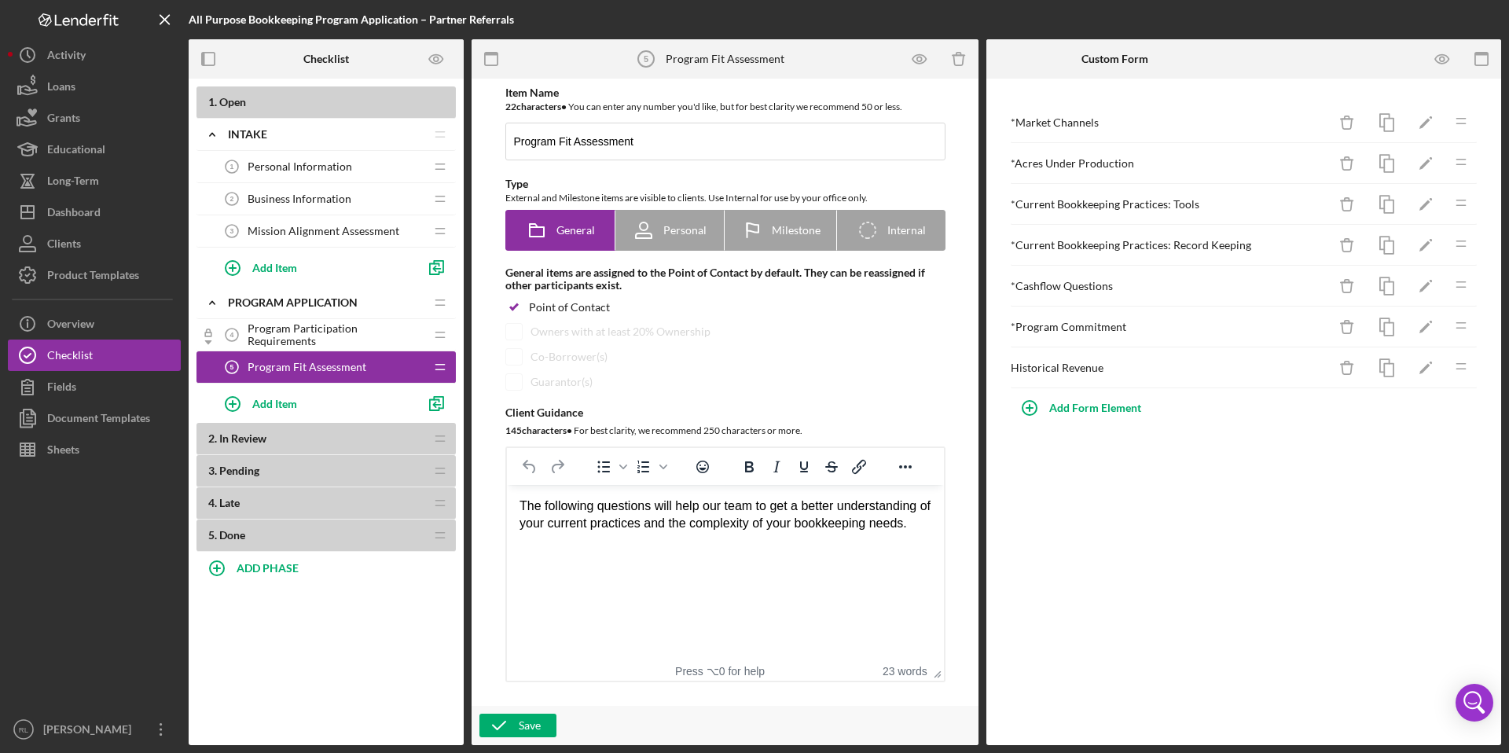
click at [363, 335] on span "Program Participation Requirements" at bounding box center [336, 334] width 177 height 25
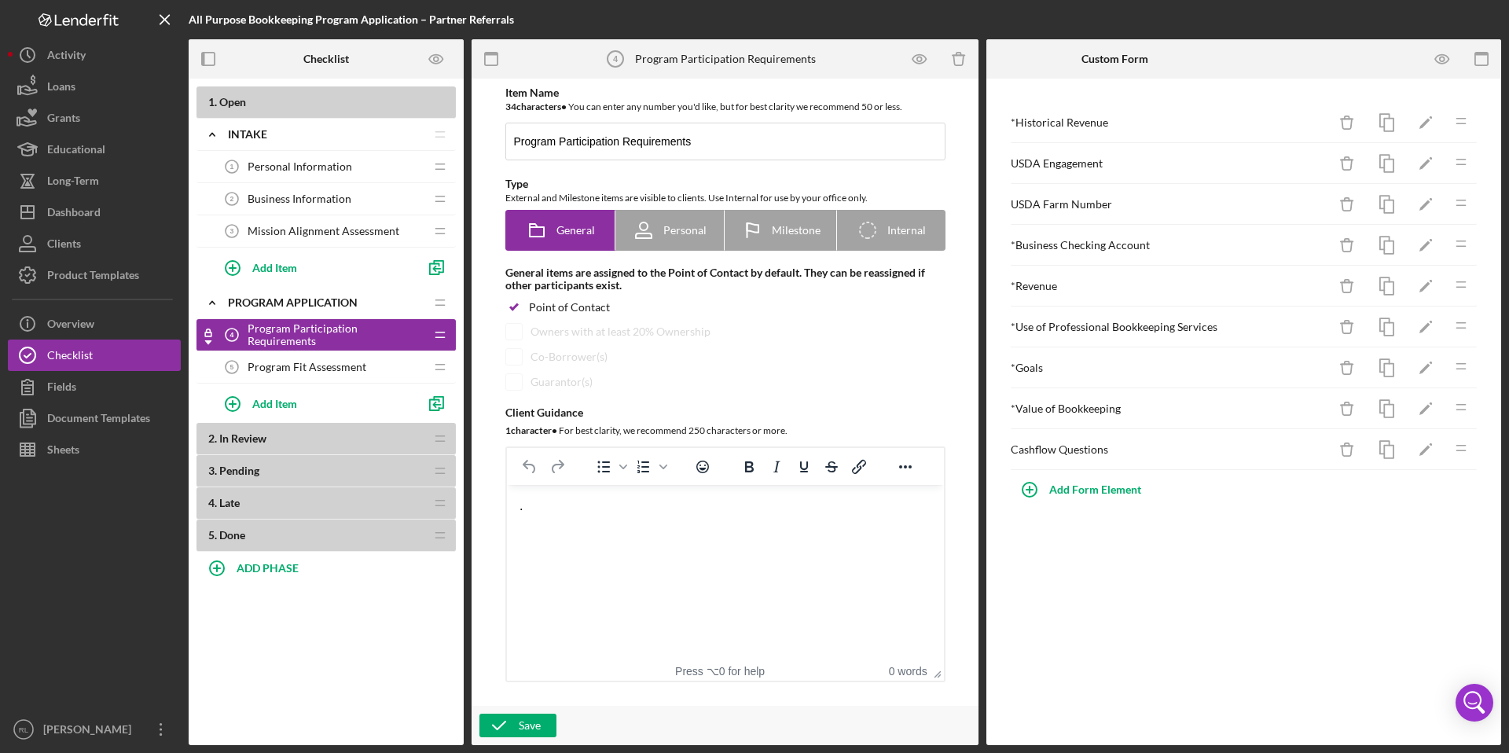
click at [307, 370] on span "Program Fit Assessment" at bounding box center [307, 367] width 119 height 13
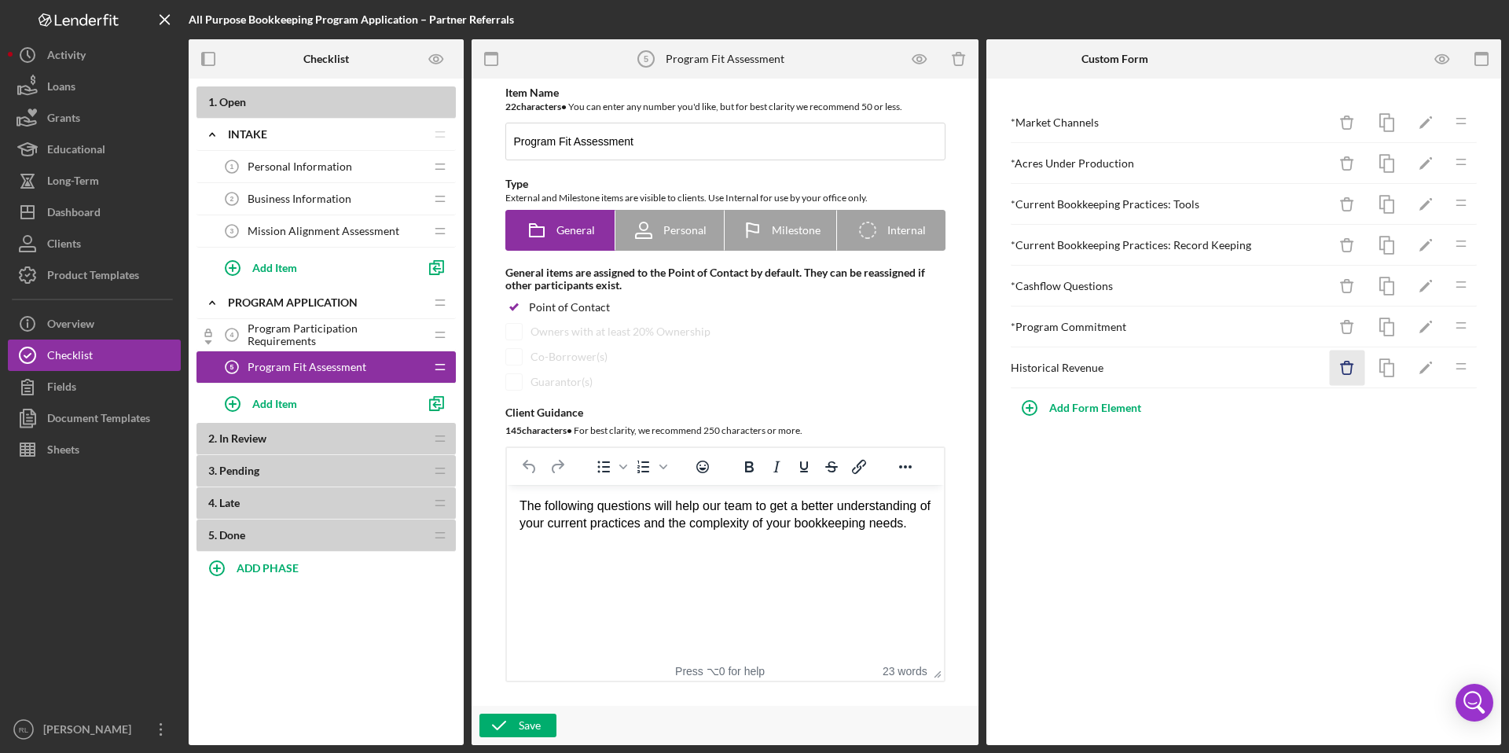
click at [1347, 371] on icon "Icon/Delete" at bounding box center [1347, 368] width 35 height 35
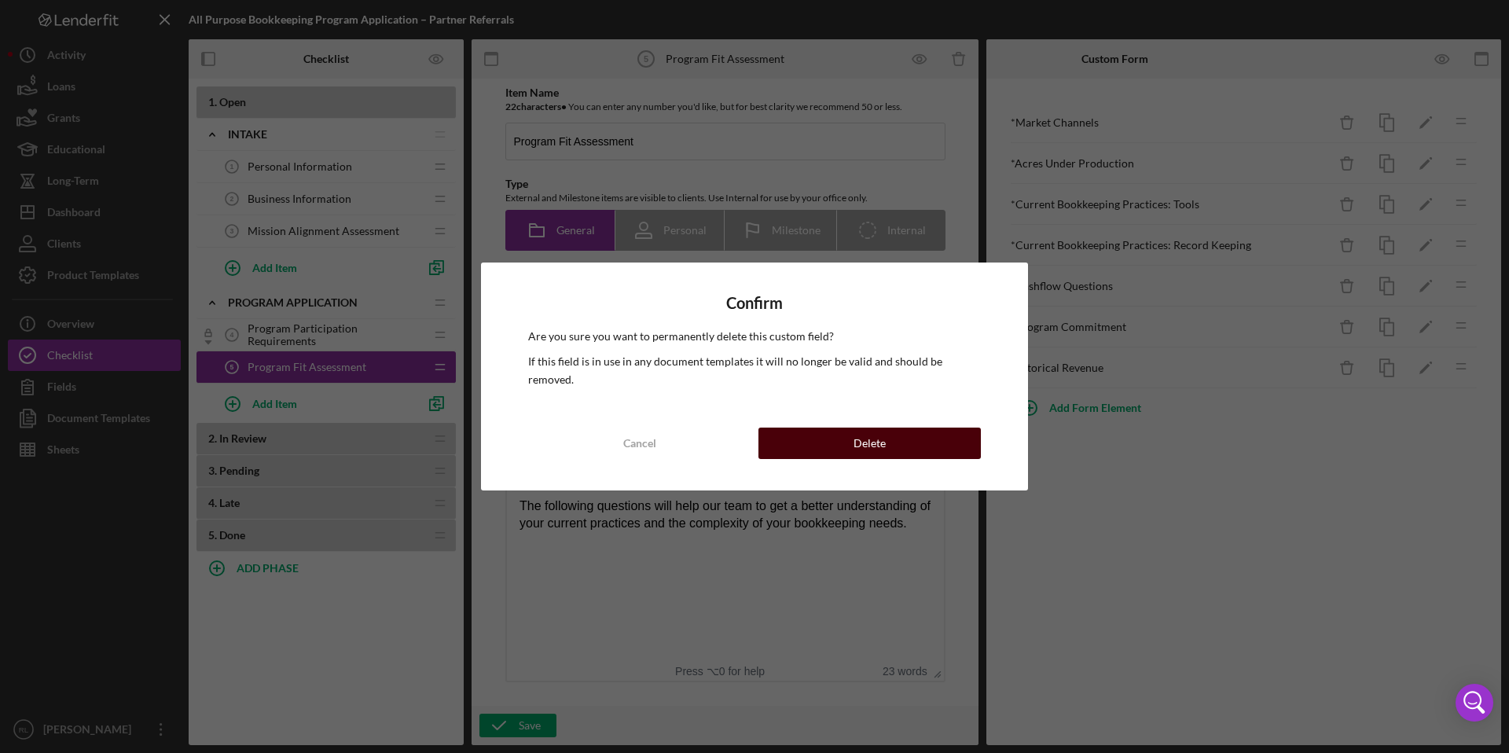
click at [886, 443] on button "Delete" at bounding box center [870, 443] width 222 height 31
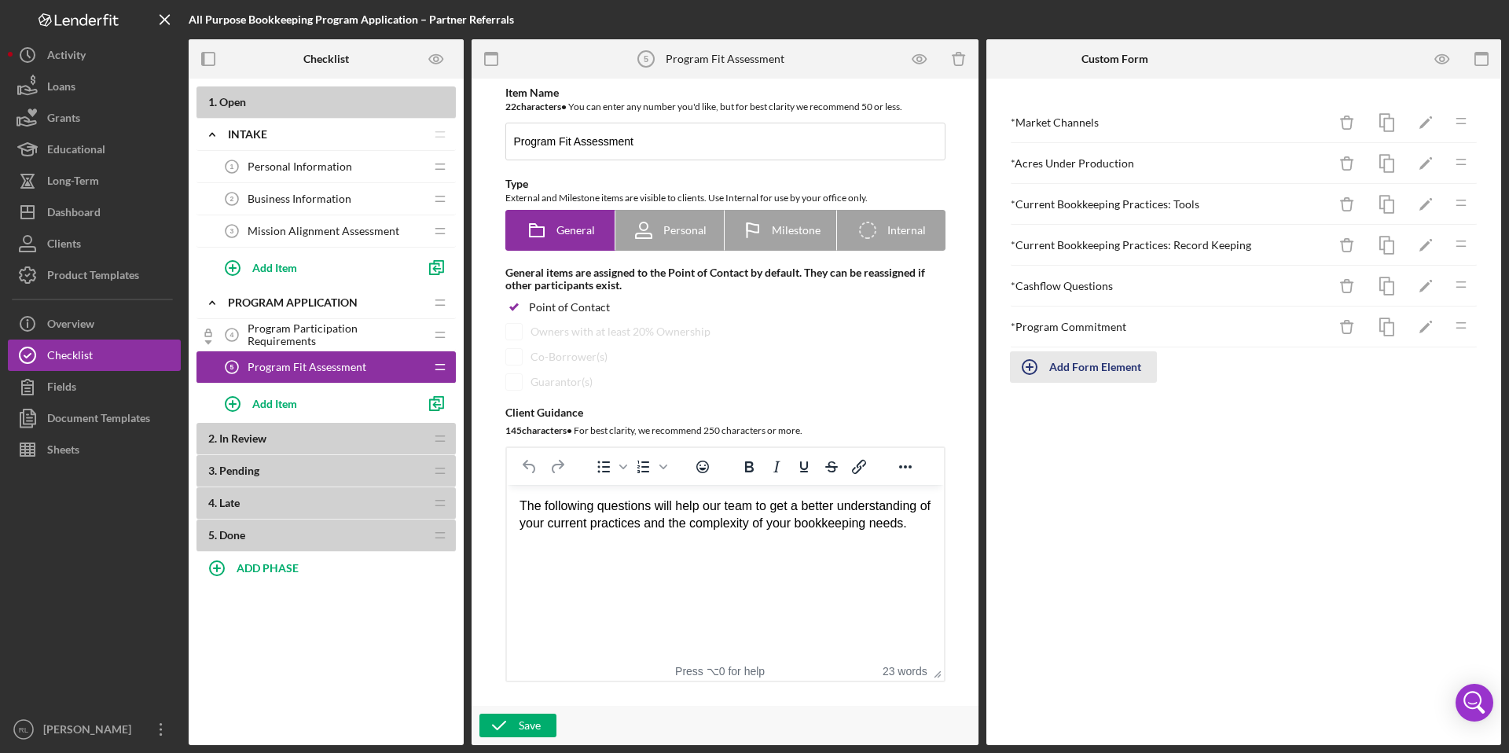
click at [1127, 367] on div "Add Form Element" at bounding box center [1096, 366] width 92 height 31
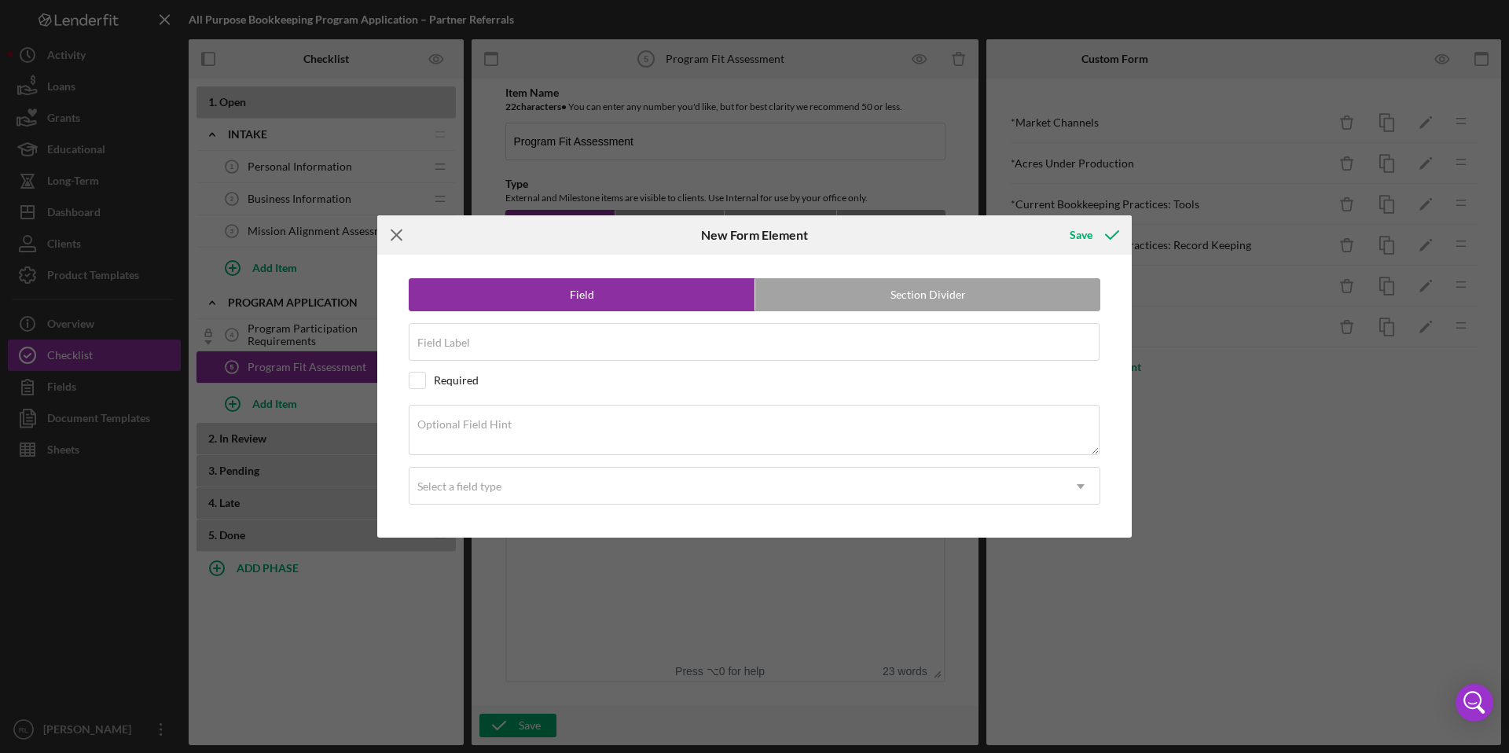
click at [399, 234] on icon "Icon/Menu Close" at bounding box center [396, 234] width 39 height 39
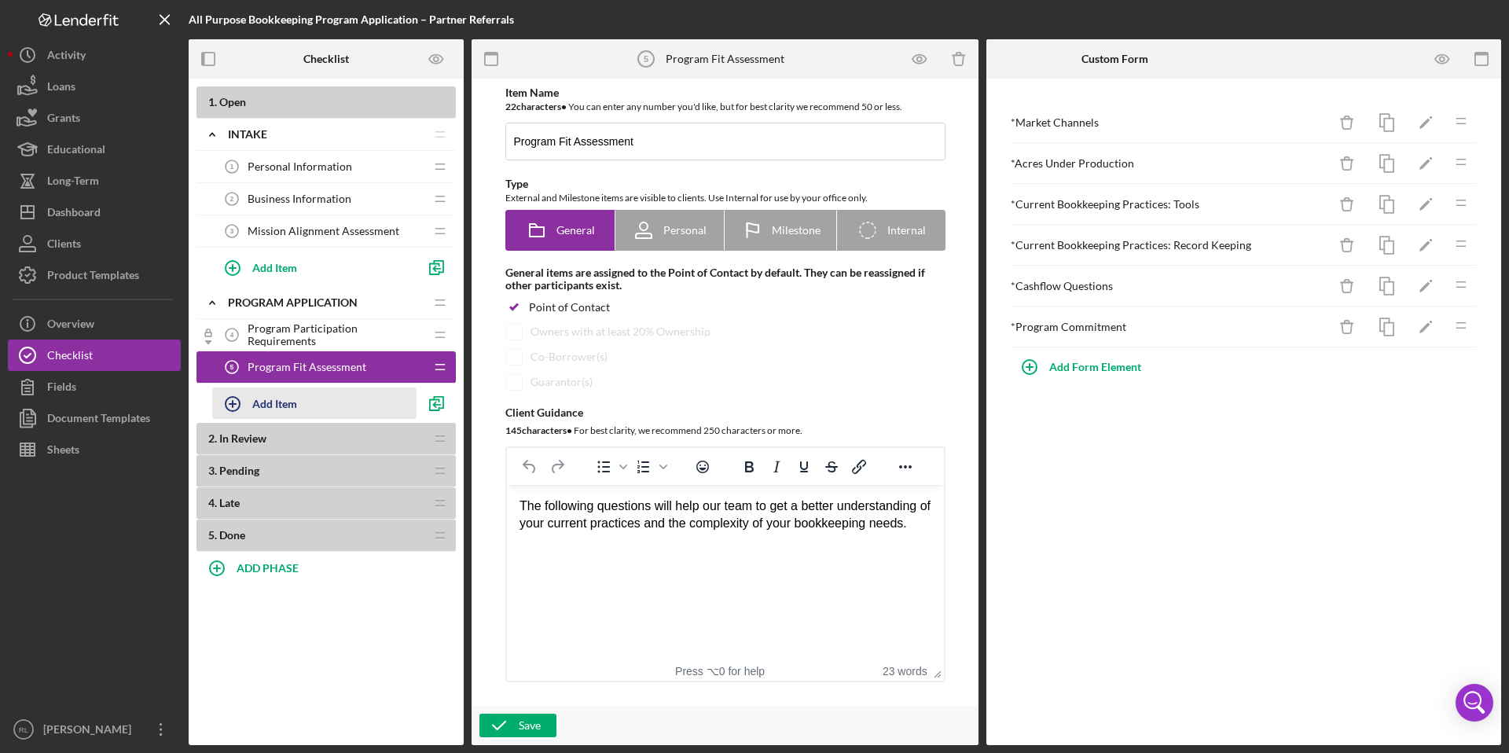
click at [259, 400] on div "Add Item" at bounding box center [274, 403] width 45 height 30
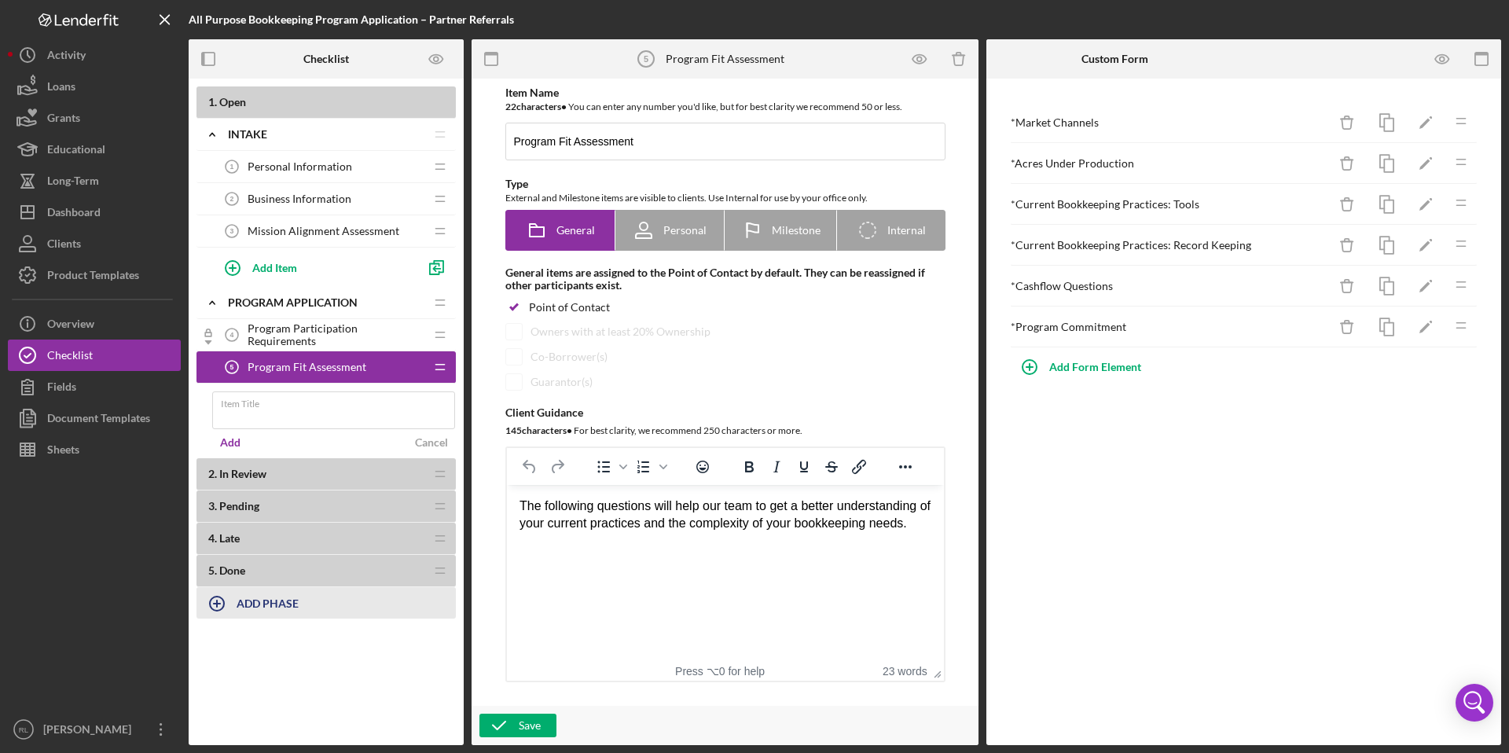
click at [281, 606] on div "1 . Open Icon/Expander Intake Icon/Edit Icon/Drag Personal Information 1 Person…" at bounding box center [326, 372] width 275 height 572
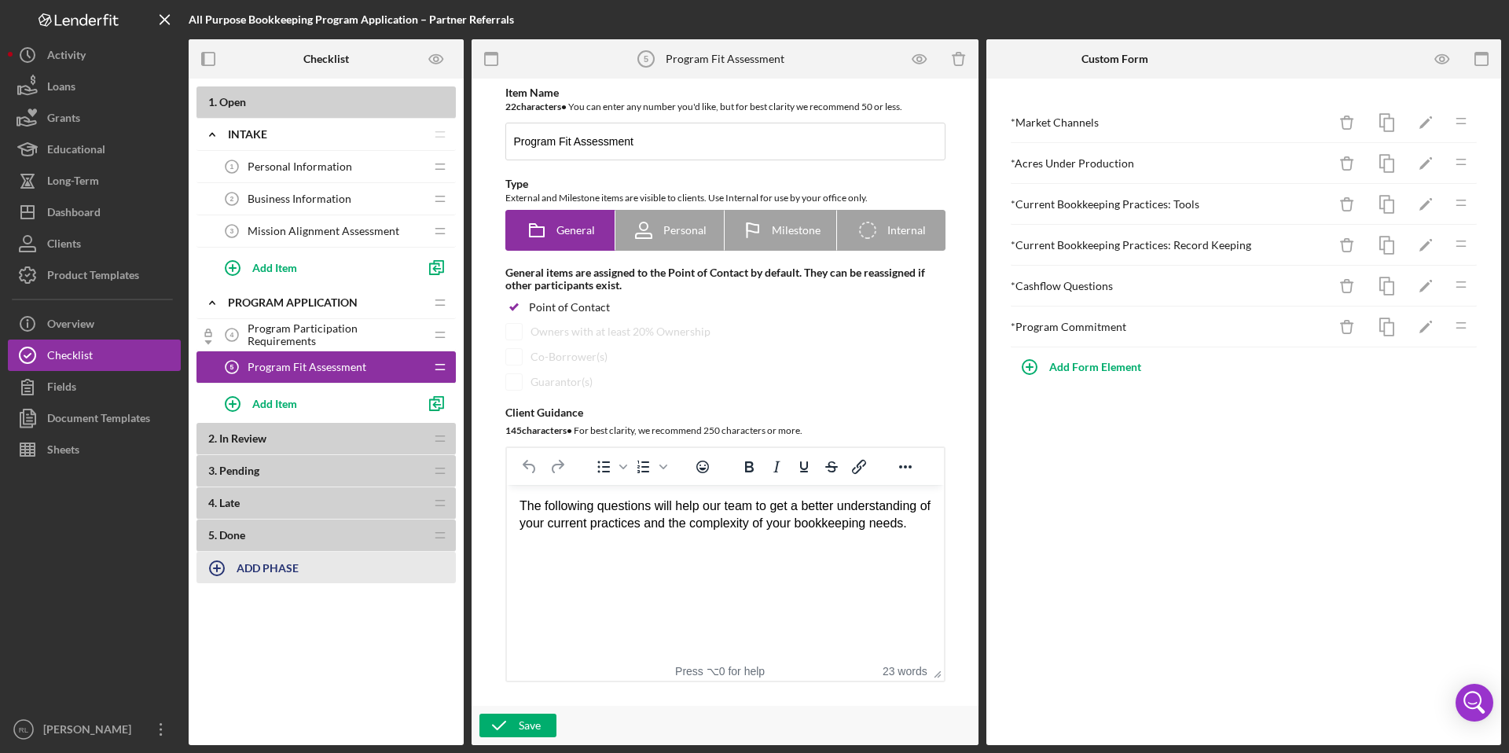
click at [267, 557] on div "ADD PHASE" at bounding box center [268, 568] width 62 height 30
click at [264, 573] on div "Phase Title" at bounding box center [326, 579] width 259 height 39
click at [265, 572] on div "Phase Title Required" at bounding box center [326, 583] width 259 height 47
click at [303, 660] on div "1 . Open Icon/Expander Intake Icon/Edit Icon/Drag Personal Information 1 Person…" at bounding box center [326, 412] width 275 height 667
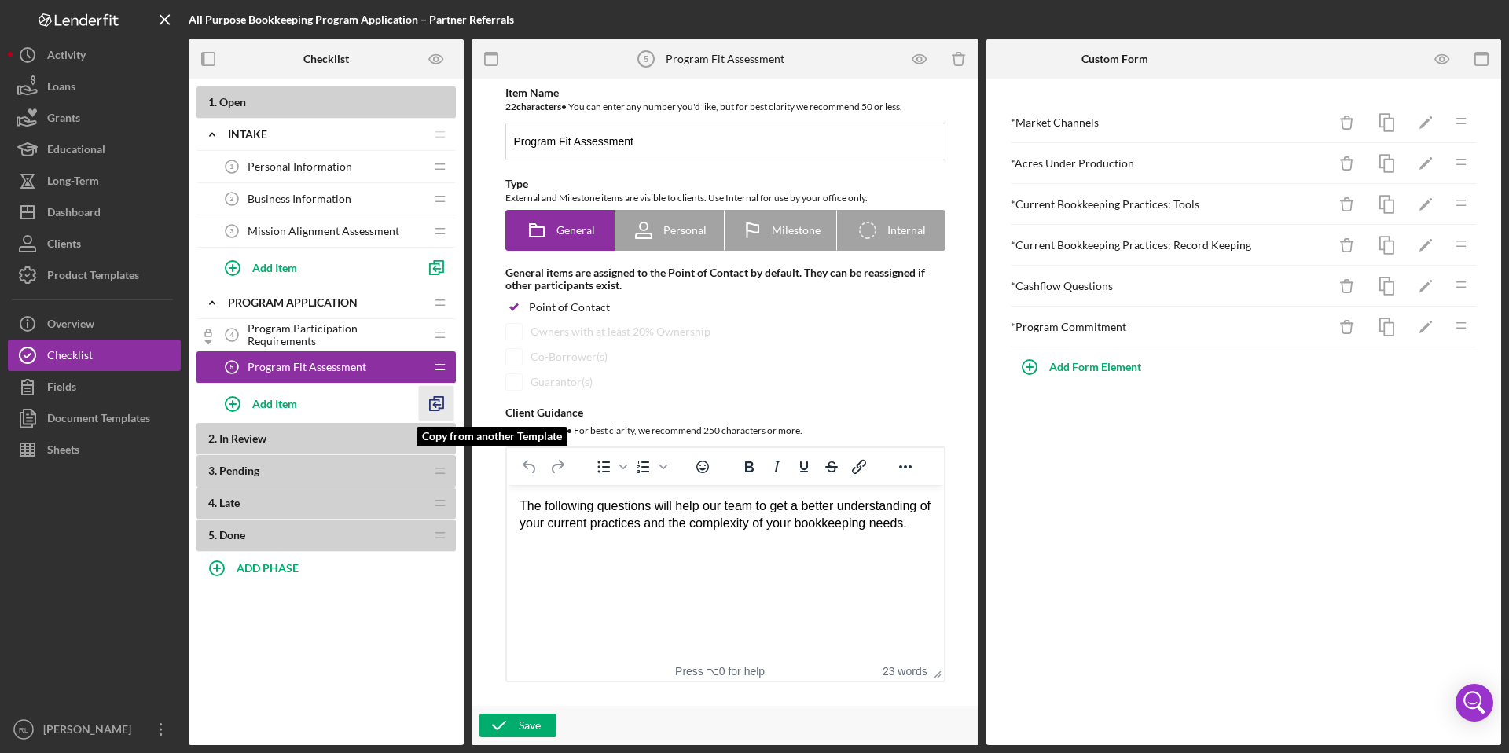
click at [432, 400] on polyline "button" at bounding box center [434, 405] width 9 height 11
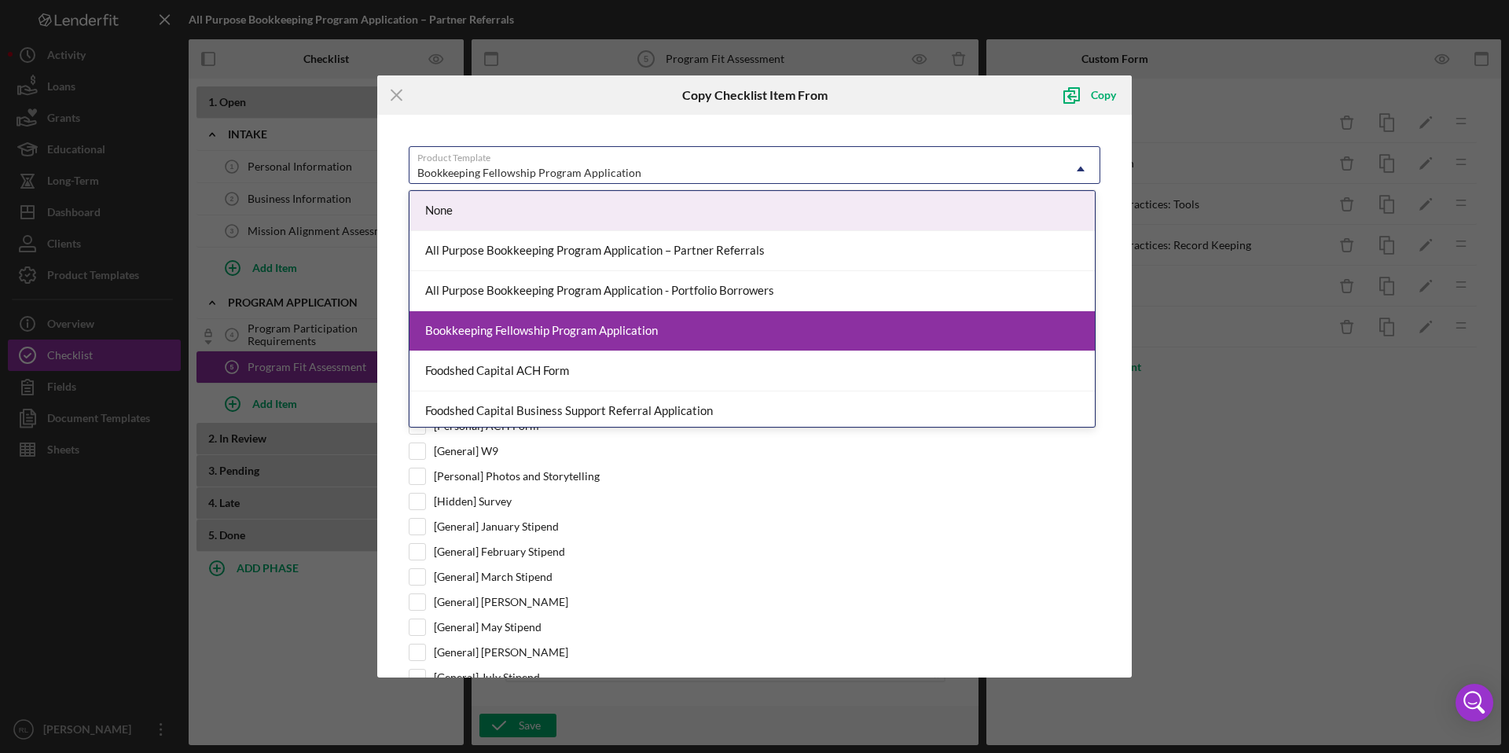
click at [547, 167] on div "Bookkeeping Fellowship Program Application" at bounding box center [529, 173] width 224 height 13
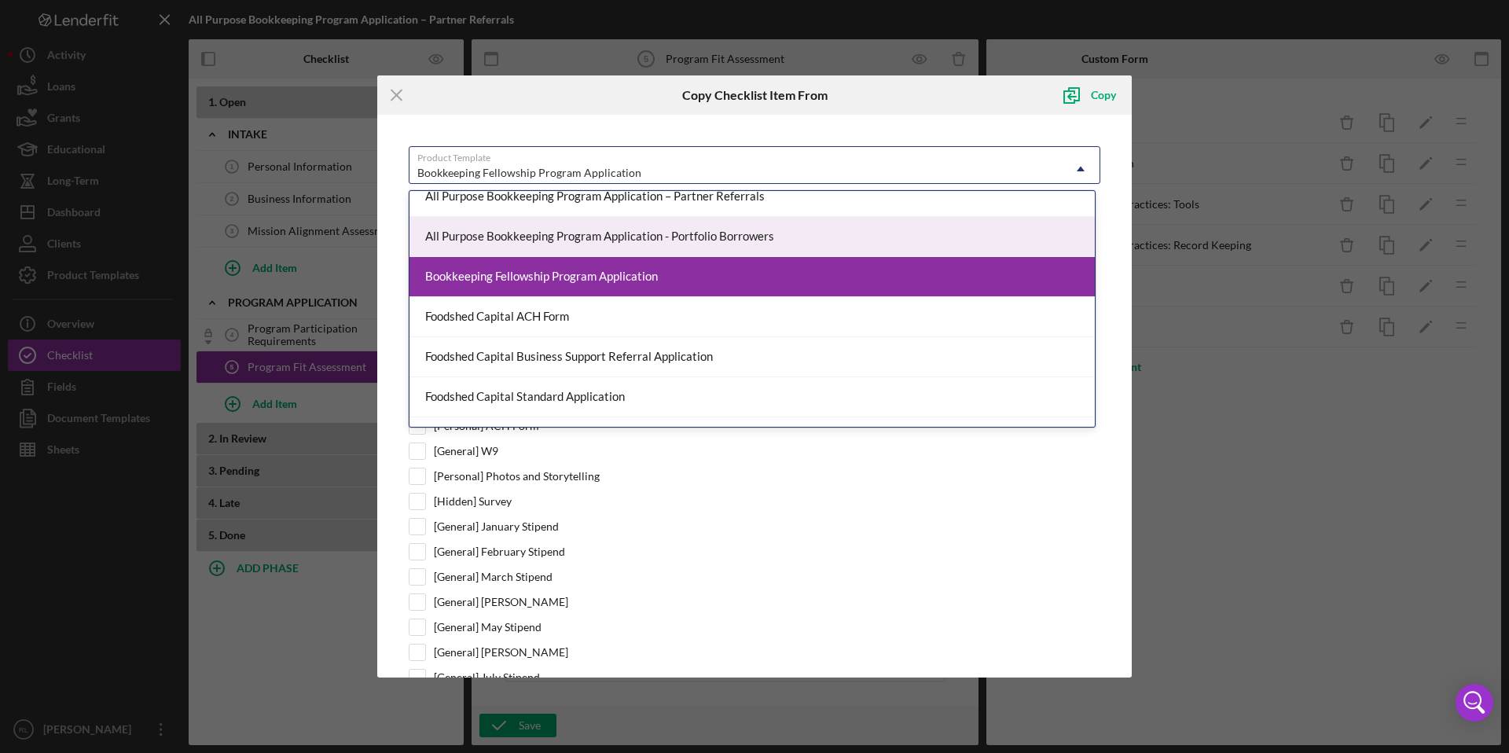
scroll to position [55, 0]
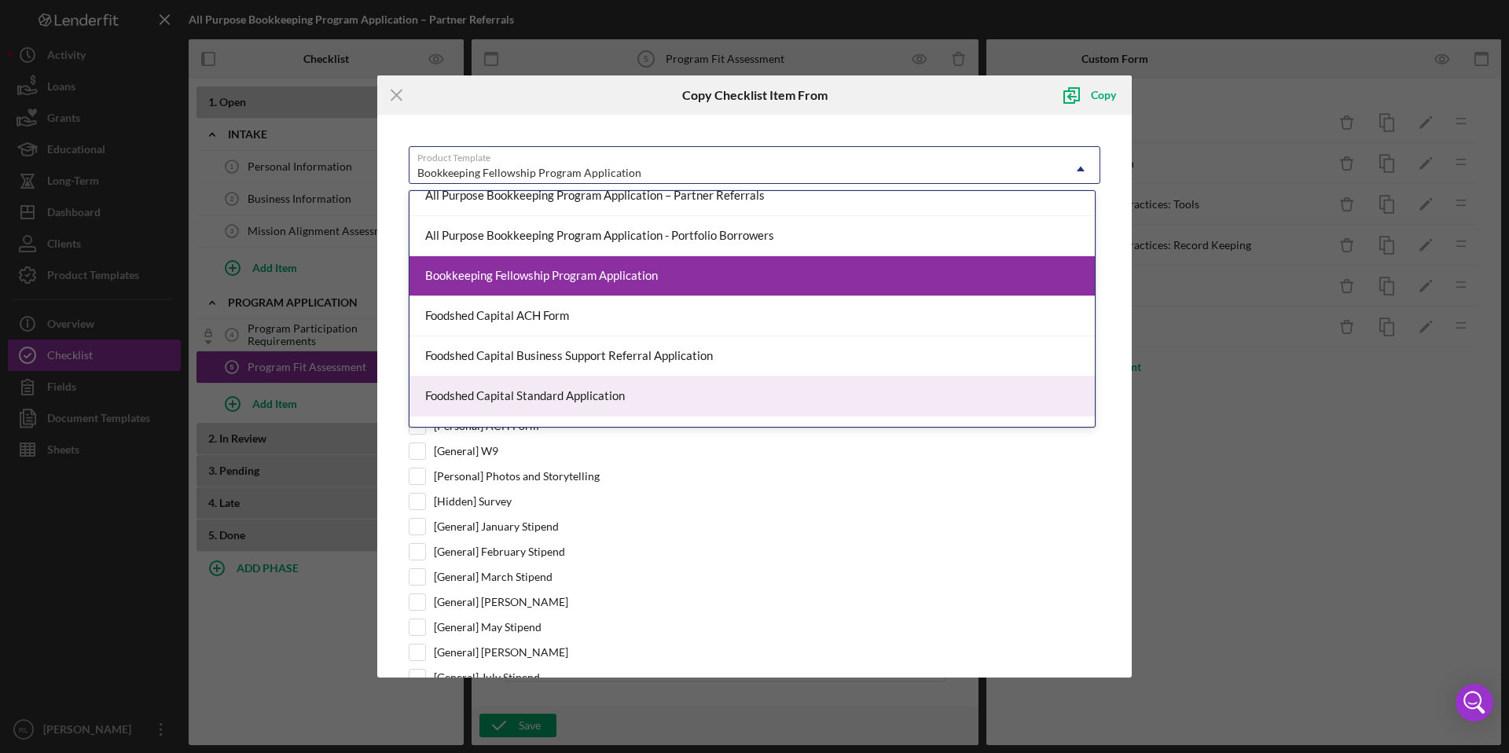
click at [557, 390] on div "Foodshed Capital Standard Application" at bounding box center [753, 397] width 686 height 40
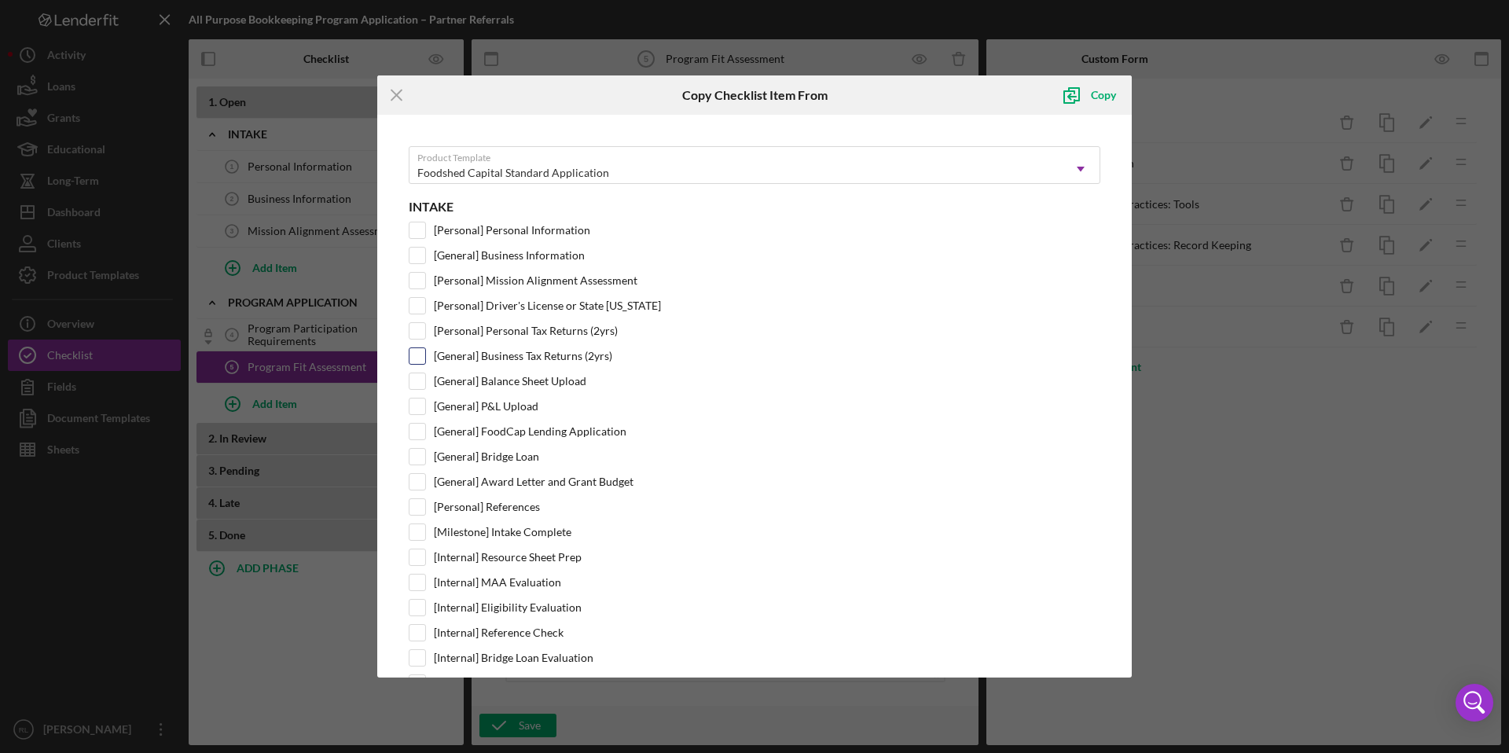
click at [417, 358] on input "[General] Business Tax Returns (2yrs)" at bounding box center [418, 356] width 16 height 16
checkbox input "true"
click at [414, 406] on input "[General] P&L Upload" at bounding box center [418, 407] width 16 height 16
checkbox input "true"
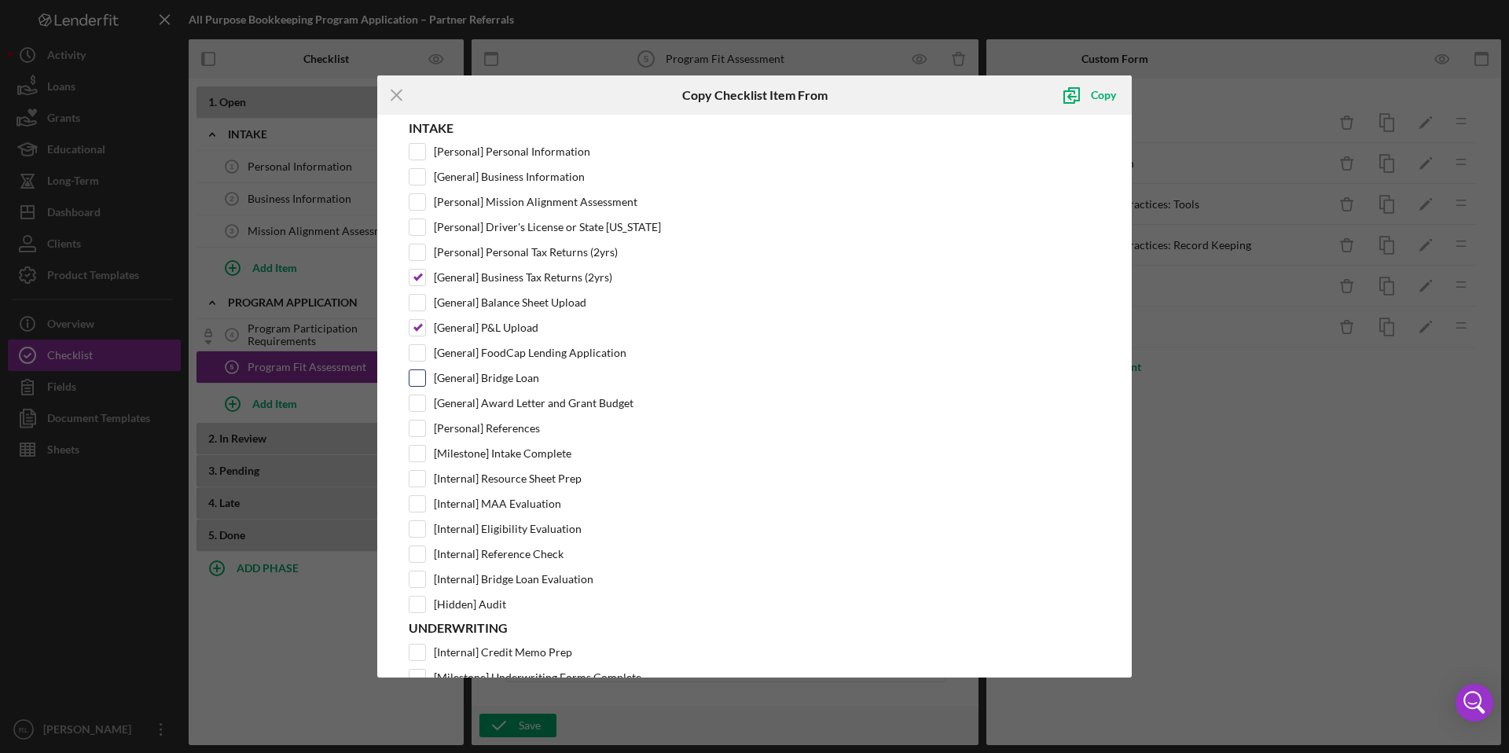
scroll to position [0, 0]
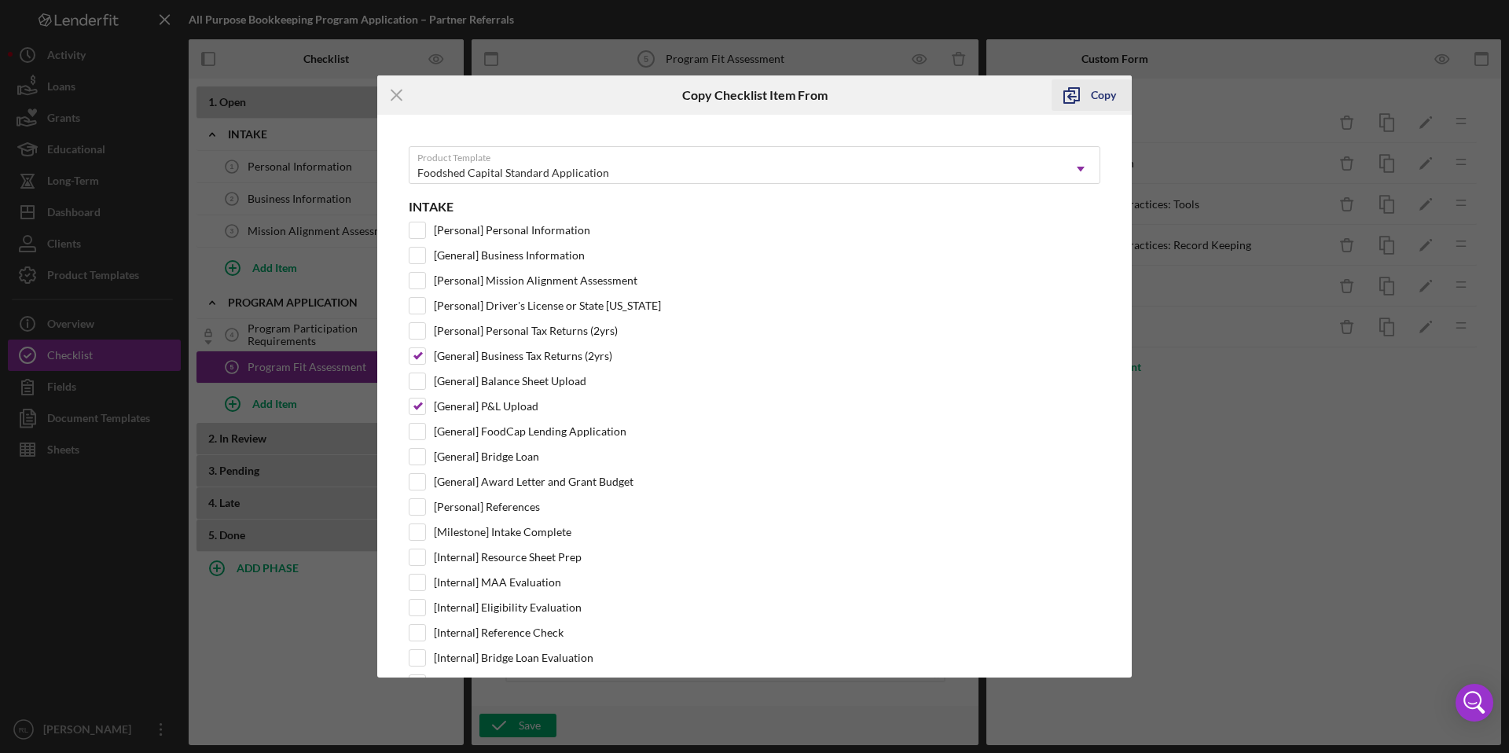
click at [1105, 98] on div "Copy" at bounding box center [1103, 94] width 25 height 31
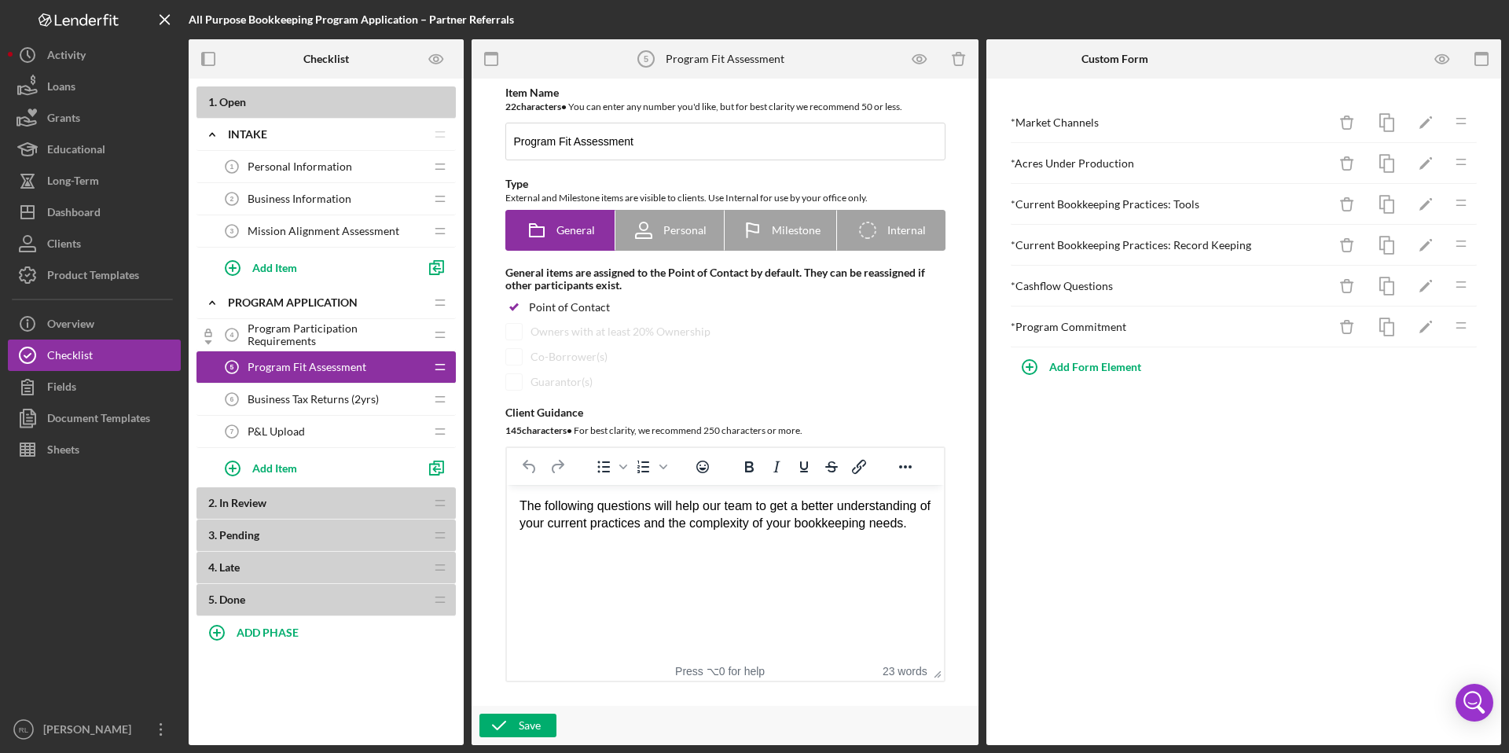
click at [372, 434] on div "P&L Upload 7 P&L Upload" at bounding box center [320, 431] width 208 height 31
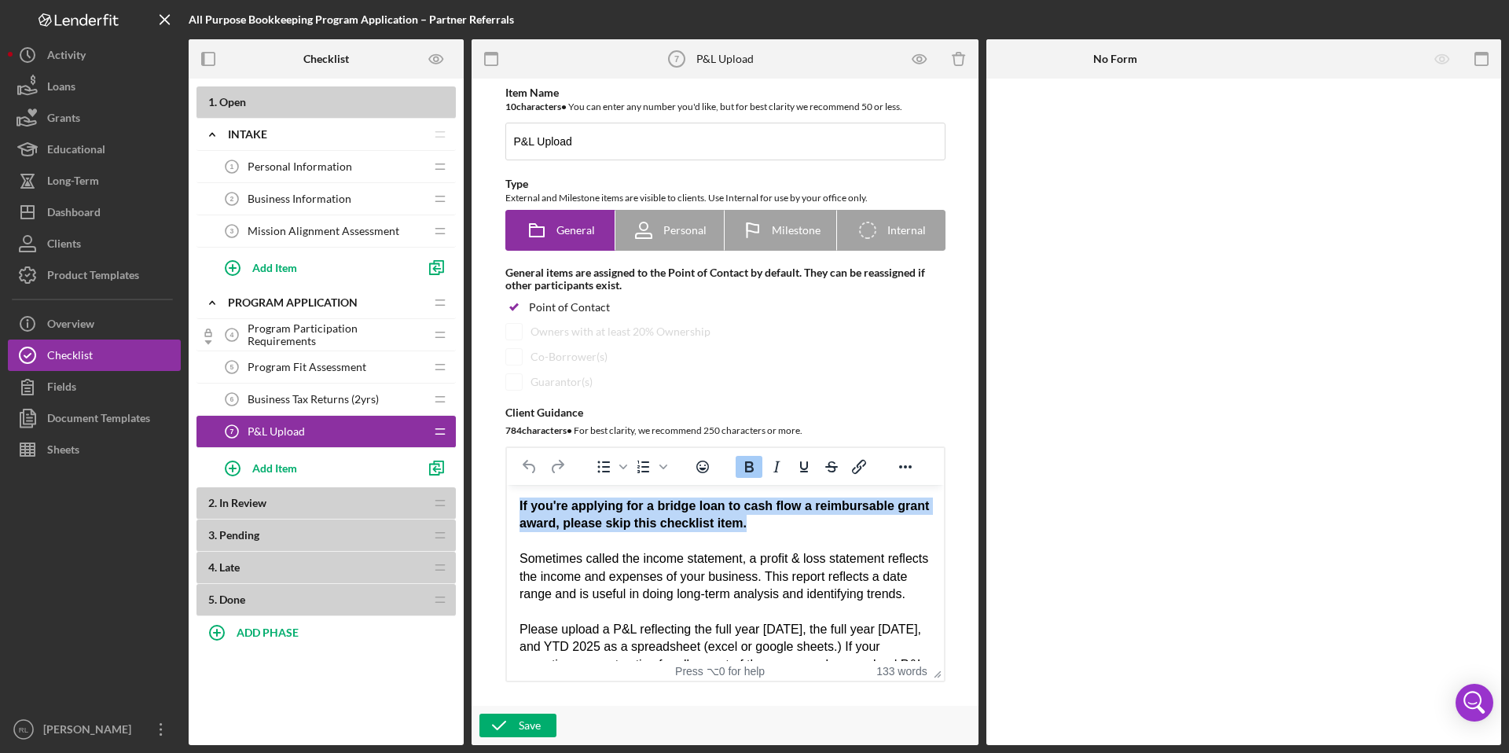
drag, startPoint x: 804, startPoint y: 520, endPoint x: 521, endPoint y: 516, distance: 283.1
click at [519, 514] on div "If you're applying for a bridge loan to cash flow a reimbursable grant award, p…" at bounding box center [725, 515] width 412 height 35
click at [521, 516] on strong "If you're applying for a bridge loan to cash flow a reimbursable grant award, p…" at bounding box center [724, 514] width 410 height 31
drag, startPoint x: 520, startPoint y: 561, endPoint x: 519, endPoint y: 502, distance: 58.2
click at [519, 502] on body "If you're applying for a bridge loan to cash flow a reimbursable grant award, p…" at bounding box center [725, 630] width 412 height 264
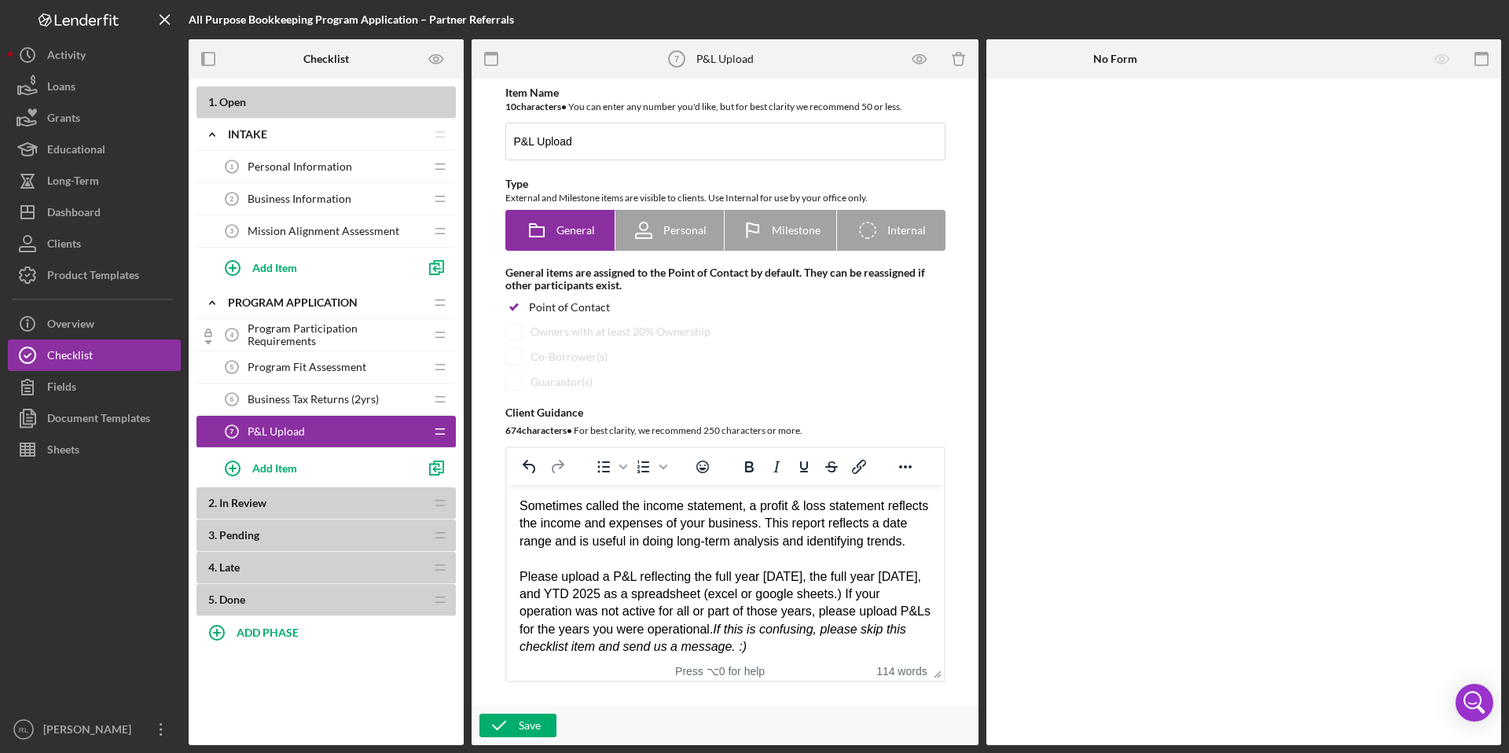
click at [604, 543] on div "Sometimes called the income statement, a profit & loss statement reflects the i…" at bounding box center [725, 524] width 412 height 53
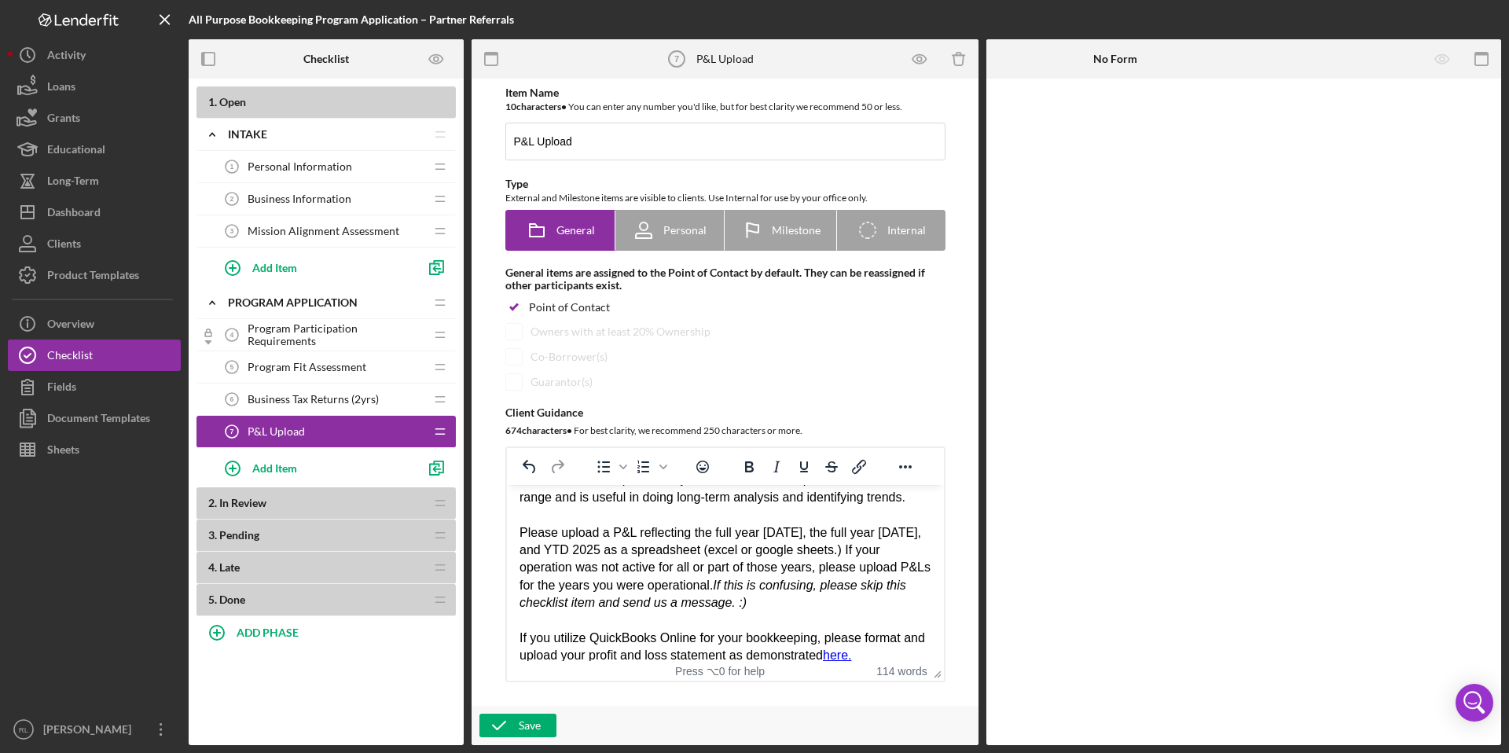
scroll to position [45, 0]
drag, startPoint x: 804, startPoint y: 551, endPoint x: 719, endPoint y: 554, distance: 85.8
click at [719, 554] on div "Please upload a P&L reflecting the full year [DATE], the full year [DATE], and …" at bounding box center [725, 568] width 412 height 88
drag, startPoint x: 801, startPoint y: 550, endPoint x: 697, endPoint y: 550, distance: 104.6
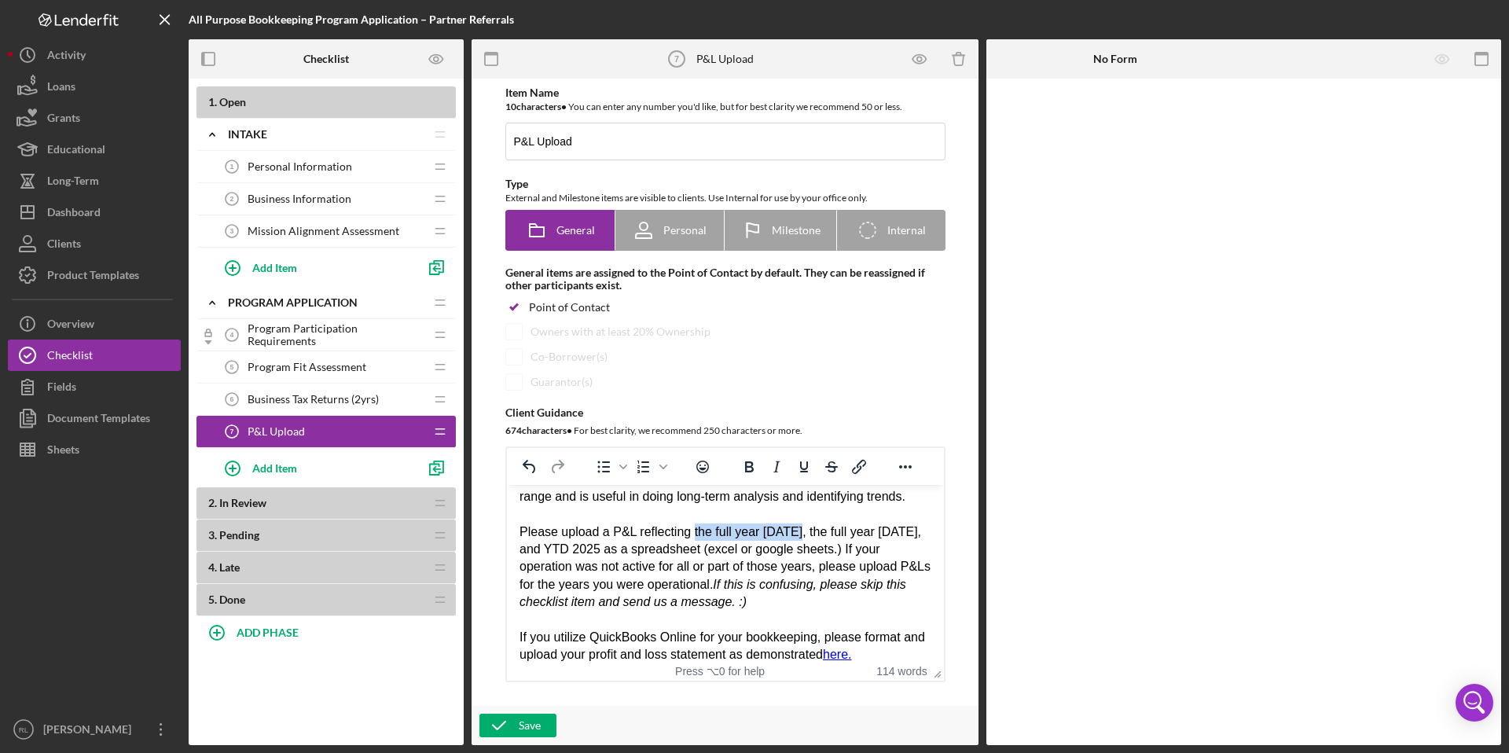
click at [697, 550] on div "Please upload a P&L reflecting the full year [DATE], the full year [DATE], and …" at bounding box center [725, 568] width 412 height 88
click at [823, 551] on div "Please upload a P&L reflecting the full year [DATE], and YTD 2025 as a spreadsh…" at bounding box center [725, 568] width 412 height 88
click at [870, 583] on div "Please upload a P&L reflecting the full year [DATE] OR YTD 2025 as a spreadshee…" at bounding box center [725, 568] width 412 height 88
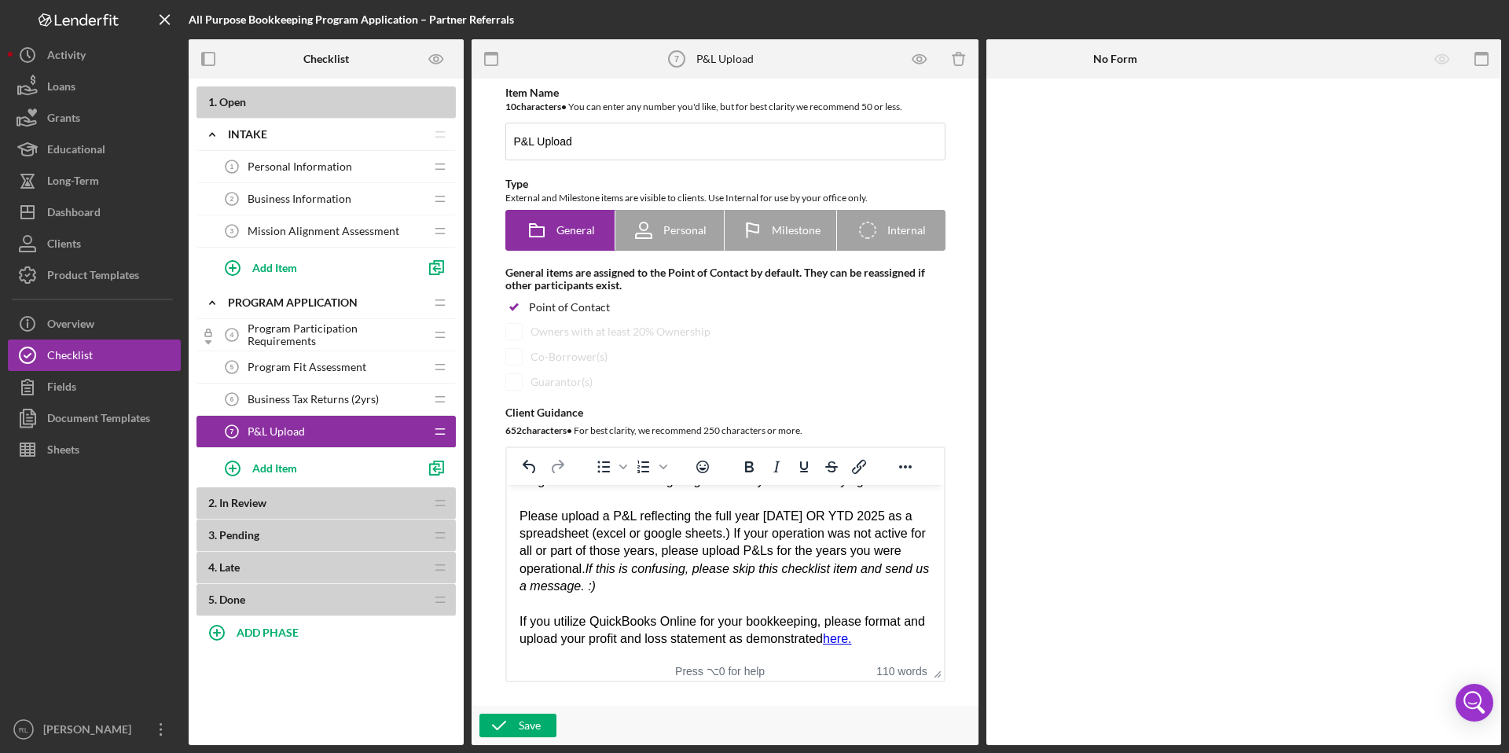
scroll to position [72, 0]
drag, startPoint x: 737, startPoint y: 542, endPoint x: 589, endPoint y: 578, distance: 152.7
click at [589, 578] on div "Please upload a P&L reflecting the full year [DATE] OR YTD 2025 as a spreadshee…" at bounding box center [725, 552] width 412 height 88
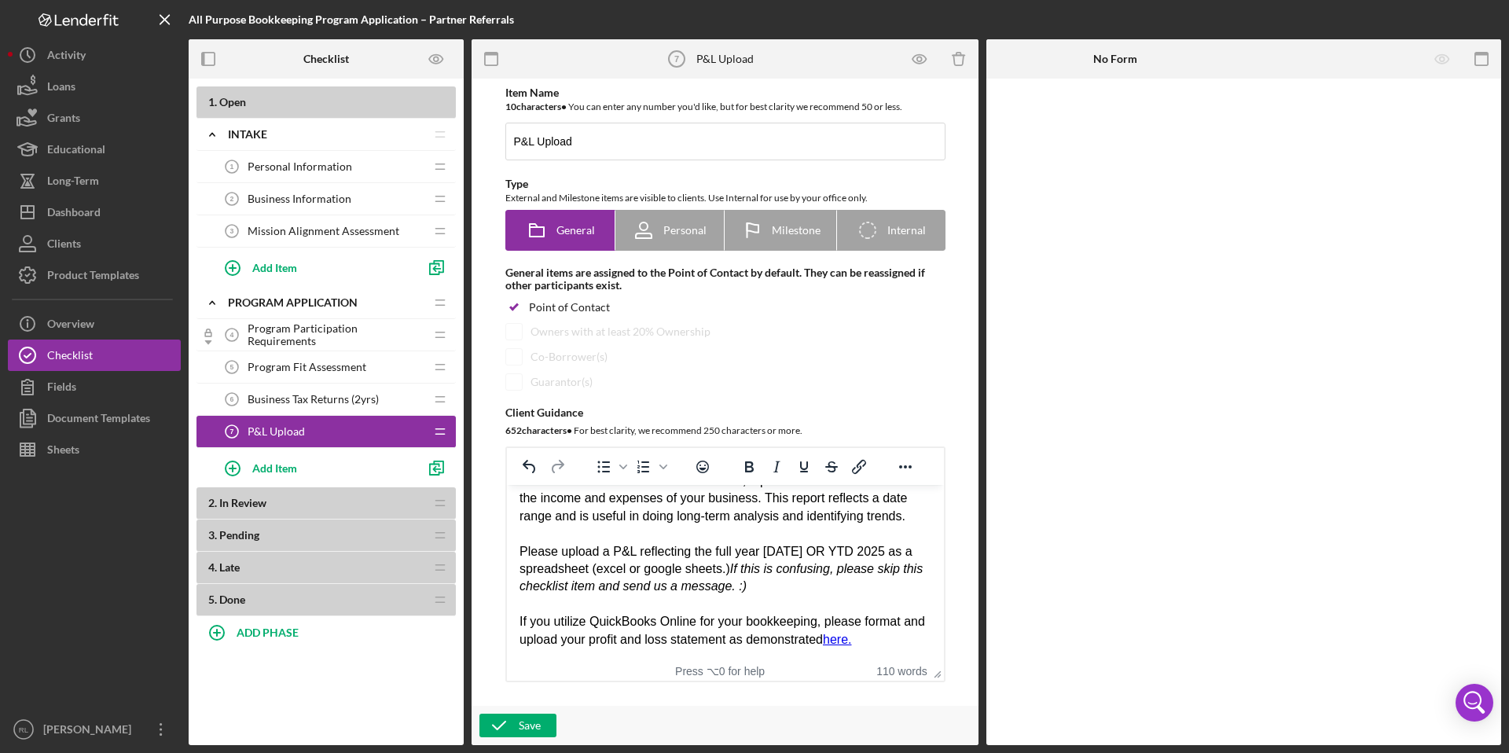
scroll to position [42, 0]
click at [795, 586] on div "Please upload a P&L reflecting the full year [DATE] OR YTD 2025 as a spreadshee…" at bounding box center [725, 569] width 412 height 53
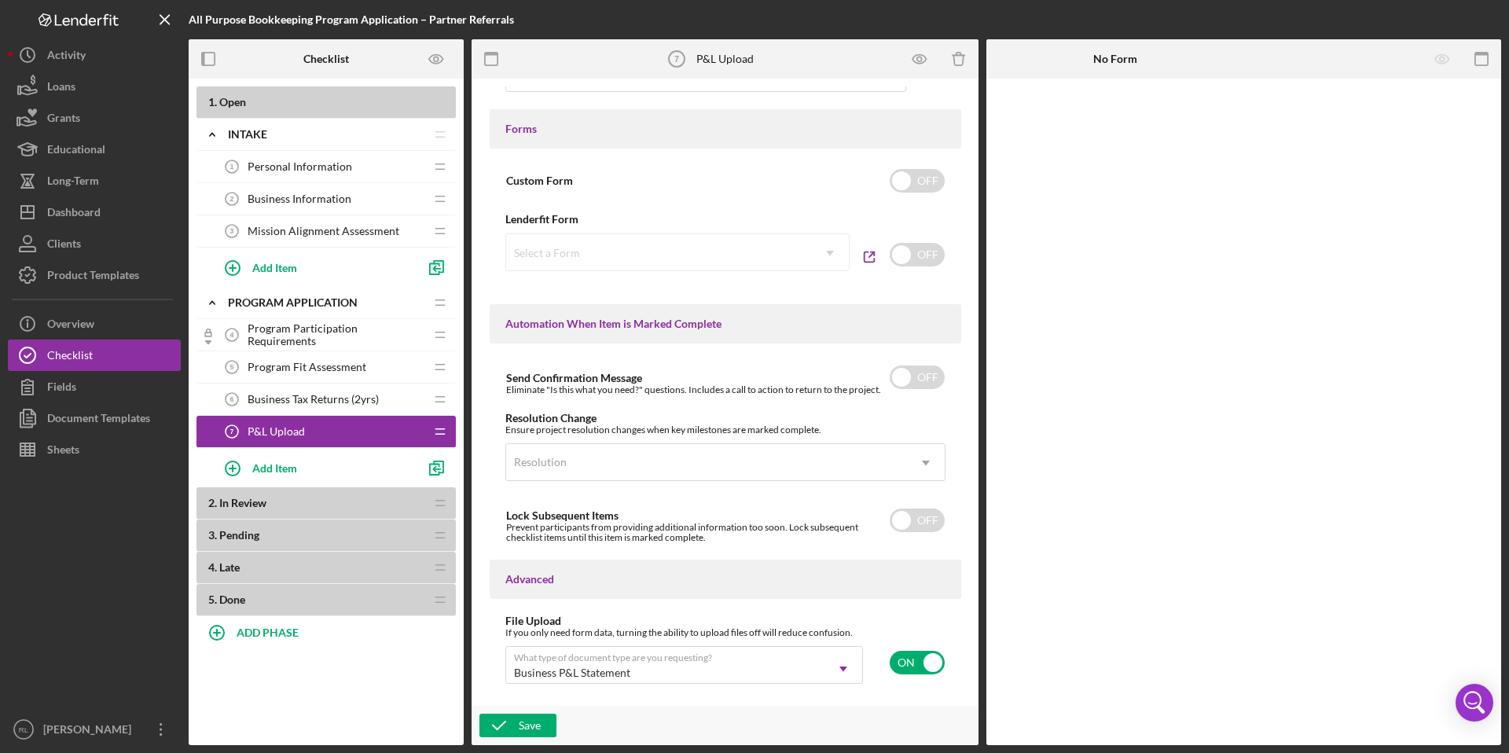
scroll to position [917, 0]
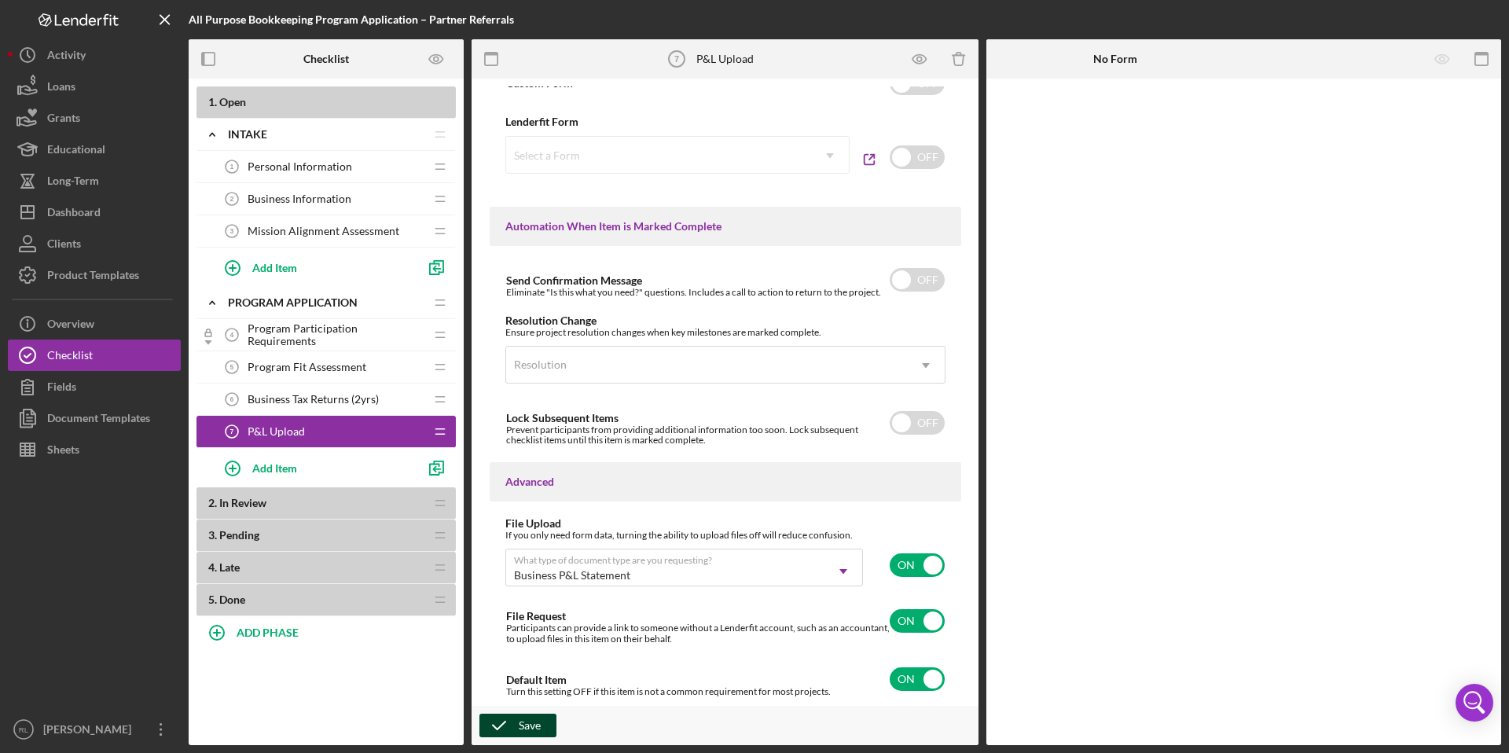
click at [537, 722] on div "Save" at bounding box center [530, 726] width 22 height 24
click at [371, 403] on span "Business Tax Returns (2yrs)" at bounding box center [313, 399] width 131 height 13
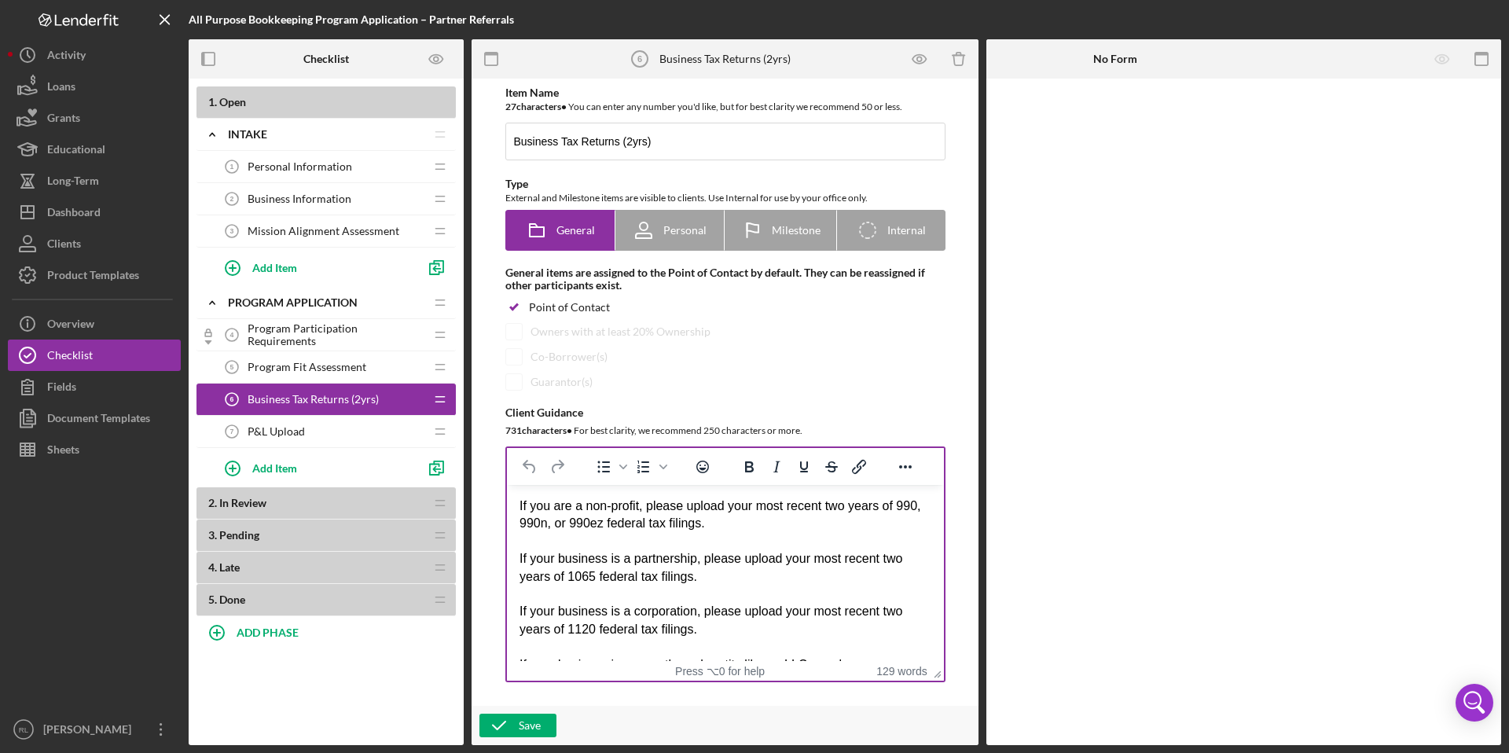
click at [705, 580] on div "If your business is a partnership, please upload your most recent two years of …" at bounding box center [725, 567] width 412 height 35
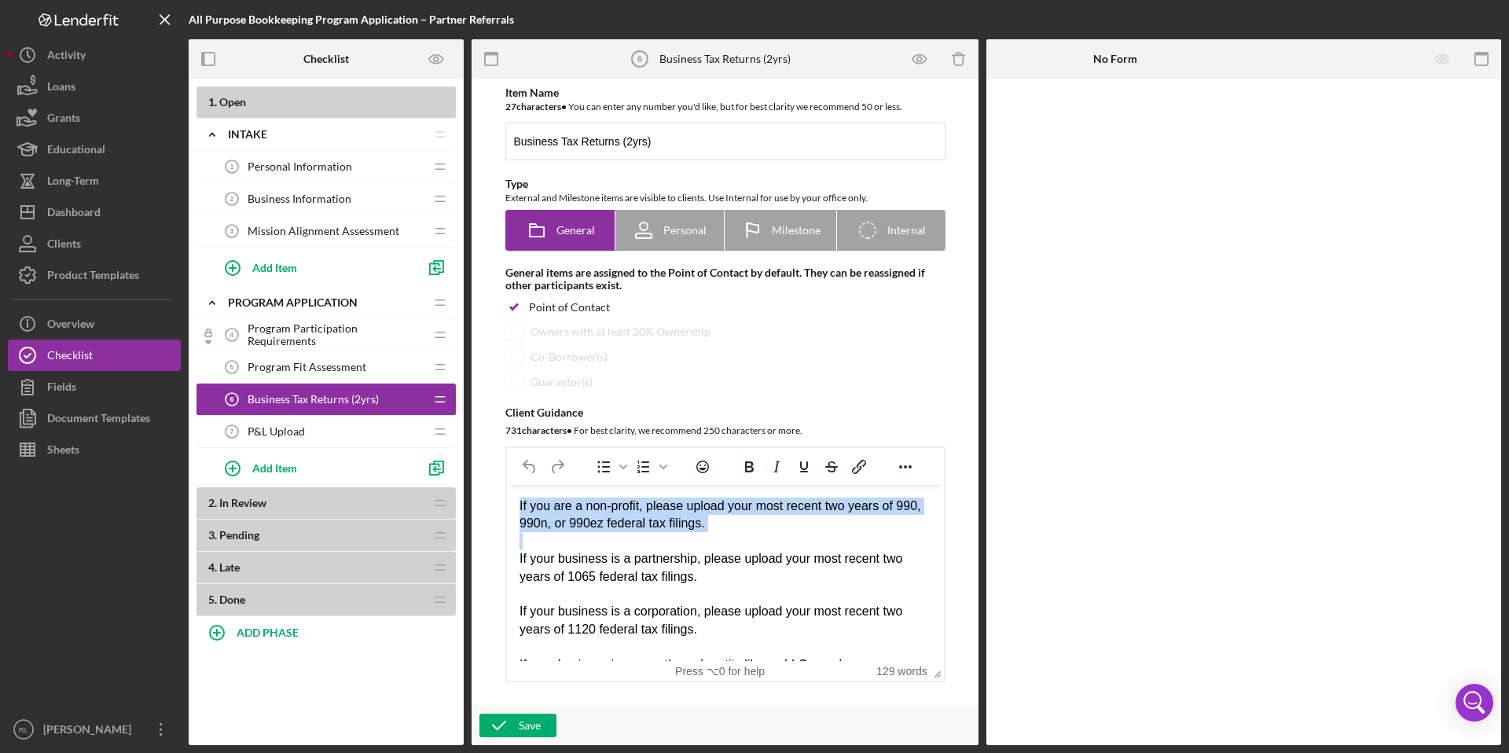
drag, startPoint x: 520, startPoint y: 561, endPoint x: 513, endPoint y: 496, distance: 64.8
click at [513, 496] on html "If you are a non-profit, please upload your most recent two years of 990, 990n,…" at bounding box center [724, 647] width 437 height 325
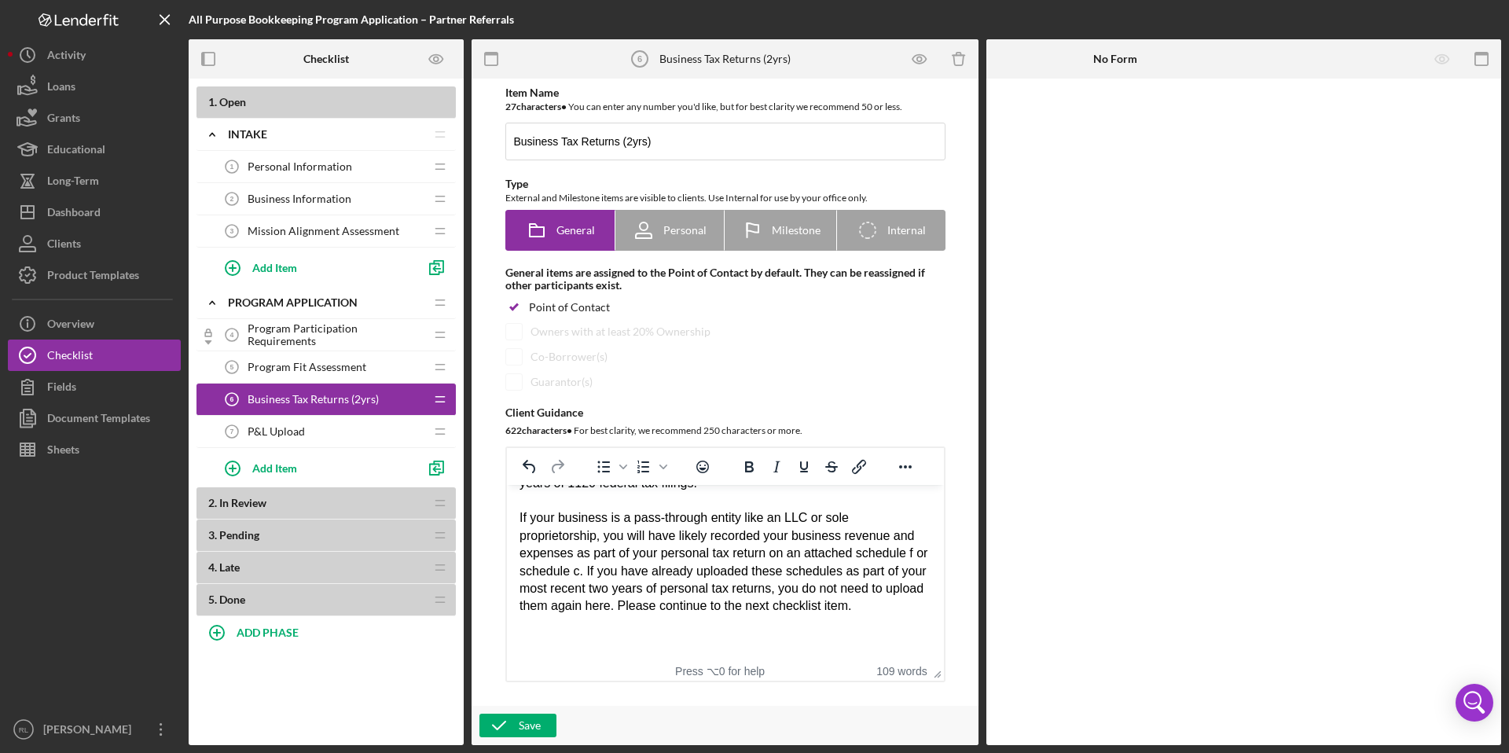
scroll to position [69, 0]
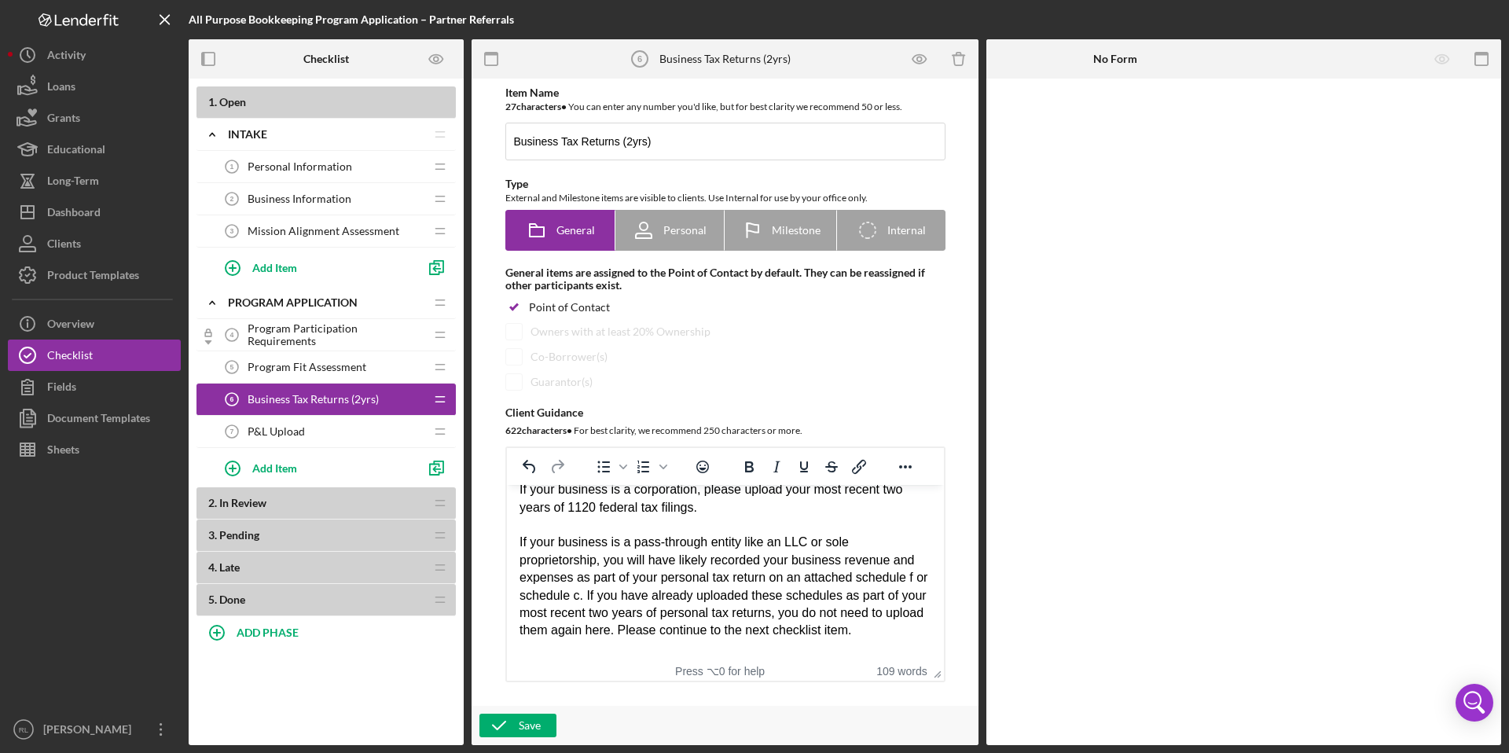
click at [866, 582] on div "If your business is a pass-through entity like an LLC or sole proprietorship, y…" at bounding box center [725, 586] width 412 height 105
click at [920, 579] on div "If your business is a pass-through entity like an LLC or sole proprietorship, y…" at bounding box center [725, 586] width 412 height 105
click at [539, 602] on div "If your business is a pass-through entity like an LLC or sole proprietorship, y…" at bounding box center [725, 586] width 412 height 105
click at [593, 599] on div "If your business is a pass-through entity like an LLC or sole proprietorship, y…" at bounding box center [725, 586] width 412 height 105
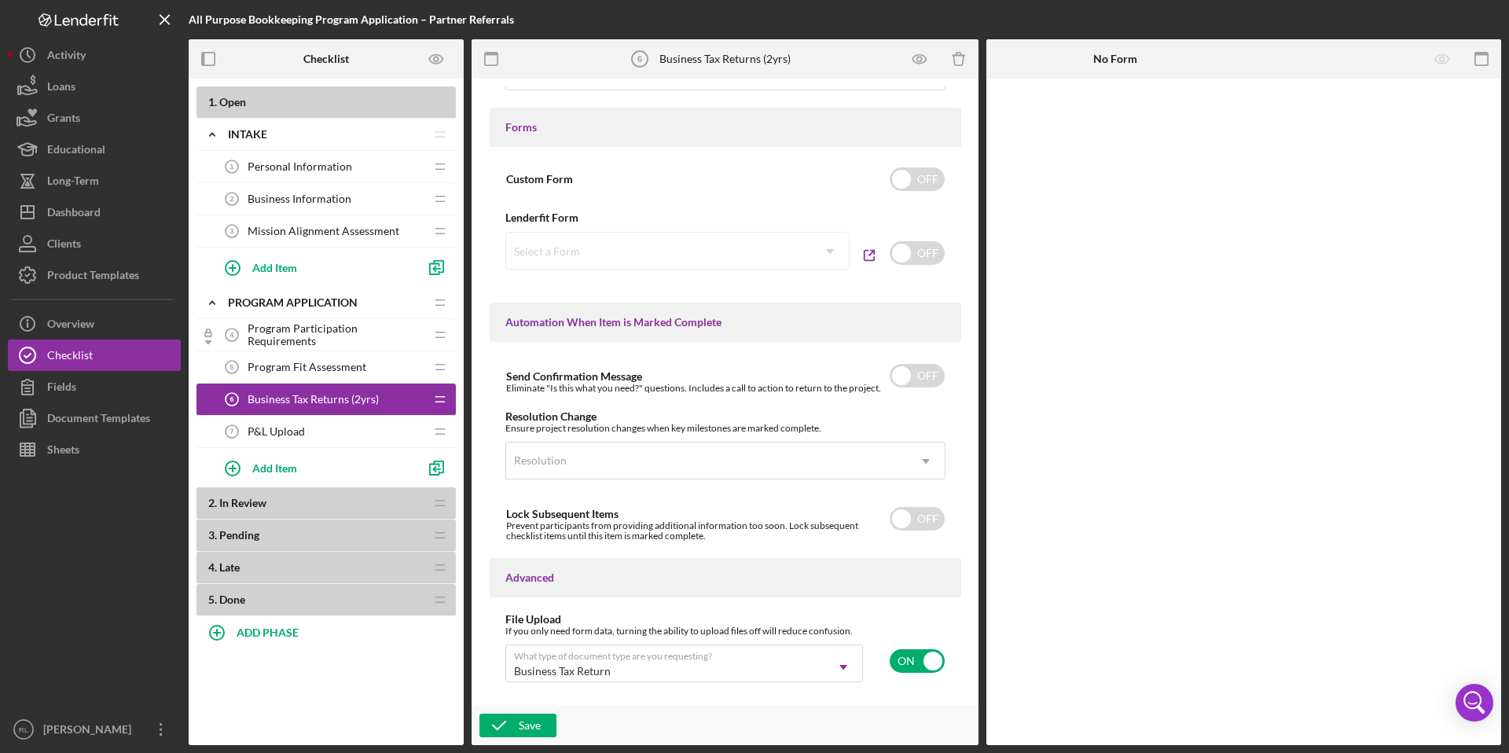
scroll to position [917, 0]
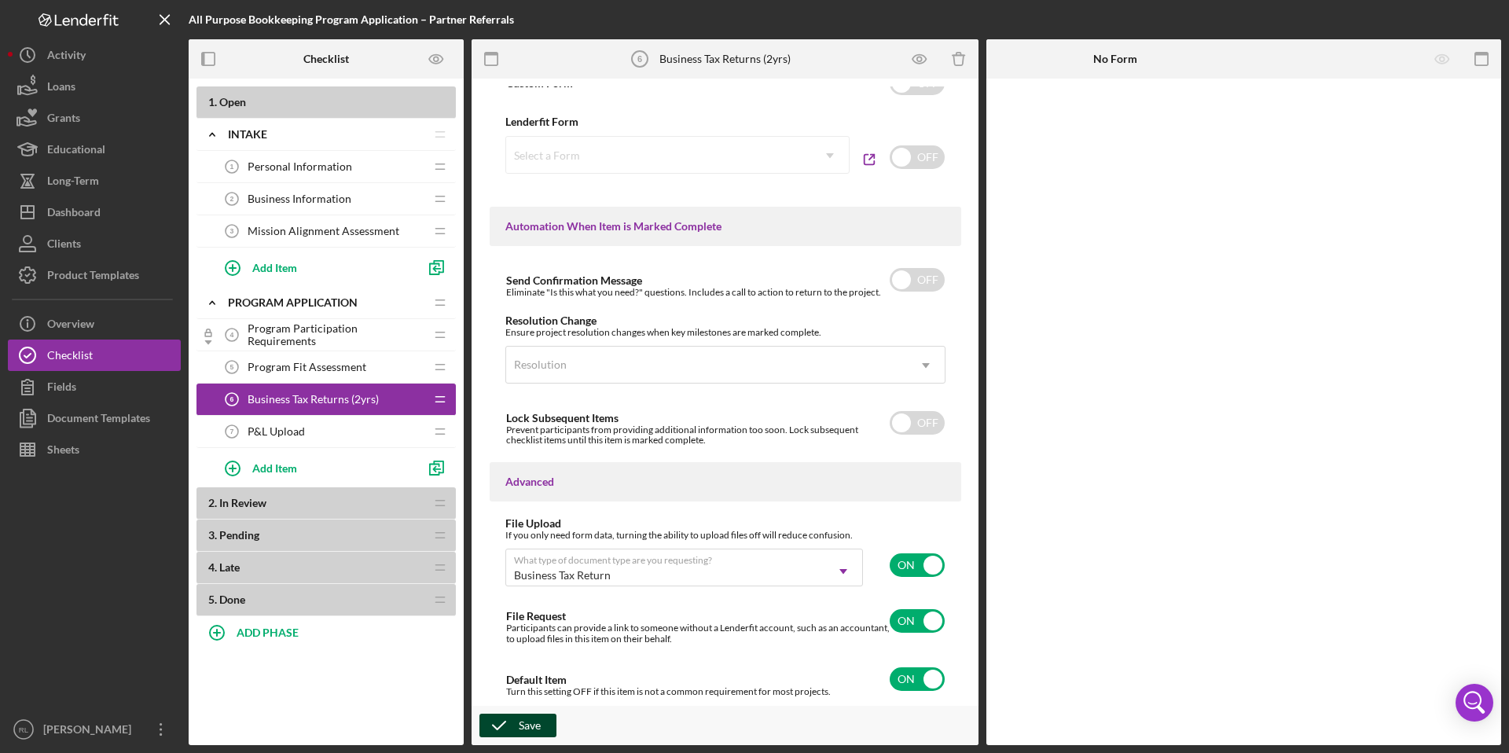
click at [532, 729] on div "Save" at bounding box center [530, 726] width 22 height 24
click at [329, 303] on div "Program Application" at bounding box center [316, 302] width 176 height 13
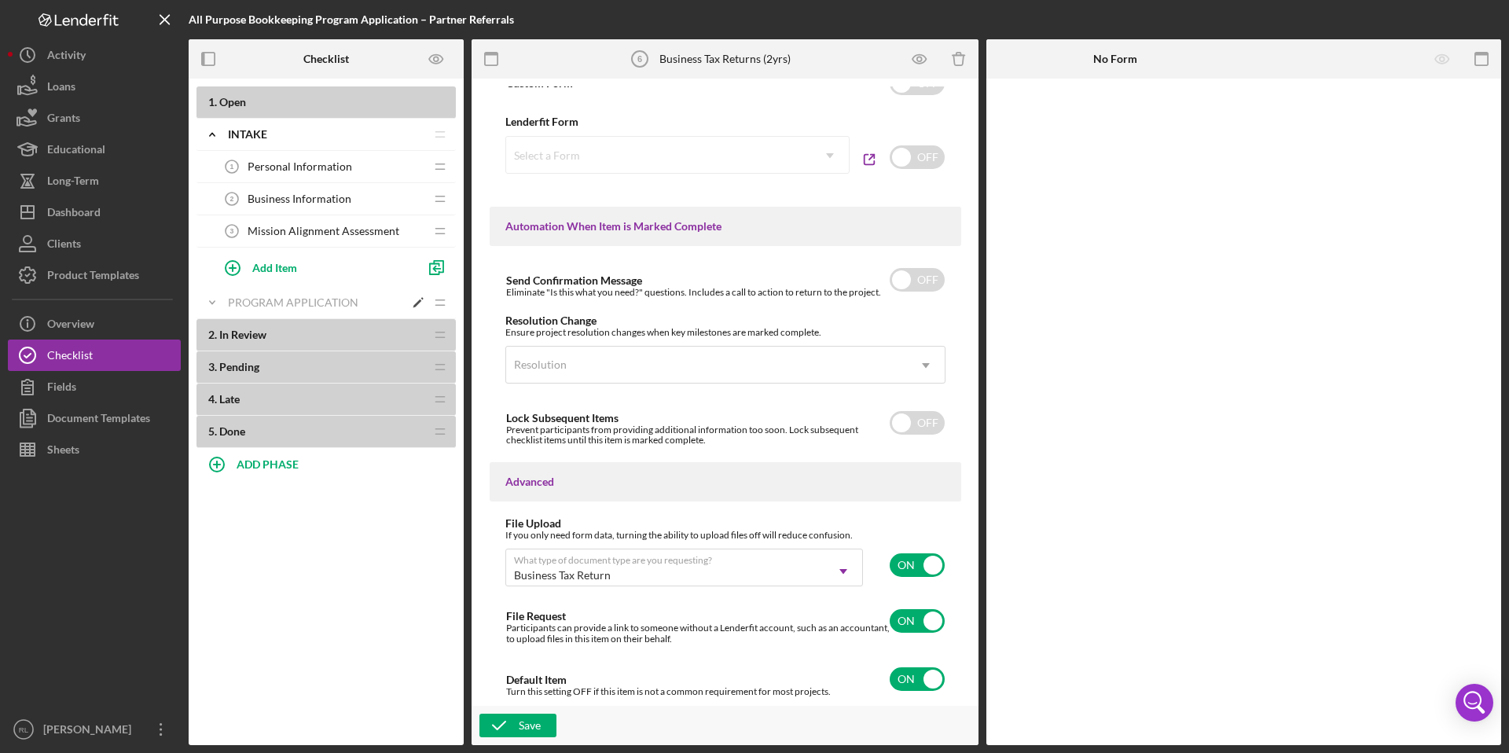
click at [417, 305] on icon "Icon/Edit" at bounding box center [418, 303] width 28 height 28
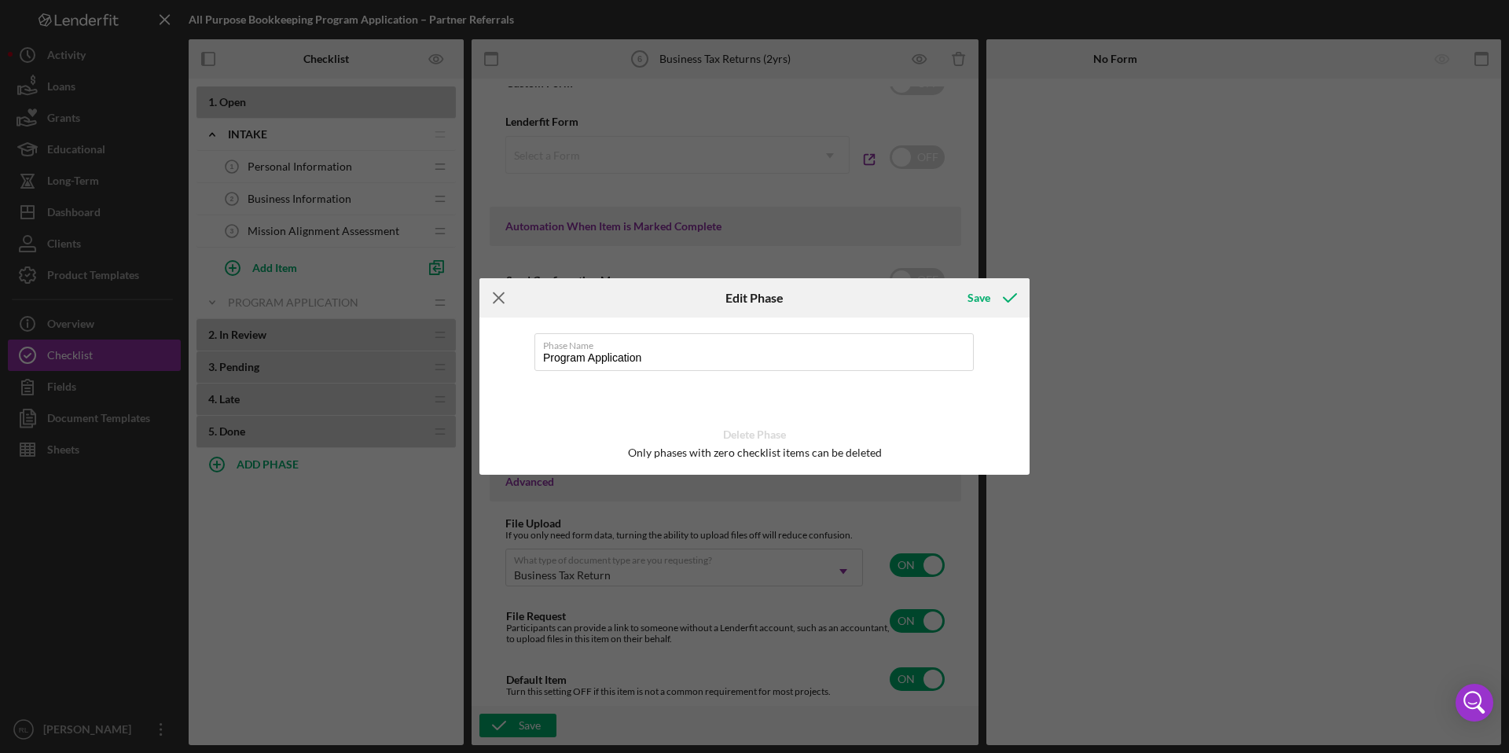
click at [497, 299] on line at bounding box center [499, 298] width 10 height 10
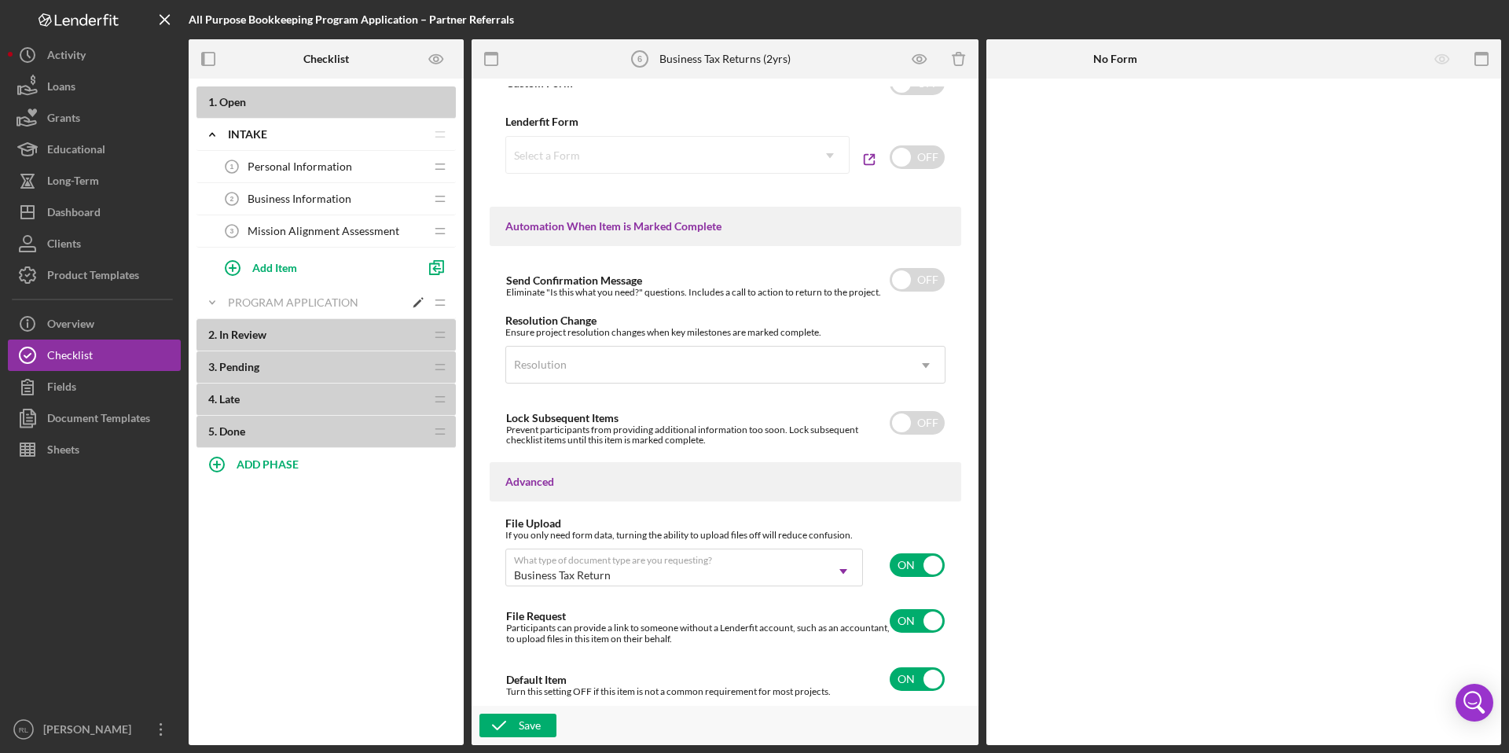
click at [318, 307] on div "Program Application" at bounding box center [316, 302] width 176 height 13
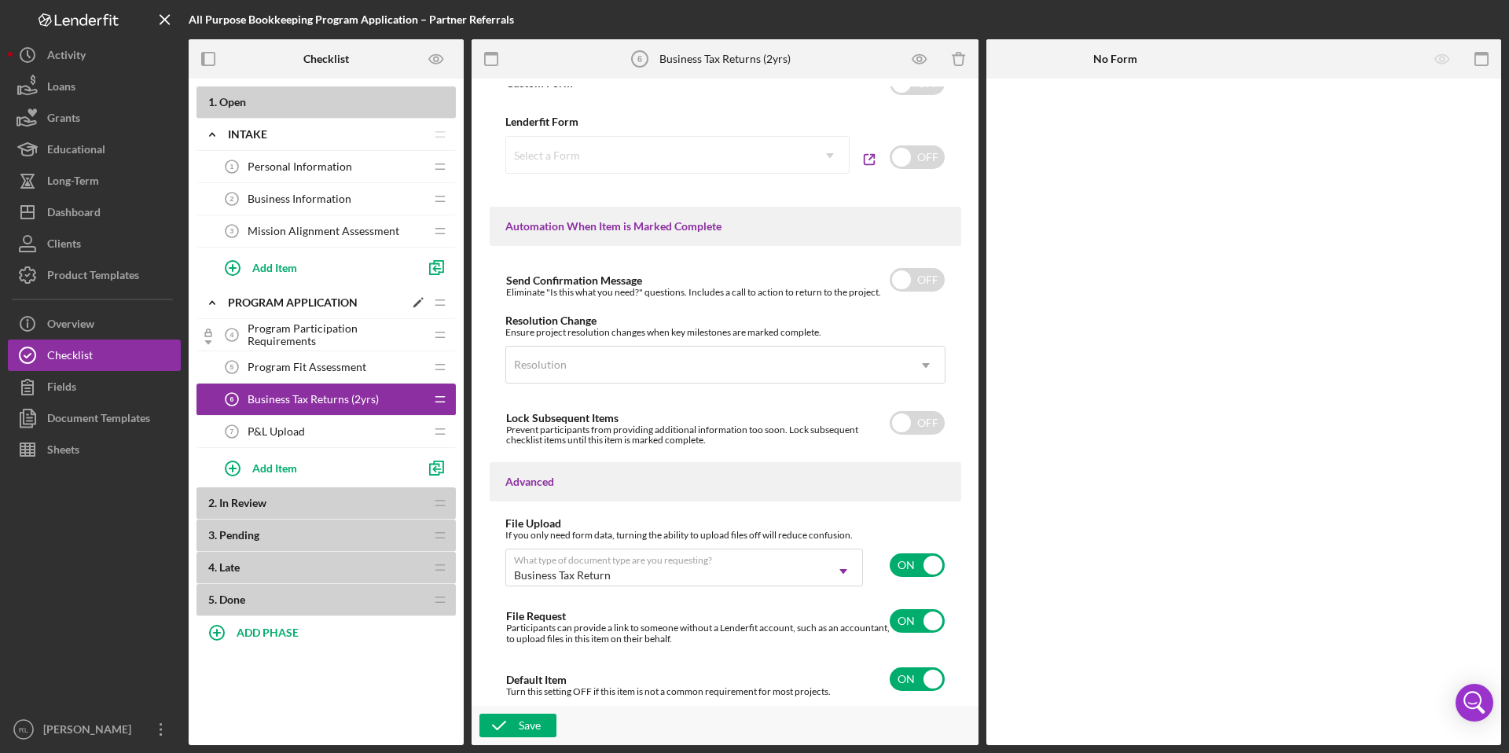
click at [443, 307] on icon "Icon/Drag" at bounding box center [440, 302] width 31 height 31
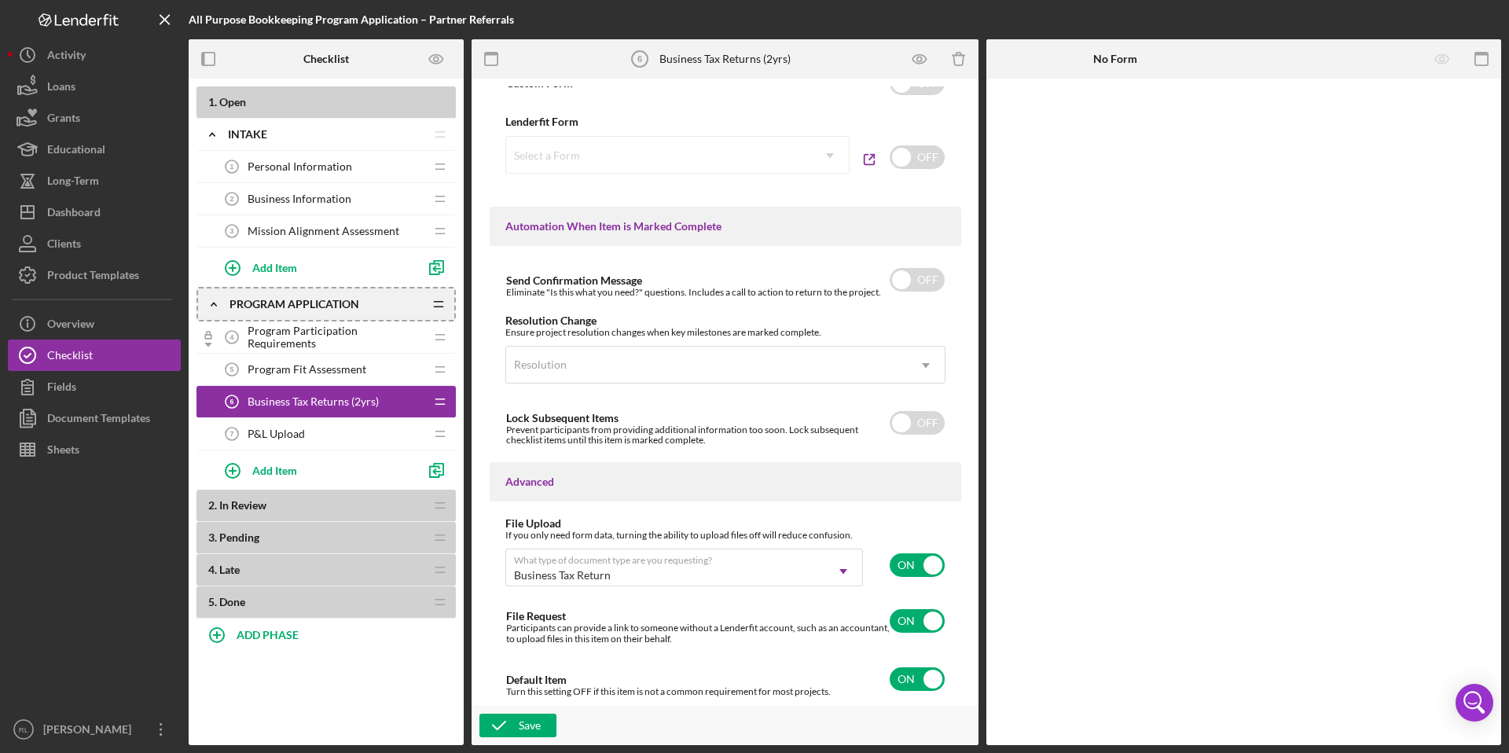
click at [376, 335] on span "Program Participation Requirements" at bounding box center [336, 337] width 177 height 25
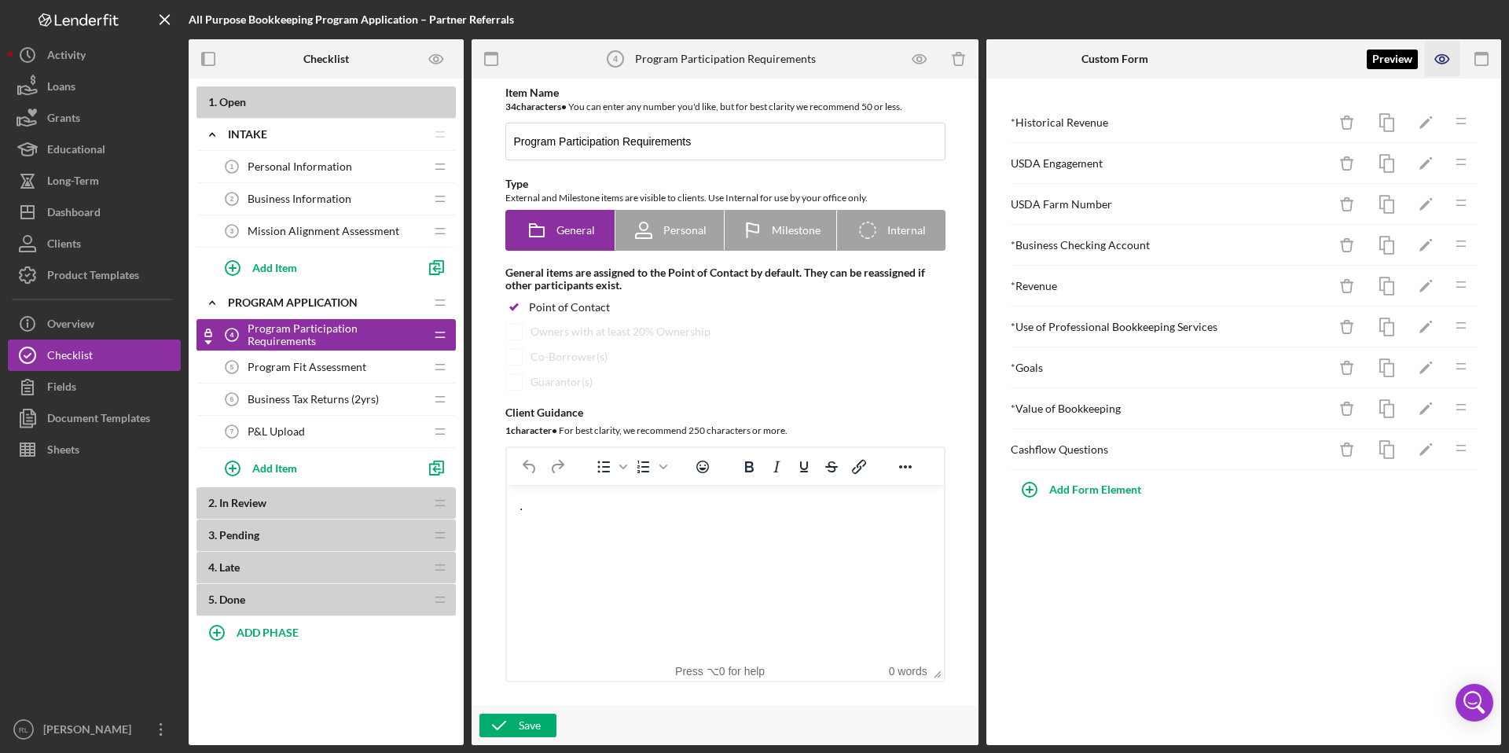
click at [1443, 59] on icon "button" at bounding box center [1442, 59] width 35 height 35
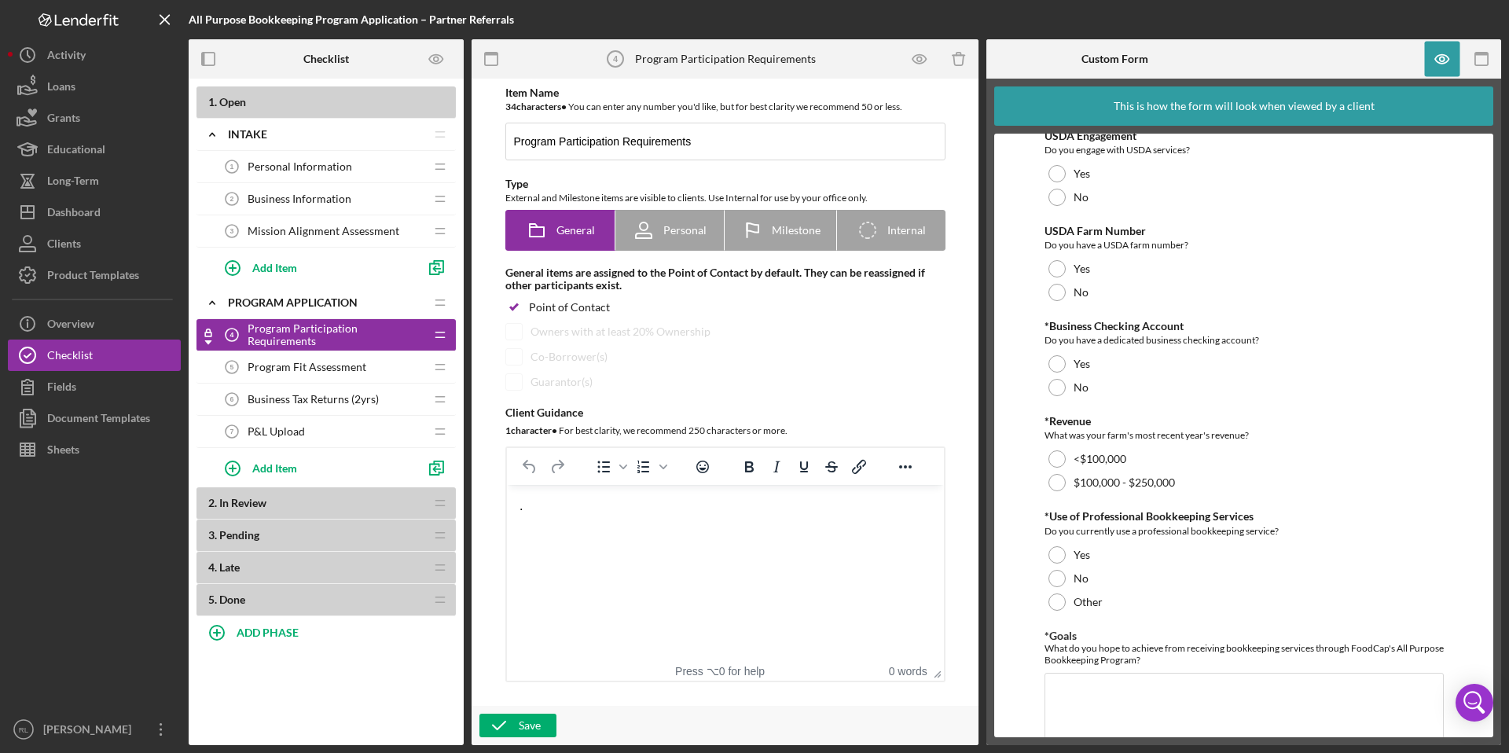
scroll to position [108, 0]
click at [1482, 61] on icon "button" at bounding box center [1482, 59] width 35 height 35
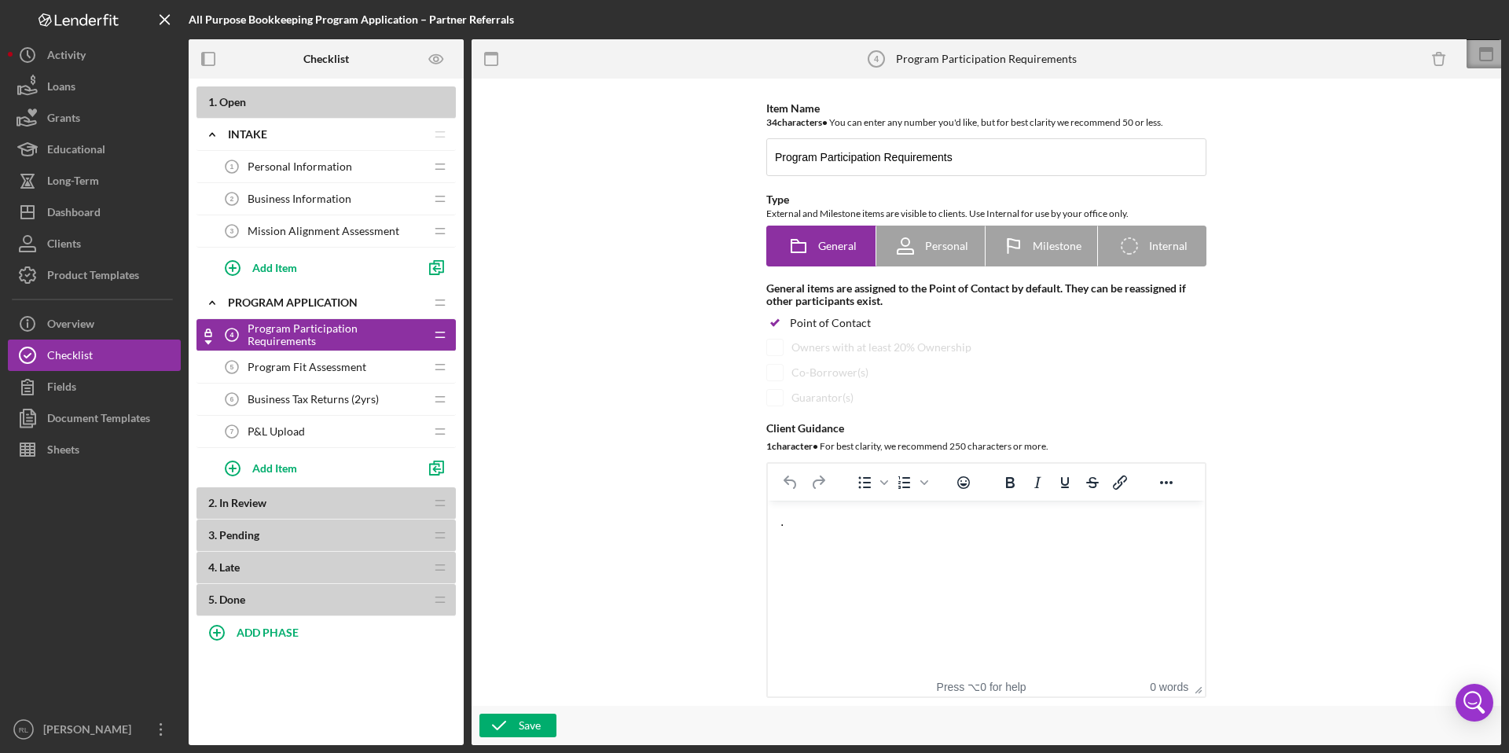
click at [1486, 57] on icon at bounding box center [1486, 54] width 39 height 39
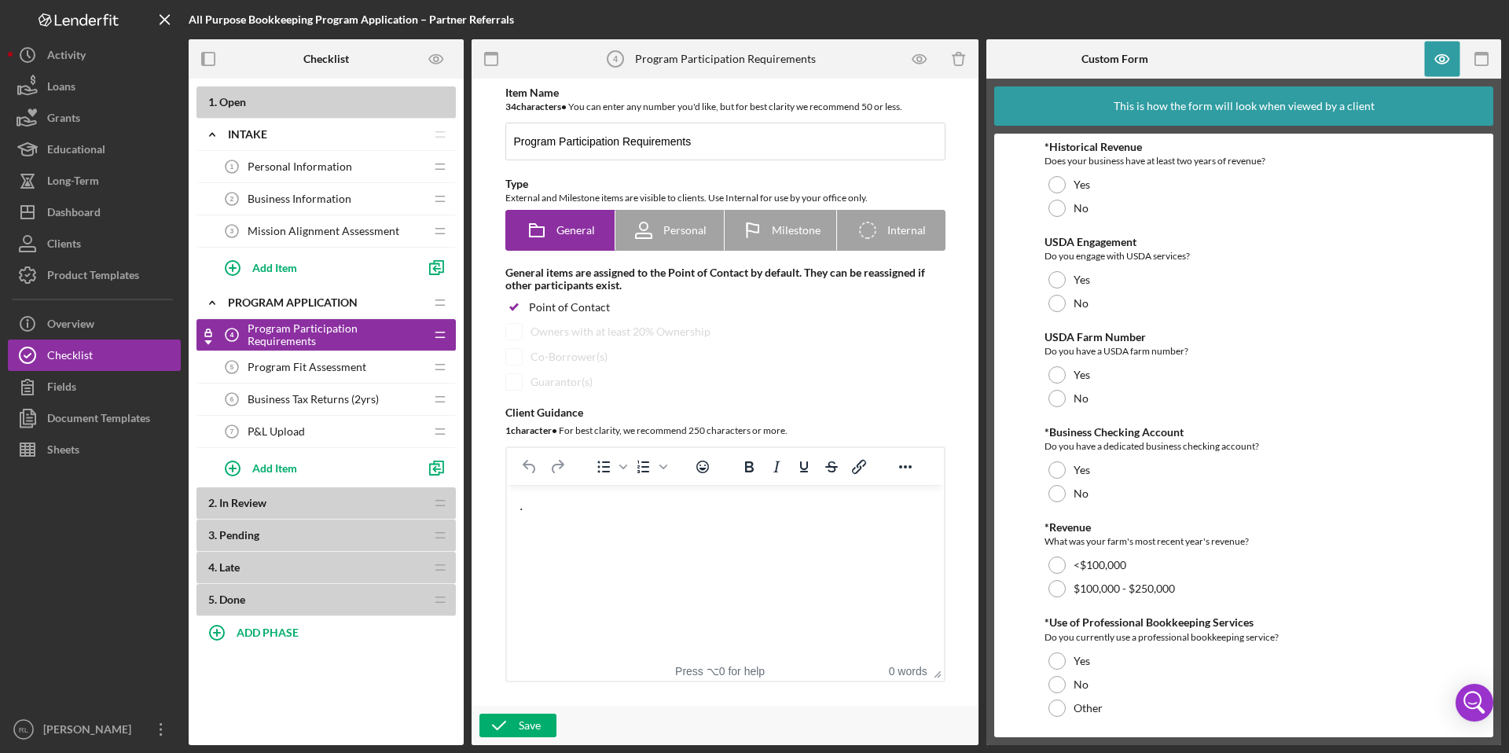
scroll to position [0, 0]
click at [1206, 108] on div "This is how the form will look when viewed by a client" at bounding box center [1244, 105] width 261 height 39
click at [1448, 66] on icon "button" at bounding box center [1442, 59] width 35 height 35
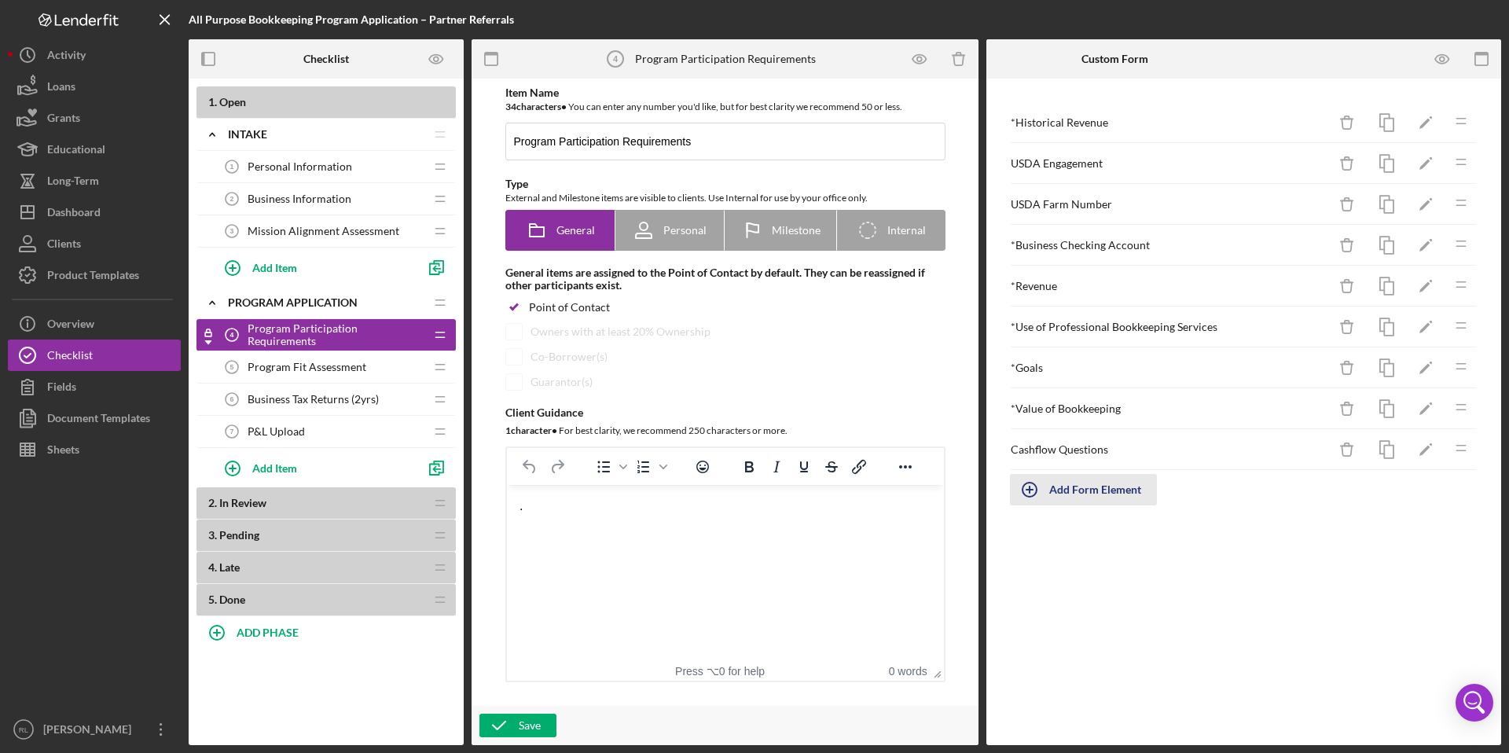
click at [1070, 491] on div "Add Form Element" at bounding box center [1096, 489] width 92 height 31
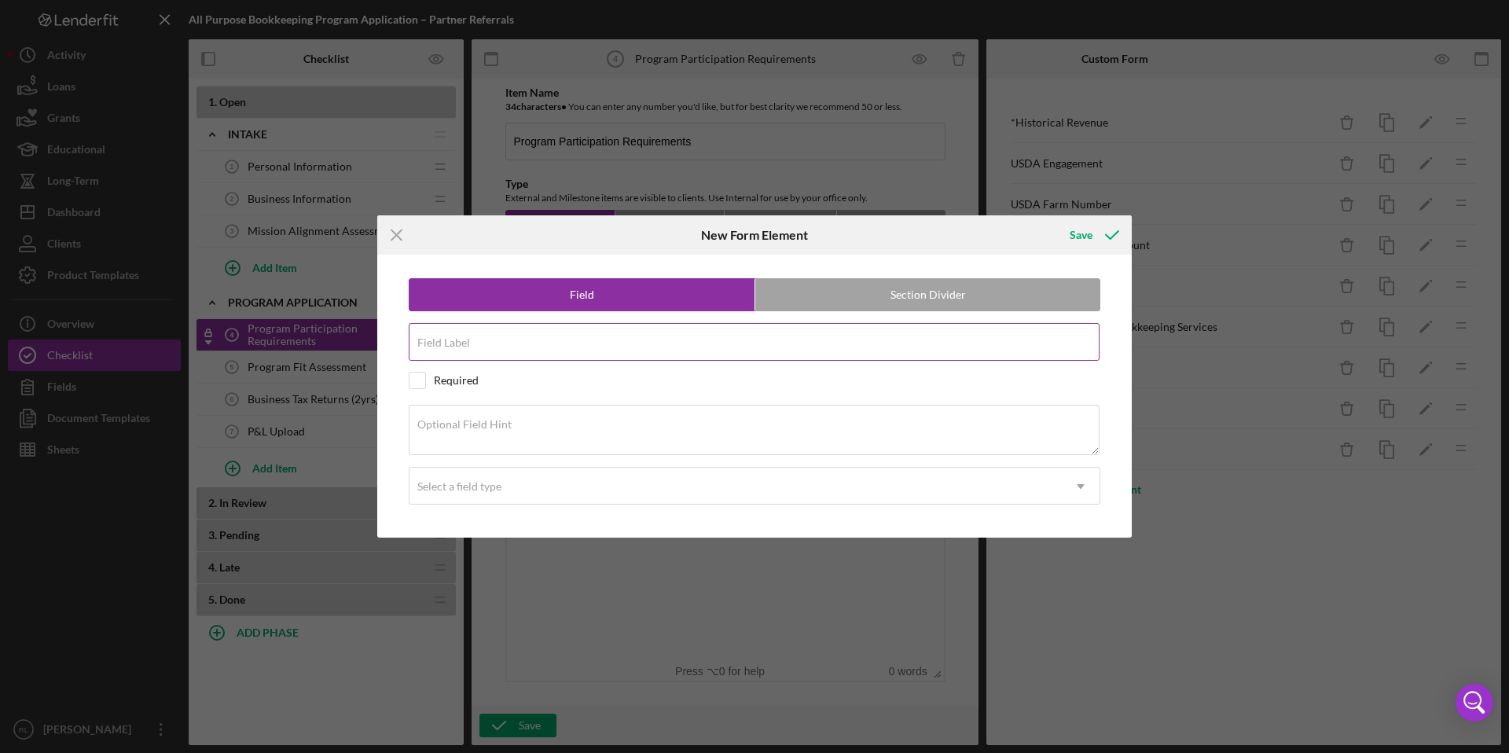
click at [630, 339] on div "Field Label" at bounding box center [755, 342] width 692 height 39
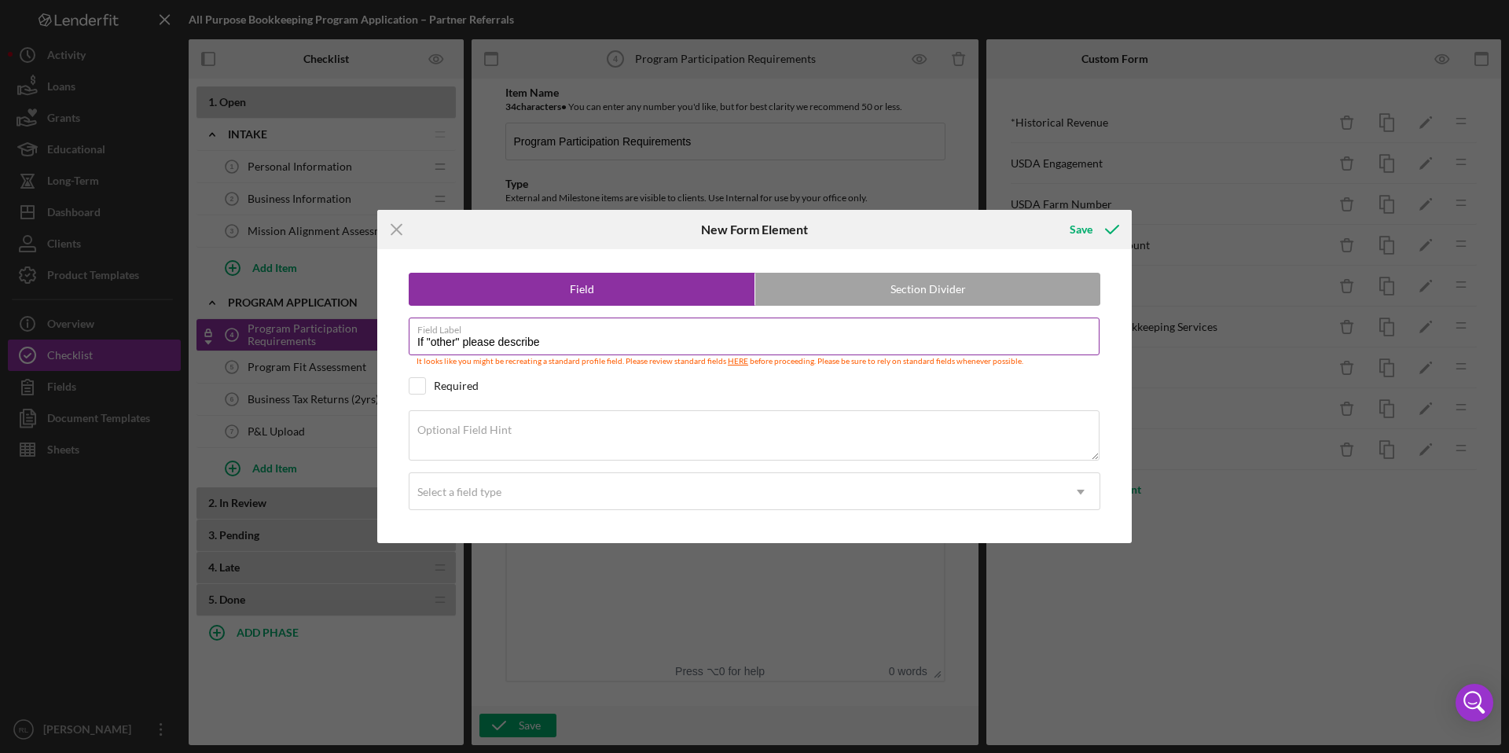
click at [458, 344] on input "If "other" please describe" at bounding box center [754, 337] width 691 height 38
type input "If "other," please describe"
click at [586, 496] on div "Select a field type" at bounding box center [736, 492] width 653 height 36
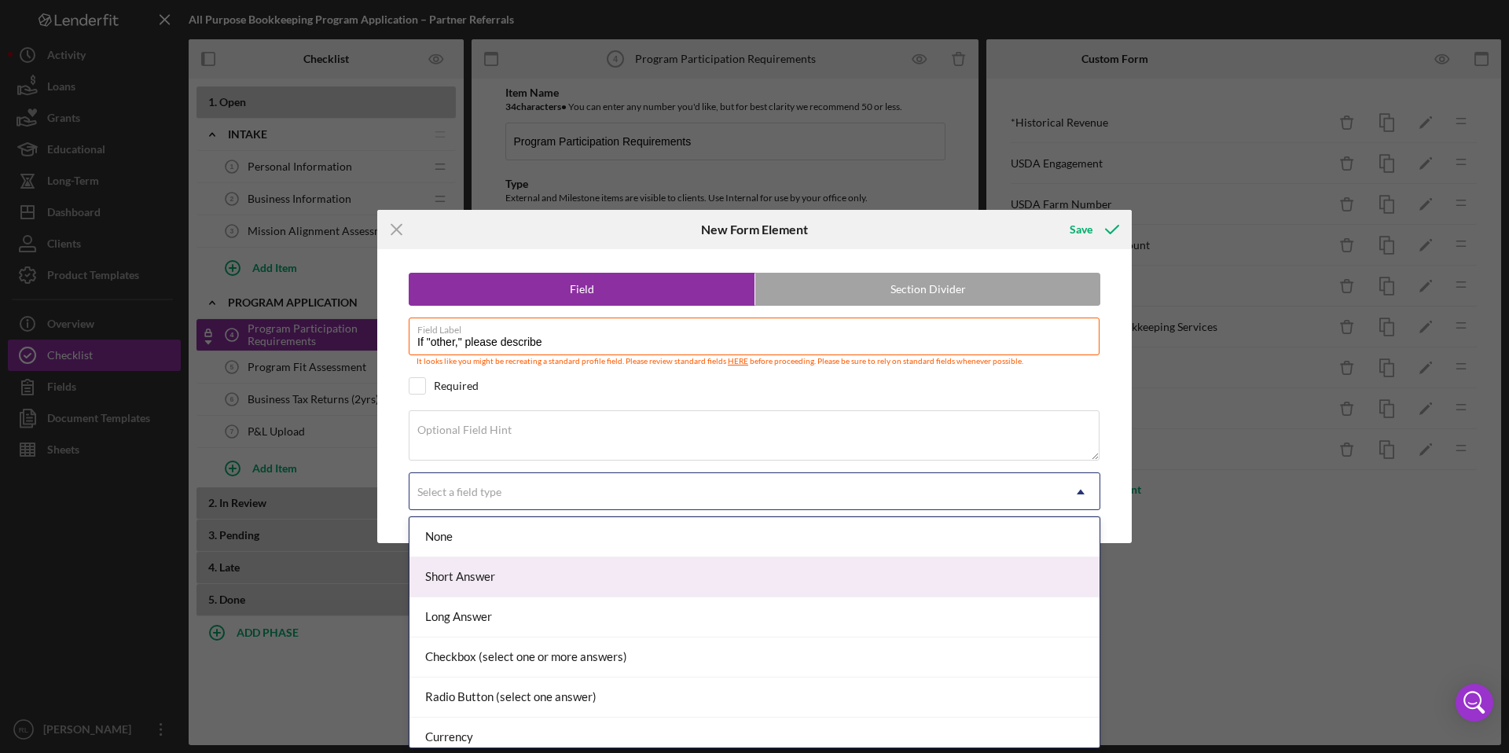
click at [560, 570] on div "Short Answer" at bounding box center [755, 577] width 690 height 40
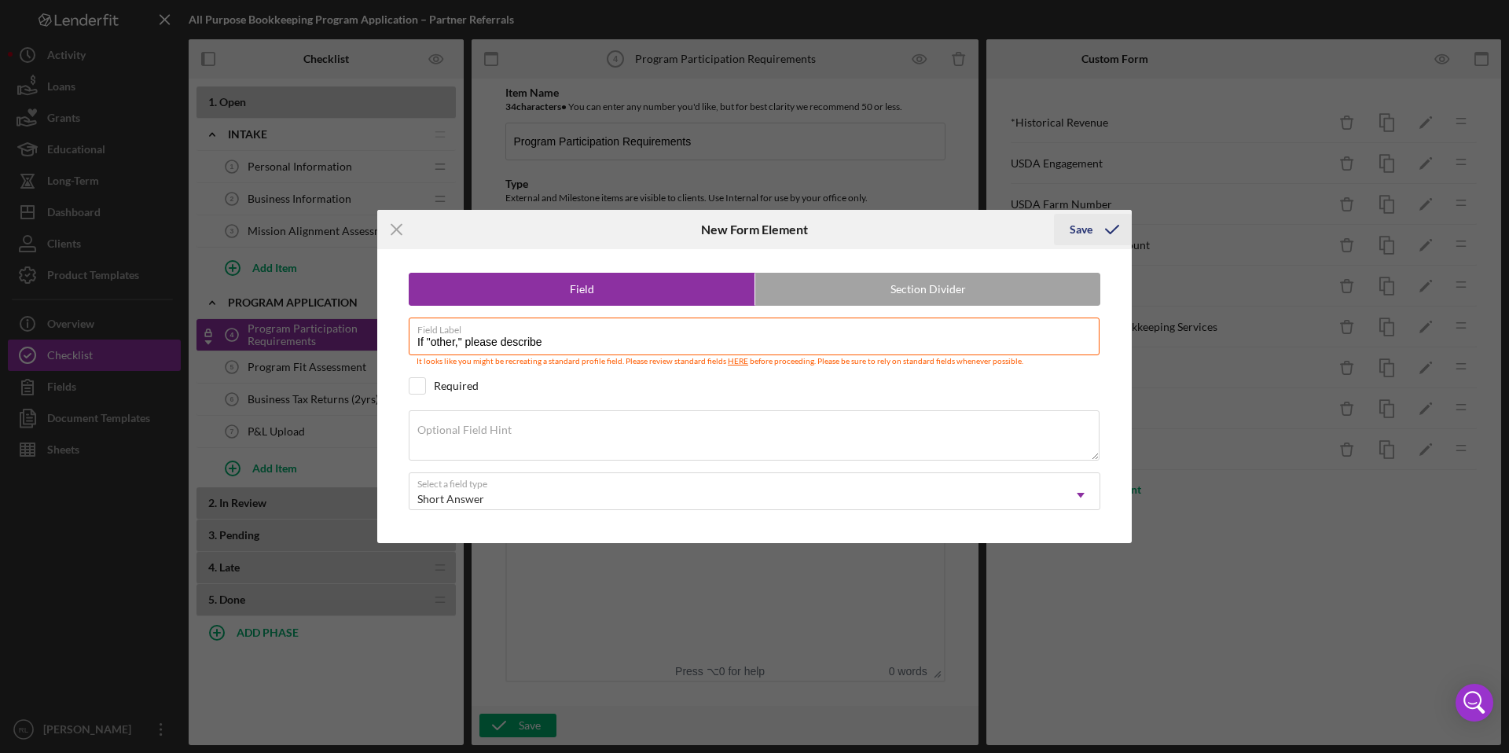
click at [1085, 233] on div "Save" at bounding box center [1081, 229] width 23 height 31
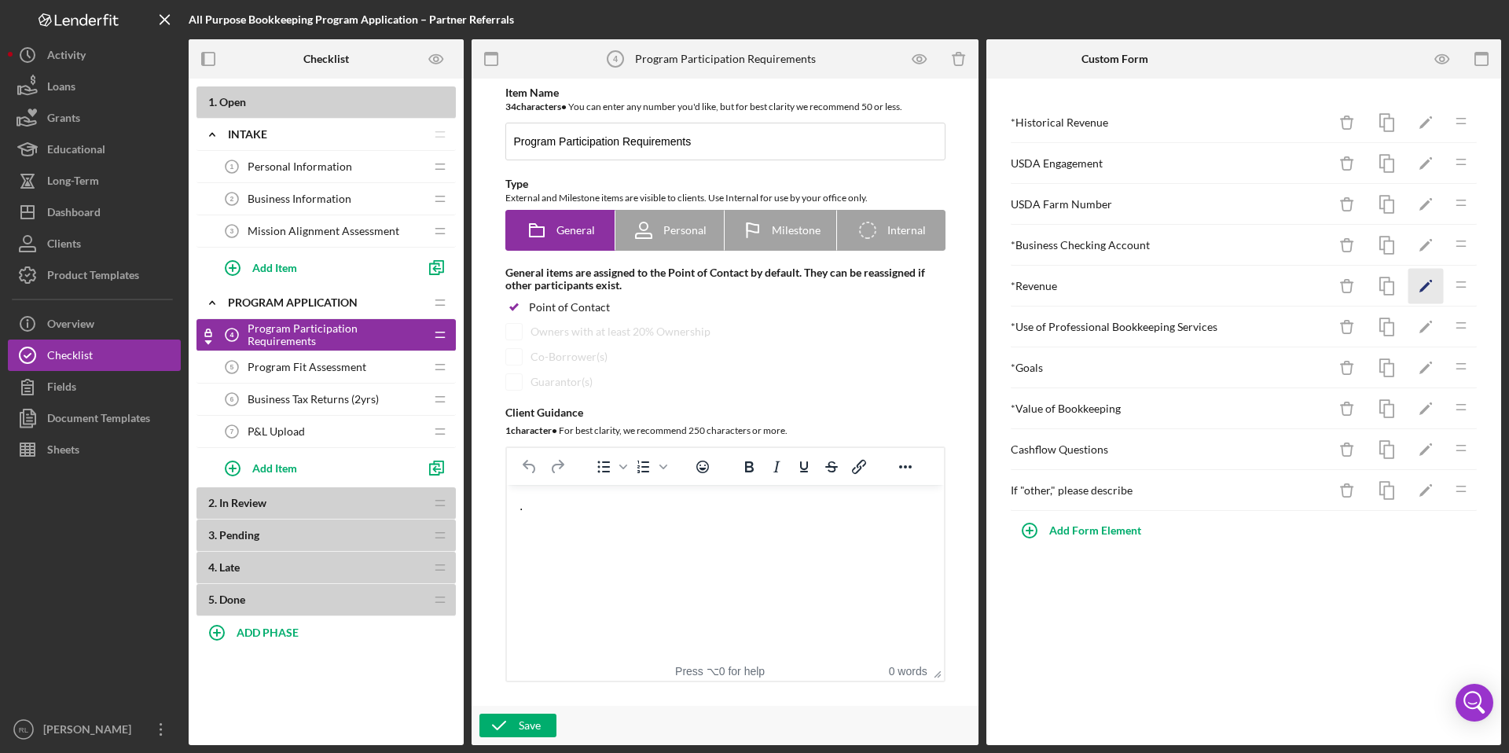
click at [1430, 289] on icon "Icon/Edit" at bounding box center [1426, 286] width 35 height 35
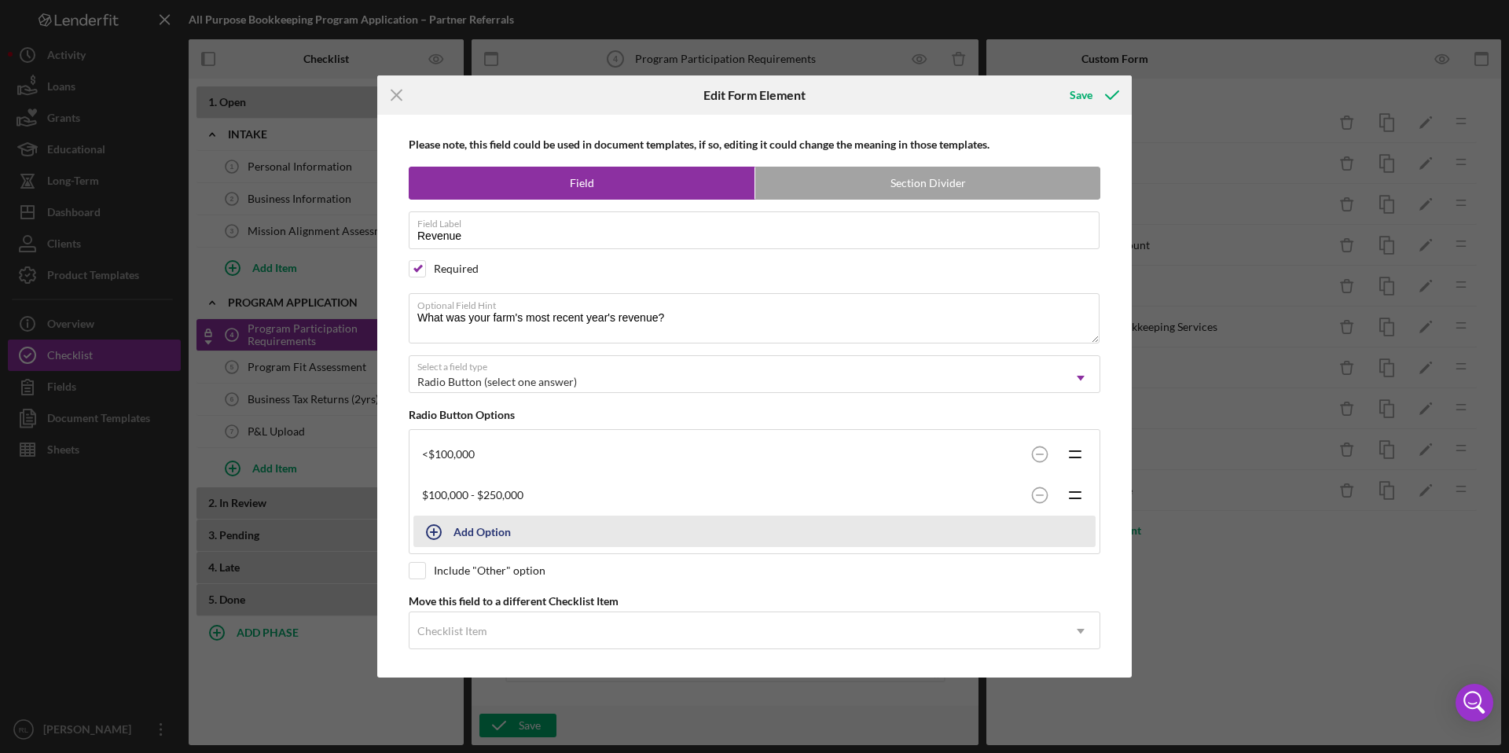
click at [506, 527] on div "Add Option" at bounding box center [482, 532] width 57 height 30
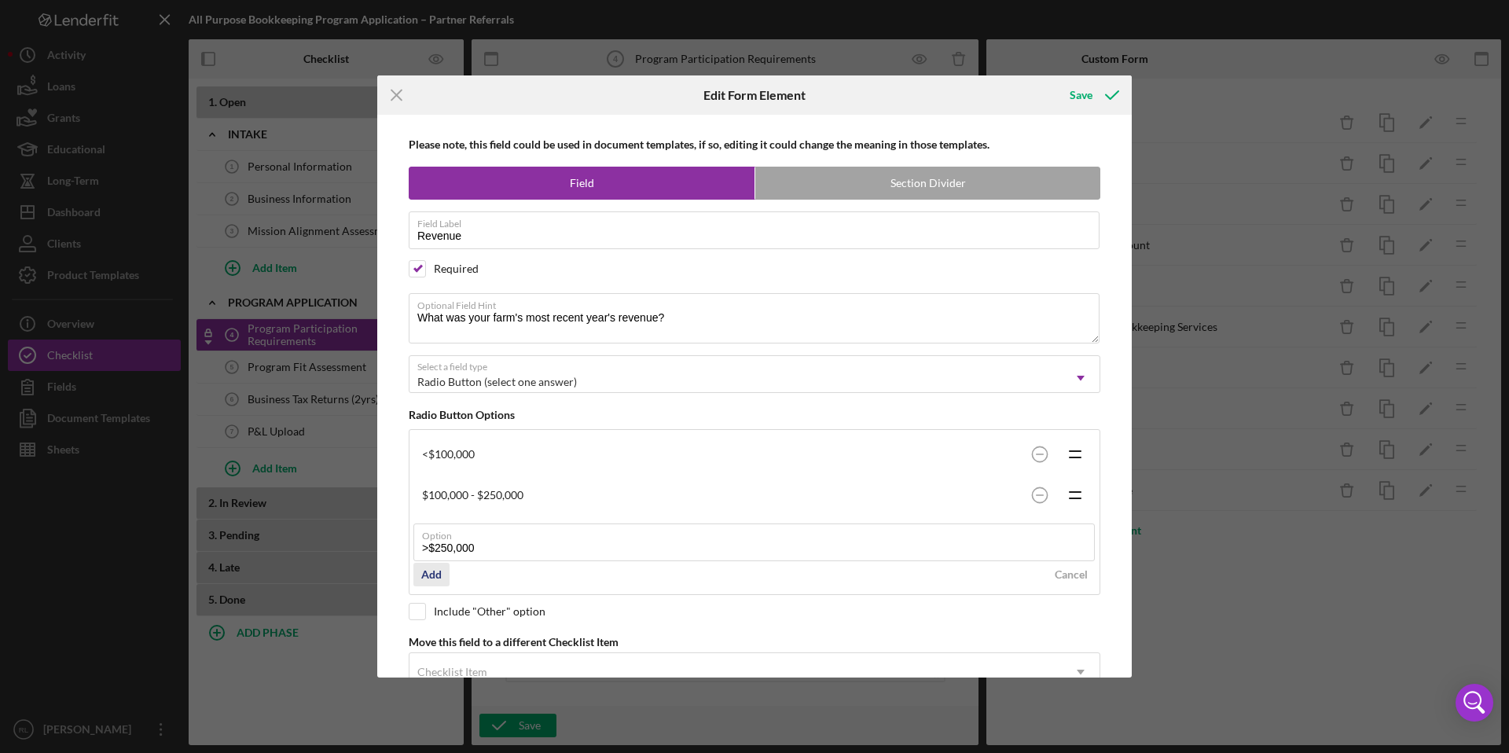
type input ">$250,000"
click at [426, 576] on div "Add" at bounding box center [431, 575] width 20 height 24
click at [1089, 97] on div "Save" at bounding box center [1081, 94] width 23 height 31
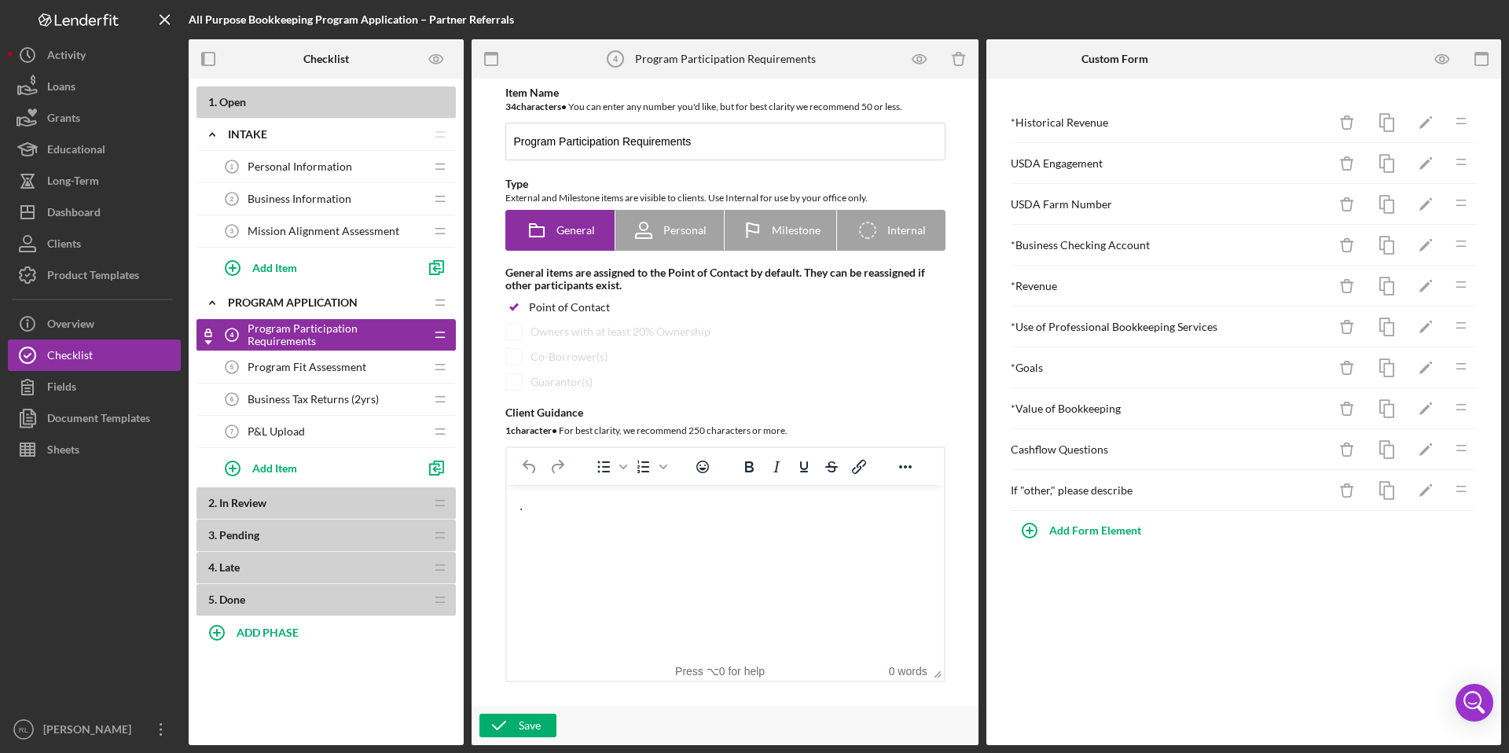
click at [1242, 329] on div "* Use of Professional Bookkeeping Services" at bounding box center [1169, 327] width 317 height 13
click at [1440, 61] on icon "button" at bounding box center [1442, 59] width 35 height 35
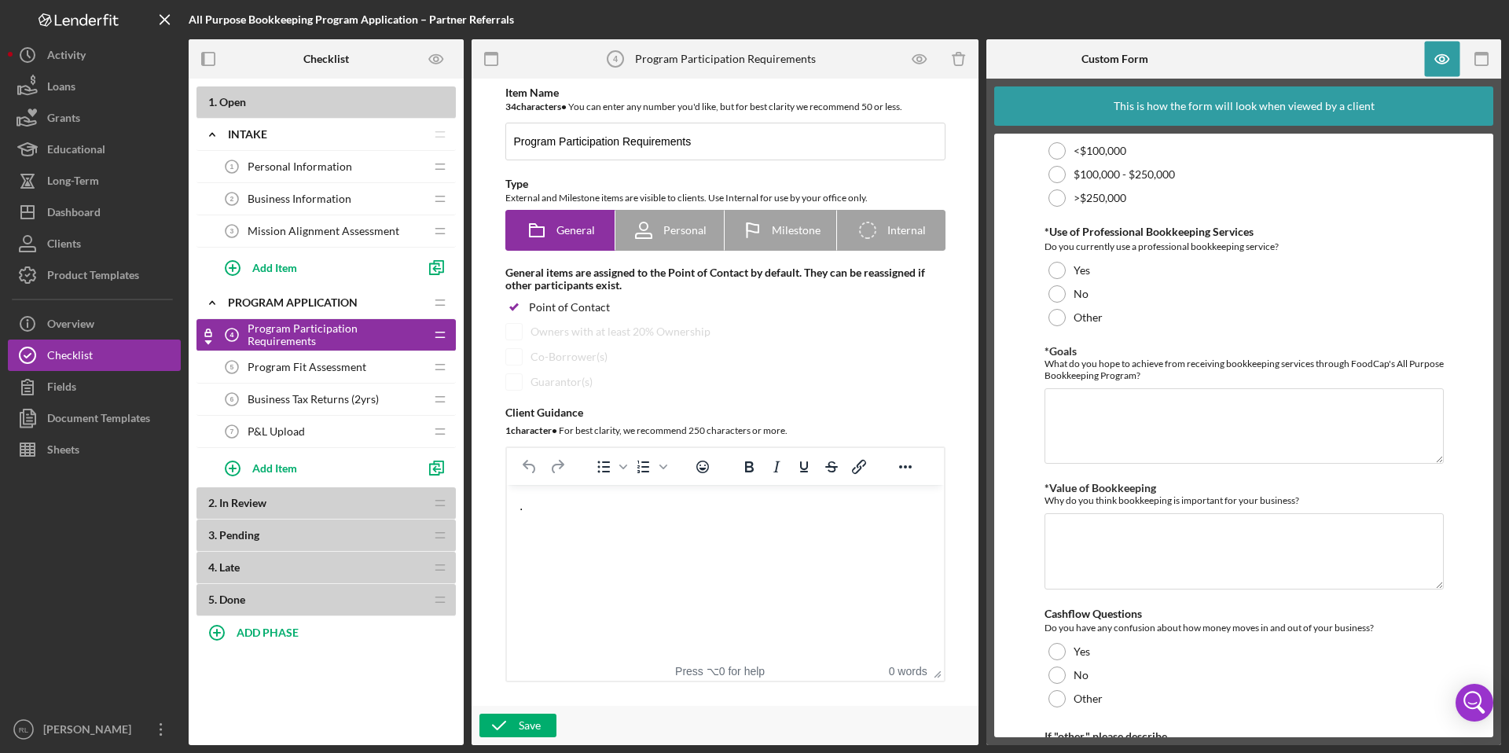
scroll to position [308, 0]
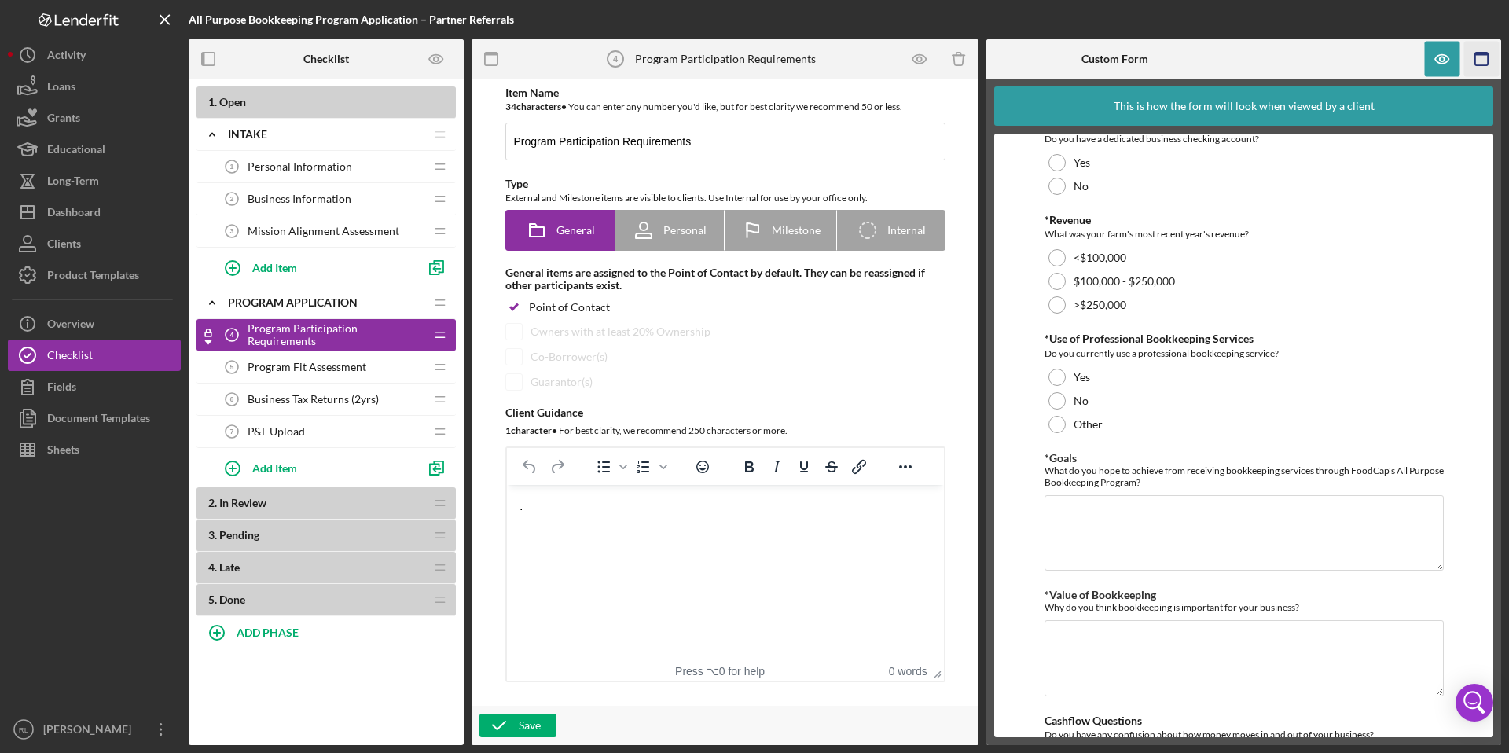
click at [1481, 58] on icon "button" at bounding box center [1482, 59] width 35 height 35
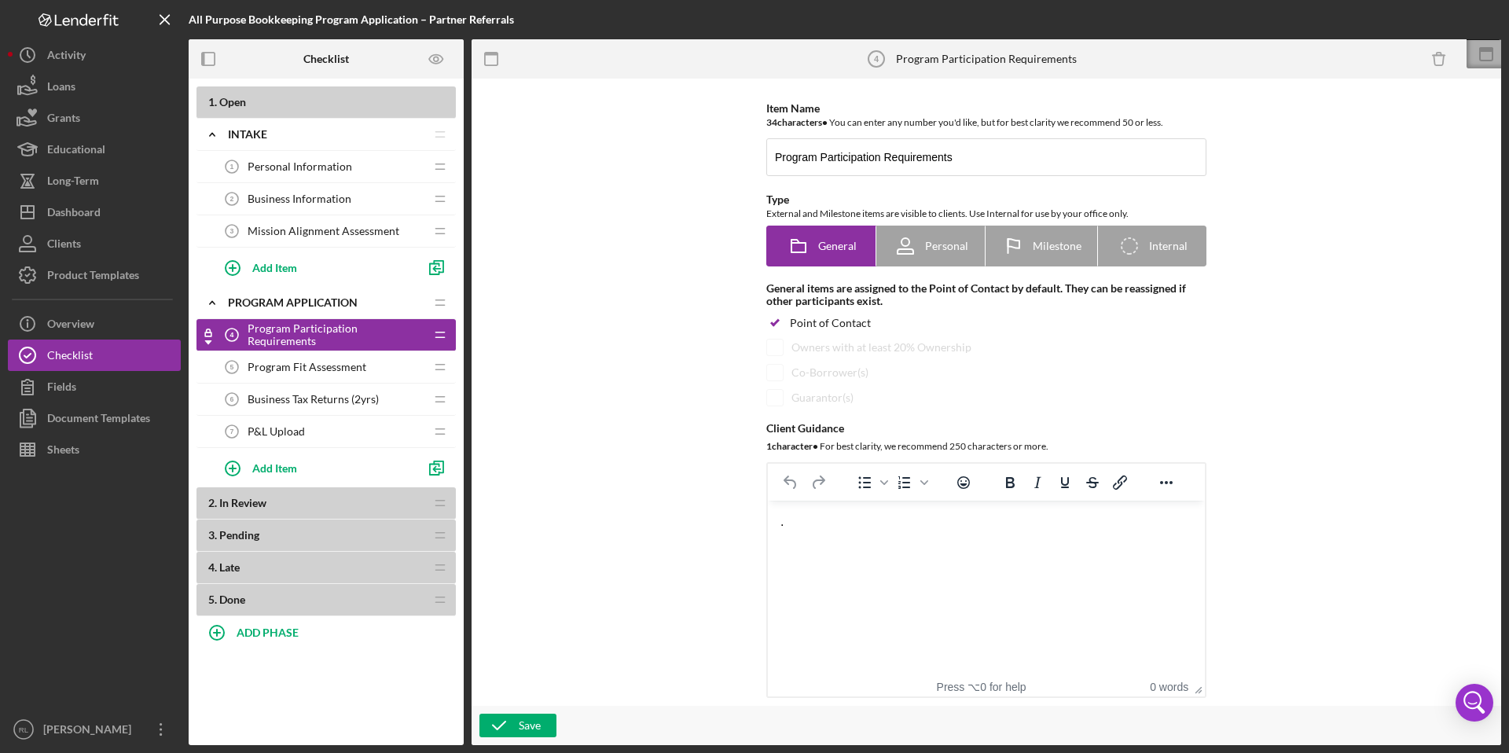
click at [1489, 61] on rect at bounding box center [1486, 54] width 13 height 13
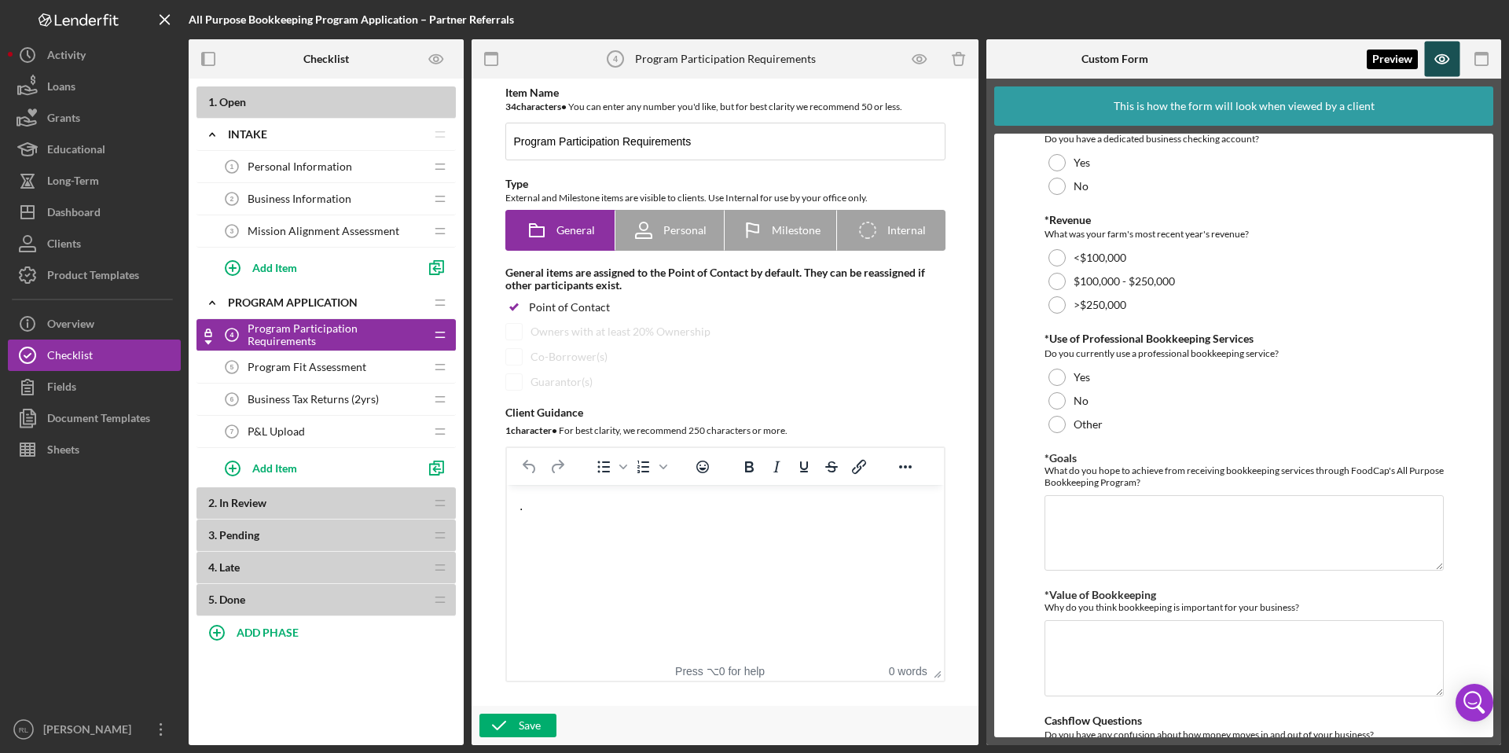
click at [1441, 57] on icon "button" at bounding box center [1442, 59] width 5 height 5
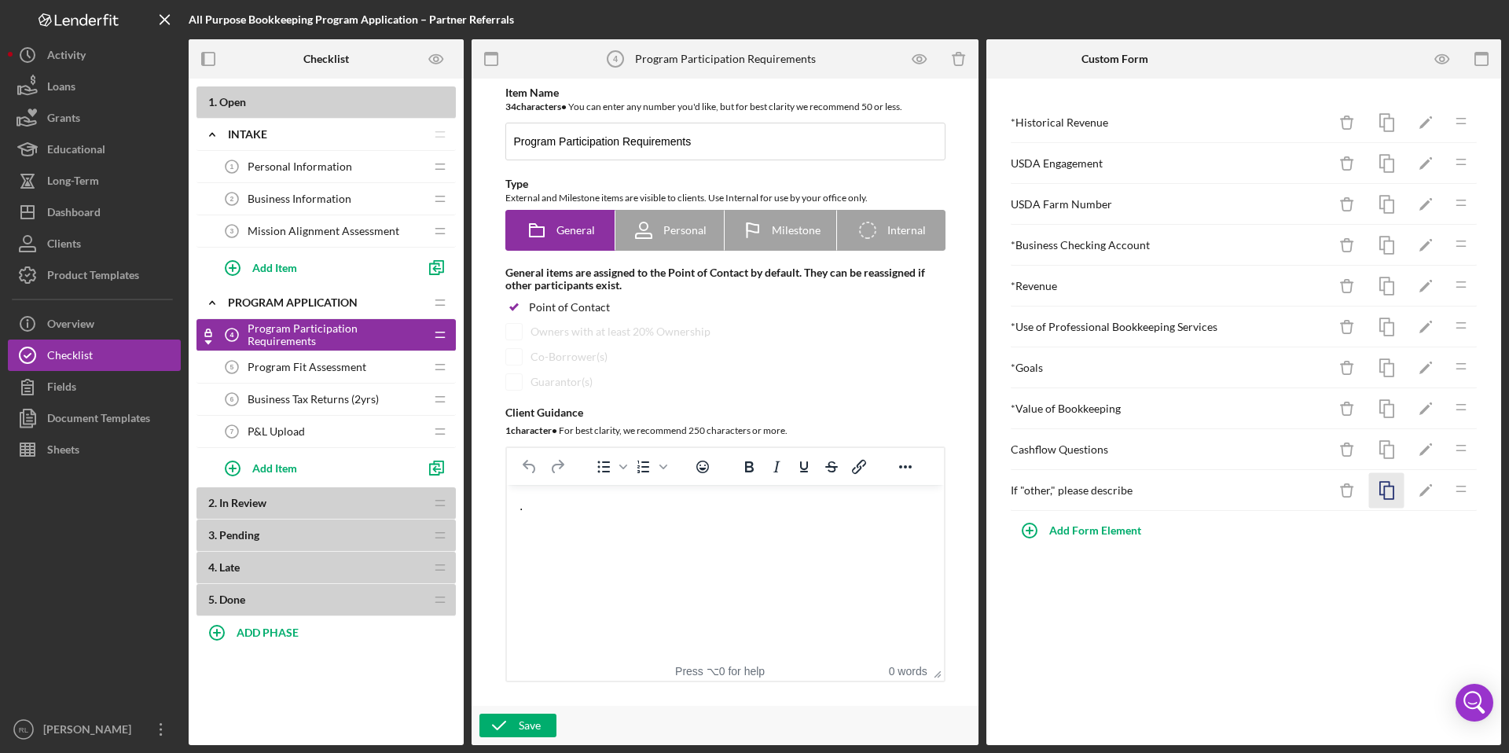
click at [1388, 495] on icon "button" at bounding box center [1387, 490] width 35 height 35
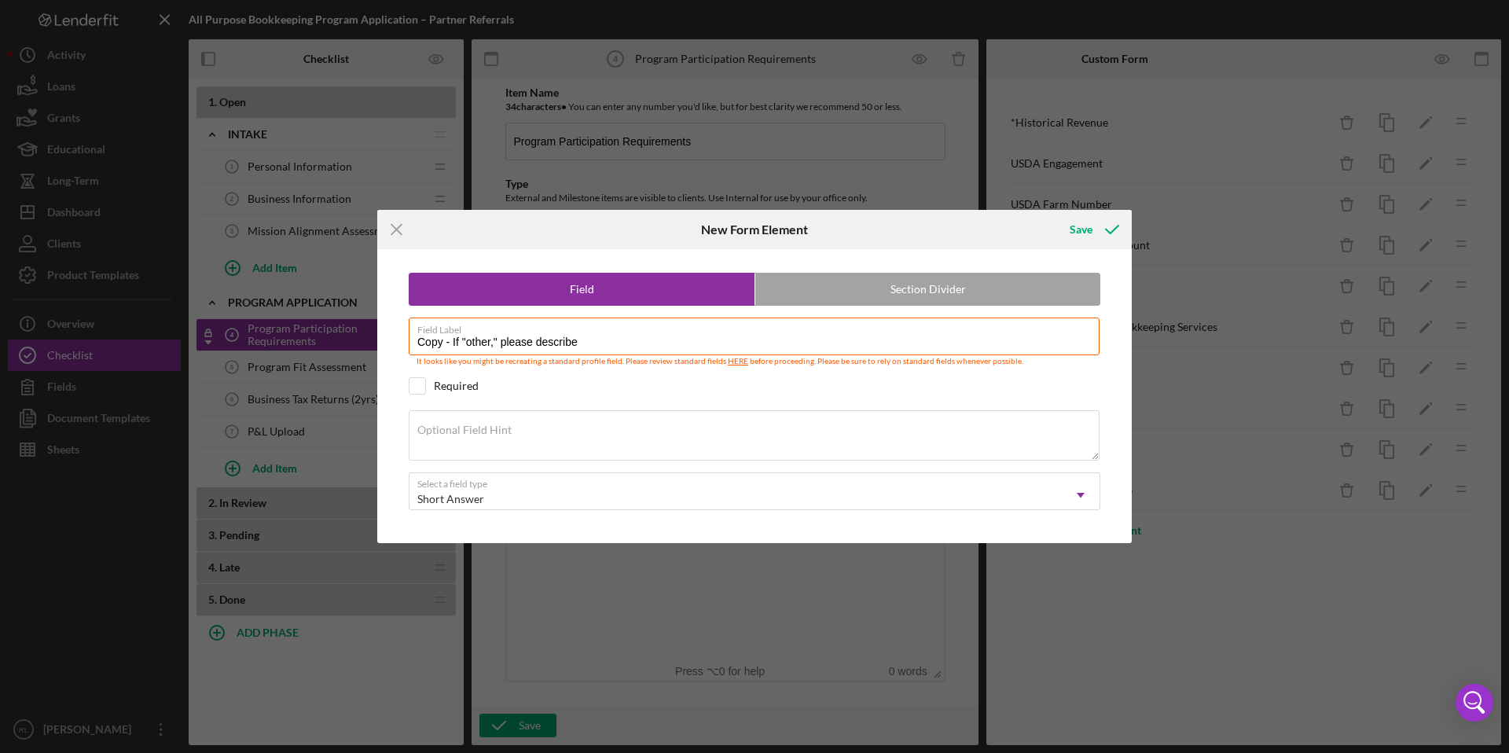
drag, startPoint x: 450, startPoint y: 345, endPoint x: 391, endPoint y: 340, distance: 60.0
click at [391, 340] on div "Field Section Divider Field Label Copy - If "other," please describe It looks l…" at bounding box center [754, 396] width 739 height 294
click at [418, 347] on input "If "other," please describe" at bounding box center [754, 337] width 691 height 38
type input "If "other," please describe"
click at [1084, 225] on div "Save" at bounding box center [1081, 229] width 23 height 31
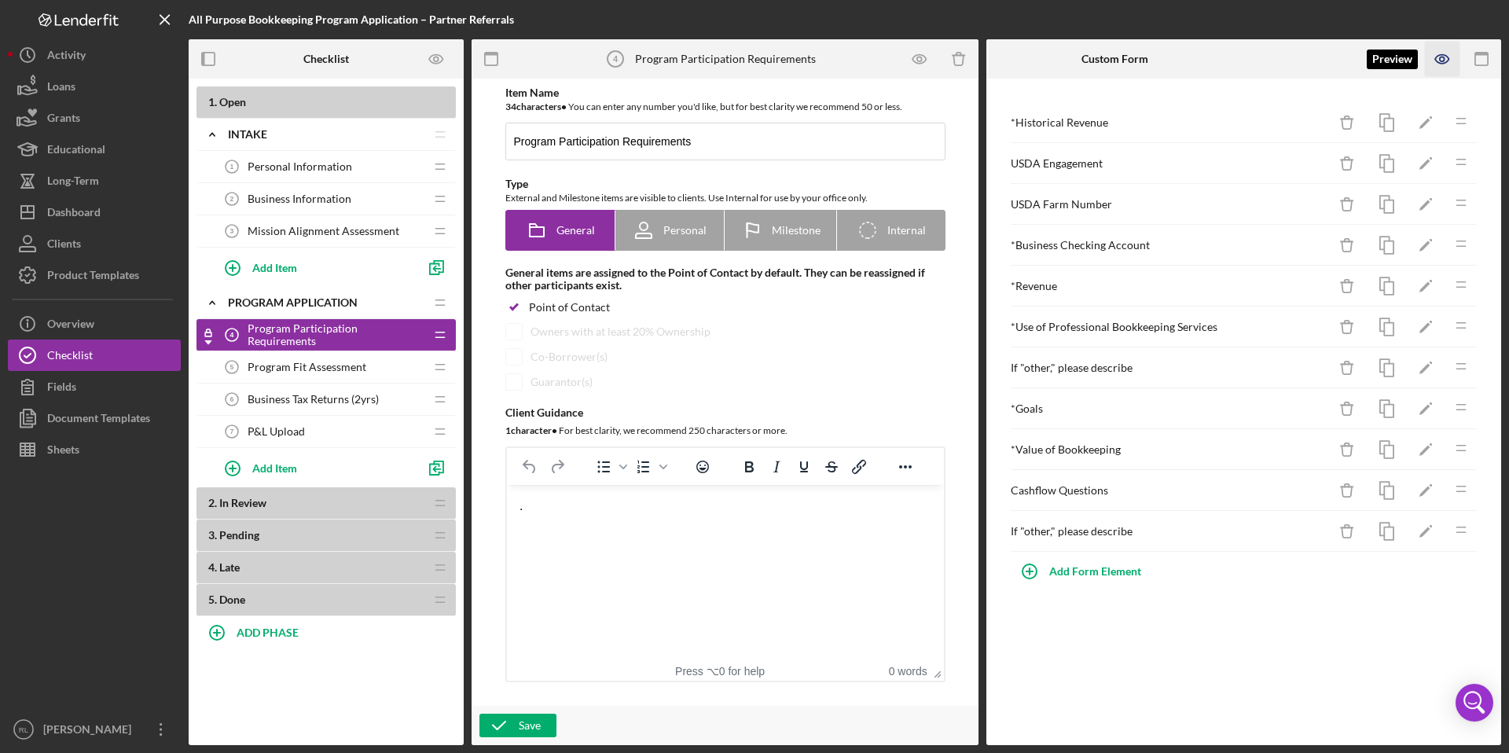
click at [1447, 60] on icon "button" at bounding box center [1442, 59] width 35 height 35
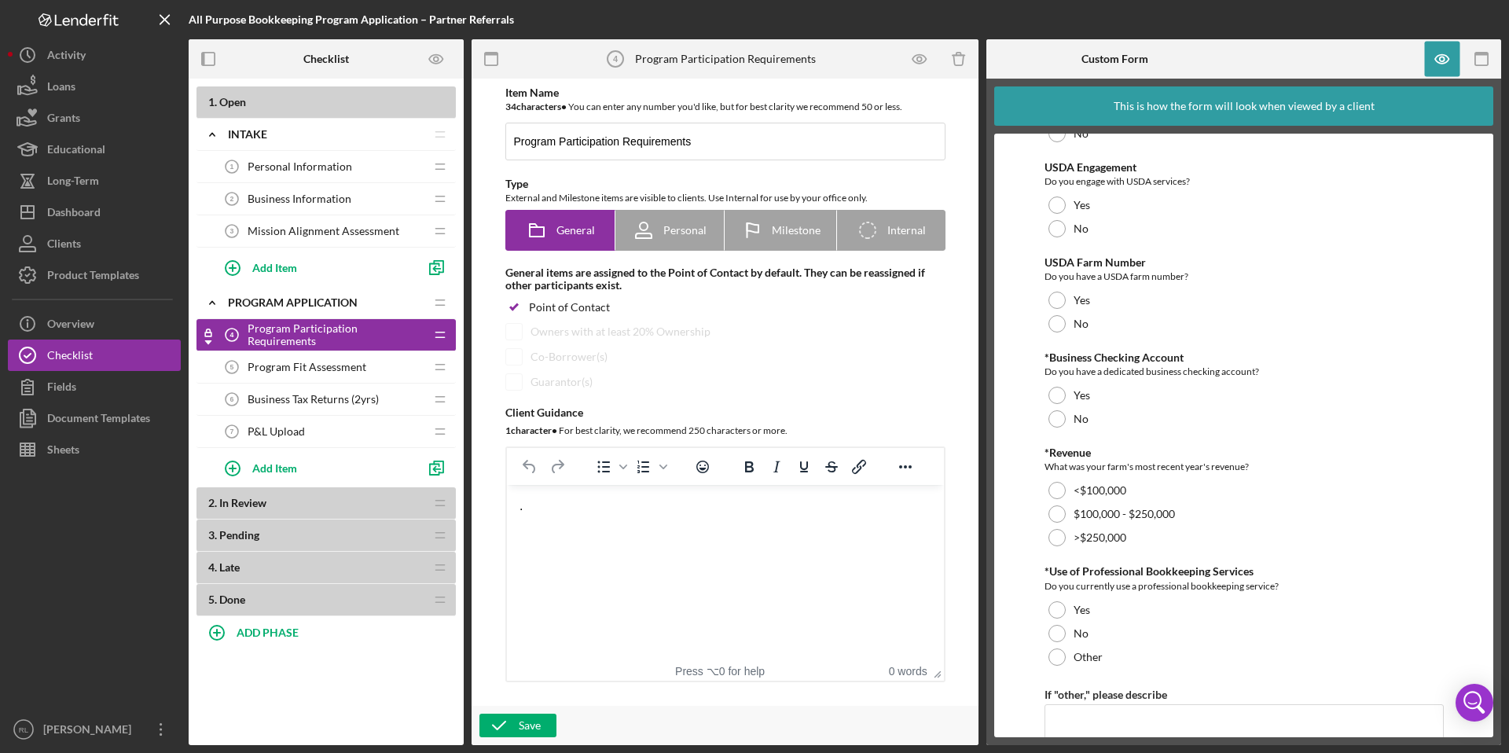
scroll to position [188, 0]
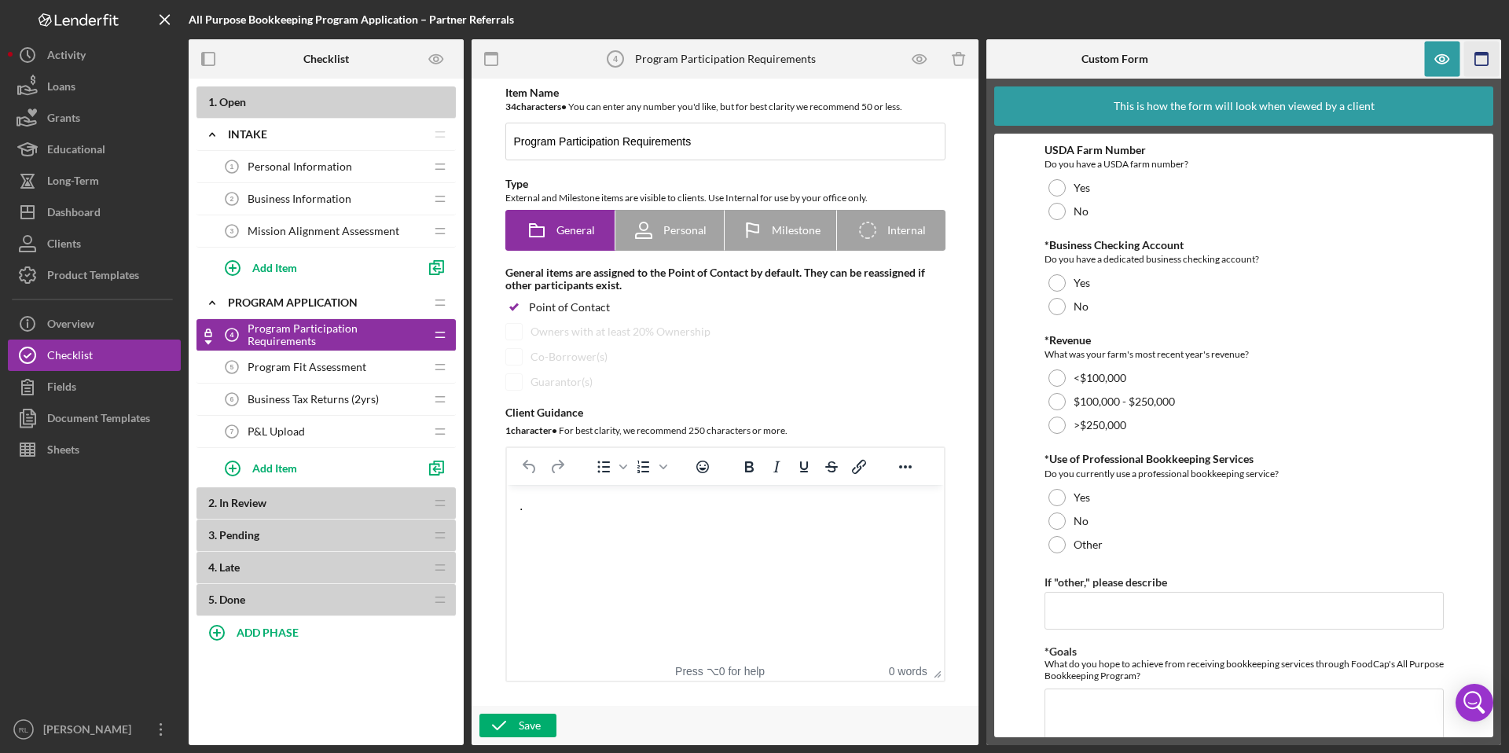
click at [1486, 61] on icon "button" at bounding box center [1482, 59] width 35 height 35
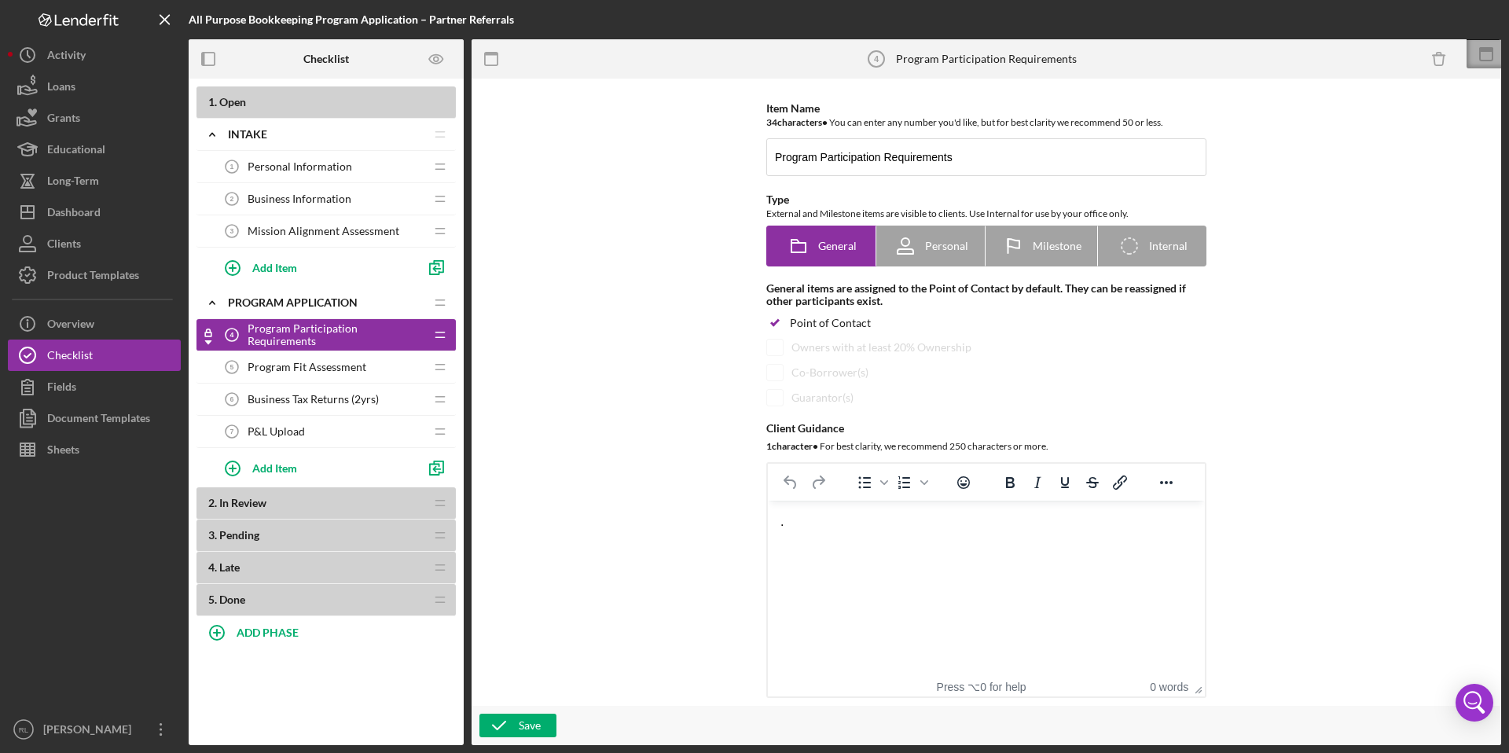
click at [1486, 53] on icon at bounding box center [1486, 54] width 39 height 39
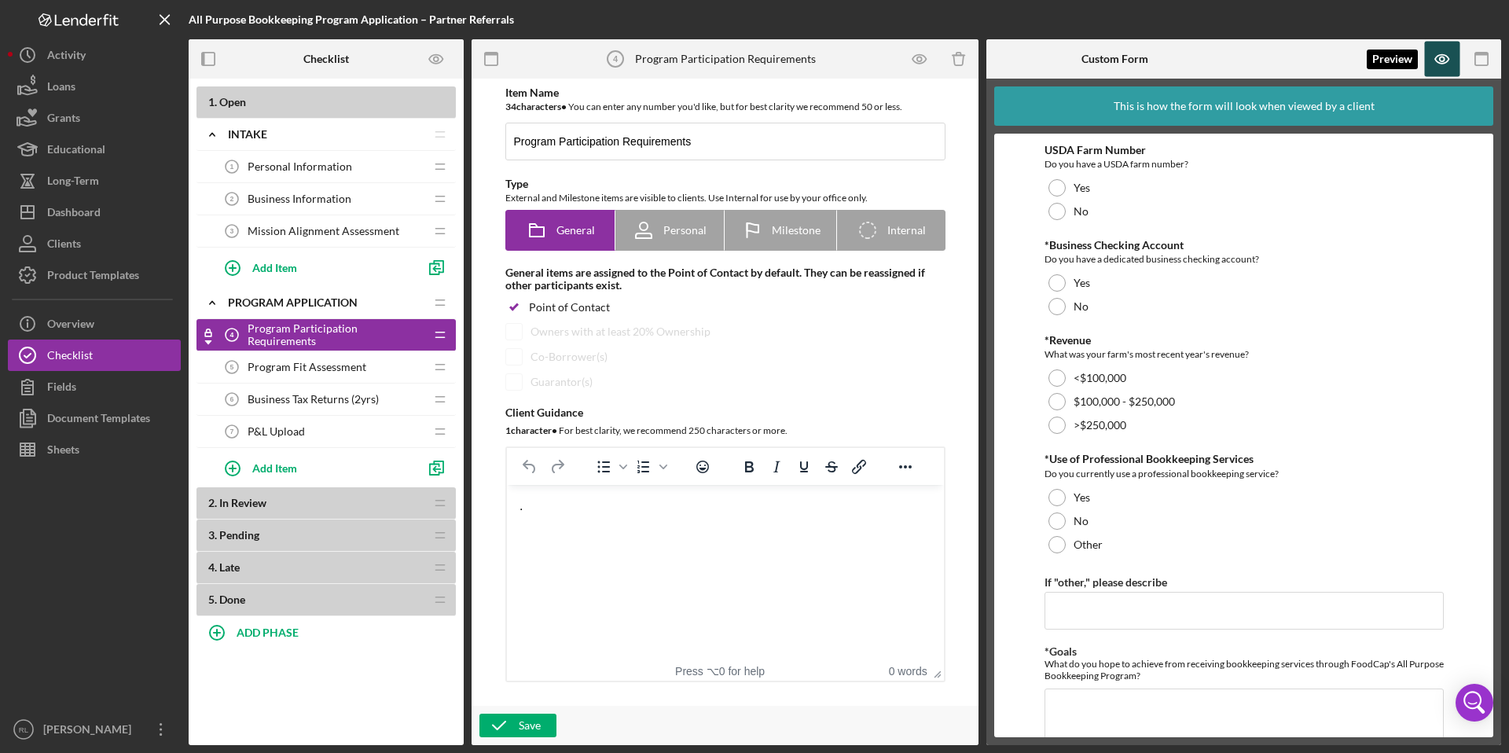
click at [1441, 67] on icon "button" at bounding box center [1442, 59] width 35 height 35
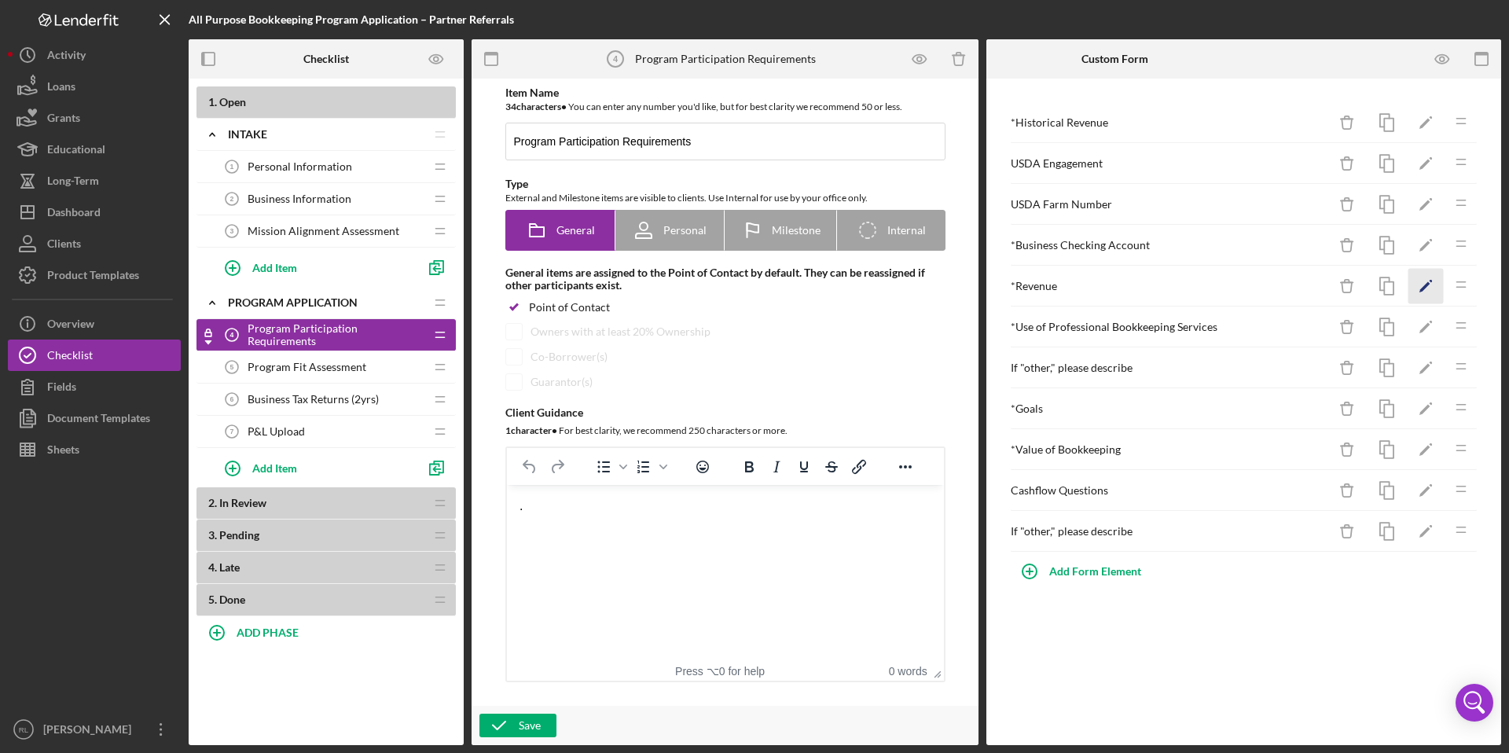
click at [1439, 289] on icon "Icon/Edit" at bounding box center [1426, 286] width 35 height 35
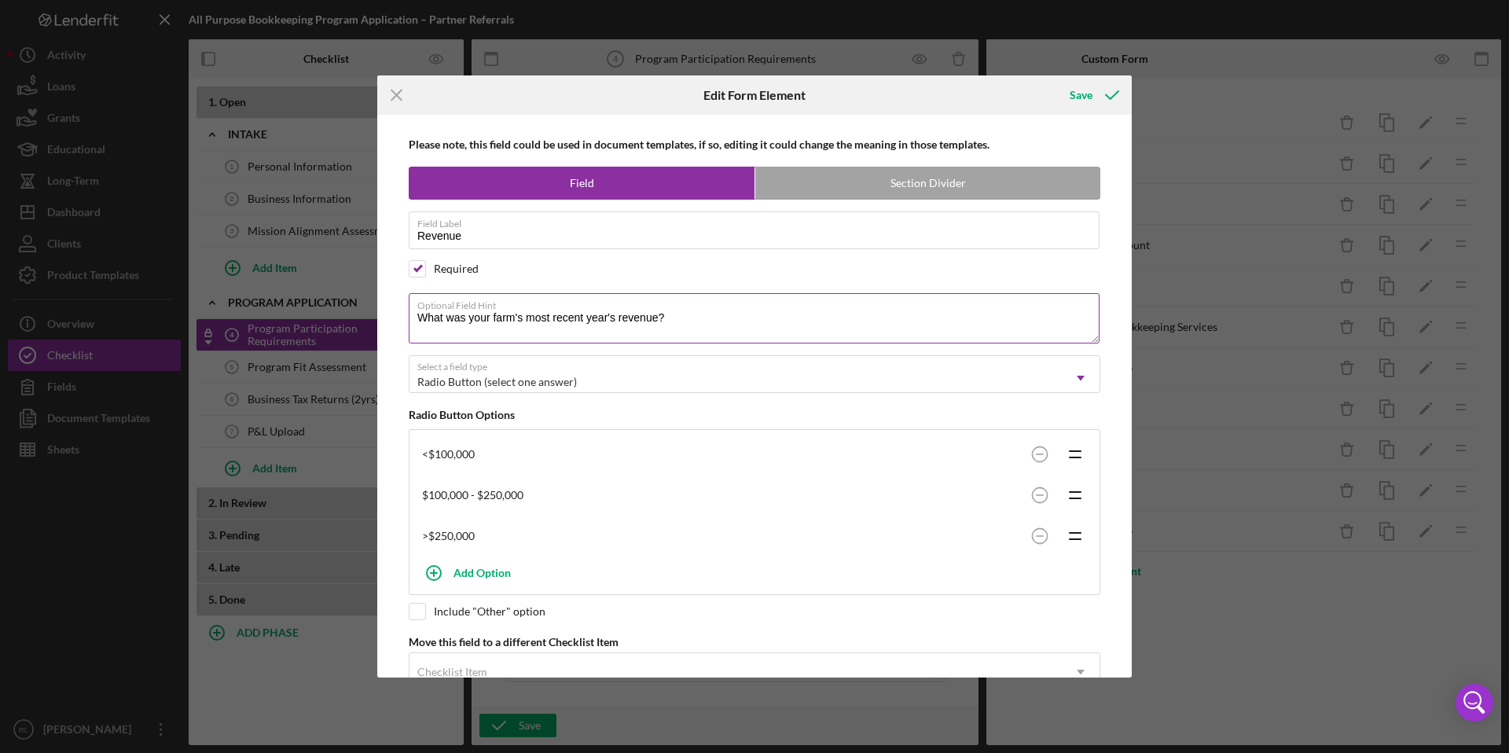
click at [704, 322] on textarea "What was your farm's most recent year's revenue?" at bounding box center [754, 318] width 691 height 50
drag, startPoint x: 704, startPoint y: 322, endPoint x: 422, endPoint y: 318, distance: 281.5
click at [421, 317] on textarea "What was your farm's most recent year's revenue?" at bounding box center [754, 318] width 691 height 50
click at [420, 318] on textarea "We are looking for farms that generate at least $100,000 in annual revenue for …" at bounding box center [754, 318] width 691 height 50
drag, startPoint x: 891, startPoint y: 321, endPoint x: 805, endPoint y: 320, distance: 85.7
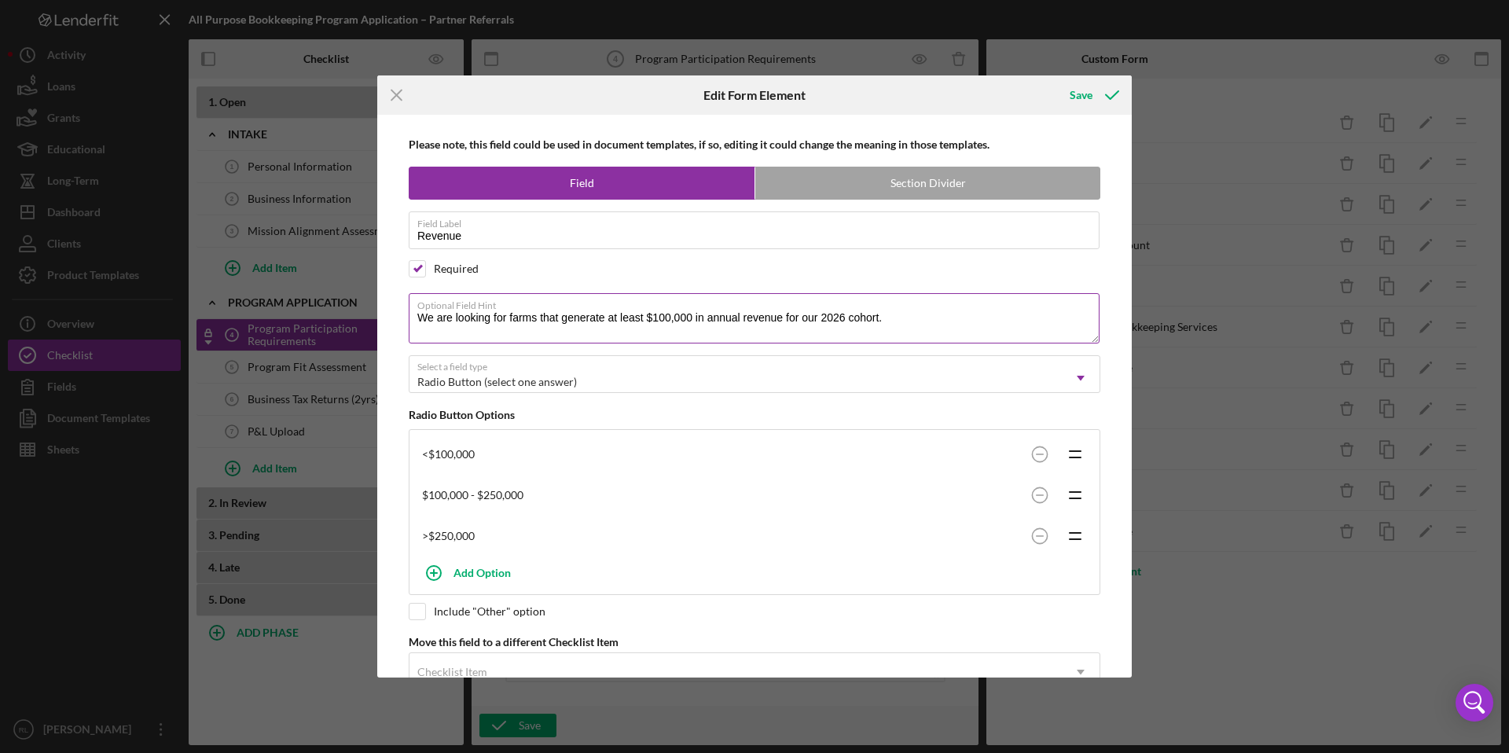
click at [805, 320] on textarea "We are looking for farms that generate at least $100,000 in annual revenue for …" at bounding box center [754, 318] width 691 height 50
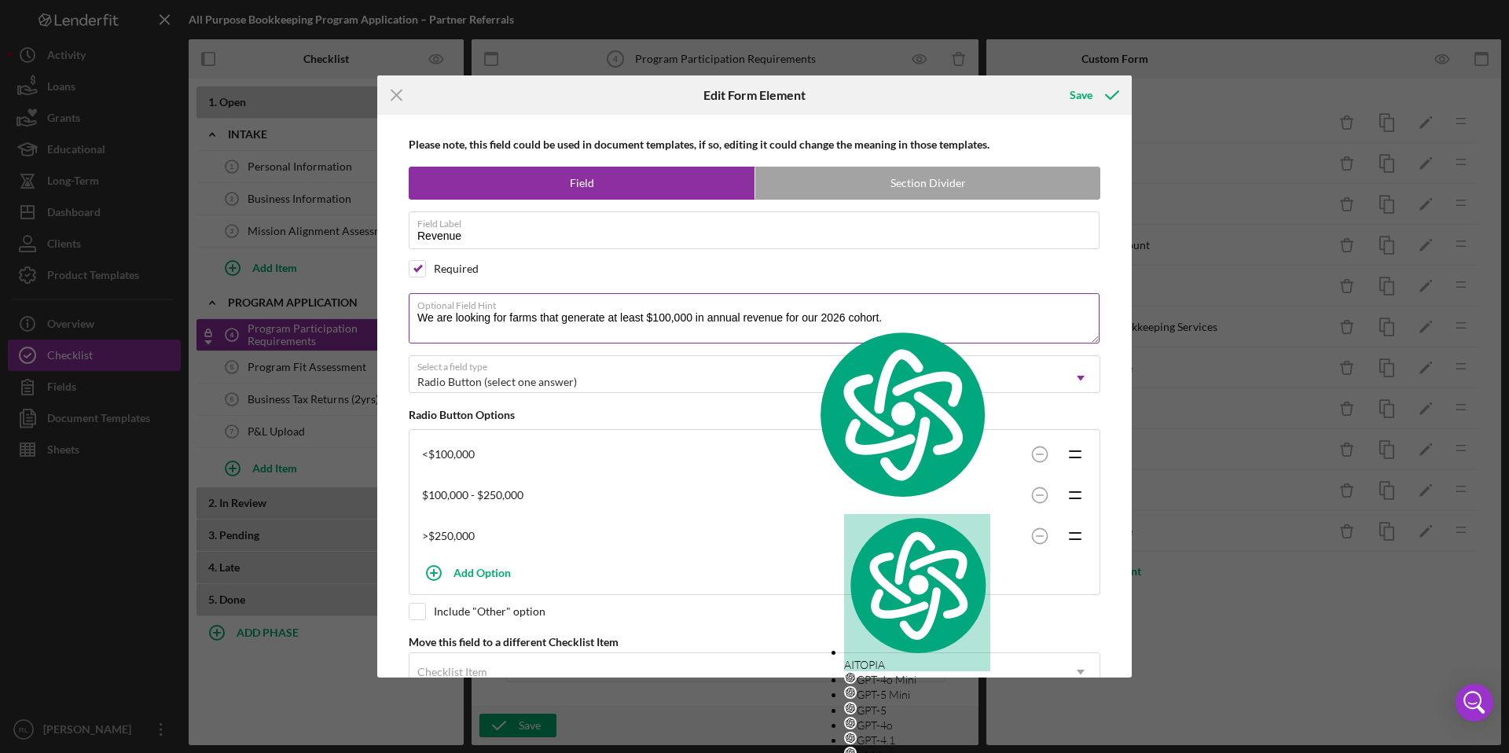
click at [418, 322] on textarea "We are looking for farms that generate at least $100,000 in annual revenue for …" at bounding box center [754, 318] width 691 height 50
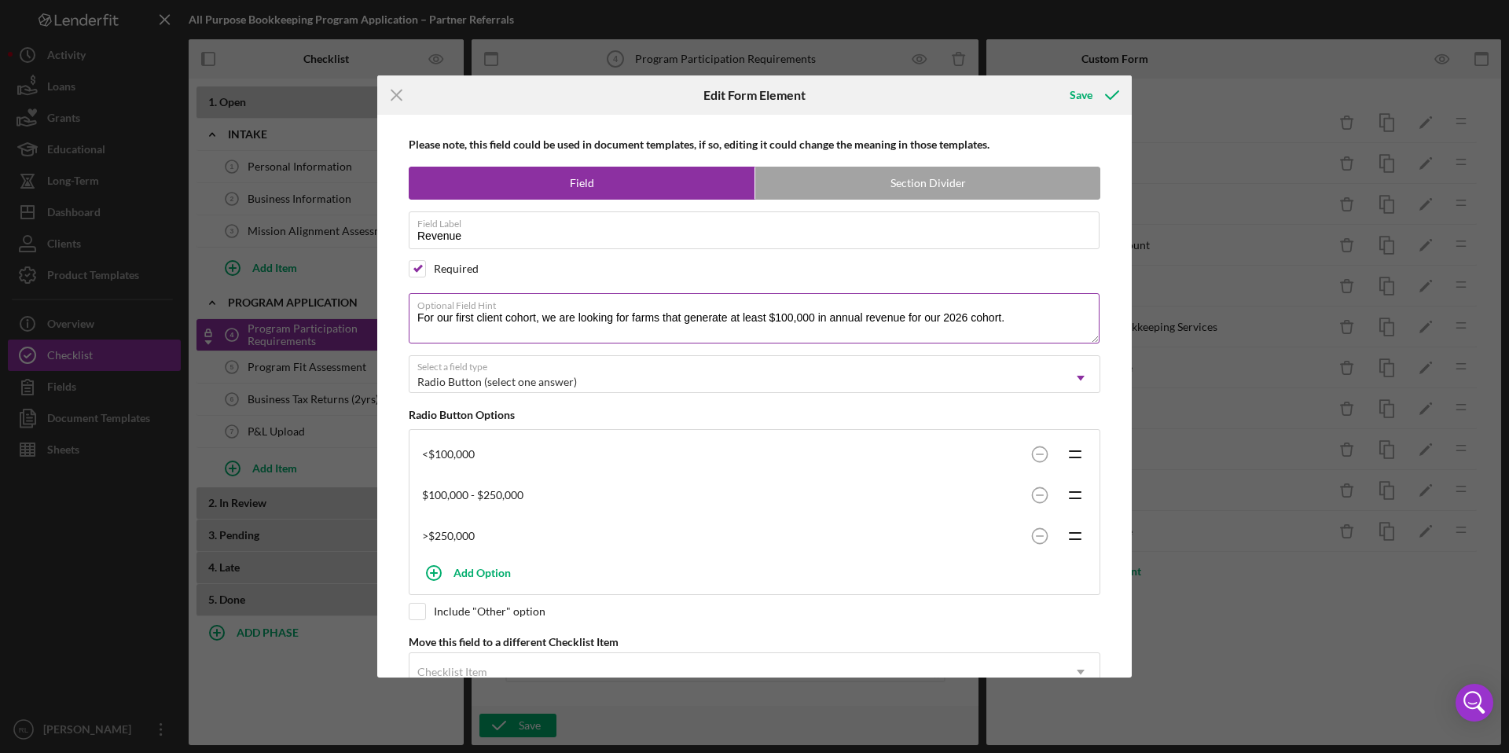
drag, startPoint x: 1015, startPoint y: 319, endPoint x: 903, endPoint y: 316, distance: 112.5
click at [903, 315] on textarea "For our first client cohort, we are looking for farms that generate at least $1…" at bounding box center [754, 318] width 691 height 50
drag, startPoint x: 913, startPoint y: 318, endPoint x: 417, endPoint y: 317, distance: 496.1
click at [417, 317] on textarea "For our first client cohort, we are looking for farms that generate at least $1…" at bounding box center [754, 318] width 691 height 50
click at [708, 322] on textarea "How much revenue do you expect to earn in [DATE]?" at bounding box center [754, 318] width 691 height 50
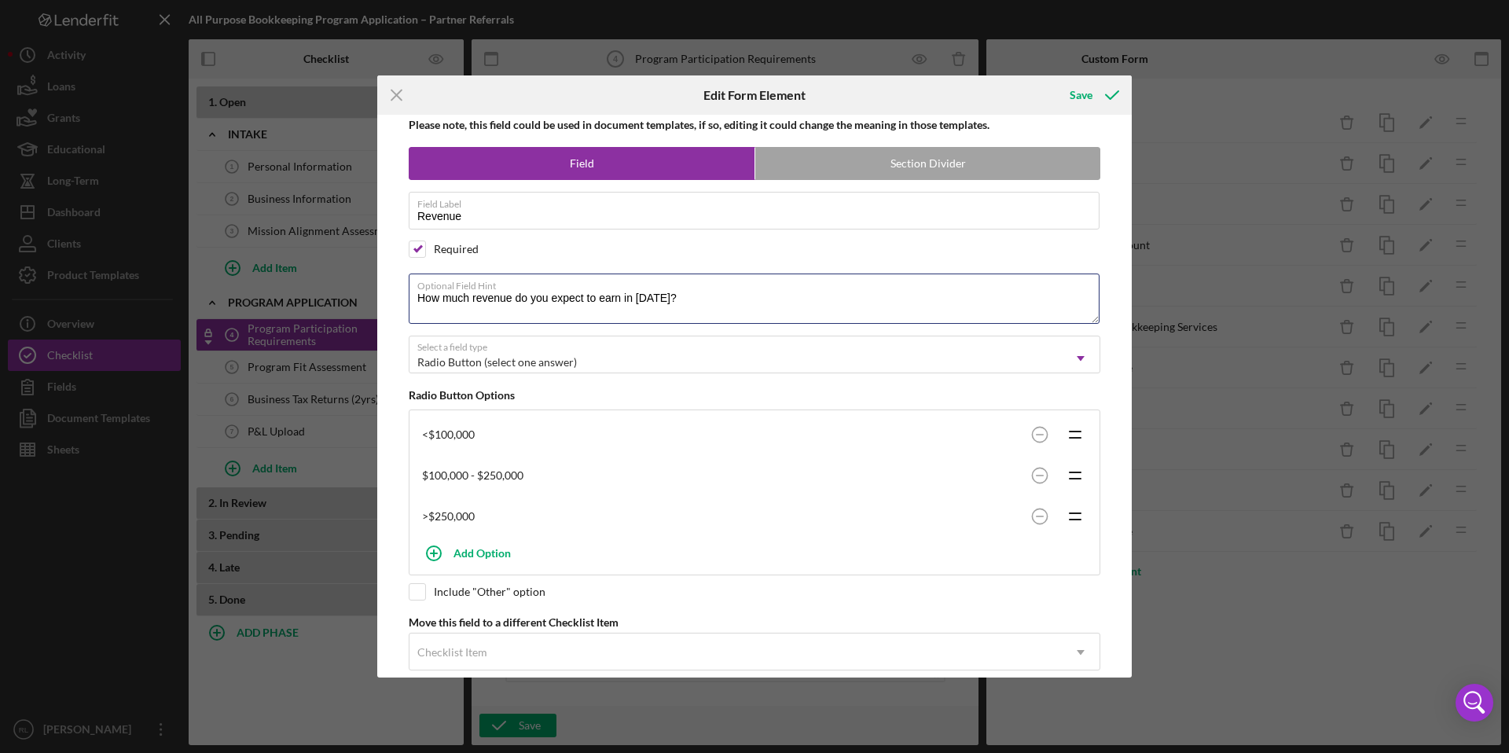
scroll to position [20, 0]
type textarea "How much revenue do you expect to earn in [DATE]?"
click at [1080, 100] on div "Save" at bounding box center [1081, 94] width 23 height 31
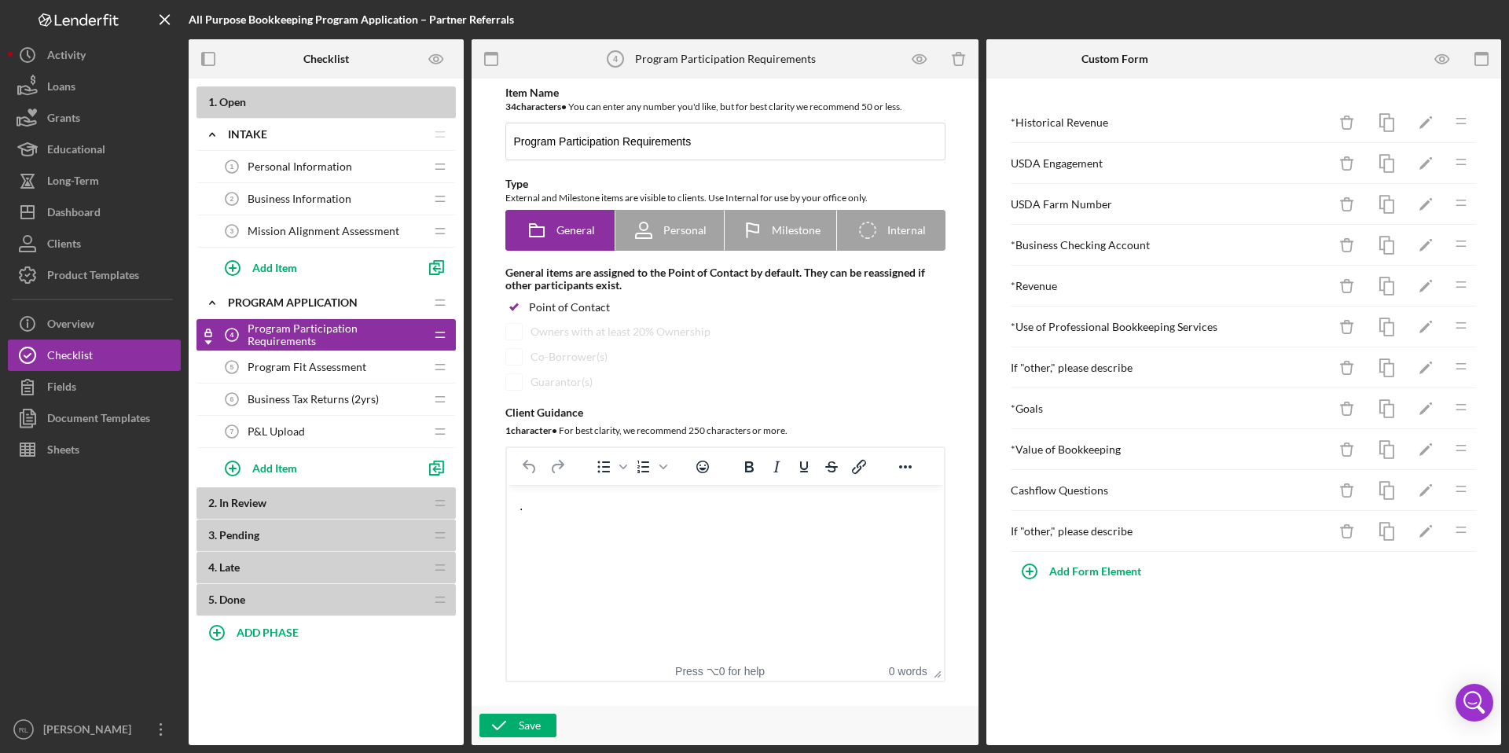
click at [357, 364] on span "Program Fit Assessment" at bounding box center [307, 367] width 119 height 13
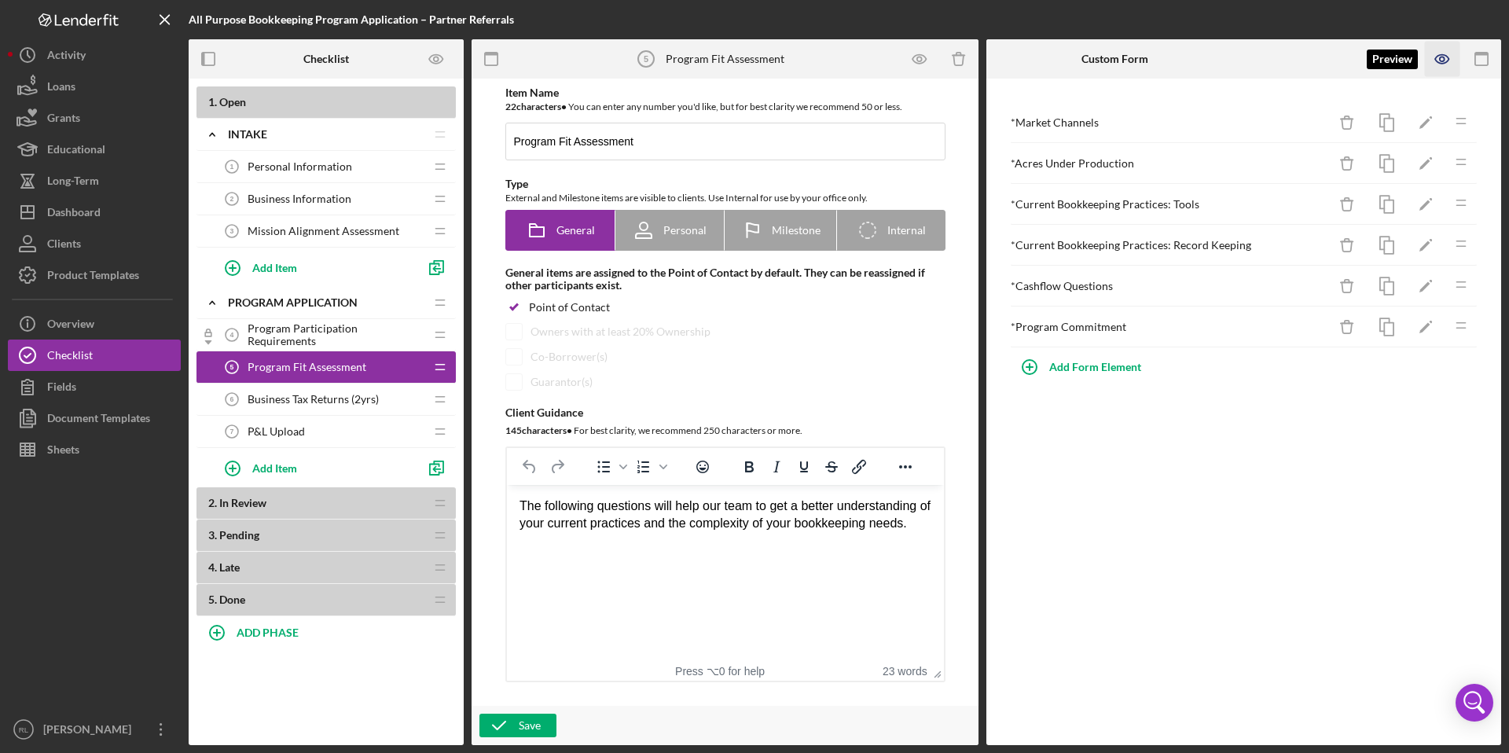
click at [1442, 58] on icon "button" at bounding box center [1442, 59] width 35 height 35
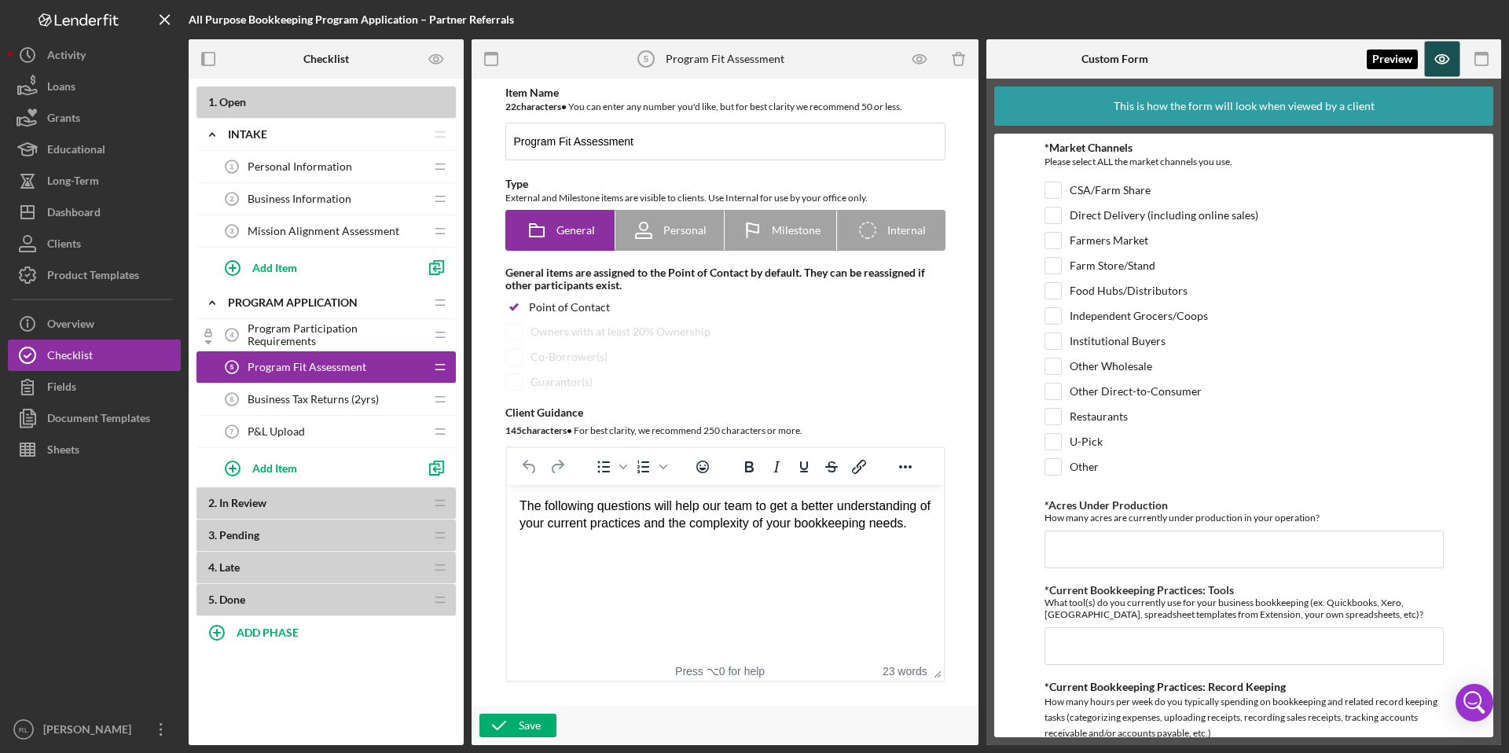
click at [1447, 62] on icon "button" at bounding box center [1442, 59] width 13 height 9
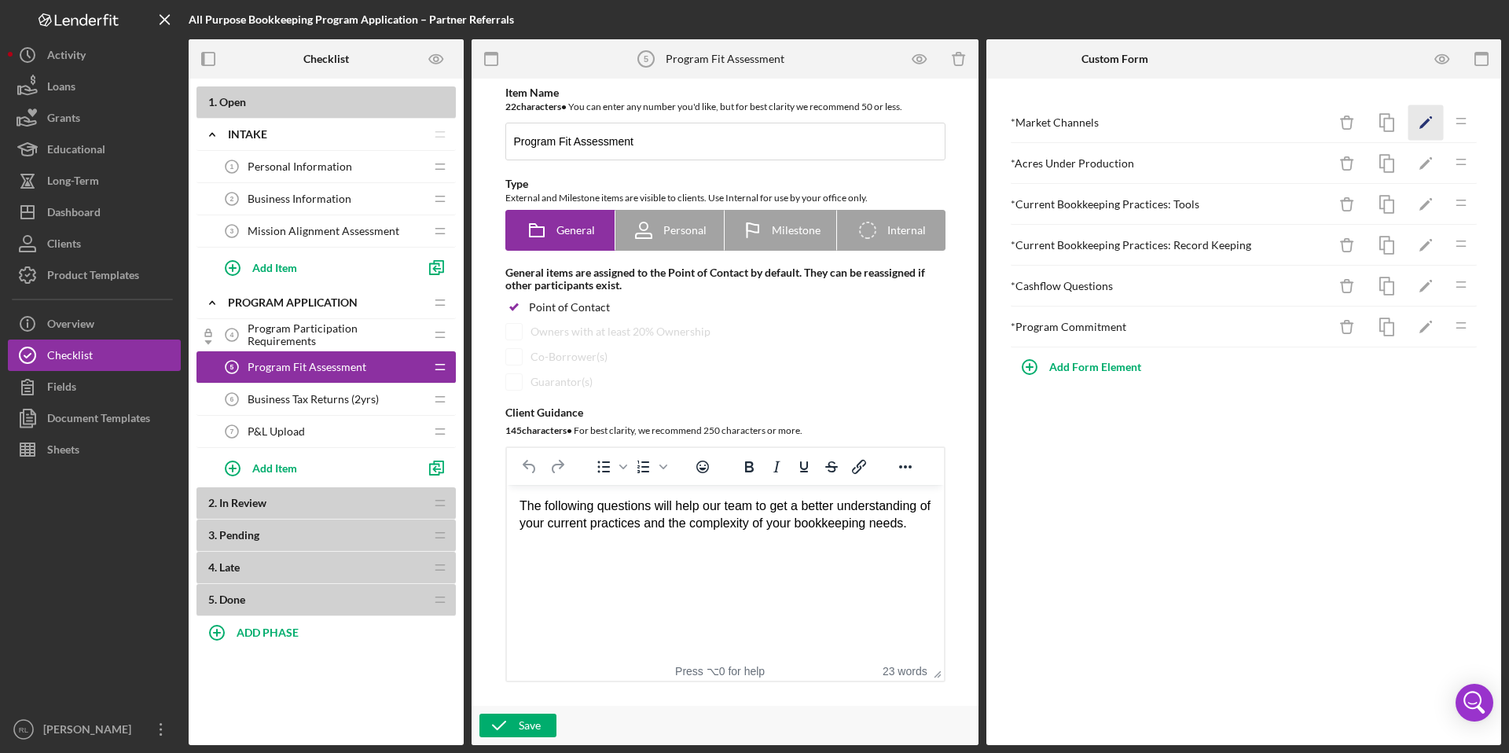
click at [1421, 124] on icon "Icon/Edit" at bounding box center [1426, 122] width 35 height 35
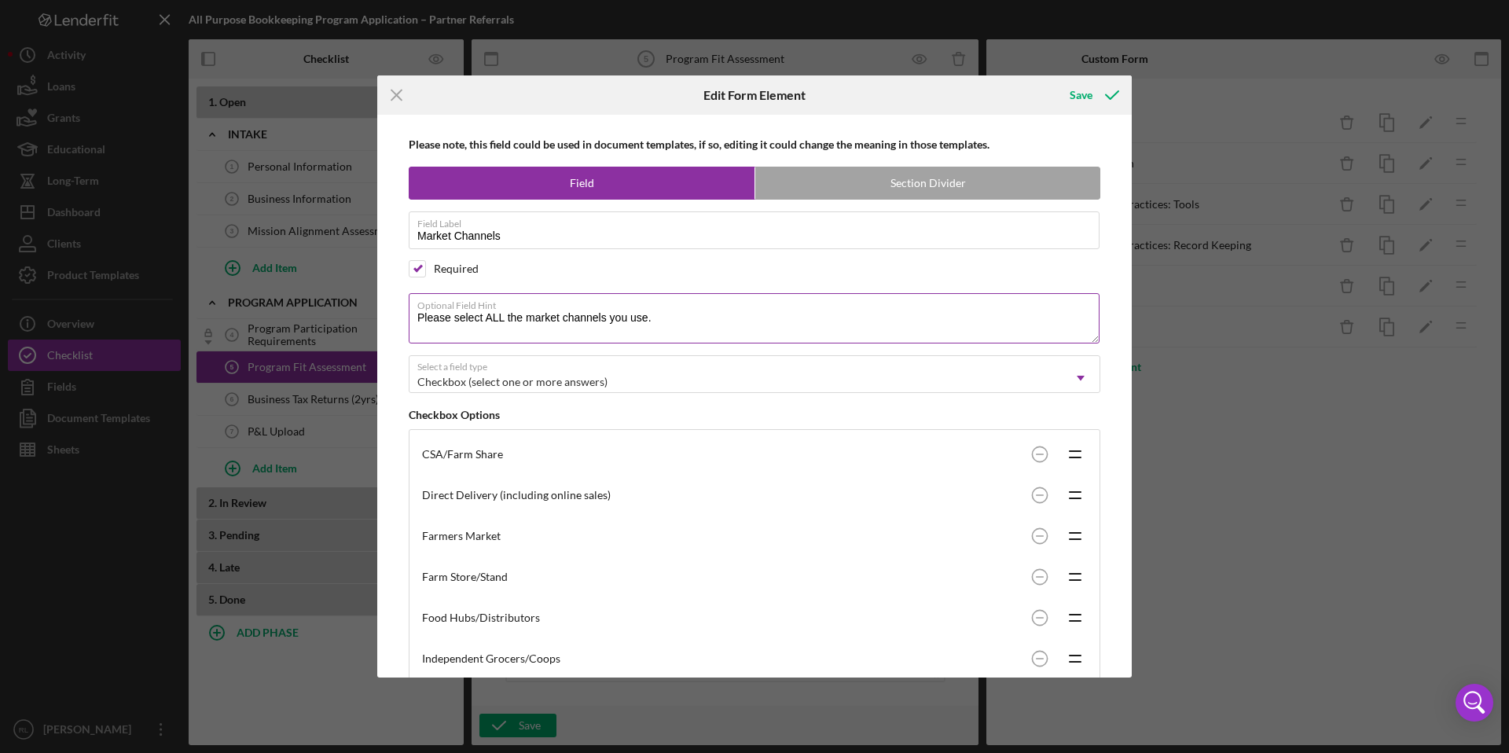
click at [675, 325] on textarea "Please select ALL the market channels you use." at bounding box center [754, 318] width 691 height 50
type textarea "Please select ALL the market channels that apply to your business."
click at [1094, 90] on icon "submit" at bounding box center [1112, 94] width 39 height 39
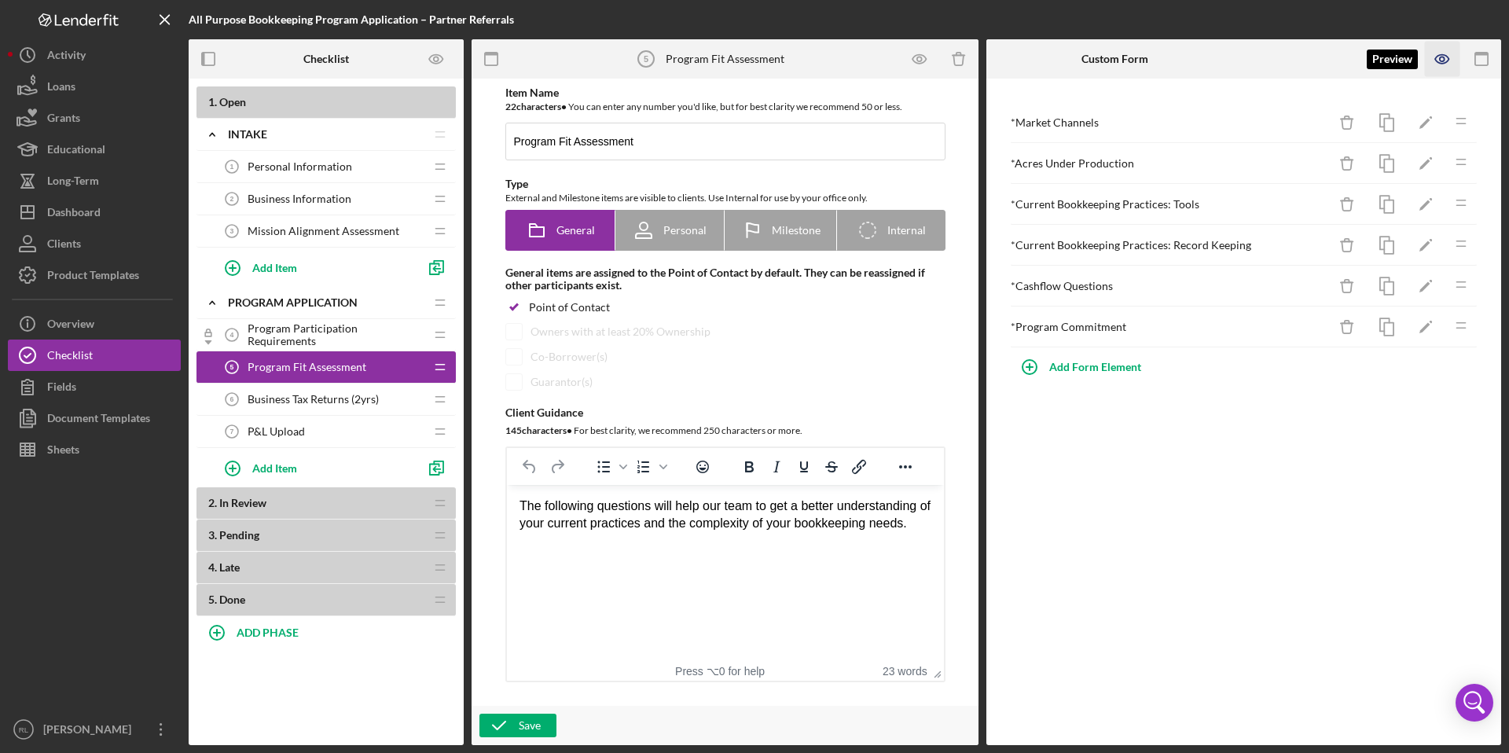
click at [1443, 62] on icon "button" at bounding box center [1442, 59] width 35 height 35
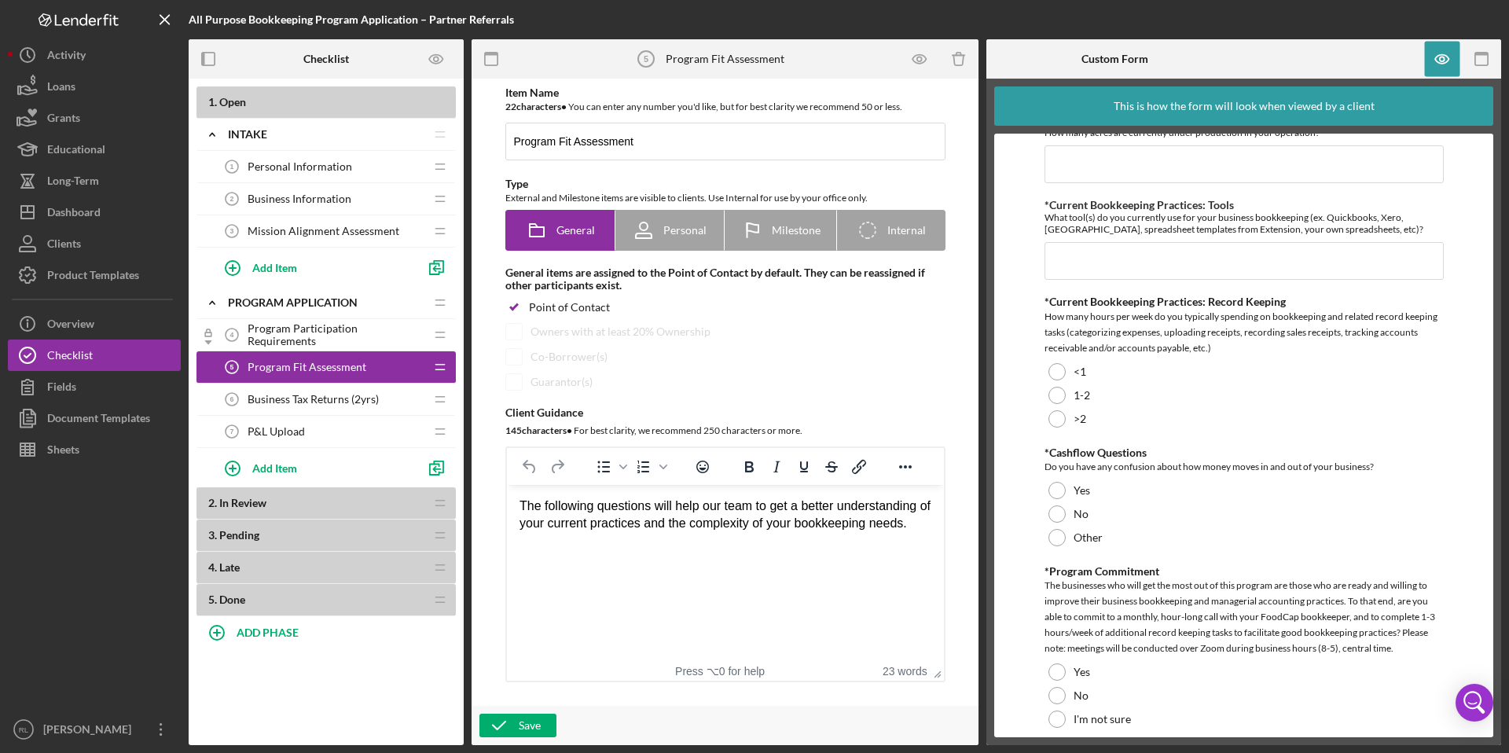
scroll to position [392, 0]
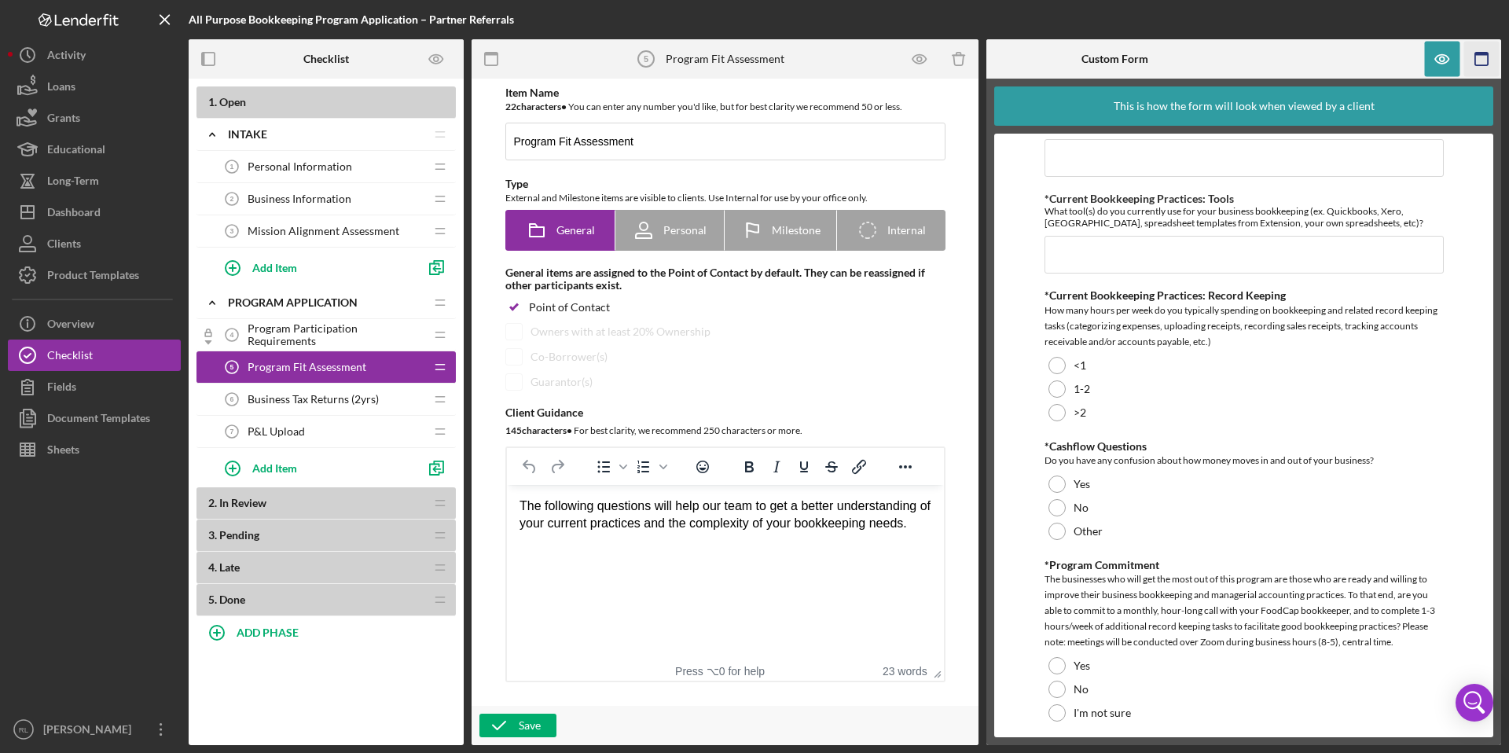
click at [1478, 64] on icon "button" at bounding box center [1482, 59] width 35 height 35
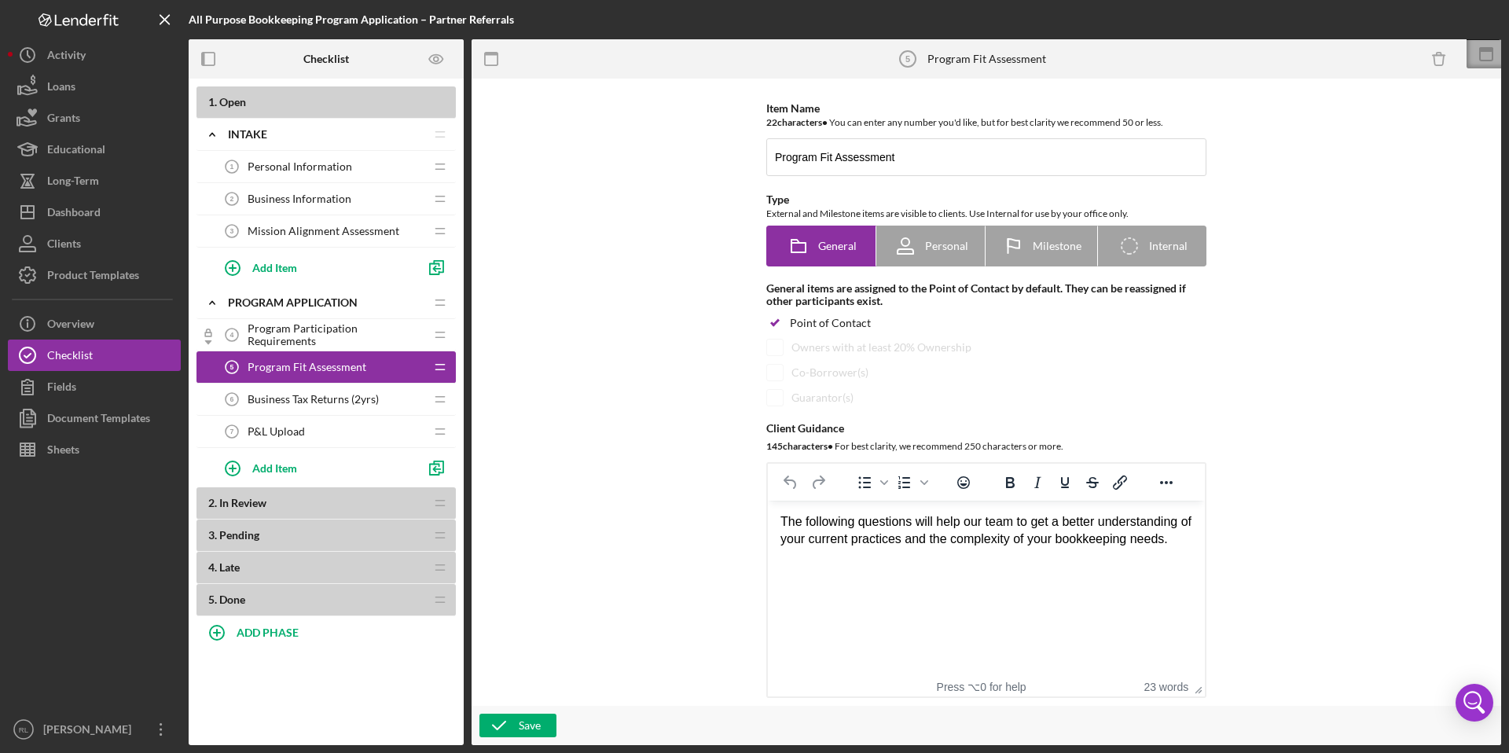
click at [1486, 55] on icon at bounding box center [1486, 54] width 39 height 39
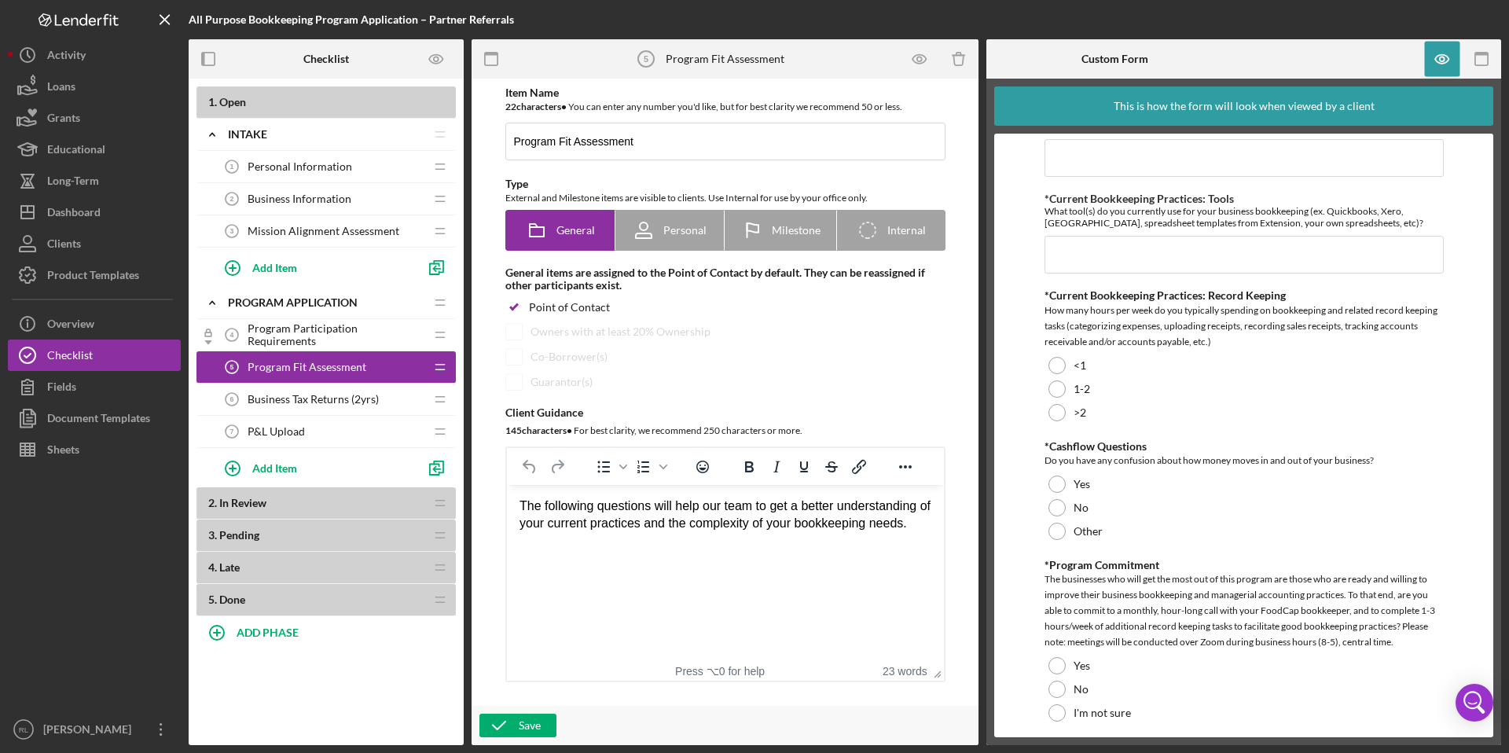
scroll to position [0, 0]
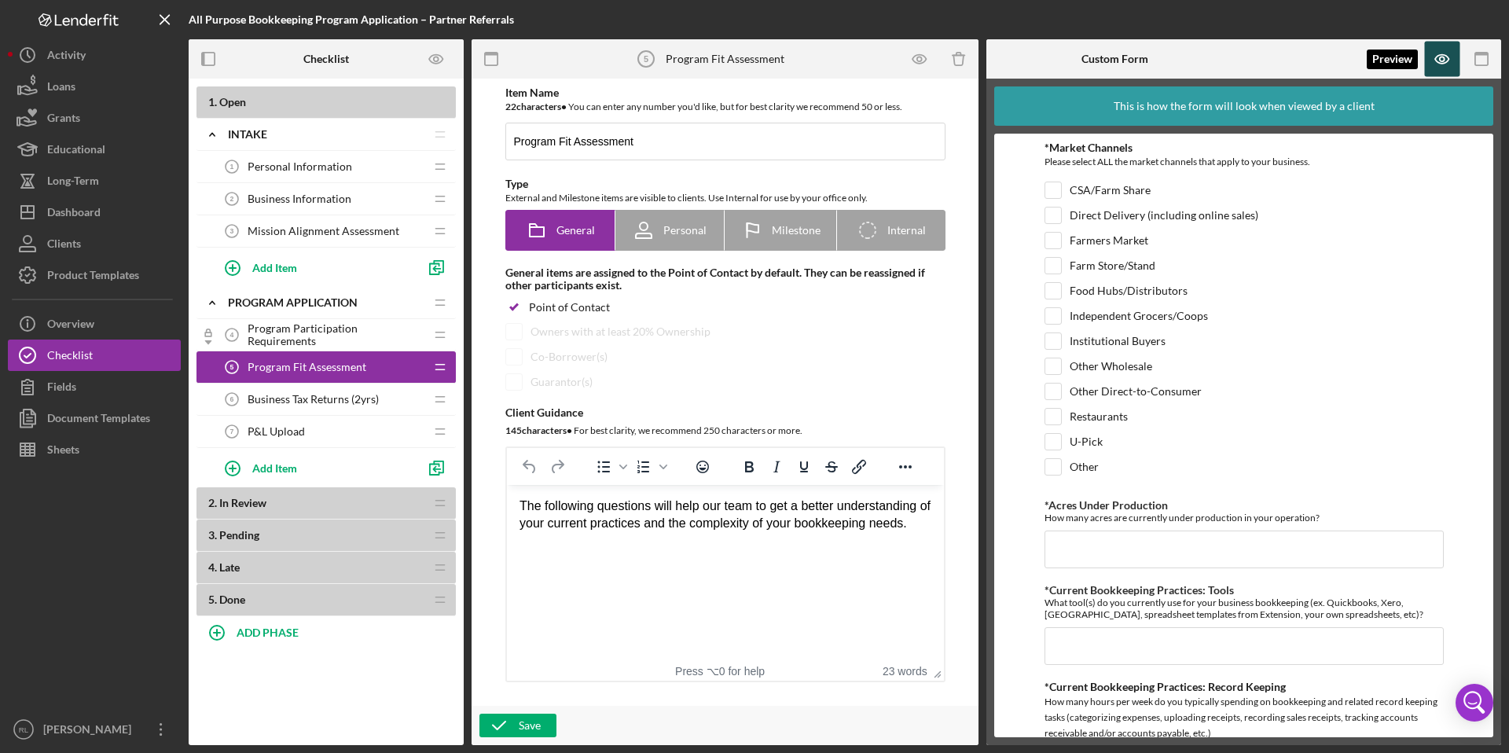
click at [1439, 63] on icon "button" at bounding box center [1442, 59] width 13 height 9
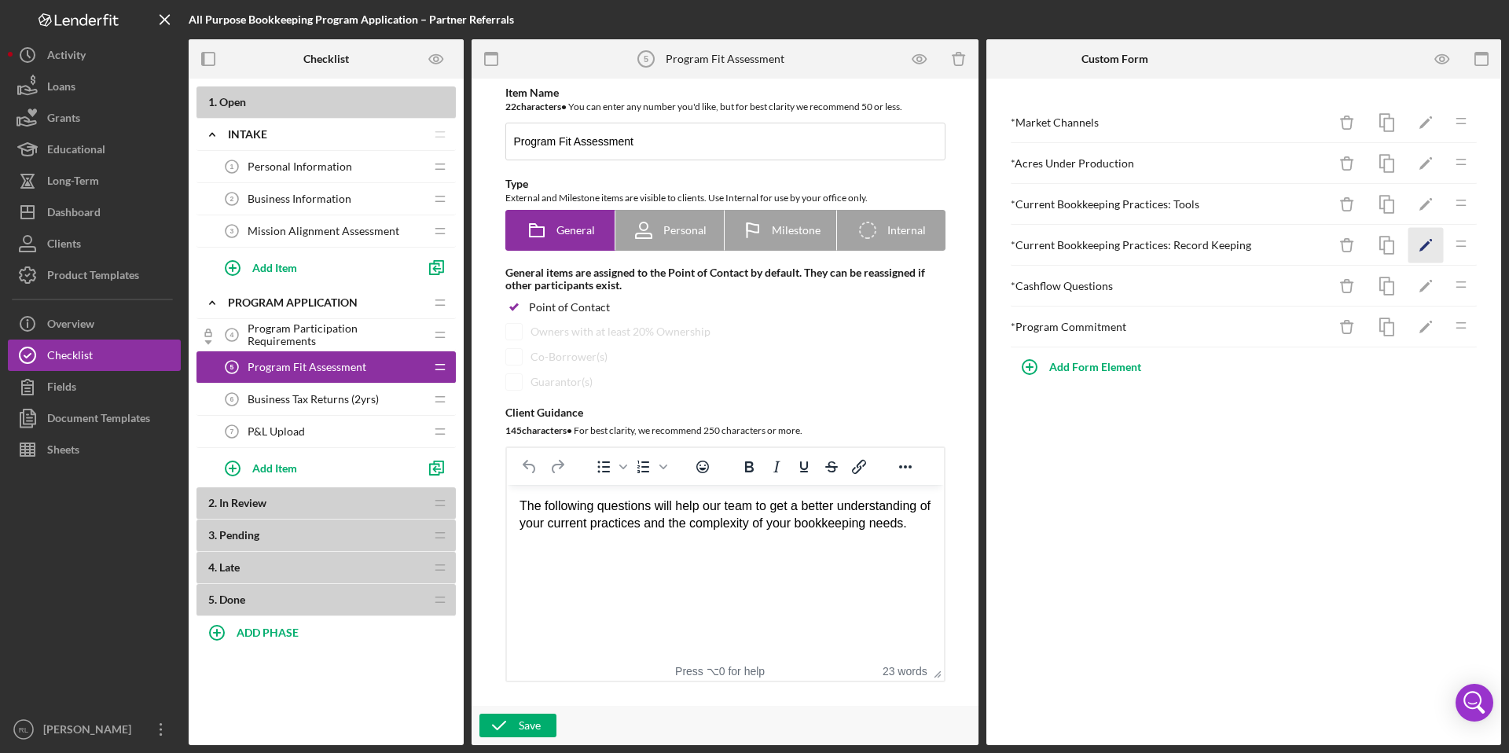
click at [1420, 252] on icon "Icon/Edit" at bounding box center [1426, 245] width 35 height 35
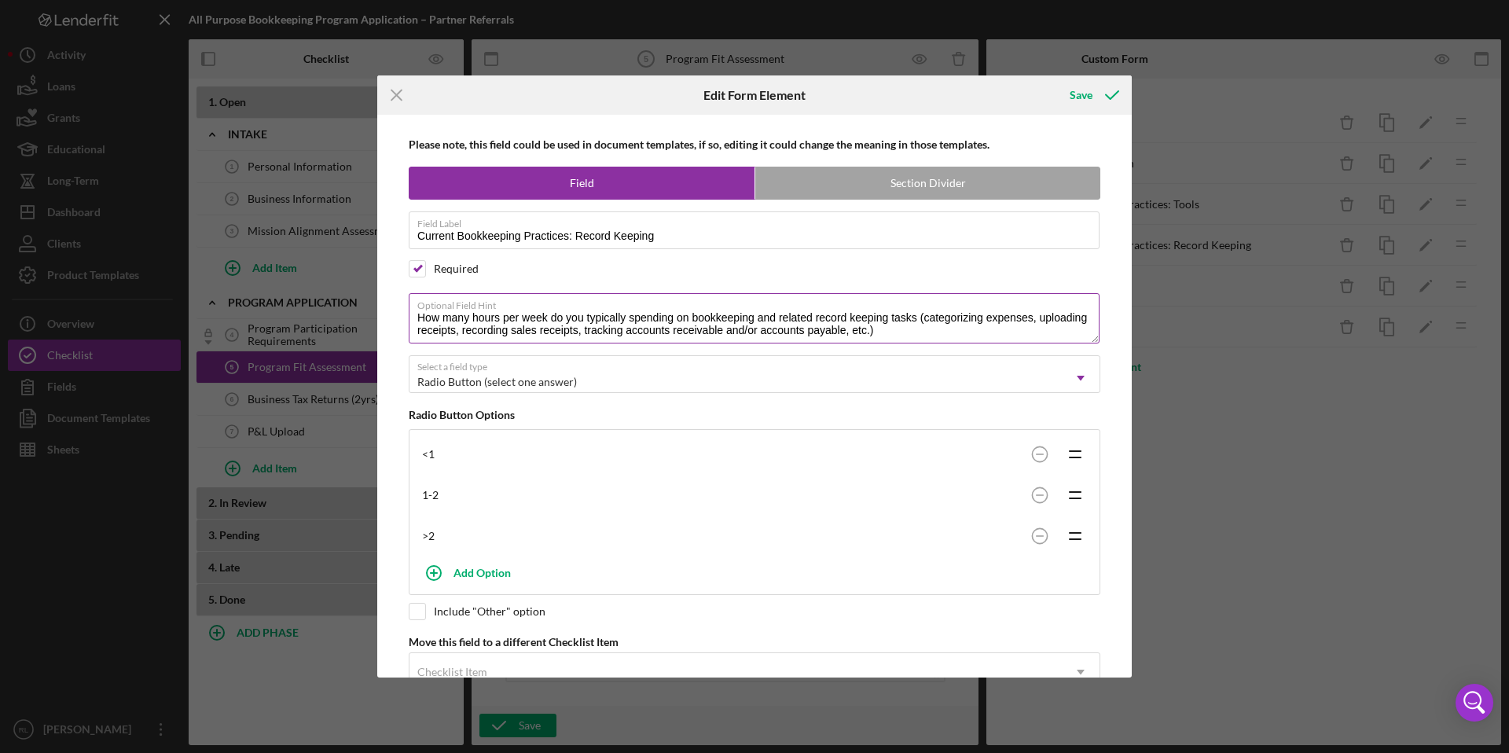
click at [673, 319] on textarea "How many hours per week do you typically spending on bookkeeping and related re…" at bounding box center [754, 318] width 691 height 50
click at [902, 322] on textarea "How many hours per week do you typically spend on bookkeeping and related recor…" at bounding box center [754, 318] width 691 height 50
click at [926, 333] on textarea "How many hours per week do you typically spend on bookkeeping and related recor…" at bounding box center [754, 318] width 691 height 50
type textarea "How many hours per week do you typically spend on bookkeeping and related recor…"
click at [1094, 98] on icon "submit" at bounding box center [1112, 94] width 39 height 39
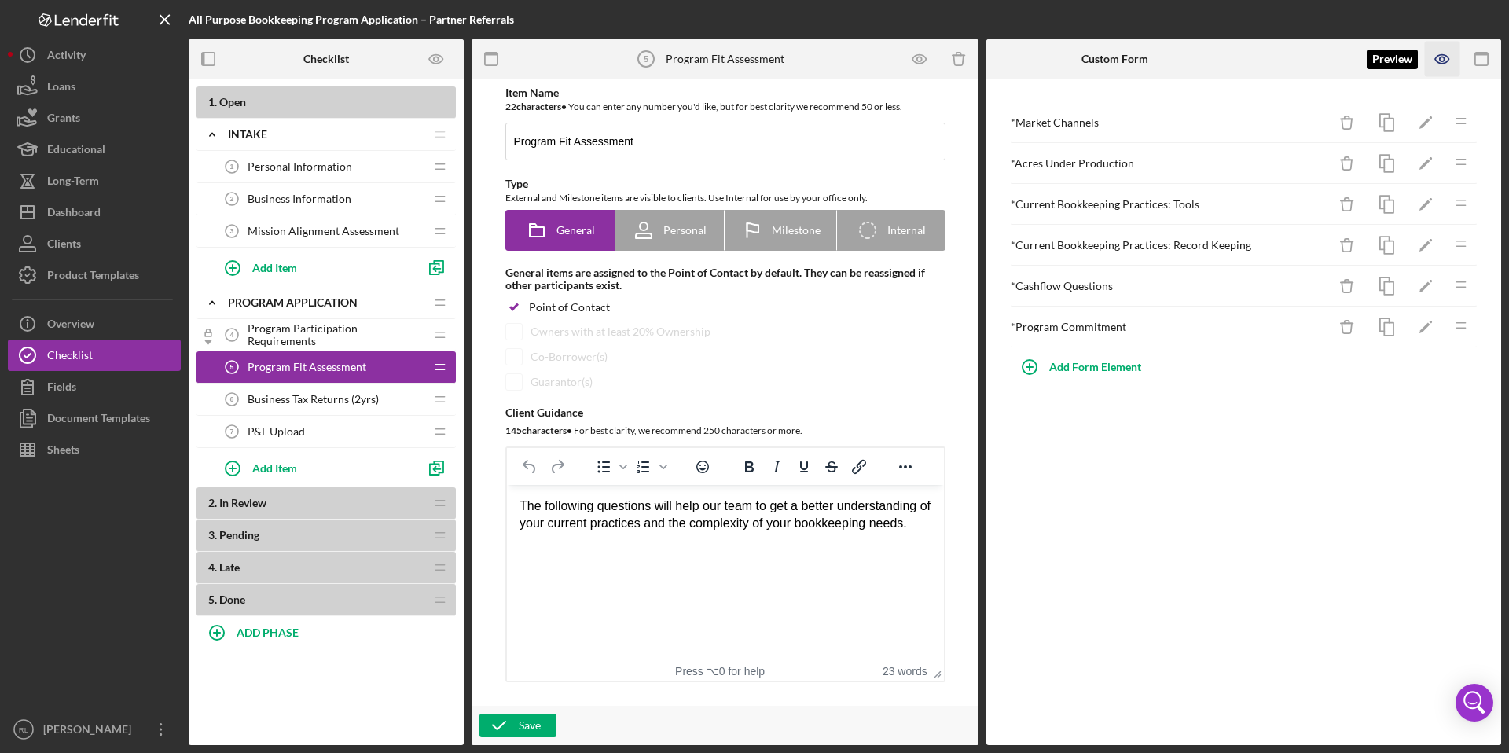
click at [1443, 59] on icon "button" at bounding box center [1442, 59] width 35 height 35
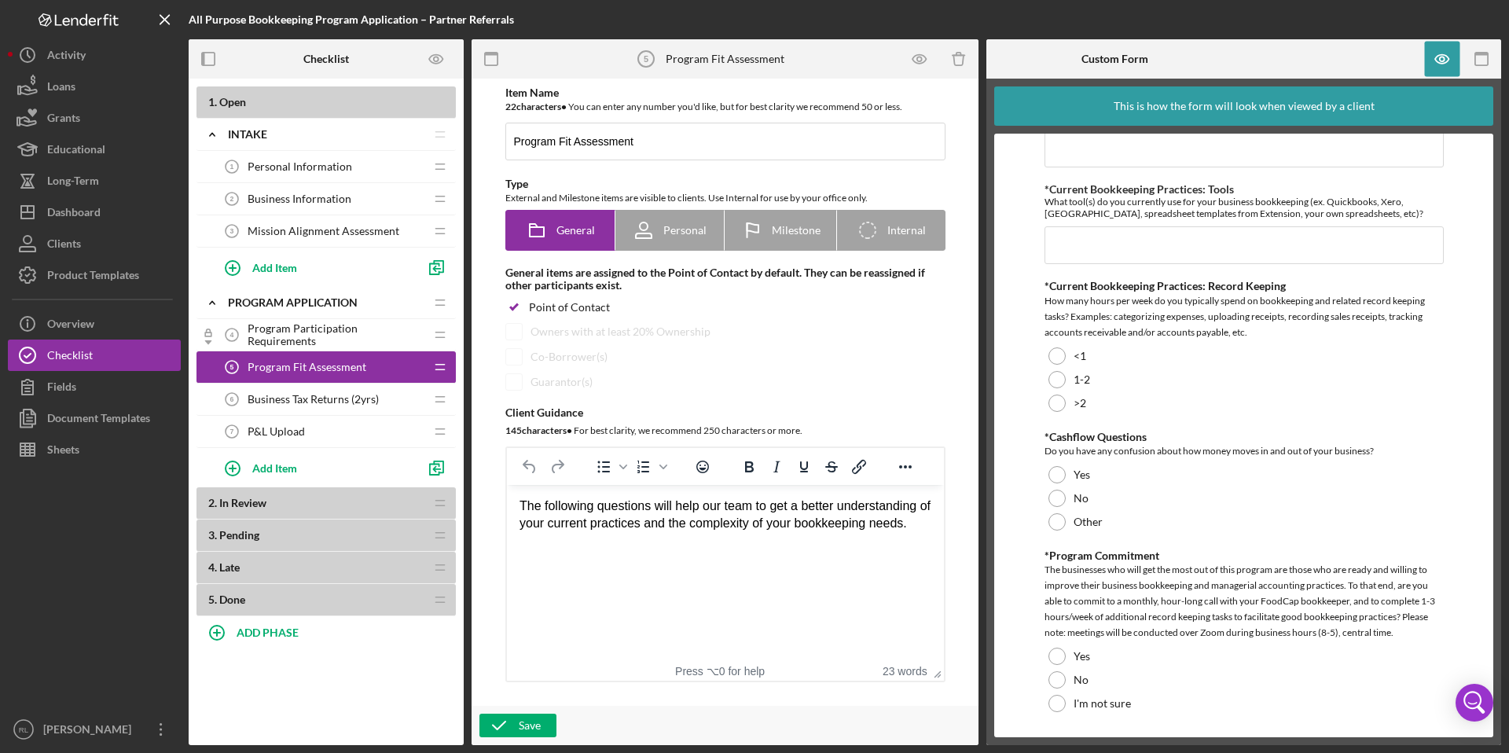
scroll to position [403, 0]
click at [1443, 61] on icon "button" at bounding box center [1442, 59] width 5 height 5
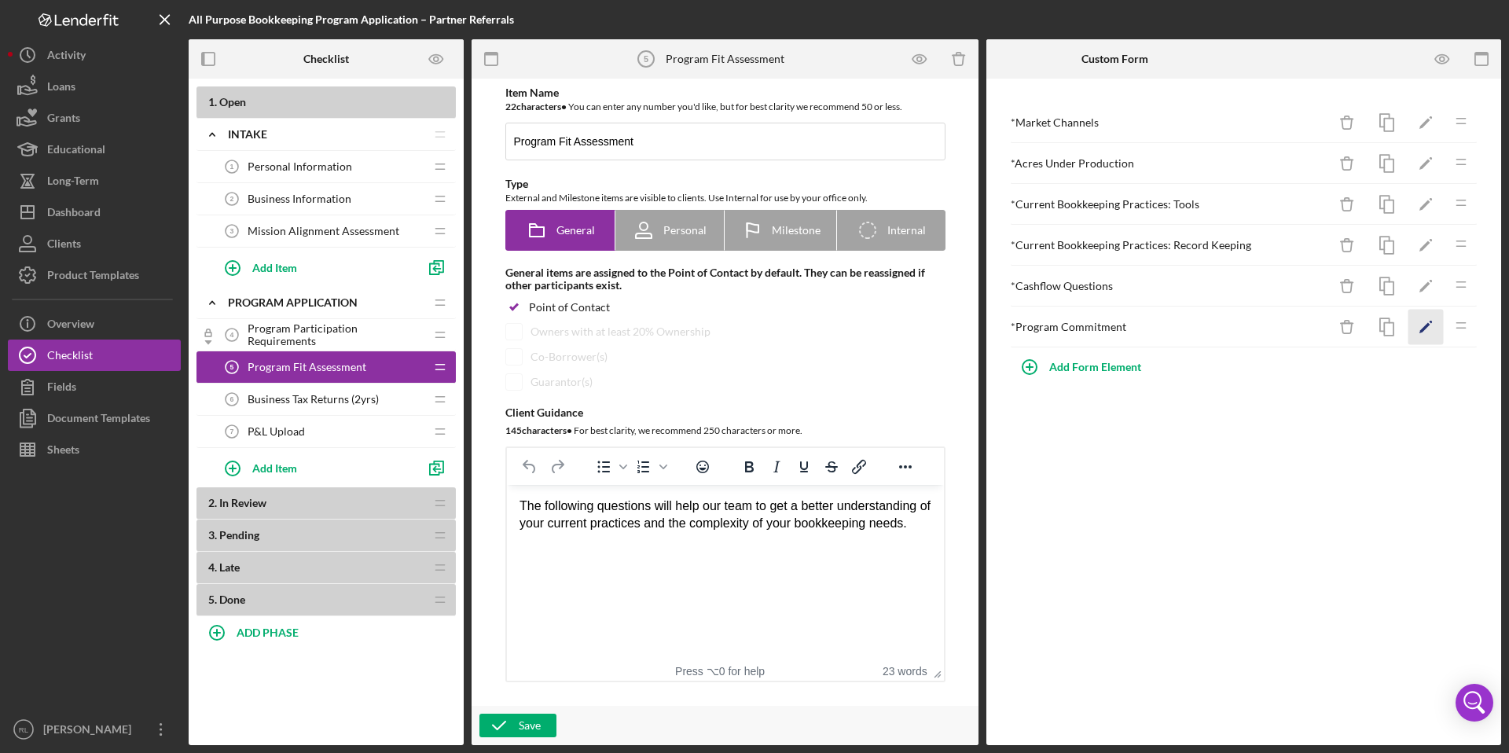
click at [1432, 328] on icon "Icon/Edit" at bounding box center [1426, 327] width 35 height 35
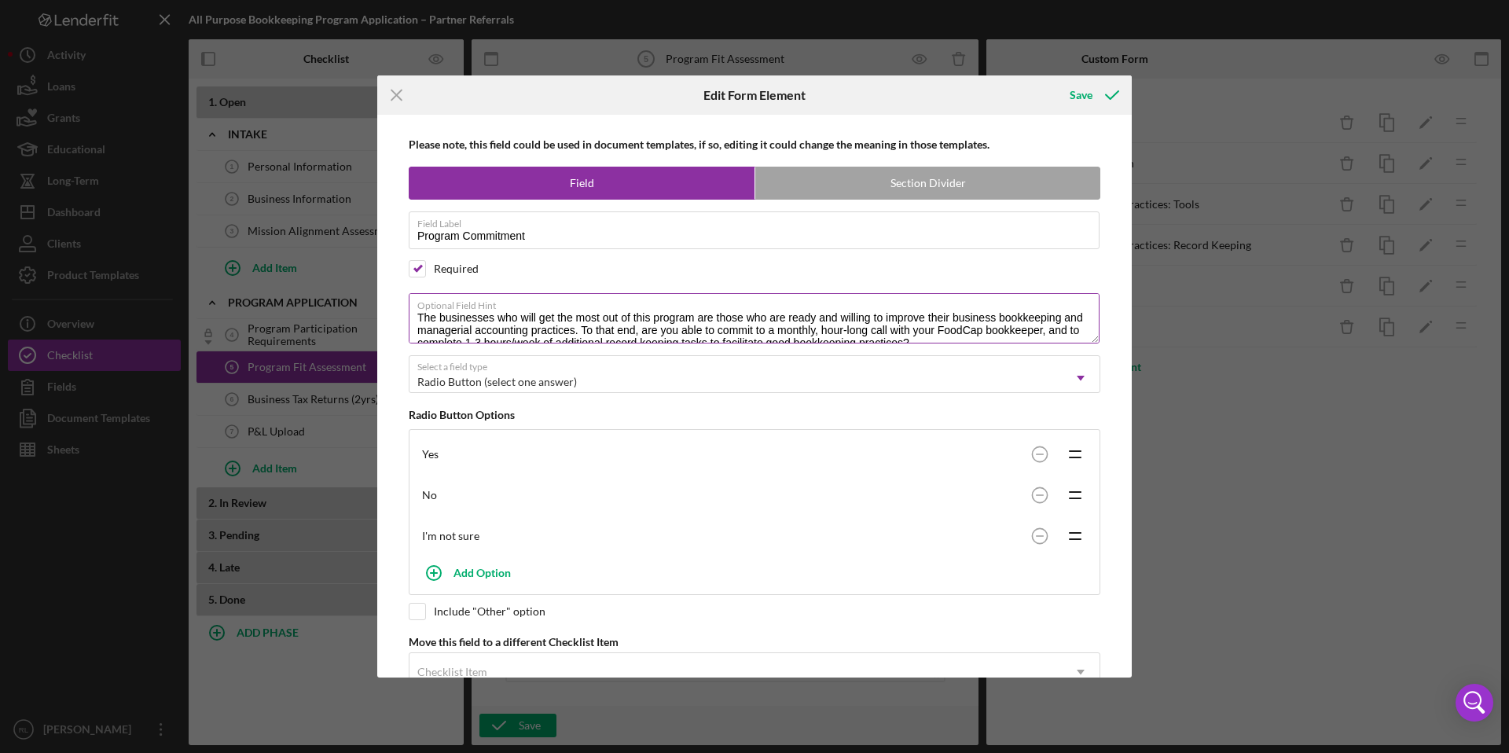
click at [886, 318] on textarea "The businesses who will get the most out of this program are those who are read…" at bounding box center [754, 318] width 691 height 50
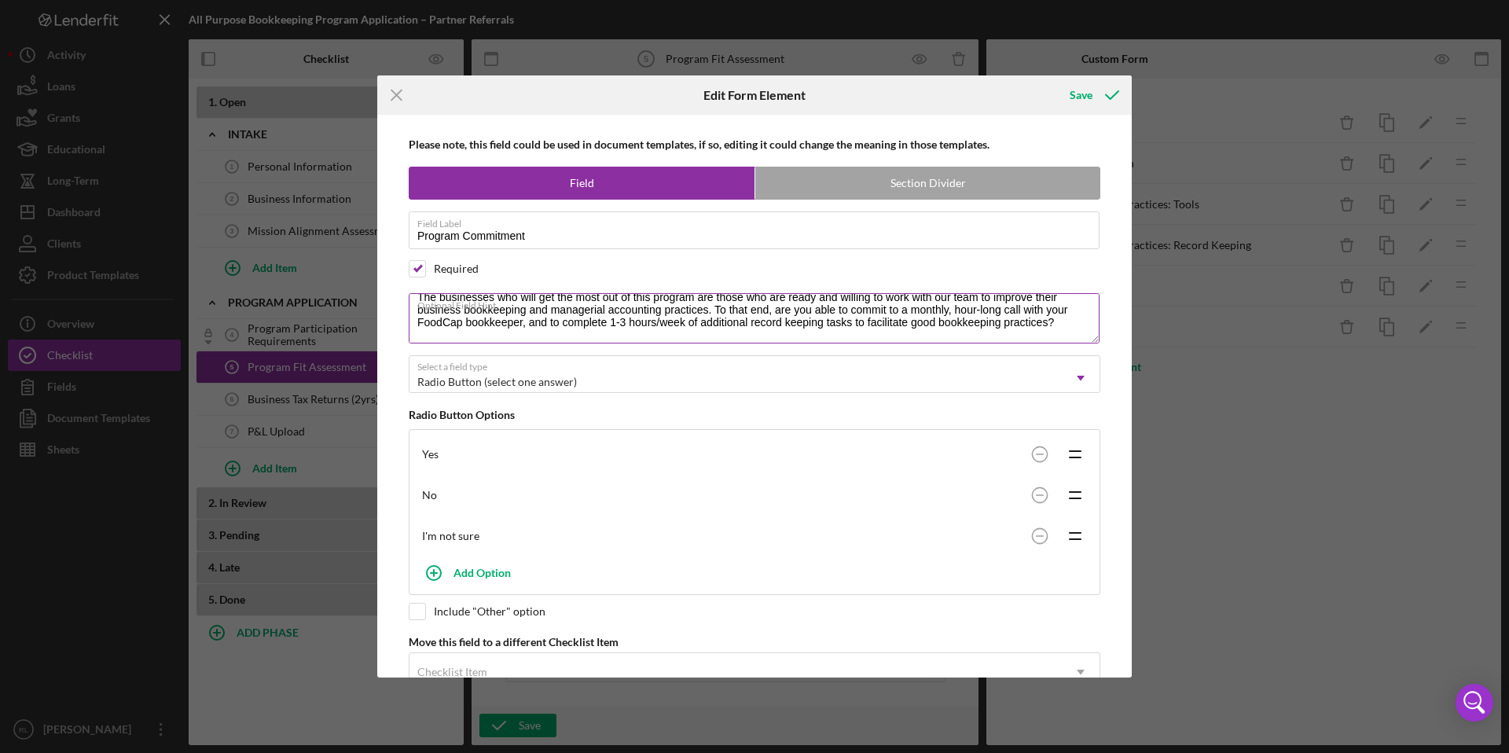
scroll to position [11, 0]
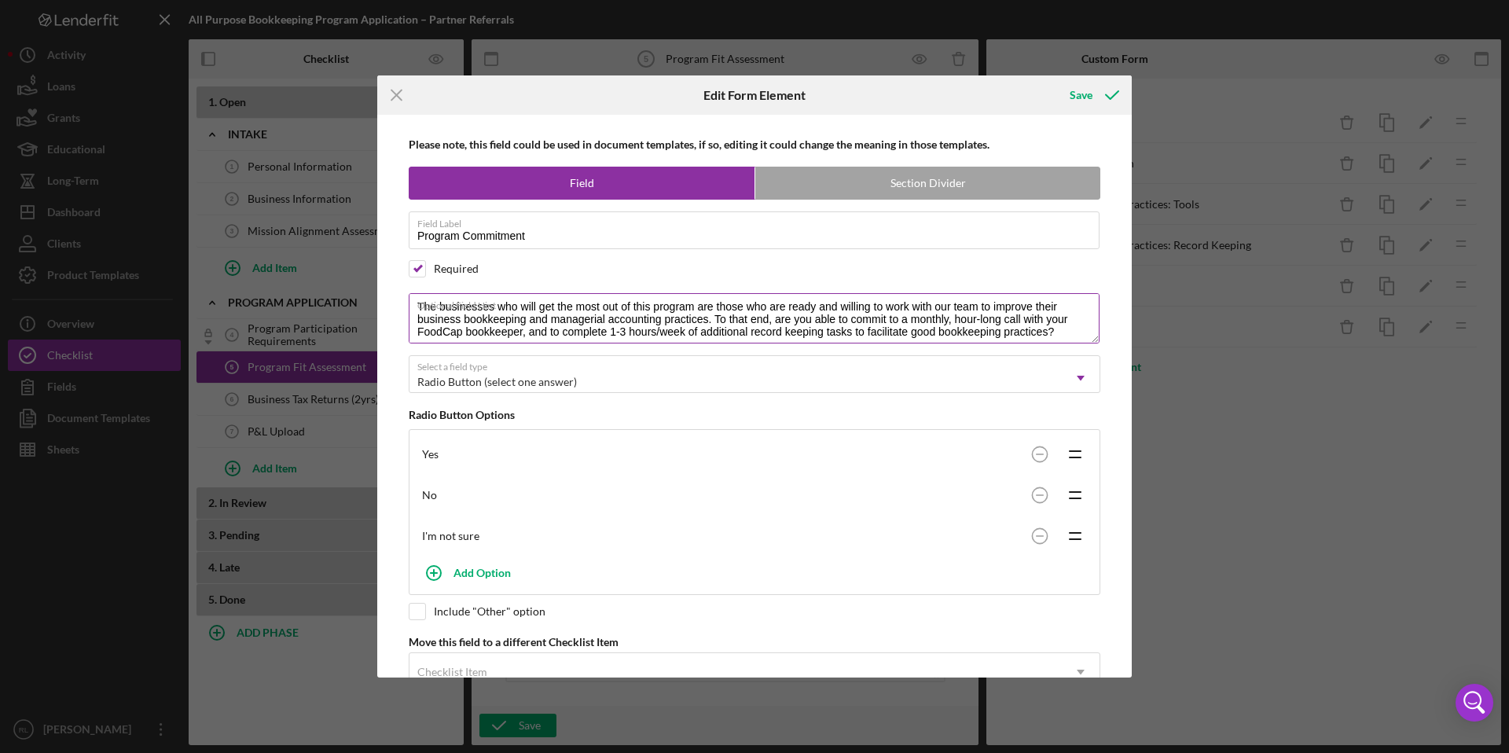
drag, startPoint x: 465, startPoint y: 322, endPoint x: 416, endPoint y: 321, distance: 48.7
click at [417, 321] on textarea "The businesses who will get the most out of this program are those who are read…" at bounding box center [754, 318] width 691 height 50
click at [615, 333] on textarea "The businesses who will get the most out of this program are those who are read…" at bounding box center [754, 318] width 691 height 50
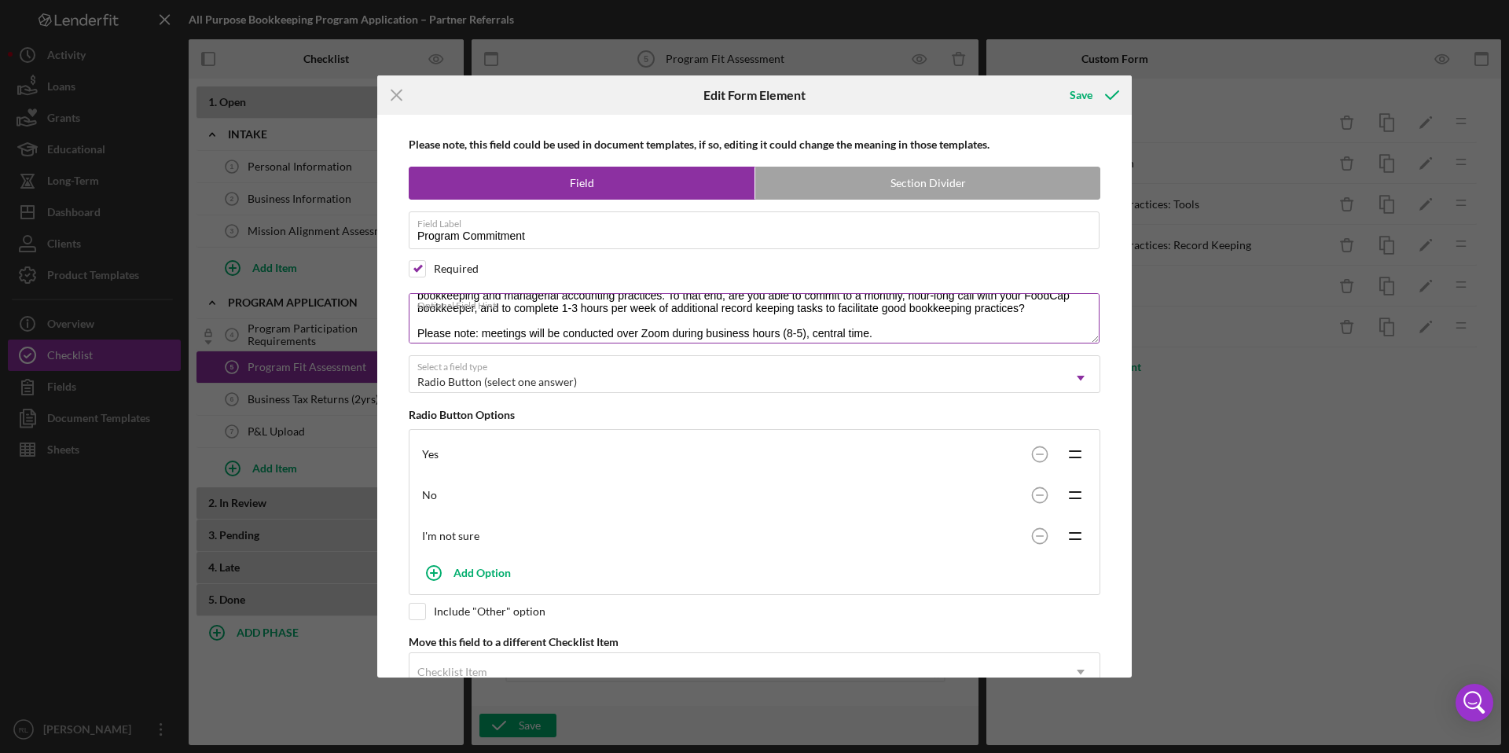
scroll to position [37, 0]
click at [528, 335] on textarea "The businesses who will get the most out of this program are those who are read…" at bounding box center [754, 318] width 691 height 50
type textarea "The businesses who will get the most out of this program are those who are read…"
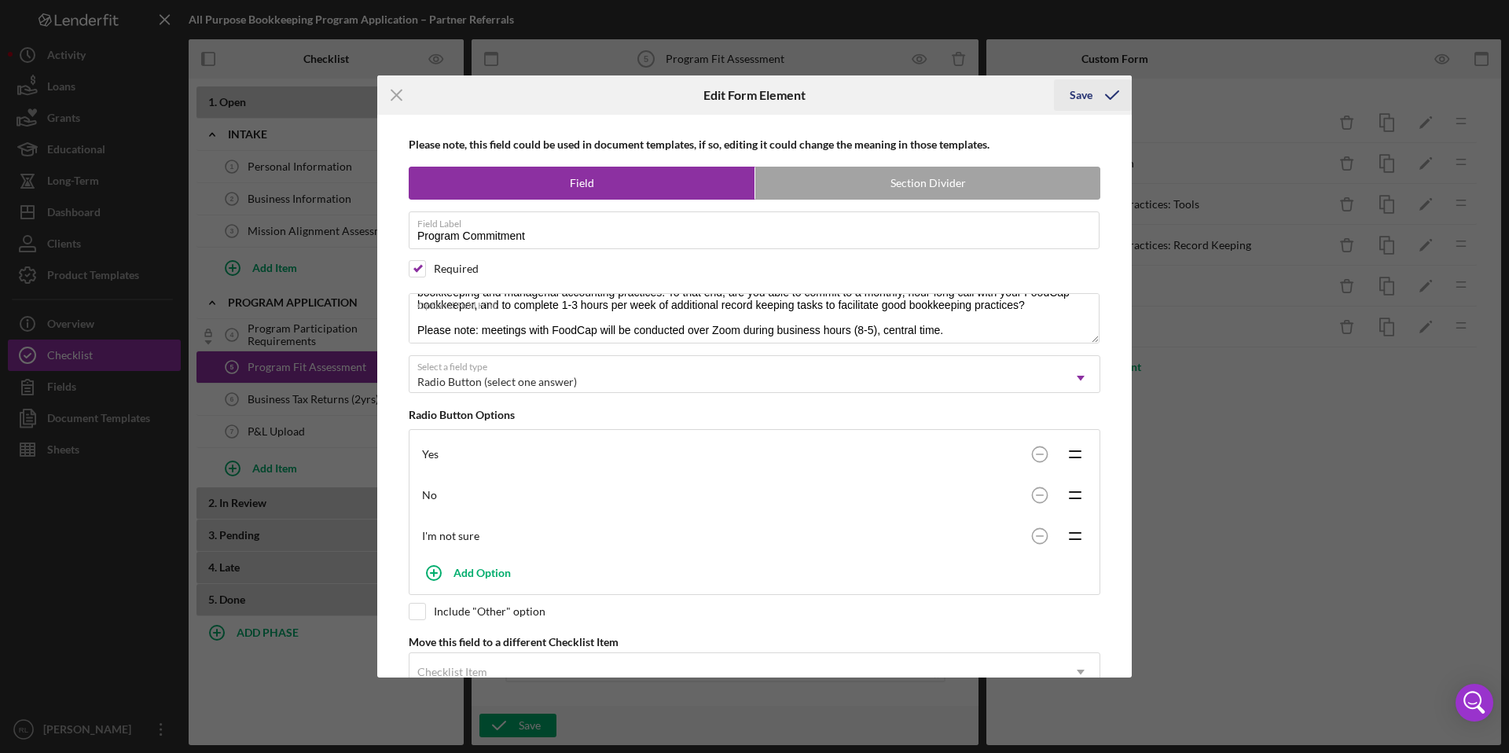
click at [1090, 97] on div "Save" at bounding box center [1081, 94] width 23 height 31
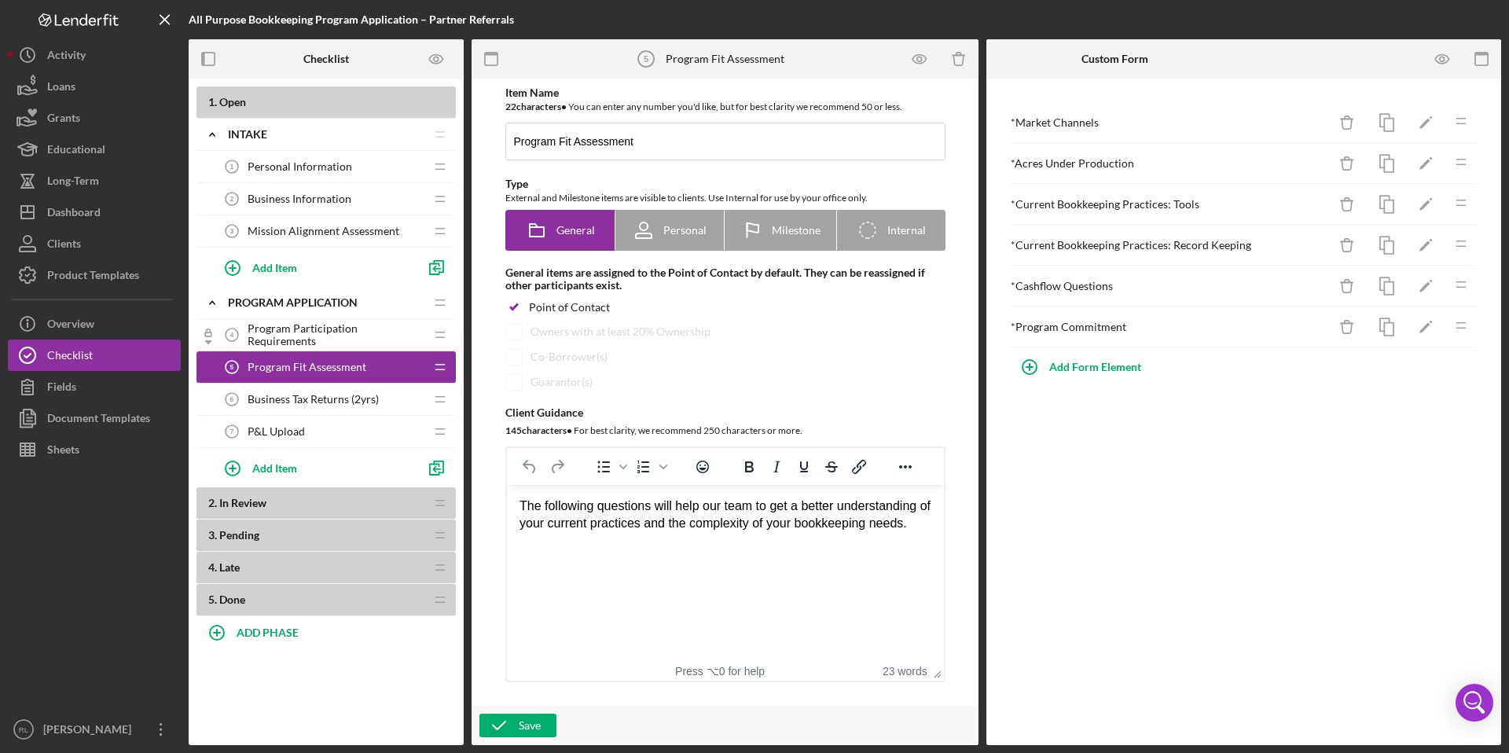
click at [294, 400] on span "Business Tax Returns (2yrs)" at bounding box center [313, 399] width 131 height 13
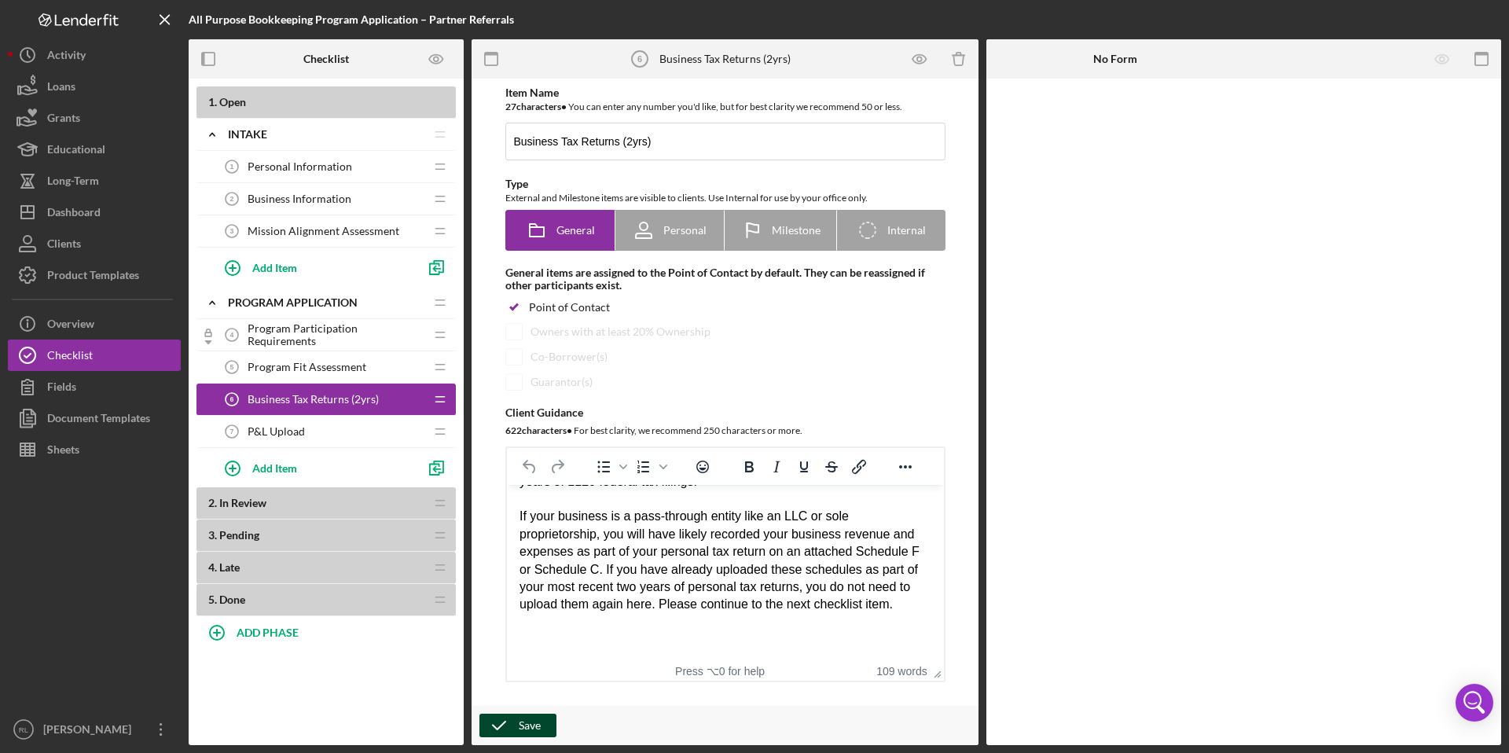
click at [524, 727] on div "Save" at bounding box center [530, 726] width 22 height 24
click at [434, 57] on icon "Preview as" at bounding box center [436, 59] width 5 height 5
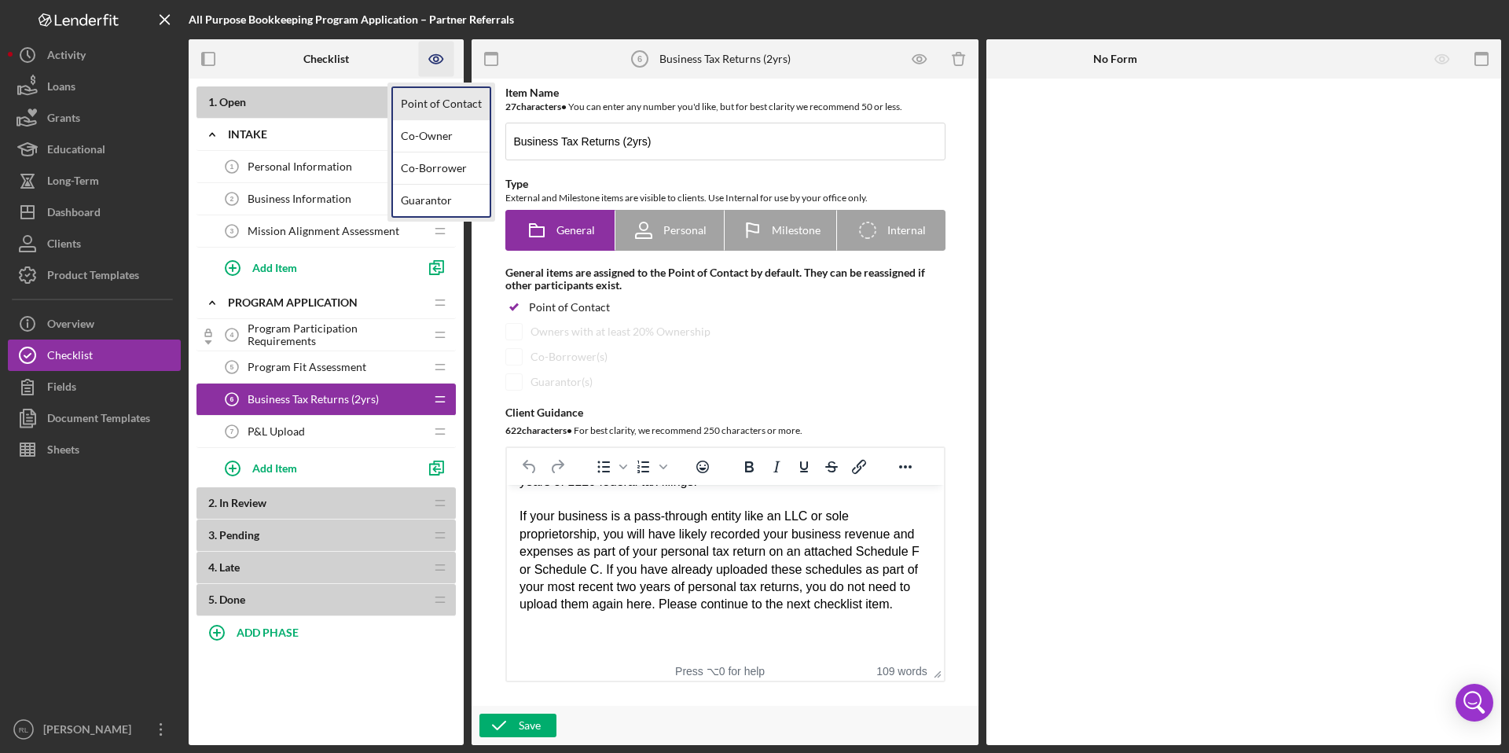
click at [439, 96] on link "Point of Contact" at bounding box center [441, 104] width 97 height 32
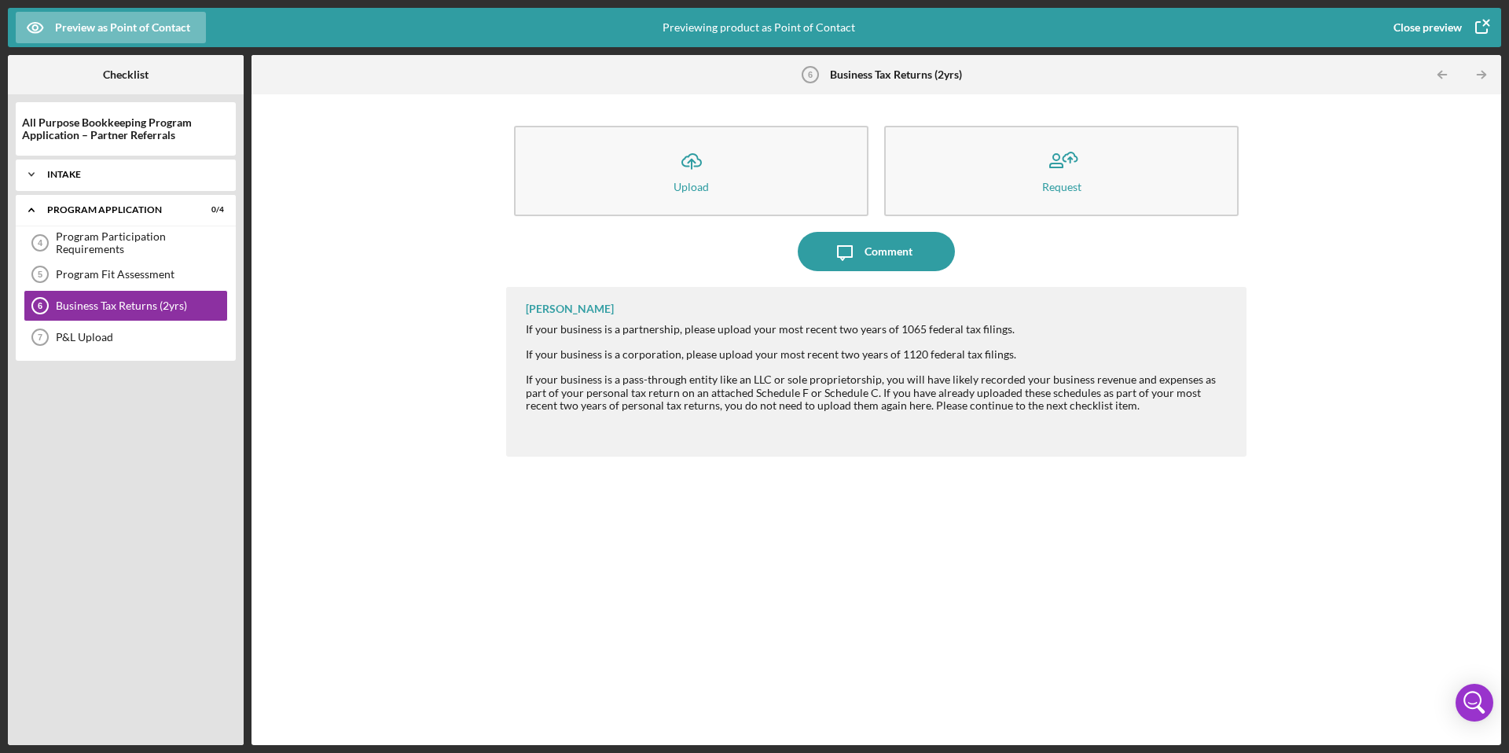
click at [76, 175] on div "Intake" at bounding box center [131, 174] width 169 height 9
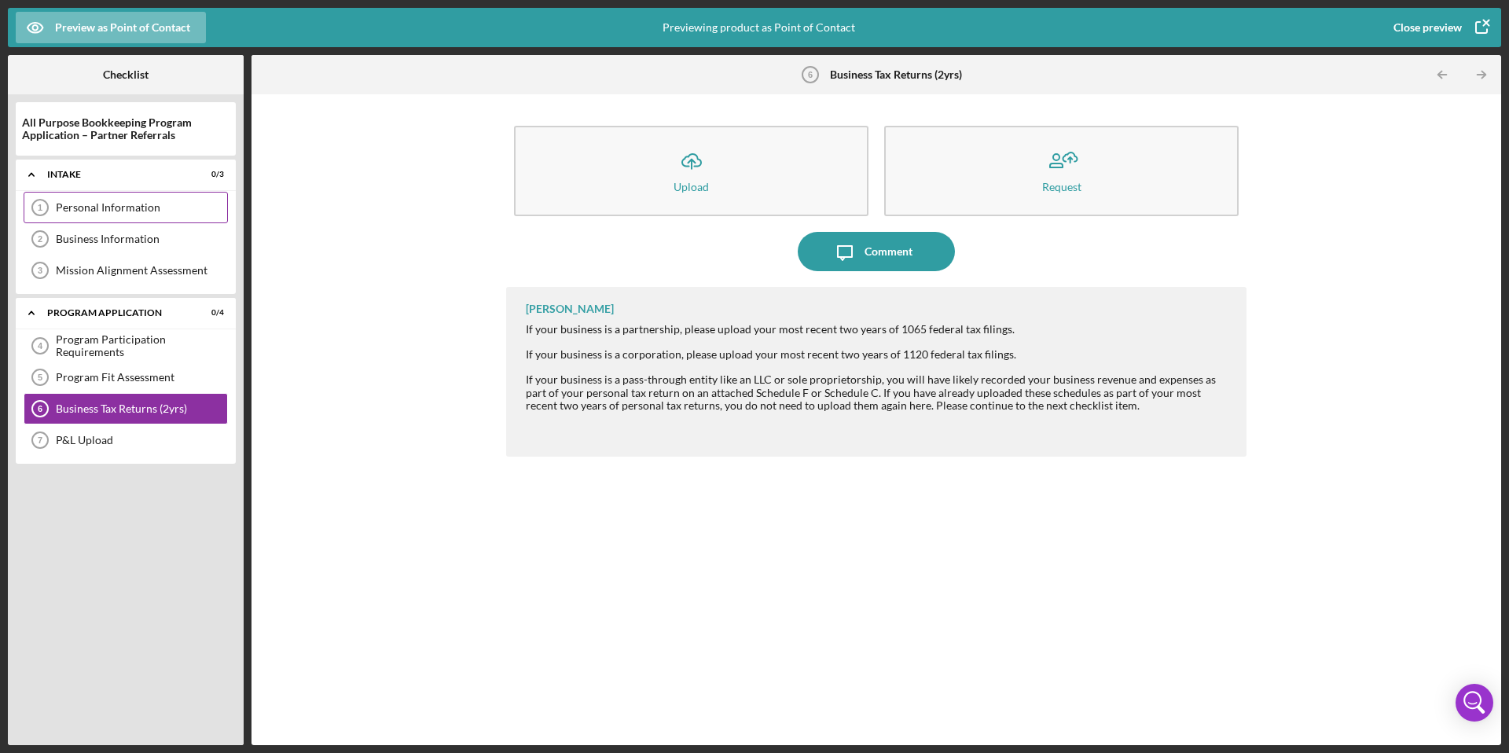
click at [91, 208] on div "Personal Information" at bounding box center [141, 207] width 171 height 13
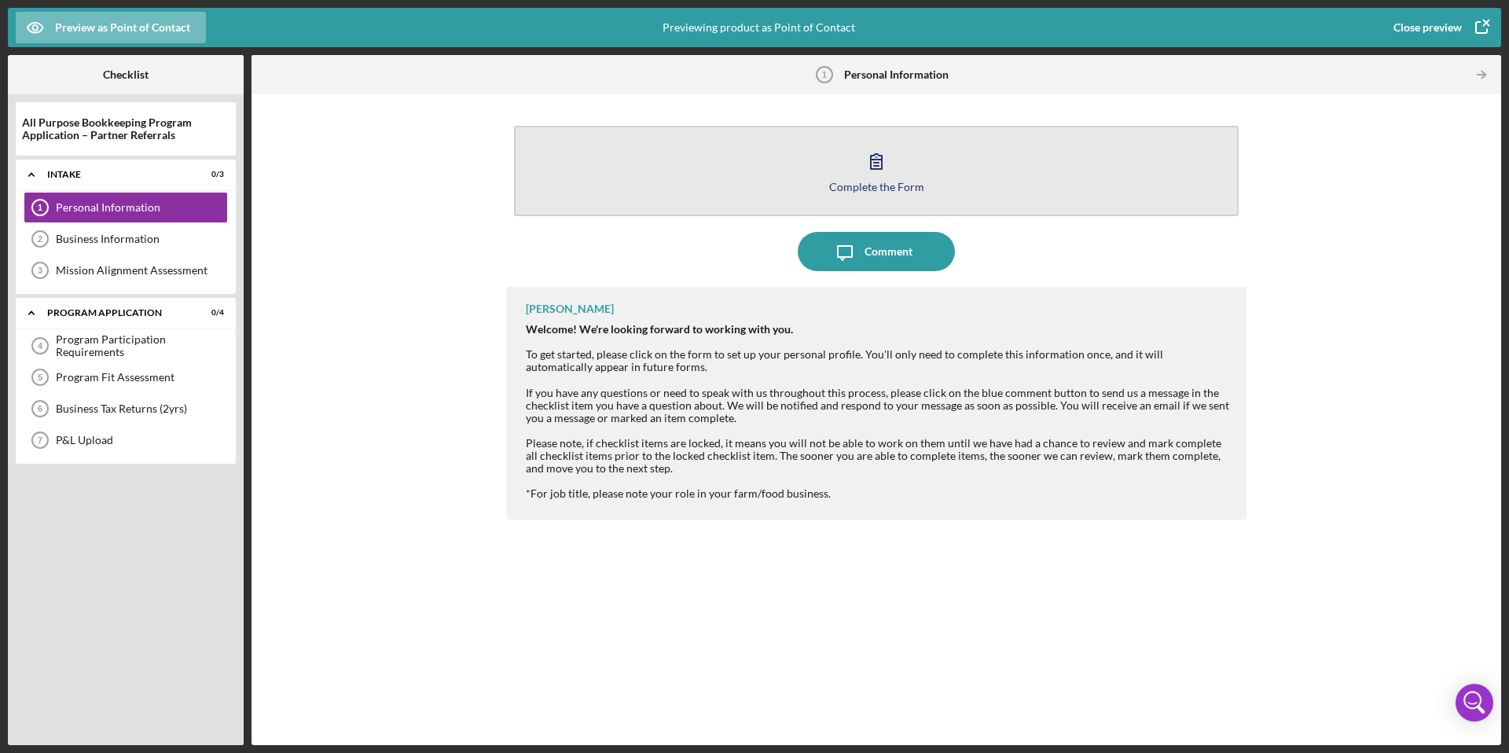
click at [852, 188] on div "Complete the Form" at bounding box center [876, 187] width 95 height 12
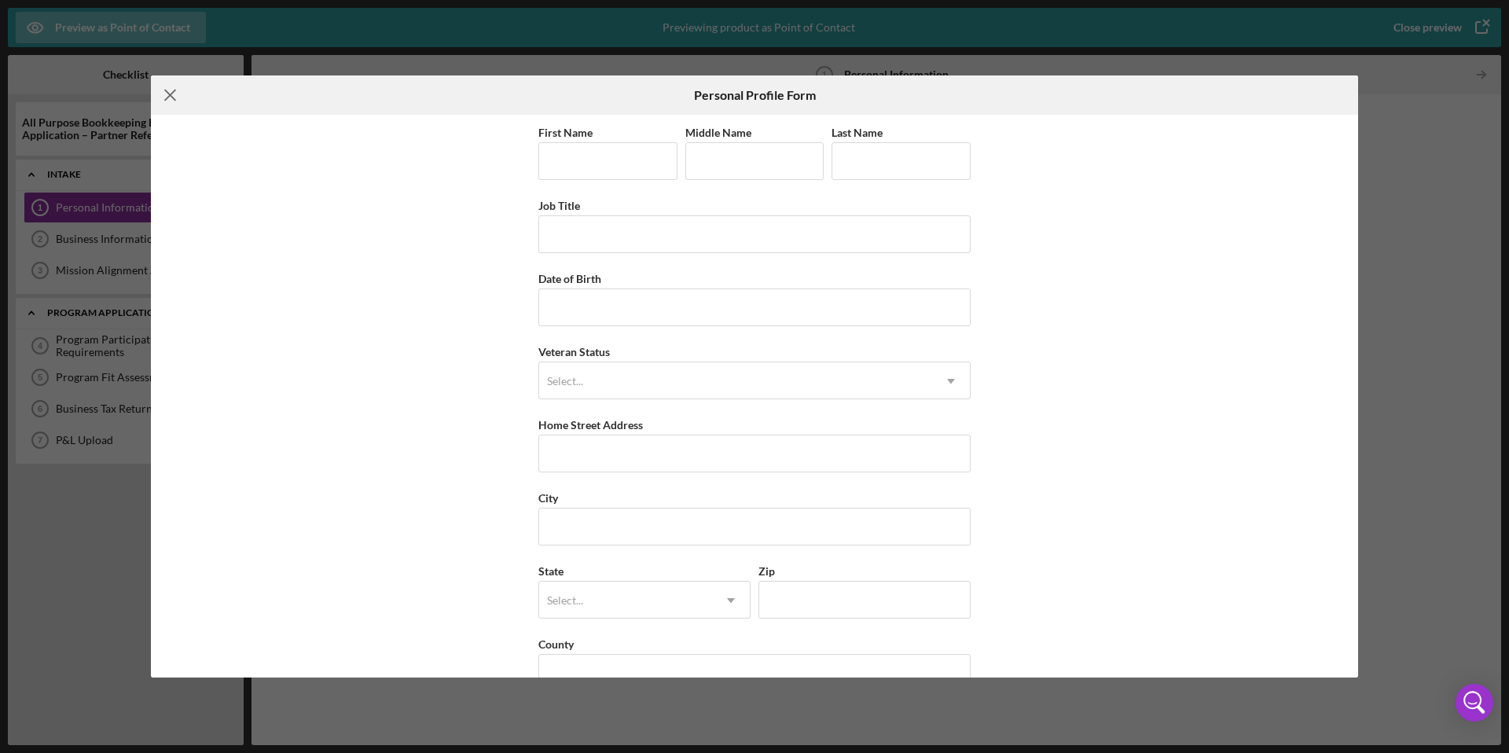
click at [173, 97] on line at bounding box center [170, 95] width 10 height 10
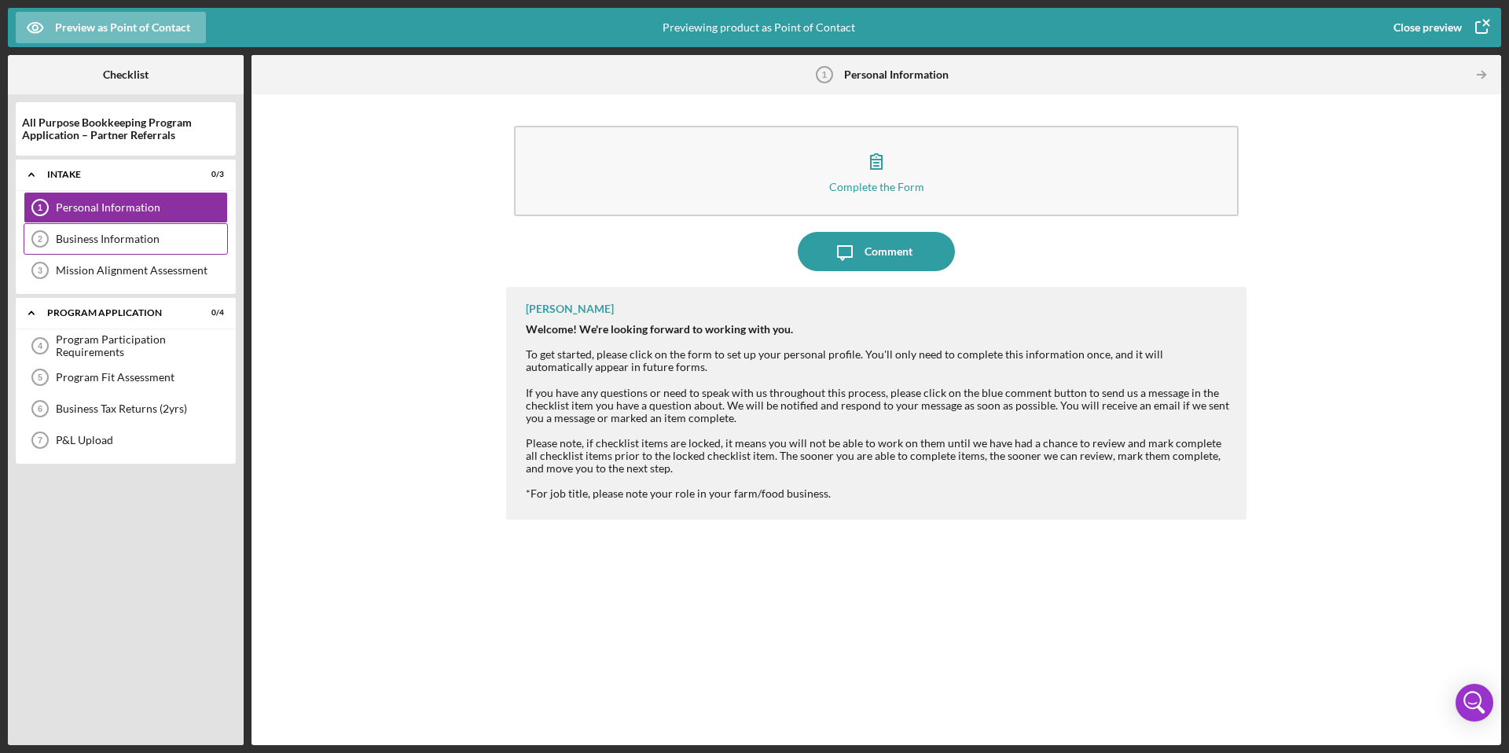
click at [126, 235] on div "Business Information" at bounding box center [141, 239] width 171 height 13
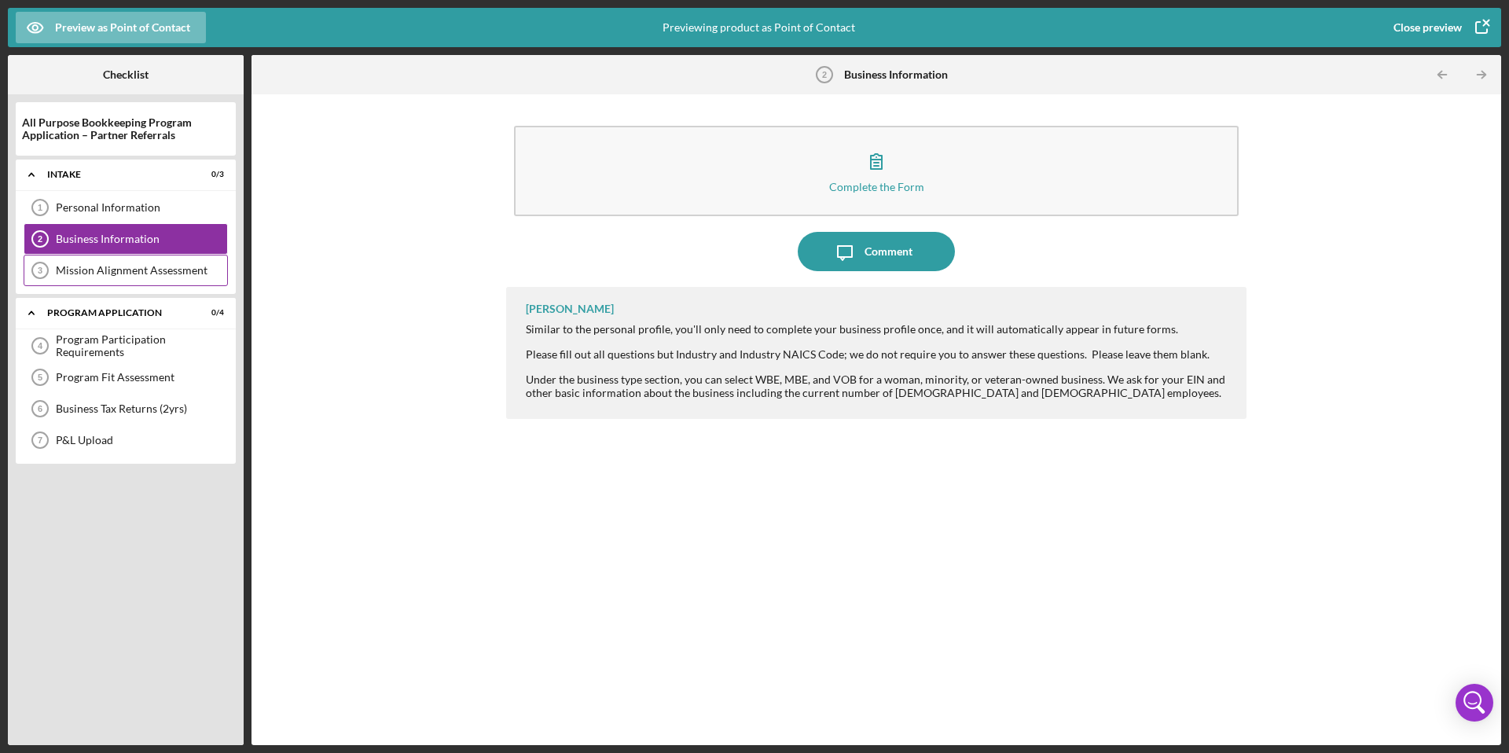
click at [130, 270] on div "Mission Alignment Assessment" at bounding box center [141, 270] width 171 height 13
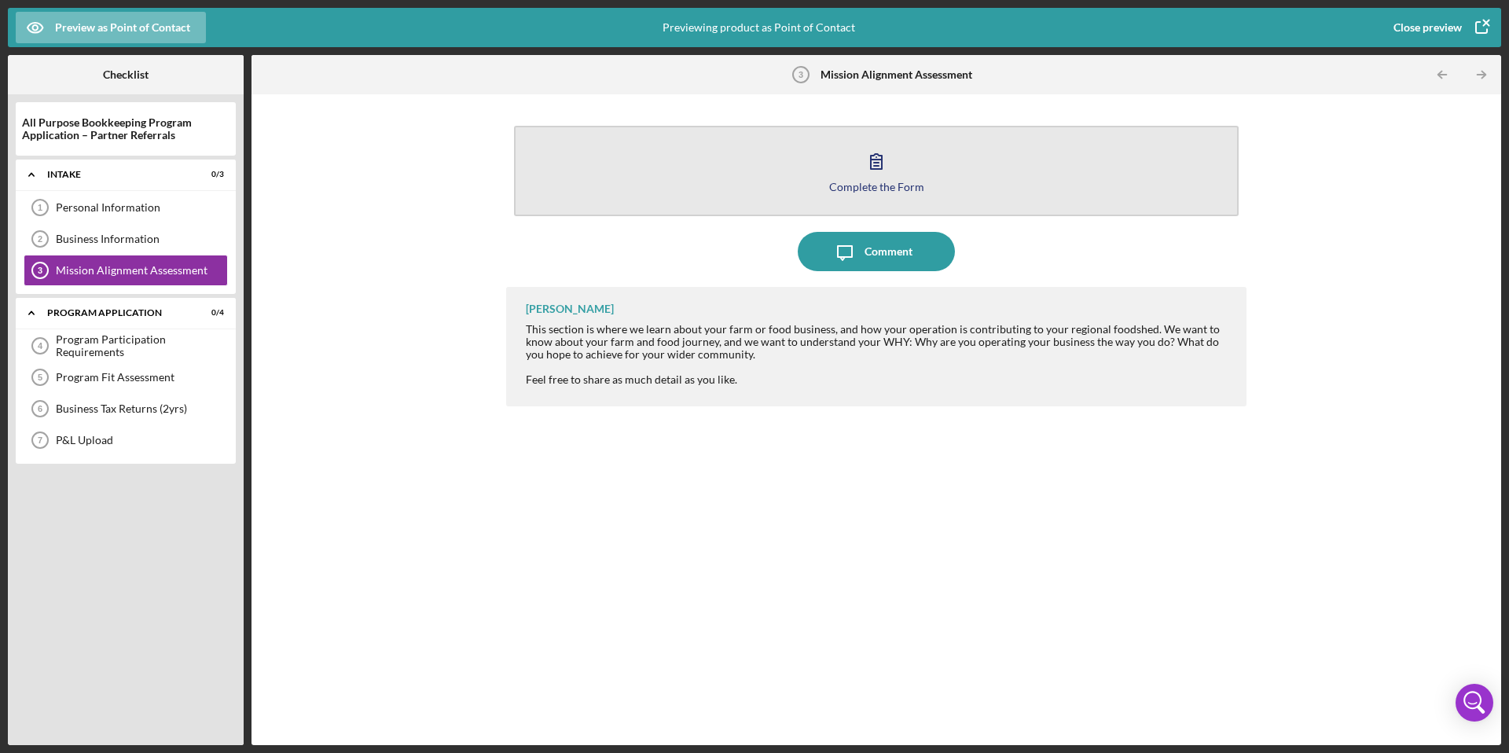
click at [875, 187] on div "Complete the Form" at bounding box center [876, 187] width 95 height 12
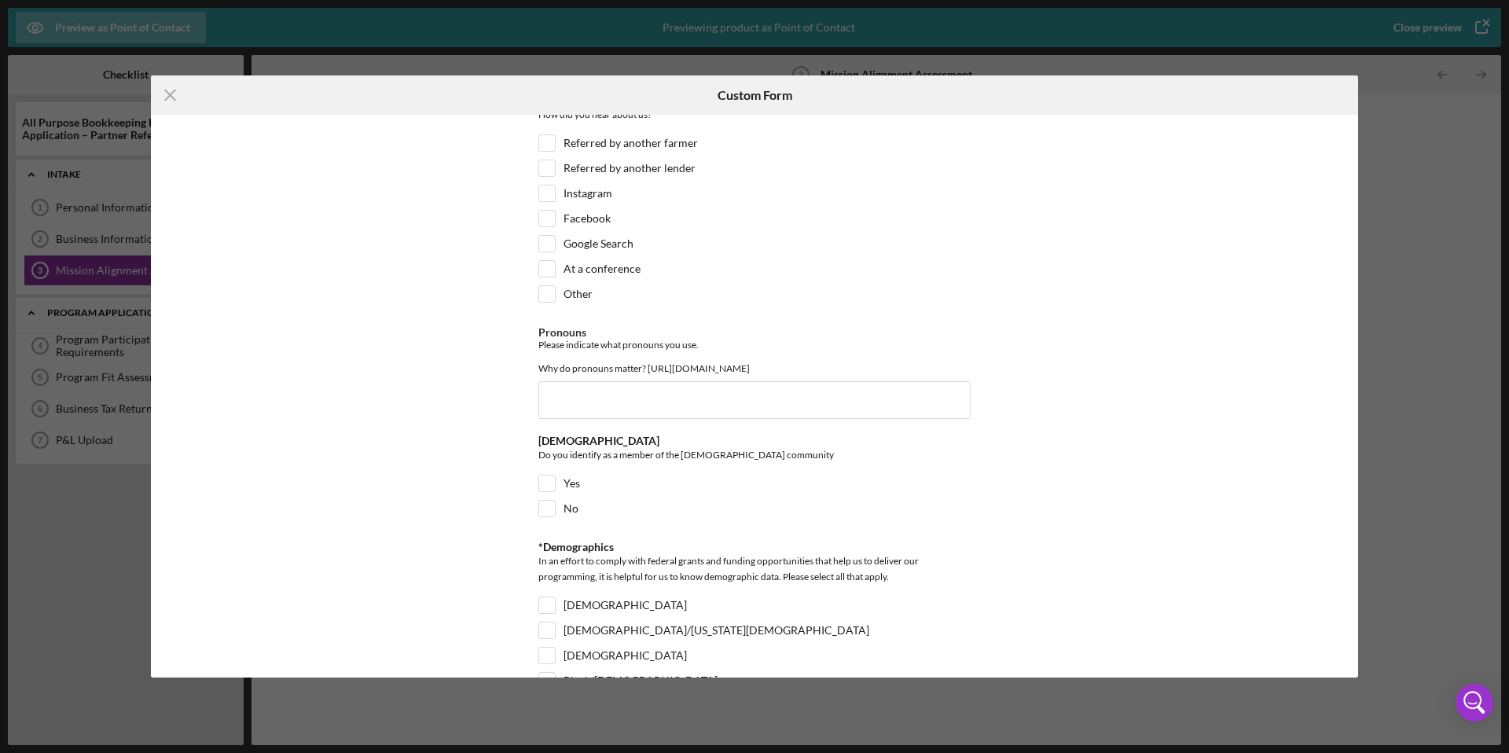
scroll to position [2021, 0]
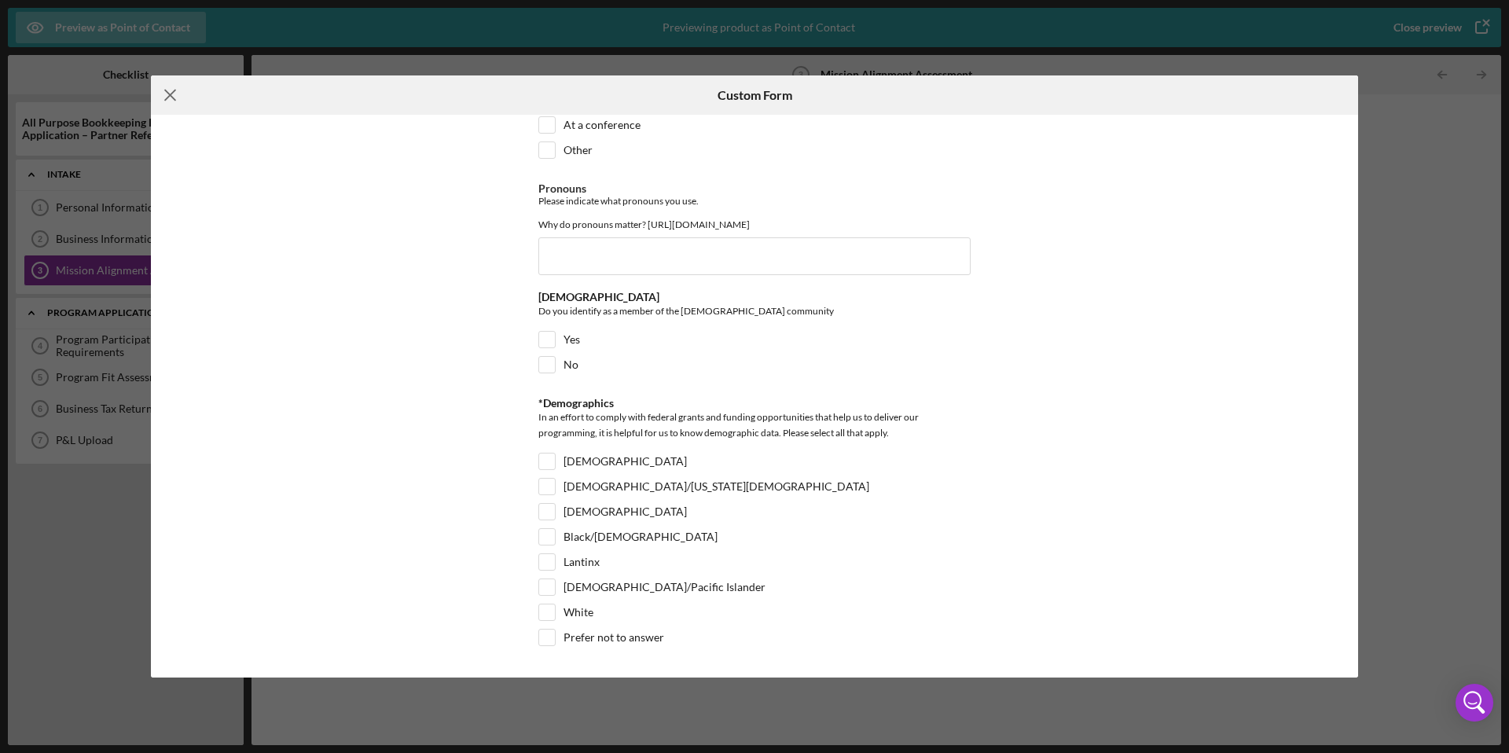
click at [172, 96] on icon "Icon/Menu Close" at bounding box center [170, 94] width 39 height 39
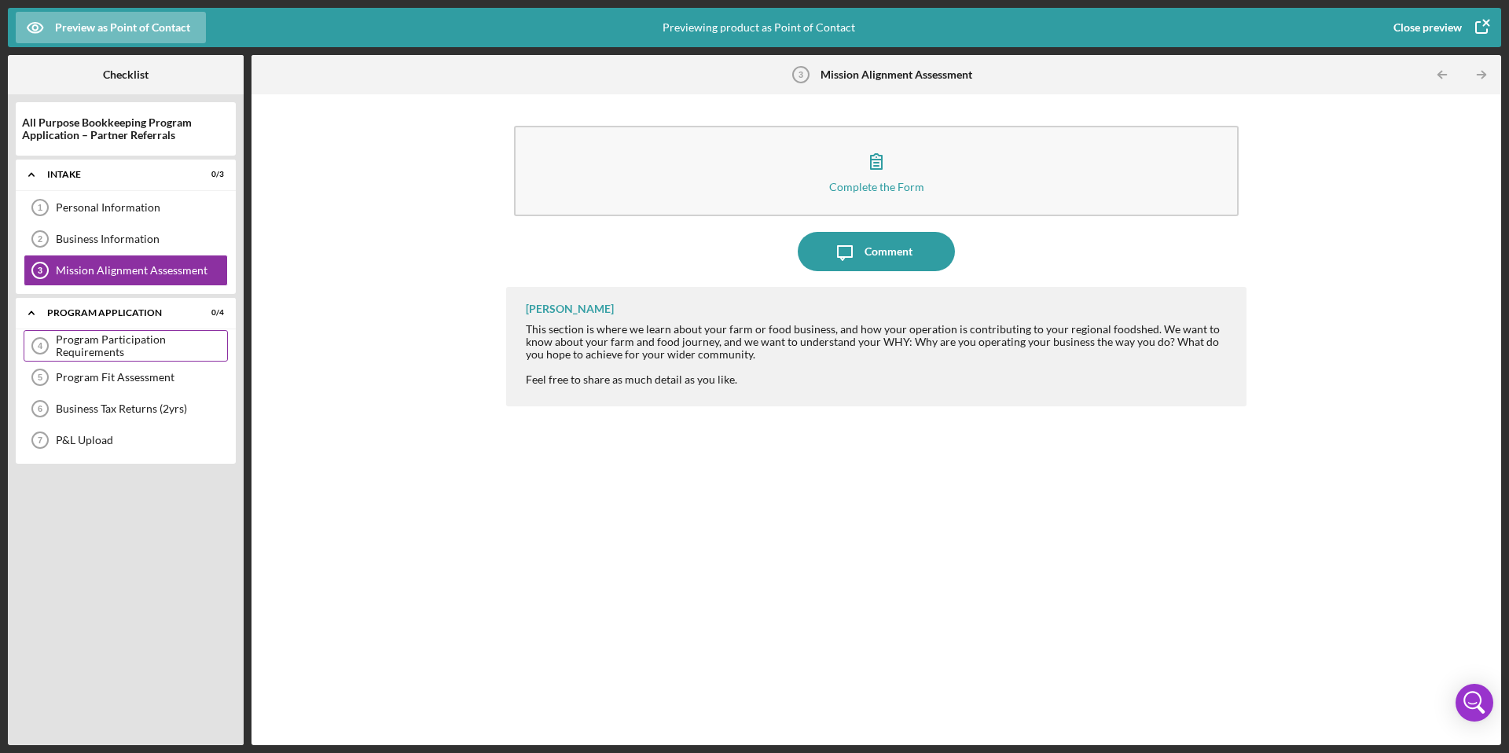
click at [144, 346] on div "Program Participation Requirements" at bounding box center [141, 345] width 171 height 25
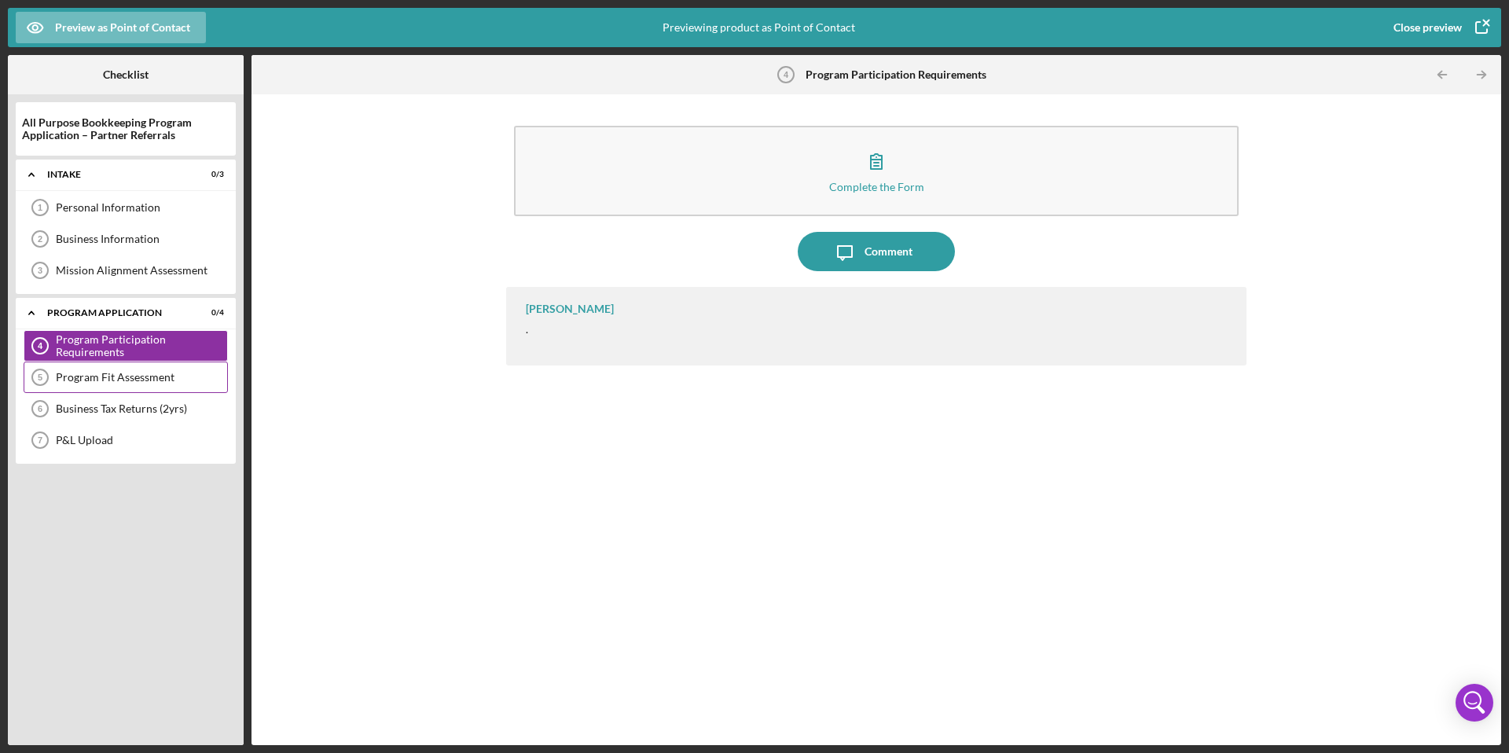
click at [171, 380] on div "Program Fit Assessment" at bounding box center [141, 377] width 171 height 13
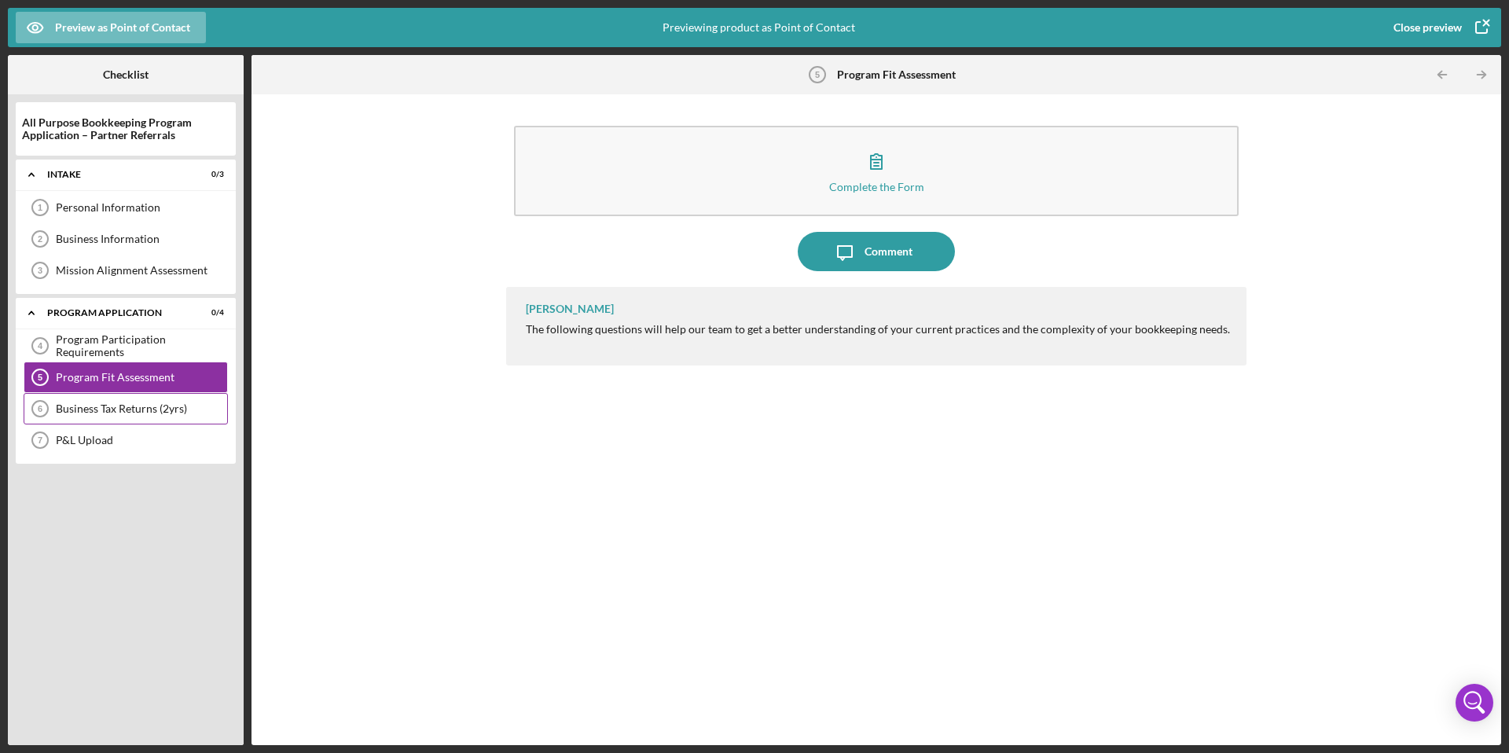
click at [116, 406] on div "Business Tax Returns (2yrs)" at bounding box center [141, 409] width 171 height 13
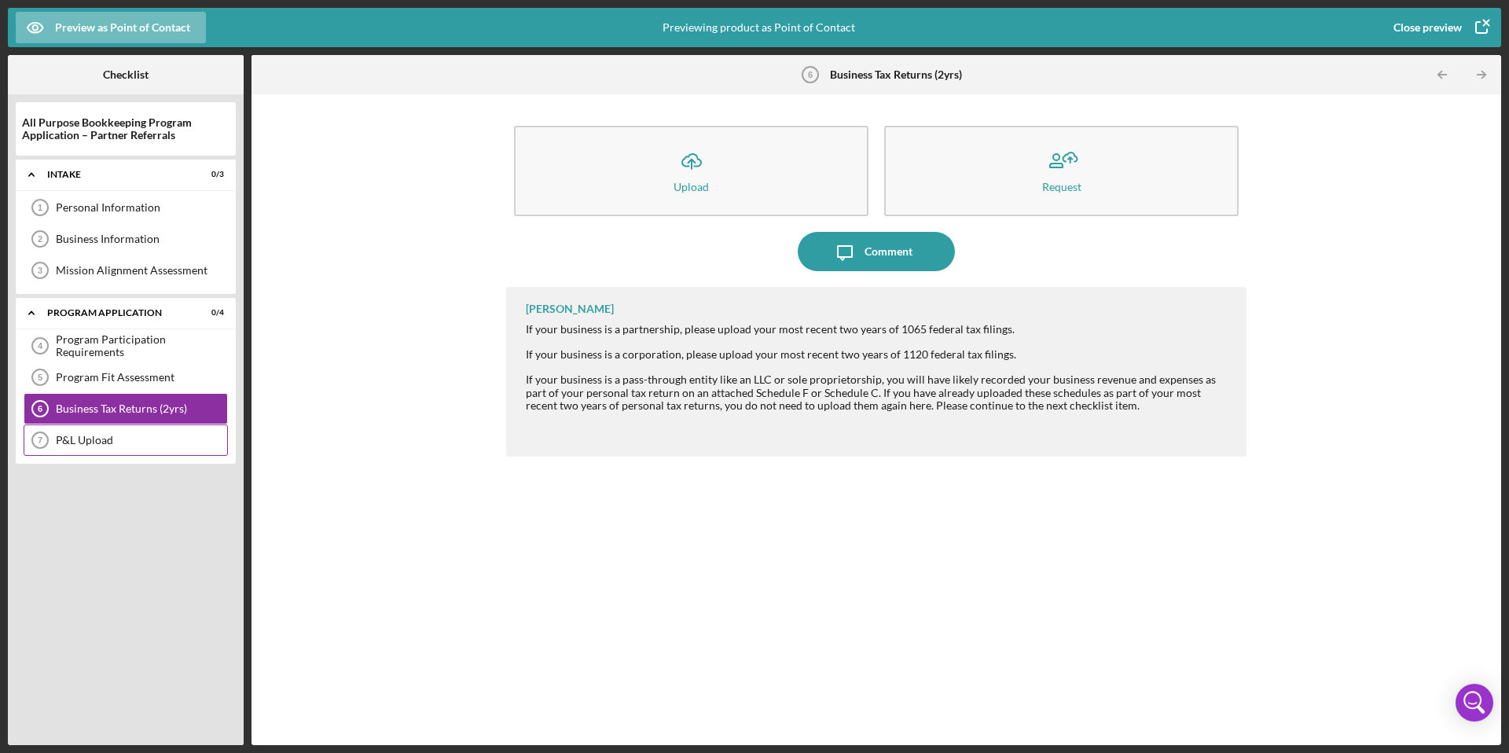
click at [113, 439] on div "P&L Upload" at bounding box center [141, 440] width 171 height 13
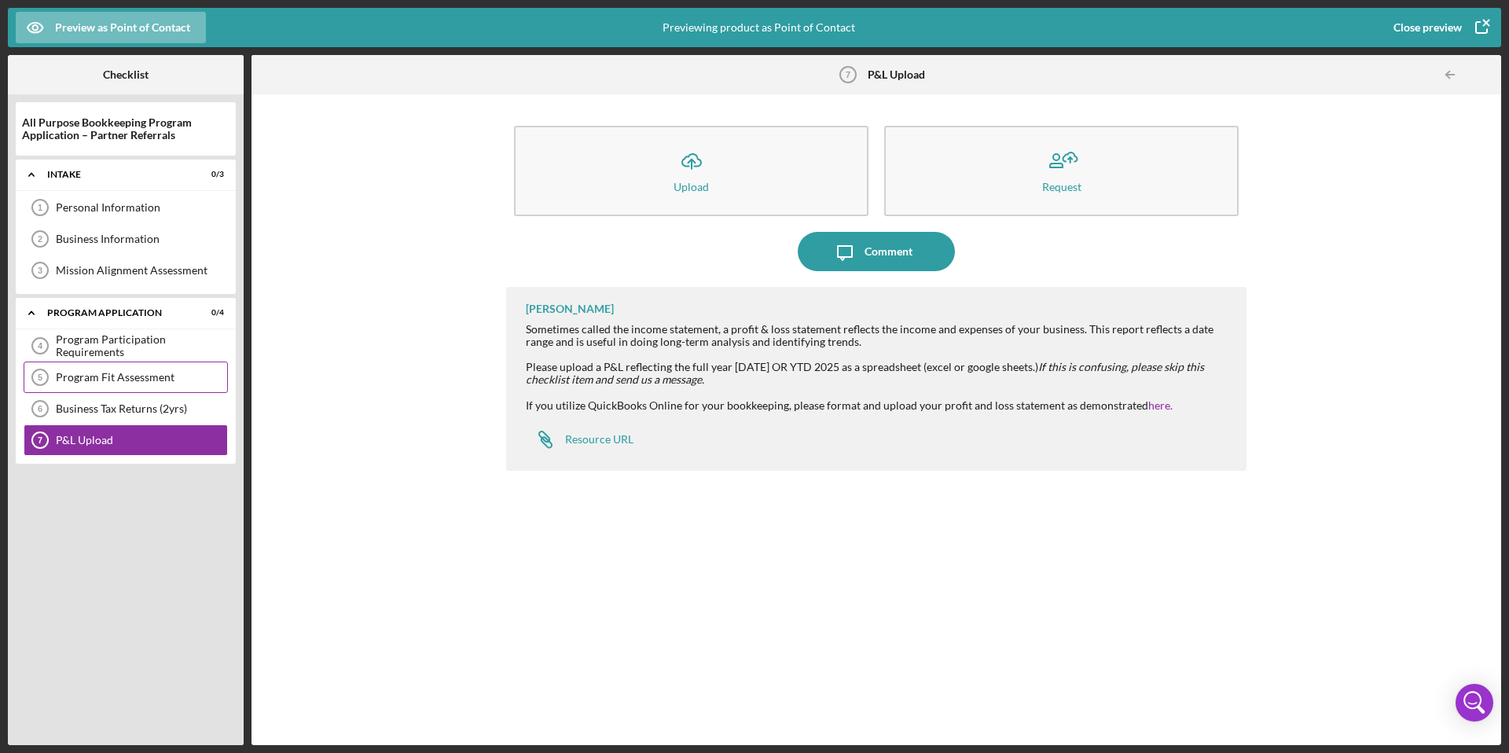
click at [94, 381] on div "Program Fit Assessment" at bounding box center [141, 377] width 171 height 13
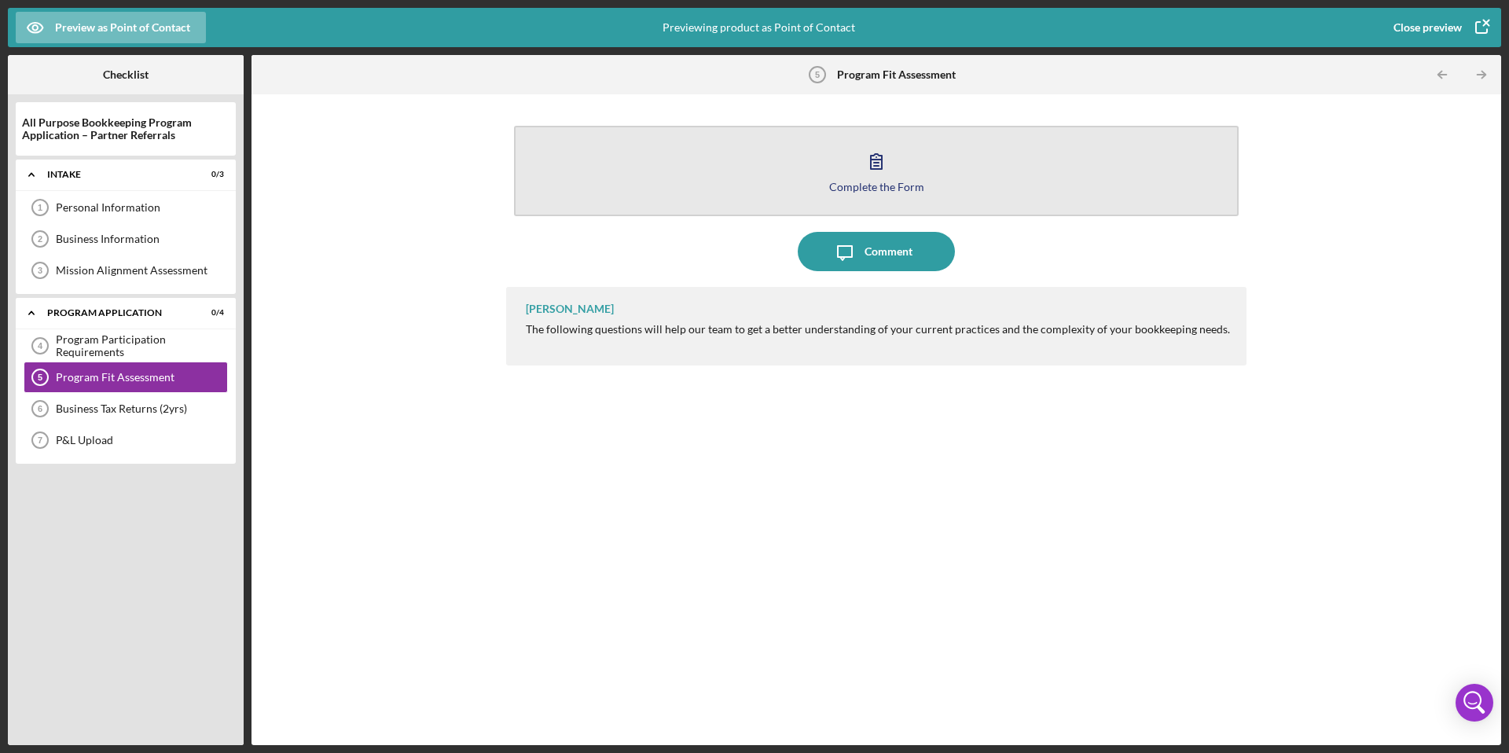
click at [876, 192] on div "Complete the Form" at bounding box center [876, 187] width 95 height 12
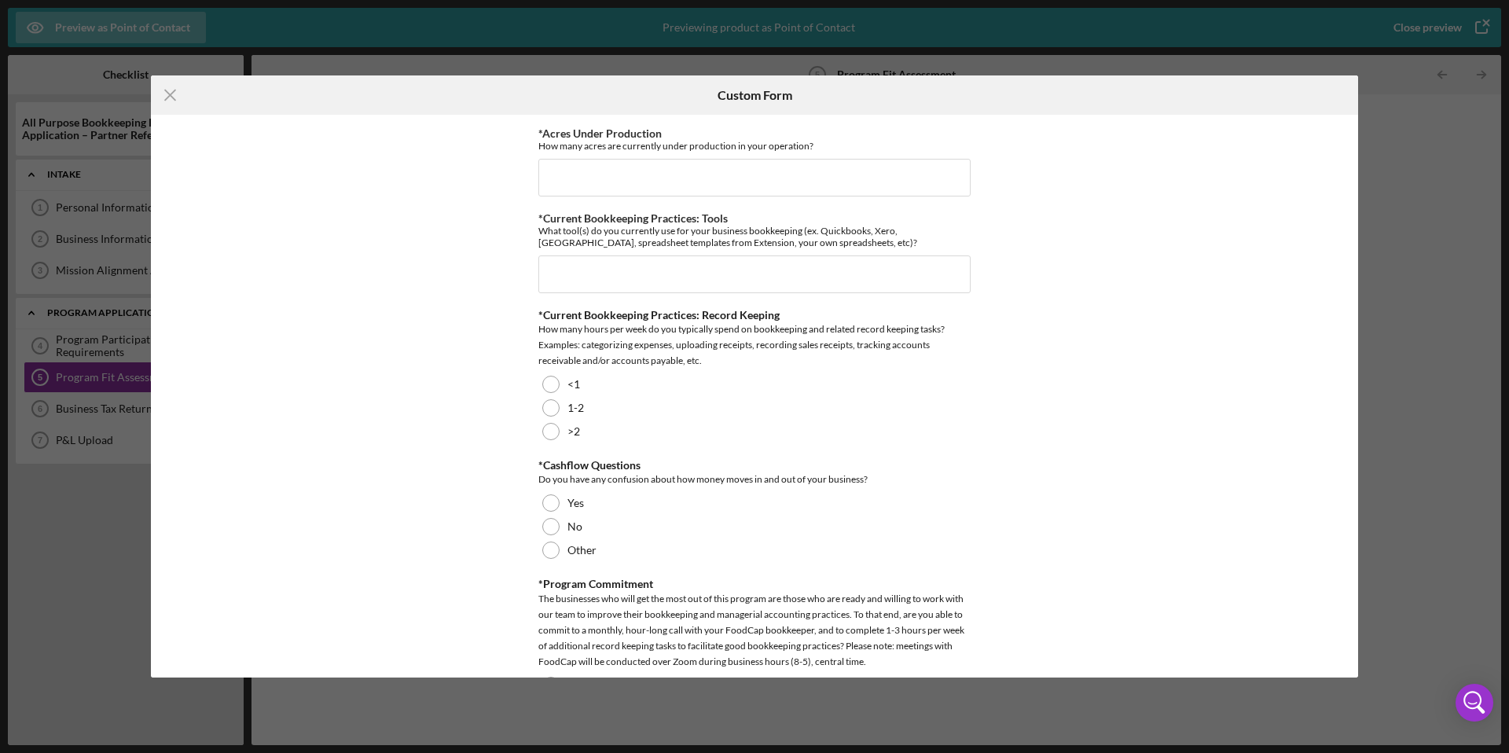
scroll to position [355, 0]
click at [732, 343] on div "How many hours per week do you typically spend on bookkeeping and related recor…" at bounding box center [755, 343] width 432 height 47
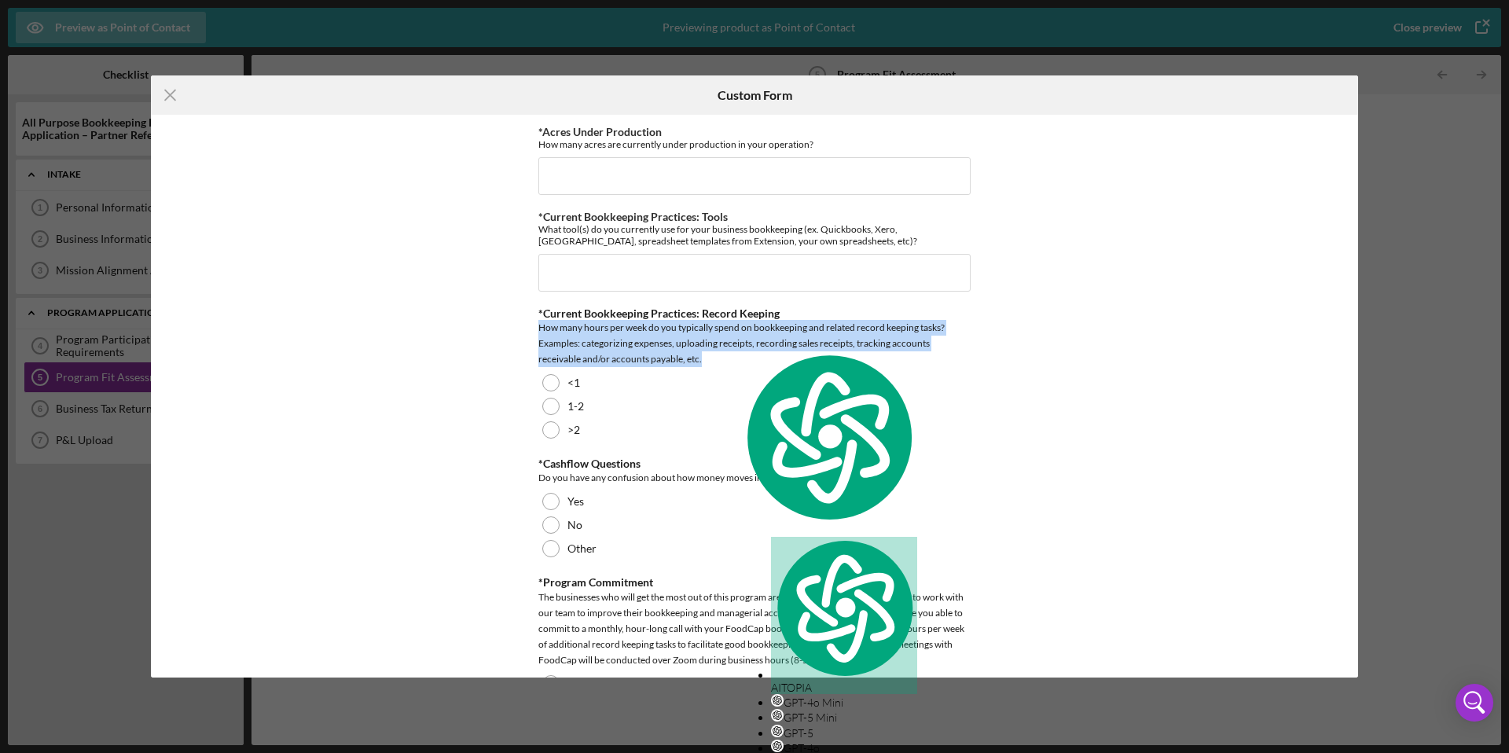
click at [732, 343] on div "How many hours per week do you typically spend on bookkeeping and related recor…" at bounding box center [755, 343] width 432 height 47
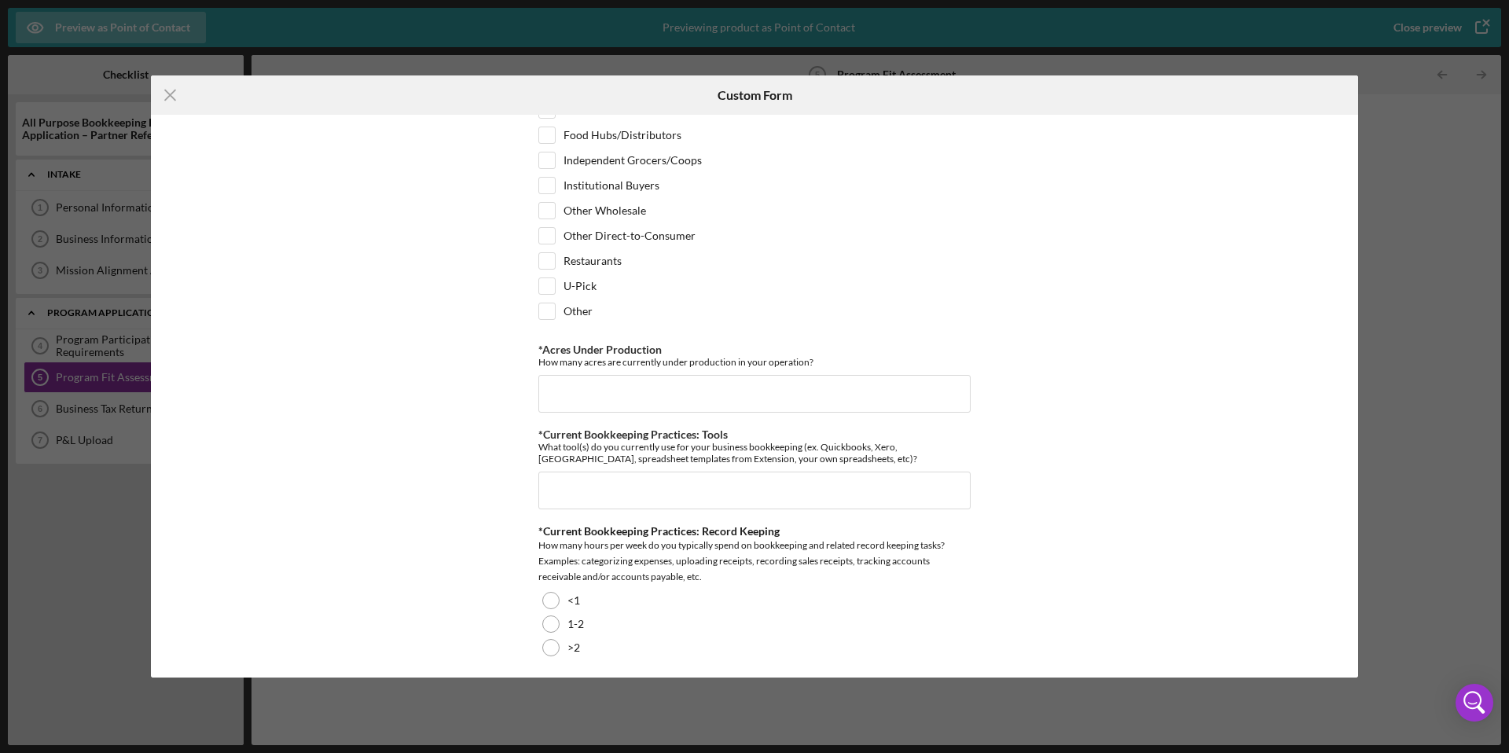
scroll to position [0, 0]
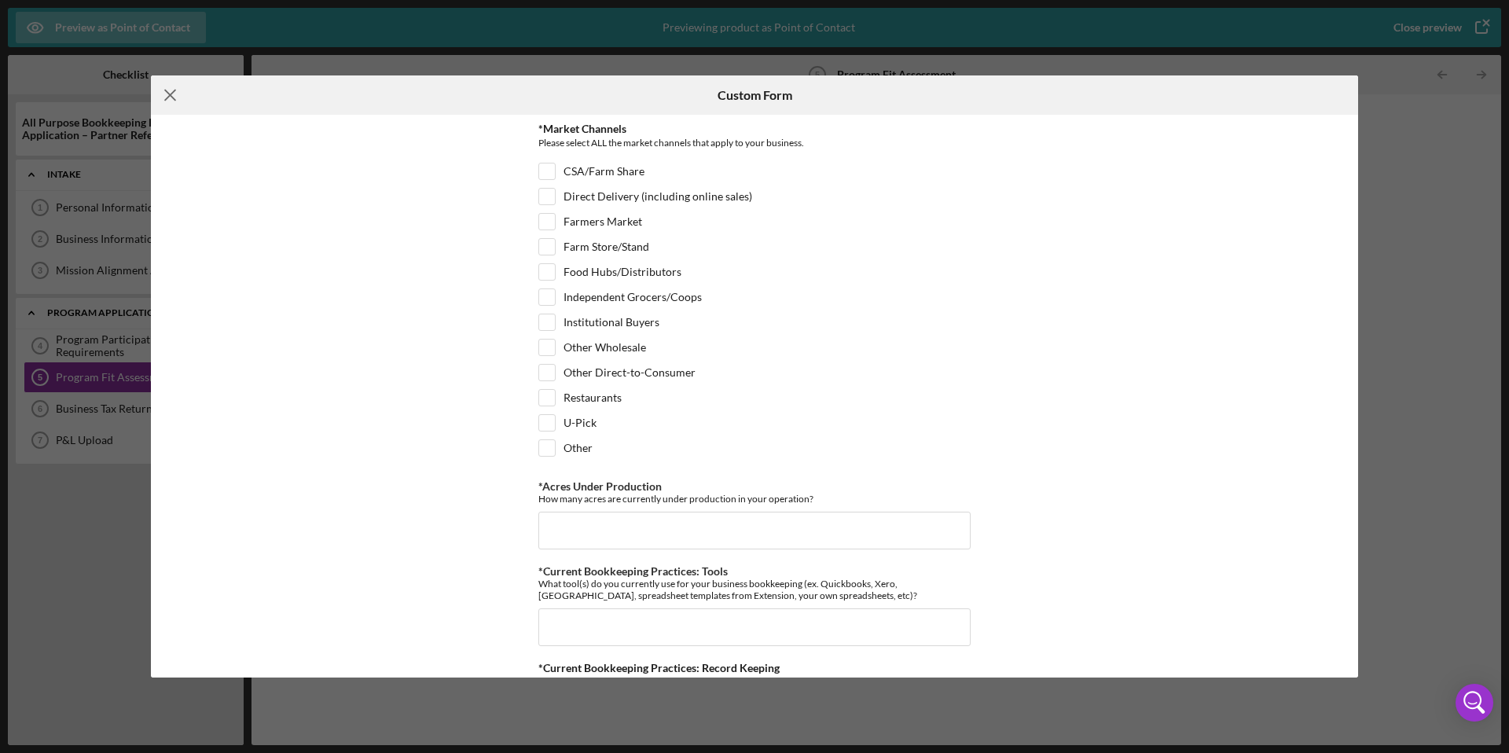
click at [172, 95] on icon "Icon/Menu Close" at bounding box center [170, 94] width 39 height 39
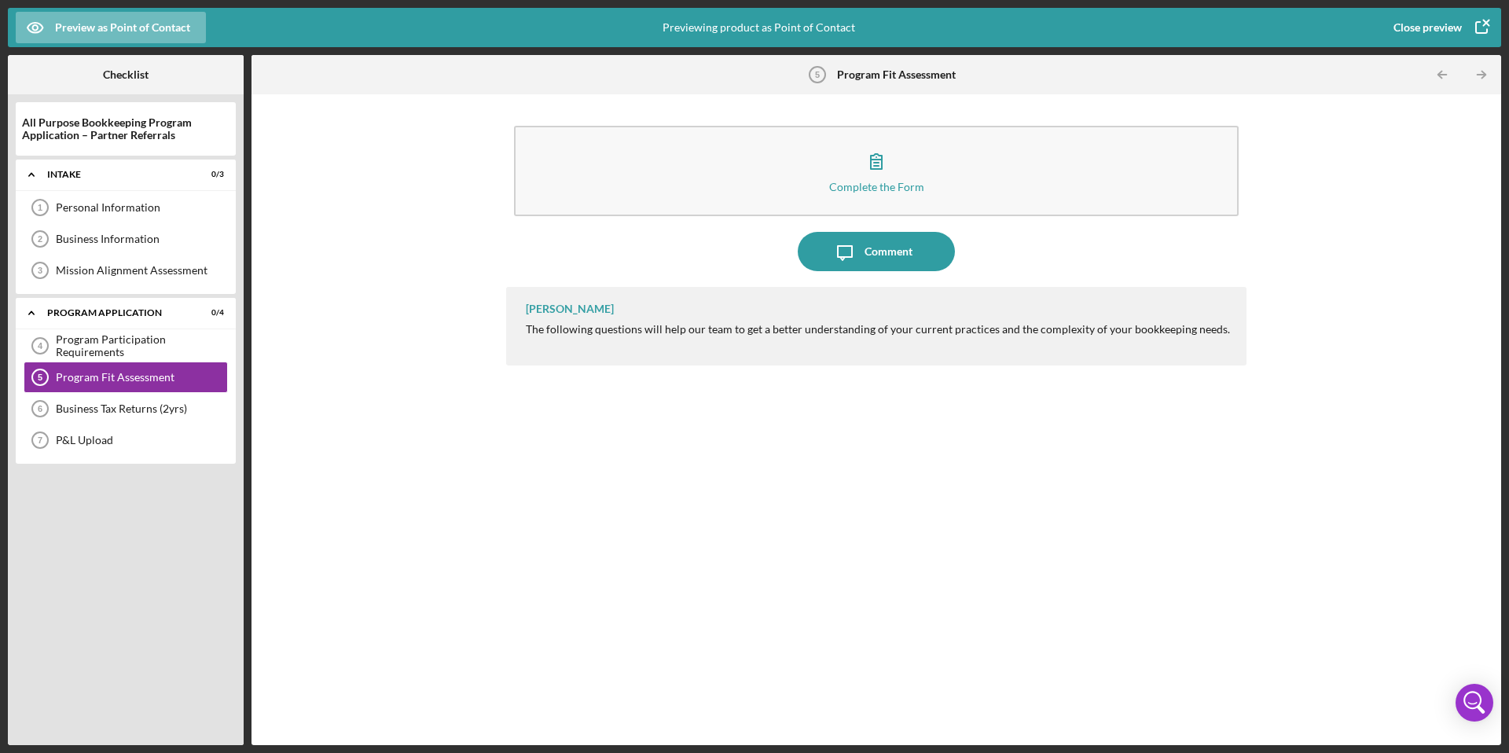
click at [1426, 27] on div "Close preview" at bounding box center [1428, 27] width 68 height 31
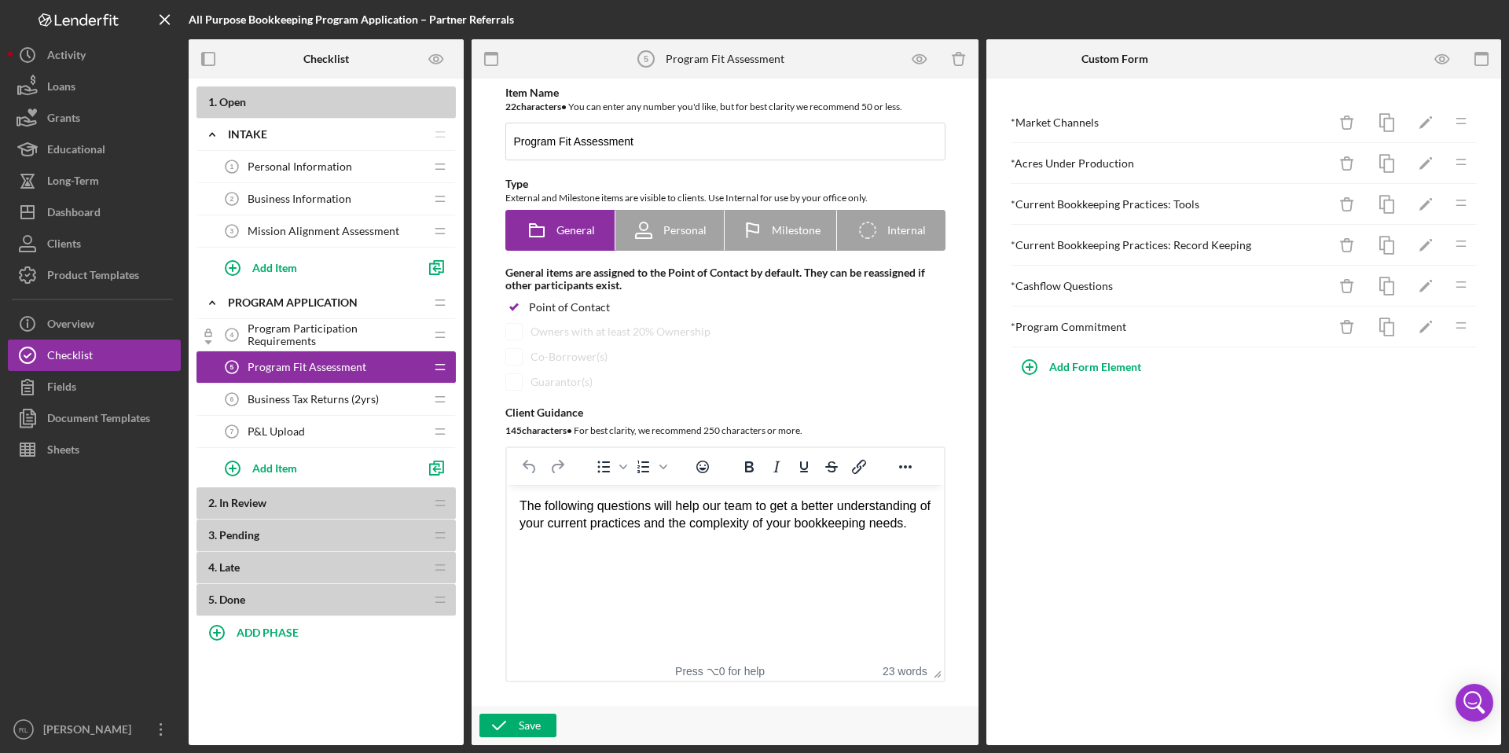
click at [313, 363] on span "Program Fit Assessment" at bounding box center [307, 367] width 119 height 13
click at [498, 730] on icon "button" at bounding box center [499, 725] width 39 height 39
click at [1423, 248] on polygon "button" at bounding box center [1425, 246] width 11 height 11
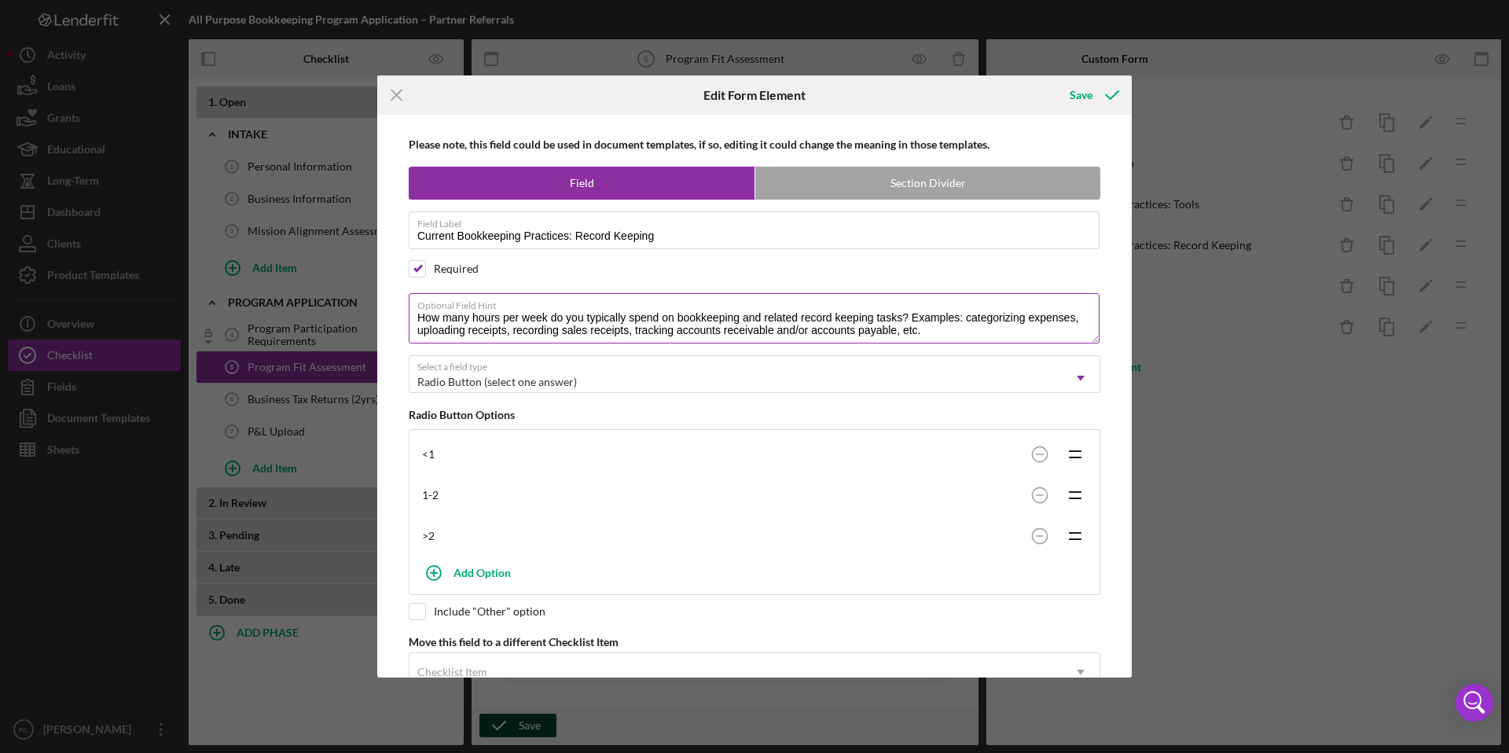
click at [765, 333] on textarea "How many hours per week do you typically spend on bookkeeping and related recor…" at bounding box center [754, 318] width 691 height 50
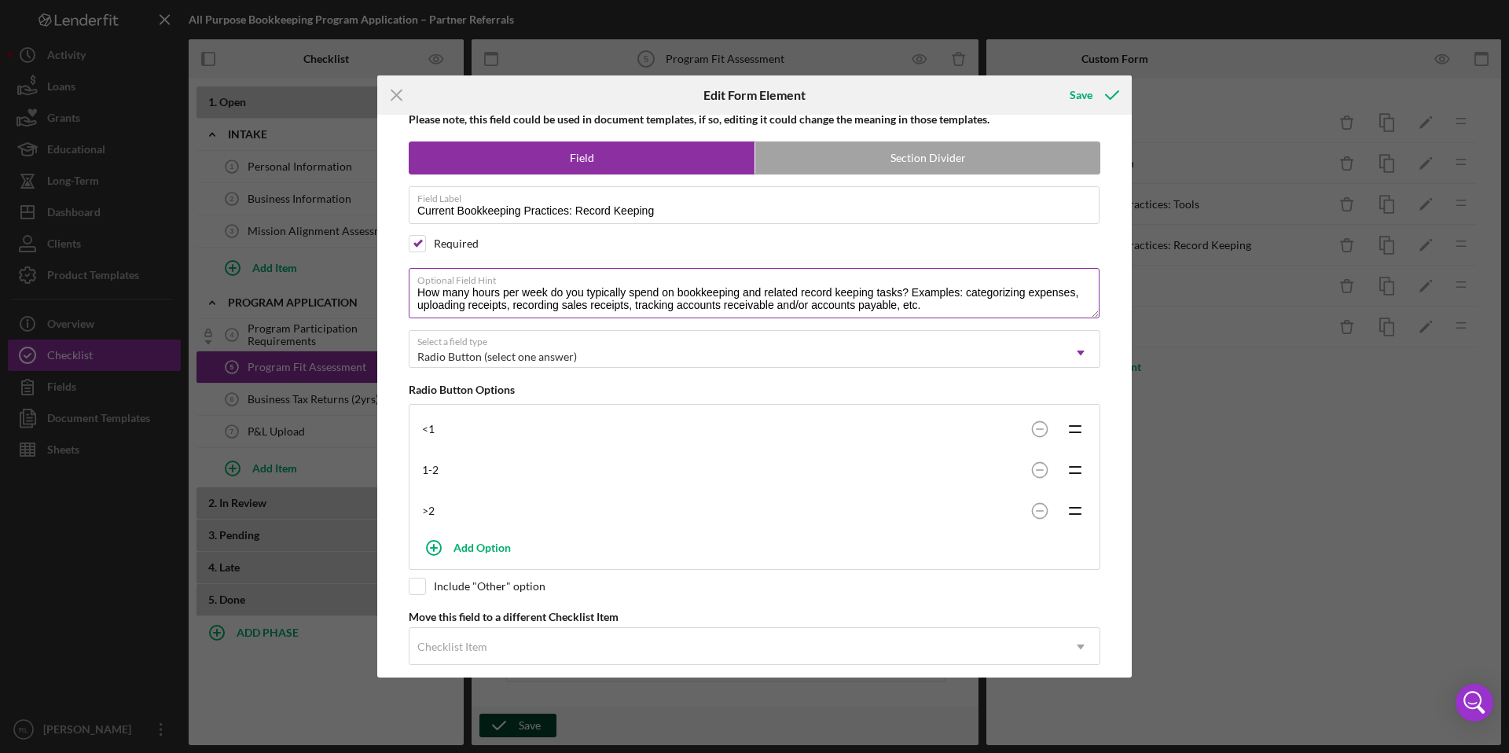
scroll to position [13, 0]
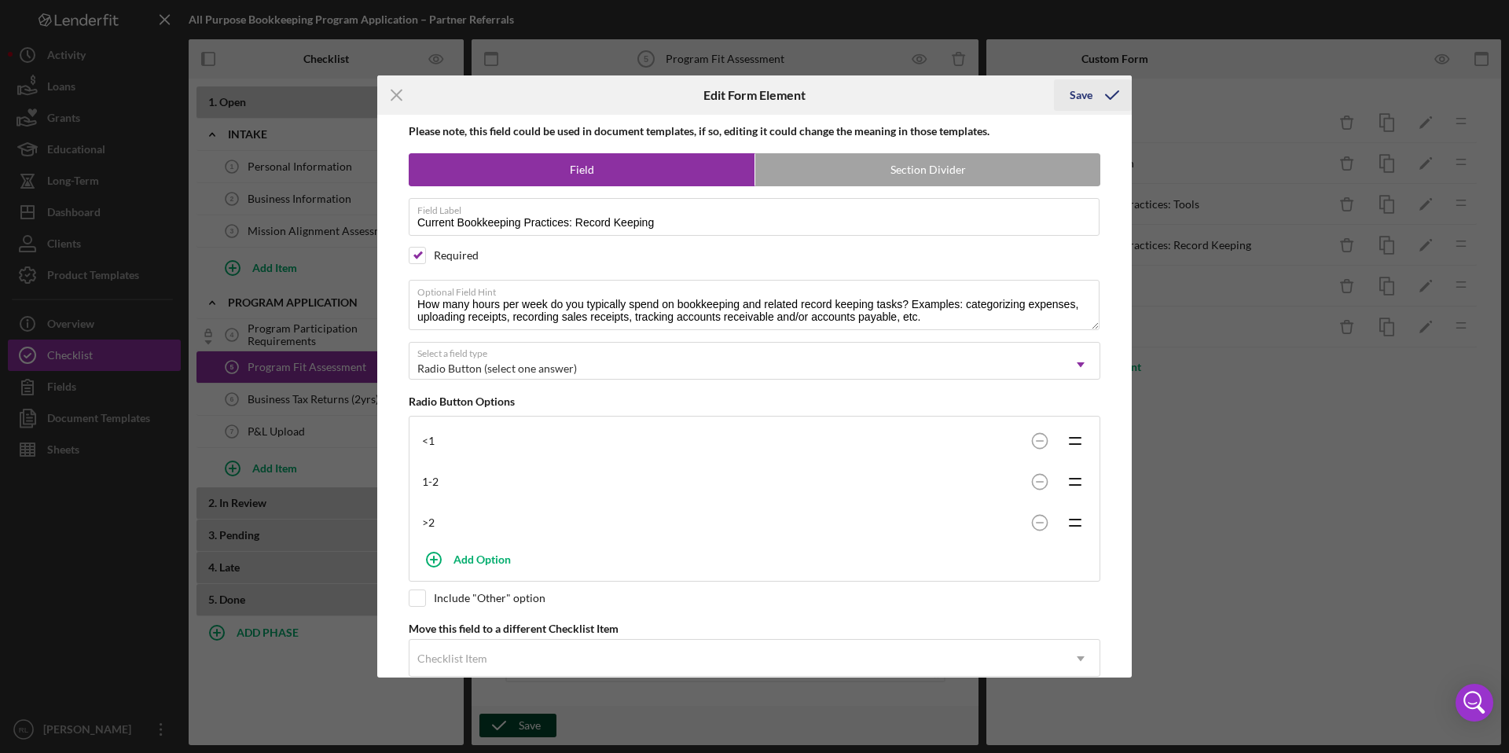
click at [1095, 102] on icon "submit" at bounding box center [1112, 94] width 39 height 39
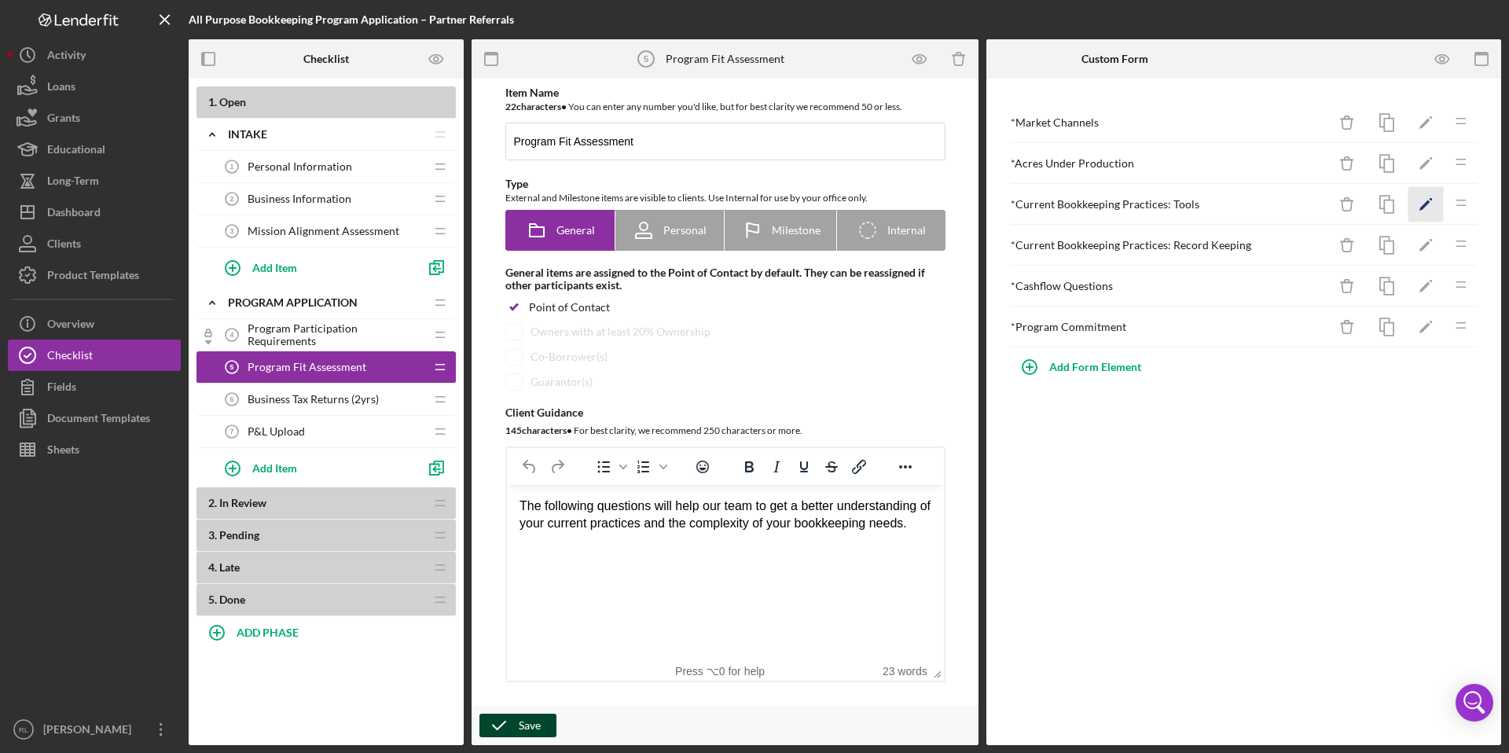
click at [1429, 202] on polygon "button" at bounding box center [1425, 205] width 11 height 11
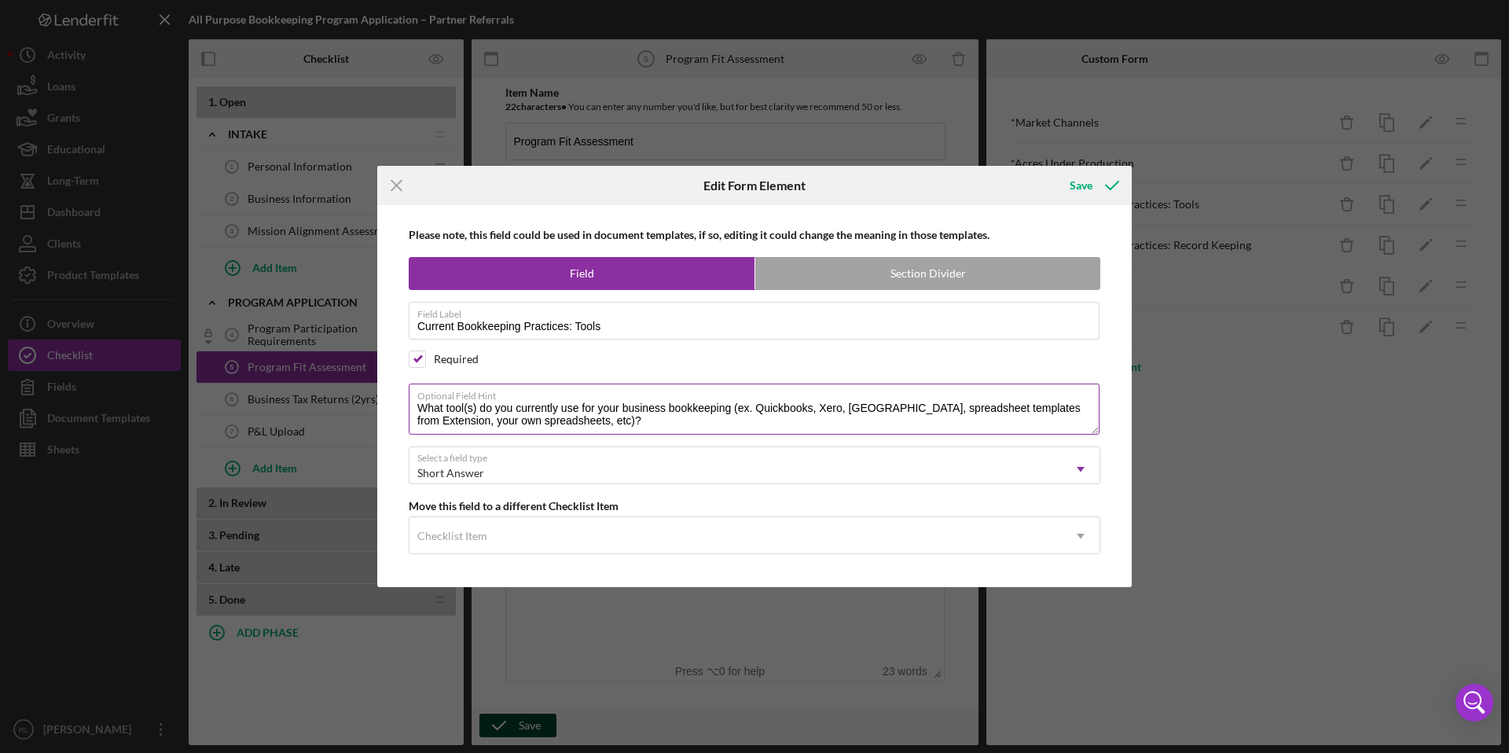
click at [1044, 406] on textarea "What tool(s) do you currently use for your business bookkeeping (ex. Quickbooks…" at bounding box center [754, 409] width 691 height 50
click at [1084, 412] on textarea "What tool(s) do you currently use for your business bookkeeping (ex. Quickbooks…" at bounding box center [754, 409] width 691 height 50
type textarea "What tool(s) do you currently use for your business bookkeeping (ex. Quickbooks…"
click at [1083, 179] on div "Save" at bounding box center [1081, 185] width 23 height 31
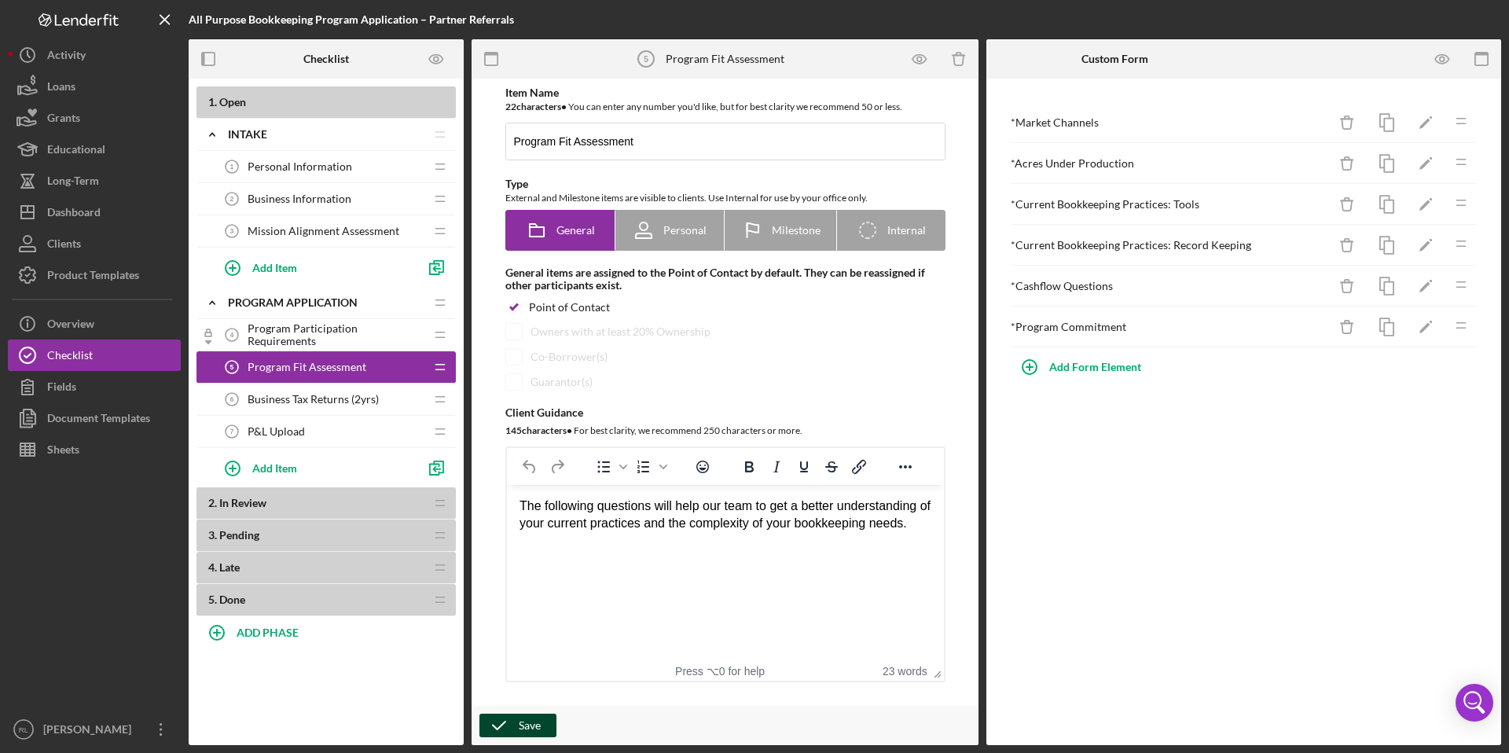
click at [377, 336] on span "Program Participation Requirements" at bounding box center [336, 334] width 177 height 25
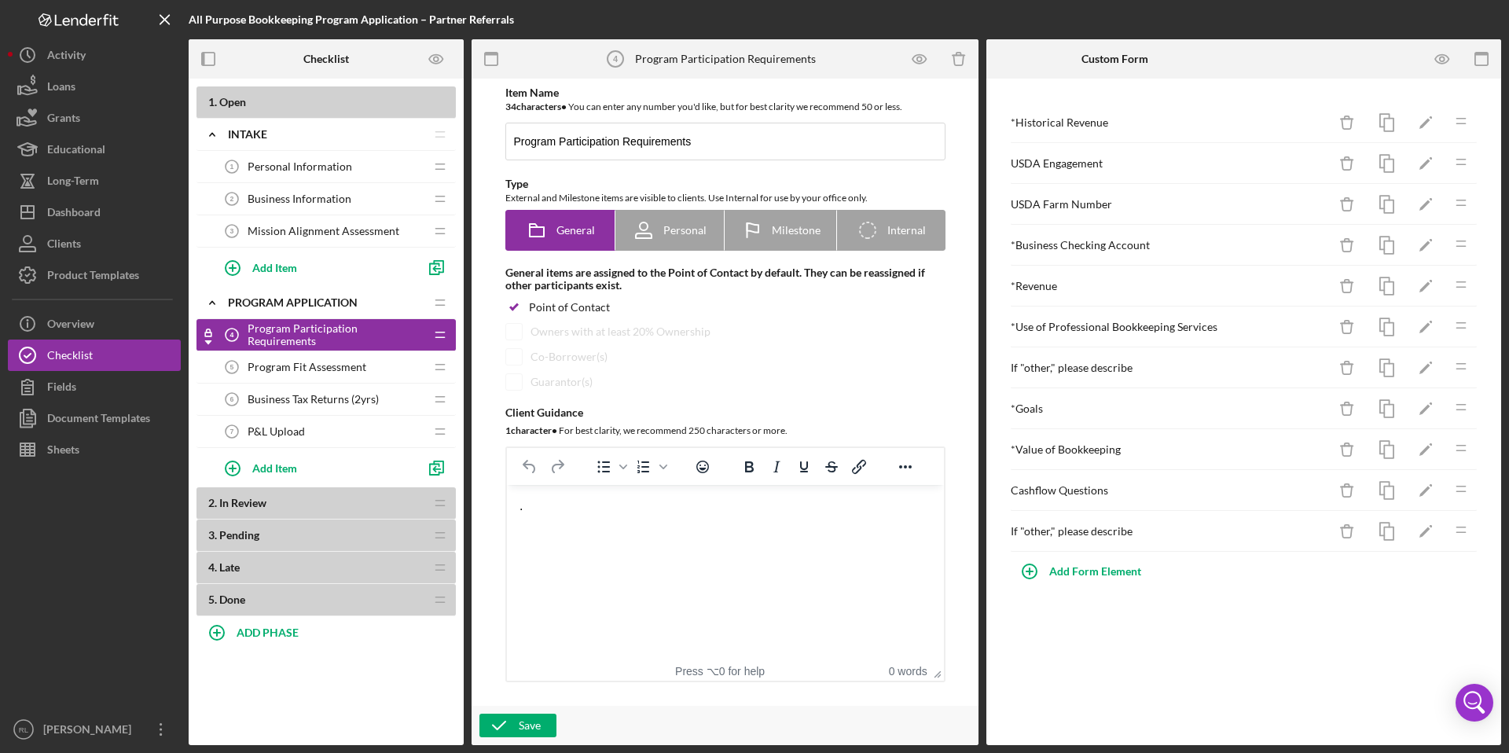
click at [531, 472] on icon "Undo" at bounding box center [529, 467] width 13 height 13
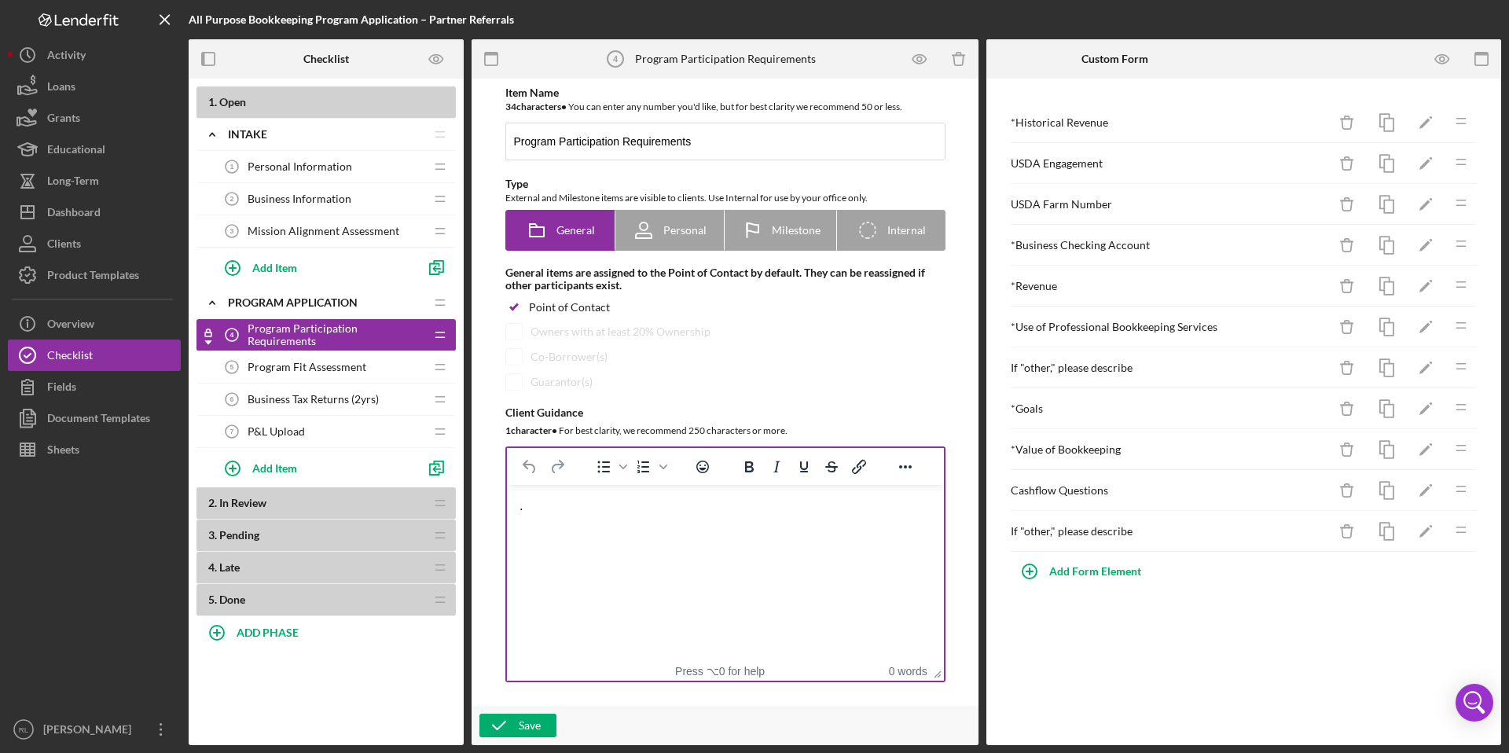
click at [553, 517] on html "." at bounding box center [724, 506] width 437 height 42
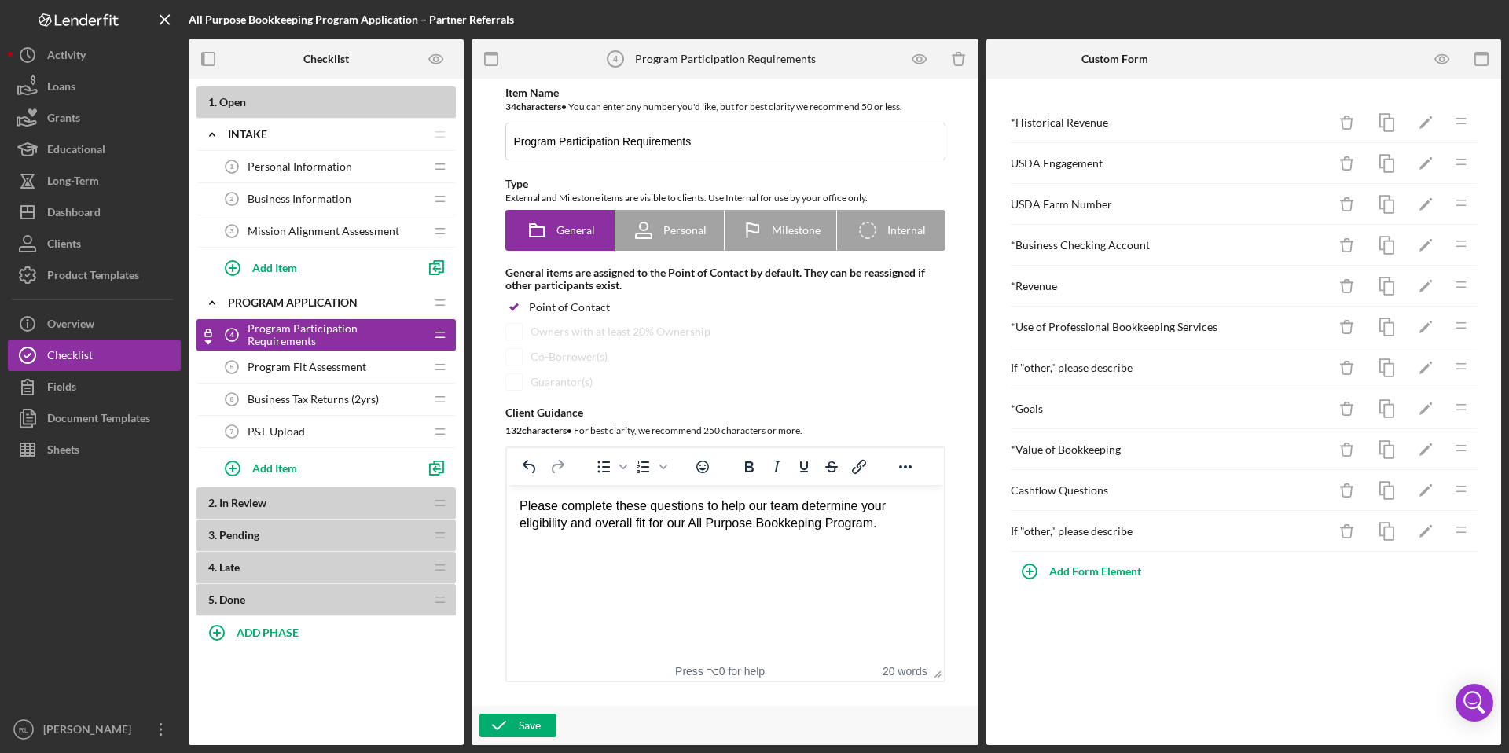
click at [805, 526] on div "Please complete these questions to help our team determine your eligibility and…" at bounding box center [725, 515] width 412 height 35
click at [815, 516] on div "Please complete these questions to help our team determine your eligibility and…" at bounding box center [725, 515] width 412 height 35
drag, startPoint x: 654, startPoint y: 525, endPoint x: 572, endPoint y: 529, distance: 81.9
click at [572, 529] on div "Please complete these questions to help our team determine your eligibility and…" at bounding box center [725, 515] width 412 height 35
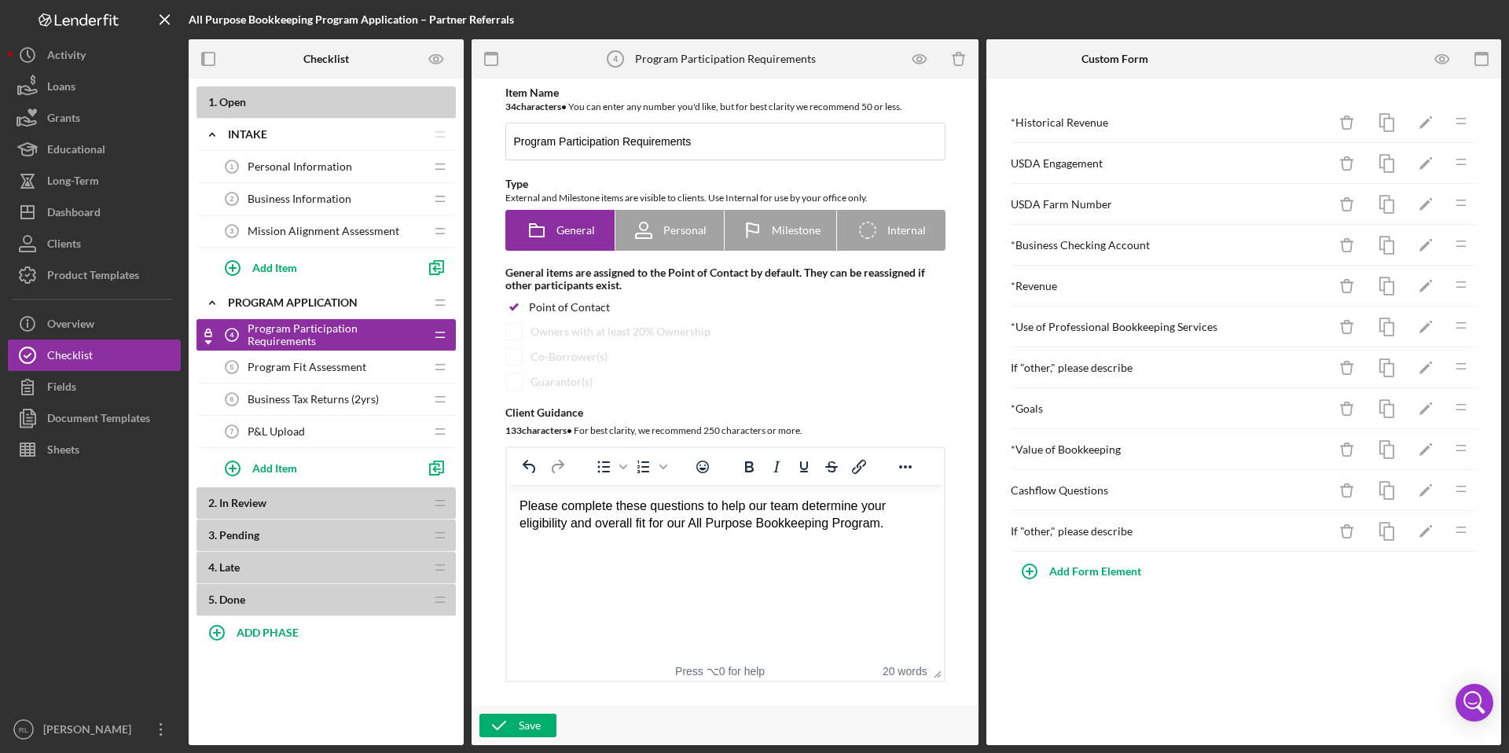
click at [651, 526] on div "Please complete these questions to help our team determine your eligibility and…" at bounding box center [725, 515] width 412 height 35
click at [336, 370] on span "Program Fit Assessment" at bounding box center [307, 367] width 119 height 13
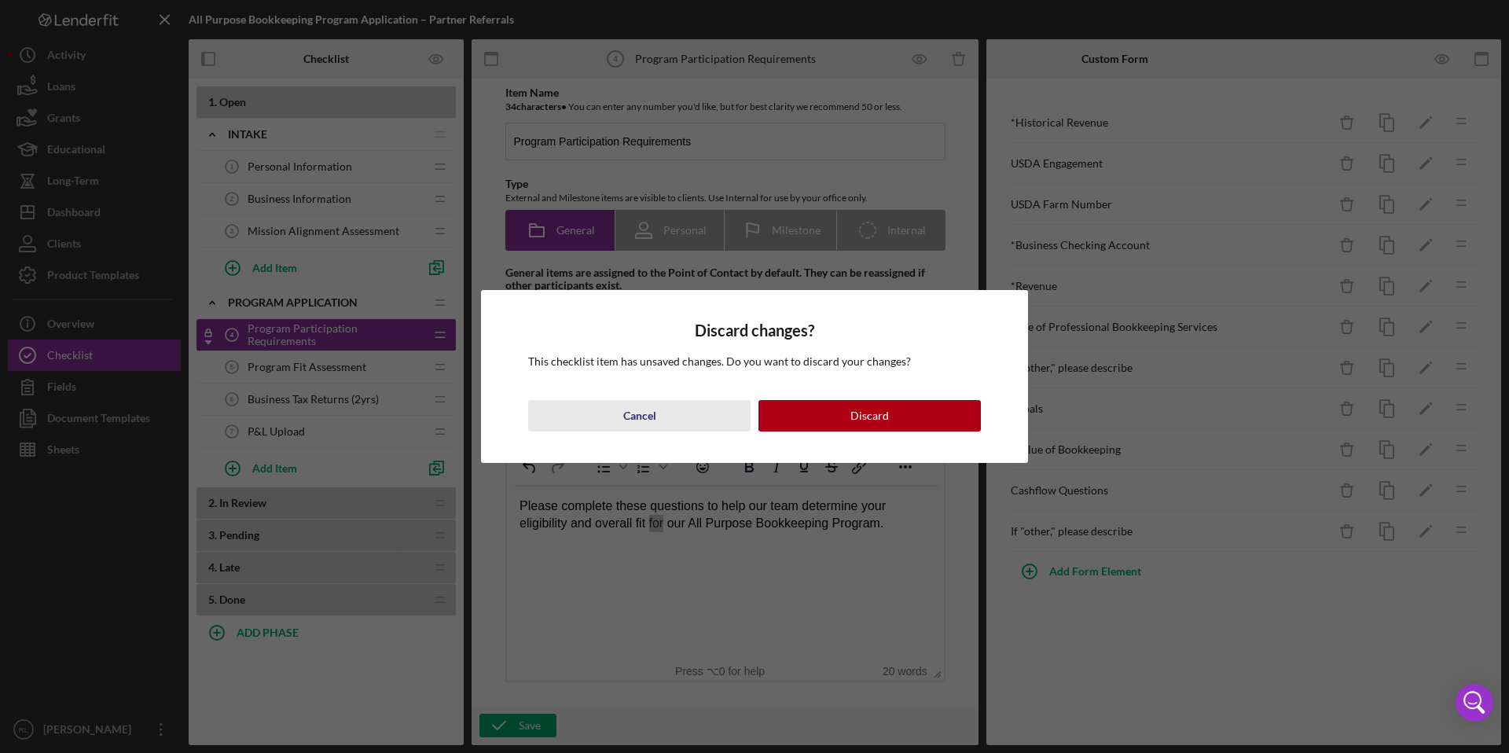
click at [643, 417] on div "Cancel" at bounding box center [639, 415] width 33 height 31
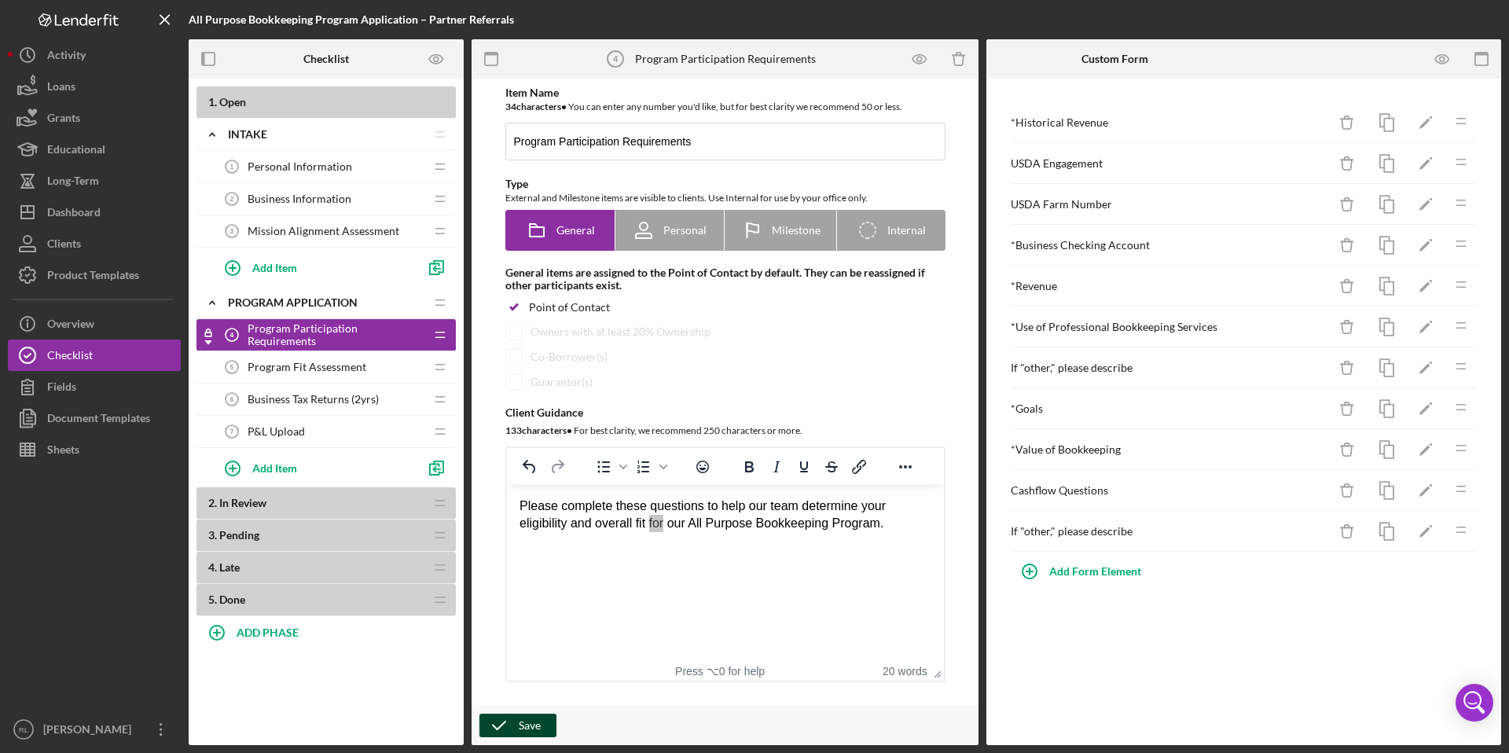
click at [541, 729] on button "Save" at bounding box center [518, 726] width 77 height 24
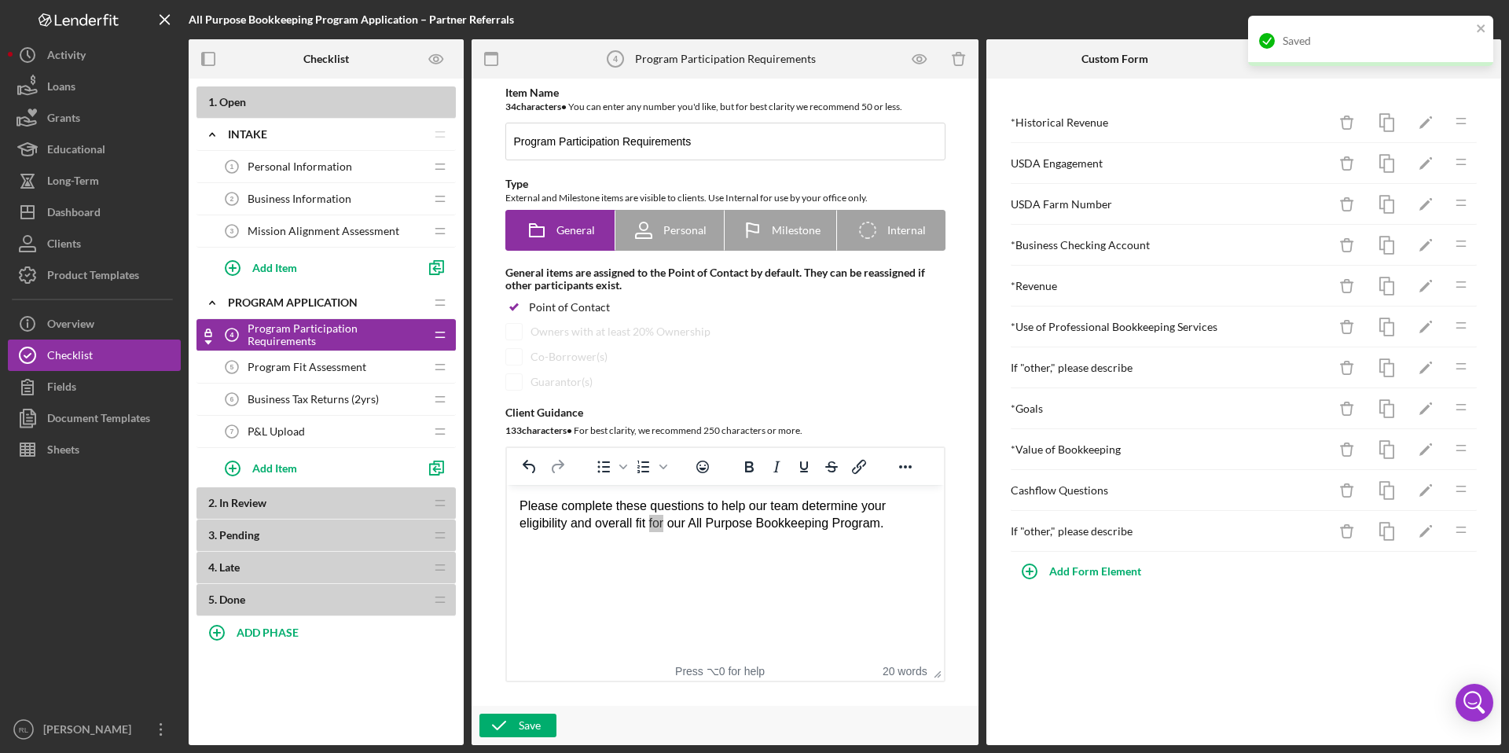
click at [352, 369] on span "Program Fit Assessment" at bounding box center [307, 367] width 119 height 13
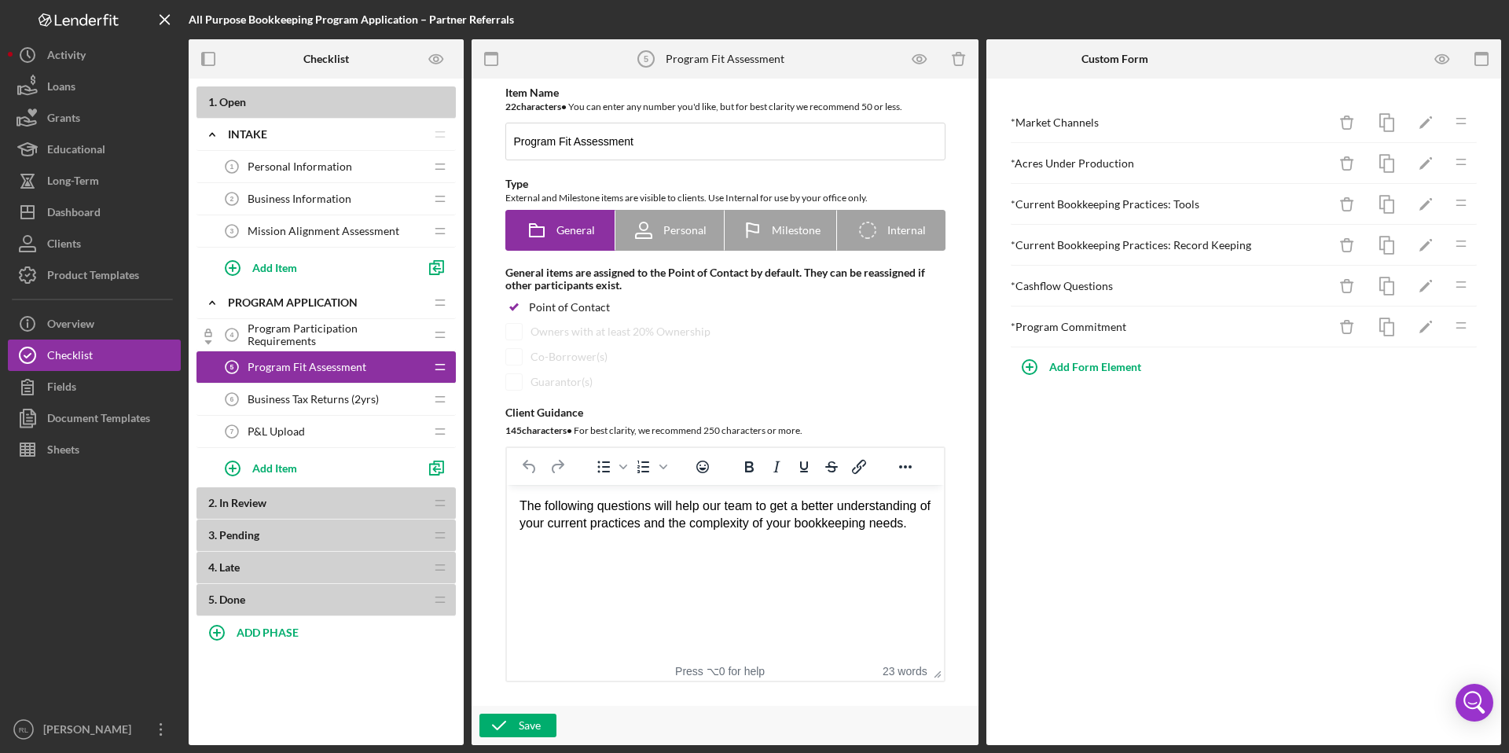
click at [338, 333] on span "Program Participation Requirements" at bounding box center [336, 334] width 177 height 25
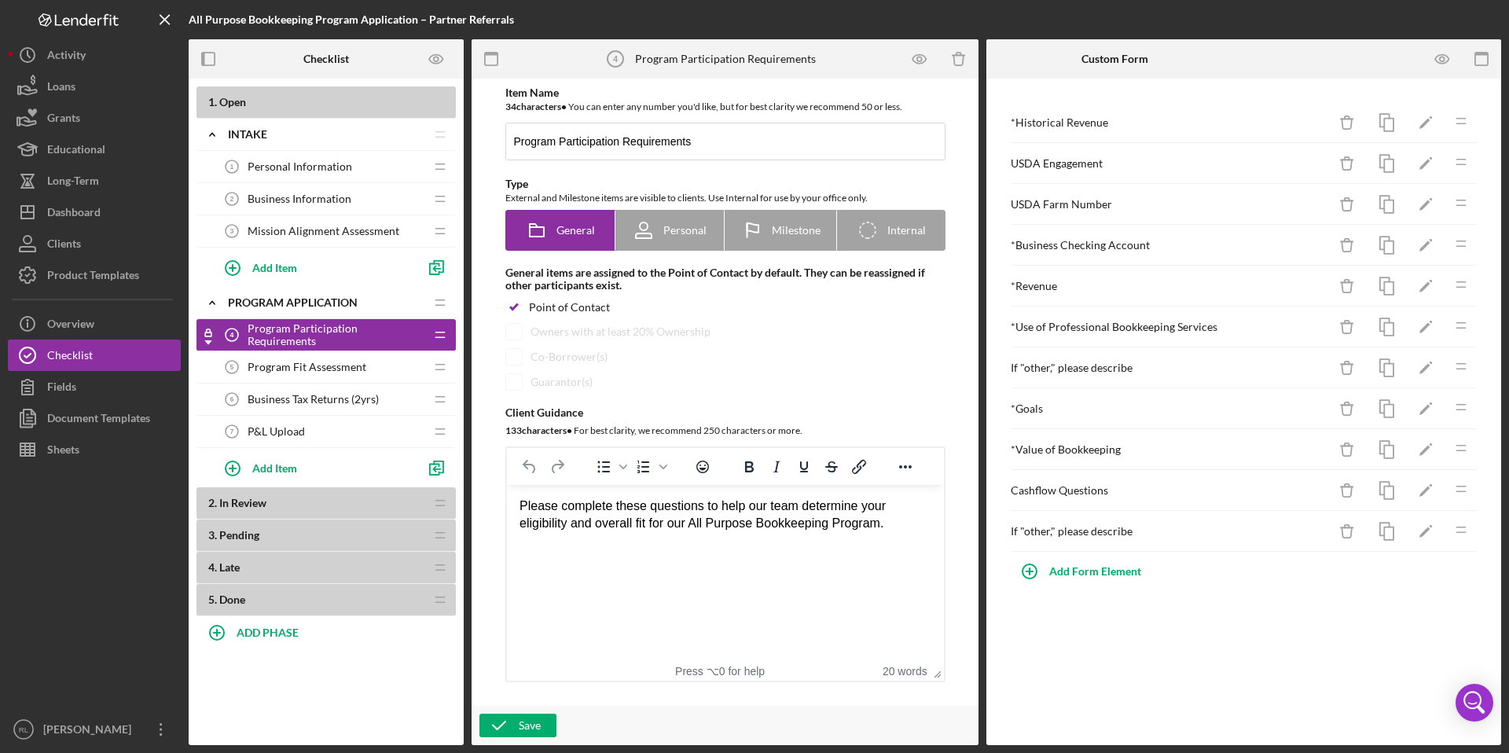
click at [678, 507] on div "Please complete these questions to help our team determine your eligibility and…" at bounding box center [725, 515] width 412 height 35
copy div "Please complete these questions to help our team determine your eligibility and…"
paste body "Rich Text Area. Press ALT-0 for help."
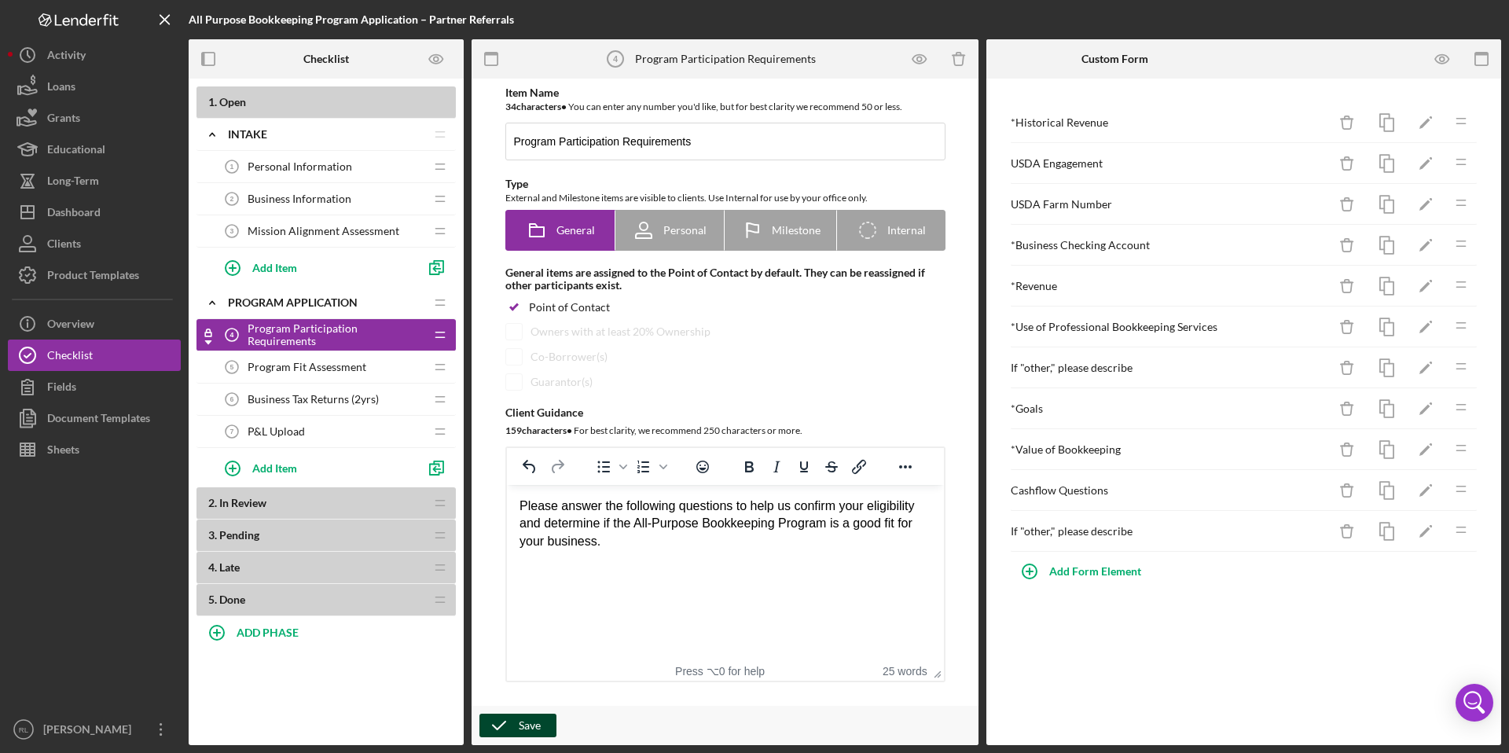
click at [541, 723] on button "Save" at bounding box center [518, 726] width 77 height 24
click at [105, 280] on div "Product Templates" at bounding box center [93, 276] width 92 height 35
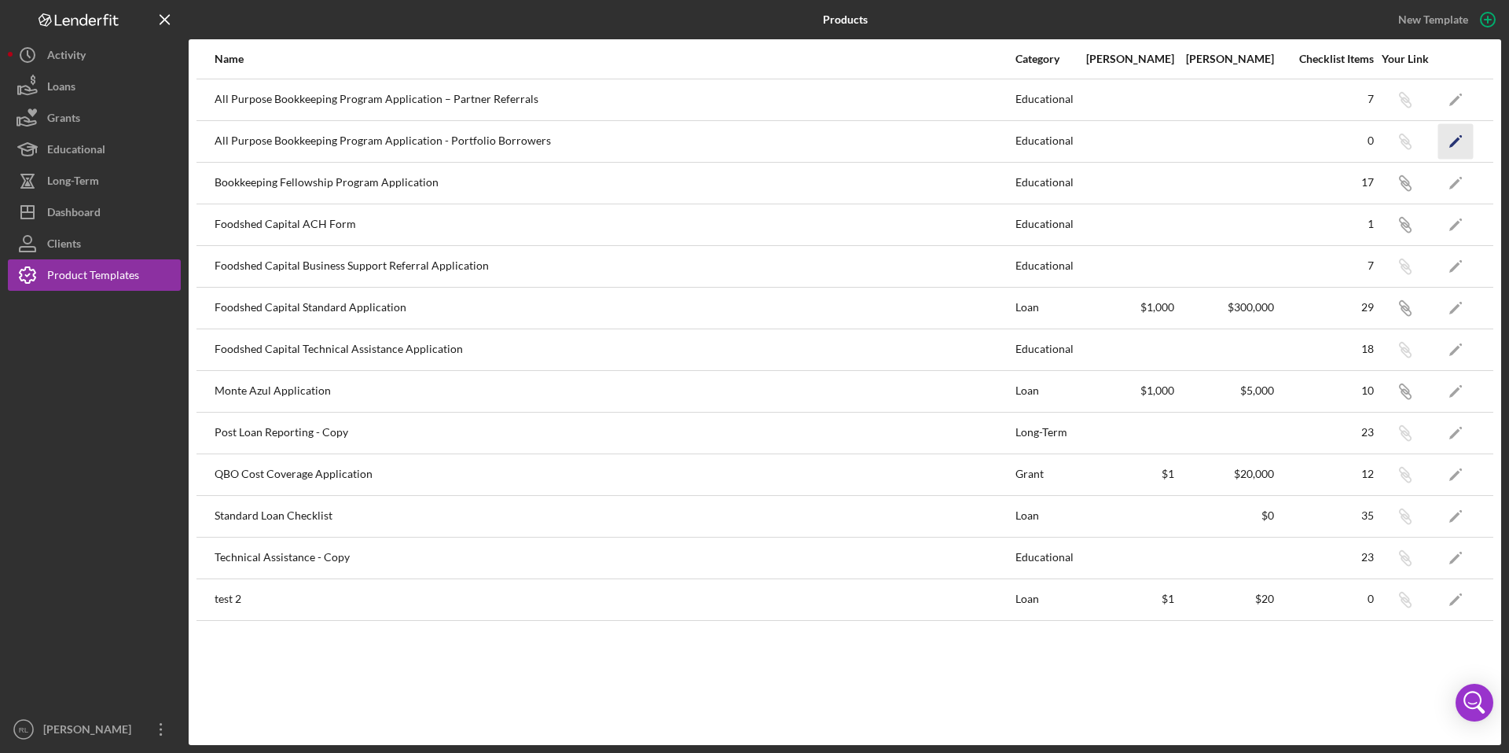
click at [1455, 144] on icon "Icon/Edit" at bounding box center [1456, 140] width 35 height 35
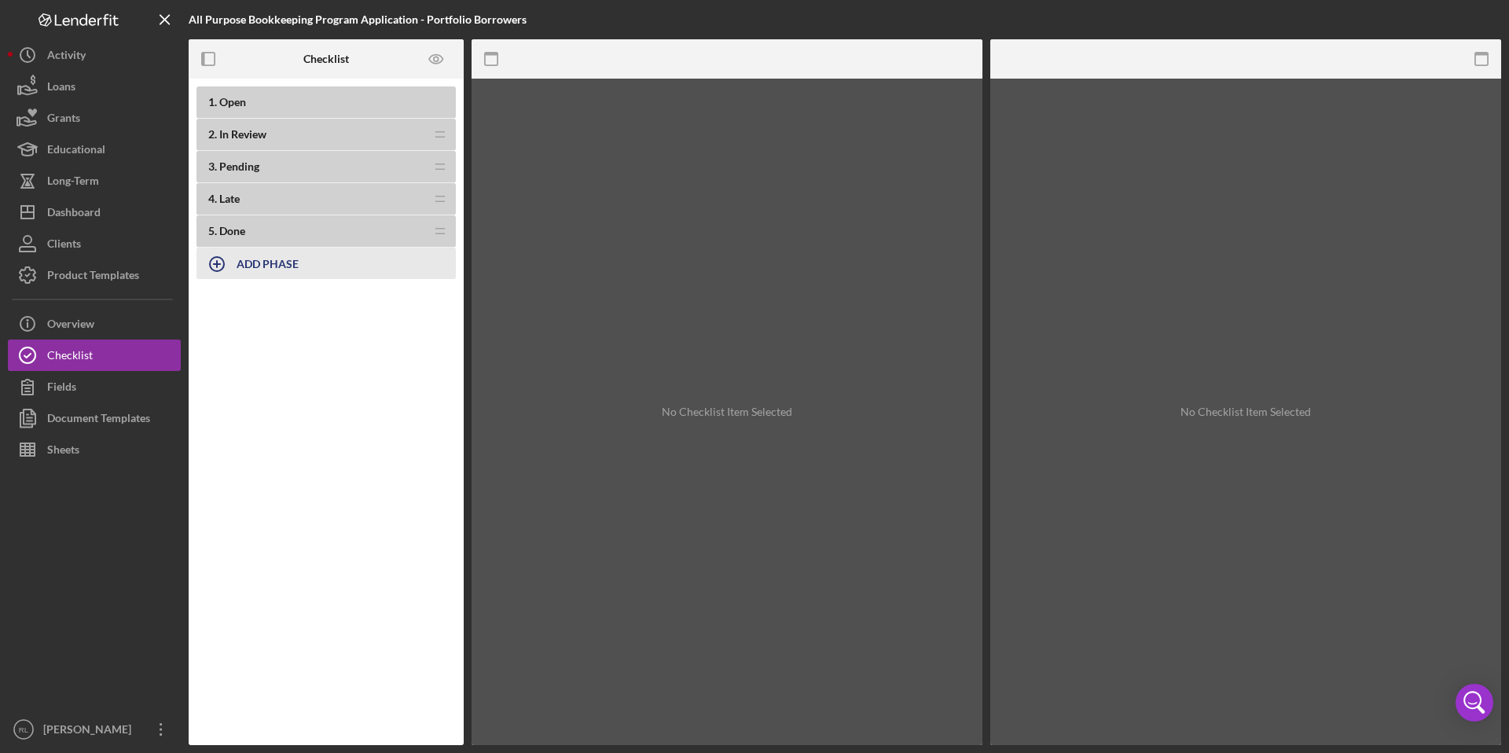
click at [252, 260] on b "ADD PHASE" at bounding box center [268, 263] width 62 height 13
type input "Intake"
click at [216, 305] on div "Add" at bounding box center [214, 307] width 20 height 24
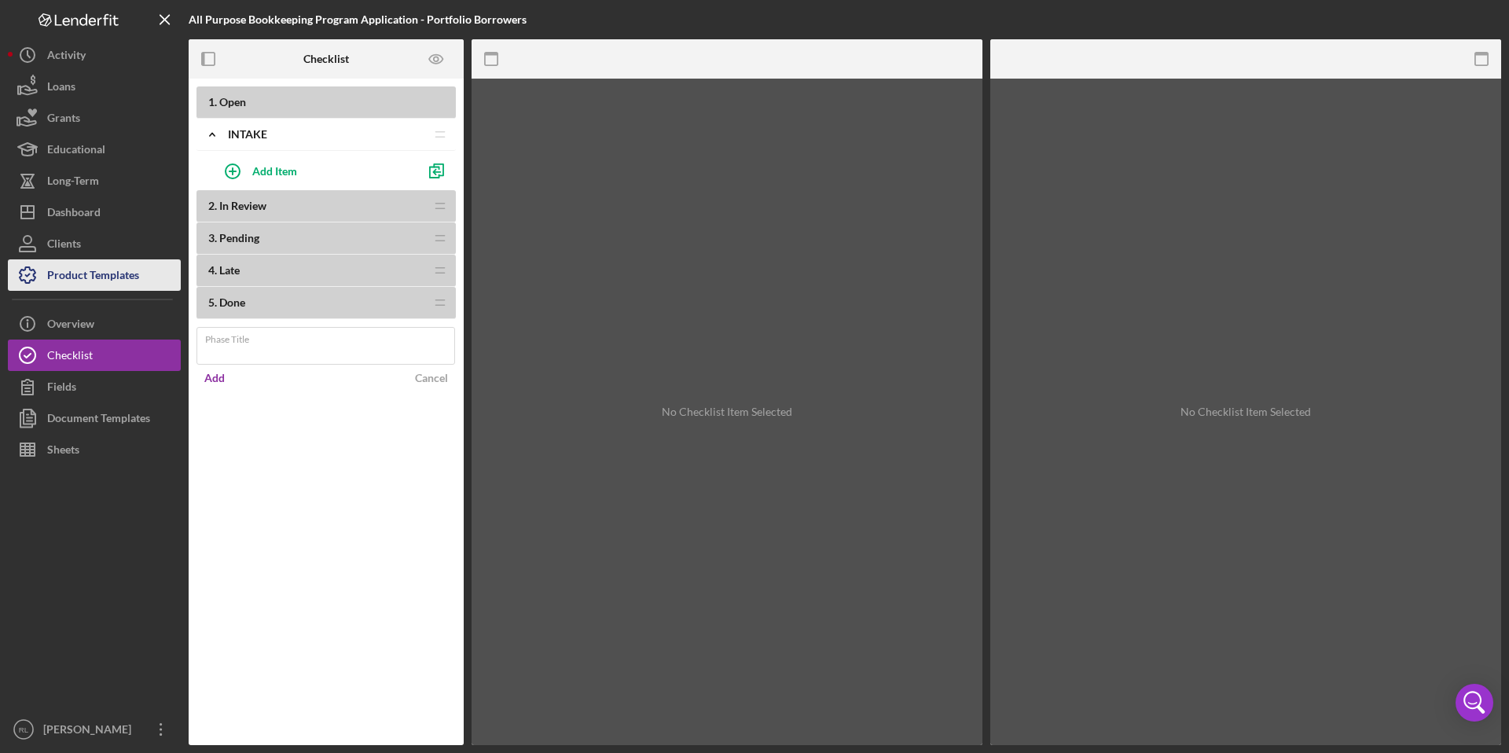
click at [92, 278] on div "Product Templates" at bounding box center [93, 276] width 92 height 35
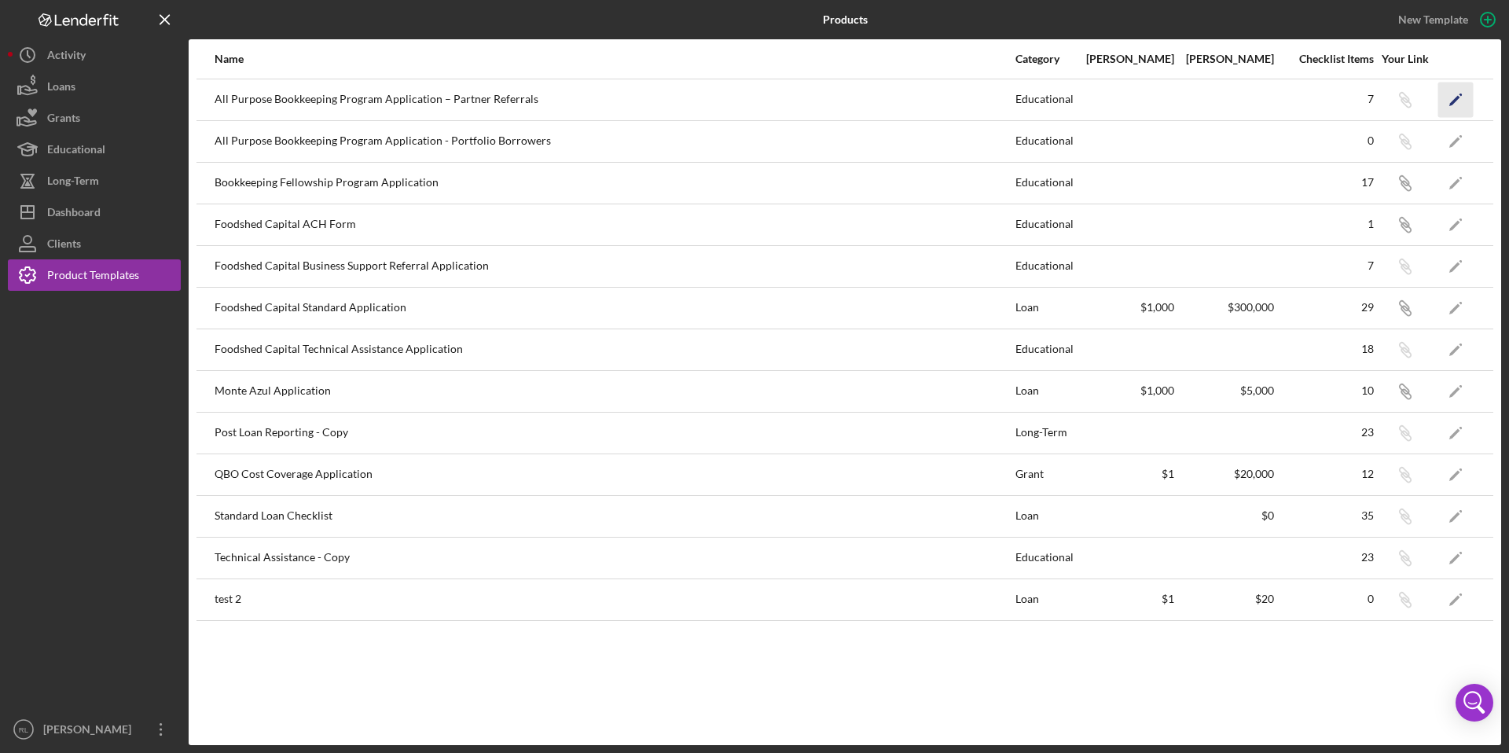
click at [1460, 95] on icon "Icon/Edit" at bounding box center [1456, 99] width 35 height 35
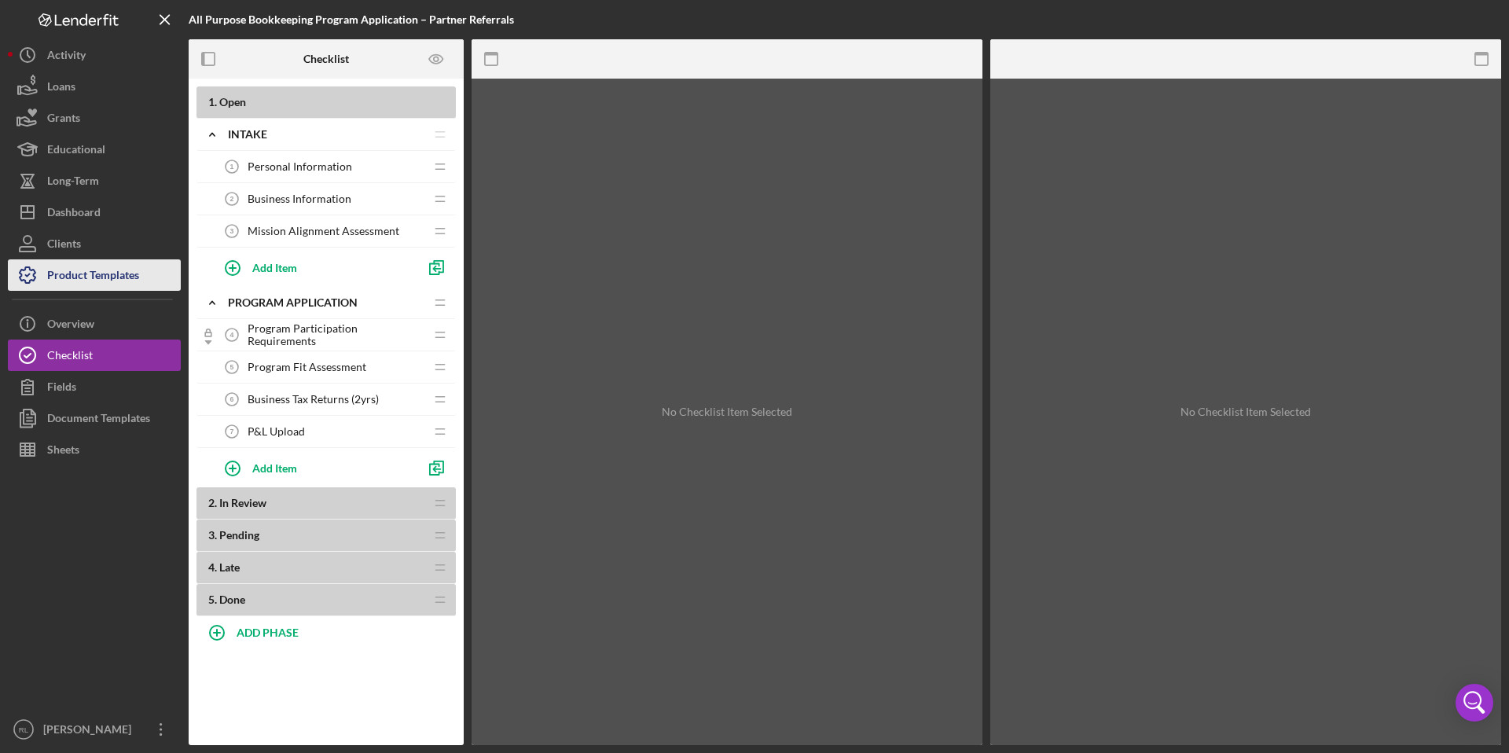
click at [100, 269] on div "Product Templates" at bounding box center [93, 276] width 92 height 35
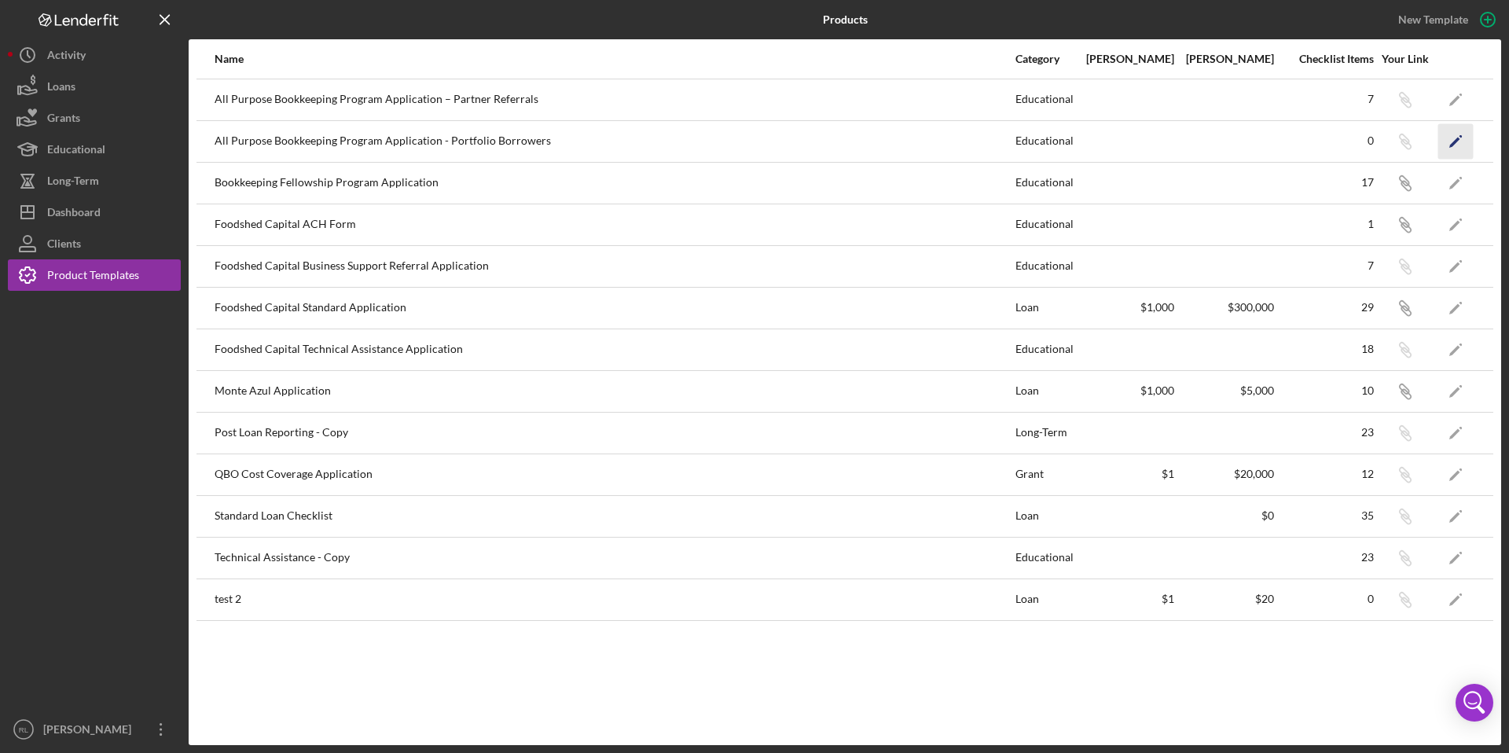
click at [1454, 142] on polygon "button" at bounding box center [1455, 142] width 11 height 11
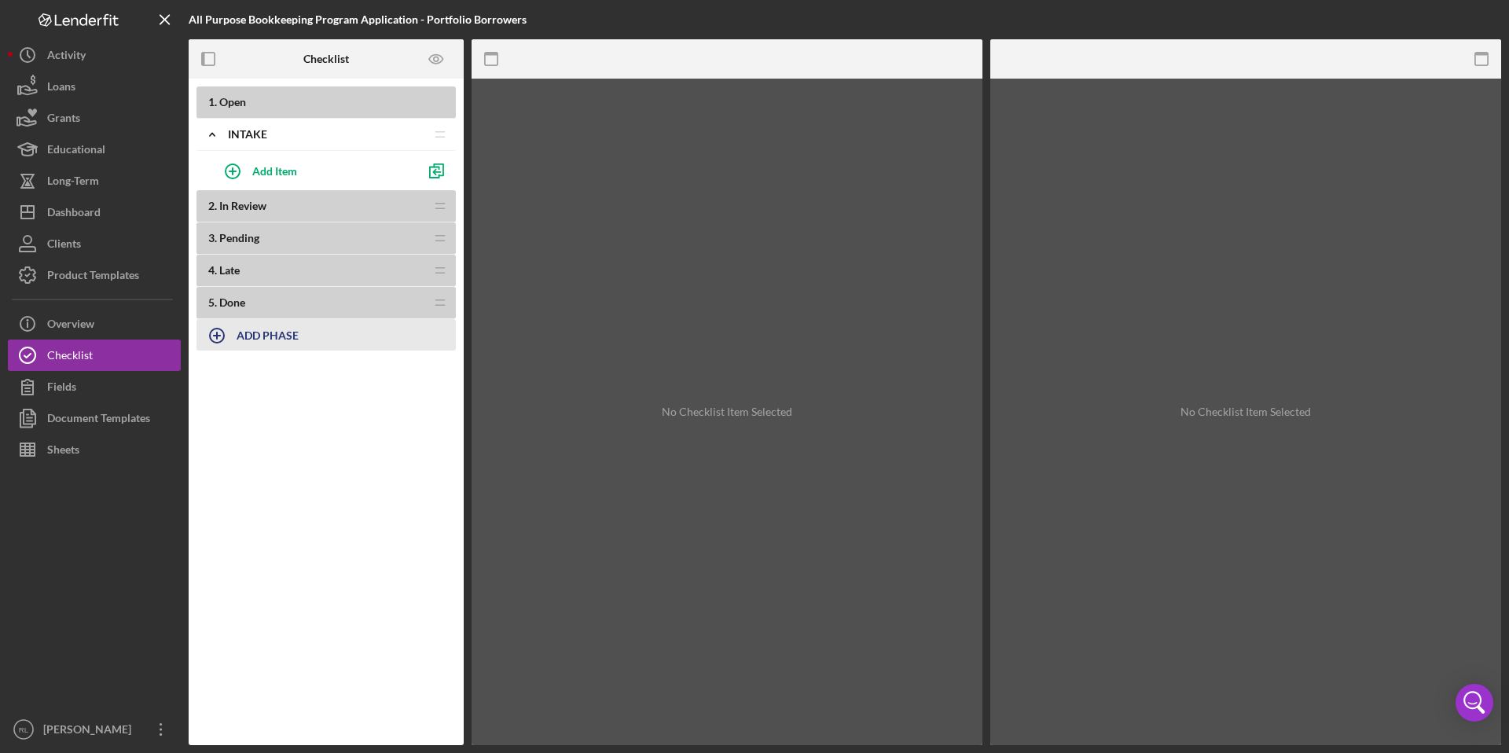
click at [294, 337] on b "ADD PHASE" at bounding box center [268, 335] width 62 height 13
type input "Program Application"
click at [203, 378] on button "Add" at bounding box center [215, 378] width 36 height 24
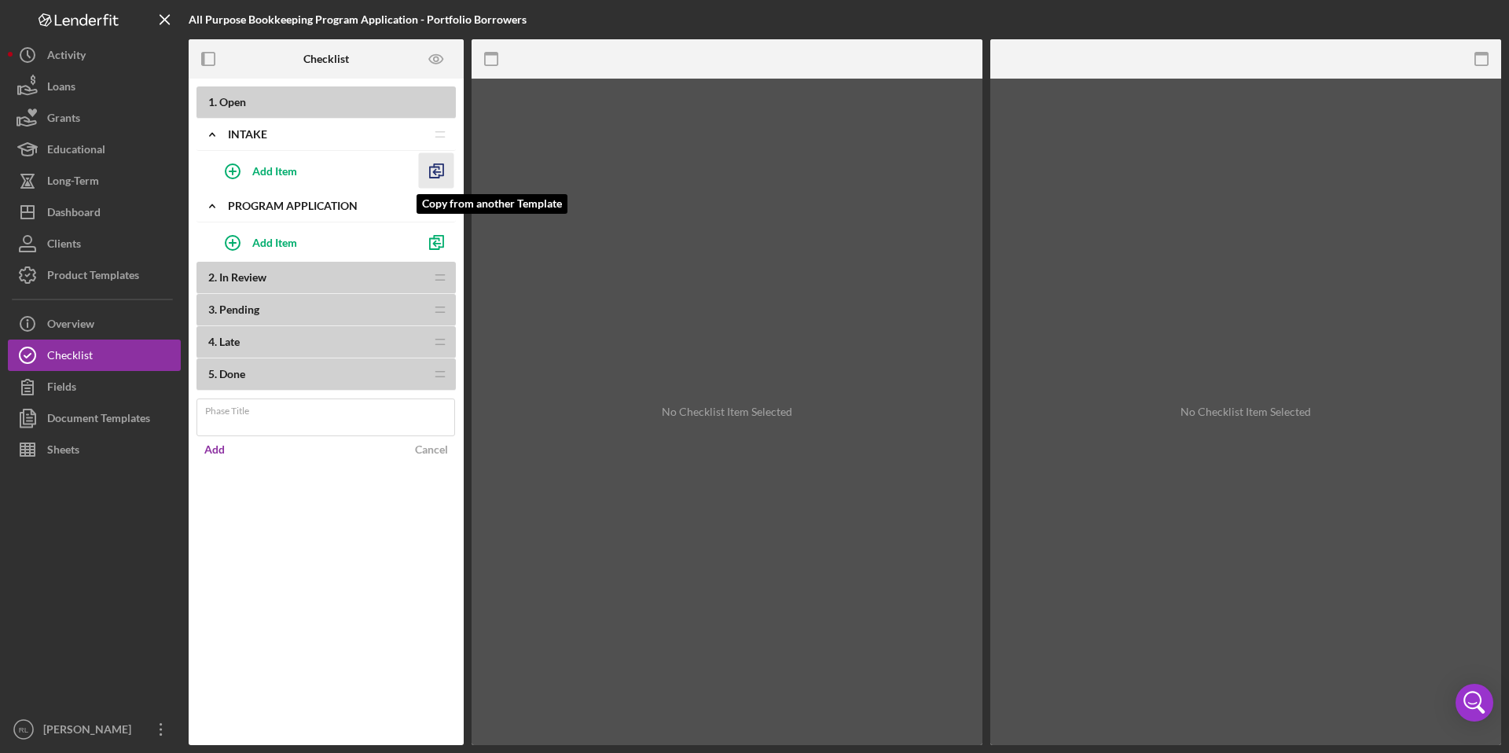
click at [436, 167] on icon "button" at bounding box center [436, 170] width 35 height 35
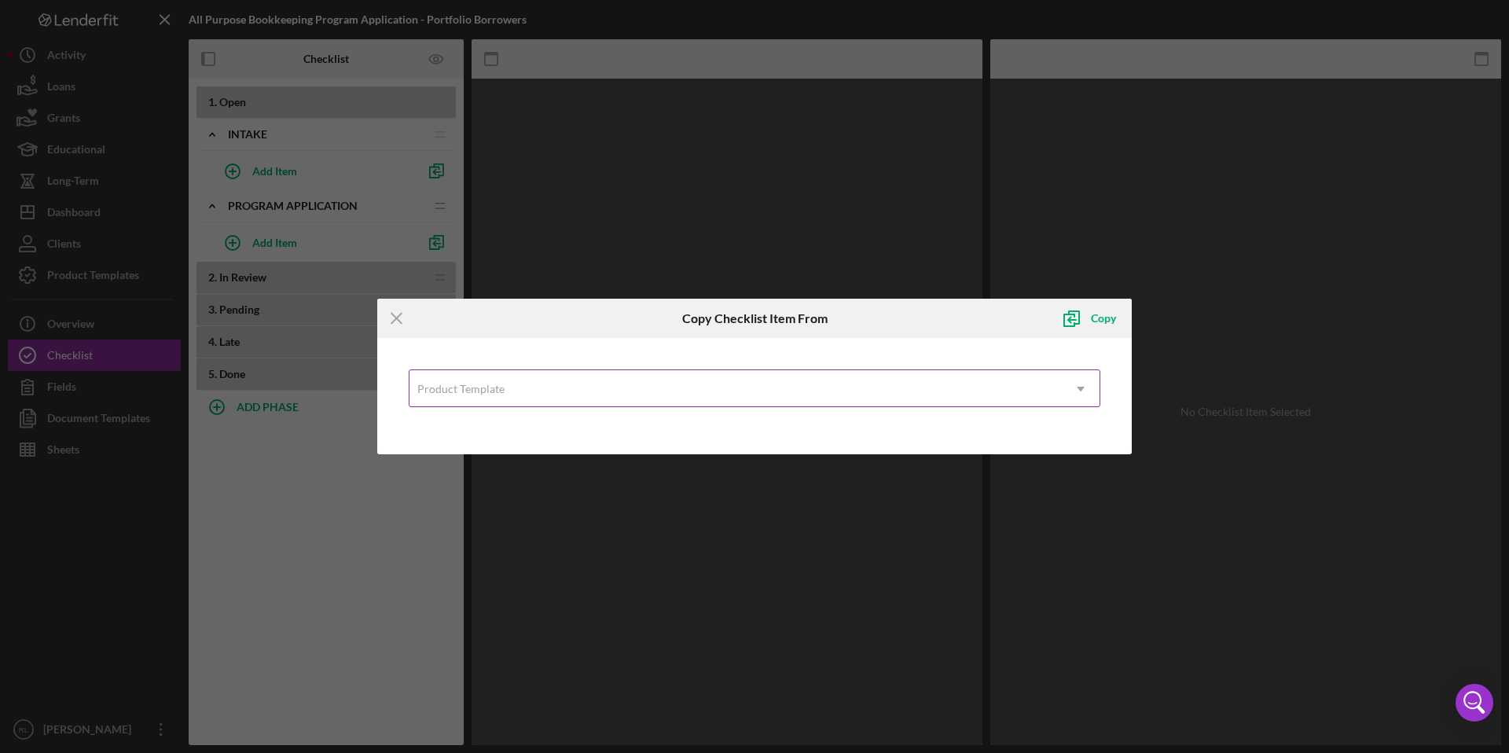
click at [690, 386] on div "Product Template" at bounding box center [736, 389] width 653 height 36
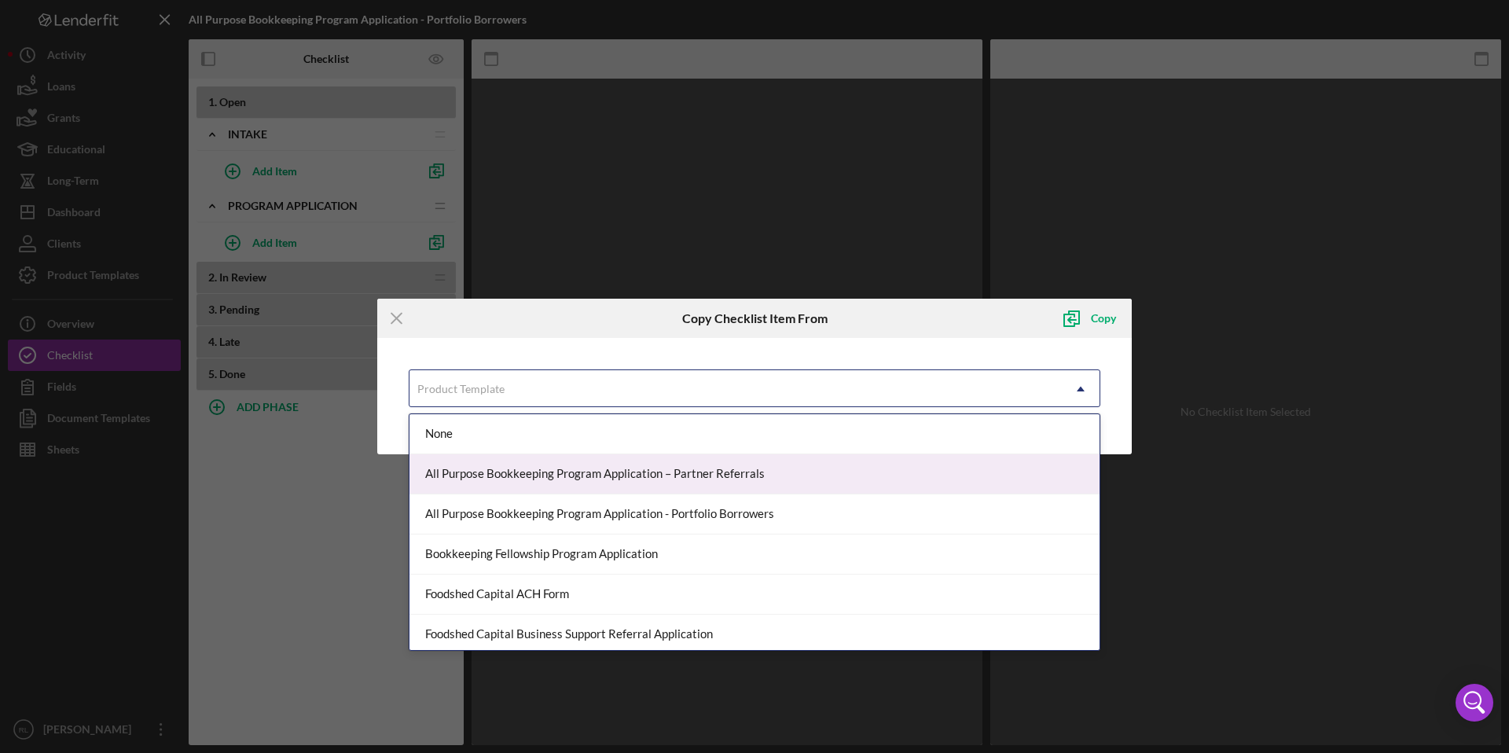
click at [723, 478] on div "All Purpose Bookkeeping Program Application – Partner Referrals" at bounding box center [755, 474] width 690 height 40
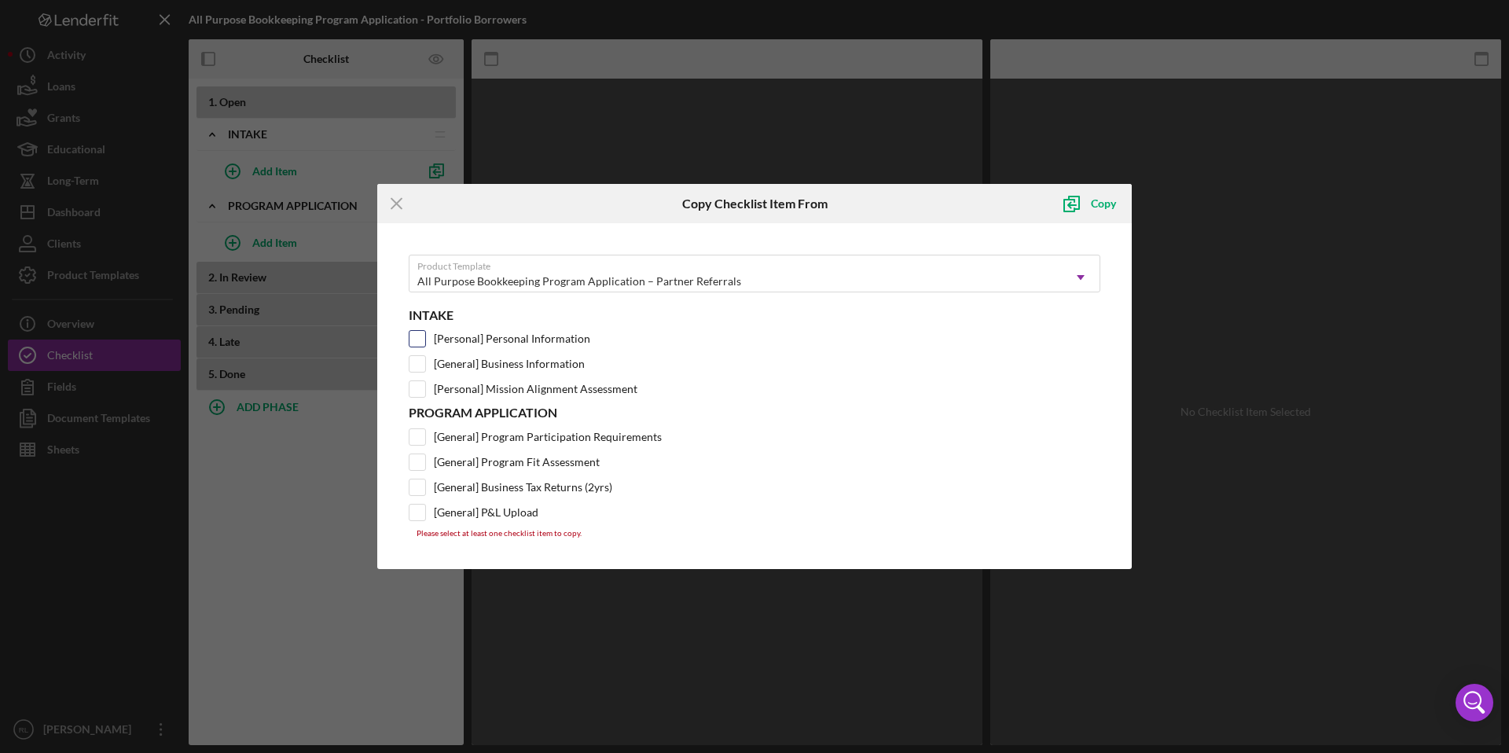
click at [419, 346] on input "[Personal] Personal Information" at bounding box center [418, 339] width 16 height 16
checkbox input "true"
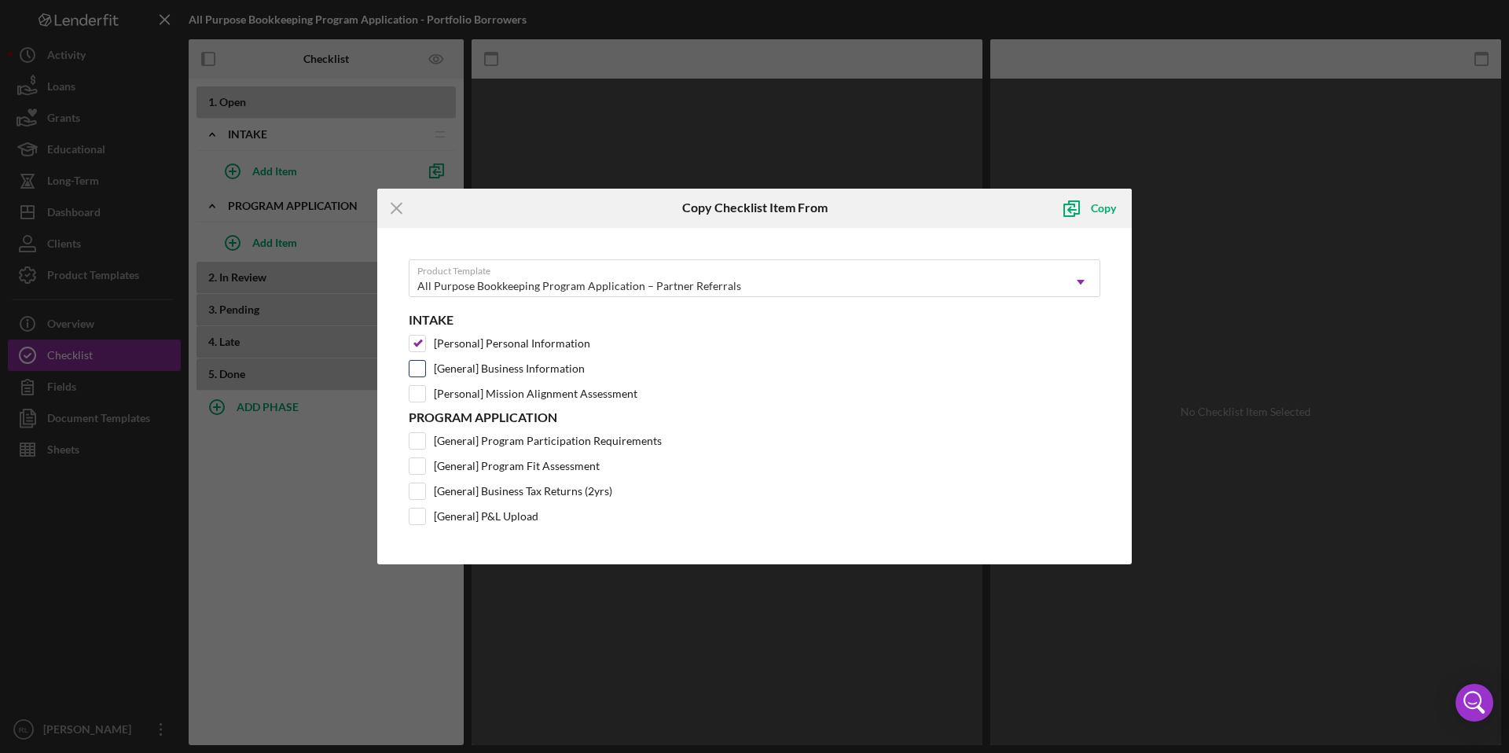
click at [418, 366] on input "[General] Business Information" at bounding box center [418, 369] width 16 height 16
checkbox input "true"
click at [421, 394] on input "[Personal] Mission Alignment Assessment" at bounding box center [418, 394] width 16 height 16
click at [421, 391] on input "[Personal] Mission Alignment Assessment" at bounding box center [418, 394] width 16 height 16
checkbox input "false"
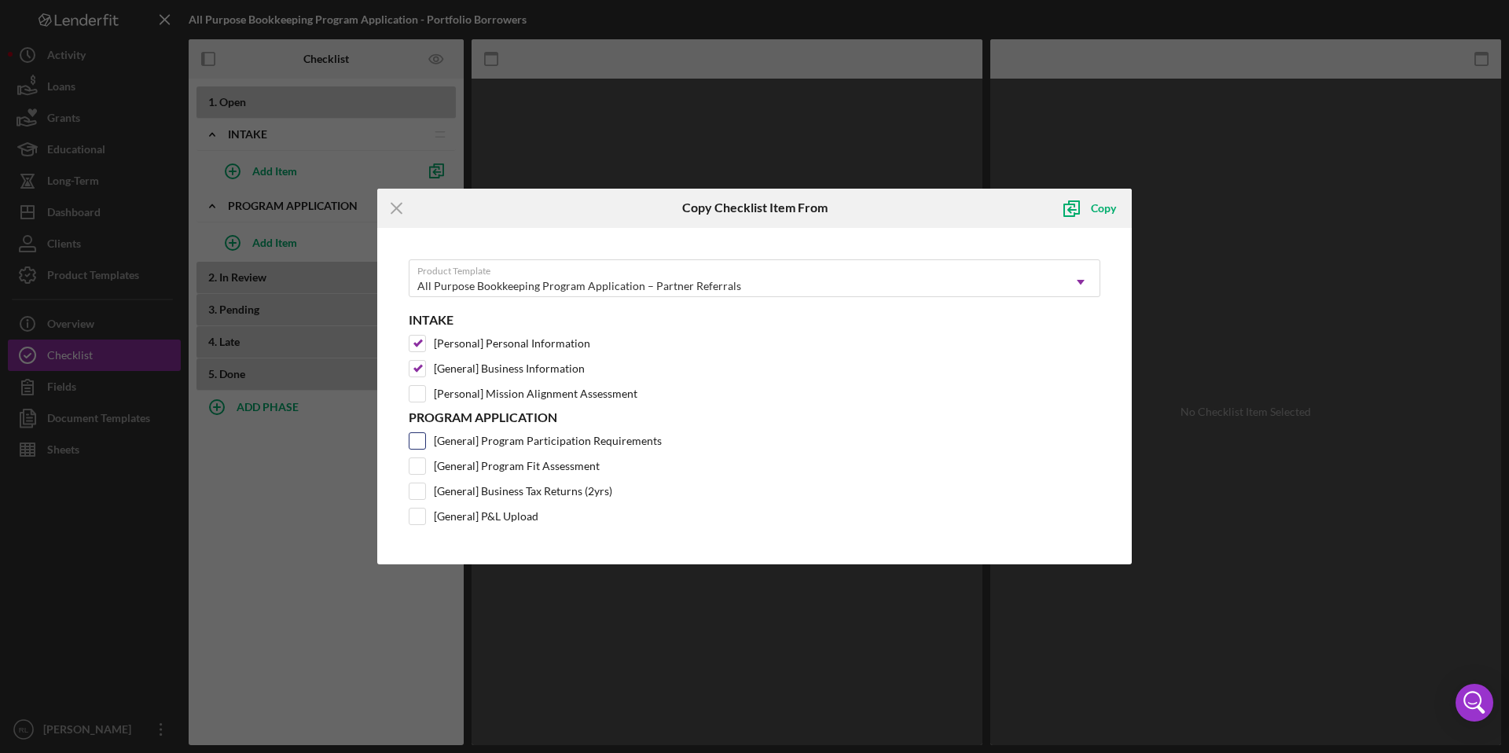
click at [425, 439] on div at bounding box center [417, 440] width 17 height 17
click at [417, 441] on input "[General] Program Participation Requirements" at bounding box center [418, 441] width 16 height 16
checkbox input "true"
click at [417, 469] on input "[General] Program Fit Assessment" at bounding box center [418, 466] width 16 height 16
checkbox input "true"
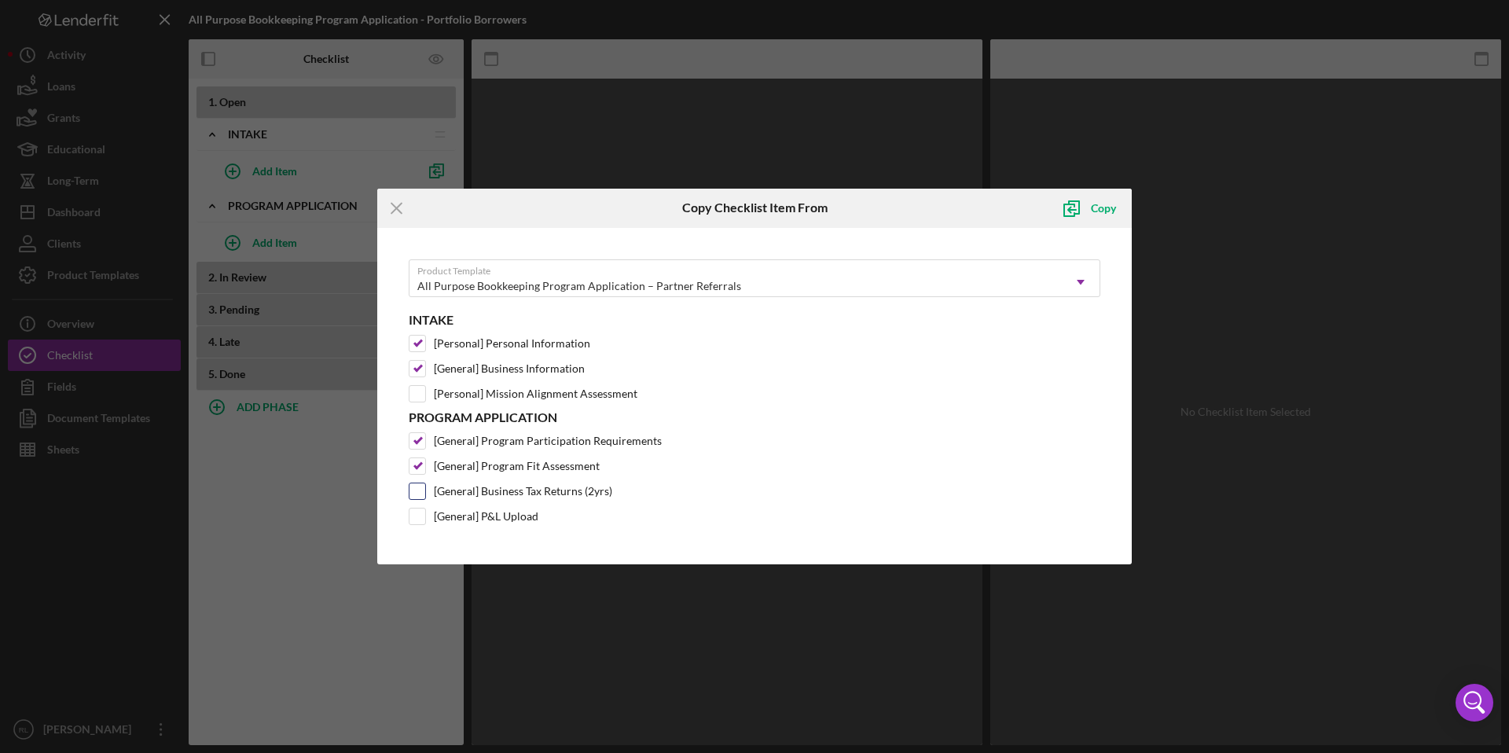
click at [420, 492] on input "[General] Business Tax Returns (2yrs)" at bounding box center [418, 491] width 16 height 16
checkbox input "true"
click at [423, 517] on input "[General] P&L Upload" at bounding box center [418, 517] width 16 height 16
checkbox input "true"
click at [1112, 207] on div "Copy" at bounding box center [1103, 208] width 25 height 31
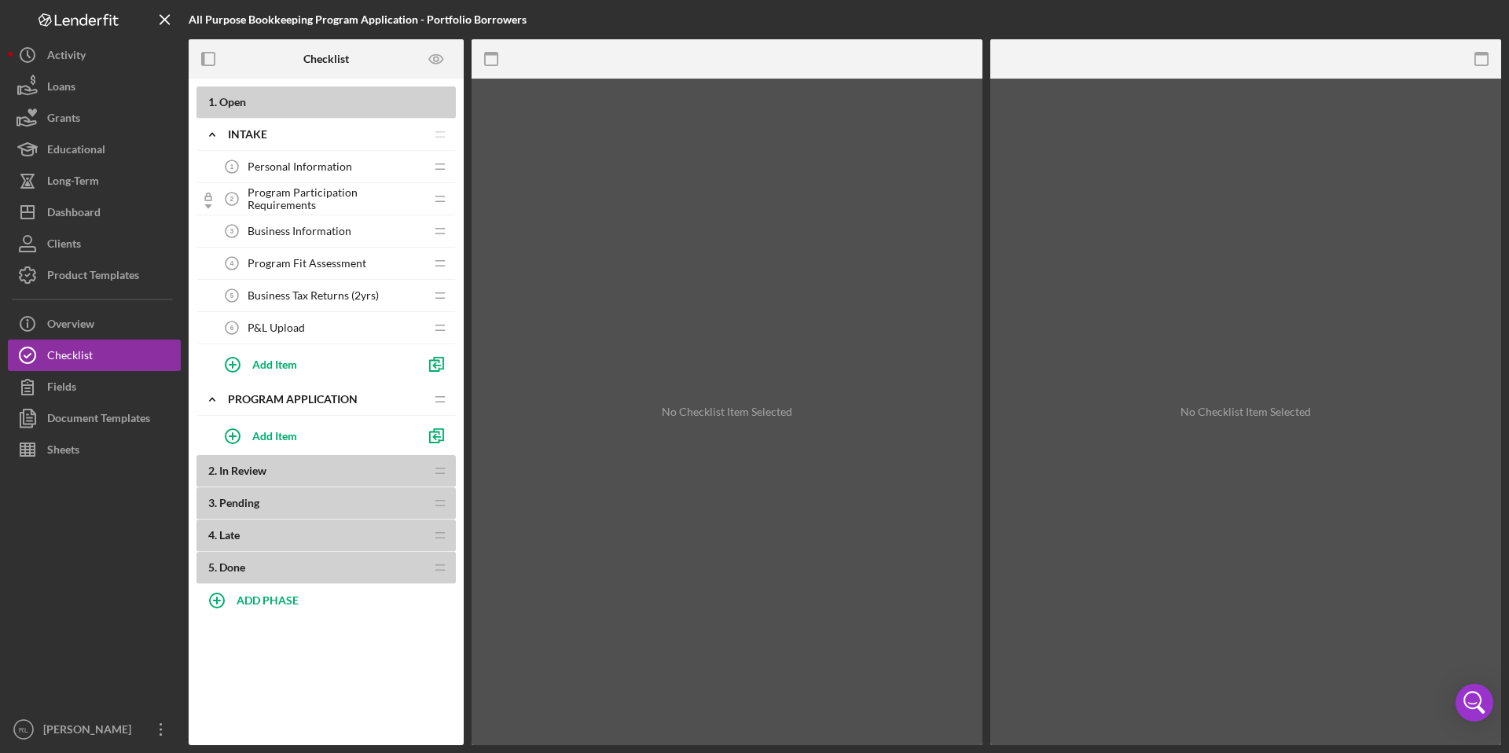
drag, startPoint x: 336, startPoint y: 201, endPoint x: 325, endPoint y: 416, distance: 214.9
click at [325, 416] on div "1 . Open Icon/Expander Intake Icon/Edit Icon/Drag Personal Information 1 Person…" at bounding box center [326, 335] width 259 height 498
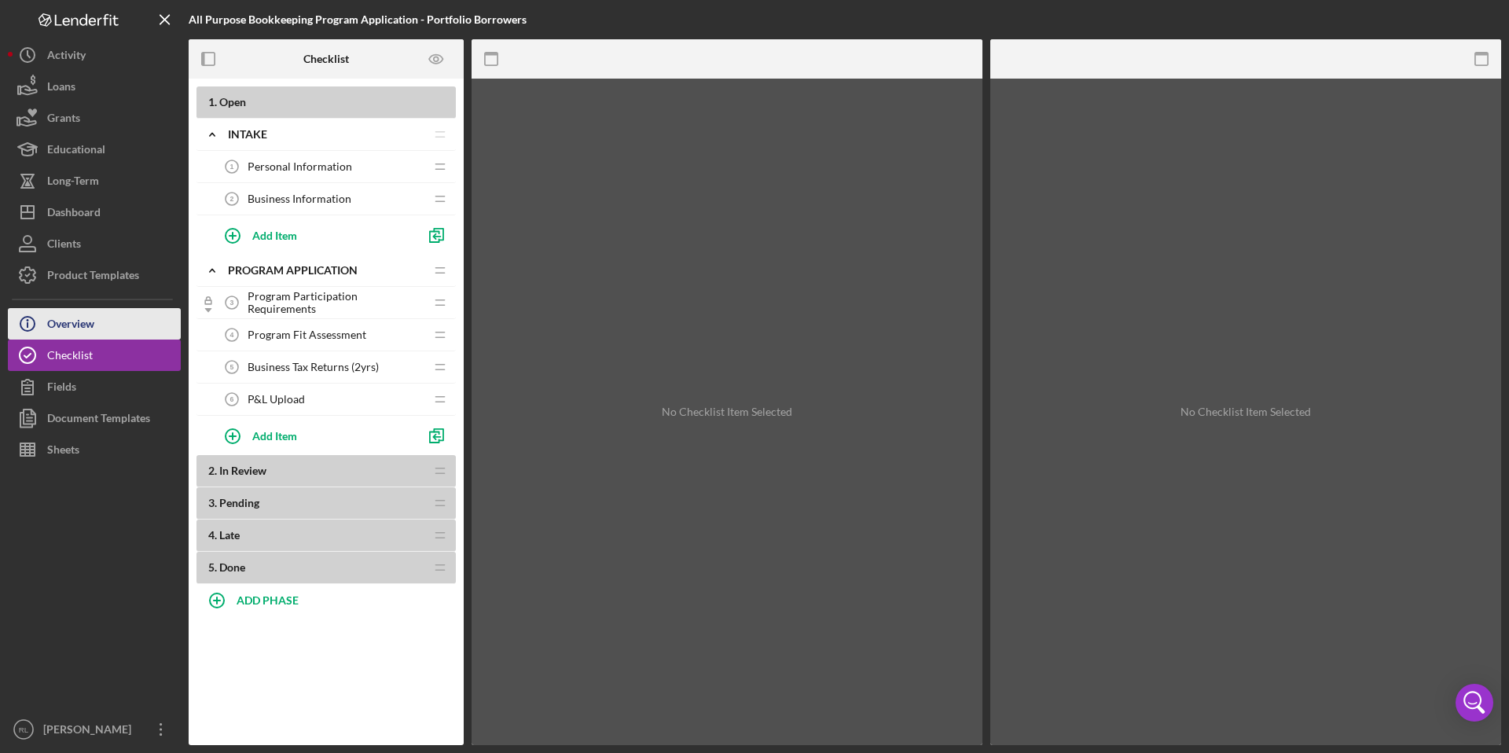
click at [103, 319] on button "Icon/Info Overview" at bounding box center [94, 323] width 173 height 31
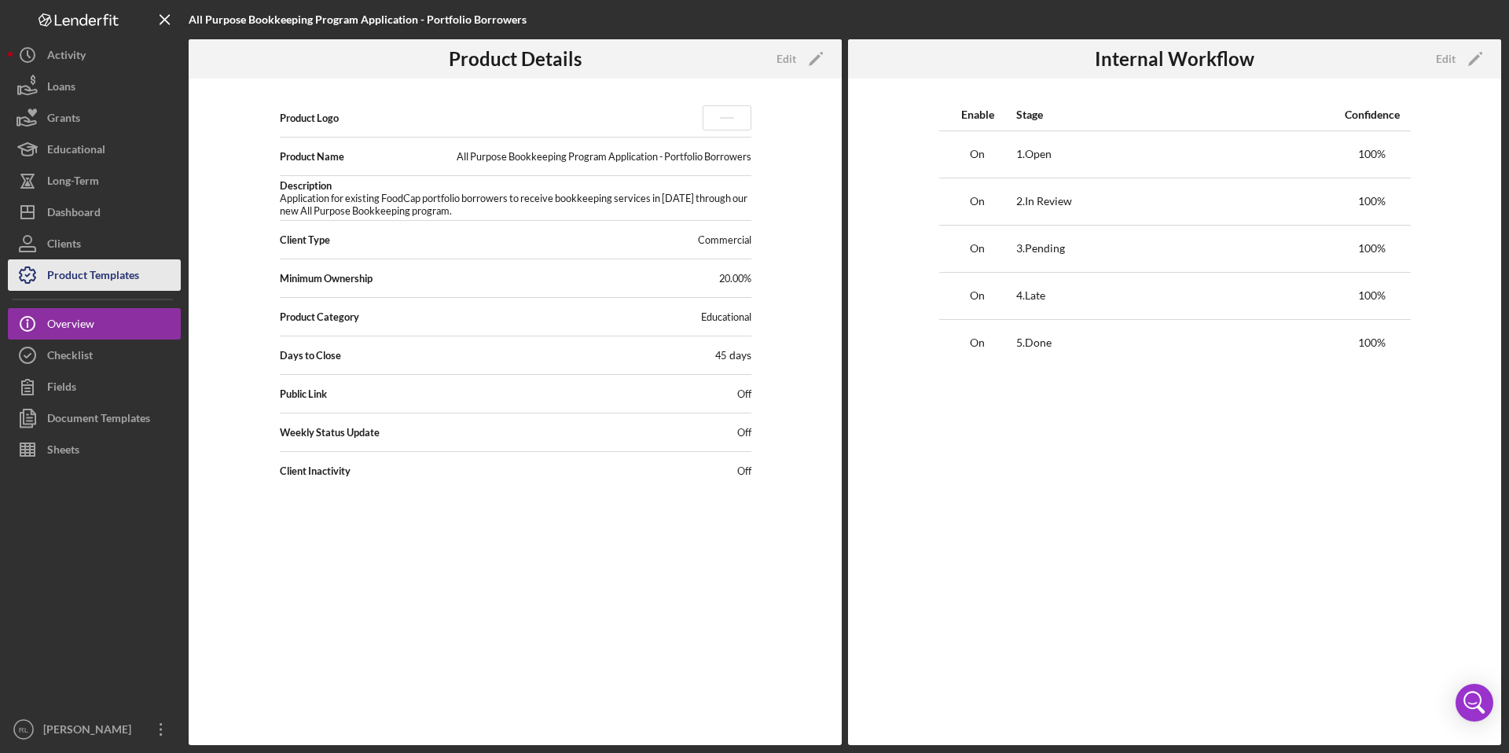
click at [105, 270] on div "Product Templates" at bounding box center [93, 276] width 92 height 35
